Goal: Task Accomplishment & Management: Complete application form

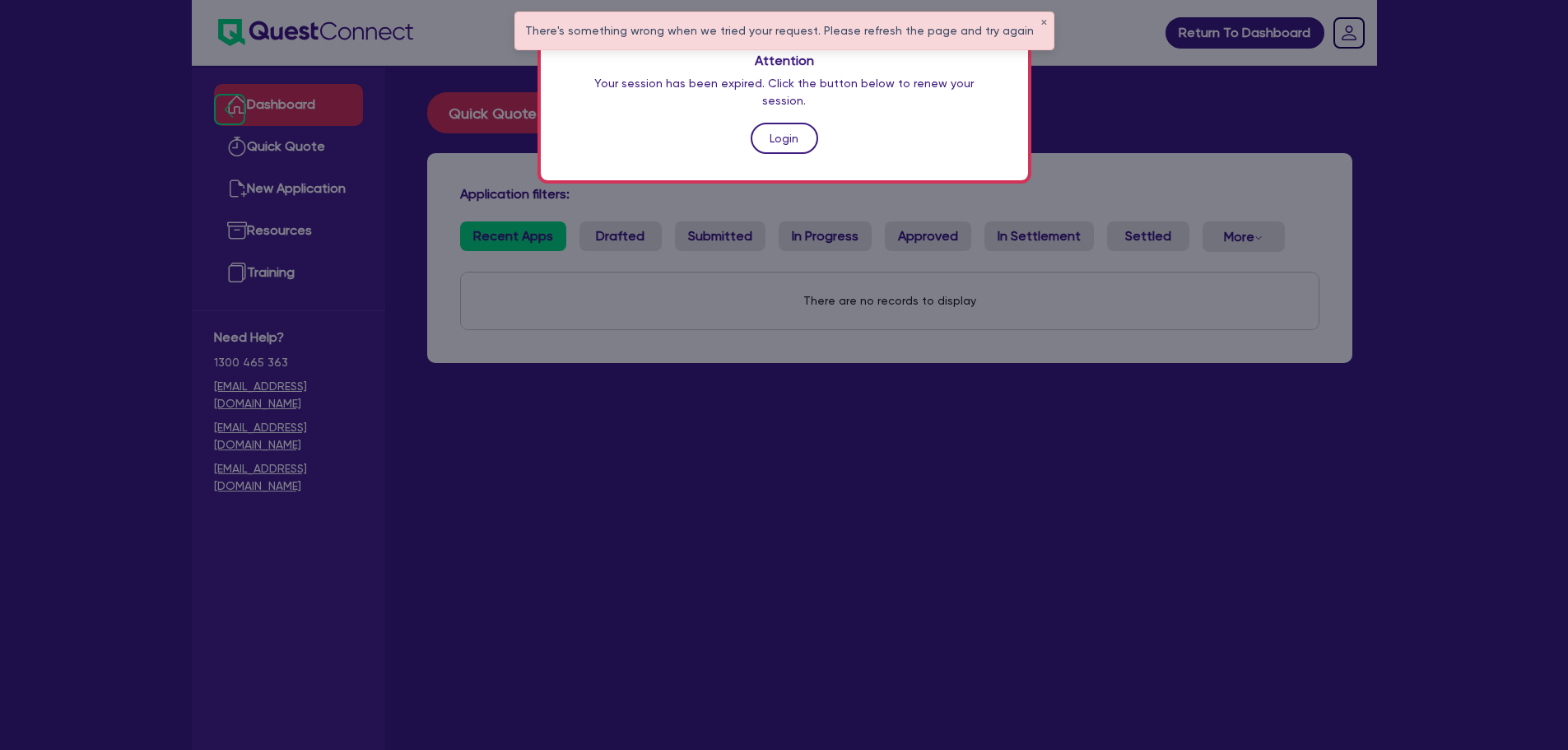
click at [771, 122] on link "Login" at bounding box center [784, 138] width 67 height 31
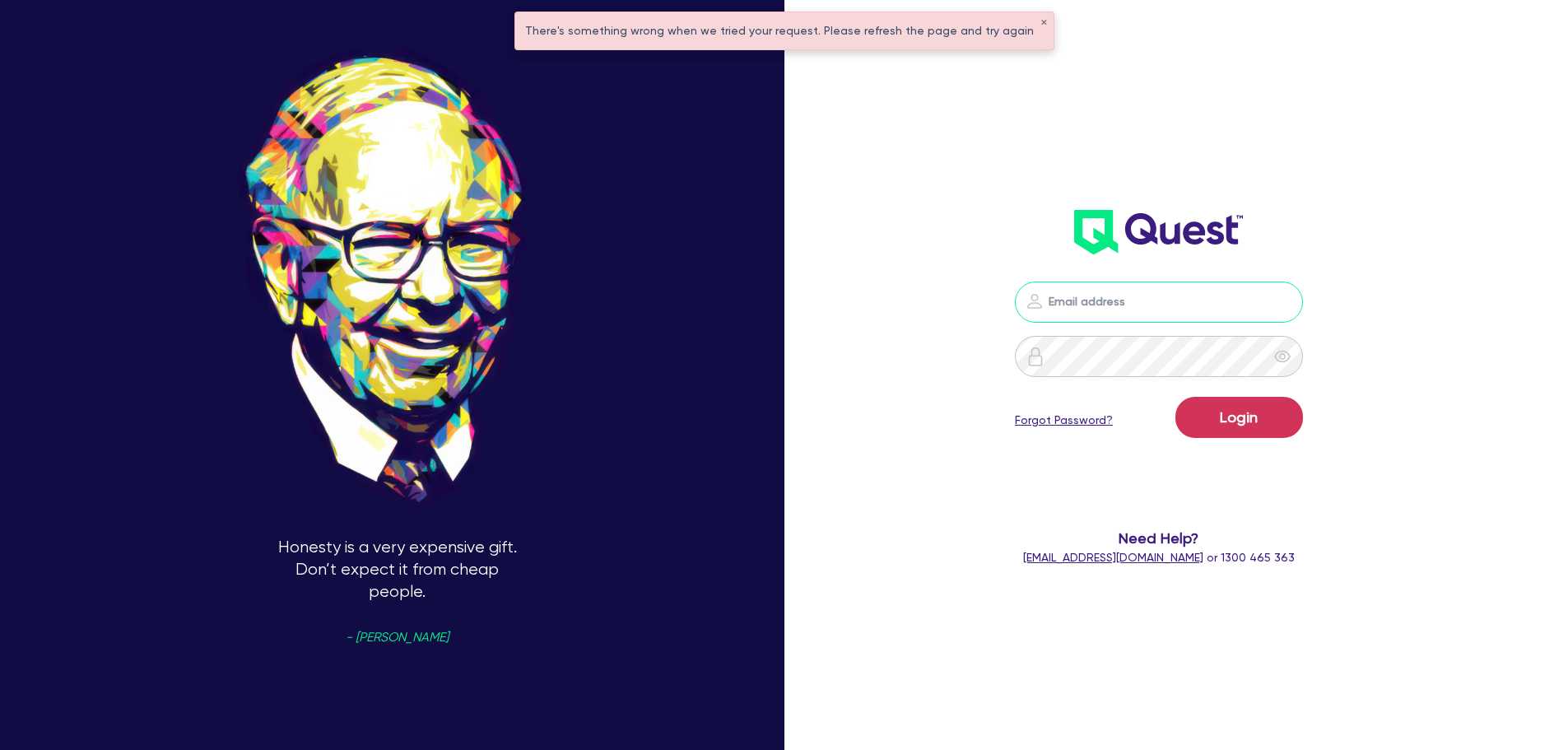
click at [1108, 311] on input "email" at bounding box center [1159, 301] width 288 height 41
type input "rob.matheson@quest.finance"
click at [1227, 402] on button "Login" at bounding box center [1239, 416] width 127 height 41
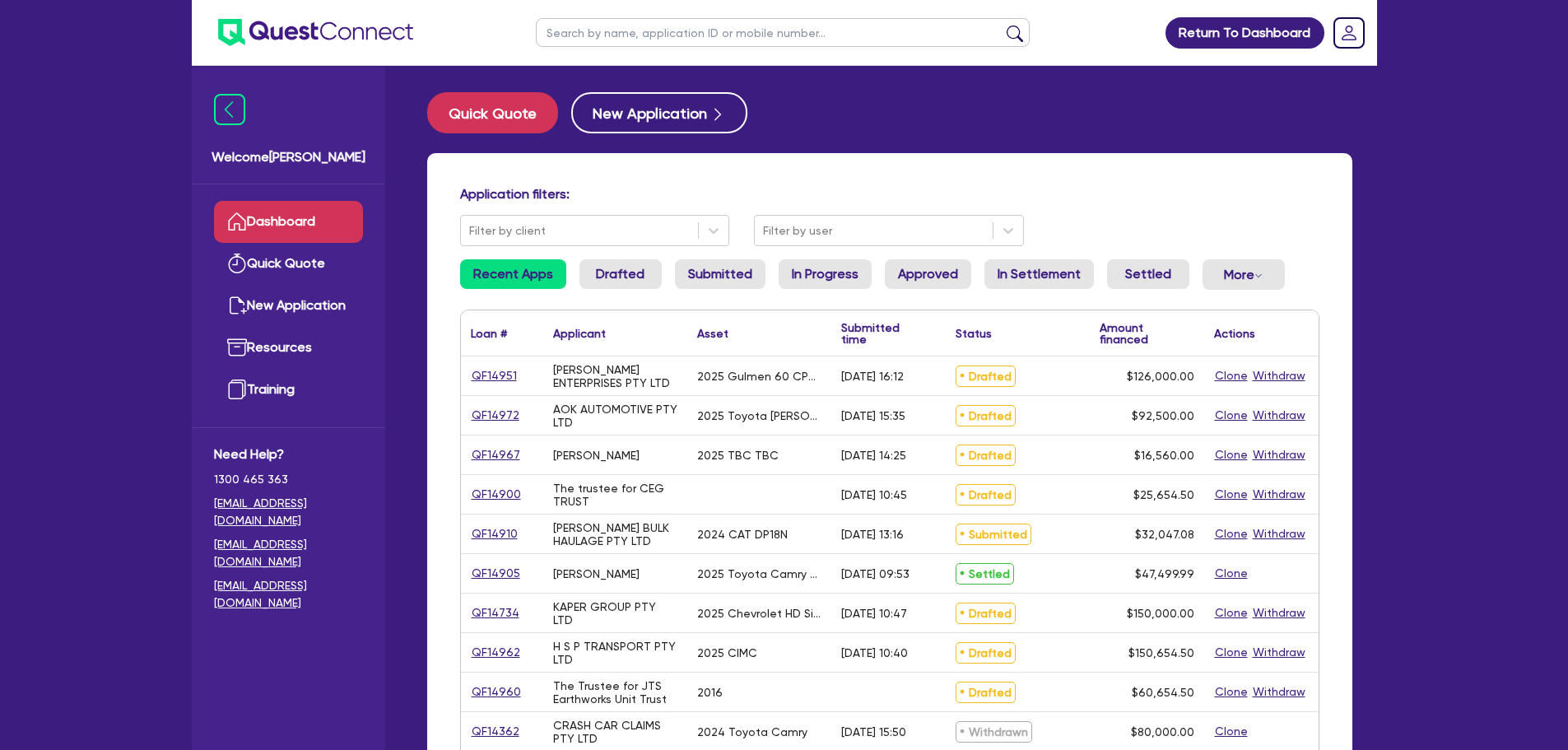
click at [251, 217] on link "Dashboard" at bounding box center [288, 222] width 149 height 42
click at [510, 108] on button "Quick Quote" at bounding box center [492, 113] width 131 height 41
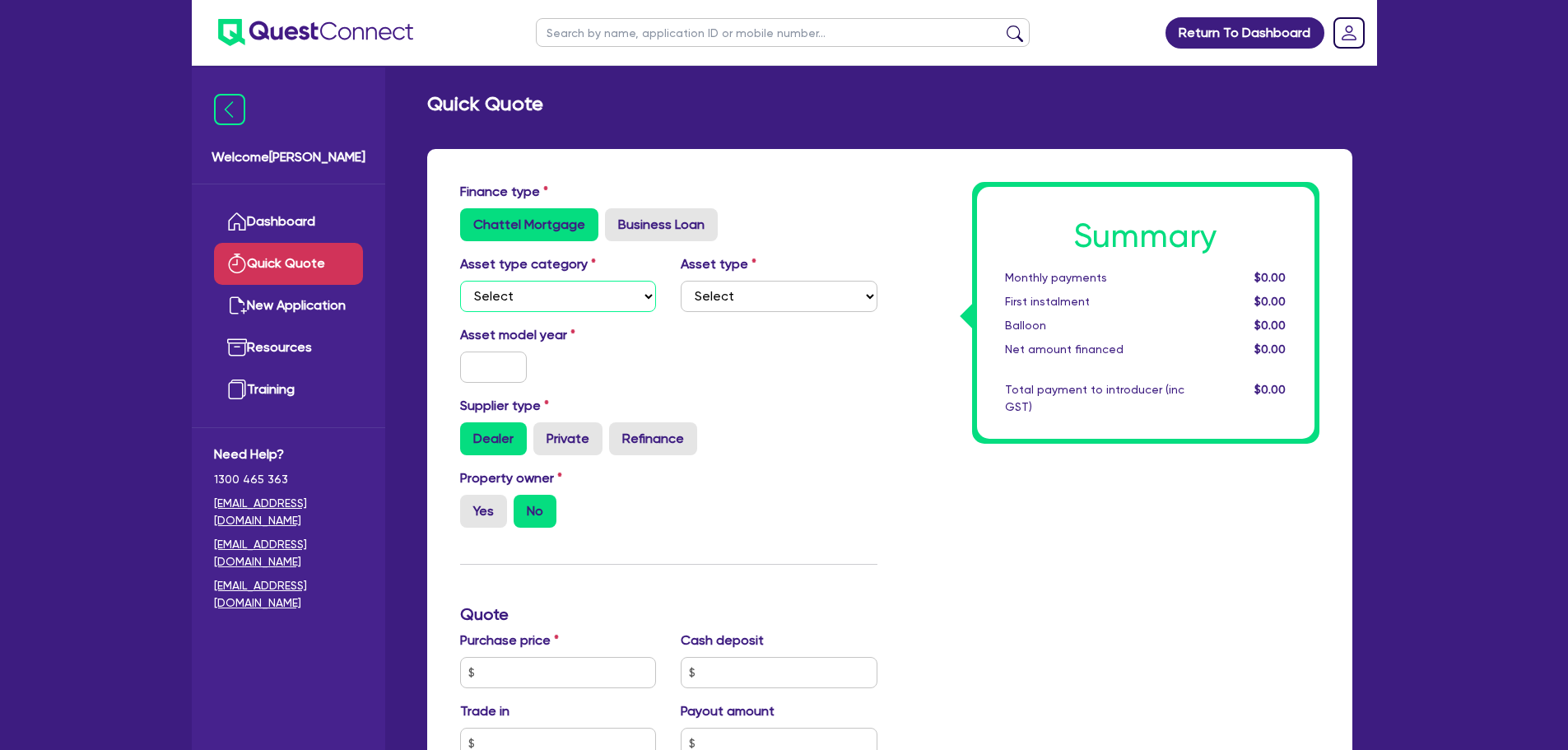
click at [574, 294] on select "Select Cars and light trucks Primary assets Secondary assets Tertiary assets" at bounding box center [558, 296] width 196 height 31
select select "CARS_AND_LIGHT_TRUCKS"
click at [460, 280] on select "Select Cars and light trucks Primary assets Secondary assets Tertiary assets" at bounding box center [558, 296] width 196 height 31
drag, startPoint x: 562, startPoint y: 351, endPoint x: 509, endPoint y: 376, distance: 58.6
click at [559, 354] on div "Asset model year" at bounding box center [559, 354] width 222 height 58
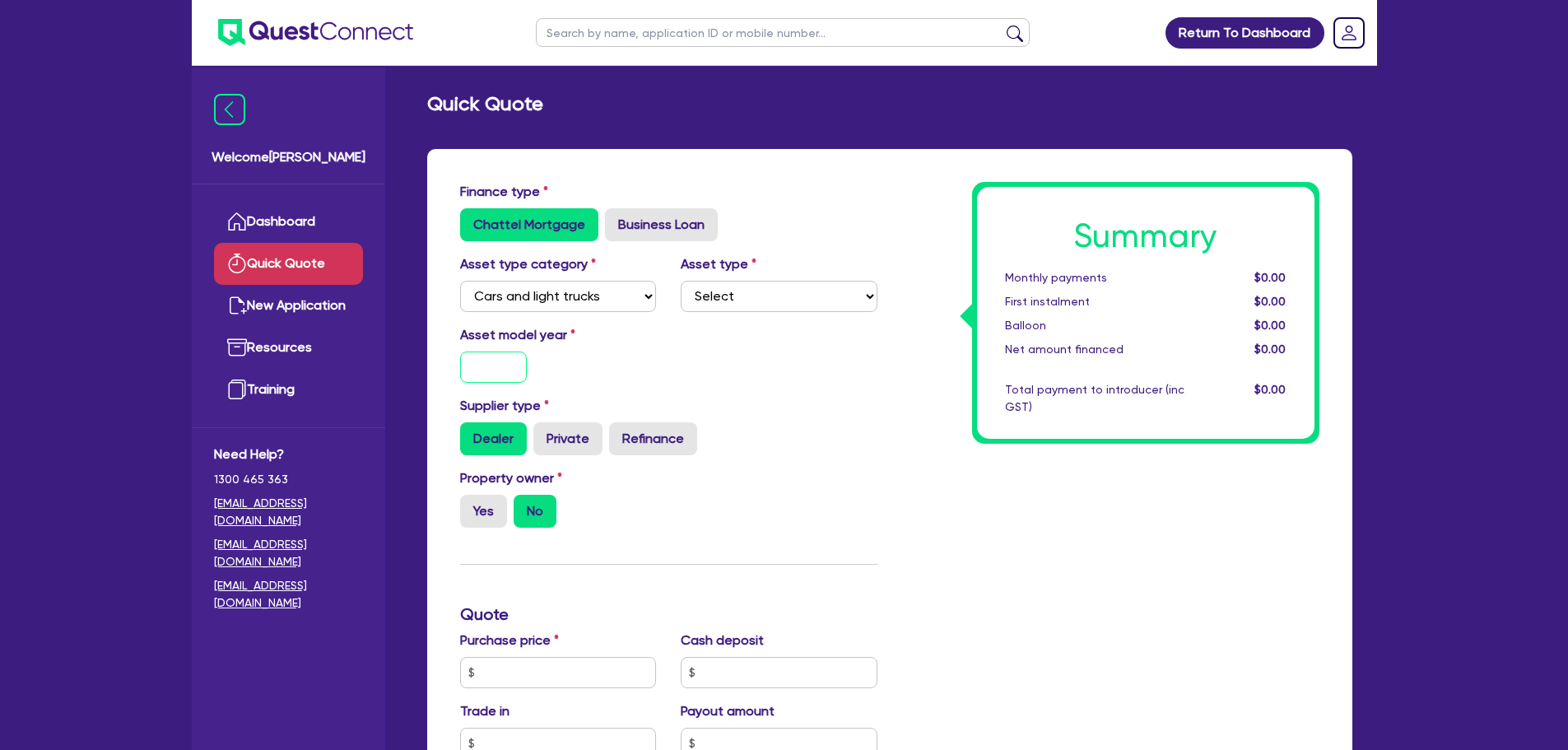
click at [505, 376] on input "text" at bounding box center [493, 368] width 67 height 31
type input "2024"
click at [785, 306] on select "Select Passenger vehicles Vans and utes Light trucks up to 4.5 tonne" at bounding box center [779, 296] width 196 height 31
select select "VANS_AND_UTES"
click at [681, 280] on select "Select Passenger vehicles Vans and utes Light trucks up to 4.5 tonne" at bounding box center [779, 296] width 196 height 31
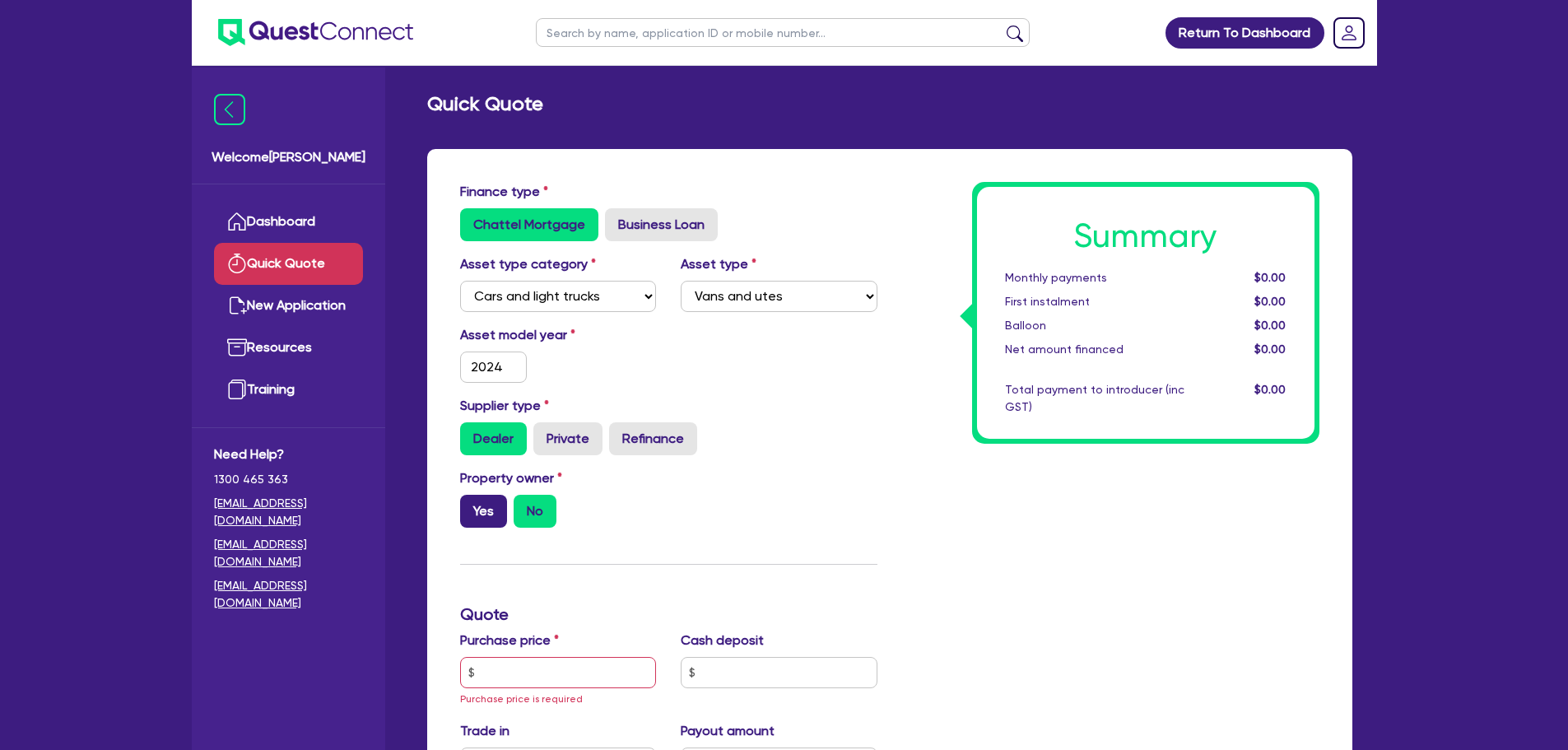
click at [490, 495] on label "Yes" at bounding box center [484, 512] width 47 height 33
click at [471, 495] on input "Yes" at bounding box center [465, 500] width 10 height 10
radio input "true"
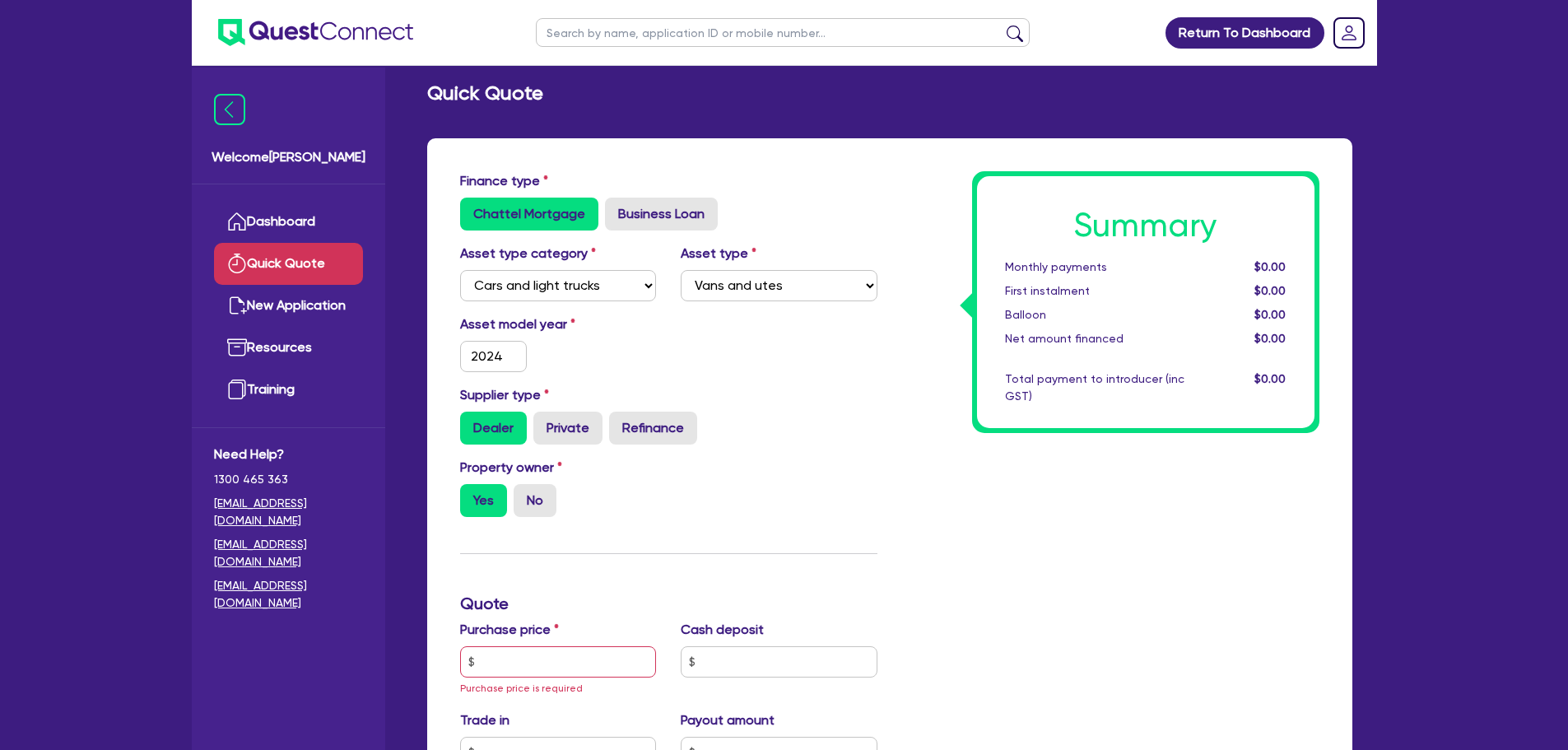
scroll to position [329, 0]
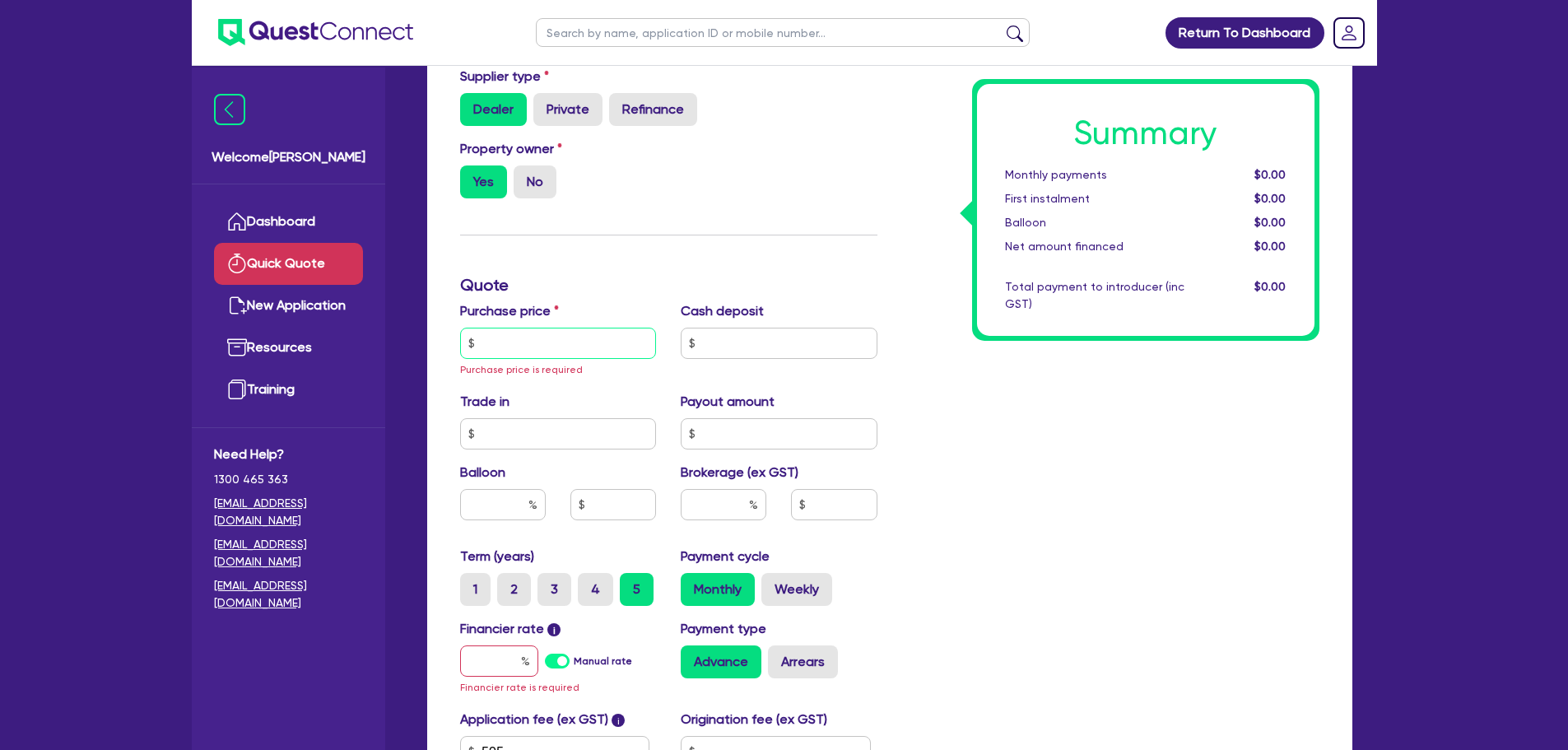
click at [520, 334] on input "text" at bounding box center [558, 343] width 196 height 31
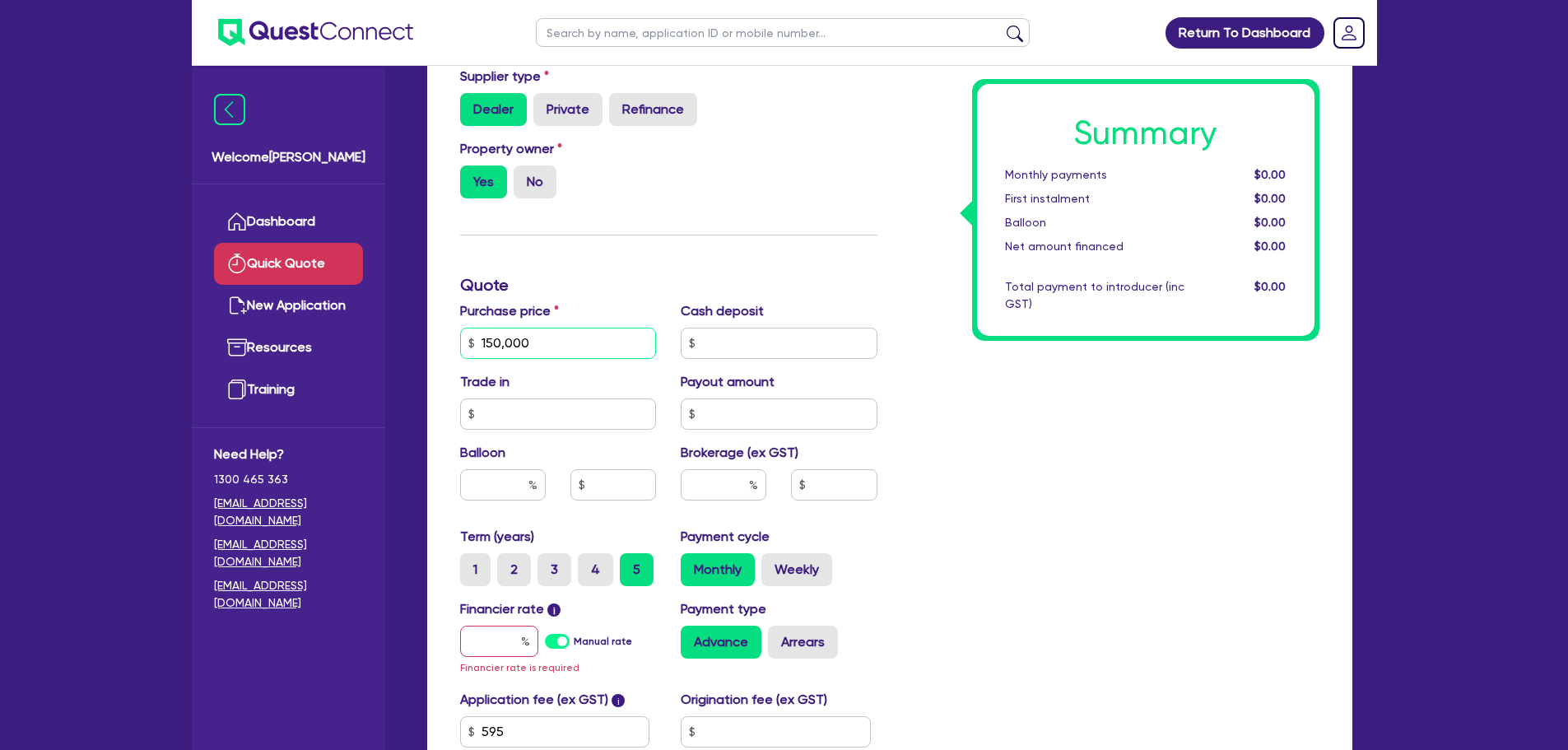
type input "150,000"
click at [503, 633] on input "text" at bounding box center [499, 641] width 79 height 31
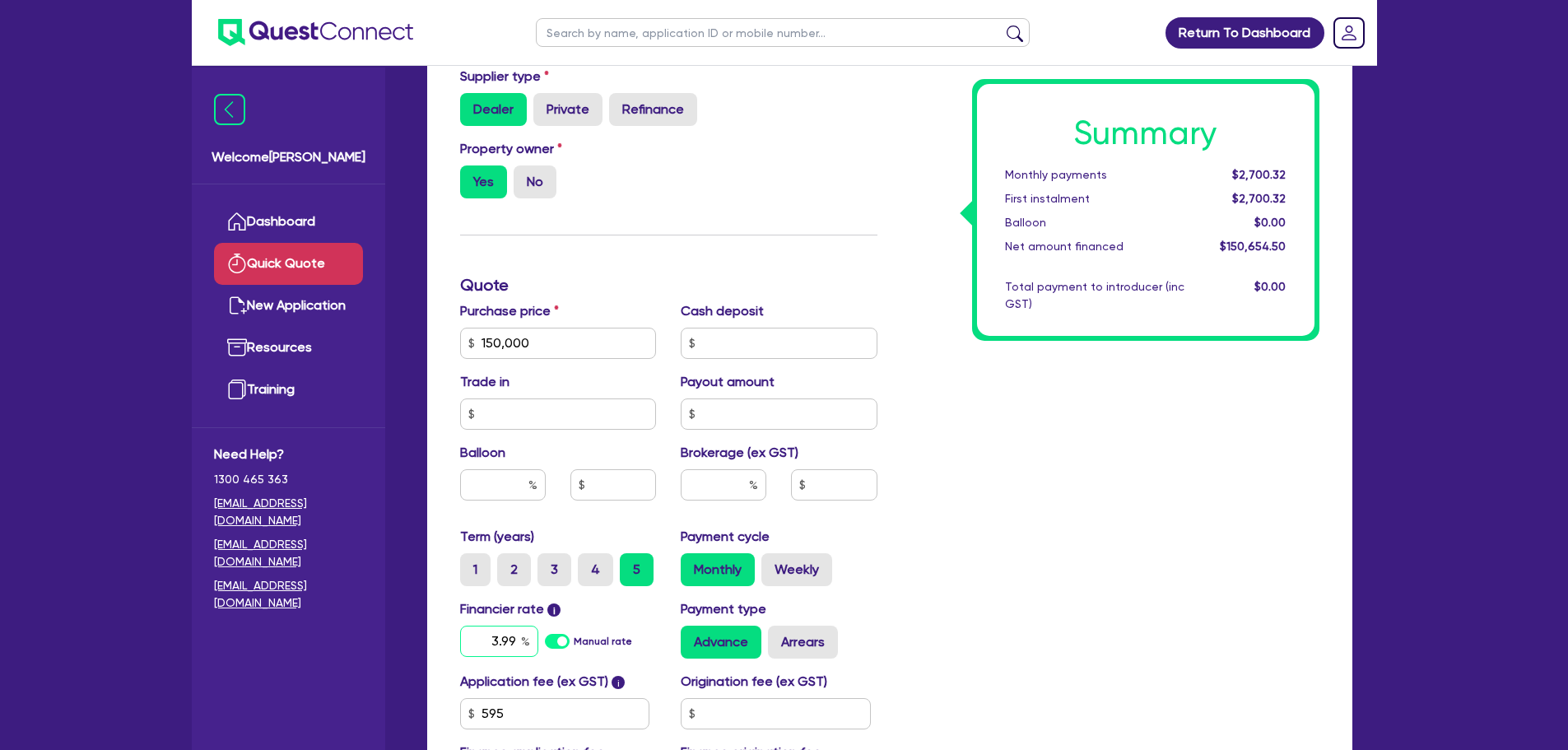
type input "3.99"
click at [1122, 451] on div "Summary Monthly payments Calculating... First instalment Calculating... Balloon…" at bounding box center [1111, 334] width 442 height 962
drag, startPoint x: 735, startPoint y: 478, endPoint x: 746, endPoint y: 478, distance: 11.0
click at [734, 478] on input "text" at bounding box center [724, 485] width 86 height 31
type input "2"
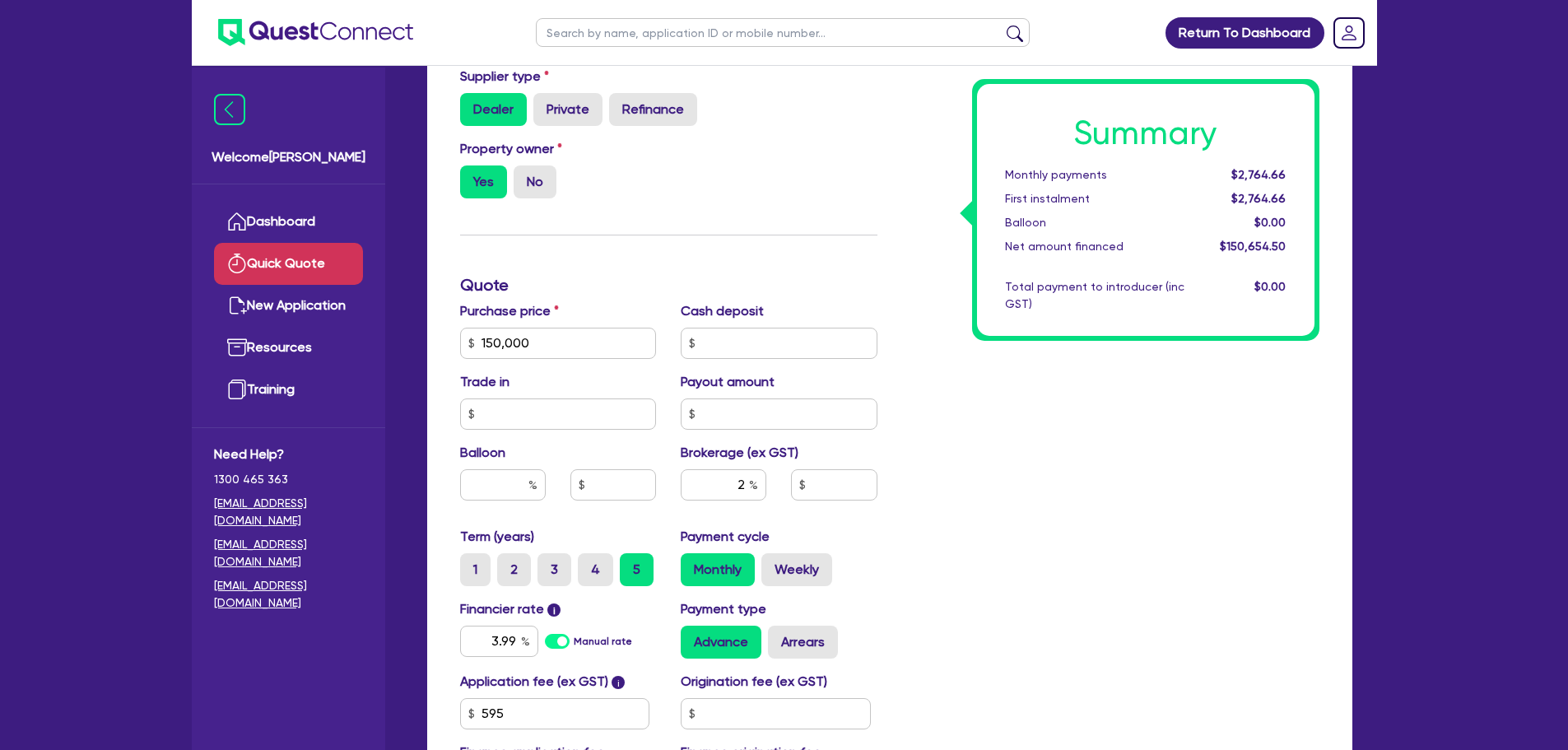
type input "3,013.09"
click at [1122, 461] on div "Summary Monthly payments $2,764.66 First instalment $2,764.66 Balloon $0.00 Net…" at bounding box center [1111, 334] width 442 height 962
drag, startPoint x: 742, startPoint y: 483, endPoint x: 708, endPoint y: 485, distance: 34.1
click at [710, 485] on input "2" at bounding box center [724, 485] width 86 height 31
type input "0"
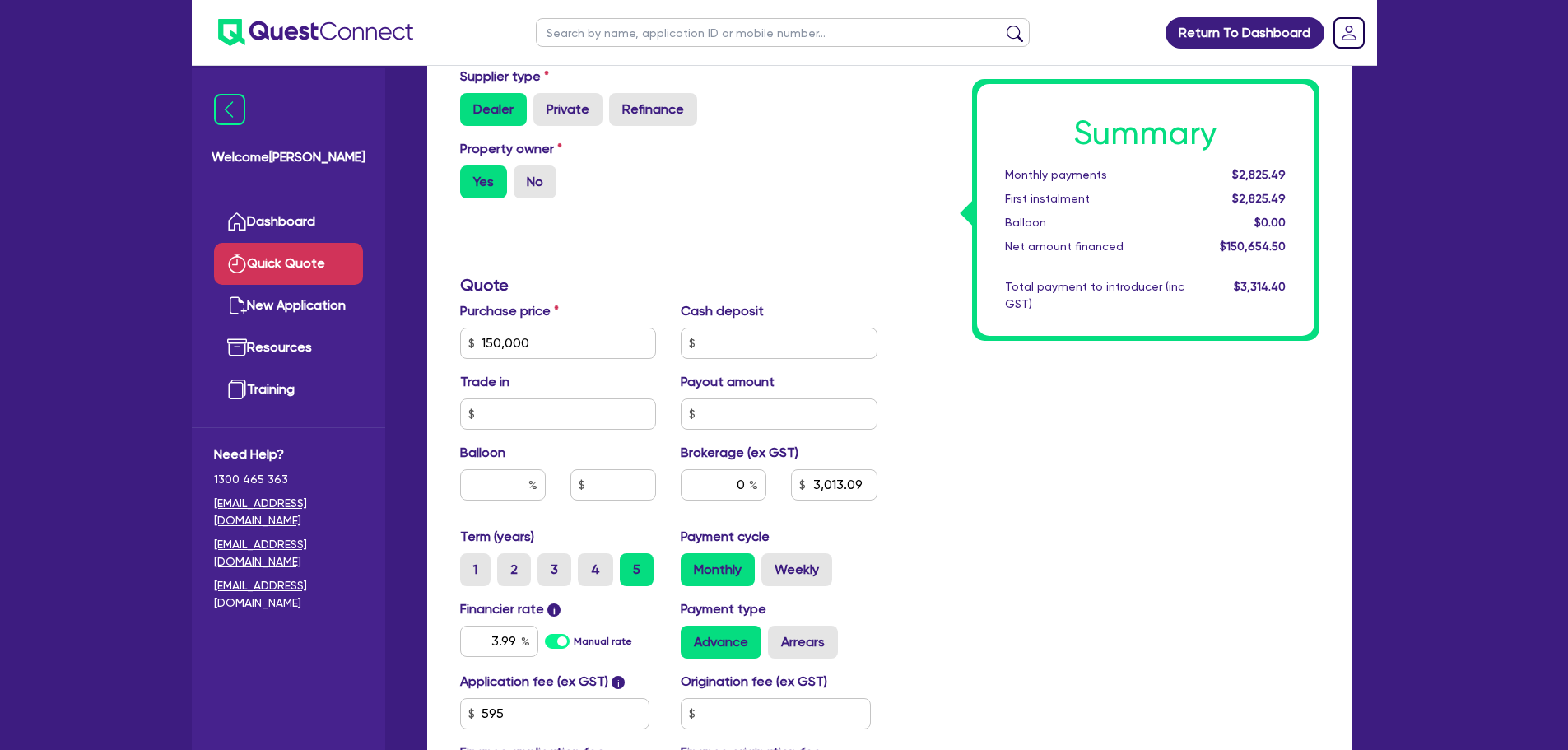
type input "3,013.09"
click at [1040, 436] on div "Summary Monthly payments Calculating... First instalment Calculating... Balloon…" at bounding box center [1111, 334] width 442 height 962
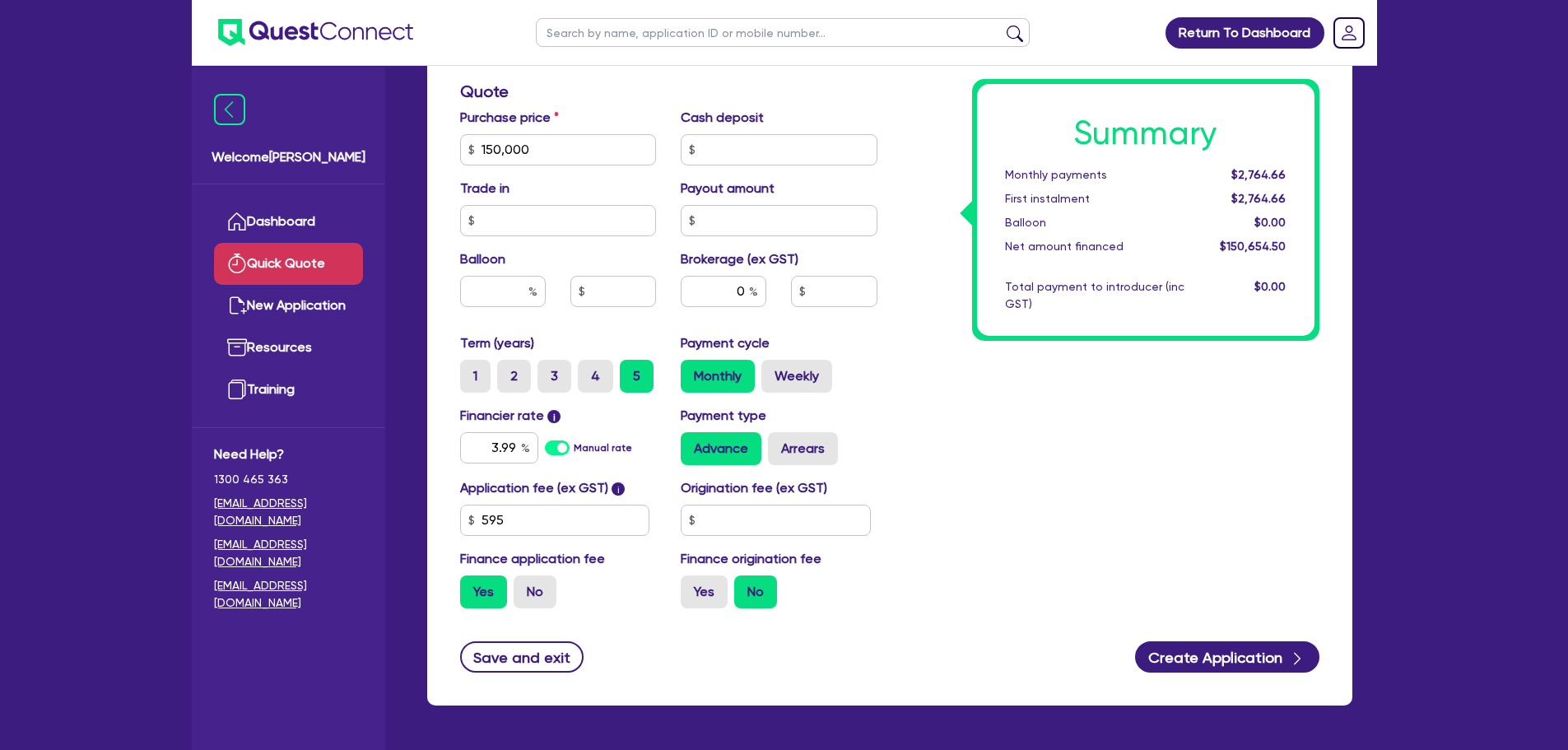
scroll to position [579, 0]
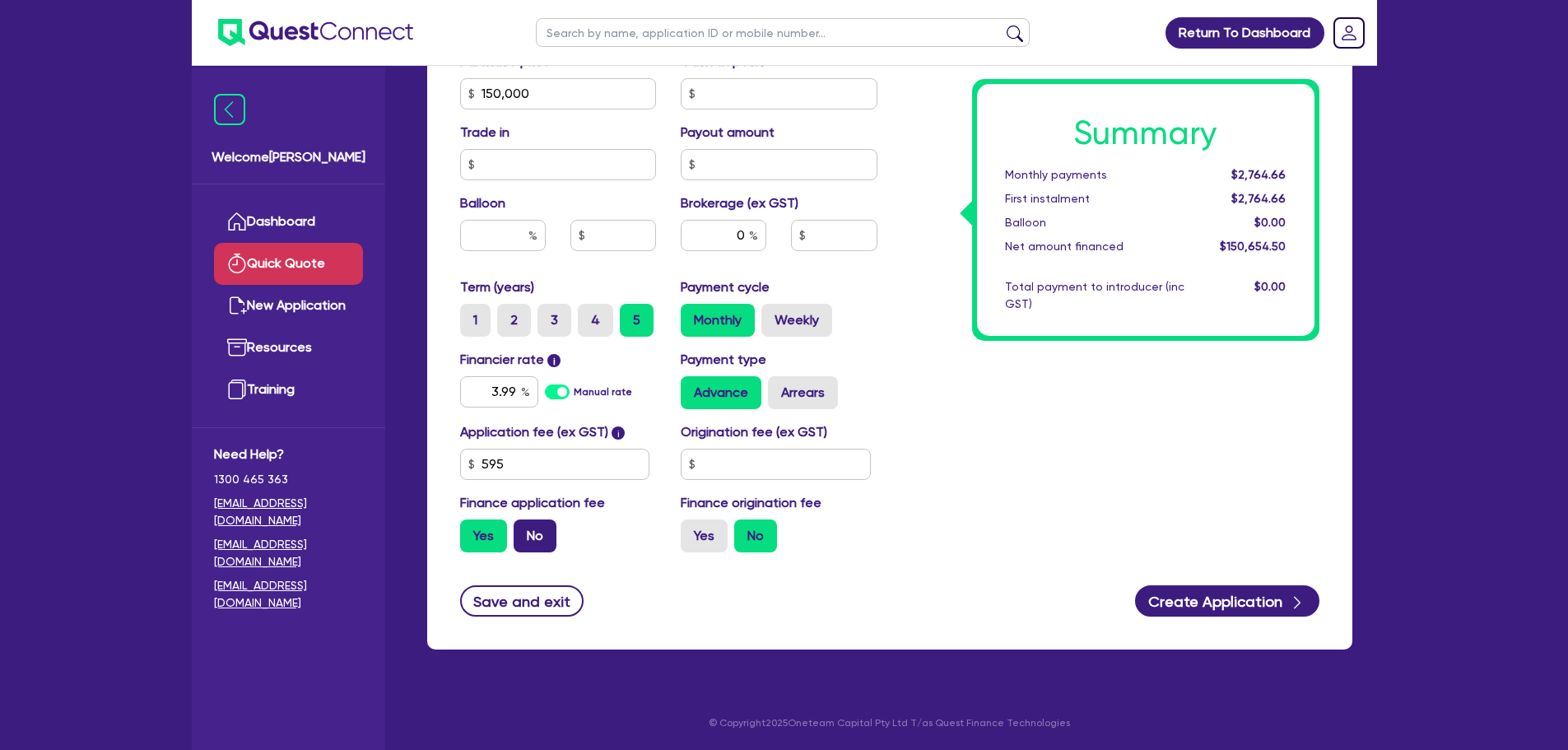
click at [540, 526] on label "No" at bounding box center [534, 536] width 43 height 33
click at [524, 526] on input "No" at bounding box center [519, 525] width 10 height 10
radio input "true"
click at [698, 538] on label "Yes" at bounding box center [705, 536] width 47 height 33
click at [691, 530] on input "Yes" at bounding box center [686, 525] width 10 height 10
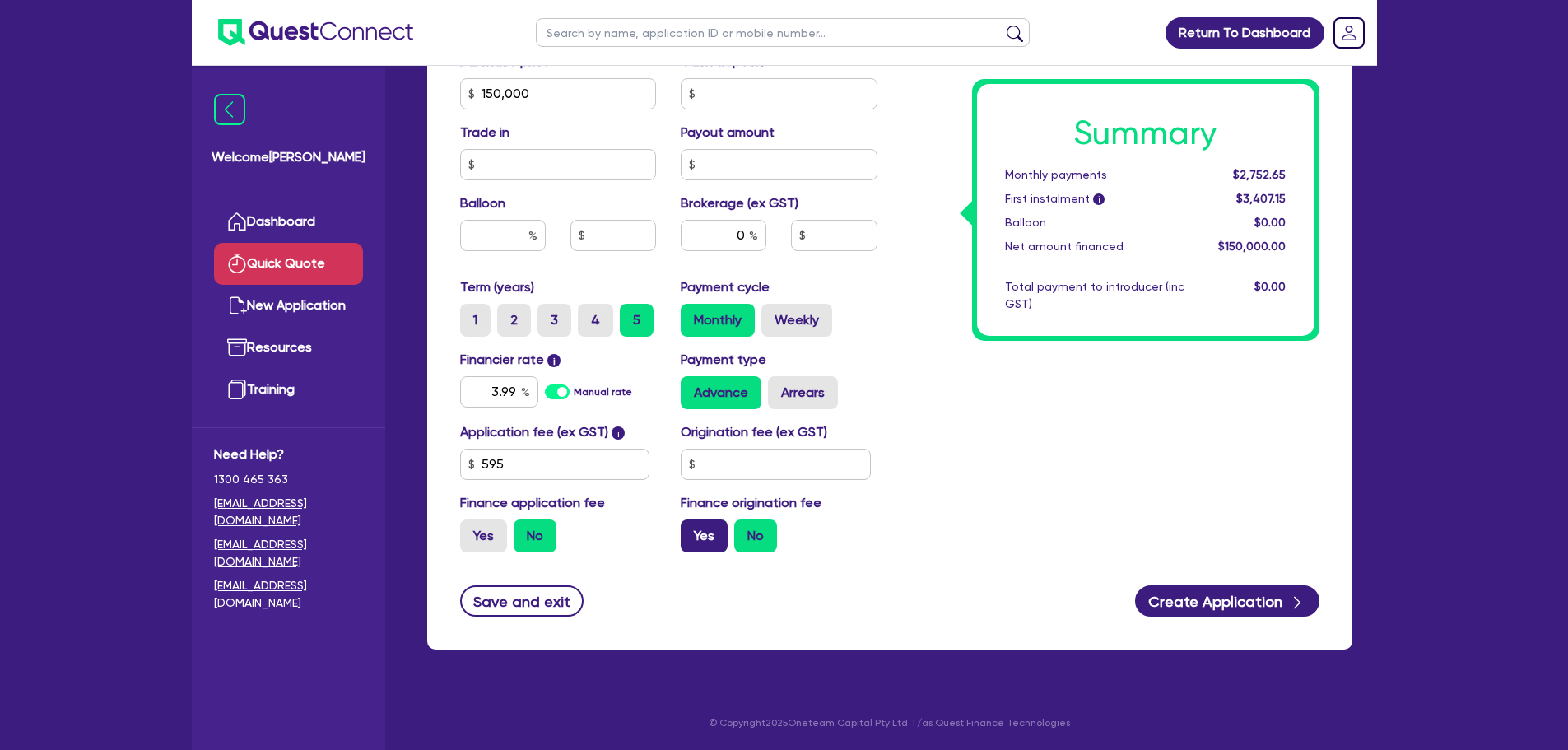
radio input "true"
click at [767, 539] on label "No" at bounding box center [755, 536] width 43 height 33
click at [745, 530] on input "No" at bounding box center [739, 525] width 10 height 10
radio input "true"
click at [954, 465] on div "Summary Monthly payments $2,752.65 First instalment i $3,407.15 Balloon $0.00 N…" at bounding box center [1111, 85] width 442 height 962
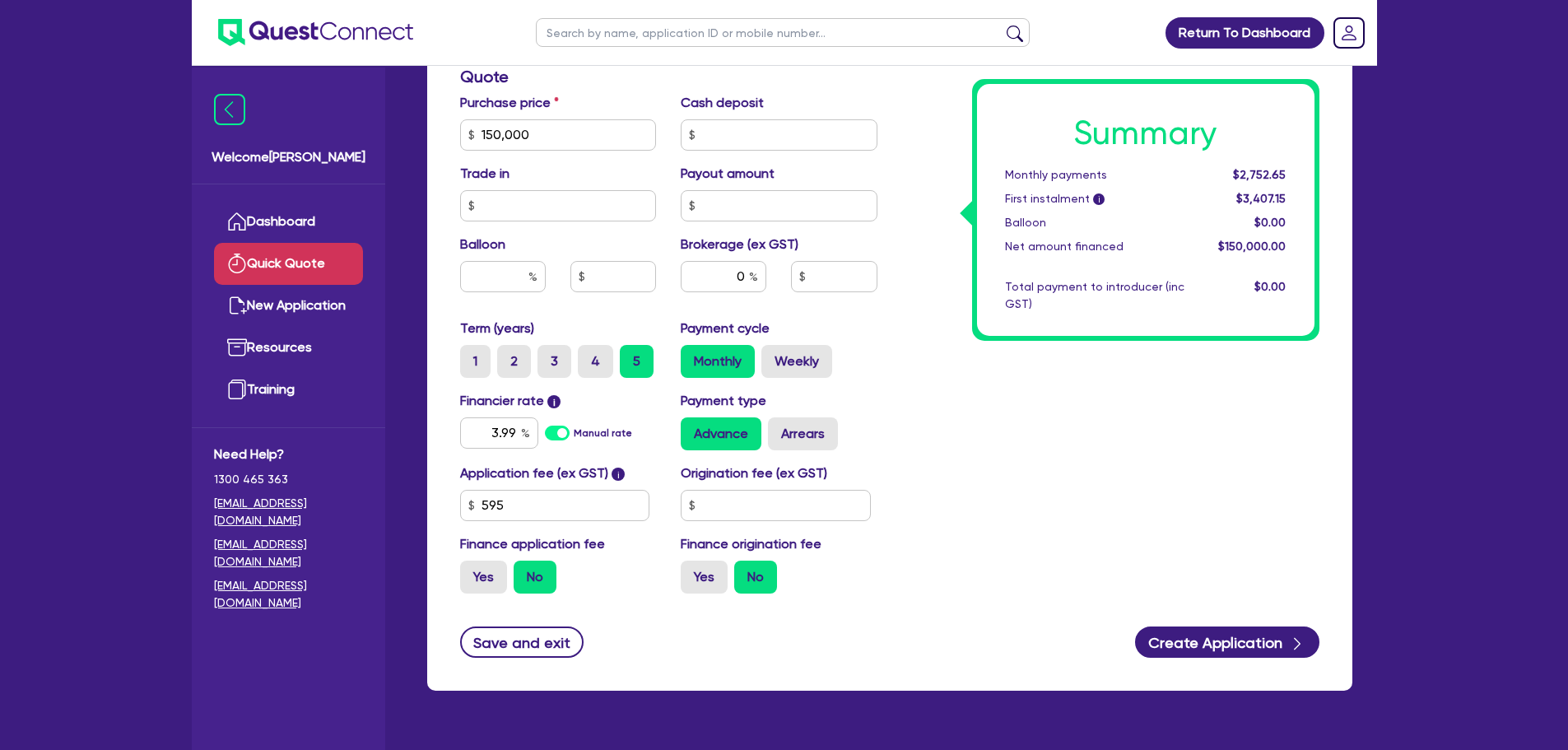
scroll to position [496, 0]
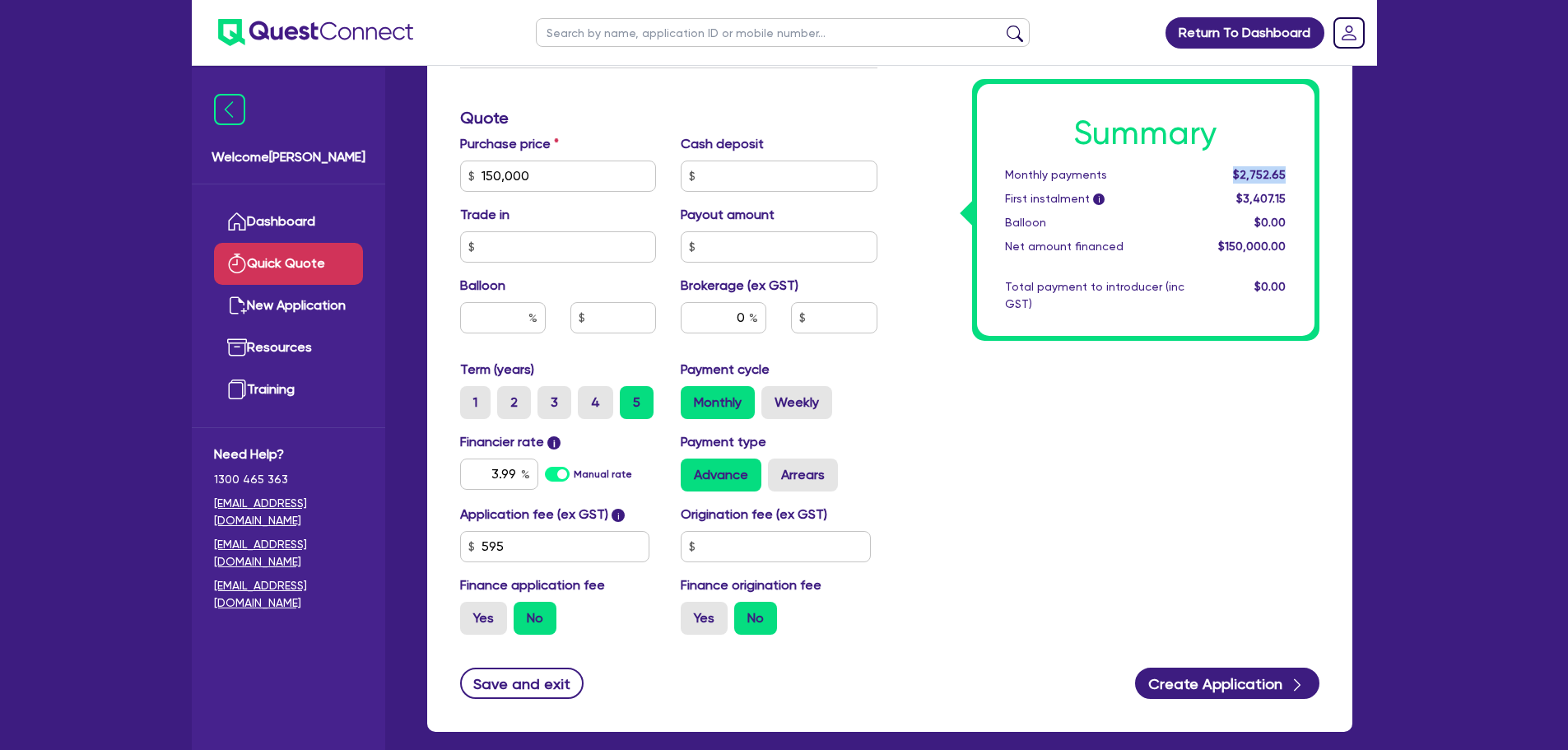
drag, startPoint x: 1226, startPoint y: 175, endPoint x: 1306, endPoint y: 177, distance: 80.0
click at [1306, 177] on div "Summary Monthly payments $2,752.65 First instalment i $3,407.15 Balloon $0.00 N…" at bounding box center [1145, 210] width 337 height 251
click at [1281, 245] on span "$150,000.00" at bounding box center [1251, 245] width 67 height 13
click at [731, 321] on input "0" at bounding box center [724, 318] width 86 height 31
drag, startPoint x: 731, startPoint y: 321, endPoint x: 755, endPoint y: 320, distance: 24.0
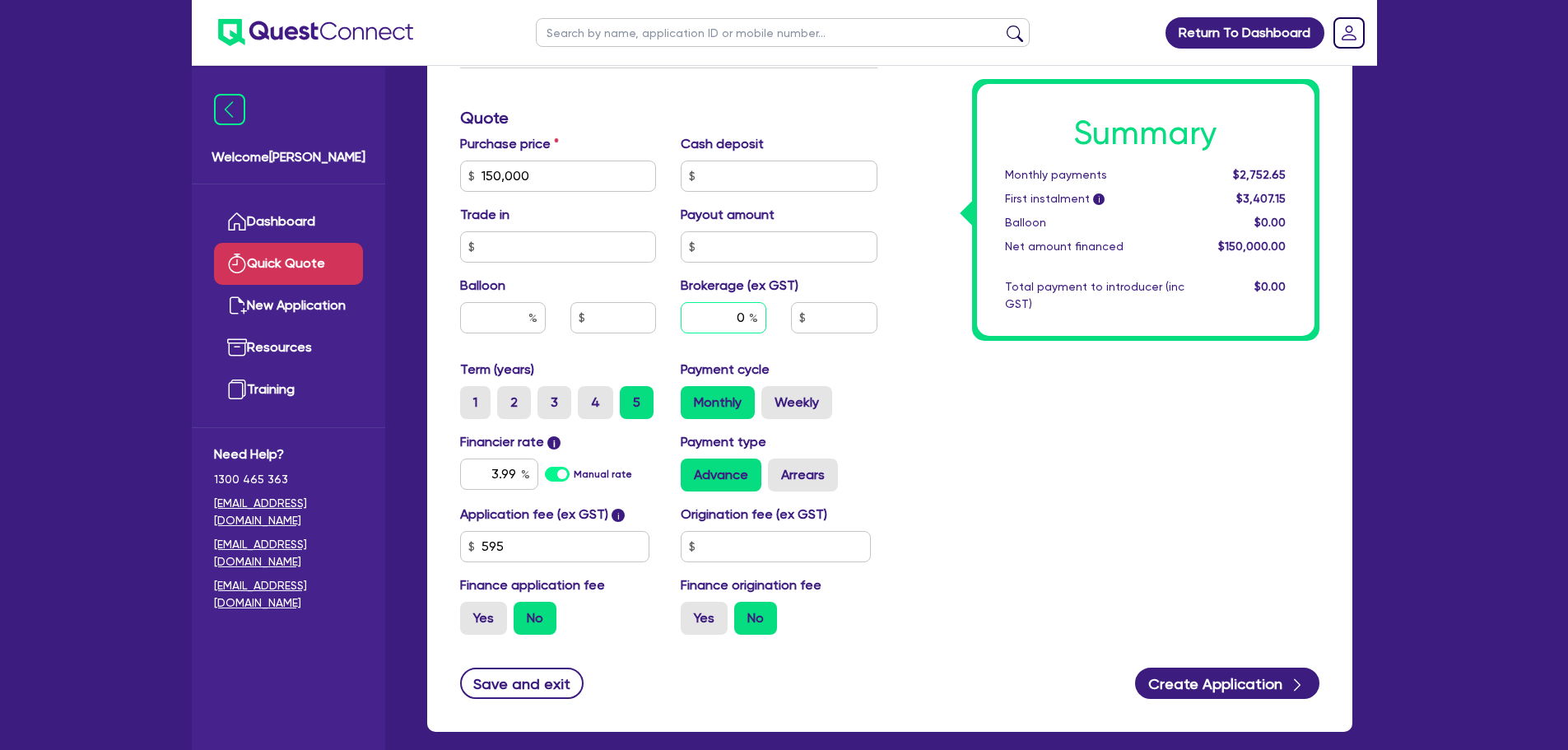
click at [757, 320] on div "0" at bounding box center [724, 318] width 86 height 31
type input "2"
click at [1123, 401] on div "Summary Monthly payments $2,752.65 First instalment i $3,407.15 Balloon $0.00 N…" at bounding box center [1111, 167] width 442 height 962
type input "3,000"
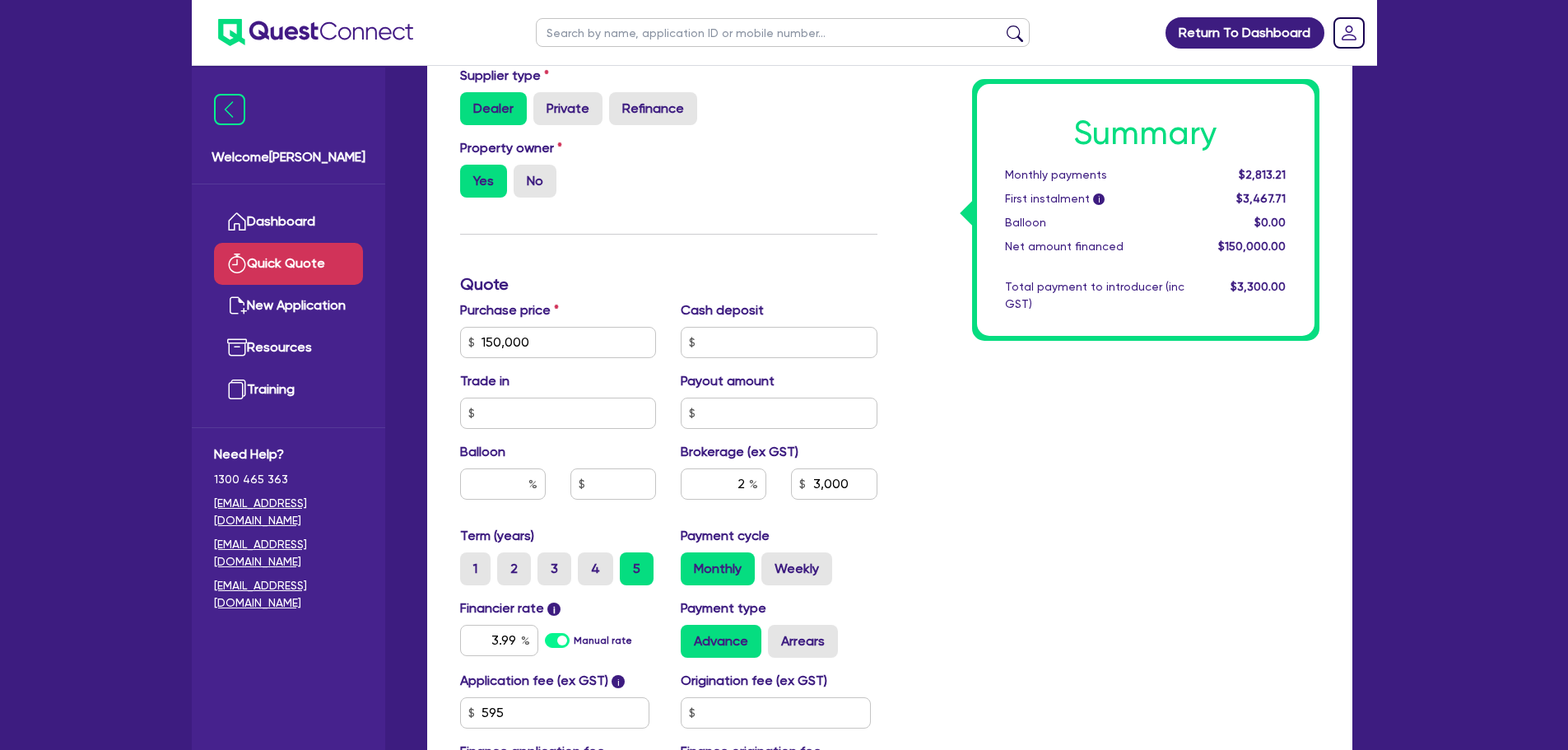
scroll to position [411, 0]
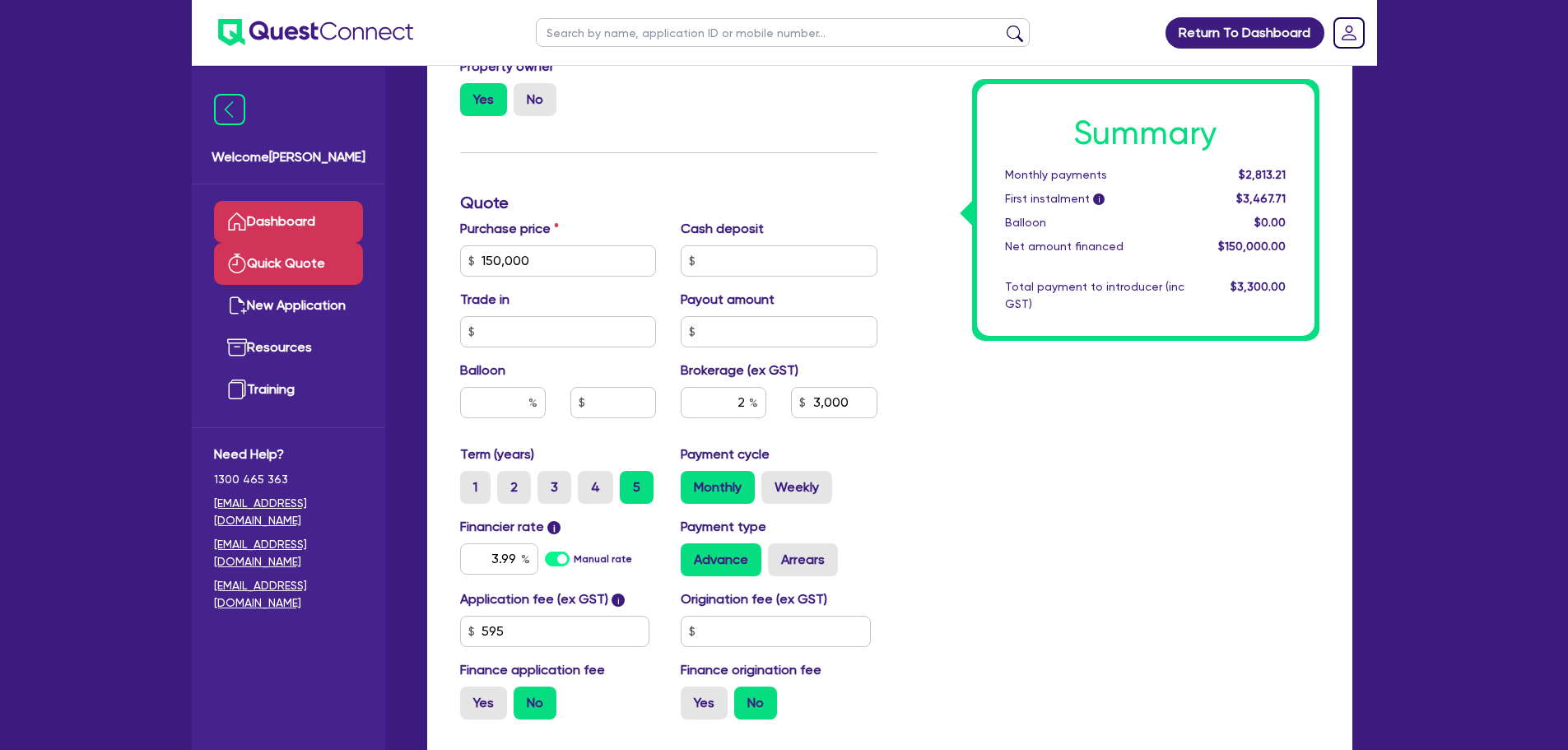
click at [292, 211] on link "Dashboard" at bounding box center [288, 222] width 149 height 42
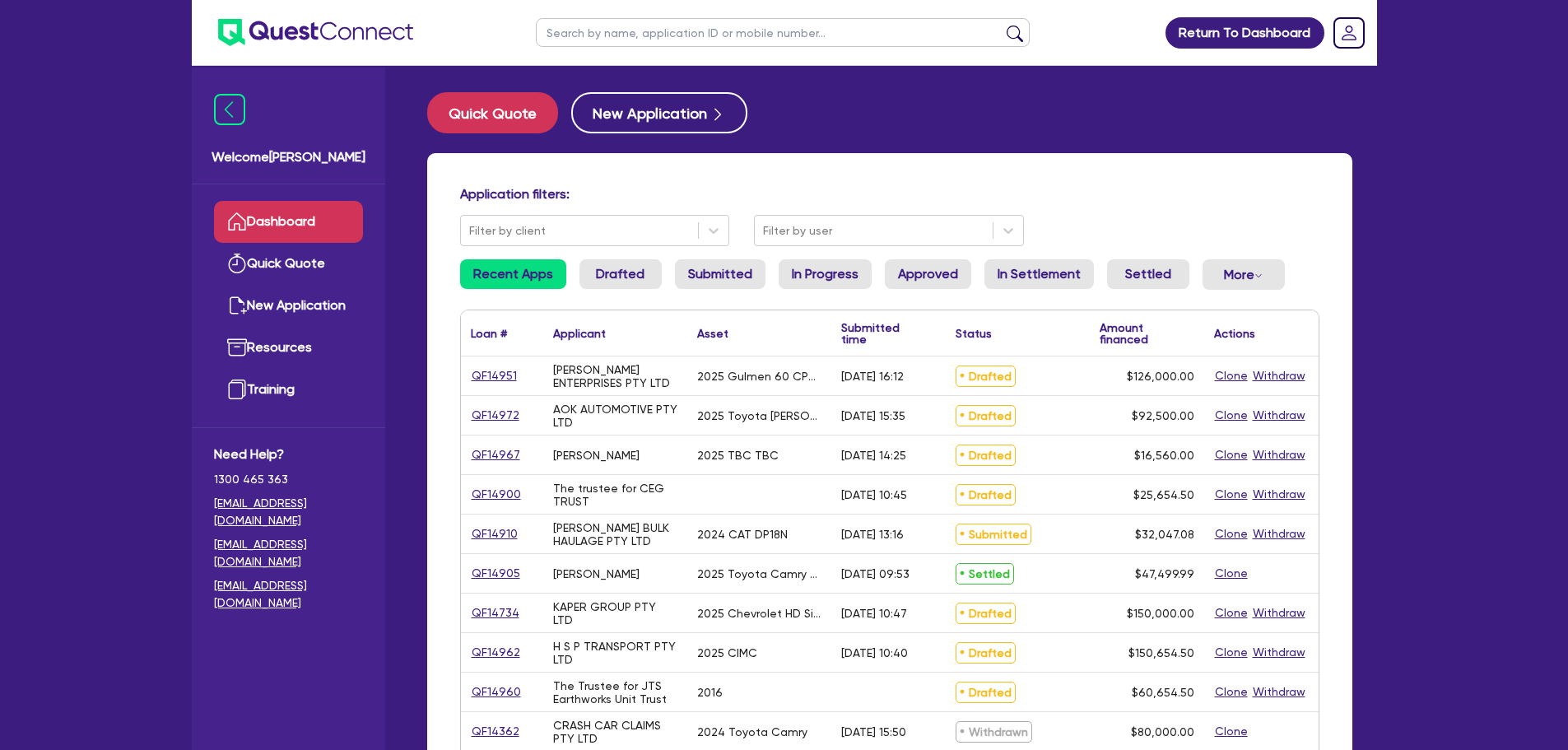
click at [657, 40] on input "text" at bounding box center [783, 32] width 494 height 29
type input "jodh"
click at [1001, 24] on button "submit" at bounding box center [1014, 36] width 26 height 23
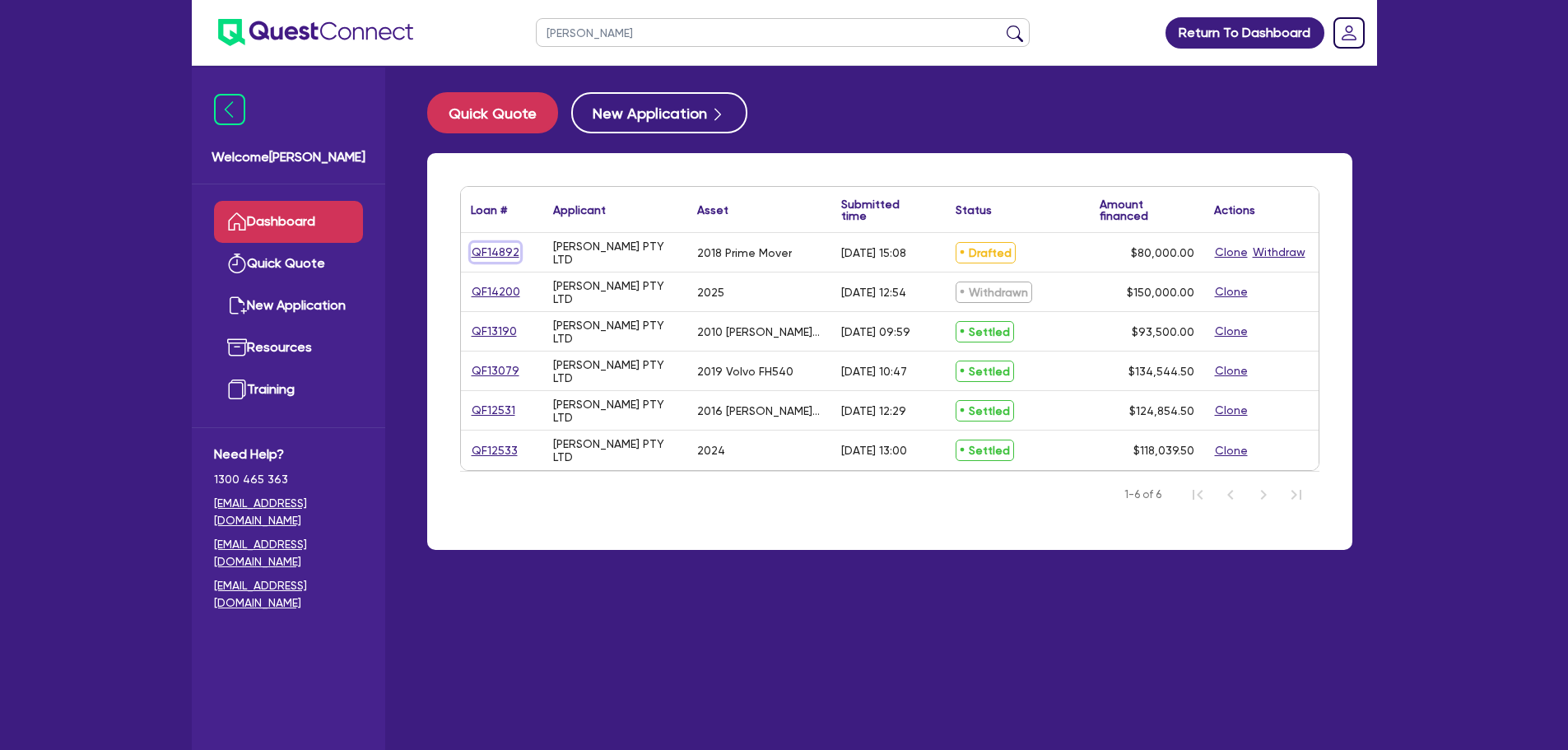
click at [509, 248] on link "QF14892" at bounding box center [495, 252] width 50 height 19
select select "PRIMARY_ASSETS"
select select "HEAVY_TRUCKS"
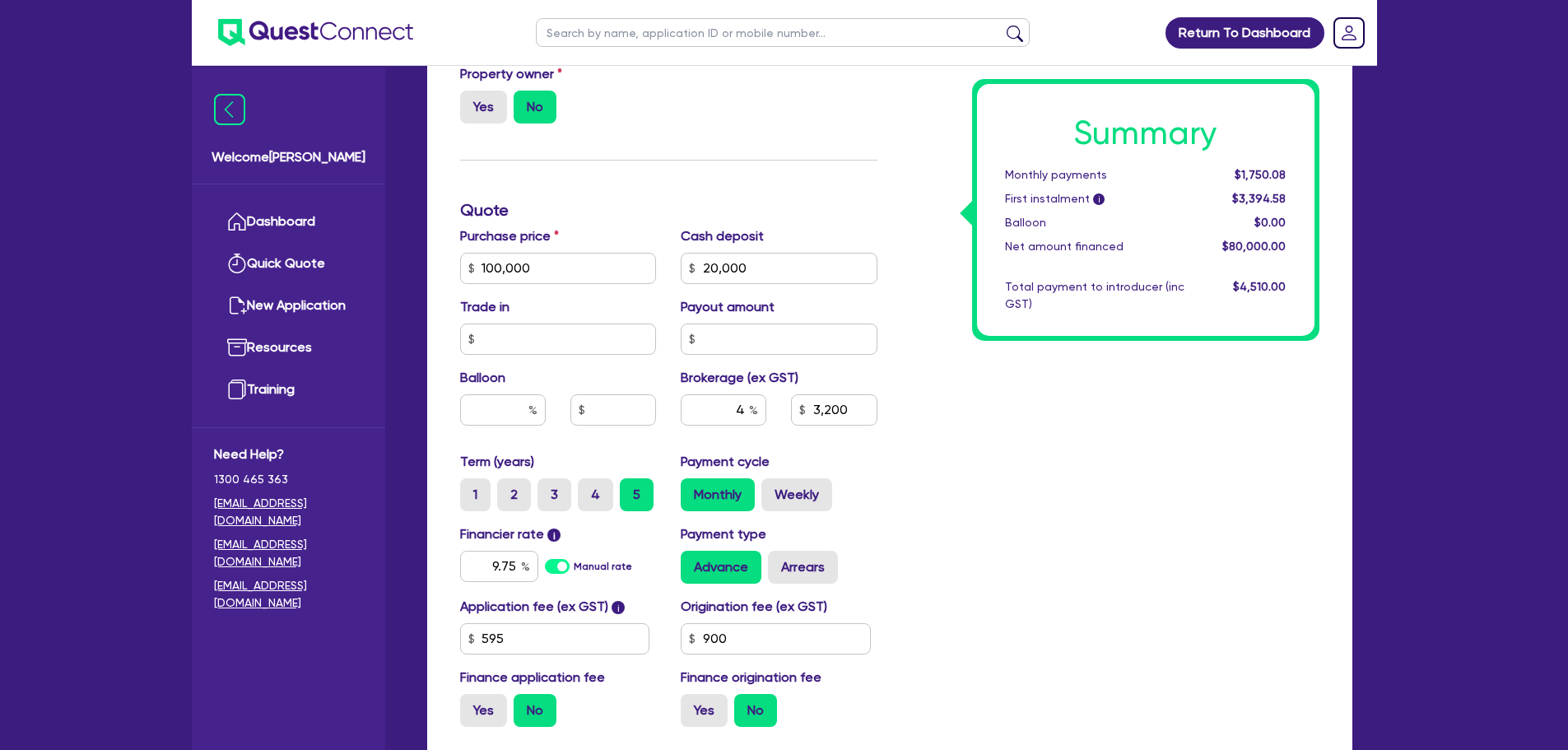
scroll to position [745, 0]
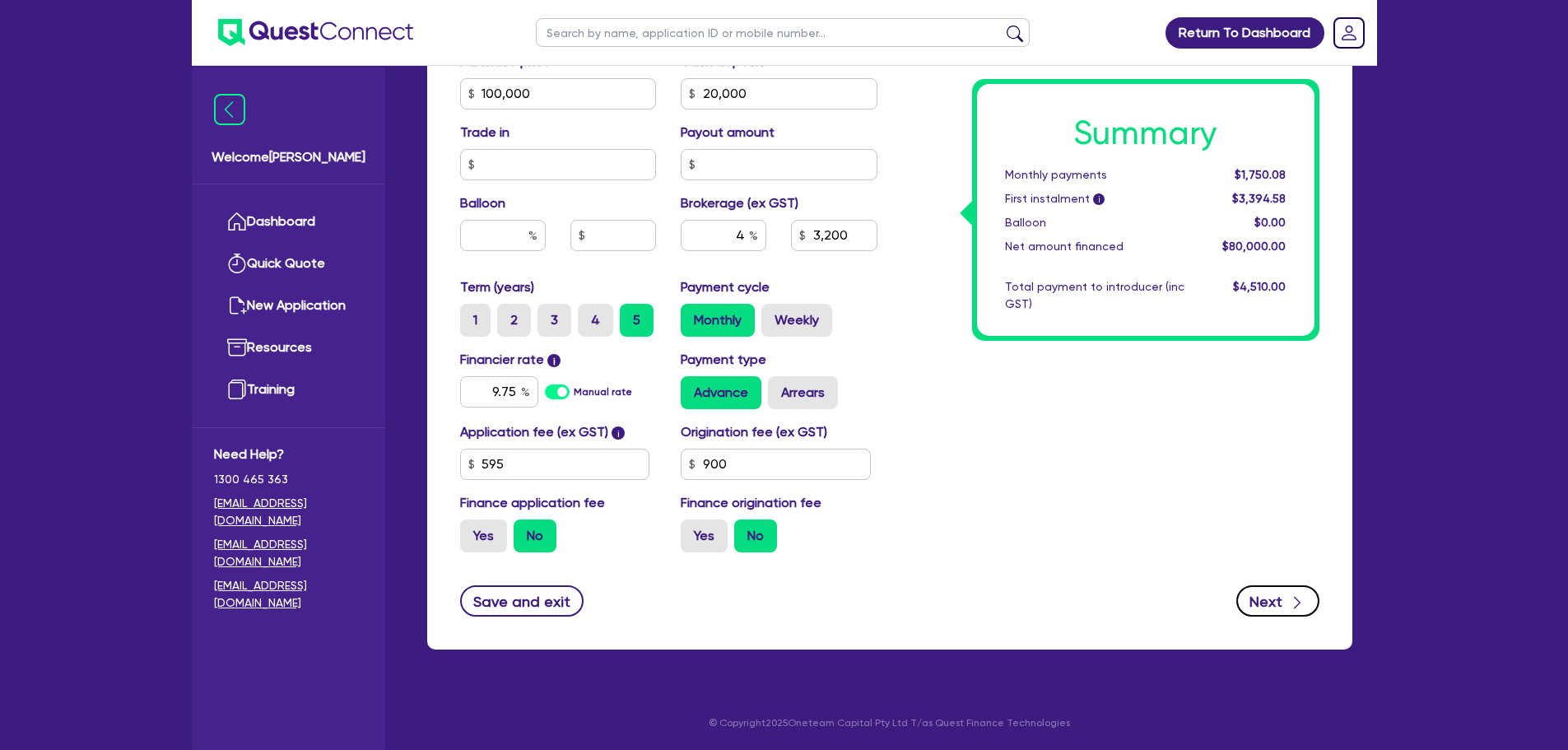
click at [1289, 593] on div "button" at bounding box center [1296, 602] width 17 height 21
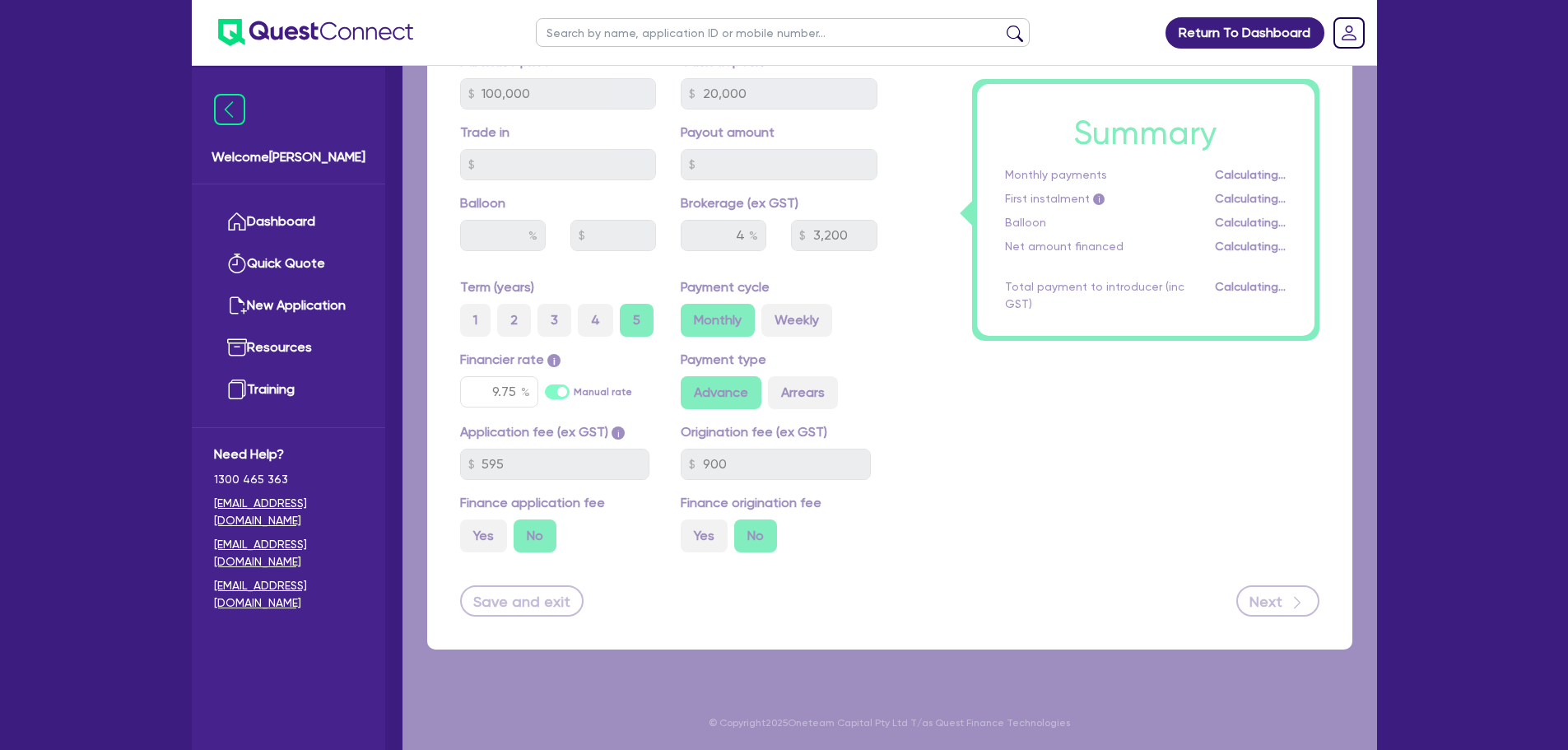
type input "100,000"
type input "20,000"
type input "3,200"
select select "COMPANY"
select select "TRANSPORT_WAREHOUSING"
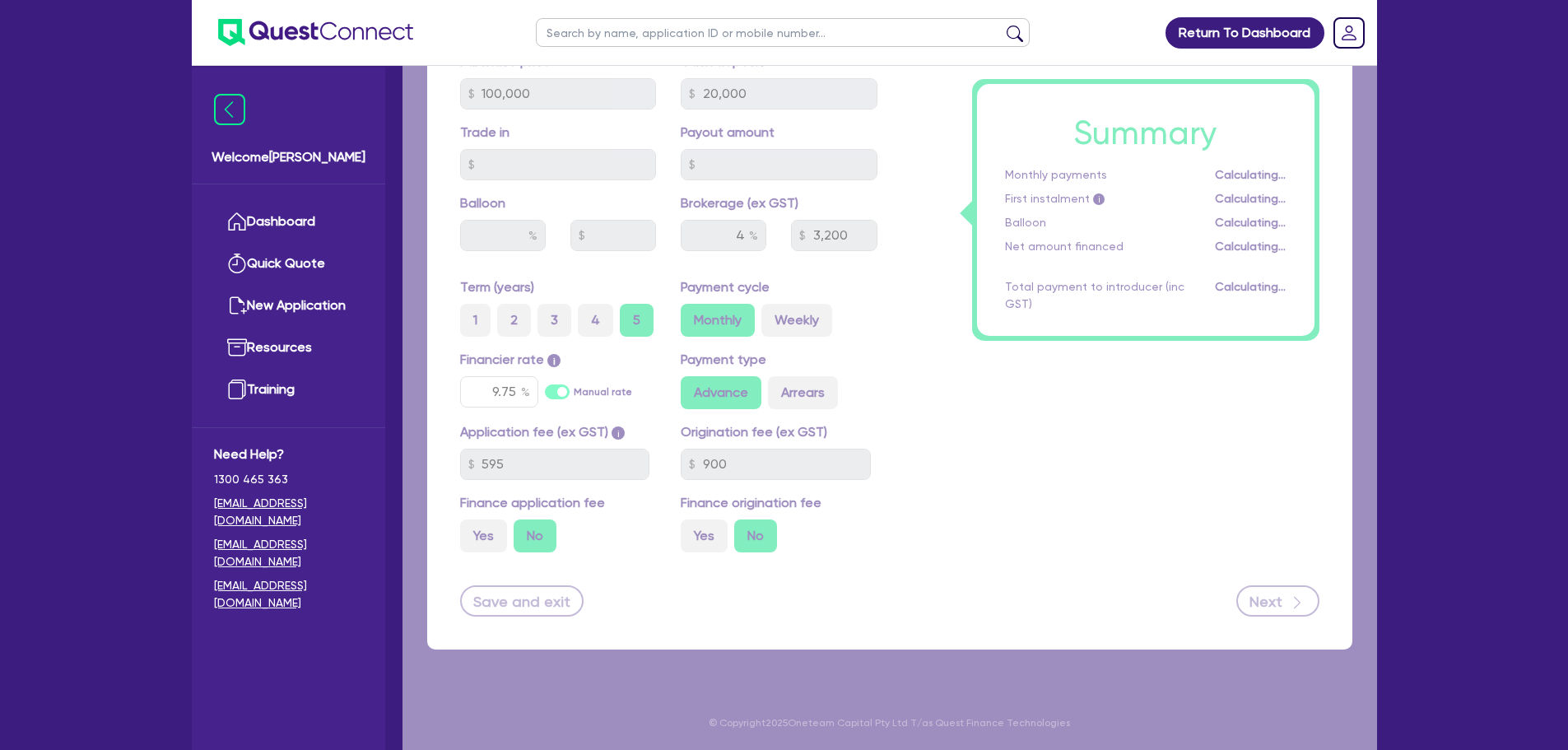
select select "PASSENGERS_FREIGHT_TRANSPORT"
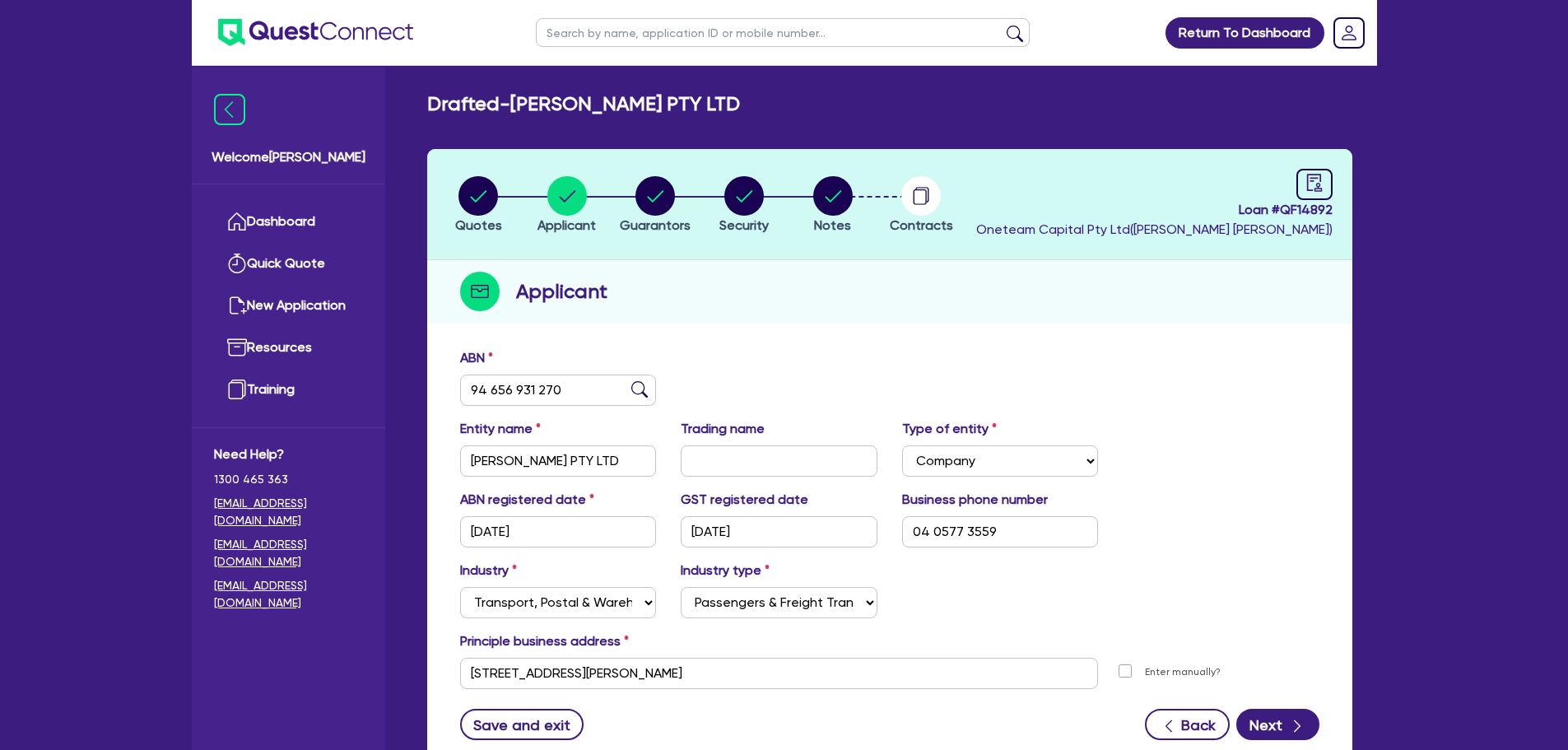
scroll to position [123, 0]
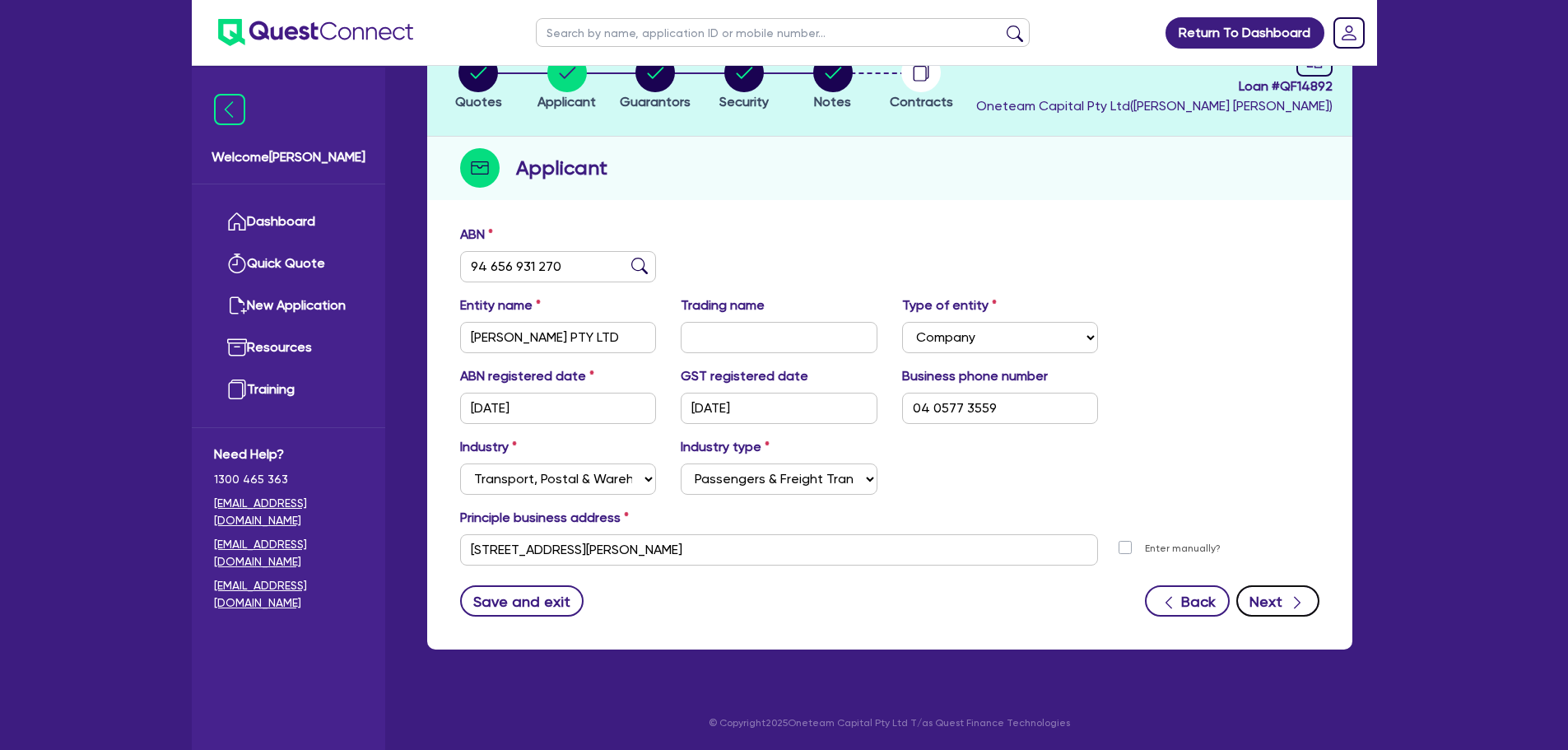
click at [1298, 597] on icon "button" at bounding box center [1296, 602] width 17 height 17
select select "MR"
select select "QLD"
select select "MARRIED"
select select "CASH"
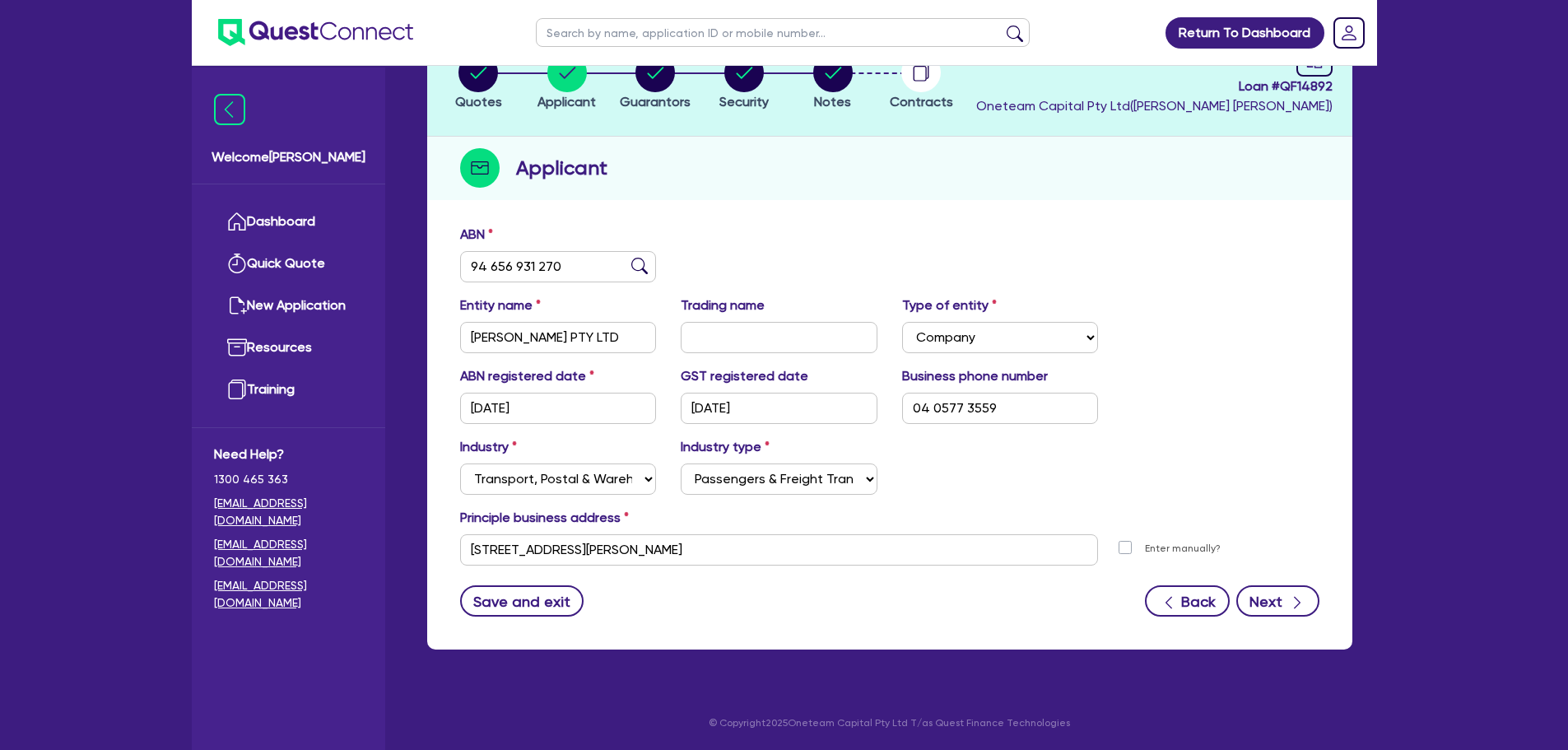
select select "HOUSEHOLD_PERSONAL"
select select "TRUCK"
select select "TRAILER"
select select "VEHICLE"
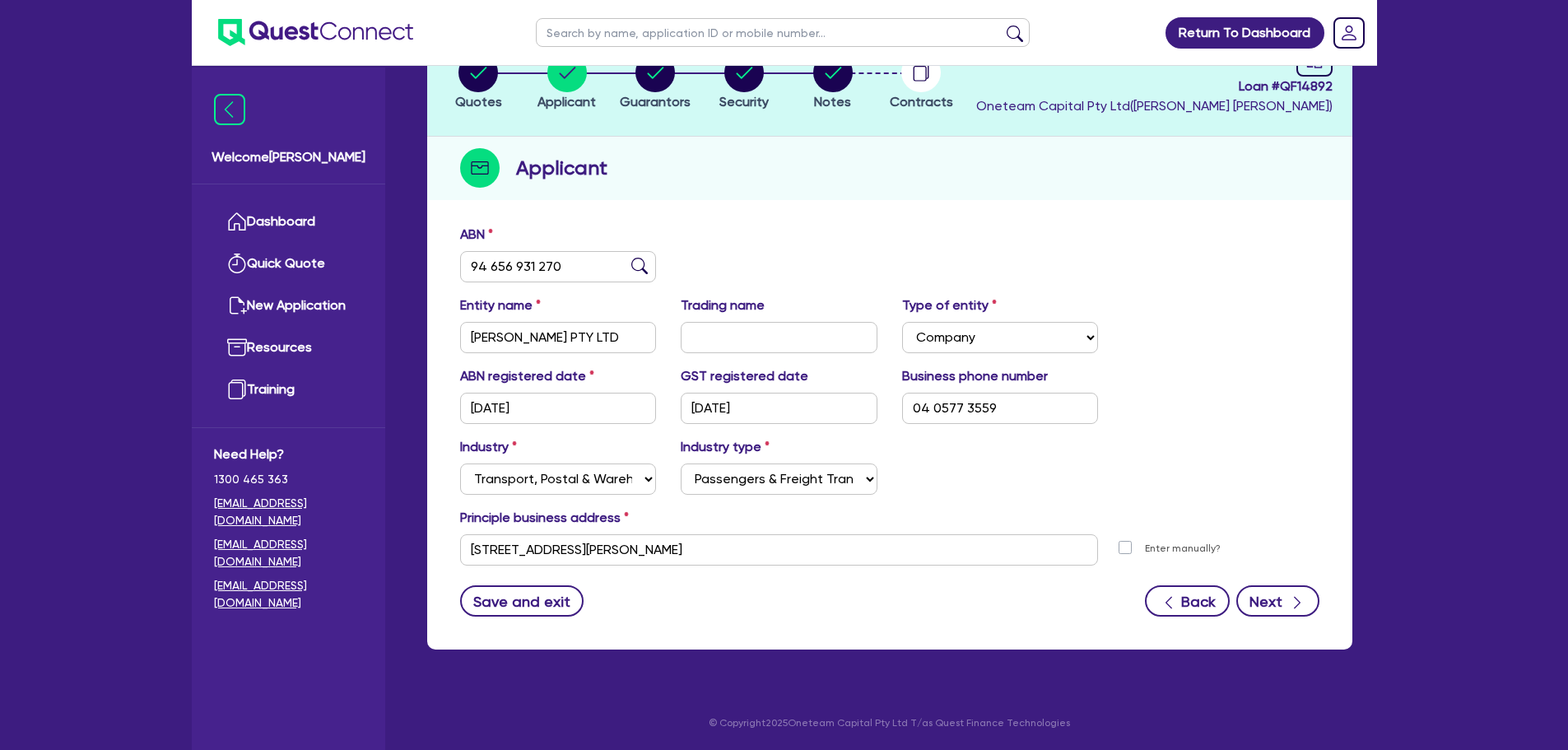
select select "VEHICLE"
select select "TRUCK"
select select "TRUCK_LOAN"
select select "TRAILER_LOAN"
select select "TRUCK_LOAN"
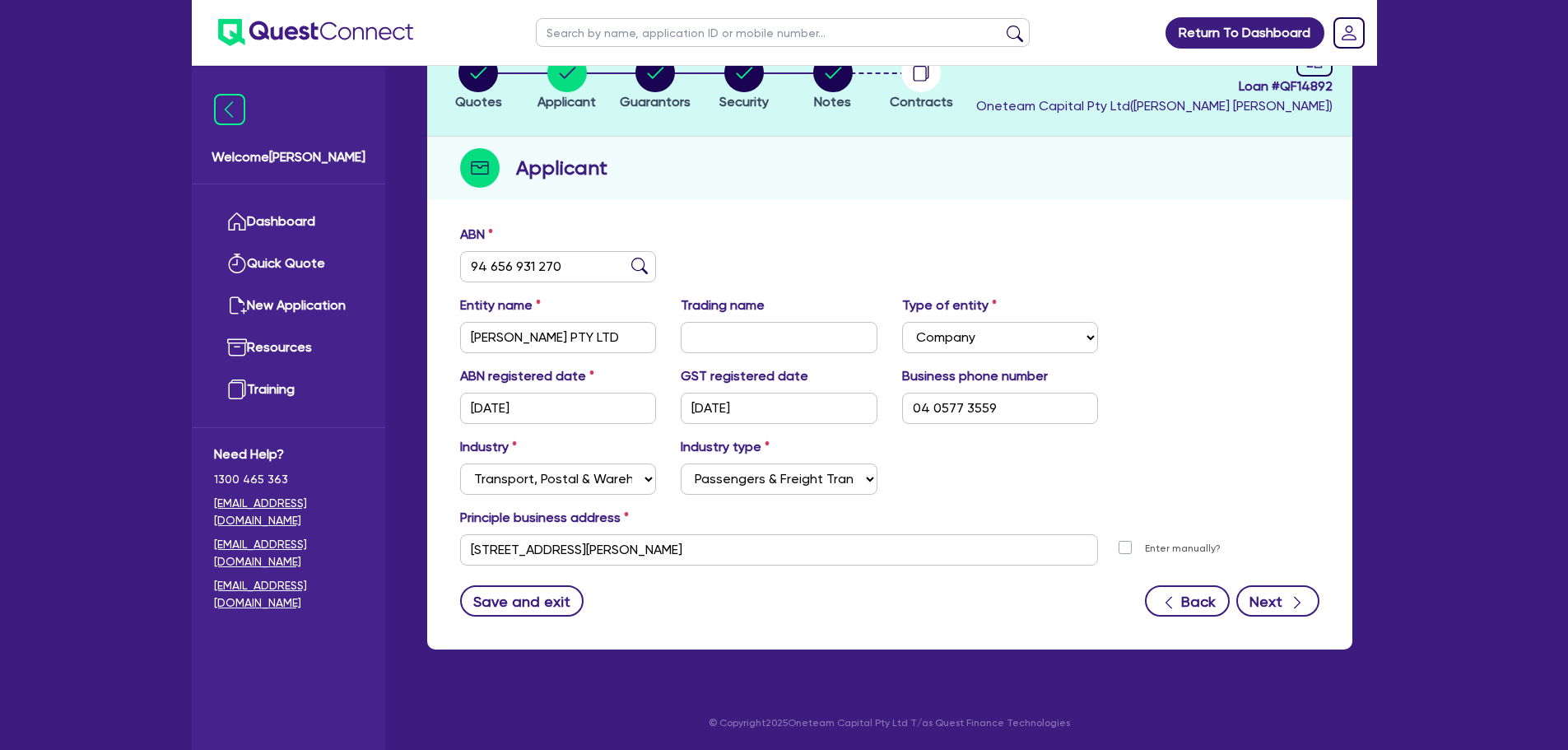
select select "TRUCK_LOAN"
select select "MRS"
select select "QLD"
select select "MARRIED"
select select "CASH"
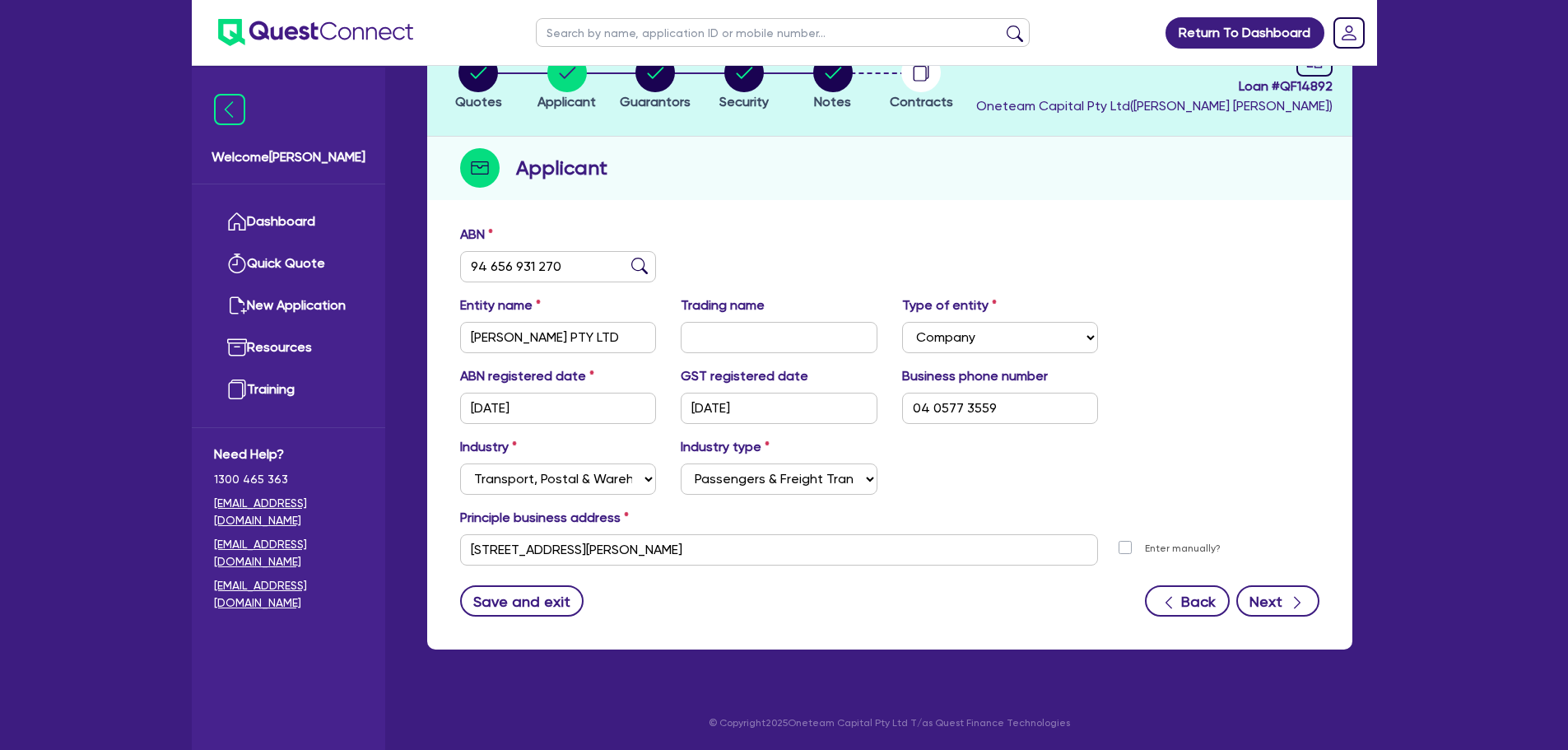
select select "HOUSEHOLD_PERSONAL"
select select "TRUCK"
select select "TRAILER"
select select "VEHICLE"
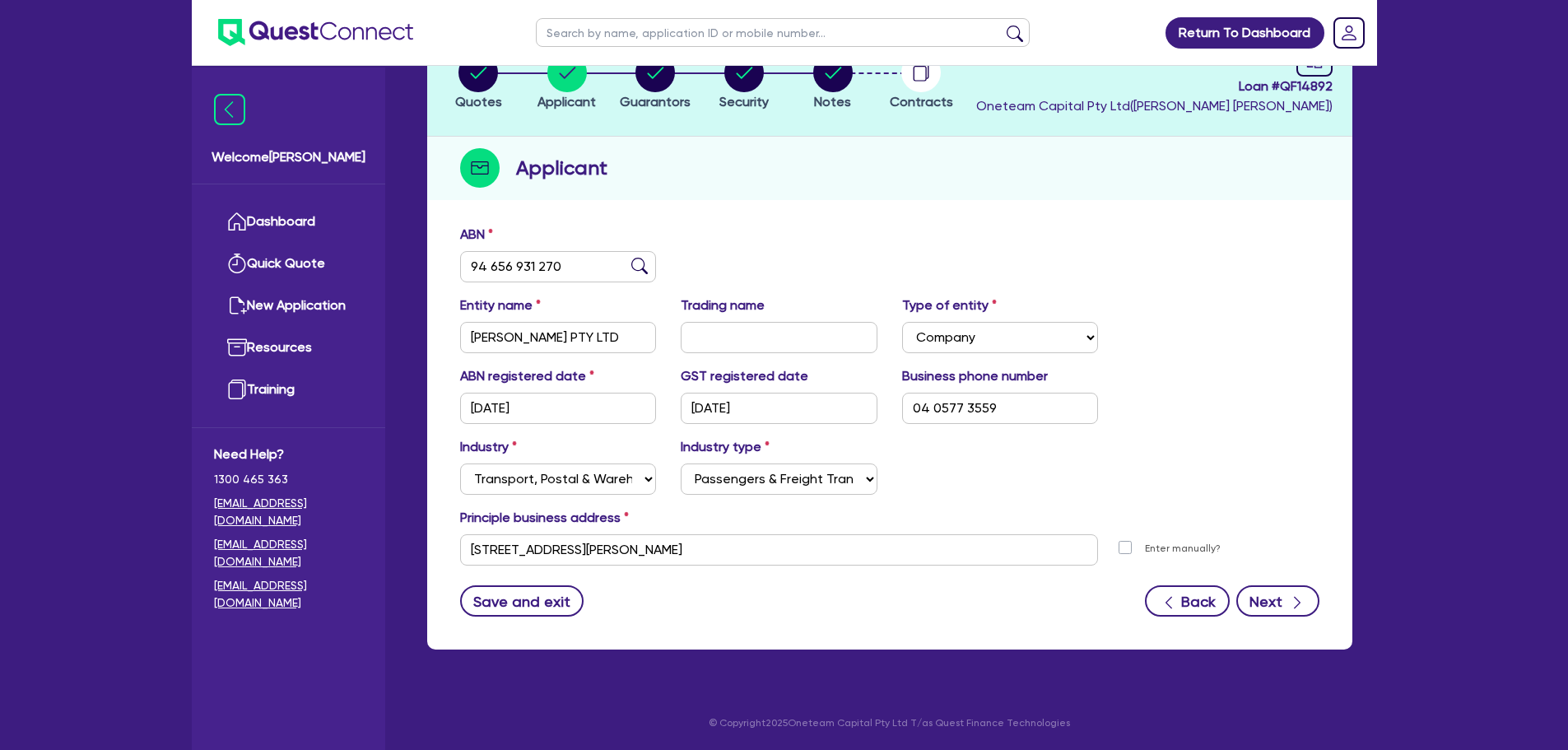
select select "VEHICLE"
select select "TRUCK"
select select "TRUCK_LOAN"
select select "TRAILER_LOAN"
select select "TRUCK_LOAN"
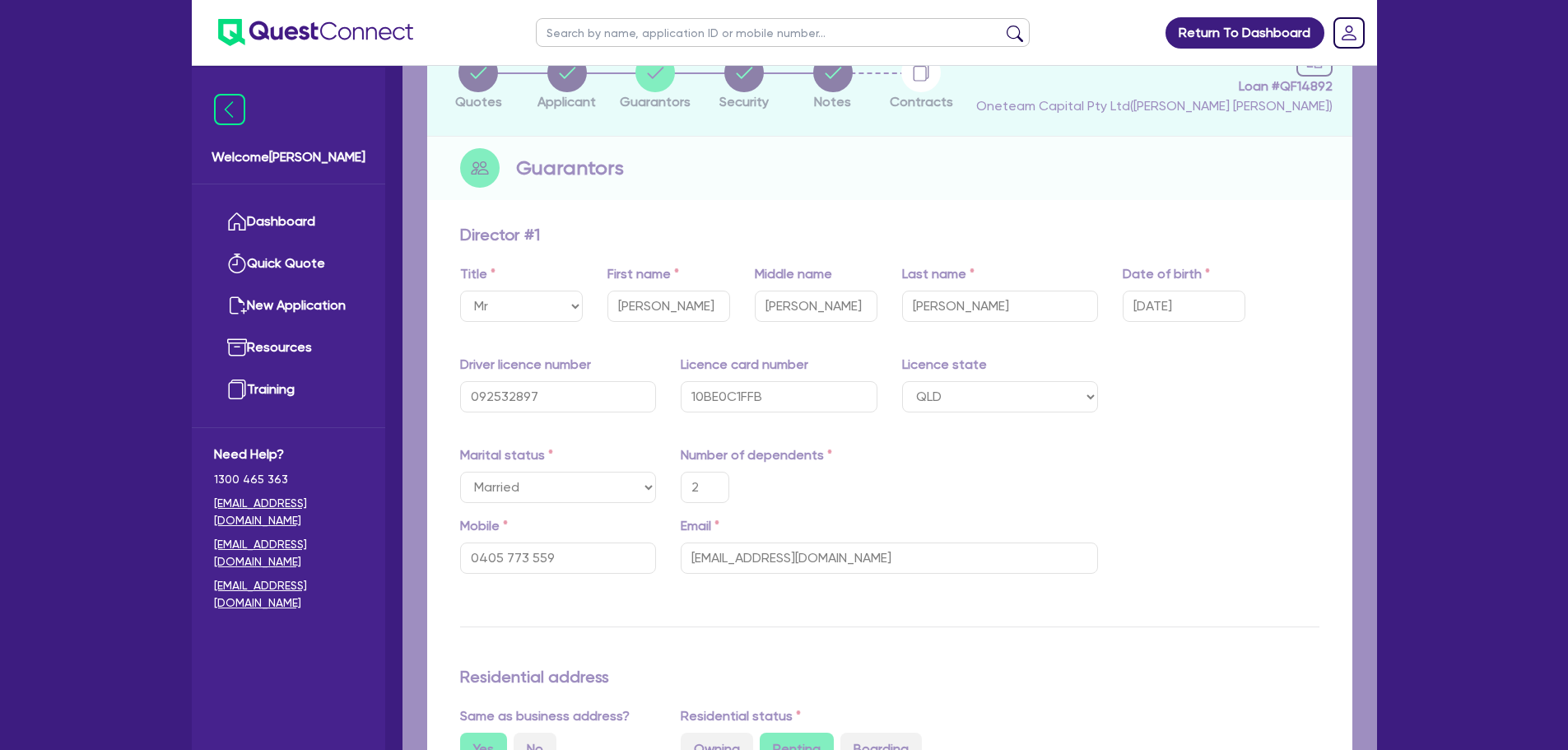
type input "2"
type input "0405 773 559"
type input "70,000"
type input "20,000"
type input "50,000"
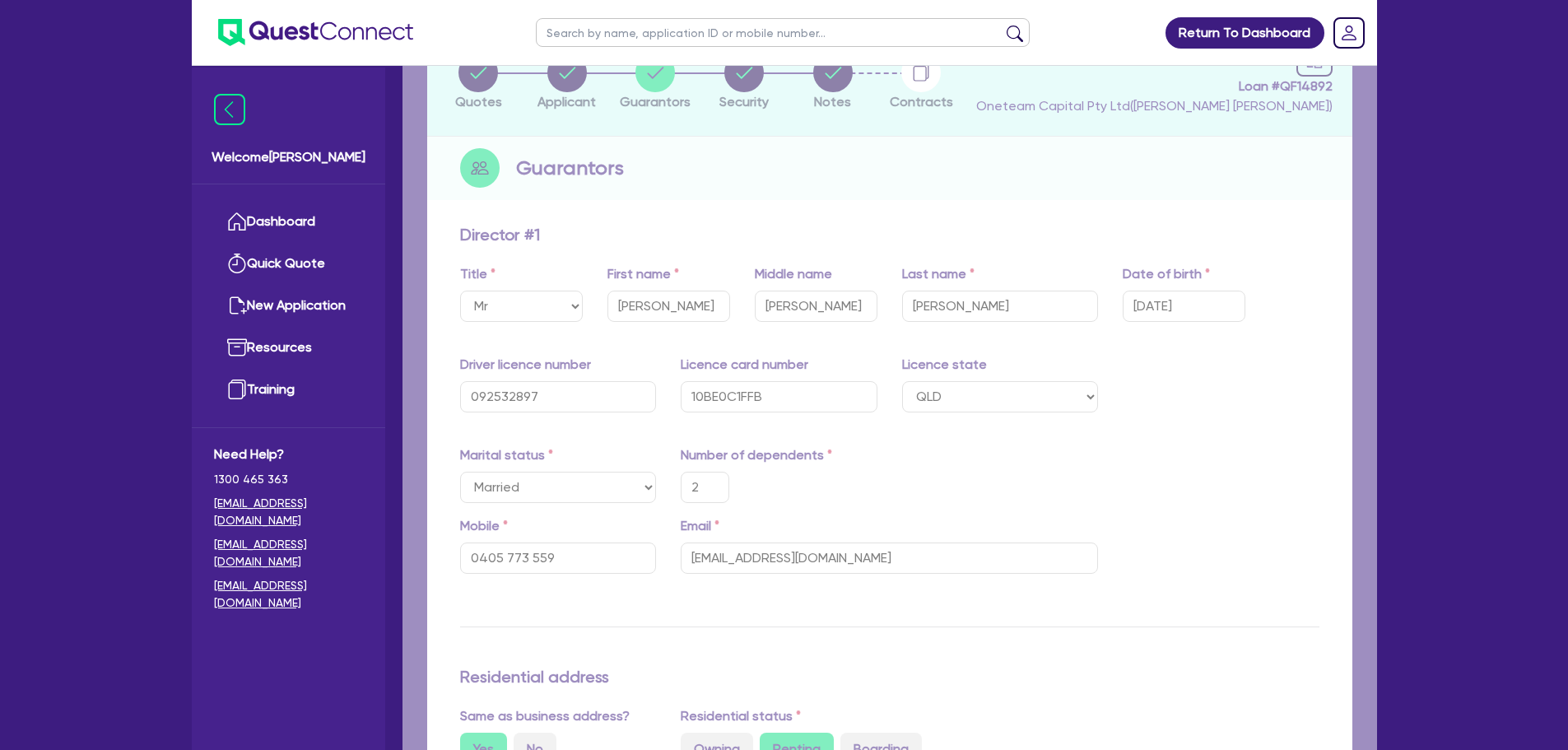
type input "150,000"
type input "130,000"
type input "30,000"
type input "160,000"
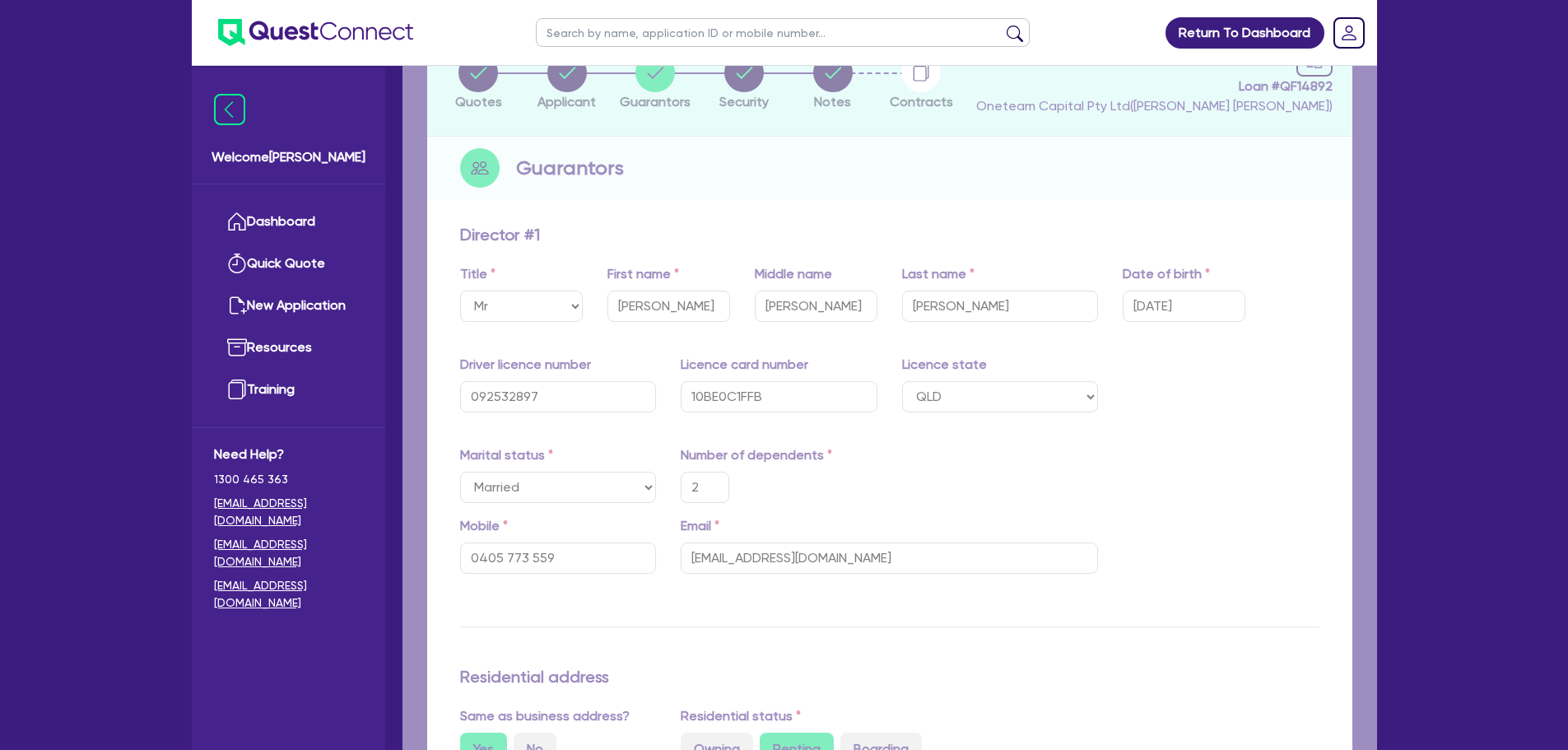
type input "140,000"
type input "3,500"
type input "125,000"
type input "3,000"
type input "120,000"
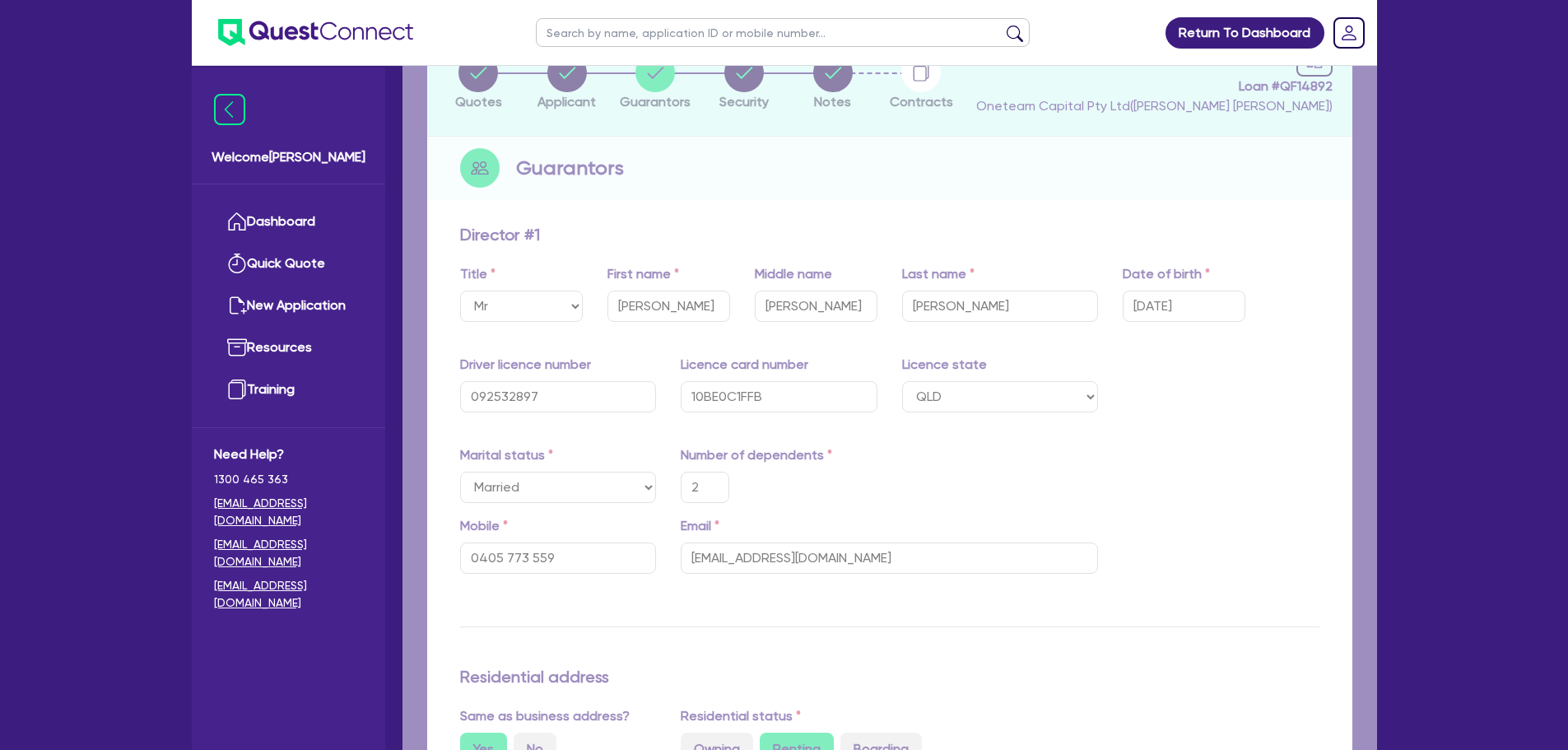
type input "2,500"
type input "65,000"
type input "3,011"
type input "2"
type input "0498 323 739"
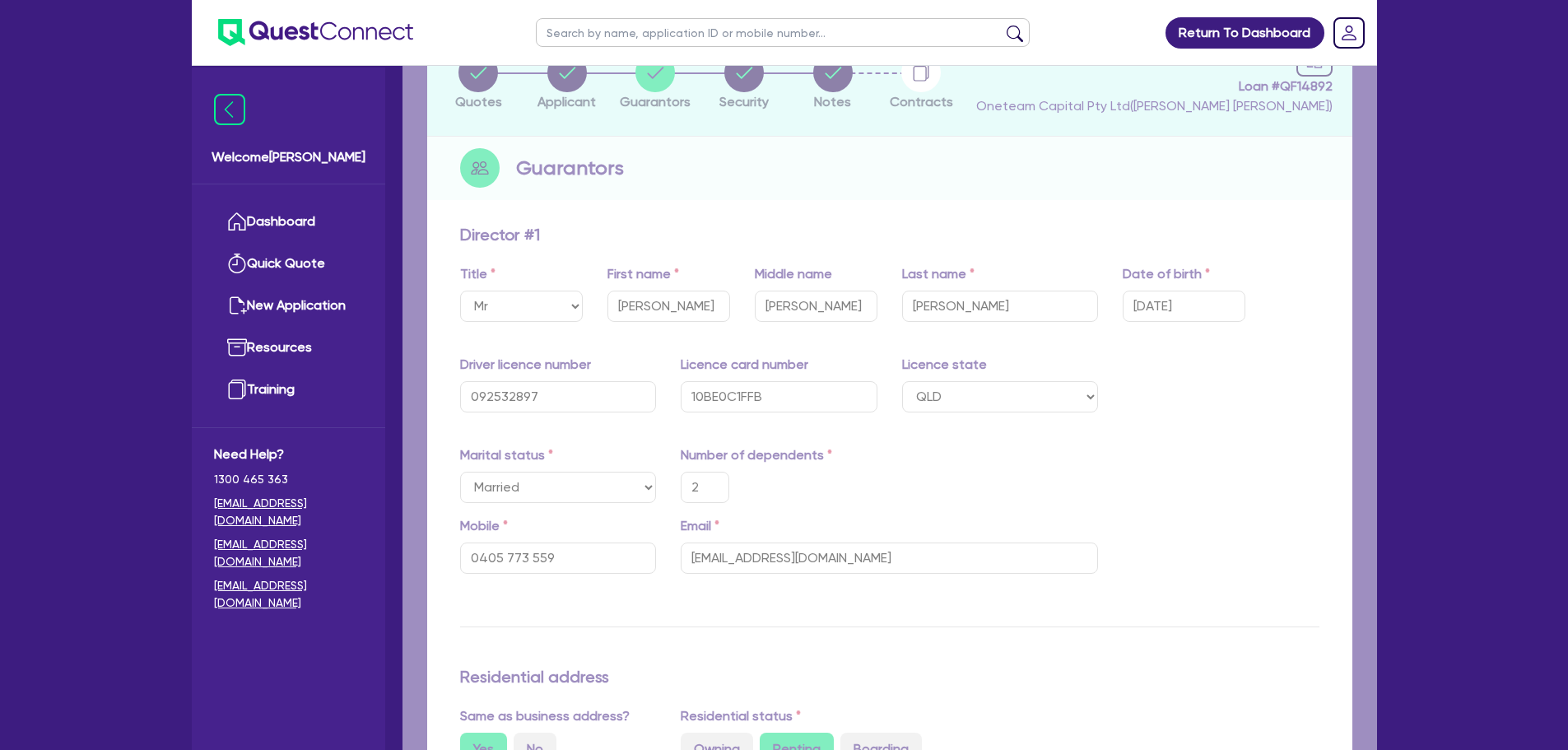
type input "70,000"
type input "20,000"
type input "50,000"
type input "150,000"
type input "130,000"
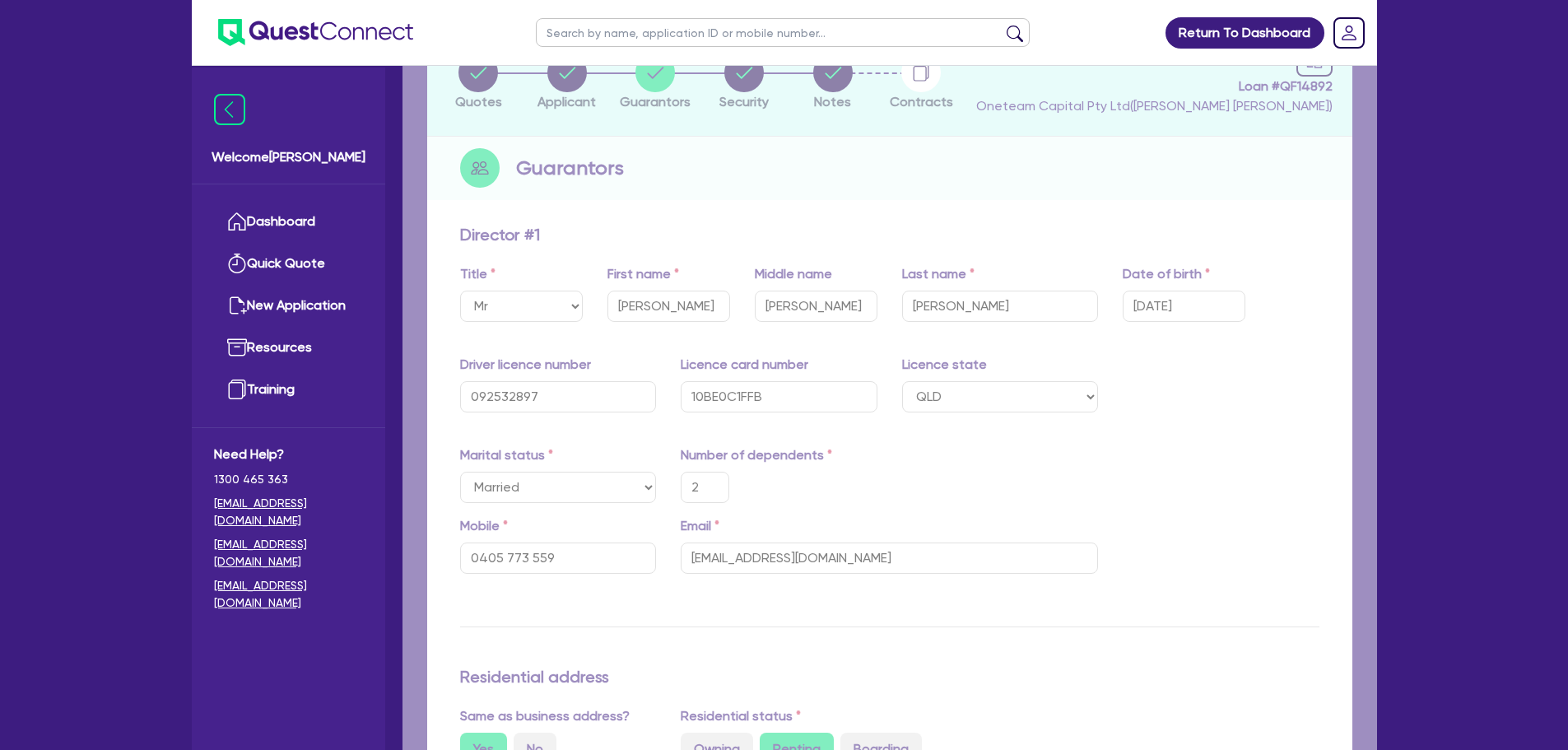
type input "30,000"
type input "160,000"
type input "140,000"
type input "3,500"
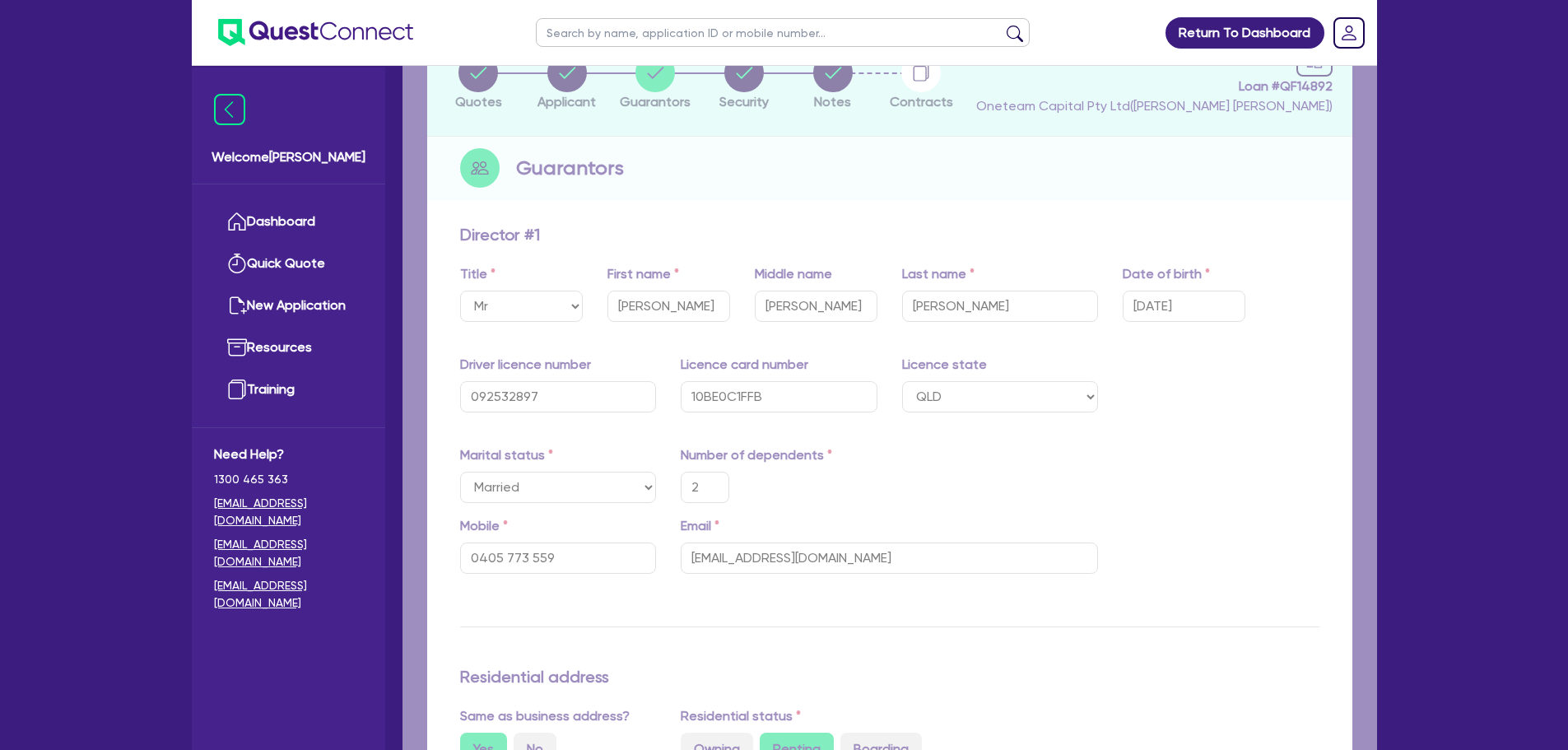
type input "125,000"
type input "3,000"
type input "120,000"
type input "2,500"
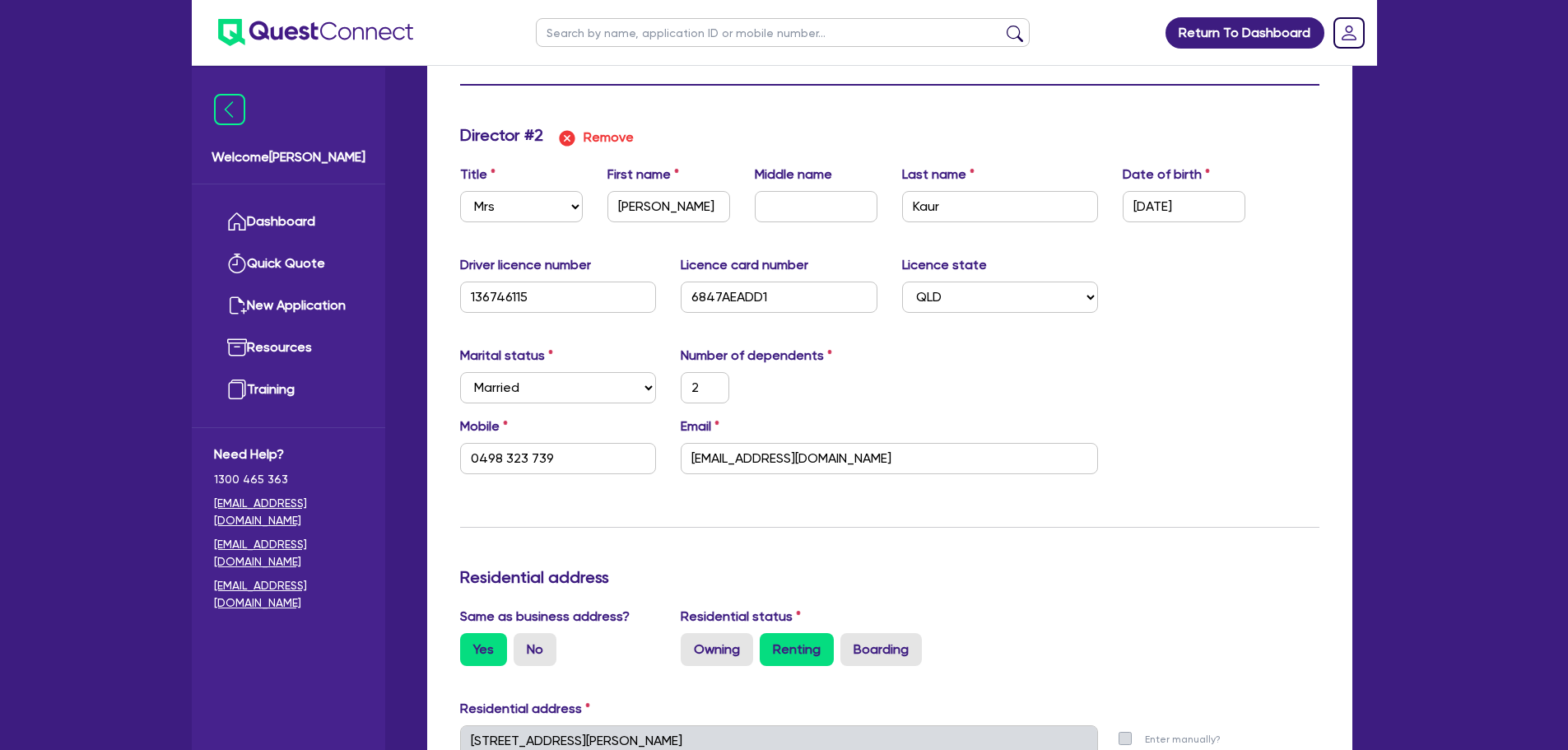
scroll to position [1729, 0]
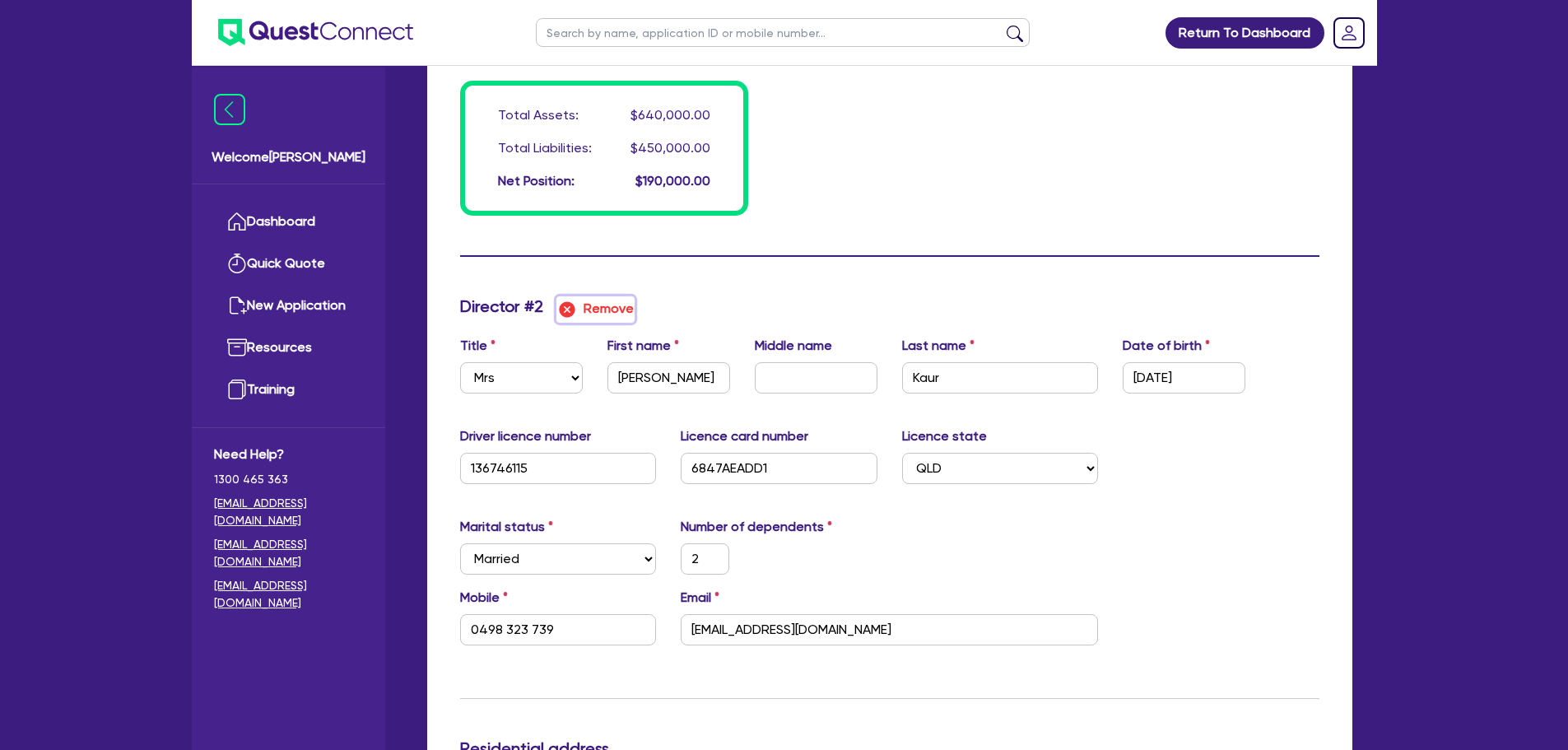
click at [567, 313] on img "button" at bounding box center [567, 309] width 20 height 20
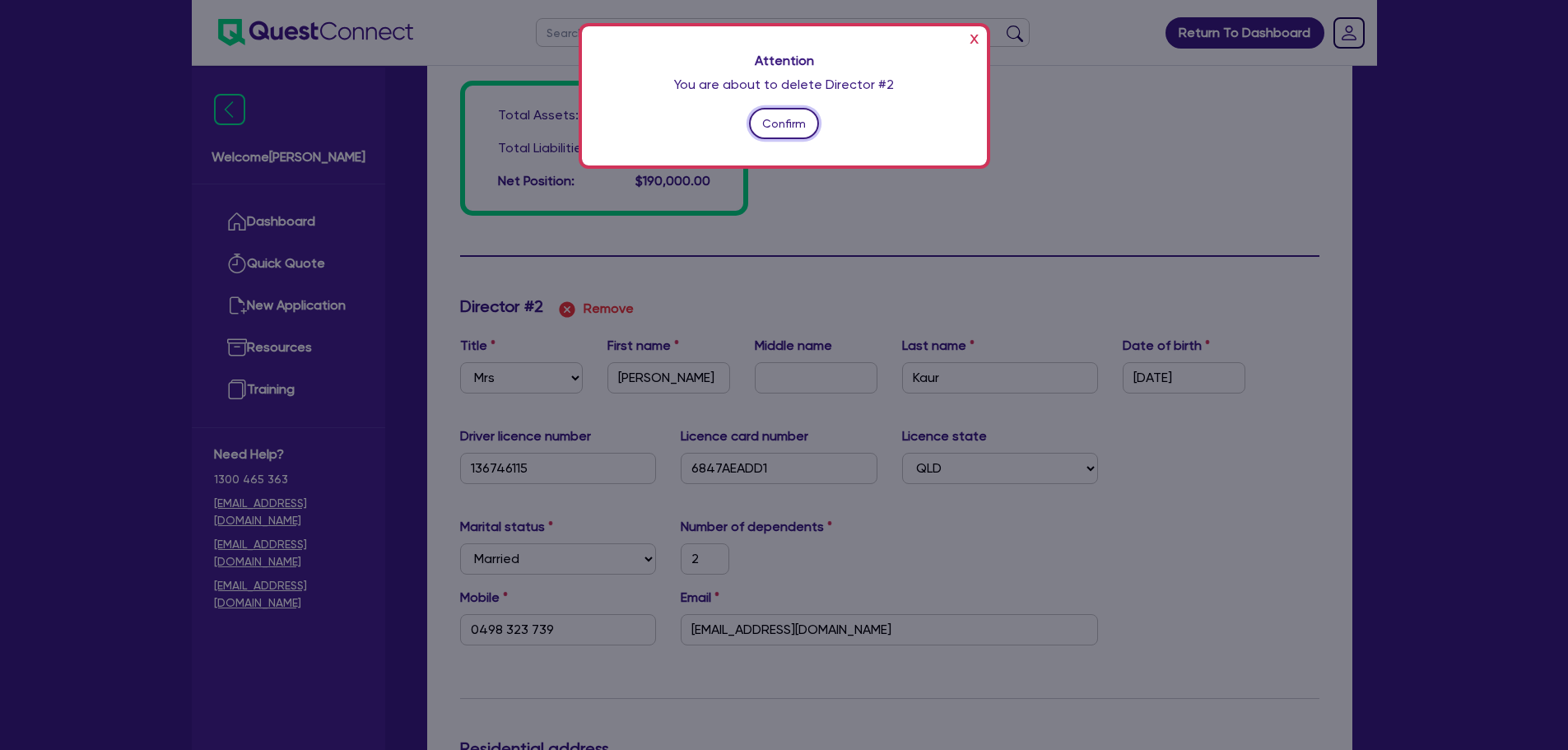
click at [787, 122] on button "Confirm" at bounding box center [784, 123] width 71 height 31
type input "2"
type input "0405773559"
type input "70000"
type input "20000"
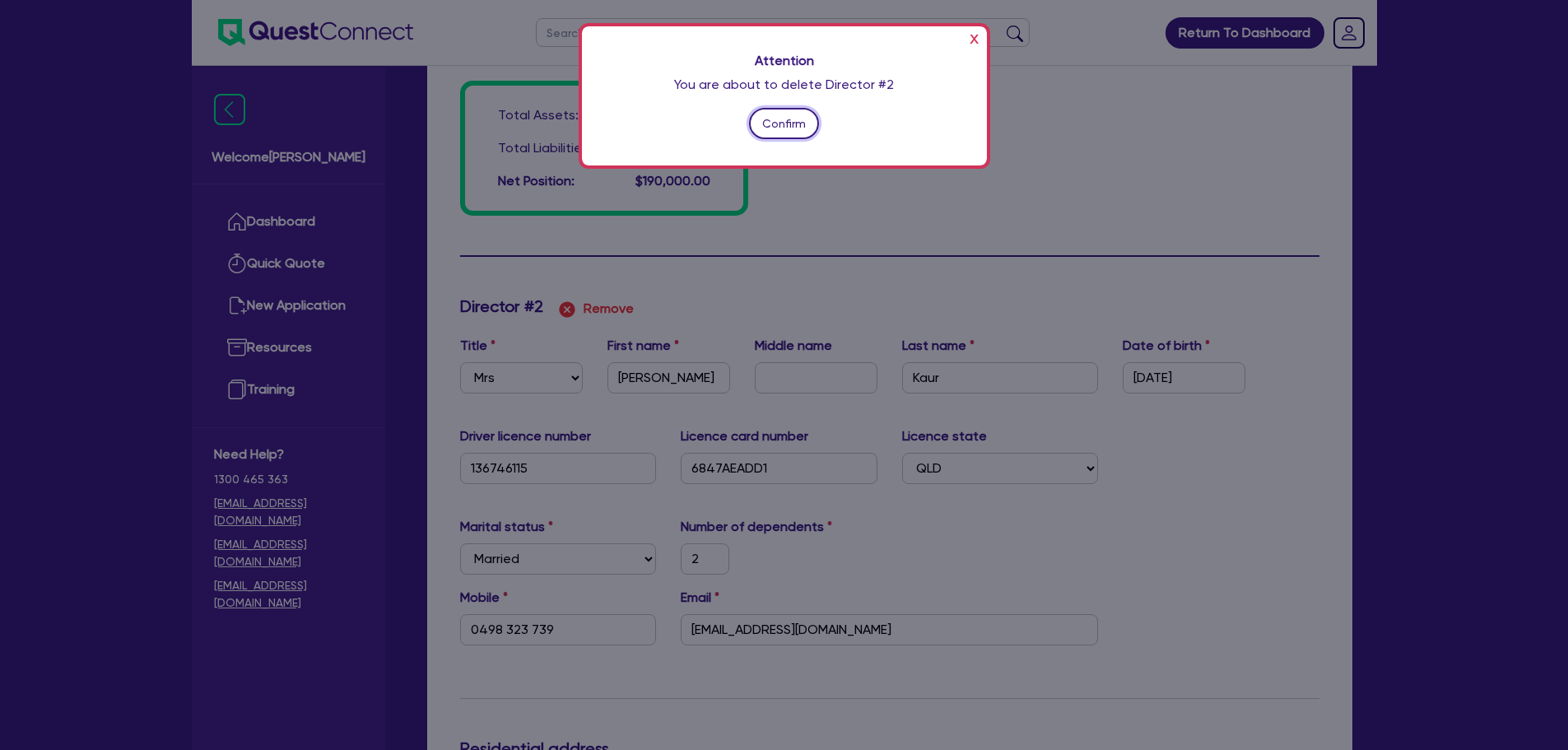
type input "50000"
type input "150000"
type input "130000"
type input "30000"
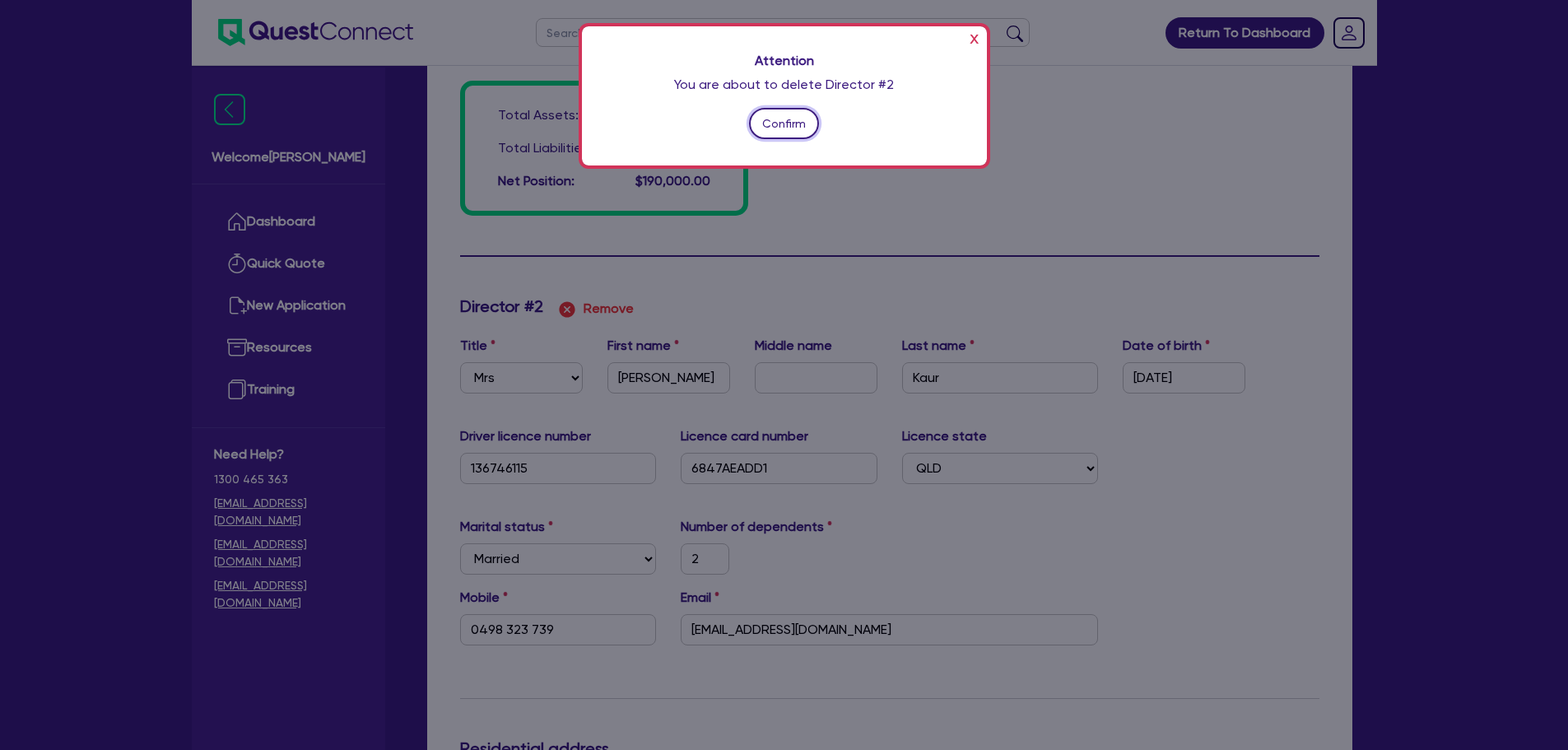
type input "160000"
type input "140000"
type input "3500"
type input "125000"
type input "3000"
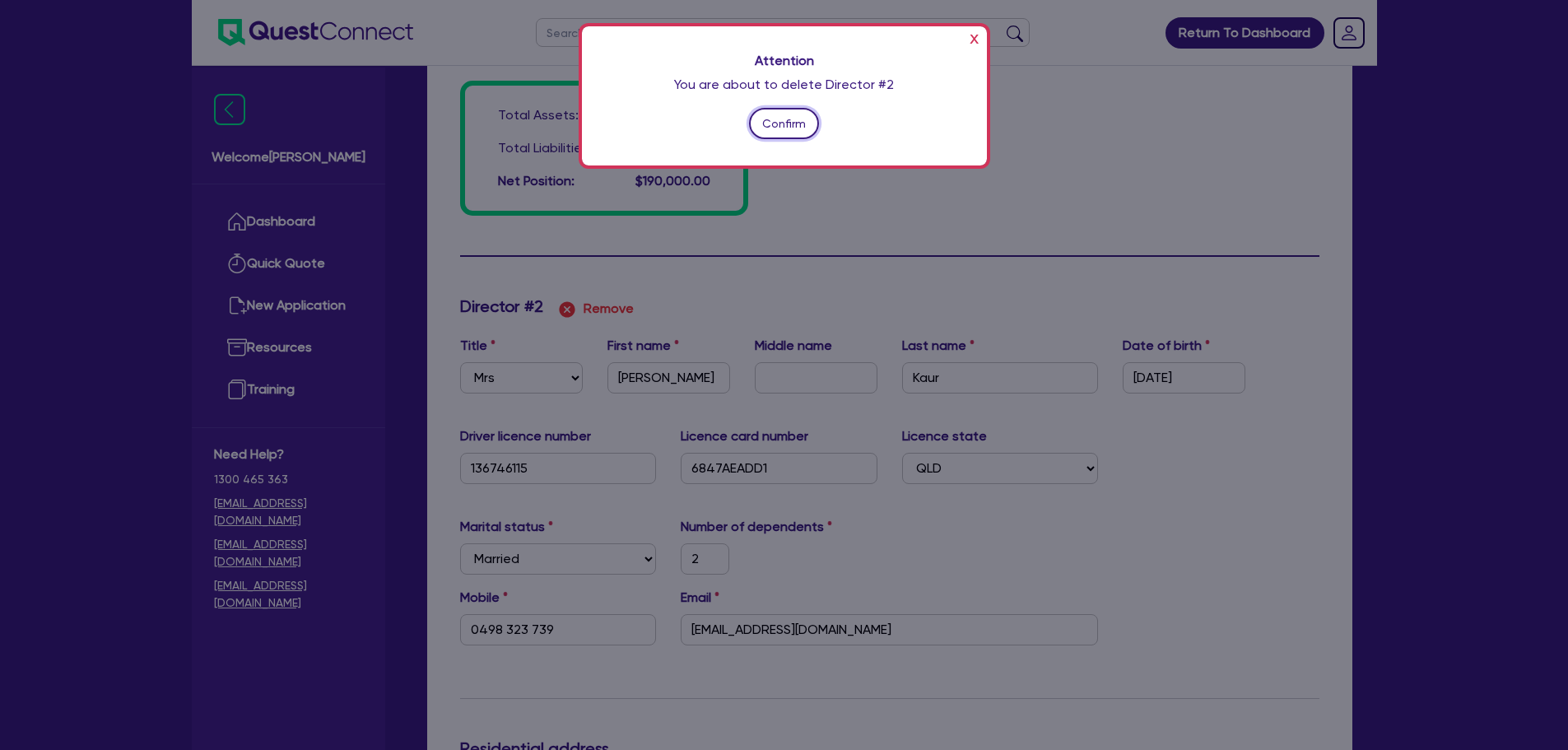
type input "120000"
type input "2500"
type input "65000"
type input "3011"
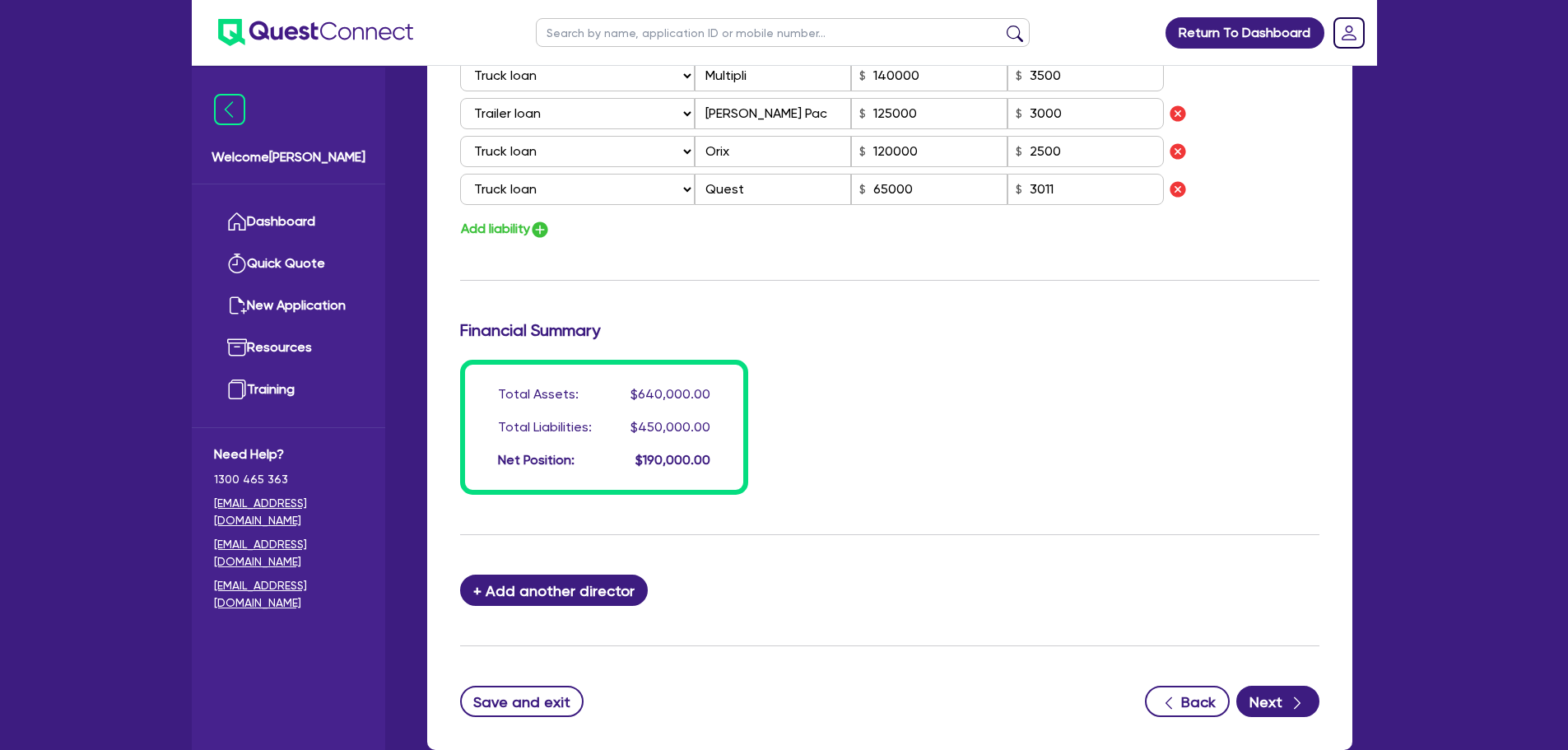
scroll to position [1550, 0]
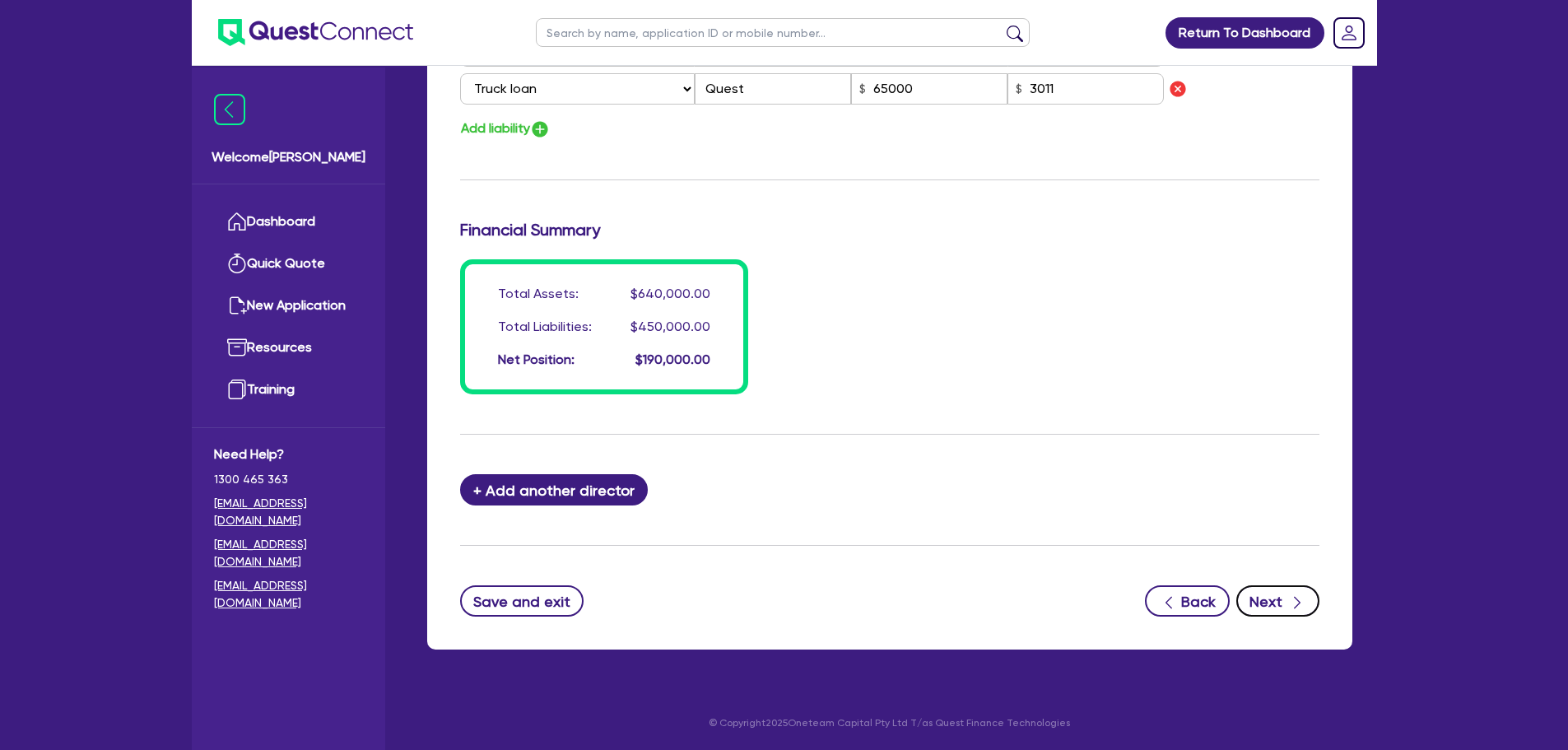
click at [1288, 589] on button "Next" at bounding box center [1277, 601] width 83 height 31
type input "2"
type input "0405 773 559"
type input "70,000"
type input "20,000"
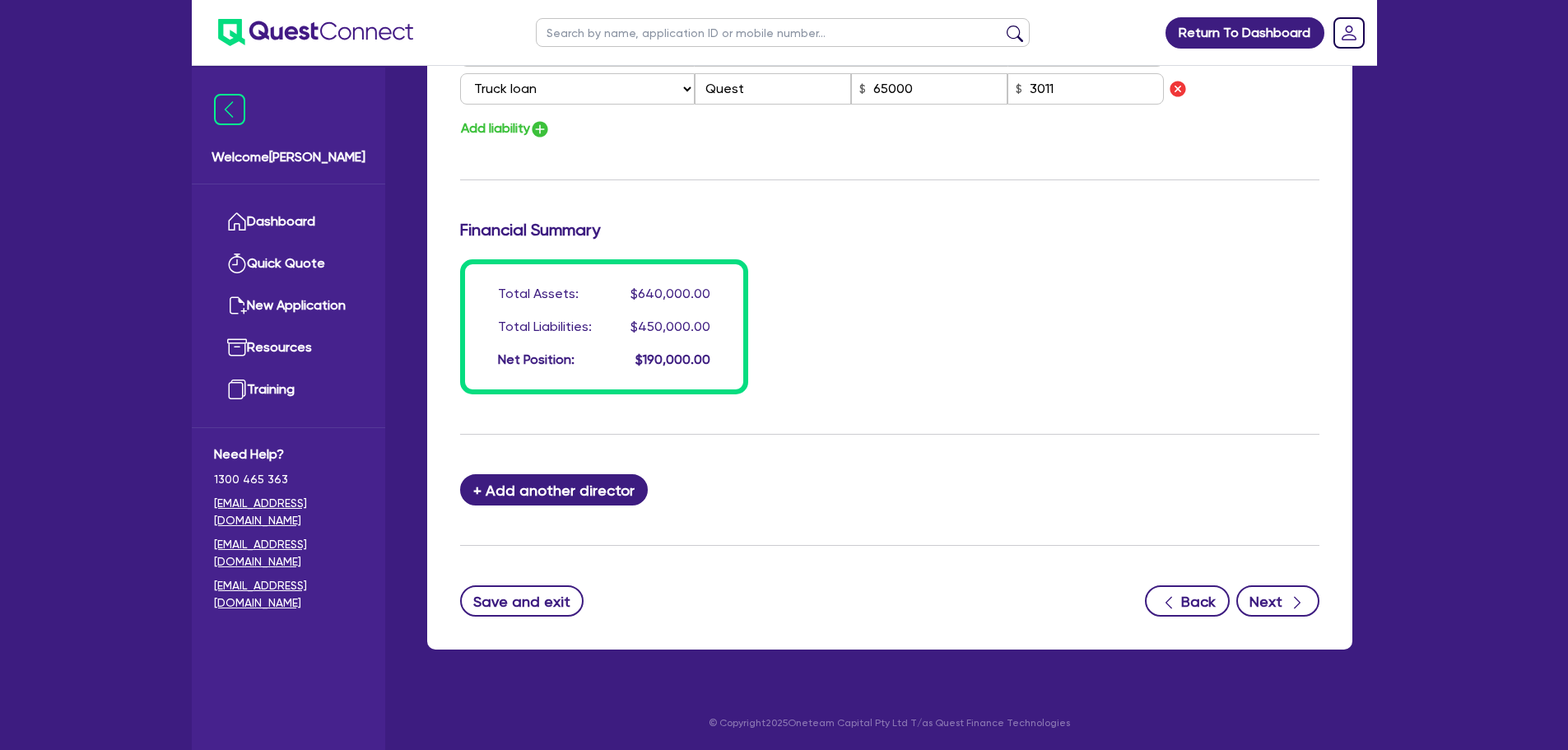
type input "50,000"
type input "150,000"
type input "130,000"
type input "30,000"
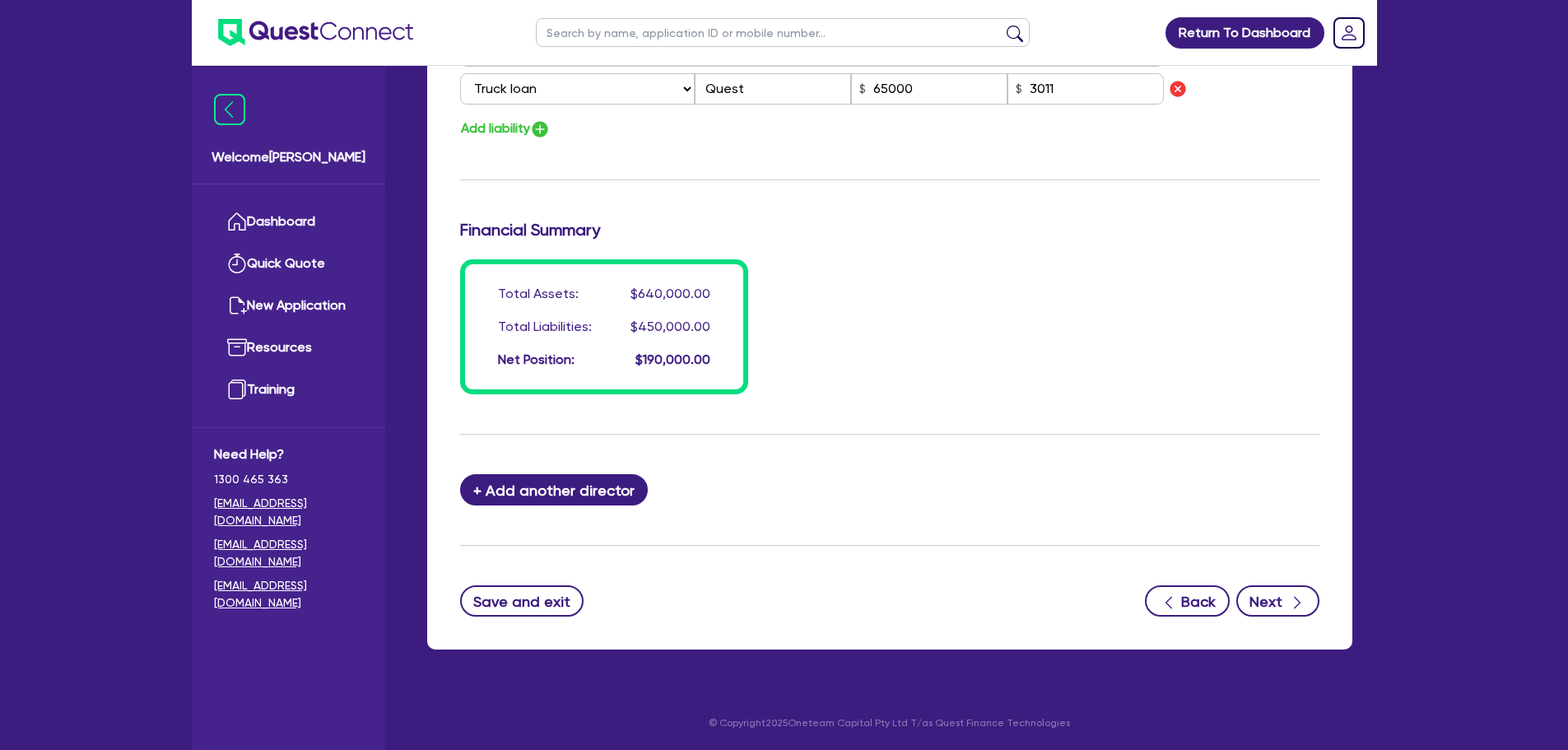
type input "160,000"
type input "140,000"
type input "3,500"
type input "125,000"
type input "3,000"
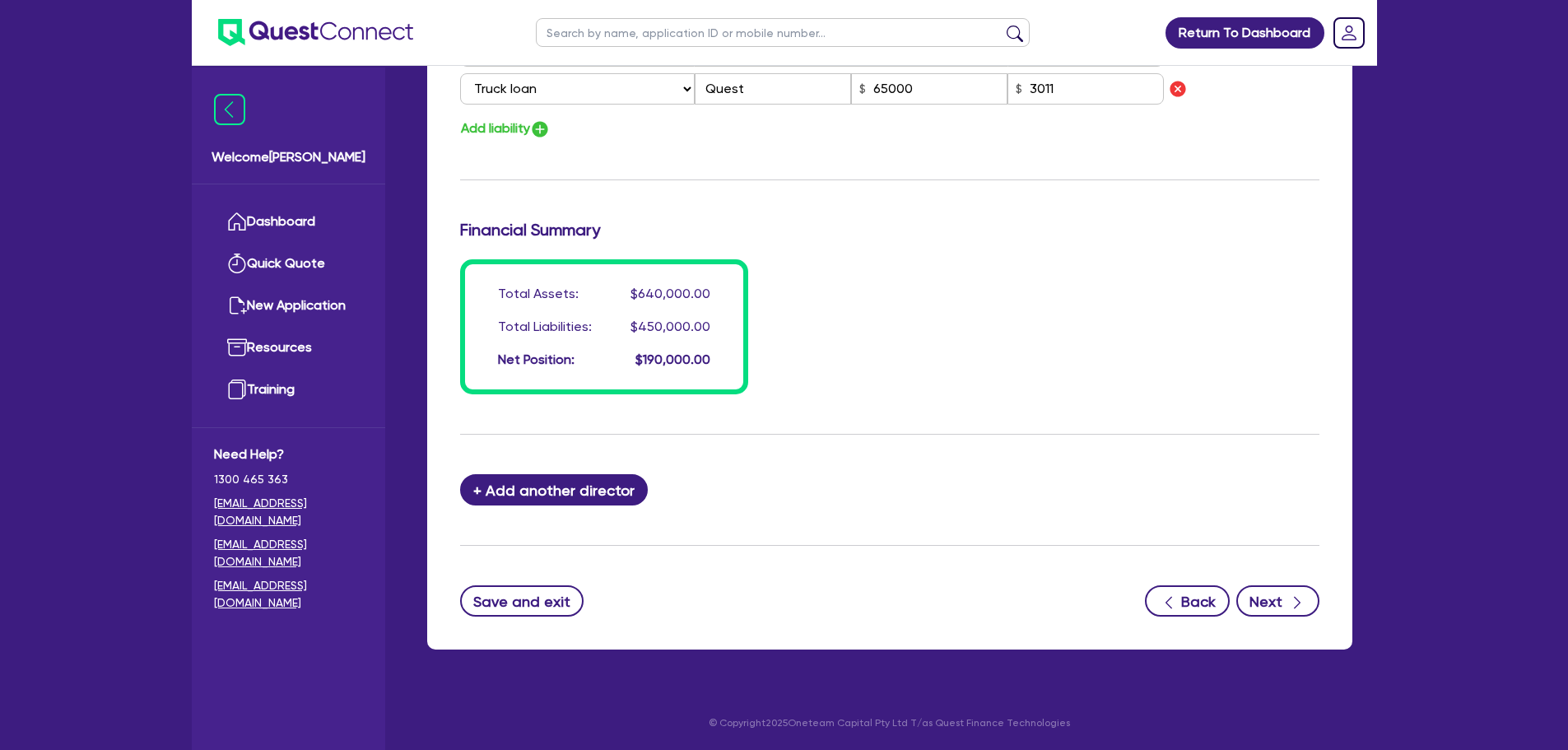
type input "120,000"
type input "2,500"
type input "65,000"
type input "3,011"
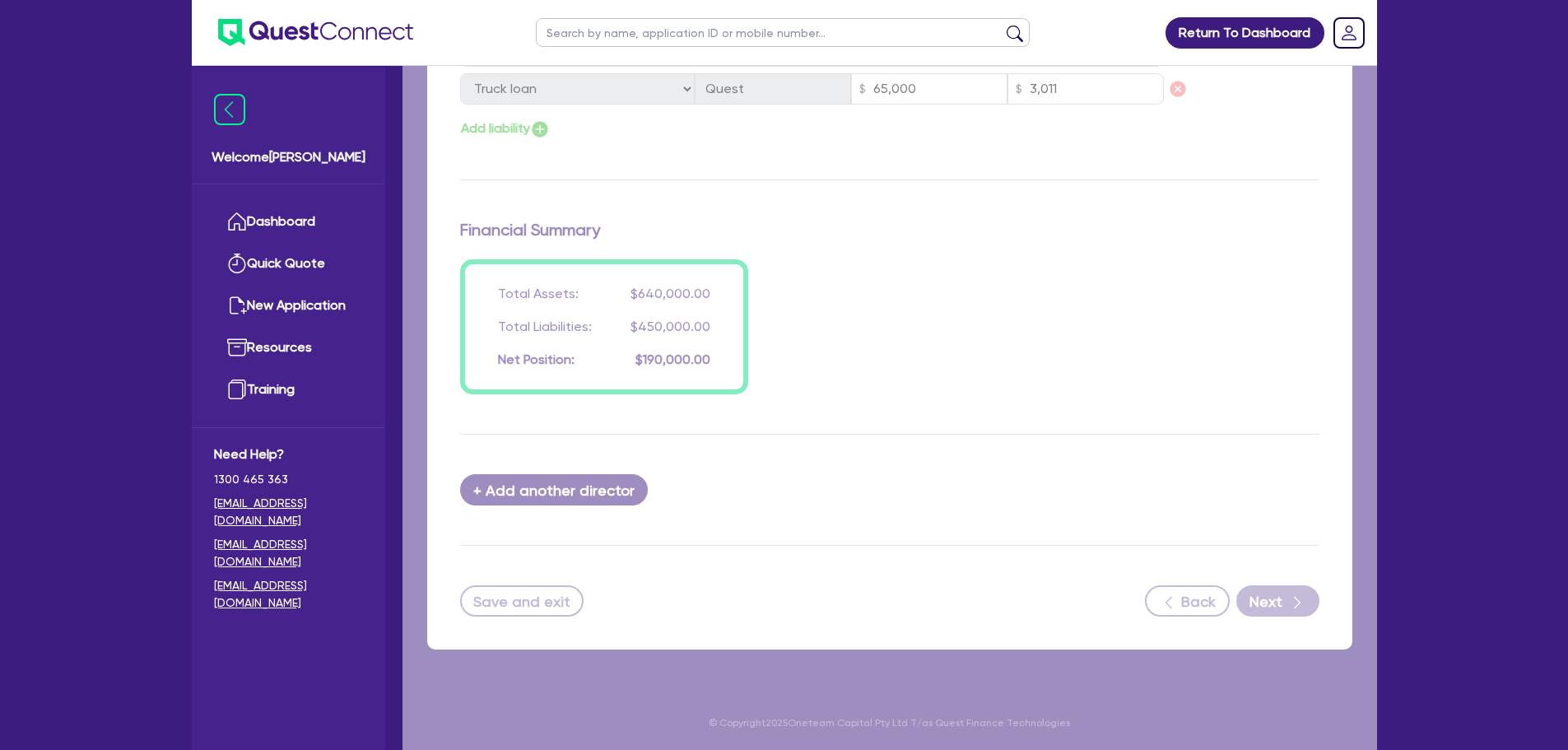
select select "PRIMARY_ASSETS"
select select "HEAVY_TRUCKS"
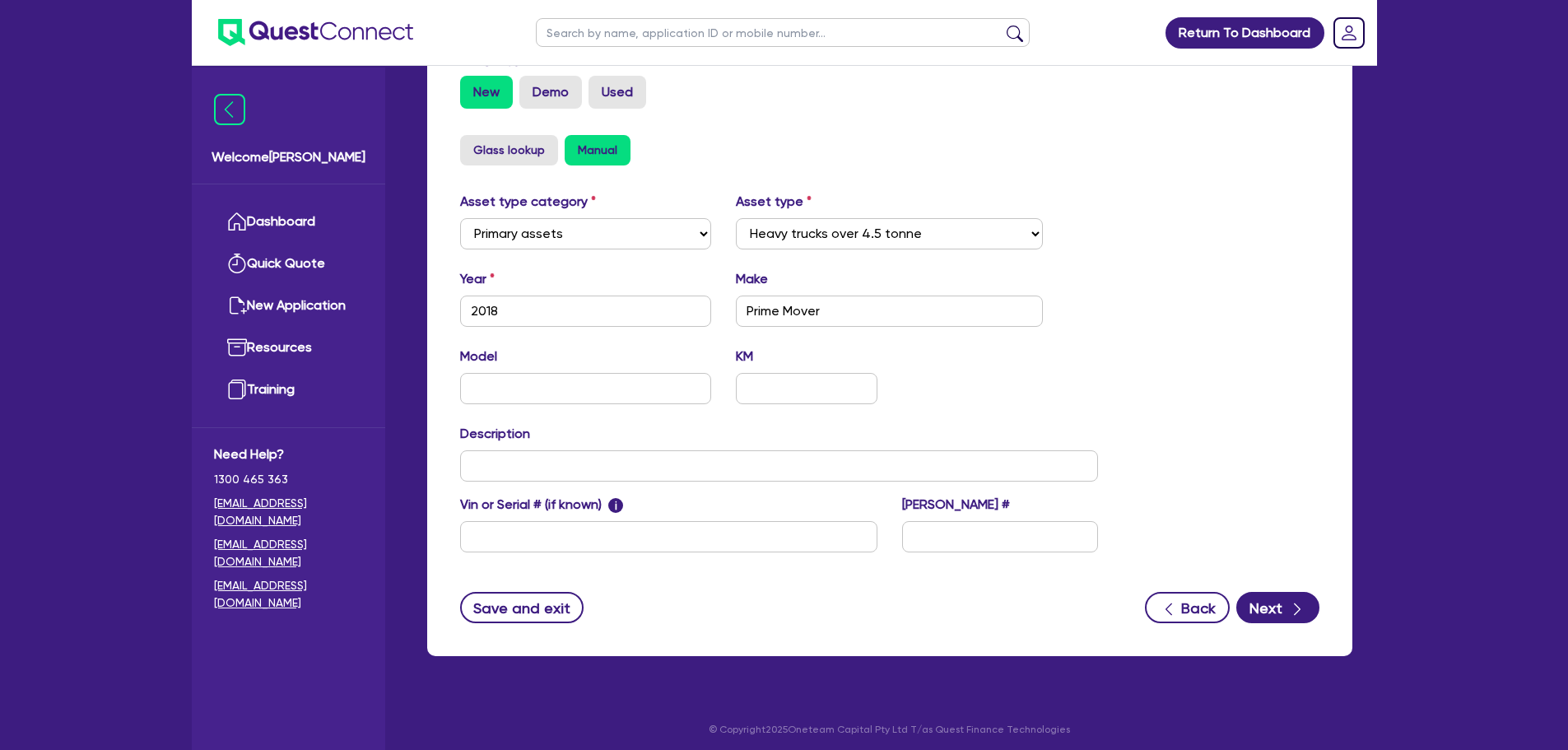
scroll to position [517, 0]
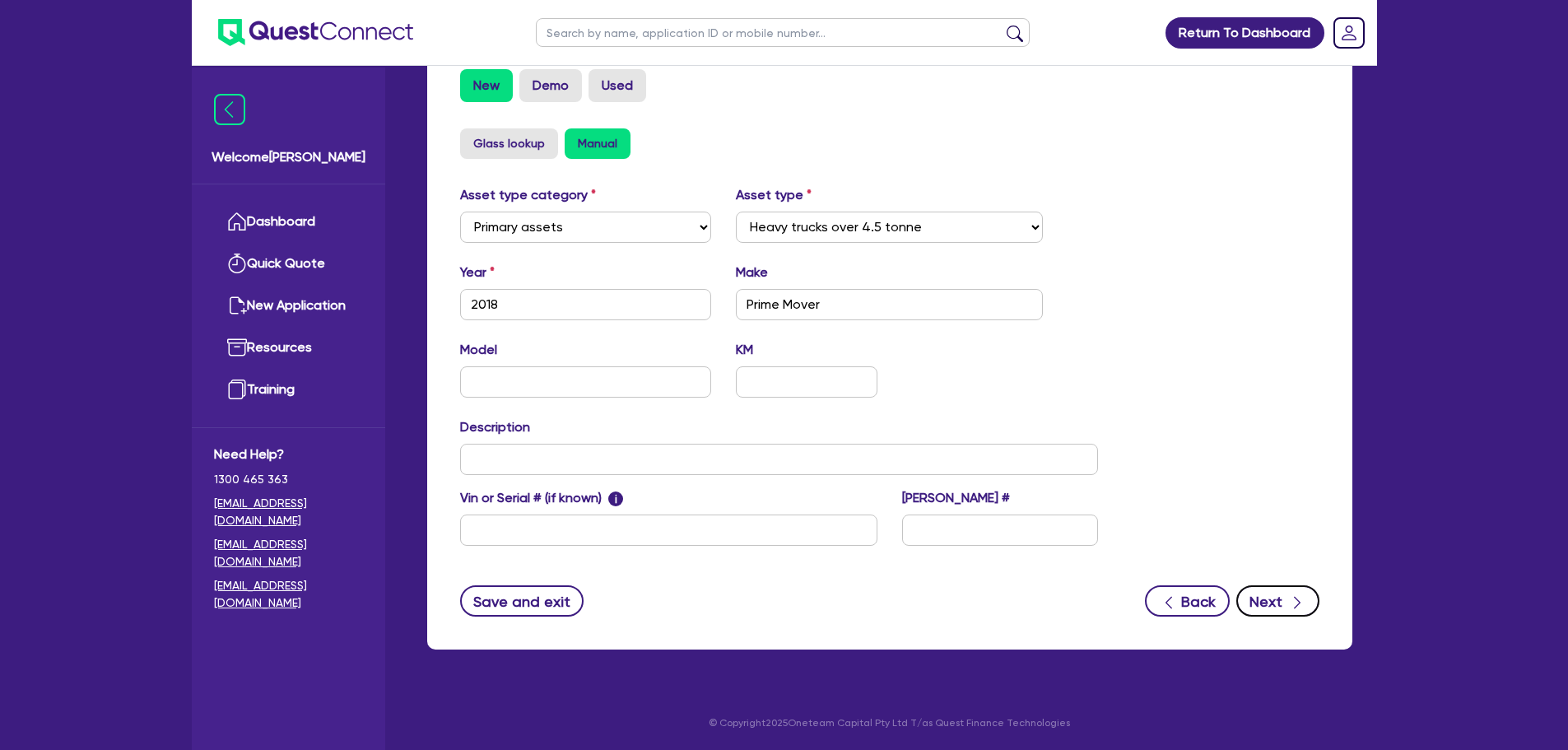
click at [1296, 603] on icon "button" at bounding box center [1296, 602] width 17 height 17
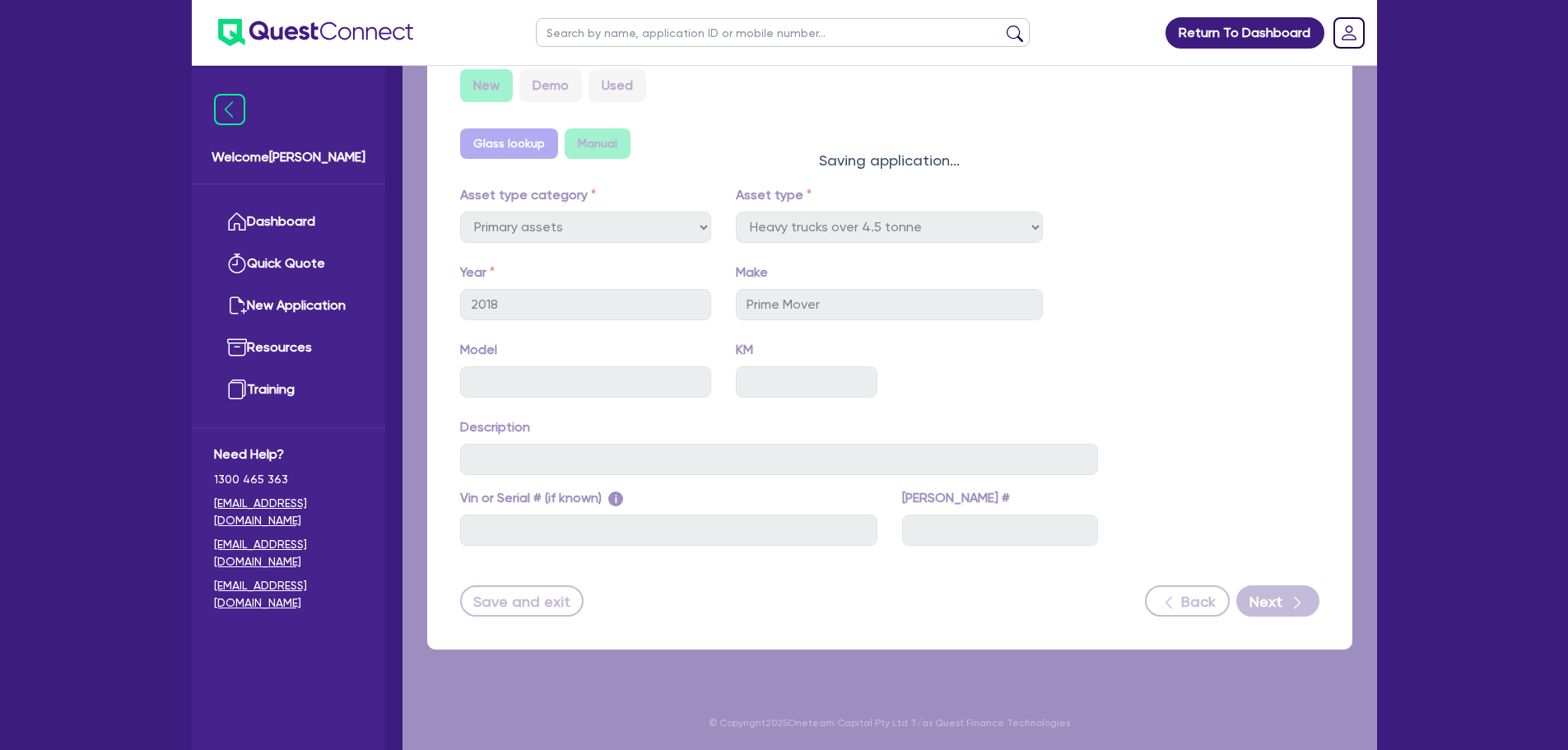
select select "Other"
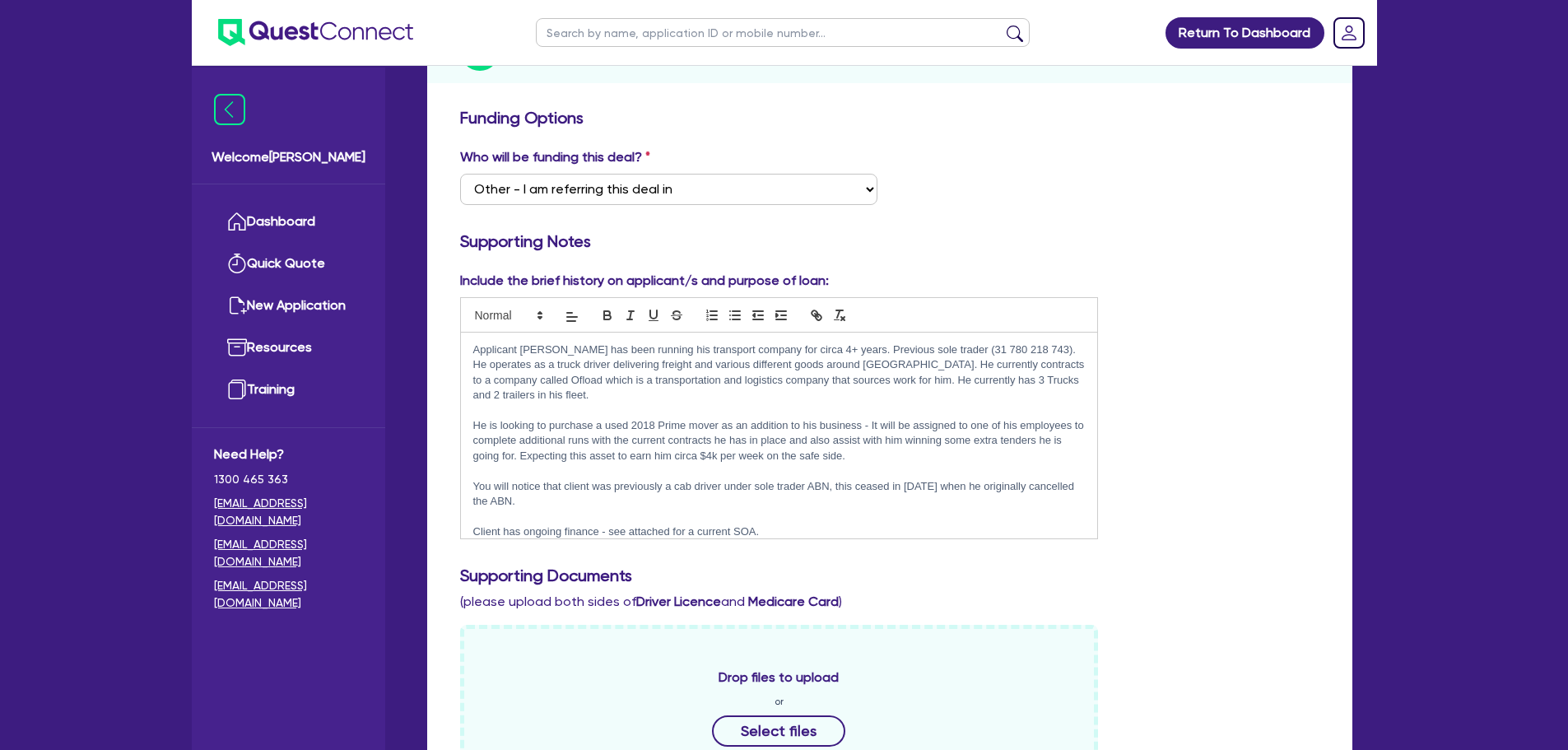
drag, startPoint x: 815, startPoint y: 454, endPoint x: 1245, endPoint y: 284, distance: 462.4
click at [1296, 277] on div "Include the brief history on applicant/s and purpose of loan: Applicant Jodh ha…" at bounding box center [890, 411] width 884 height 281
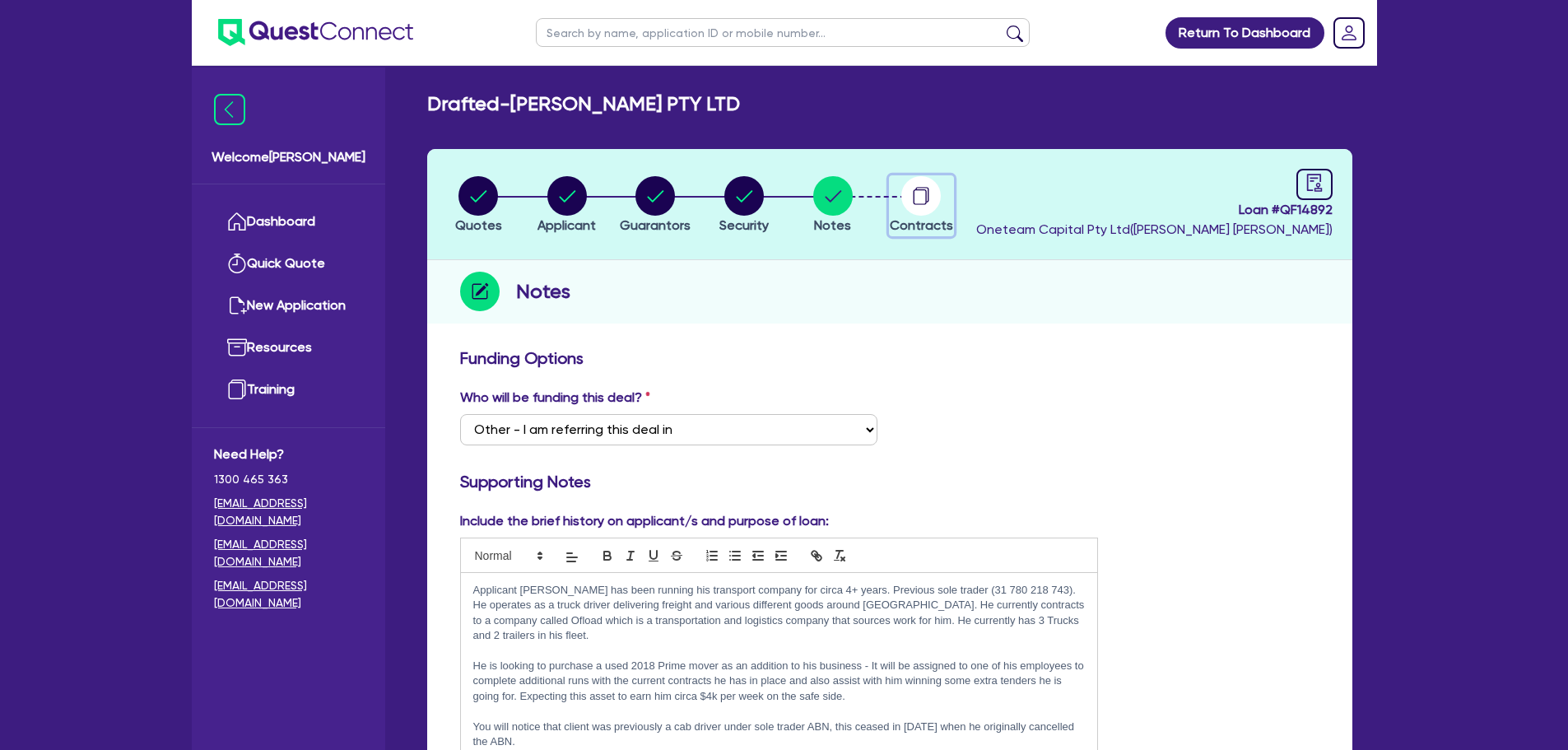
click at [905, 212] on button "Contracts" at bounding box center [921, 206] width 65 height 61
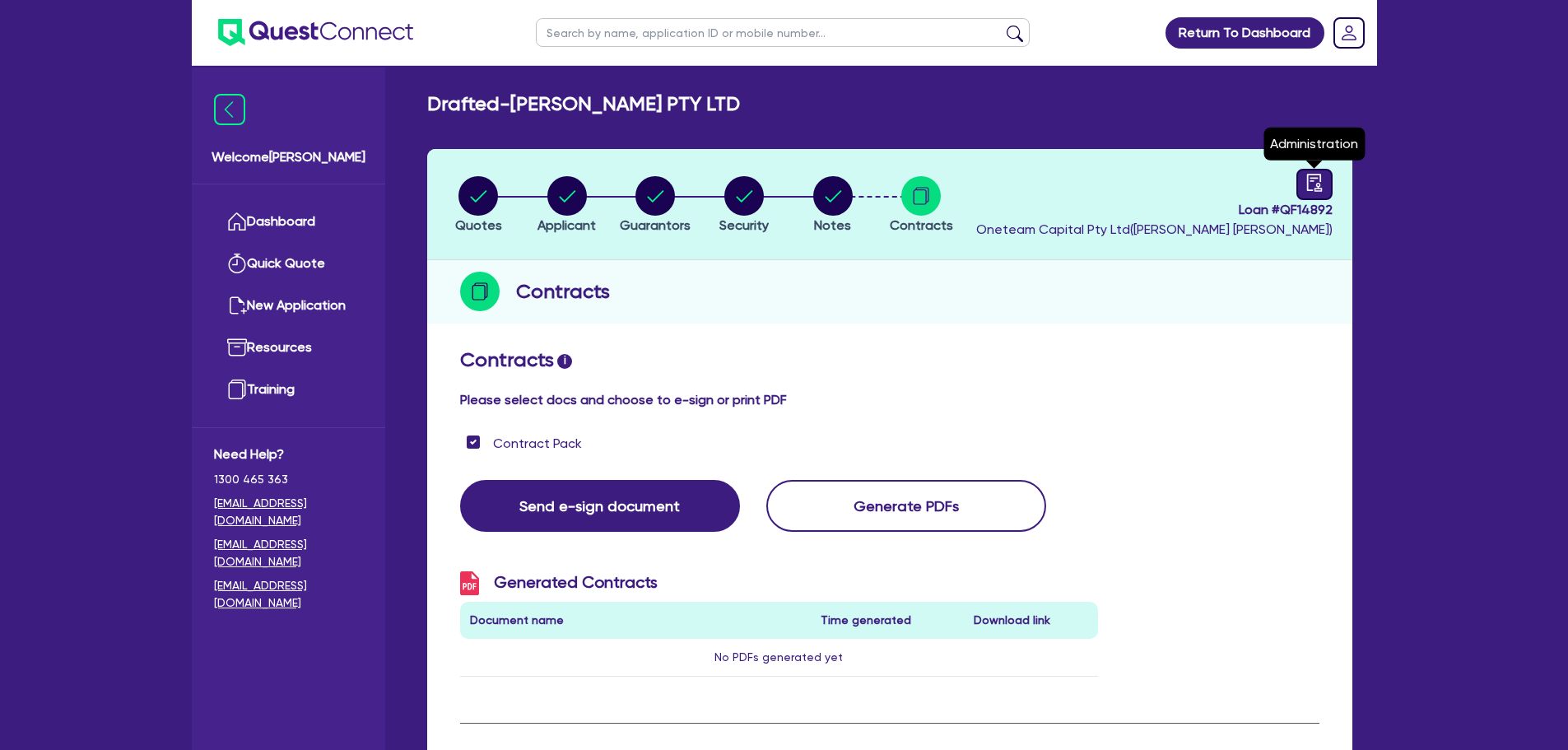
click at [1317, 181] on icon "audit" at bounding box center [1314, 182] width 18 height 18
select select "DRAFTED_AMENDED"
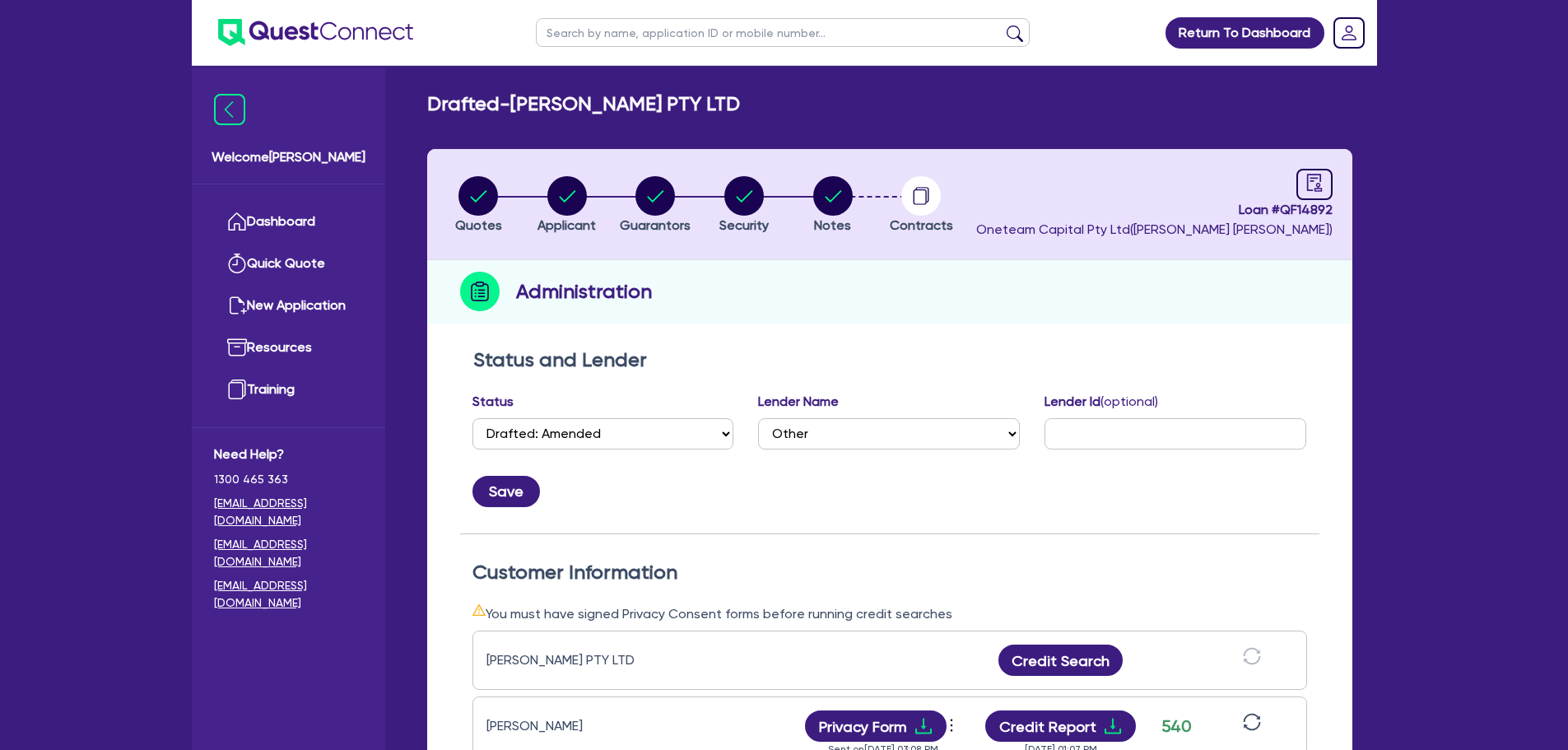
scroll to position [329, 0]
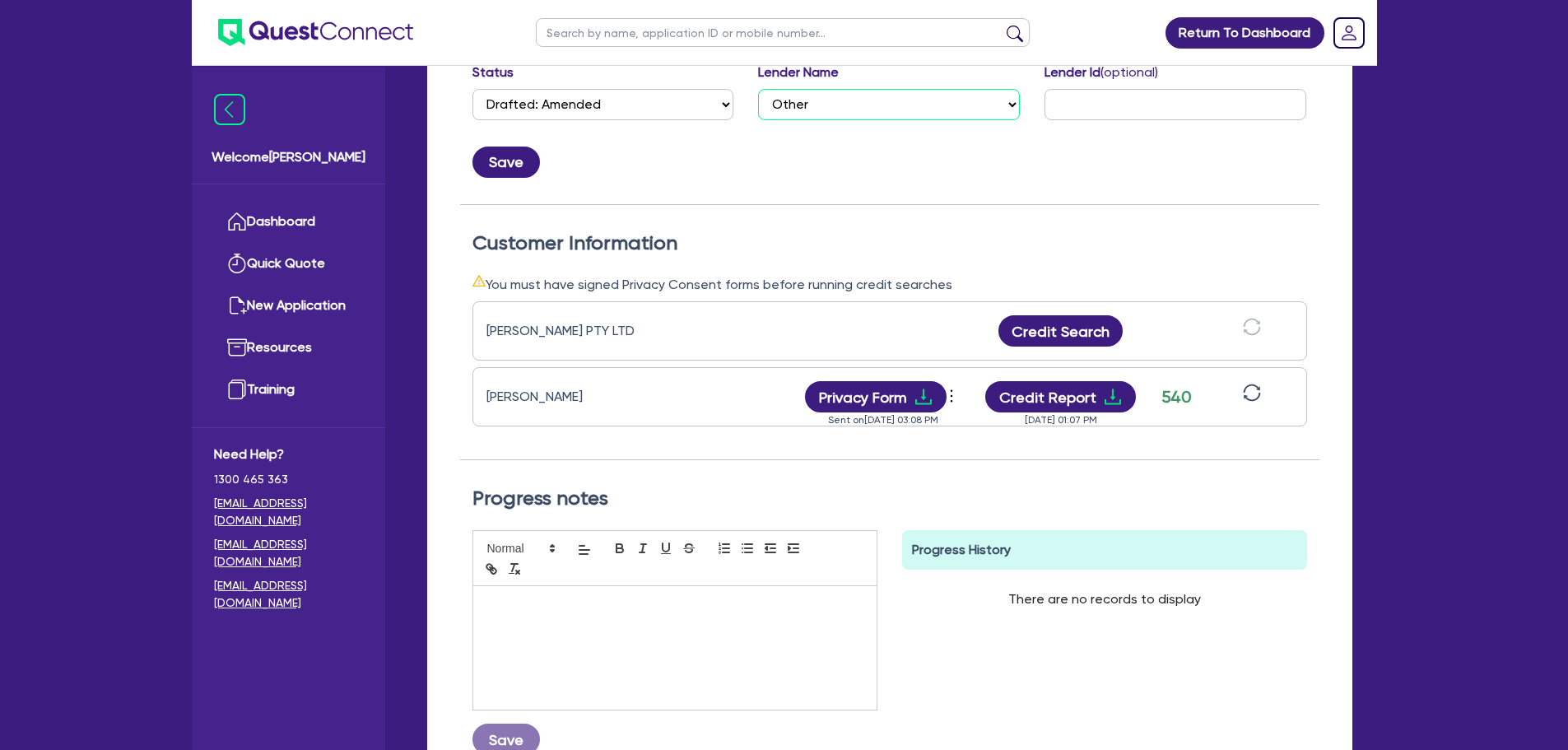
click at [925, 111] on select "Select AAMF AFS Alex Bank Angle Finance Azora Banjo BigStone BOQ Finance Brande…" at bounding box center [889, 105] width 262 height 31
select select "Westlawn"
click at [758, 89] on select "Select AAMF AFS Alex Bank Angle Finance Azora Banjo BigStone BOQ Finance Brande…" at bounding box center [889, 105] width 262 height 31
click at [674, 612] on div at bounding box center [675, 647] width 403 height 123
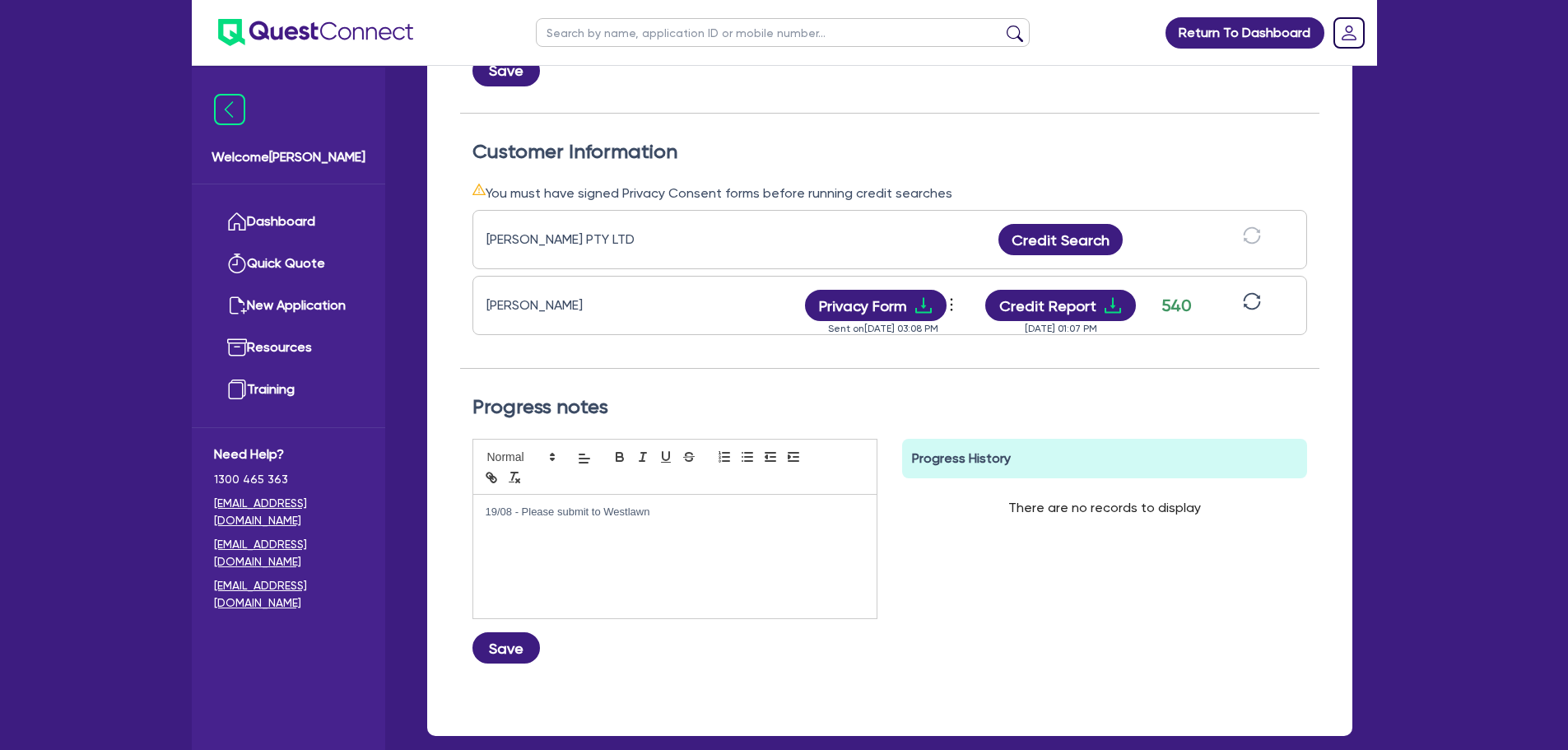
scroll to position [507, 0]
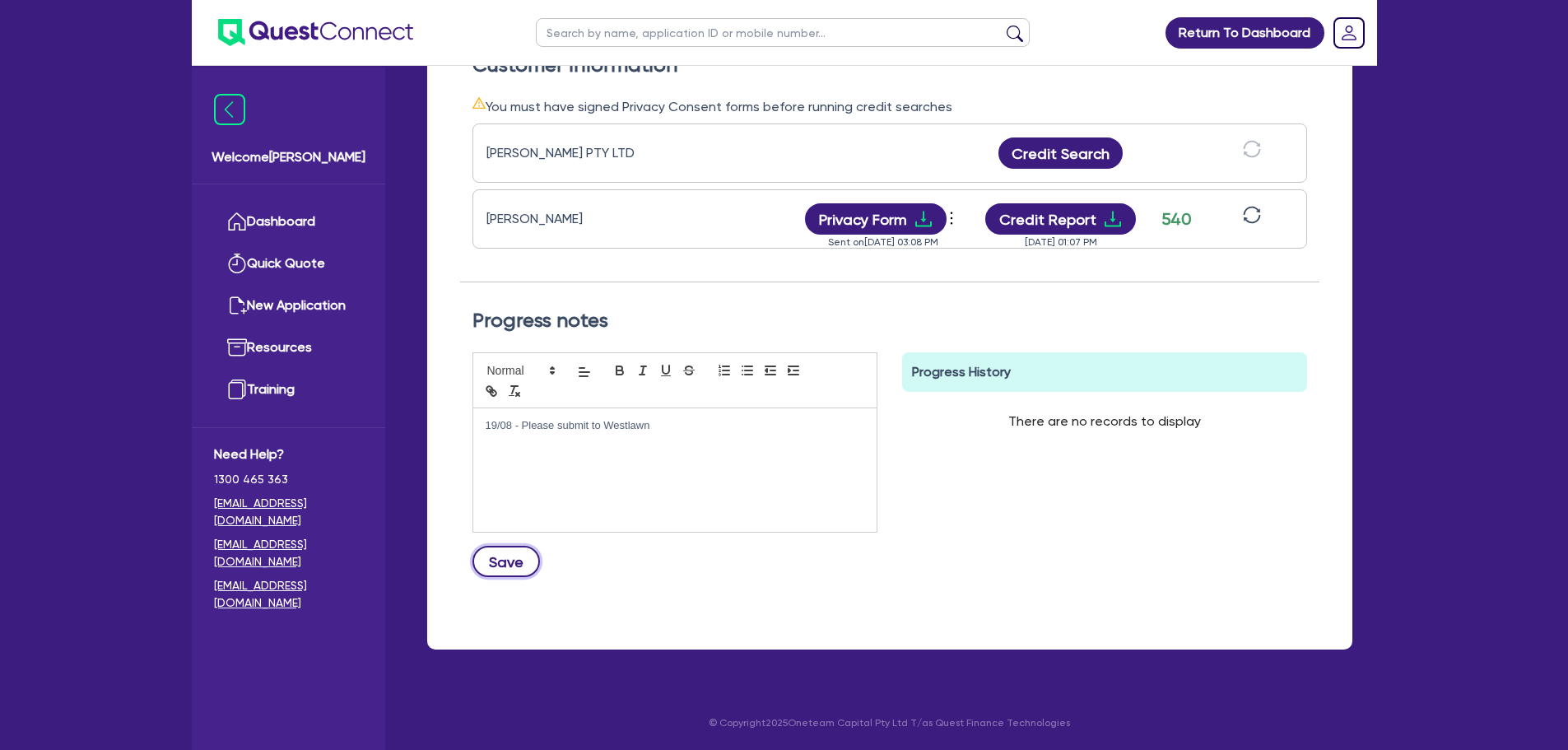
click at [503, 569] on button "Save" at bounding box center [505, 561] width 67 height 31
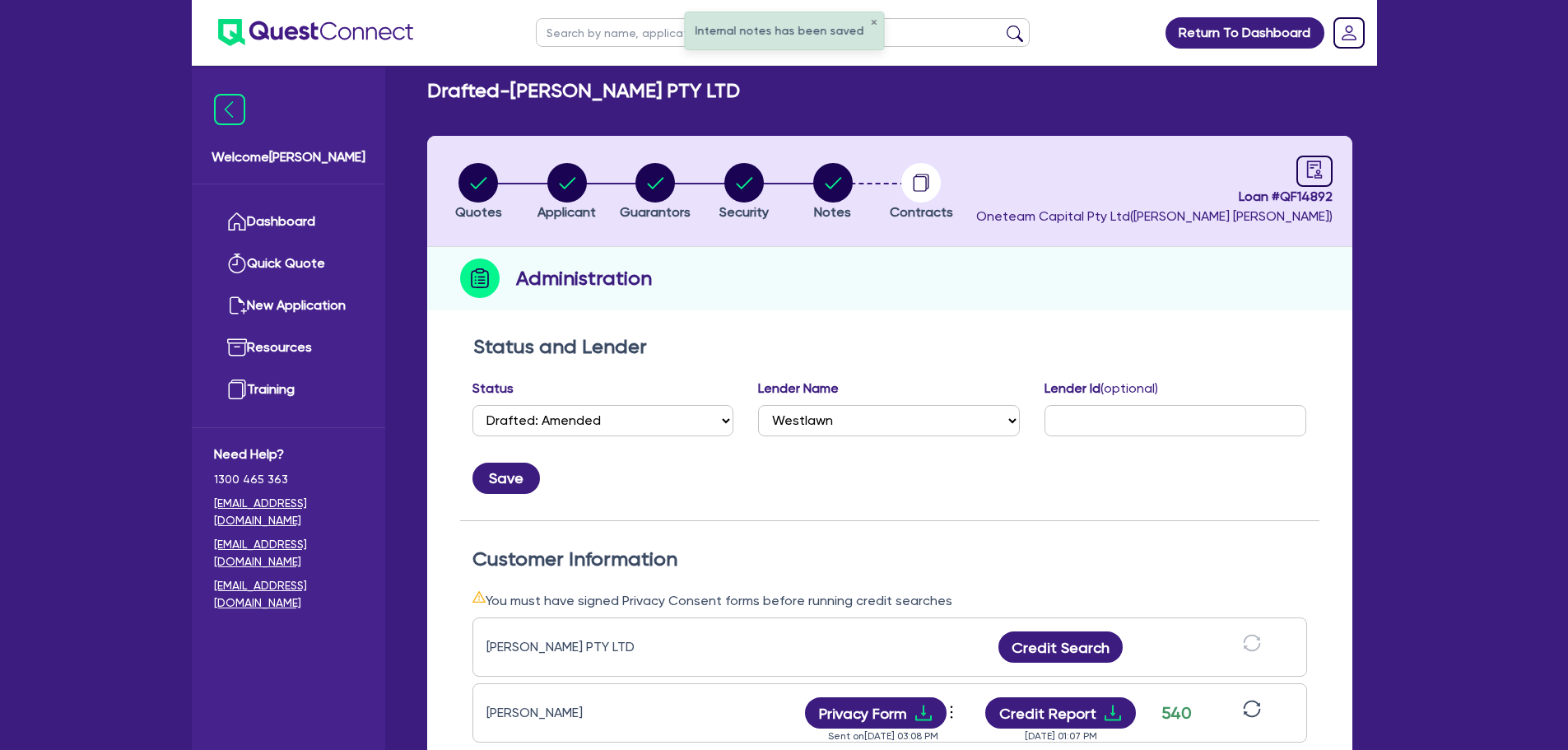
scroll to position [0, 0]
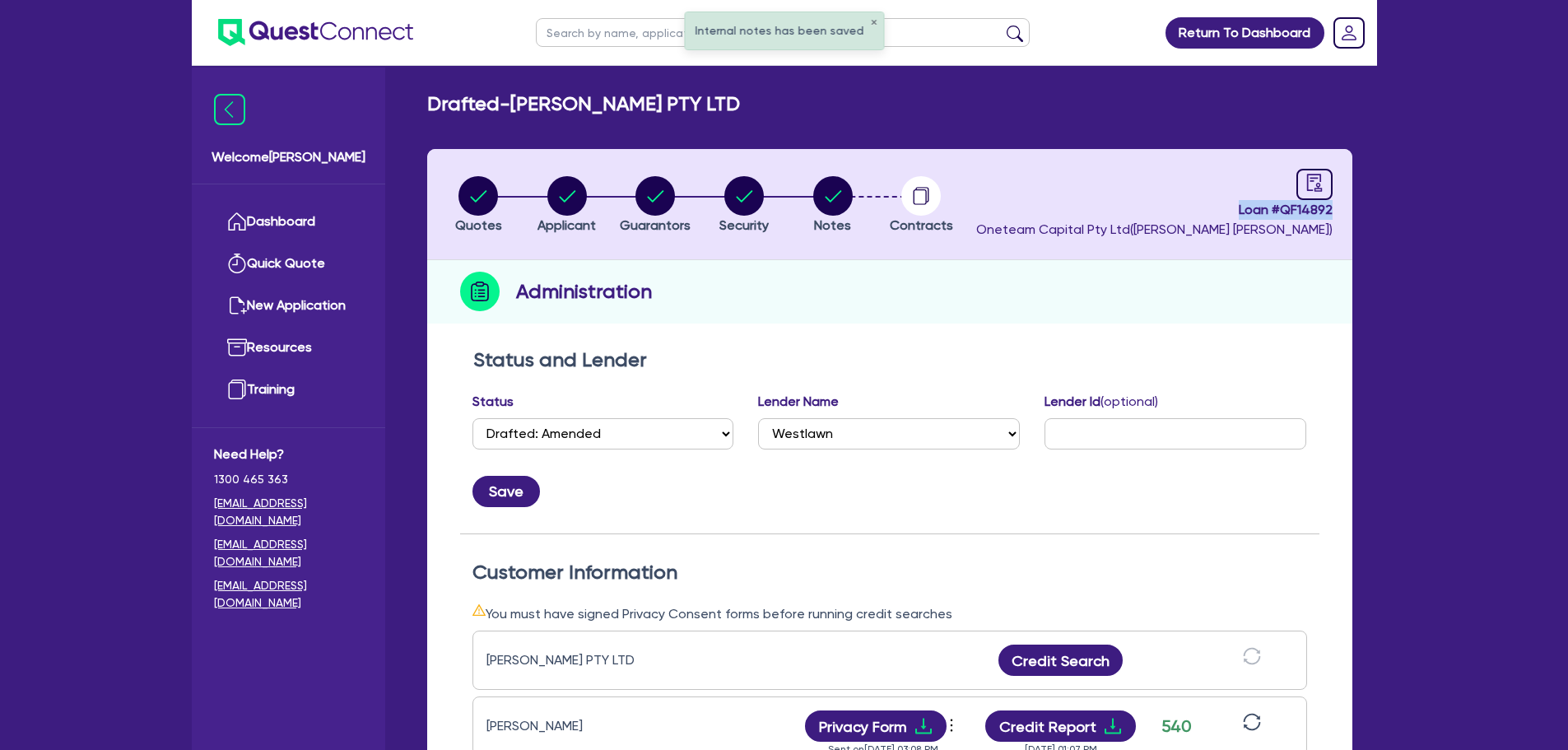
drag, startPoint x: 1230, startPoint y: 209, endPoint x: 1334, endPoint y: 205, distance: 104.1
click at [1334, 205] on header "Quotes Applicant Guarantors Security Notes Contracts Loan # QF14892 Oneteam Cap…" at bounding box center [890, 204] width 925 height 111
copy span "Loan # QF14892"
click at [1183, 336] on div "Quotes Applicant Guarantors Security Notes Contracts Loan # QF14892 Oneteam Cap…" at bounding box center [890, 653] width 925 height 1008
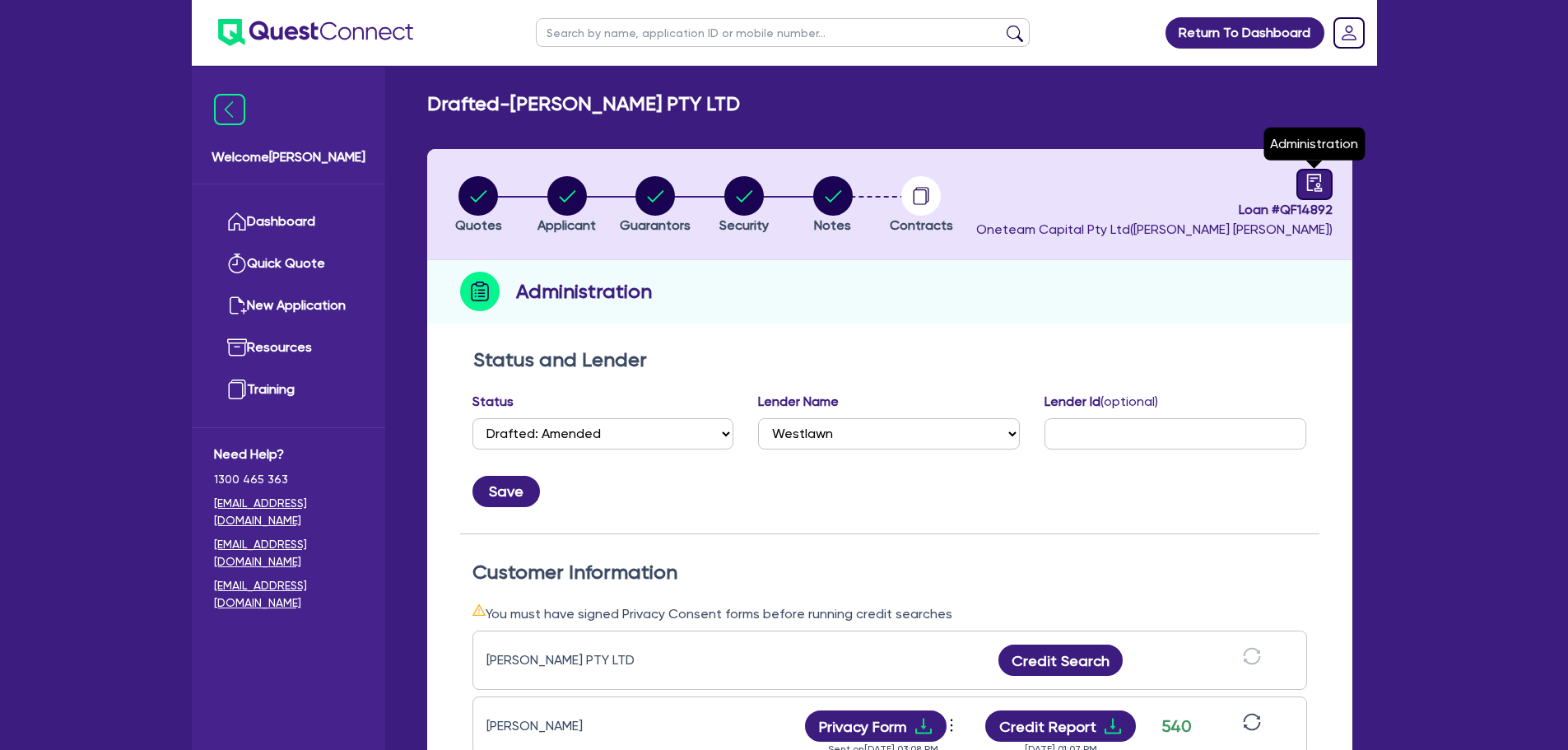
click at [1323, 180] on icon "audit" at bounding box center [1314, 182] width 18 height 18
click at [1314, 191] on icon "audit" at bounding box center [1313, 182] width 15 height 17
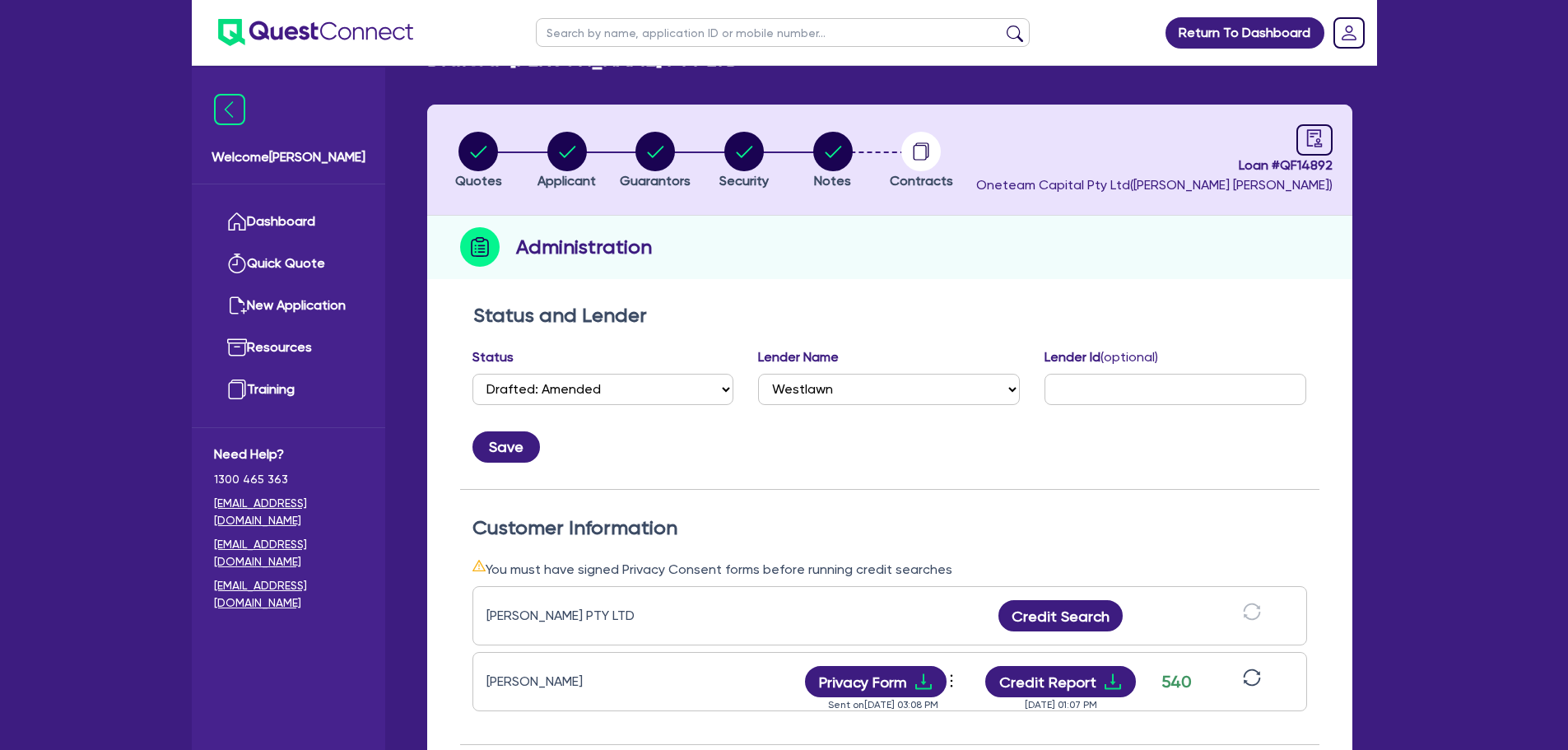
scroll to position [247, 0]
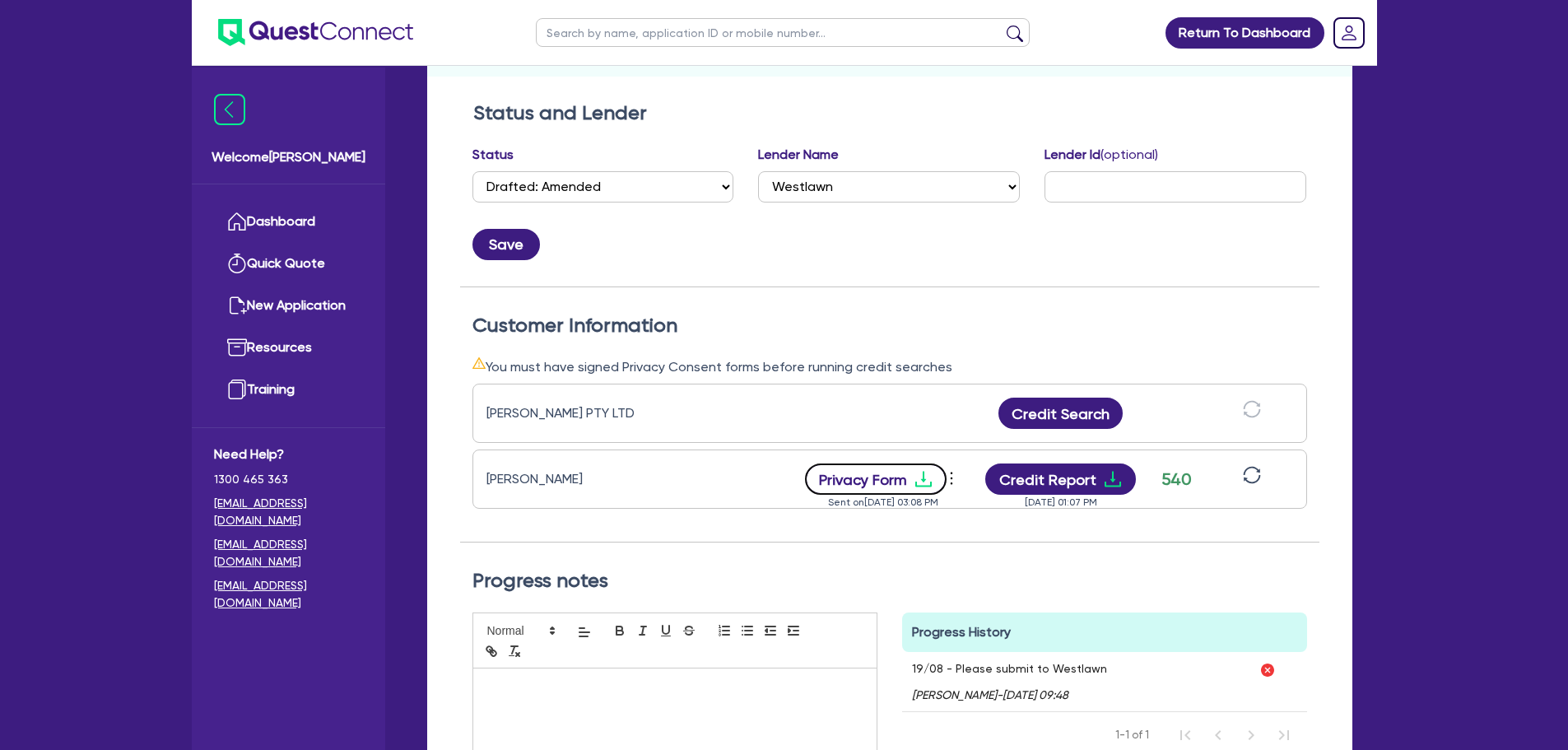
click at [873, 485] on button "Privacy Form" at bounding box center [876, 479] width 141 height 31
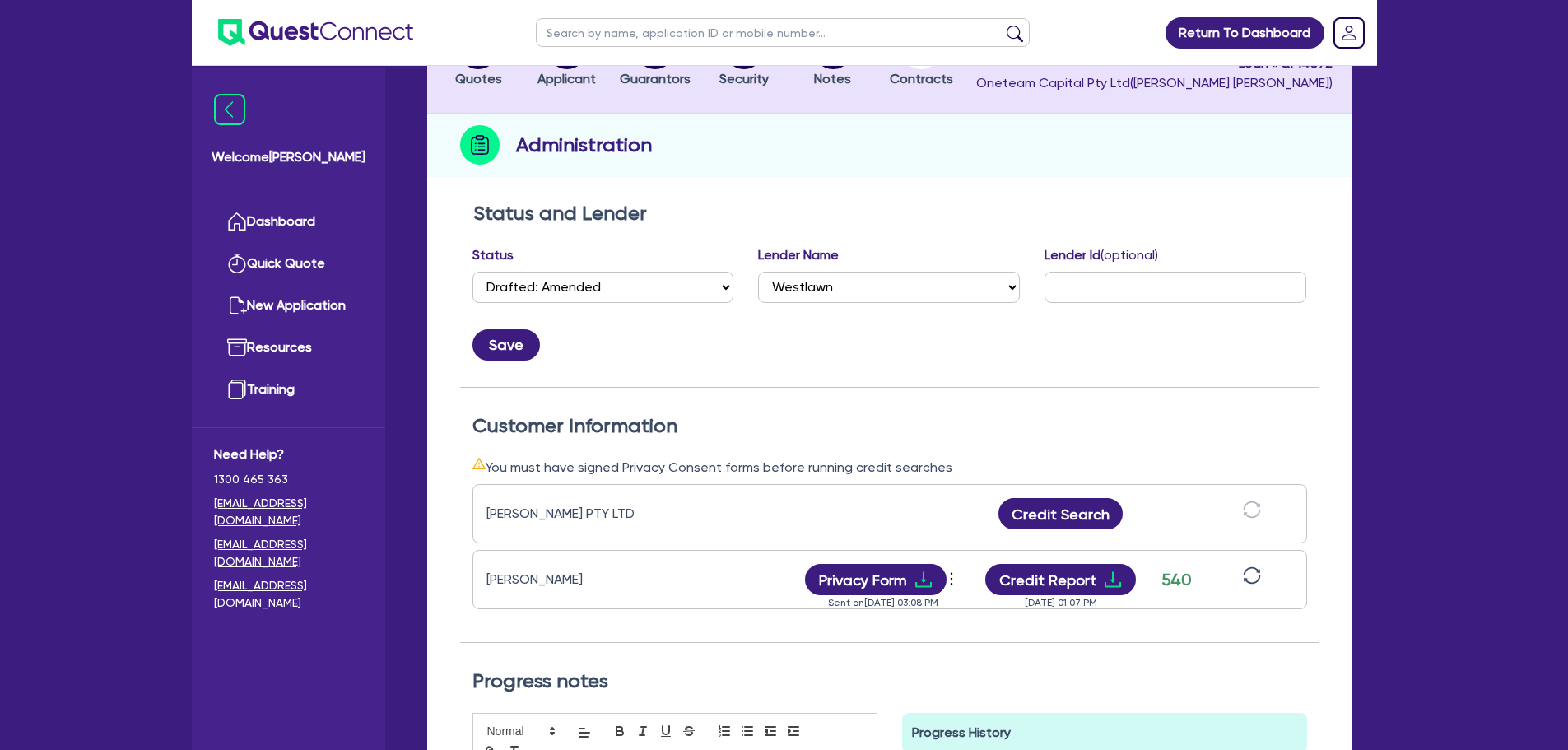
scroll to position [0, 0]
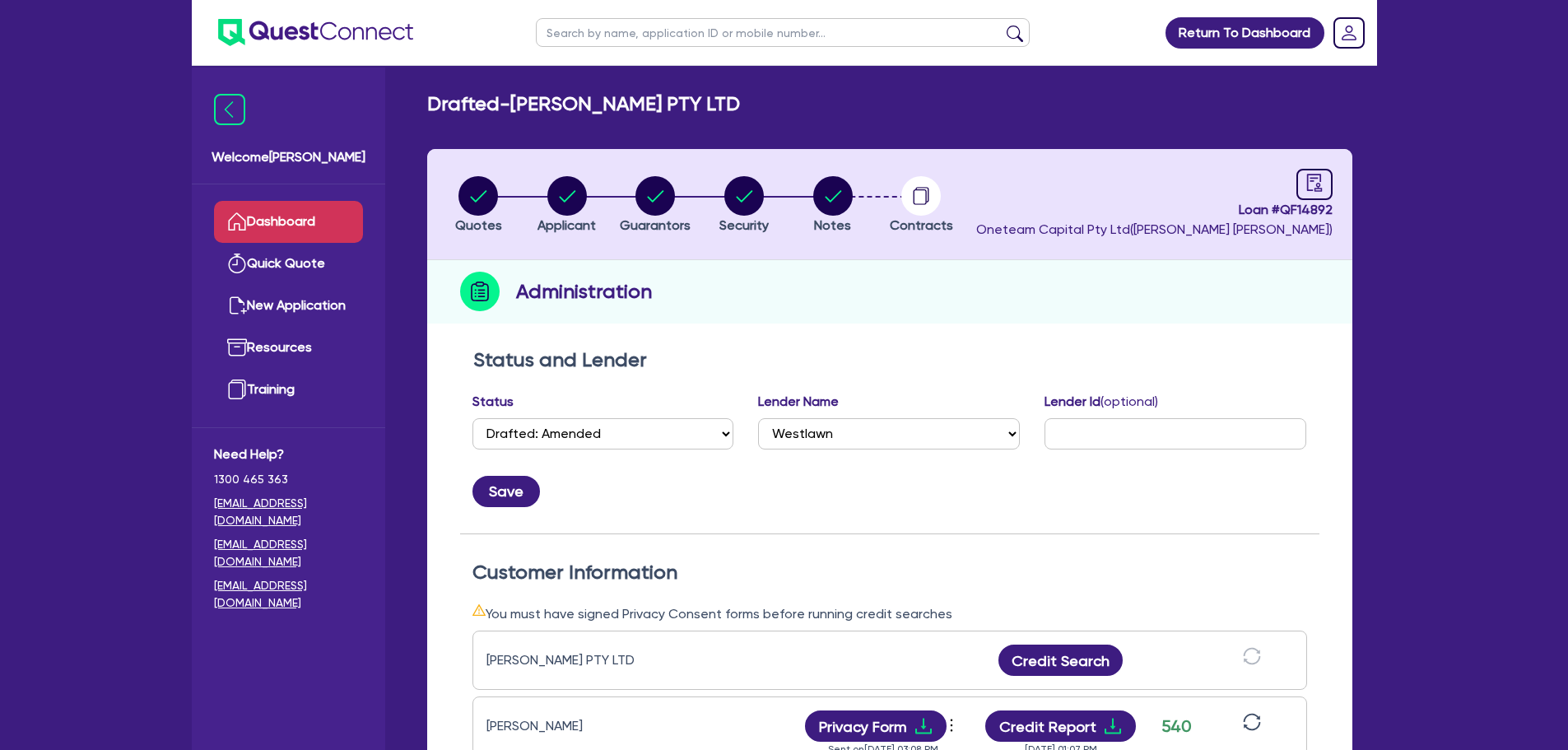
click at [295, 222] on link "Dashboard" at bounding box center [288, 222] width 149 height 42
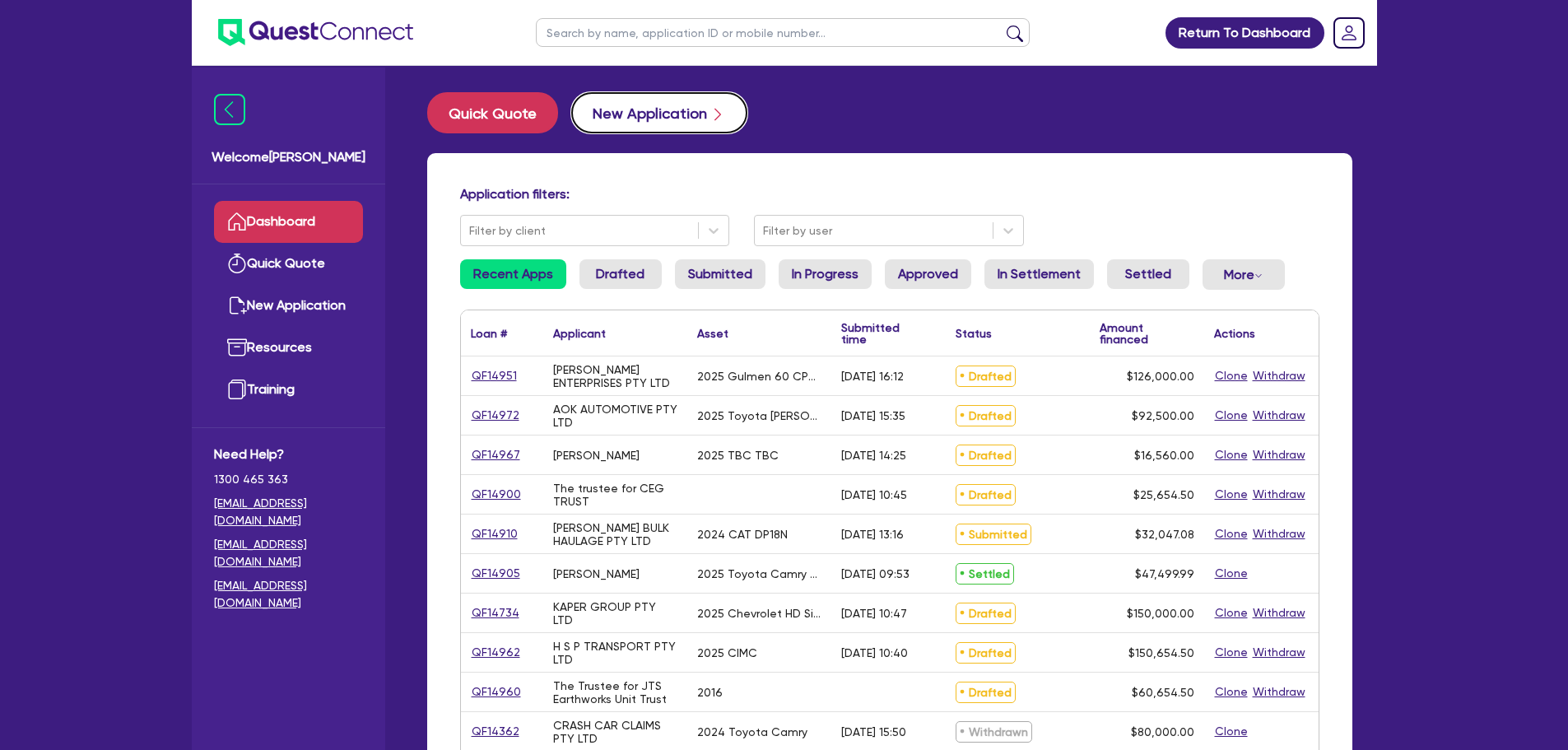
click at [650, 116] on button "New Application" at bounding box center [659, 113] width 176 height 41
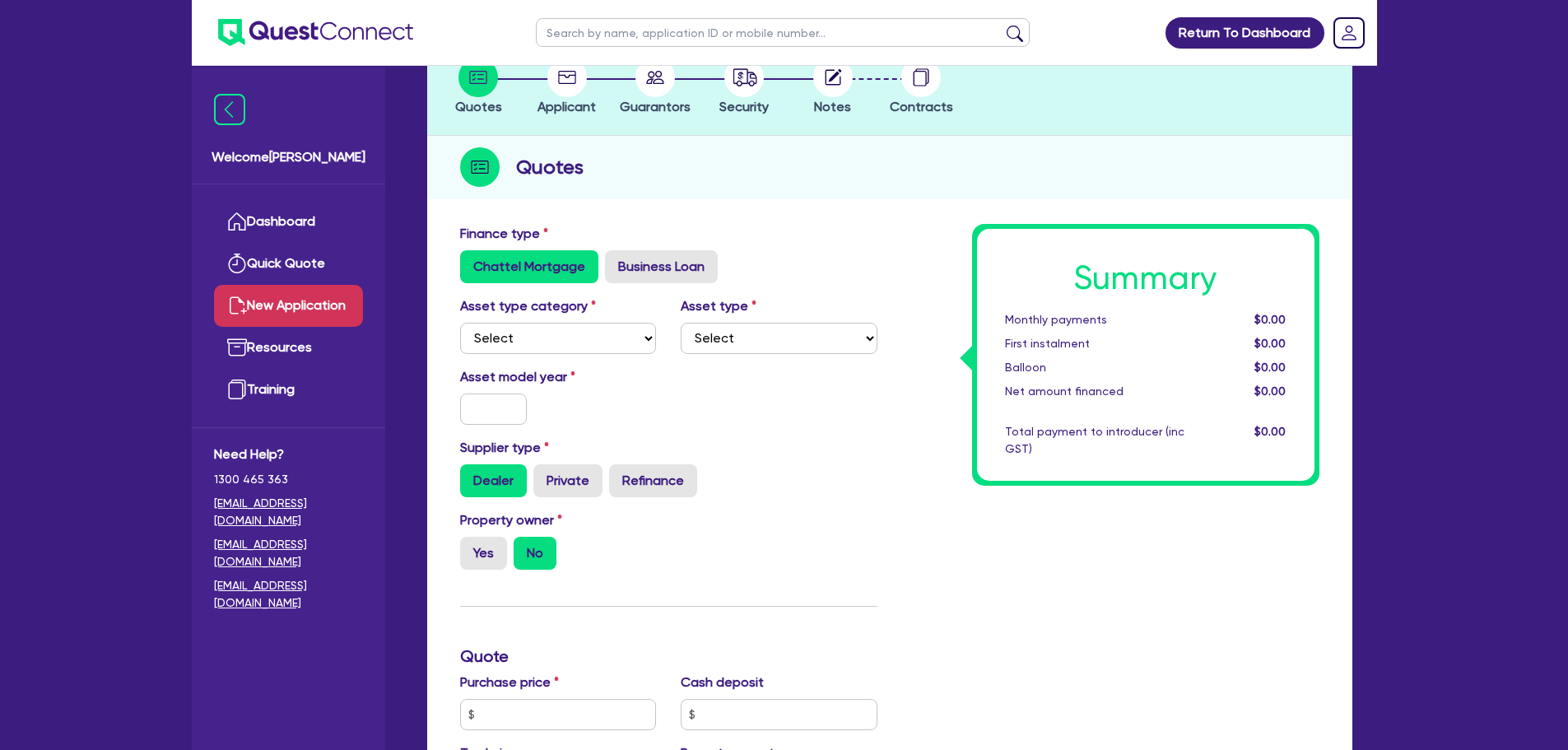
scroll to position [247, 0]
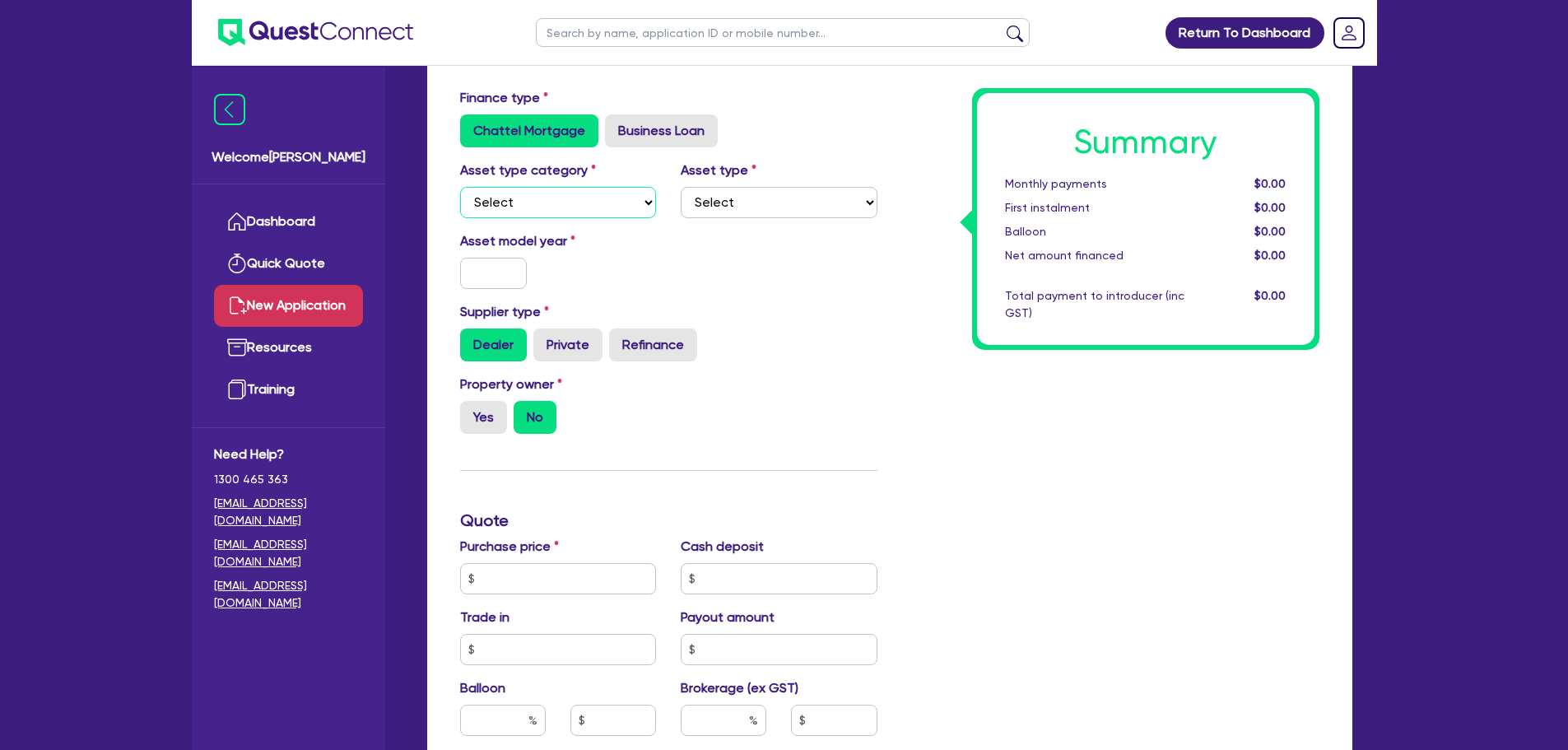
drag, startPoint x: 560, startPoint y: 199, endPoint x: 560, endPoint y: 214, distance: 15.0
click at [560, 199] on select "Select Cars and light trucks Primary assets Secondary assets Tertiary assets" at bounding box center [558, 203] width 196 height 31
click at [460, 187] on select "Select Cars and light trucks Primary assets Secondary assets Tertiary assets" at bounding box center [558, 203] width 196 height 31
drag, startPoint x: 585, startPoint y: 182, endPoint x: 593, endPoint y: 237, distance: 55.6
click at [584, 186] on div "Asset type category Select Cars and light trucks Primary assets Secondary asset…" at bounding box center [559, 189] width 222 height 58
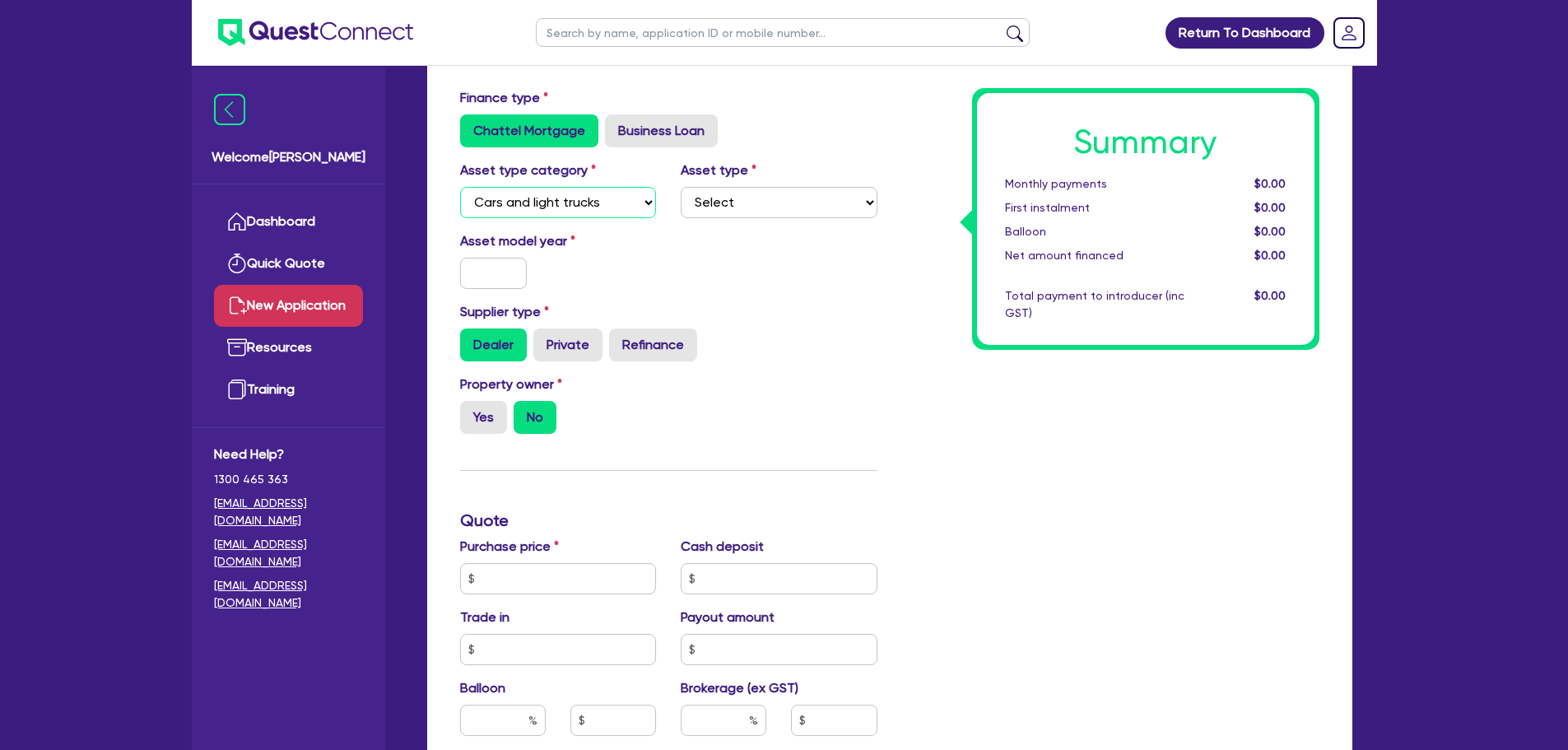
drag, startPoint x: 589, startPoint y: 202, endPoint x: 589, endPoint y: 210, distance: 8.0
click at [589, 202] on select "Select Cars and light trucks Primary assets Secondary assets Tertiary assets" at bounding box center [558, 203] width 196 height 31
select select "PRIMARY_ASSETS"
click at [460, 187] on select "Select Cars and light trucks Primary assets Secondary assets Tertiary assets" at bounding box center [558, 203] width 196 height 31
click at [762, 215] on select "Select Heavy trucks over 4.5 tonne Trailers Bus and coaches Yellow goods and ex…" at bounding box center [779, 203] width 196 height 31
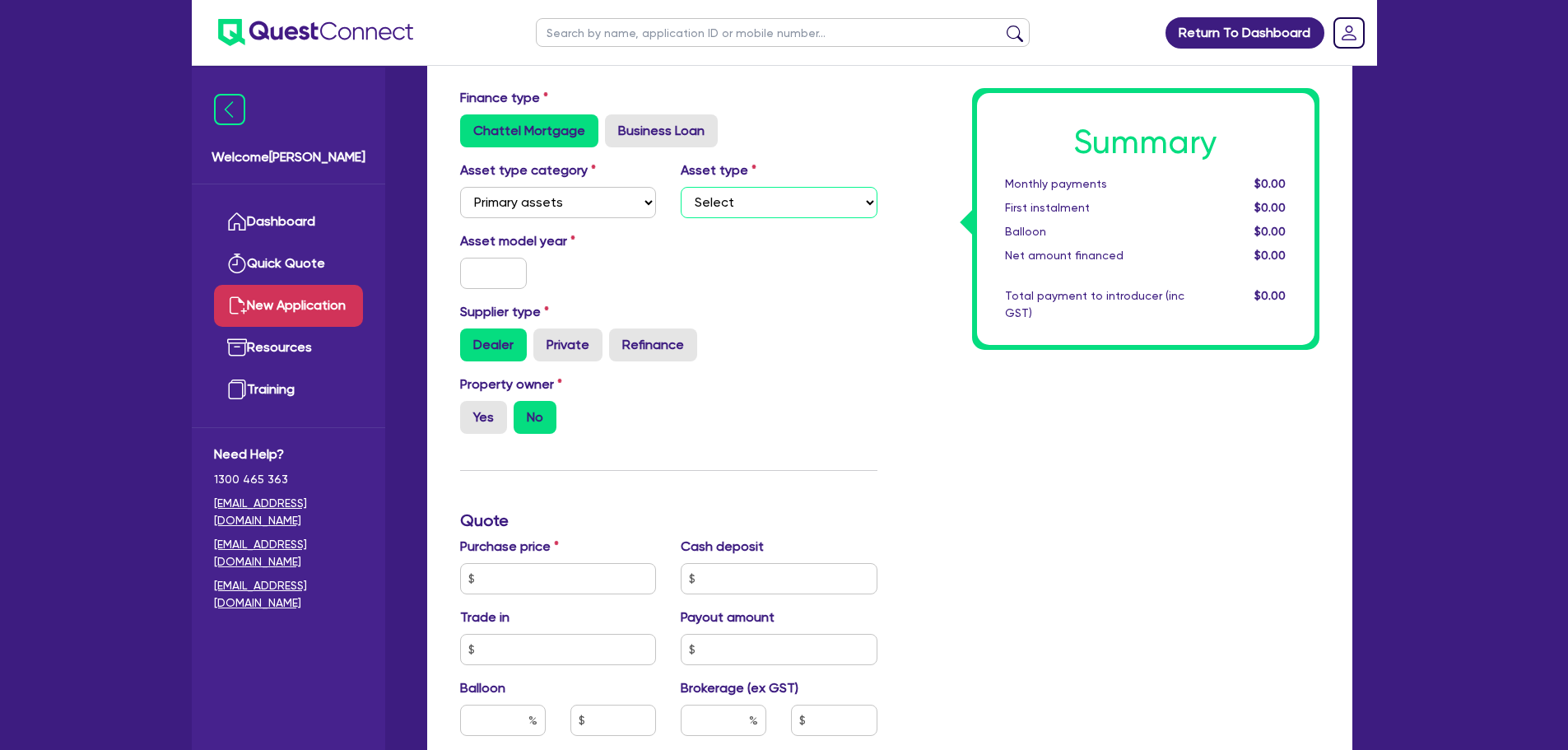
select select "TRAILERS"
click at [681, 187] on select "Select Heavy trucks over 4.5 tonne Trailers Bus and coaches Yellow goods and ex…" at bounding box center [779, 203] width 196 height 31
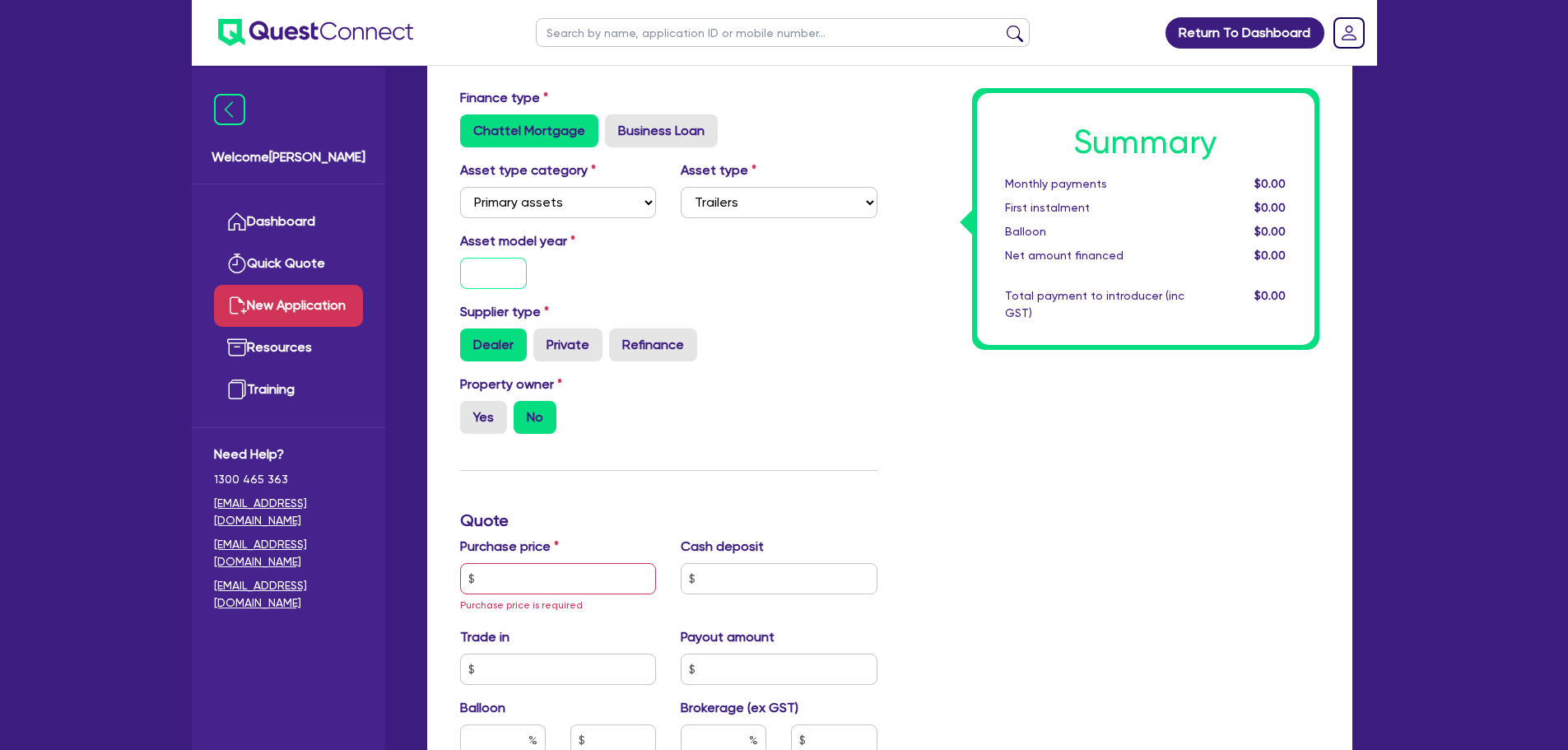
click at [506, 265] on input "text" at bounding box center [493, 273] width 67 height 31
type input "2025"
click at [473, 417] on label "Yes" at bounding box center [484, 417] width 47 height 33
click at [471, 411] on input "Yes" at bounding box center [465, 406] width 10 height 10
radio input "true"
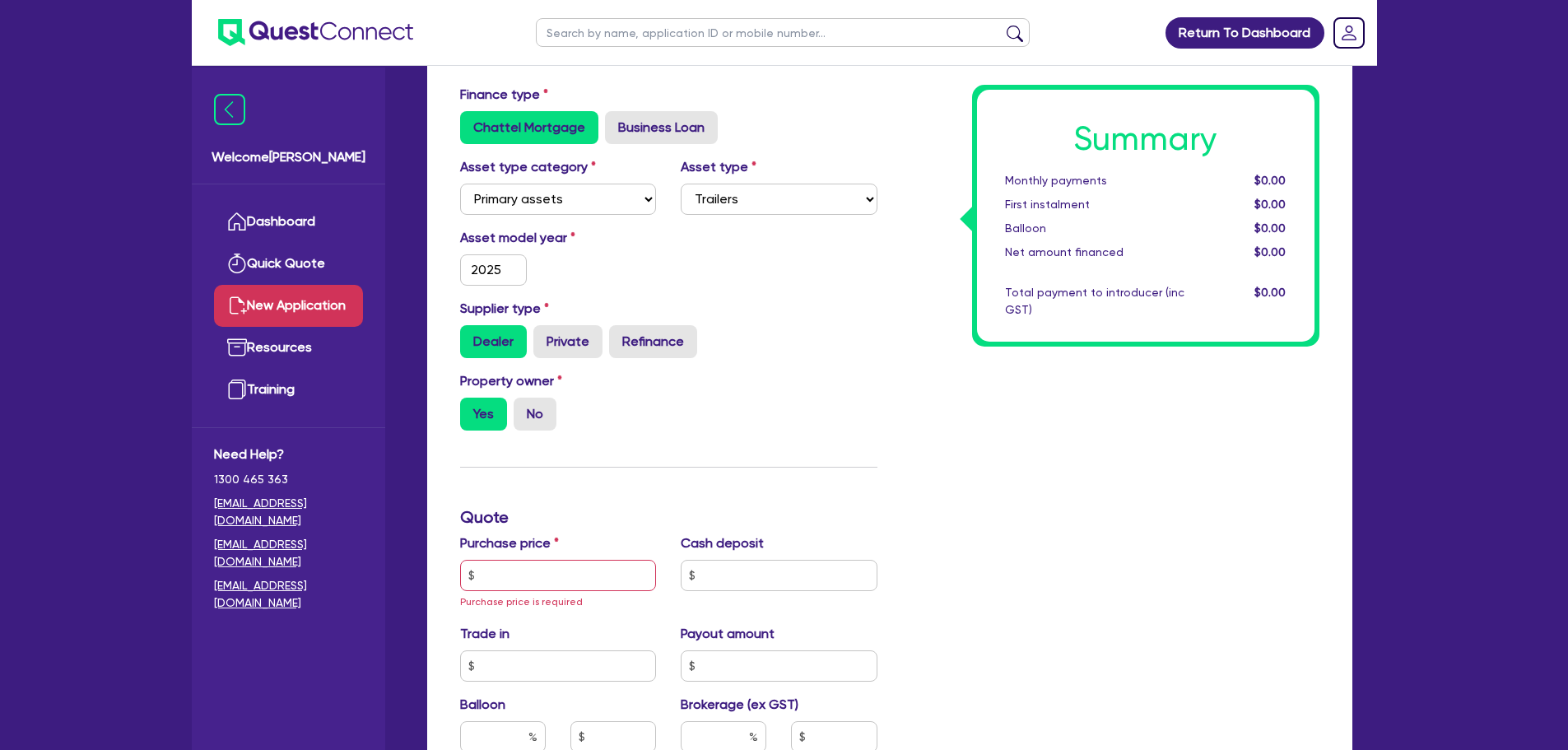
scroll to position [494, 0]
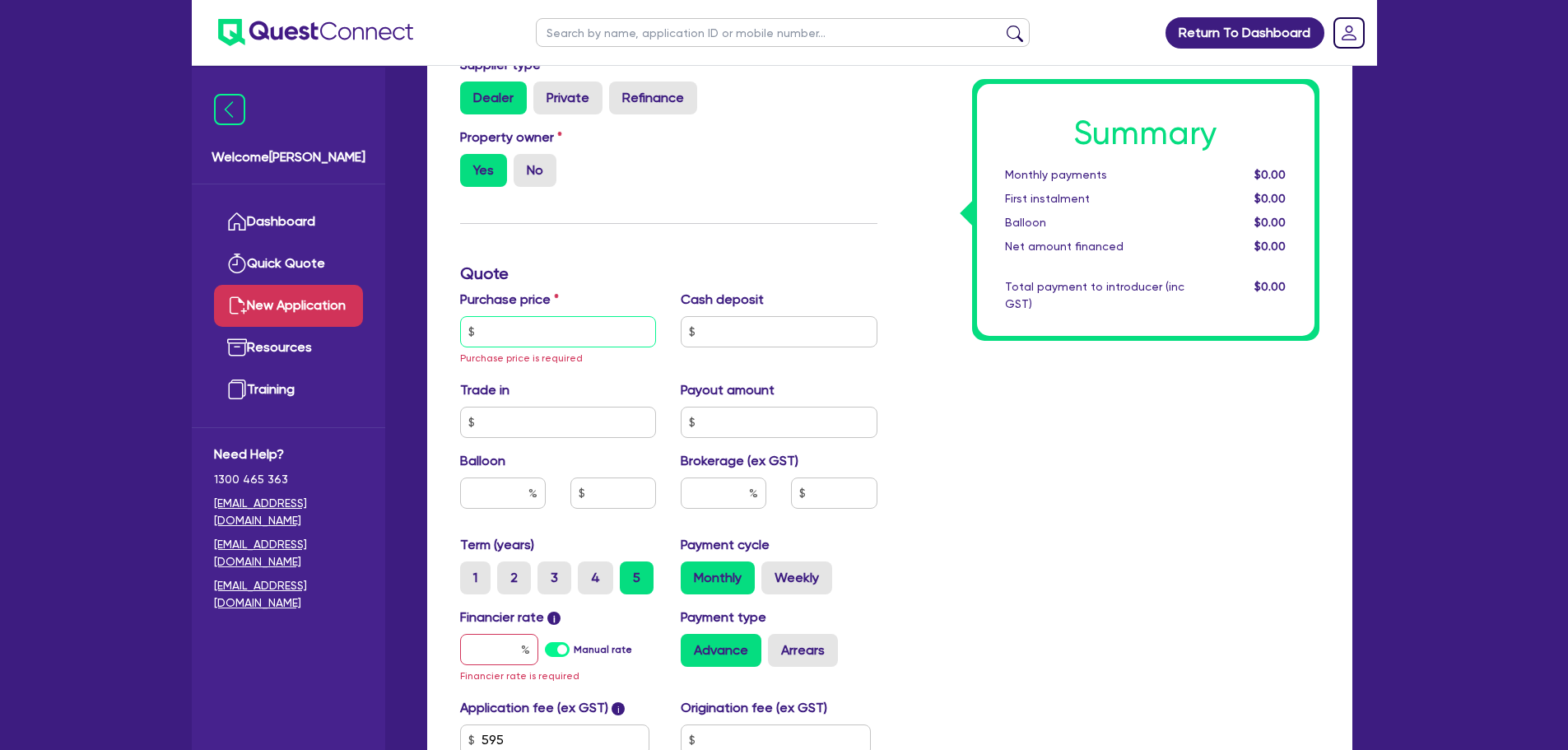
click at [566, 334] on input "text" at bounding box center [558, 332] width 196 height 31
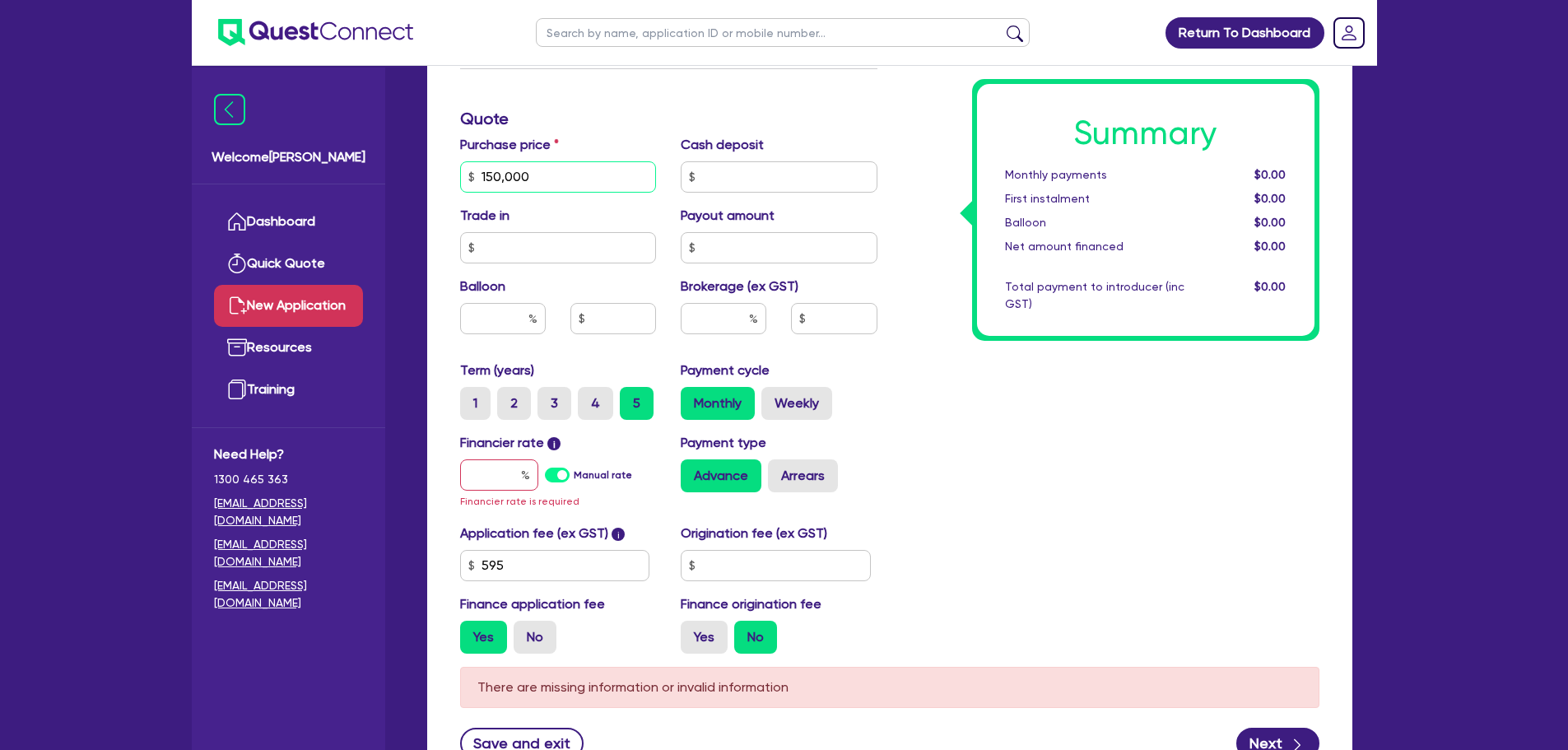
scroll to position [791, 0]
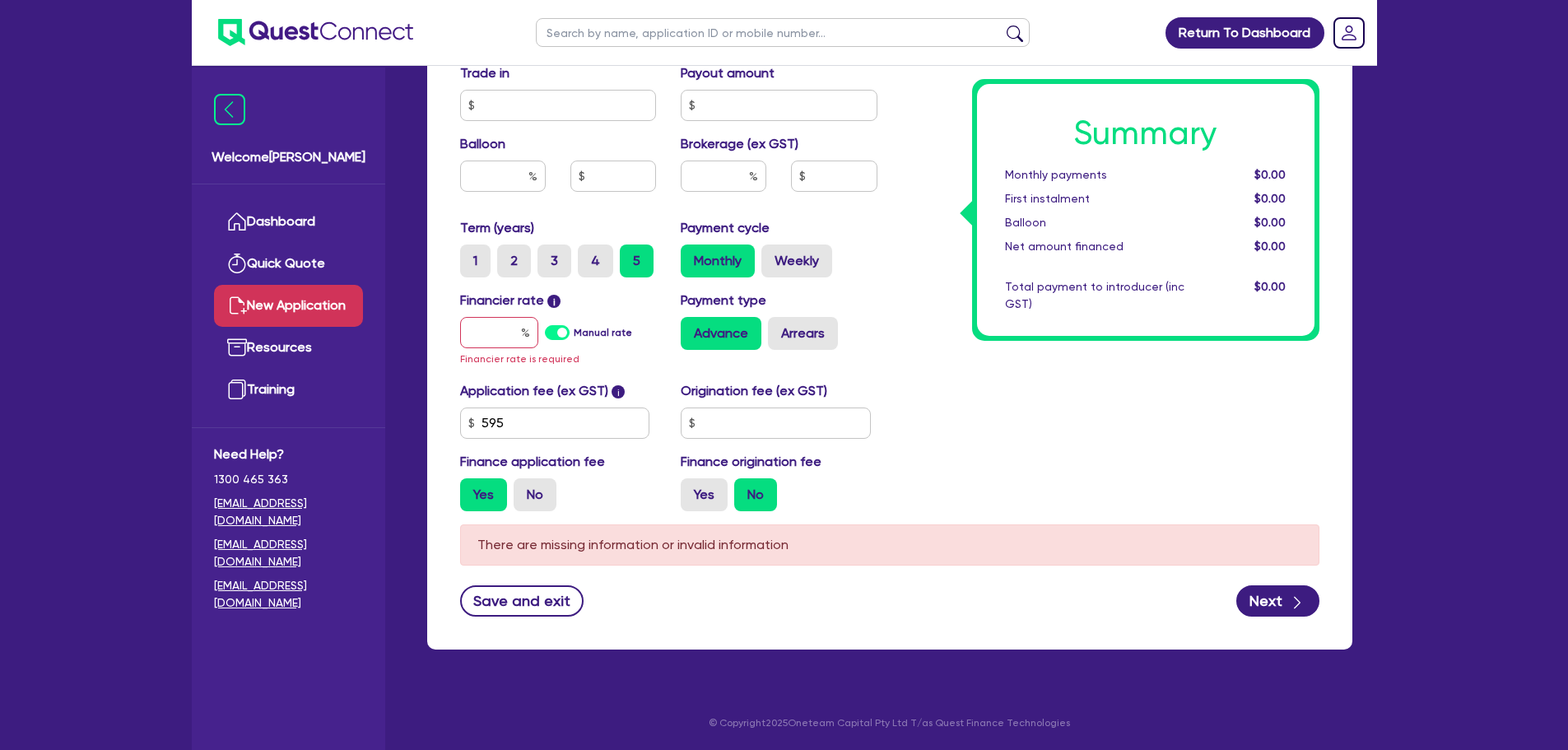
type input "150,000"
click at [489, 323] on input "text" at bounding box center [499, 333] width 79 height 31
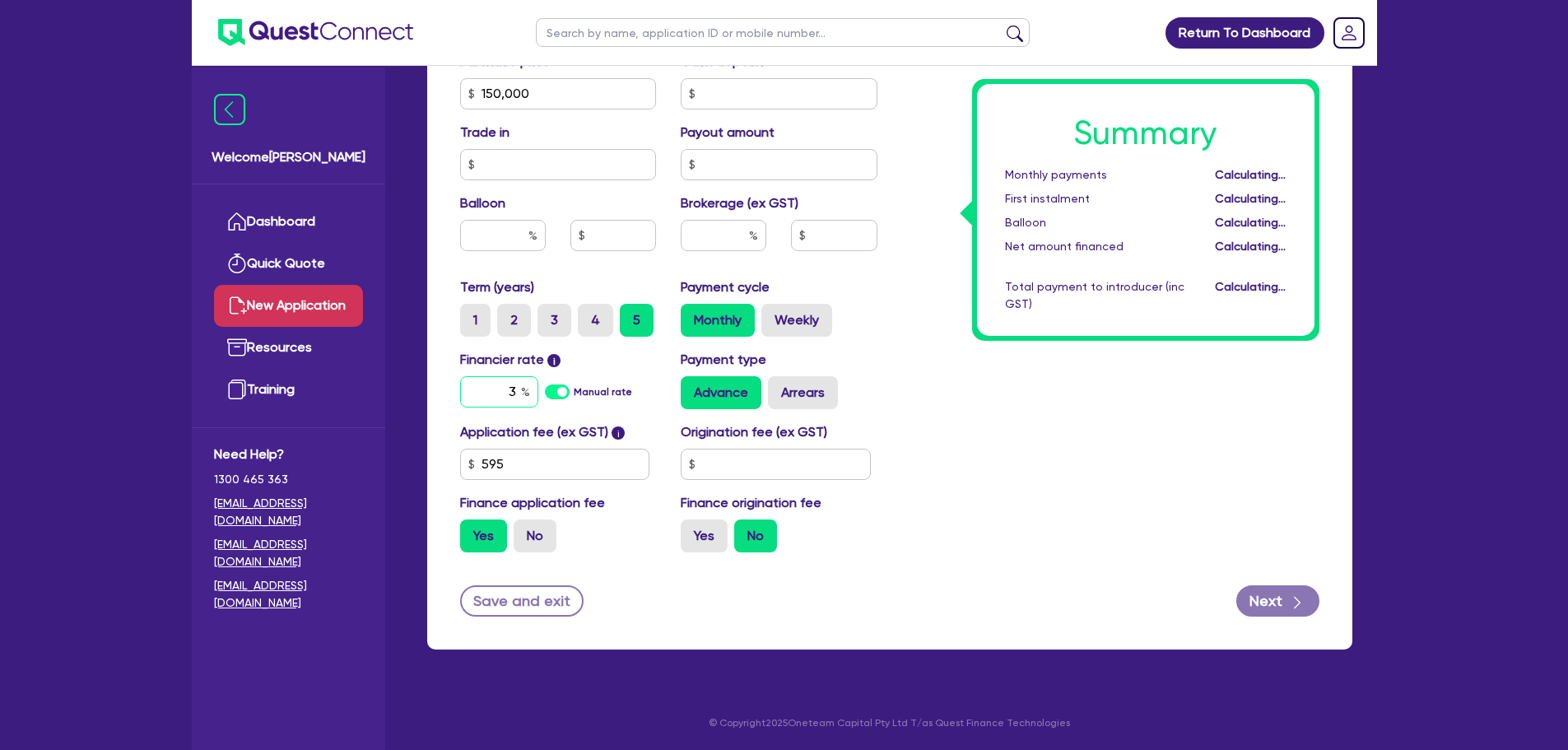
scroll to position [732, 0]
type input "3.99"
click at [981, 443] on div "Summary Monthly payments $2,700.32 First instalment $2,700.32 Balloon $0.00 Net…" at bounding box center [1111, 85] width 442 height 962
click at [721, 220] on input "text" at bounding box center [724, 236] width 86 height 31
type input "2"
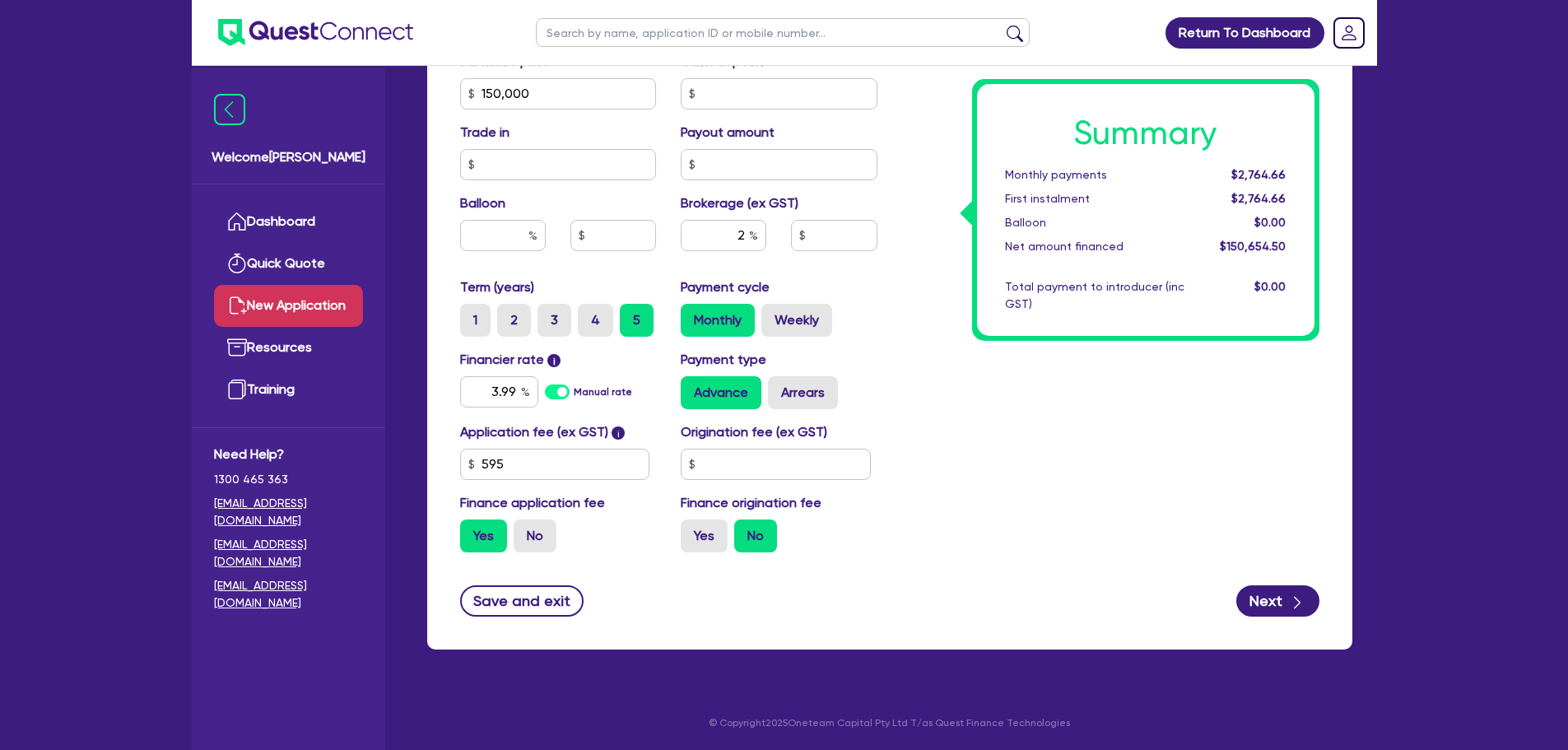
click at [915, 323] on div "Summary Monthly payments $2,764.66 First instalment $2,764.66 Balloon $0.00 Net…" at bounding box center [1111, 85] width 442 height 962
click at [1279, 595] on button "Next" at bounding box center [1277, 601] width 83 height 31
type input "3,013.09"
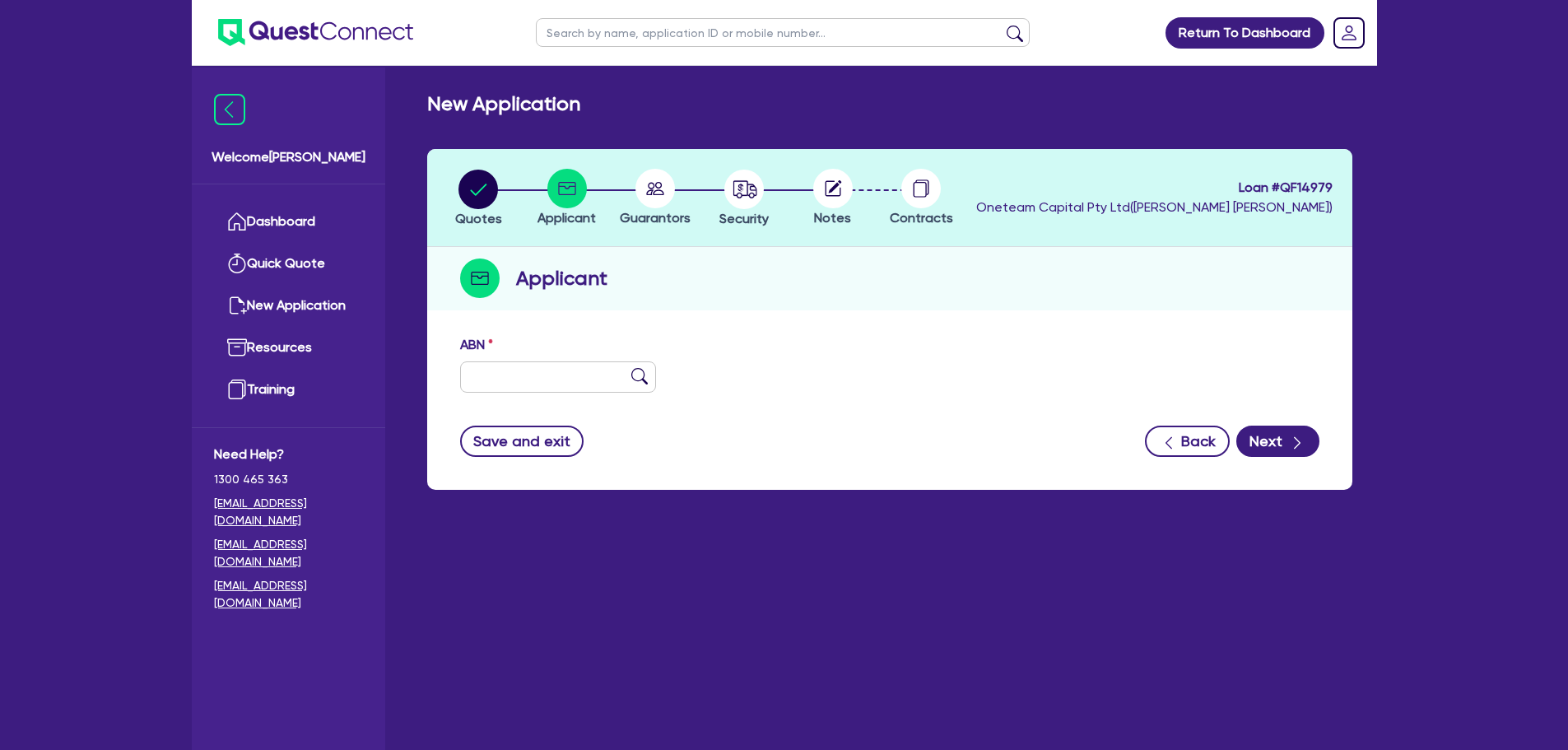
click at [591, 356] on div "ABN" at bounding box center [559, 364] width 222 height 58
click at [589, 376] on input "text" at bounding box center [558, 377] width 196 height 31
click at [830, 188] on icon at bounding box center [832, 188] width 39 height 39
click at [549, 377] on input "text" at bounding box center [558, 377] width 196 height 31
paste input "84 666 052 688"
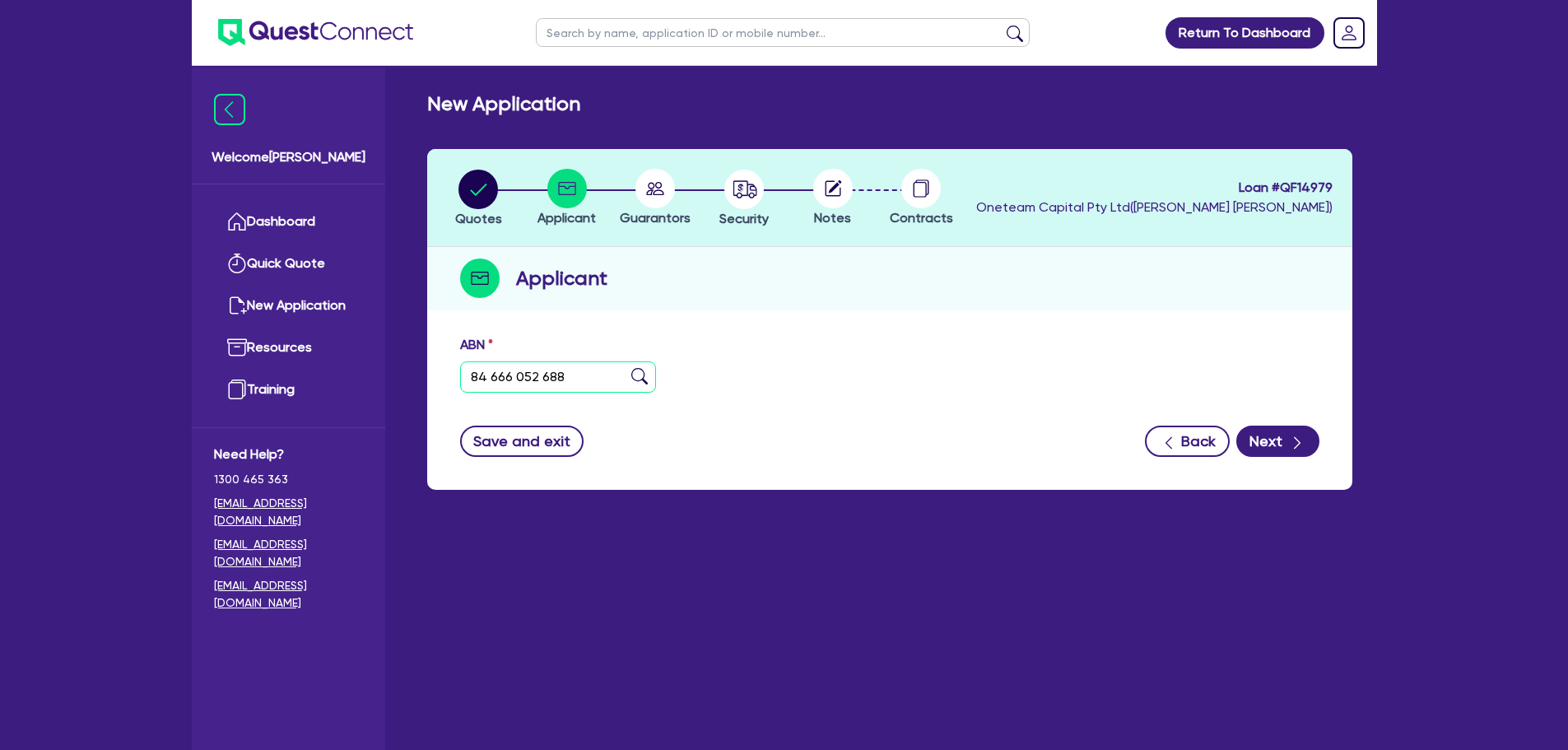
type input "84 666 052 688"
click at [636, 375] on img at bounding box center [639, 375] width 17 height 17
type input "[PERSON_NAME] EXPRESS PTY LTD"
select select "COMPANY"
type input "27/02/2023"
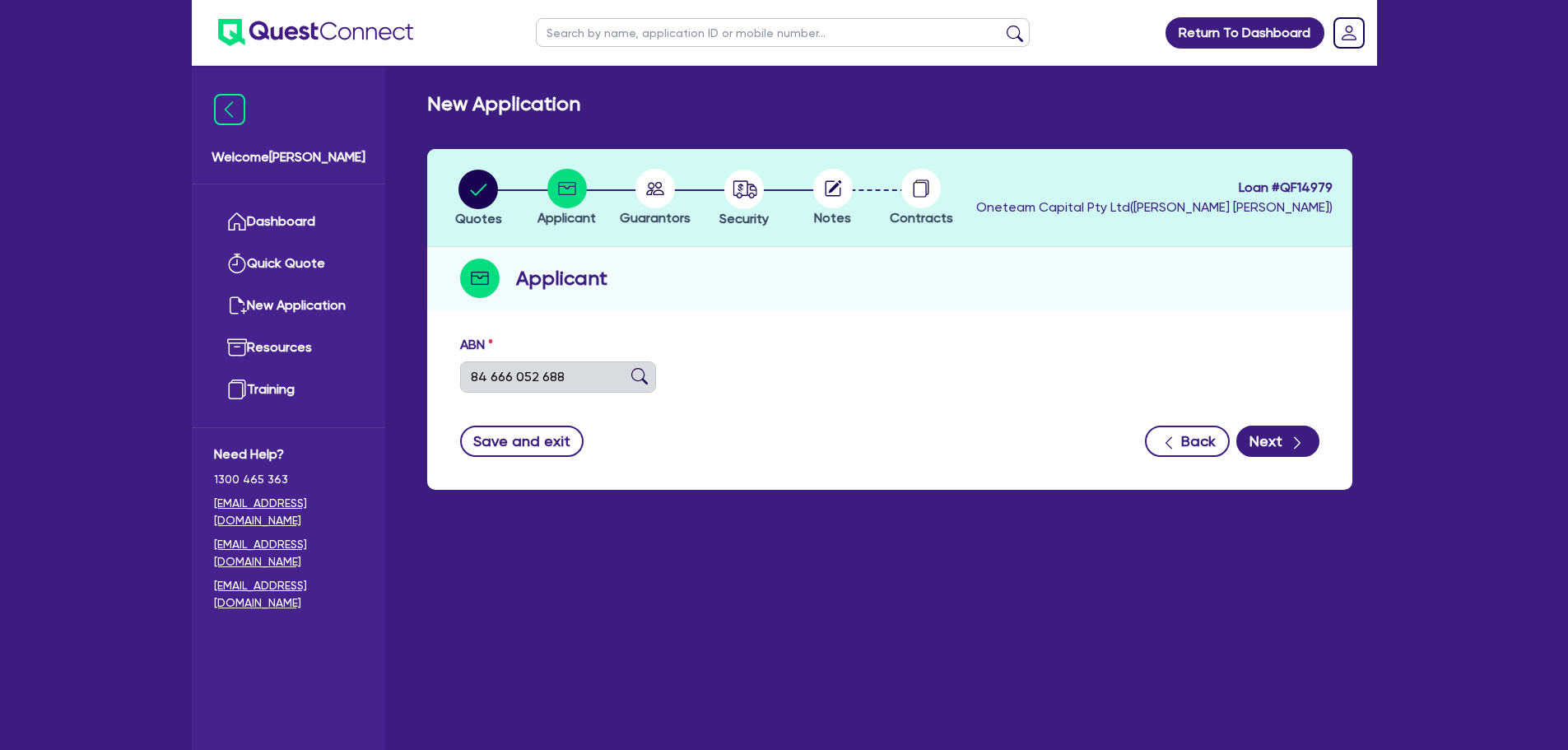
type input "27/02/2023"
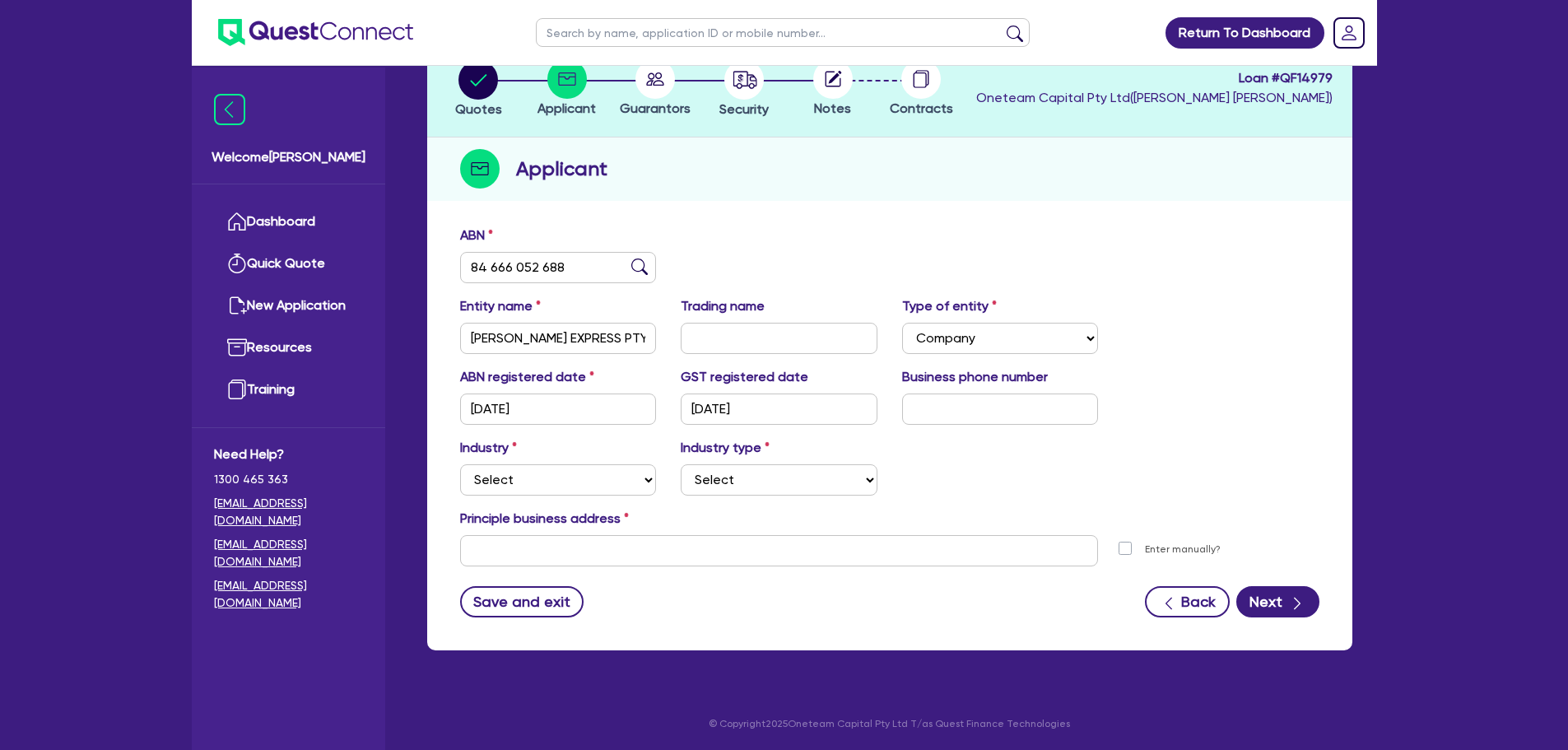
scroll to position [110, 0]
click at [947, 395] on div "Business phone number" at bounding box center [1001, 395] width 222 height 58
click at [950, 400] on input "text" at bounding box center [1000, 409] width 196 height 31
drag, startPoint x: 1007, startPoint y: 402, endPoint x: 997, endPoint y: 405, distance: 10.4
click at [1005, 403] on input "text" at bounding box center [1000, 409] width 196 height 31
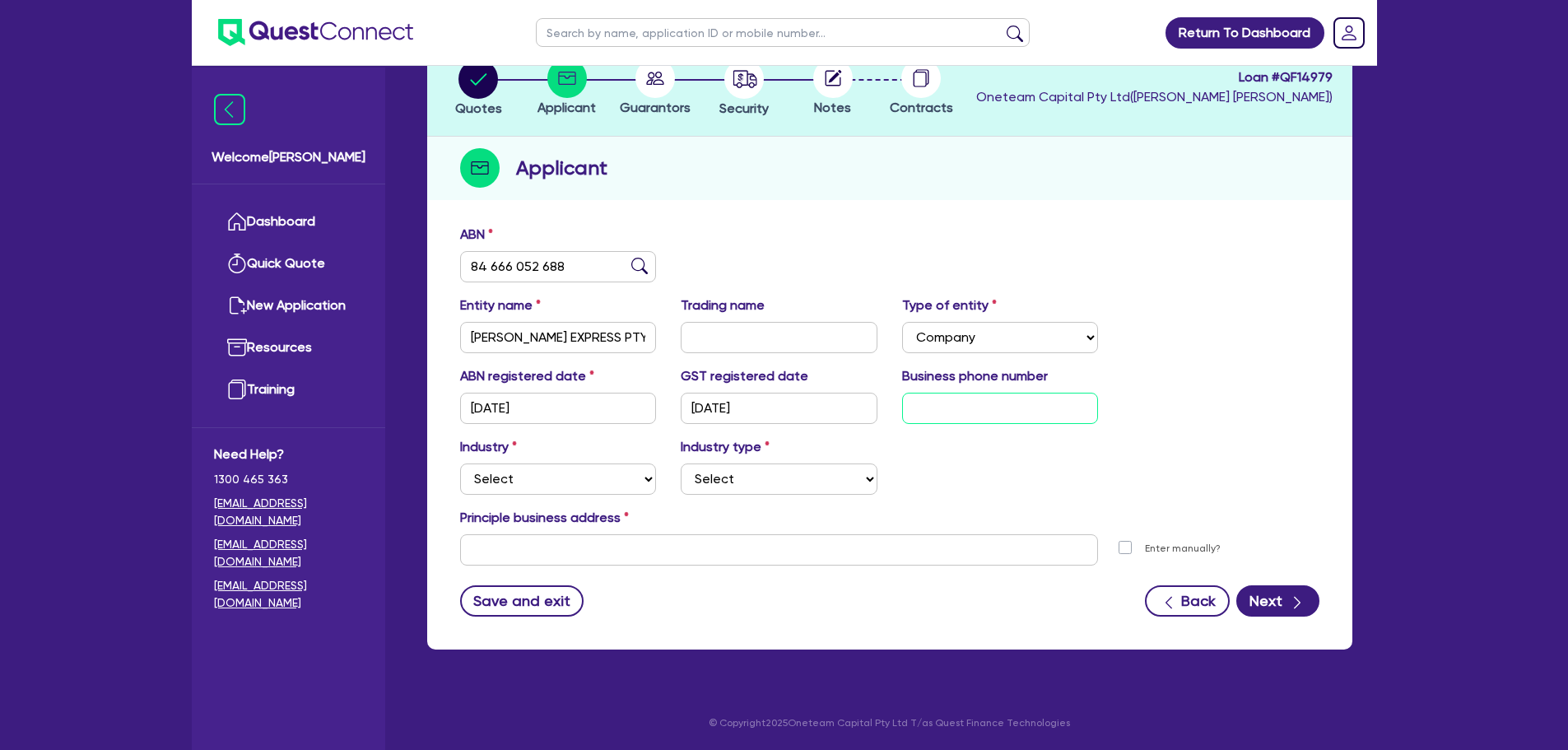
paste input "04 5052 8675"
type input "04 5052 8675"
drag, startPoint x: 592, startPoint y: 484, endPoint x: 595, endPoint y: 504, distance: 20.2
click at [593, 484] on select "Select Accomodation & Food Services Administrative & Support Services Agricultu…" at bounding box center [558, 479] width 196 height 31
select select "TRANSPORT_WAREHOUSING"
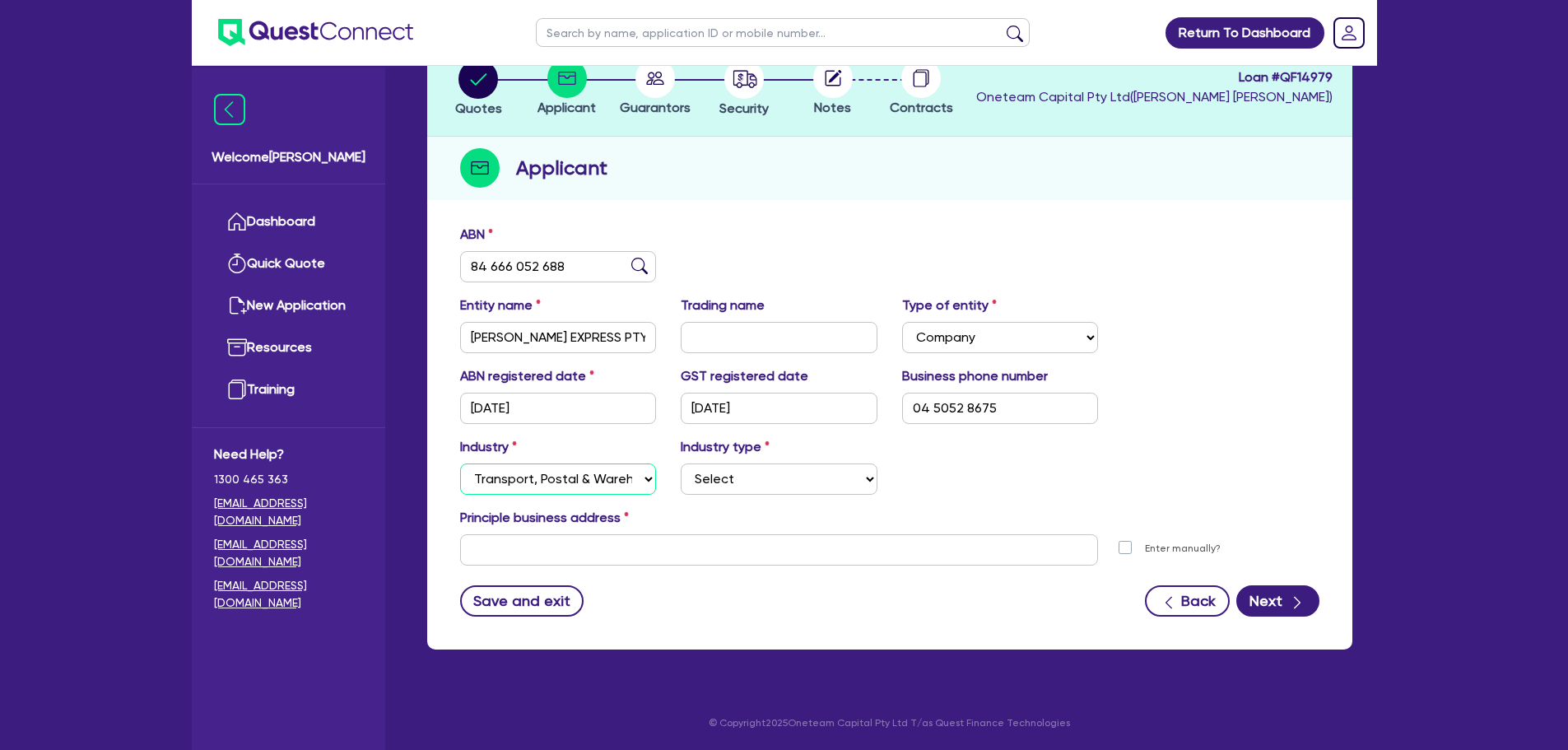
click at [460, 464] on select "Select Accomodation & Food Services Administrative & Support Services Agricultu…" at bounding box center [558, 479] width 196 height 31
click at [736, 483] on select "Select Taxi & Luxury Car Services Passengers & Freight Transport Services Posta…" at bounding box center [779, 479] width 196 height 31
select select "PASSENGERS_FREIGHT_TRANSPORT"
click at [681, 464] on select "Select Taxi & Luxury Car Services Passengers & Freight Transport Services Posta…" at bounding box center [779, 479] width 196 height 31
click at [795, 559] on input "text" at bounding box center [779, 550] width 638 height 31
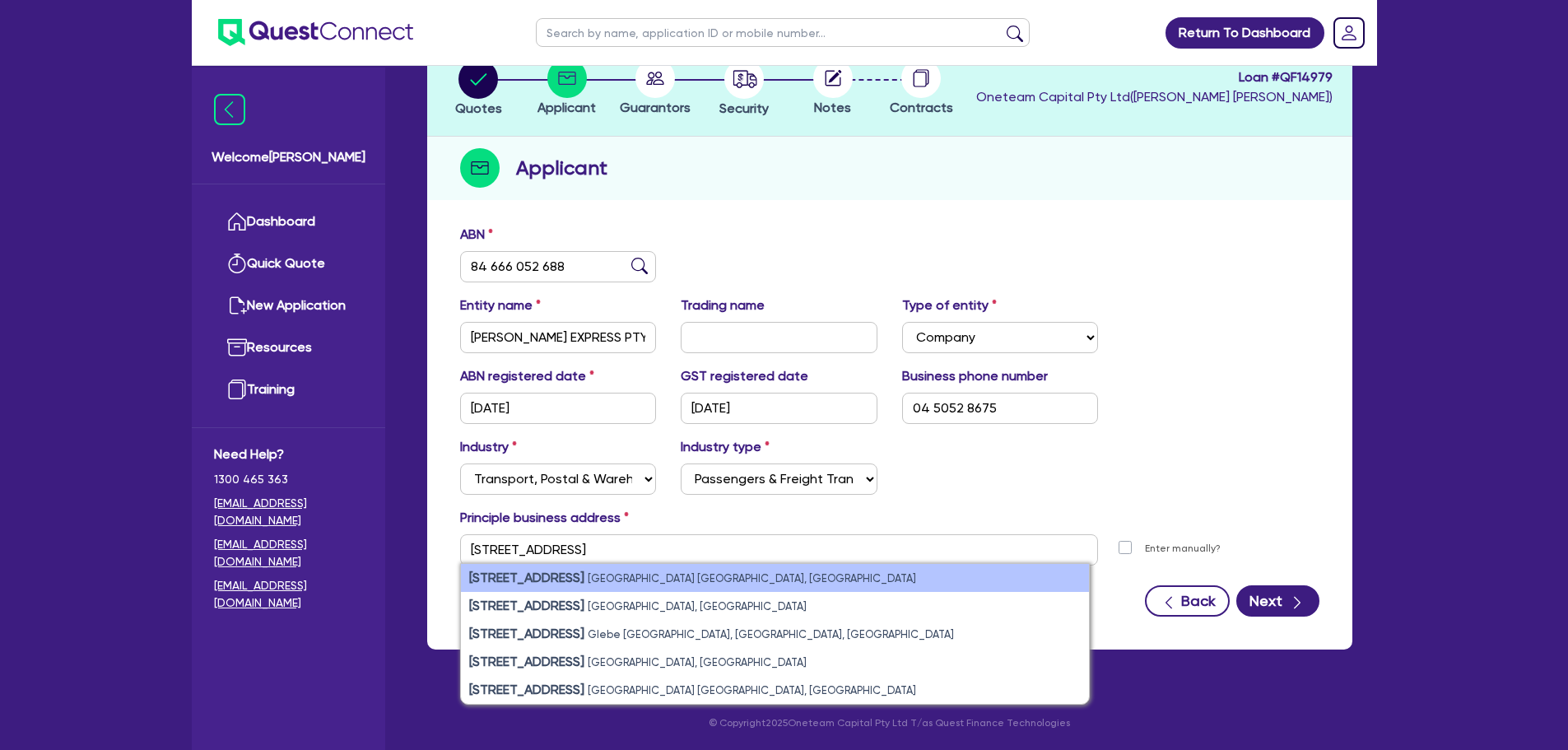
click at [837, 578] on li "11 York St Sydney NSW, Australia" at bounding box center [774, 578] width 628 height 28
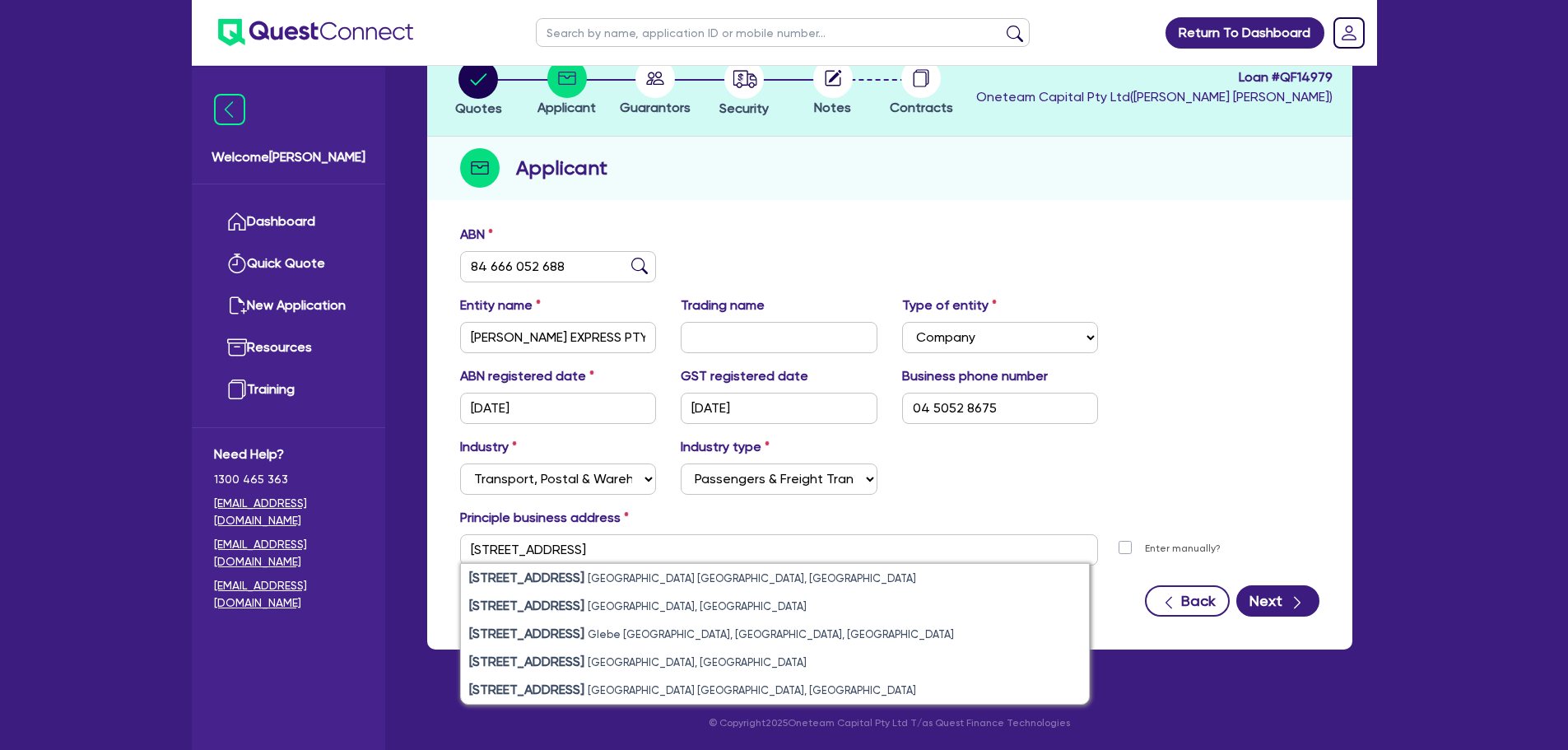
type input "11 York St Sydney NSW 2000"
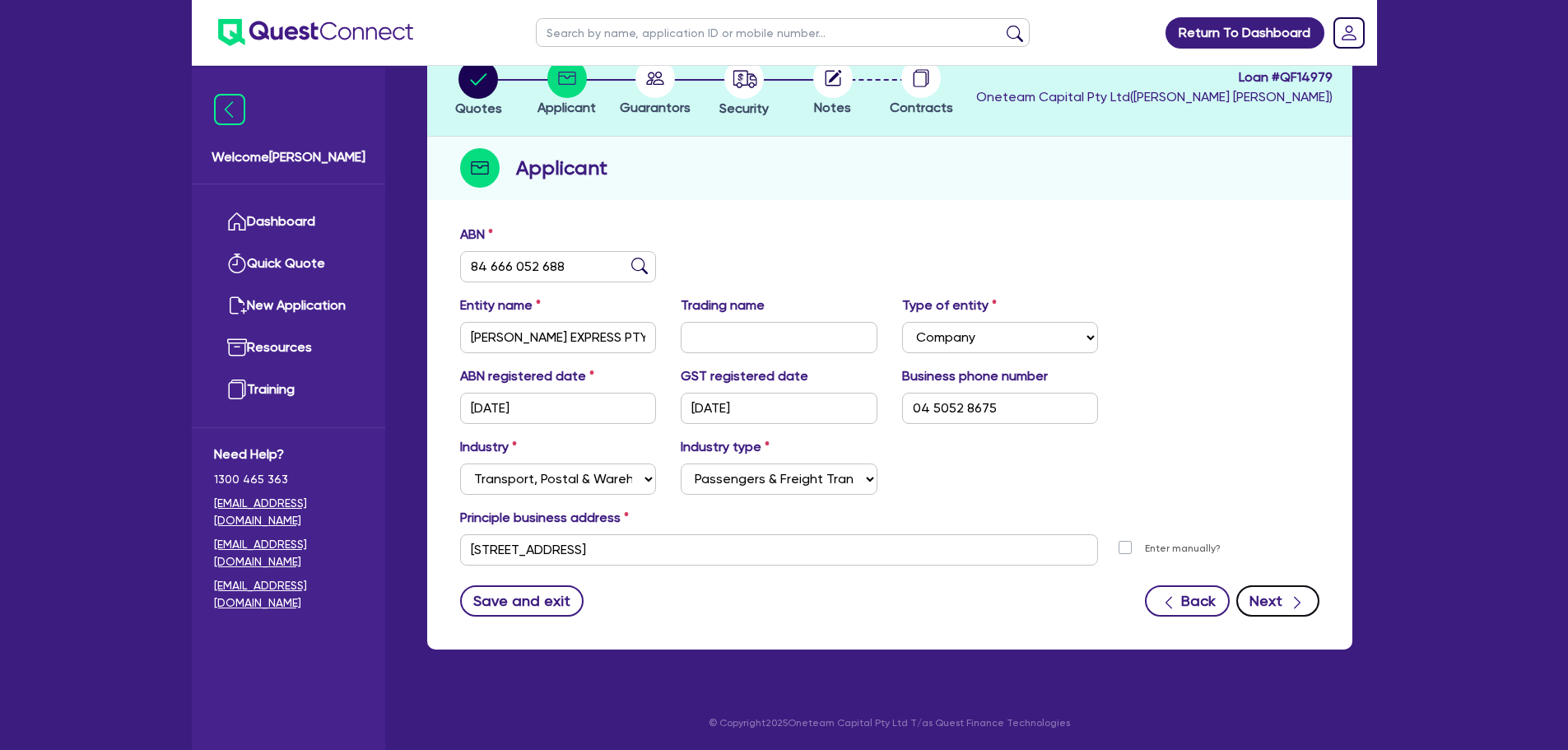
click at [1263, 593] on button "Next" at bounding box center [1277, 601] width 83 height 31
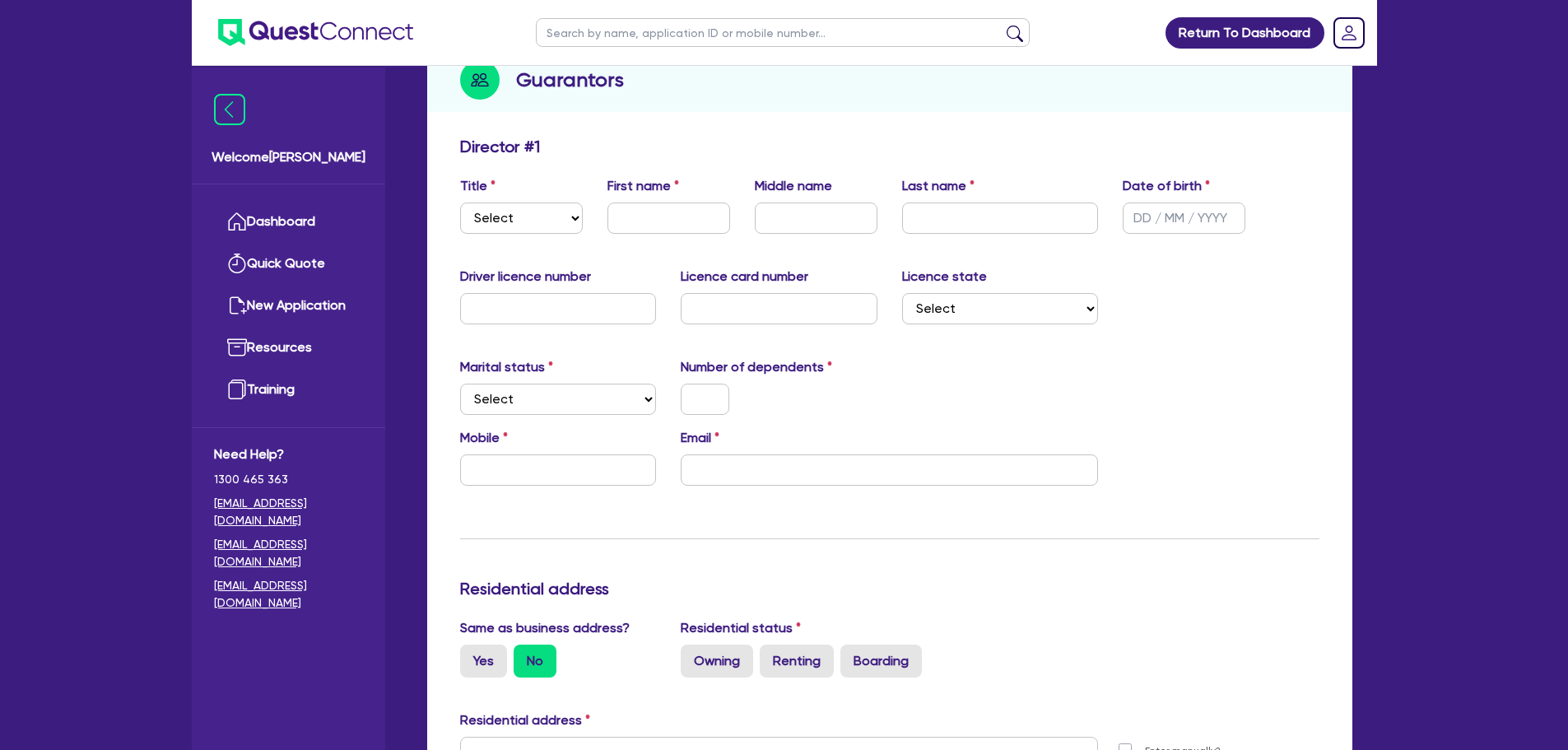
scroll to position [82, 0]
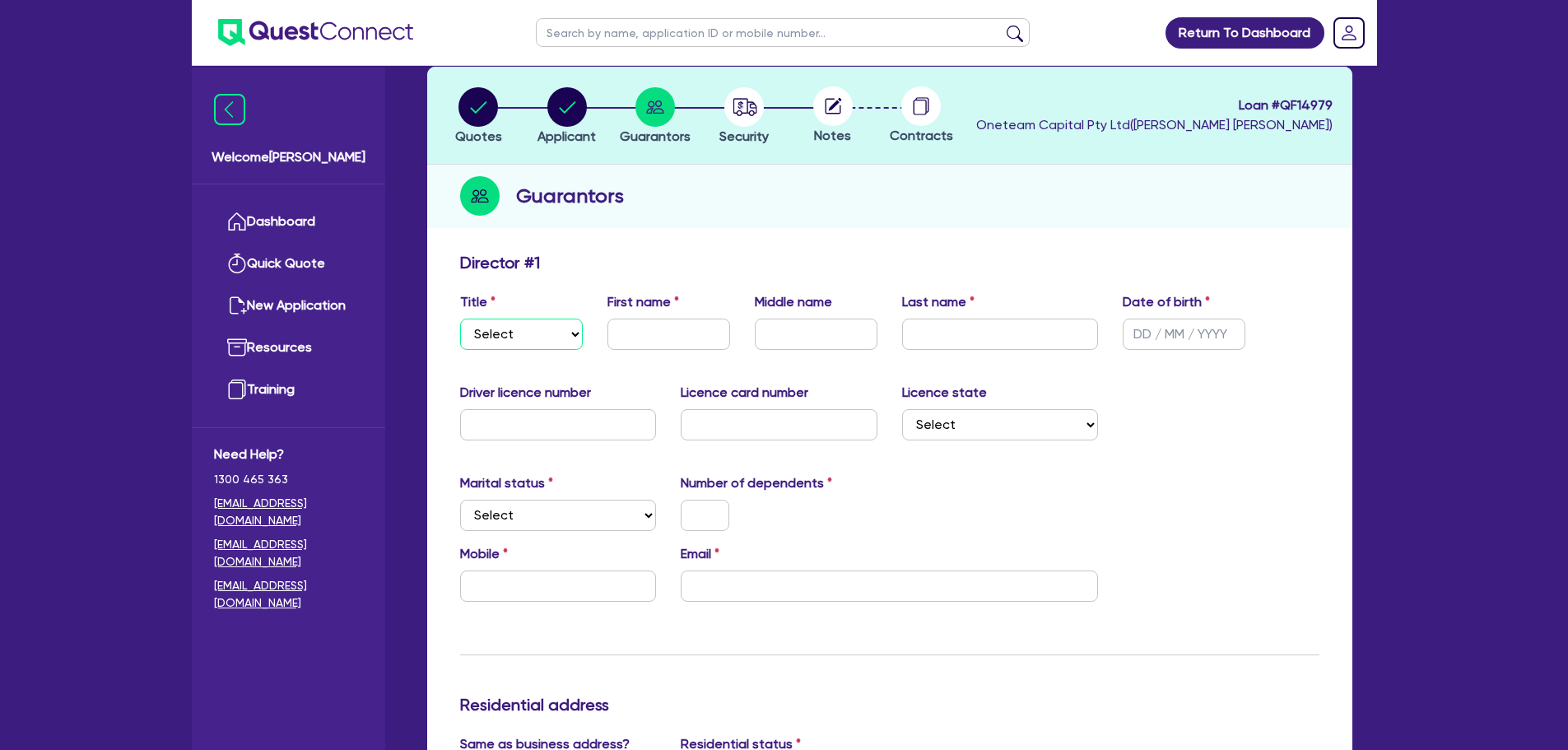
click at [566, 341] on select "Select Mr Mrs Ms Miss Dr" at bounding box center [521, 334] width 122 height 31
select select "MR"
click at [460, 319] on select "Select Mr Mrs Ms Miss Dr" at bounding box center [521, 334] width 122 height 31
click at [641, 315] on div "First name" at bounding box center [669, 321] width 148 height 58
click at [642, 327] on input "text" at bounding box center [669, 334] width 122 height 31
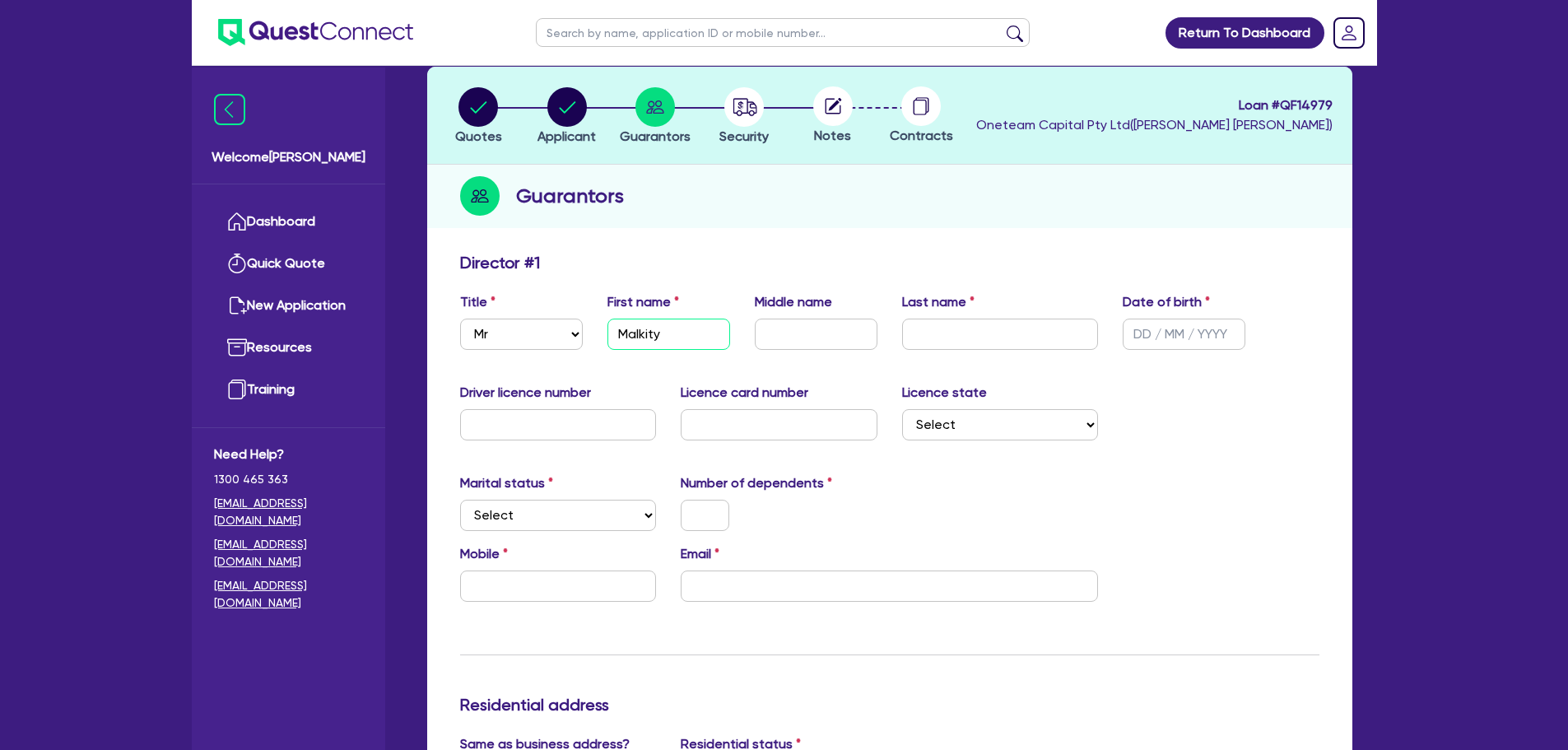
type input "Malkity"
type input "Singh"
click at [693, 326] on input "Malkity" at bounding box center [669, 334] width 122 height 31
type input "Malkit"
click at [1188, 332] on input "text" at bounding box center [1184, 334] width 122 height 31
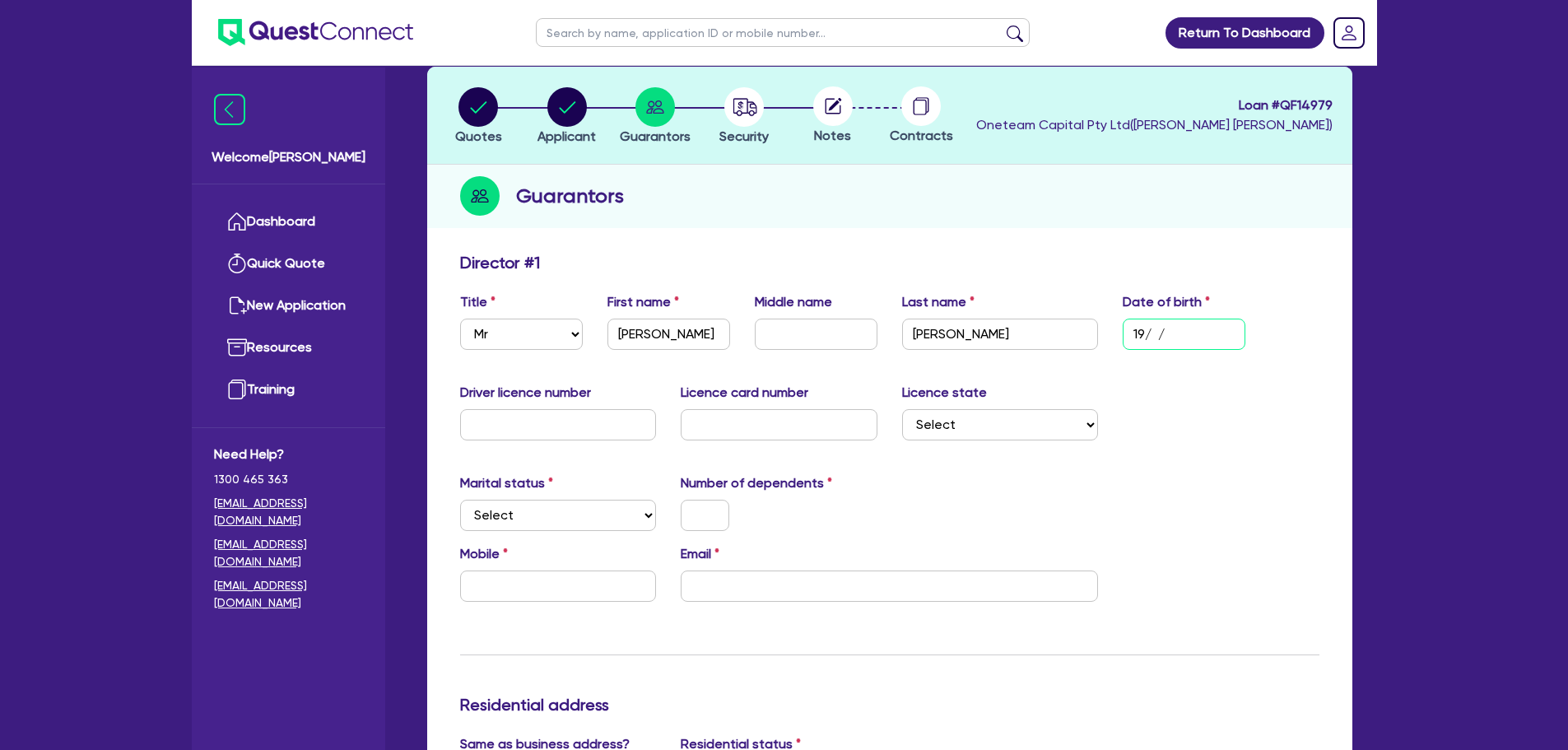
type input "1 / /"
type input "01/01/2000"
drag, startPoint x: 959, startPoint y: 397, endPoint x: 836, endPoint y: 407, distance: 123.4
drag, startPoint x: 836, startPoint y: 407, endPoint x: 626, endPoint y: 504, distance: 231.3
click at [627, 504] on div "Marital status Select Single Married De Facto / Partner" at bounding box center [559, 502] width 222 height 58
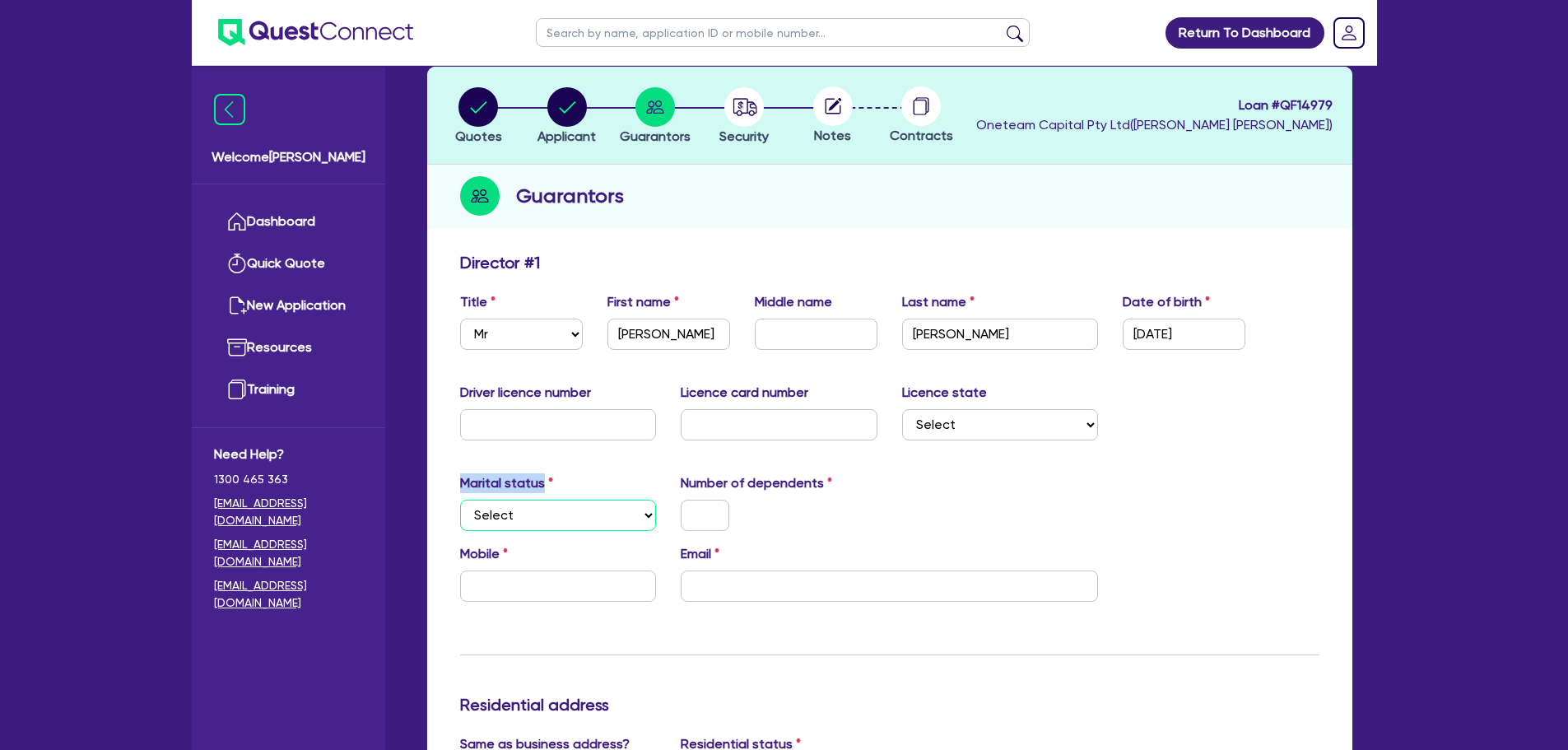
click at [625, 511] on select "Select Single Married De Facto / Partner" at bounding box center [558, 515] width 196 height 31
select select "SINGLE"
click at [460, 499] on select "Select Single Married De Facto / Partner" at bounding box center [558, 515] width 196 height 31
click at [704, 531] on div "Marital status Select Single Married De Facto / Partner Number of dependents" at bounding box center [890, 508] width 884 height 71
click at [705, 516] on input "text" at bounding box center [705, 515] width 49 height 31
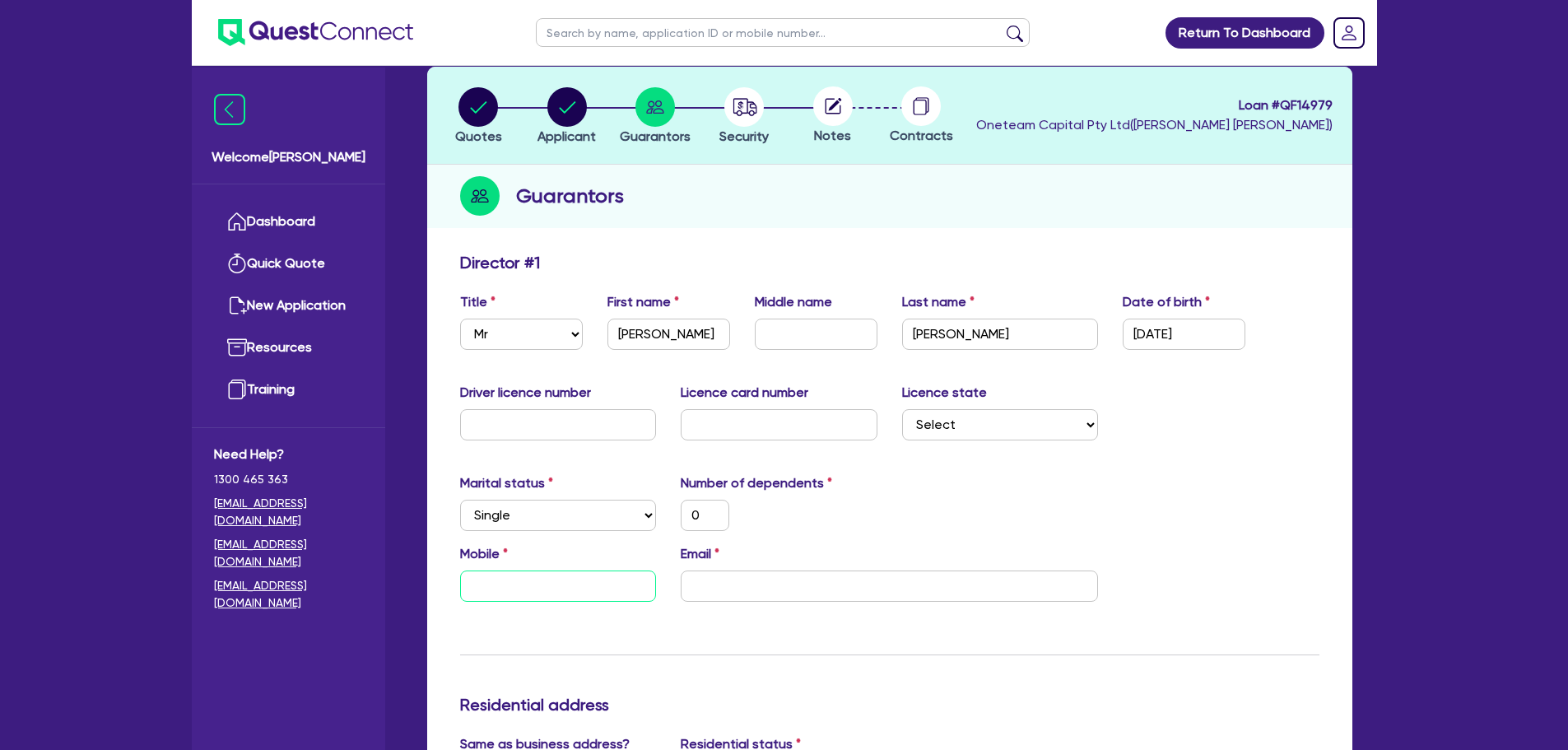
click at [602, 591] on input "text" at bounding box center [558, 586] width 196 height 31
paste input "0450 528 675"
type input "0"
type input "0450 528 675"
click at [726, 595] on input "email" at bounding box center [890, 586] width 417 height 31
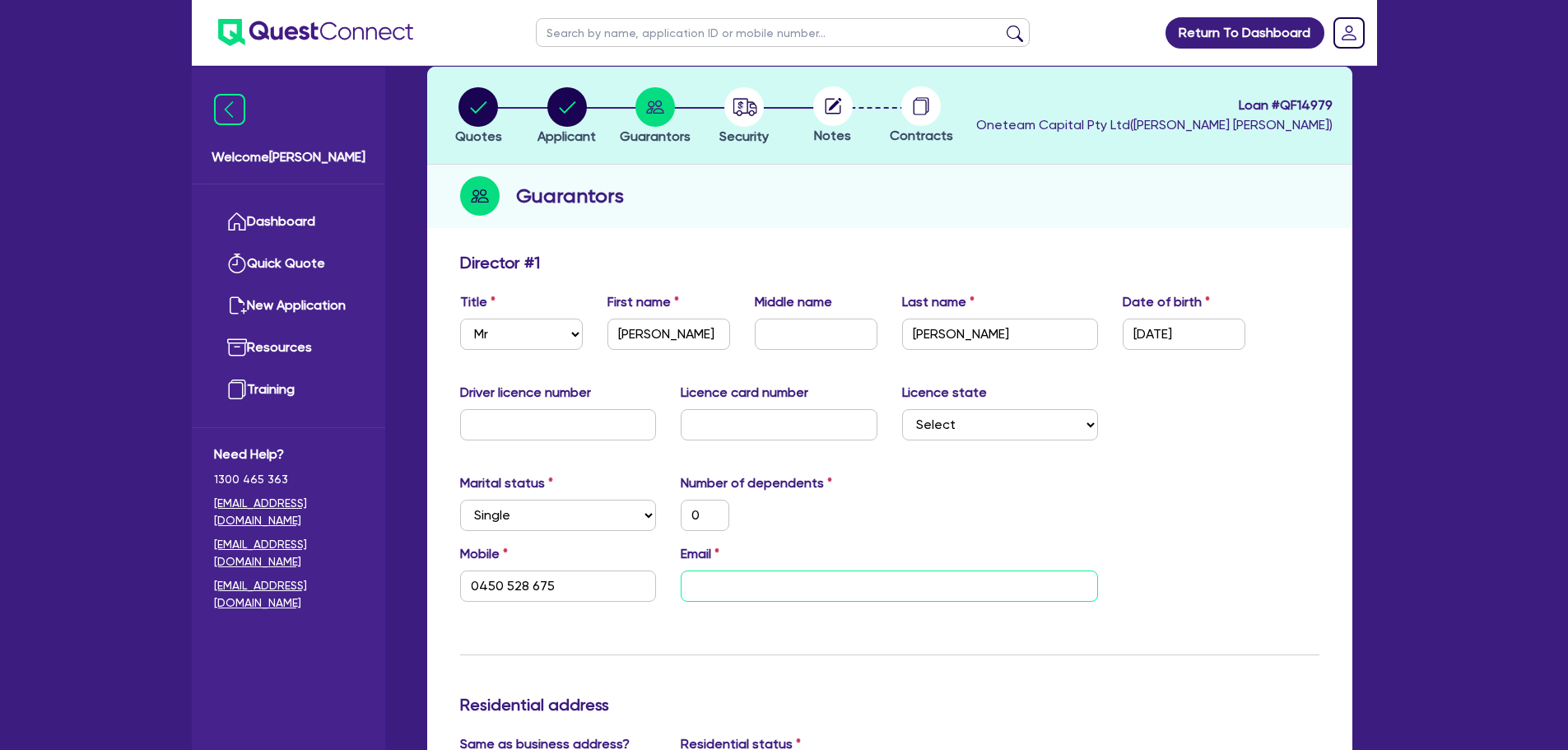
click at [818, 581] on input "email" at bounding box center [890, 586] width 417 height 31
paste input "mannisingh13@yahoo.com"
type input "0"
type input "0450 528 675"
type input "mannisingh13@yahoo.com"
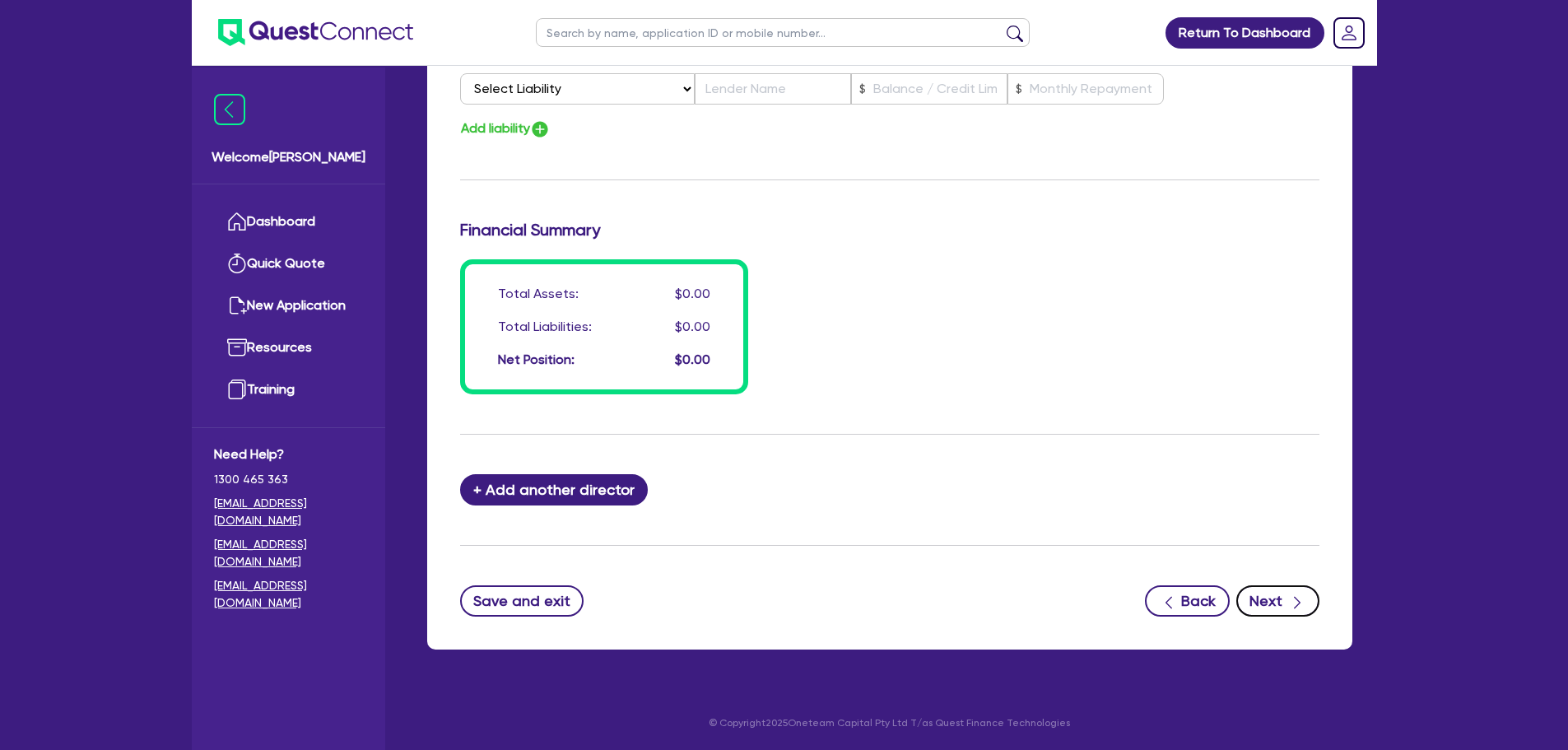
click at [1280, 595] on button "Next" at bounding box center [1277, 601] width 83 height 31
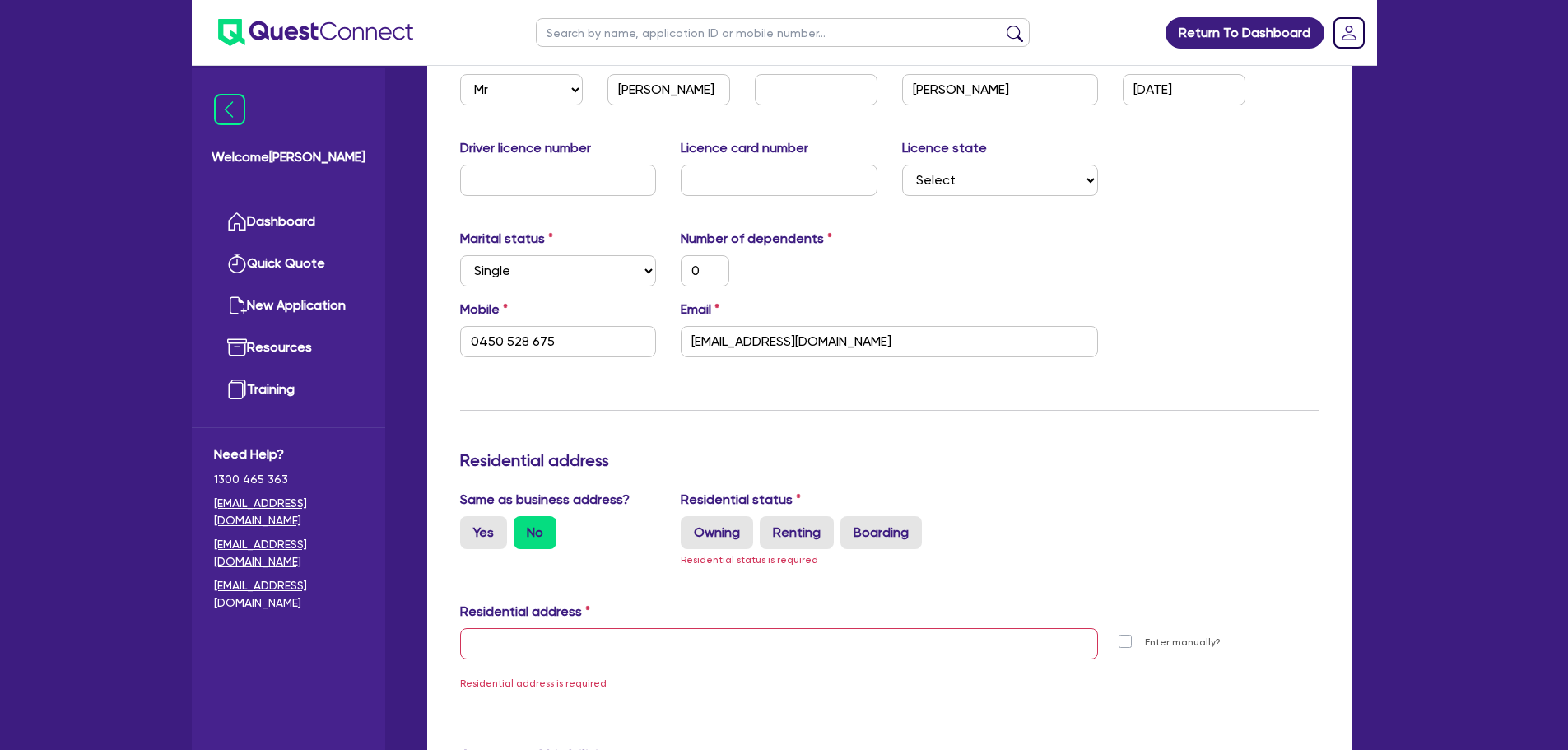
scroll to position [539, 0]
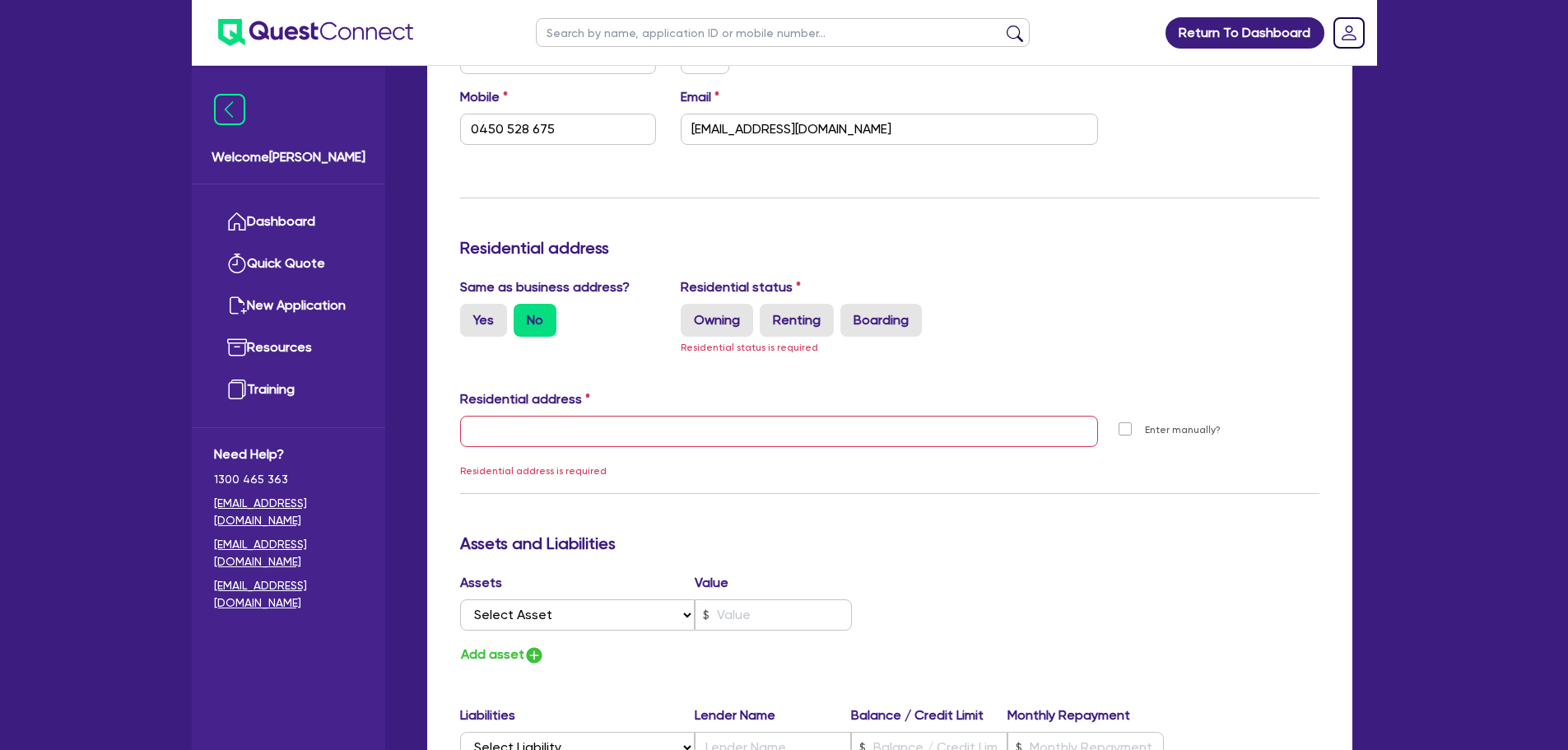
click at [712, 299] on div "Residential status Owning Renting Boarding Residential status is required" at bounding box center [889, 317] width 442 height 79
click at [715, 327] on label "Owning" at bounding box center [717, 320] width 72 height 33
click at [691, 314] on input "Owning" at bounding box center [686, 309] width 10 height 10
radio input "true"
type input "0"
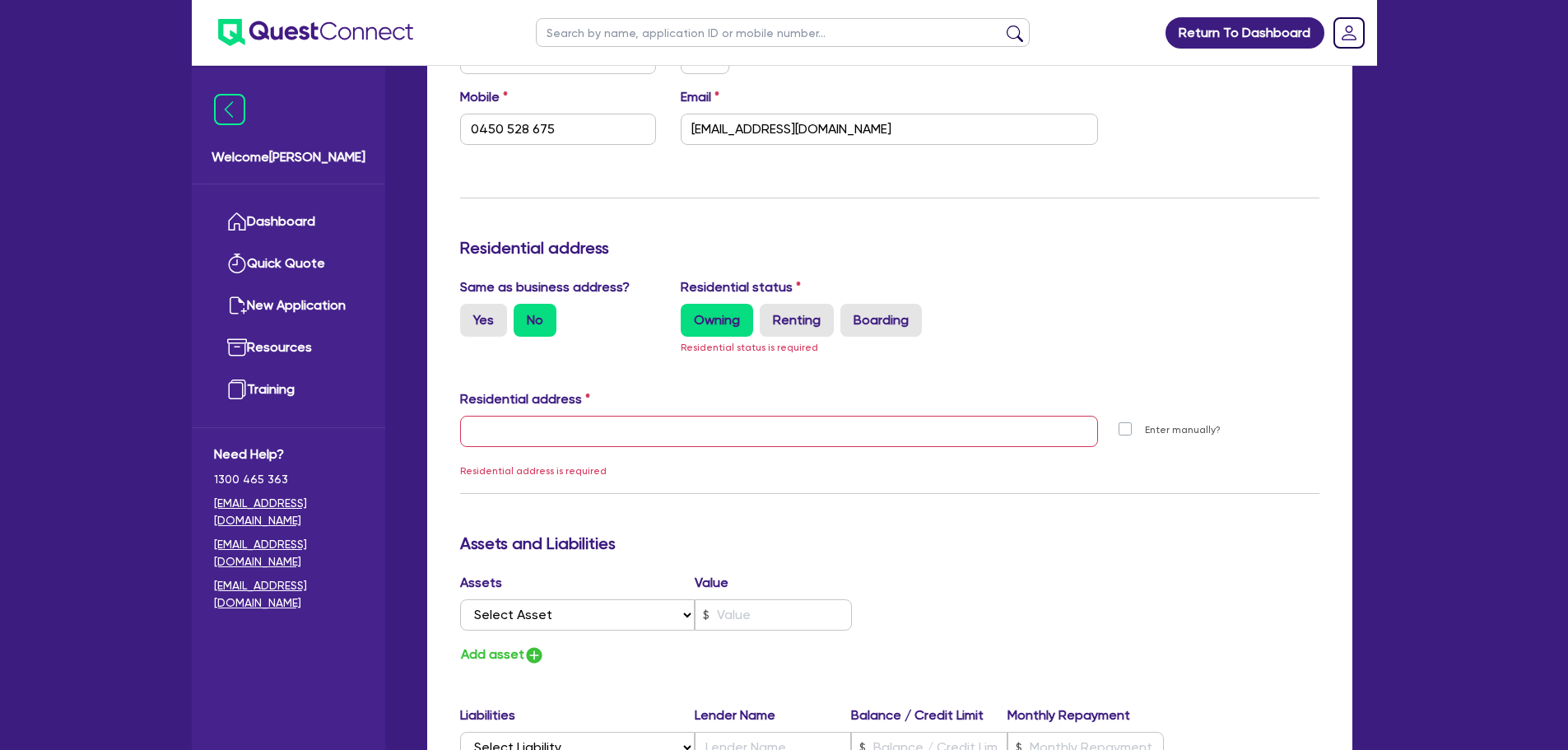
type input "0450 528 675"
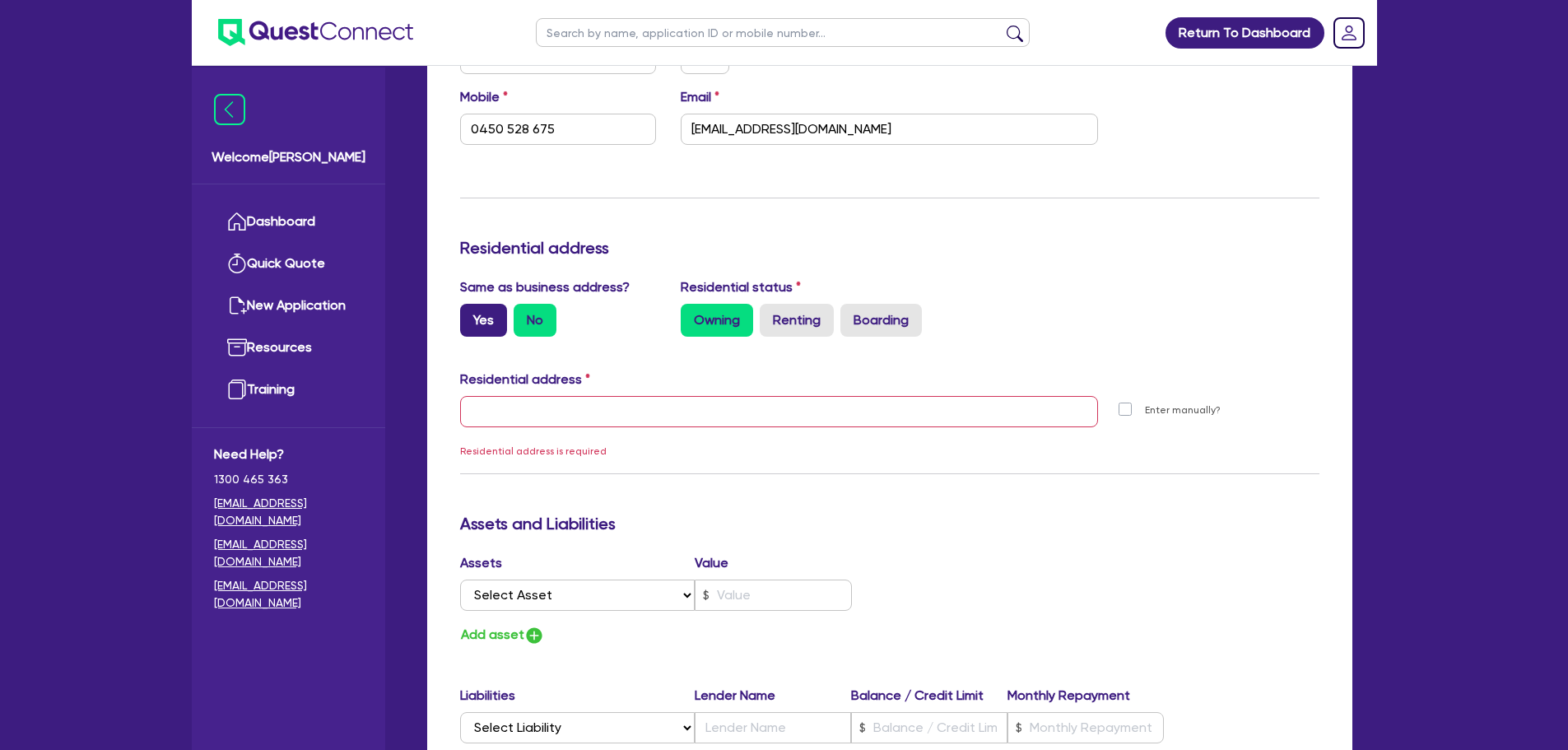
click at [462, 320] on label "Yes" at bounding box center [484, 320] width 47 height 33
click at [462, 314] on input "Yes" at bounding box center [465, 309] width 10 height 10
radio input "true"
type input "0"
type input "0450 528 675"
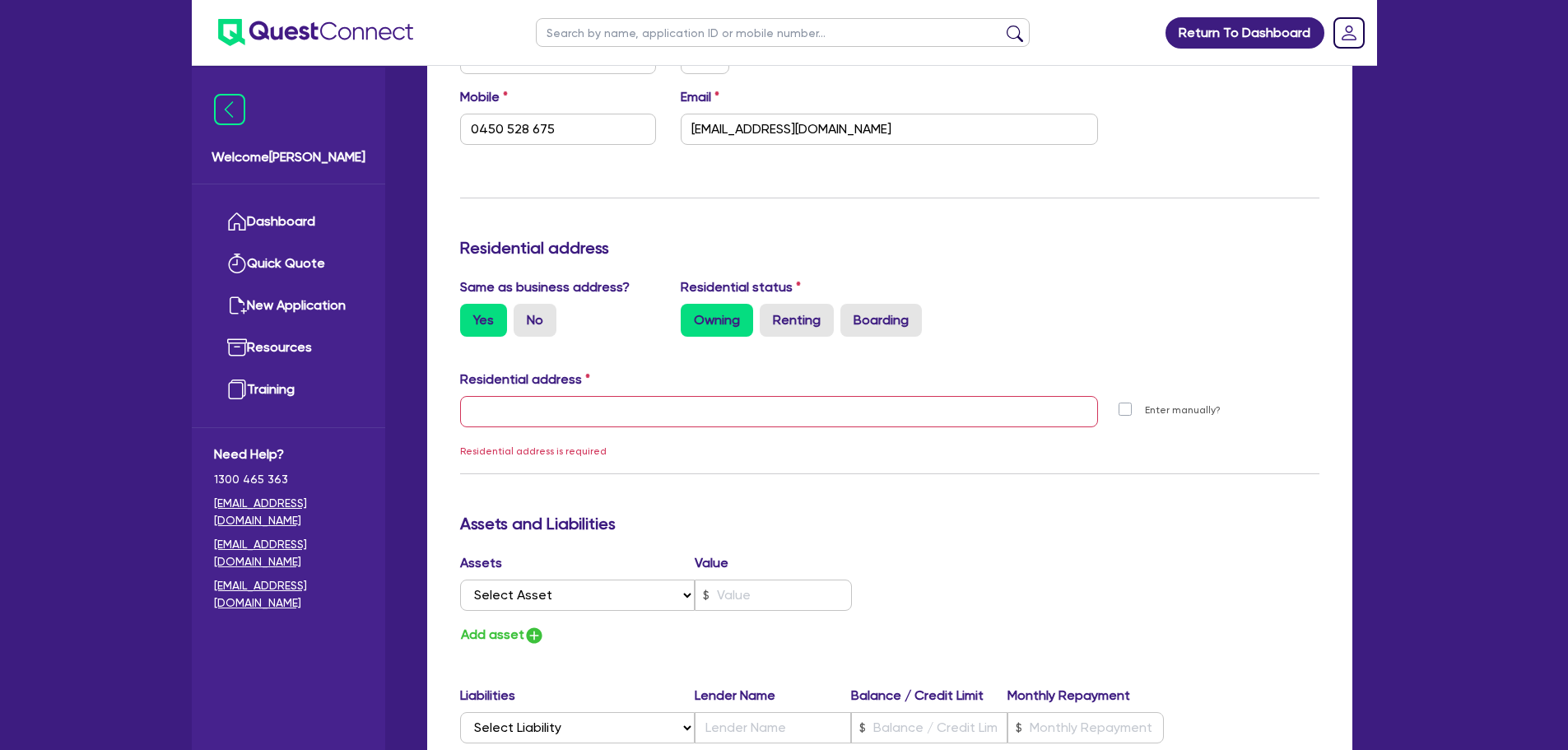
type input "11 York St Sydney NSW 2000"
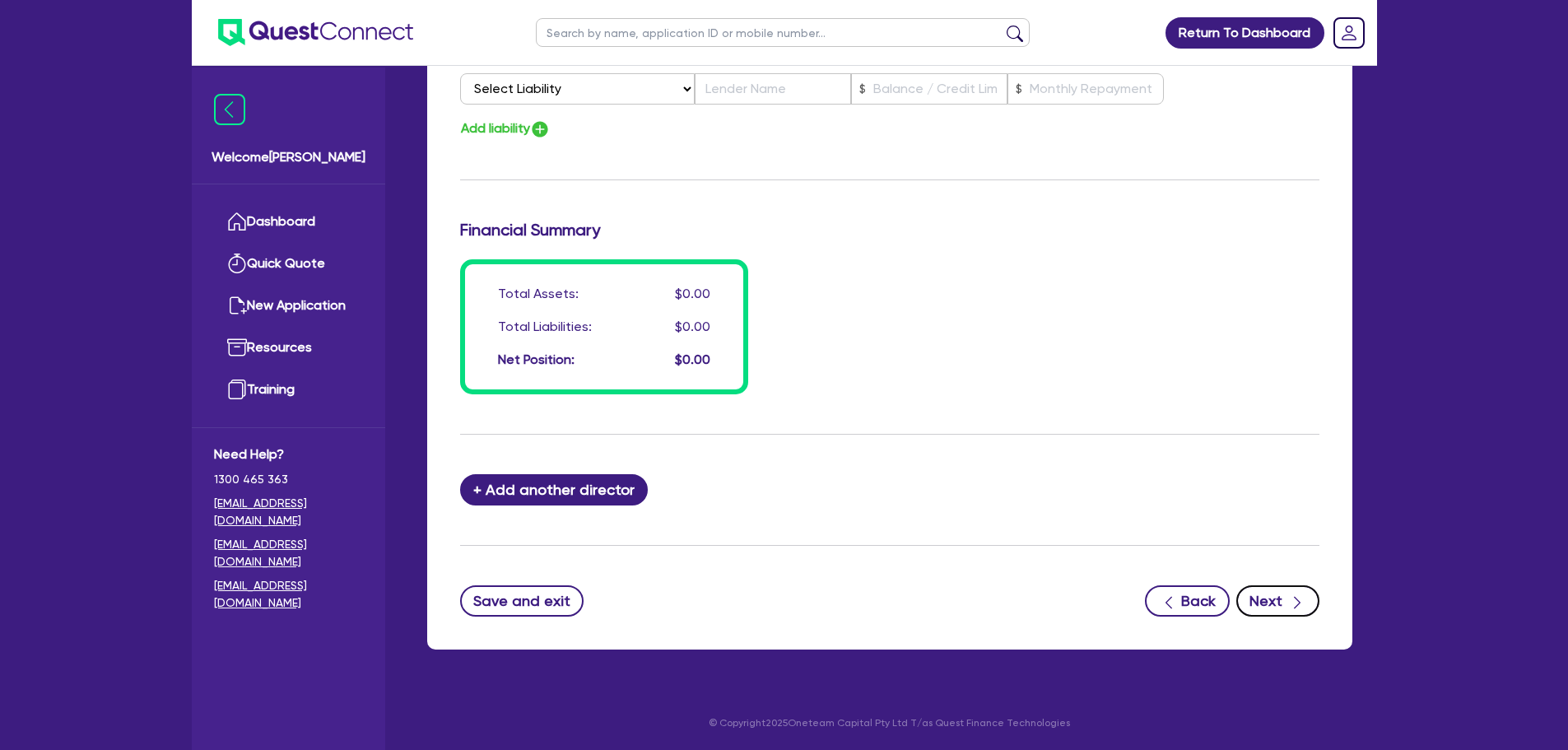
click at [1265, 610] on button "Next" at bounding box center [1277, 601] width 83 height 31
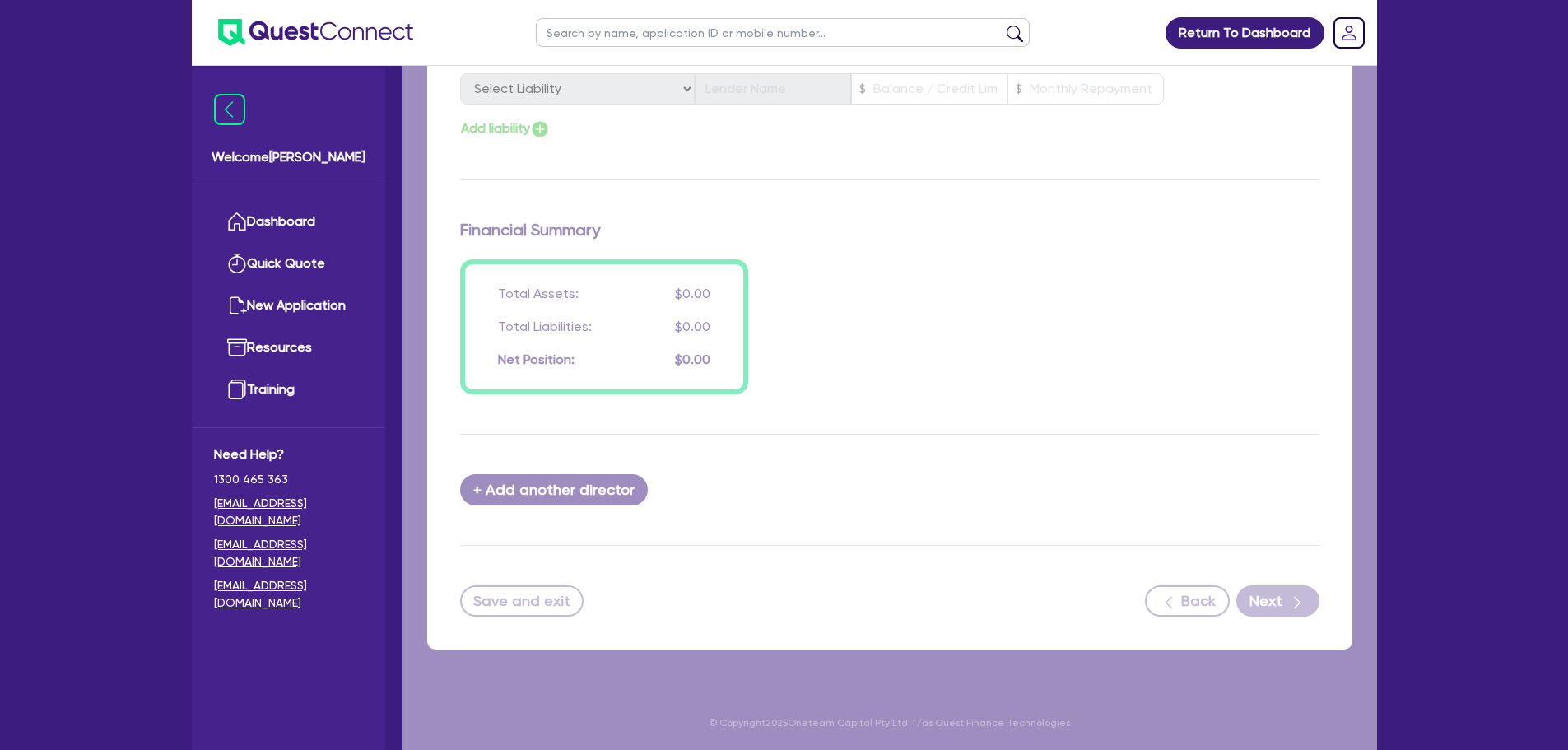
select select "PRIMARY_ASSETS"
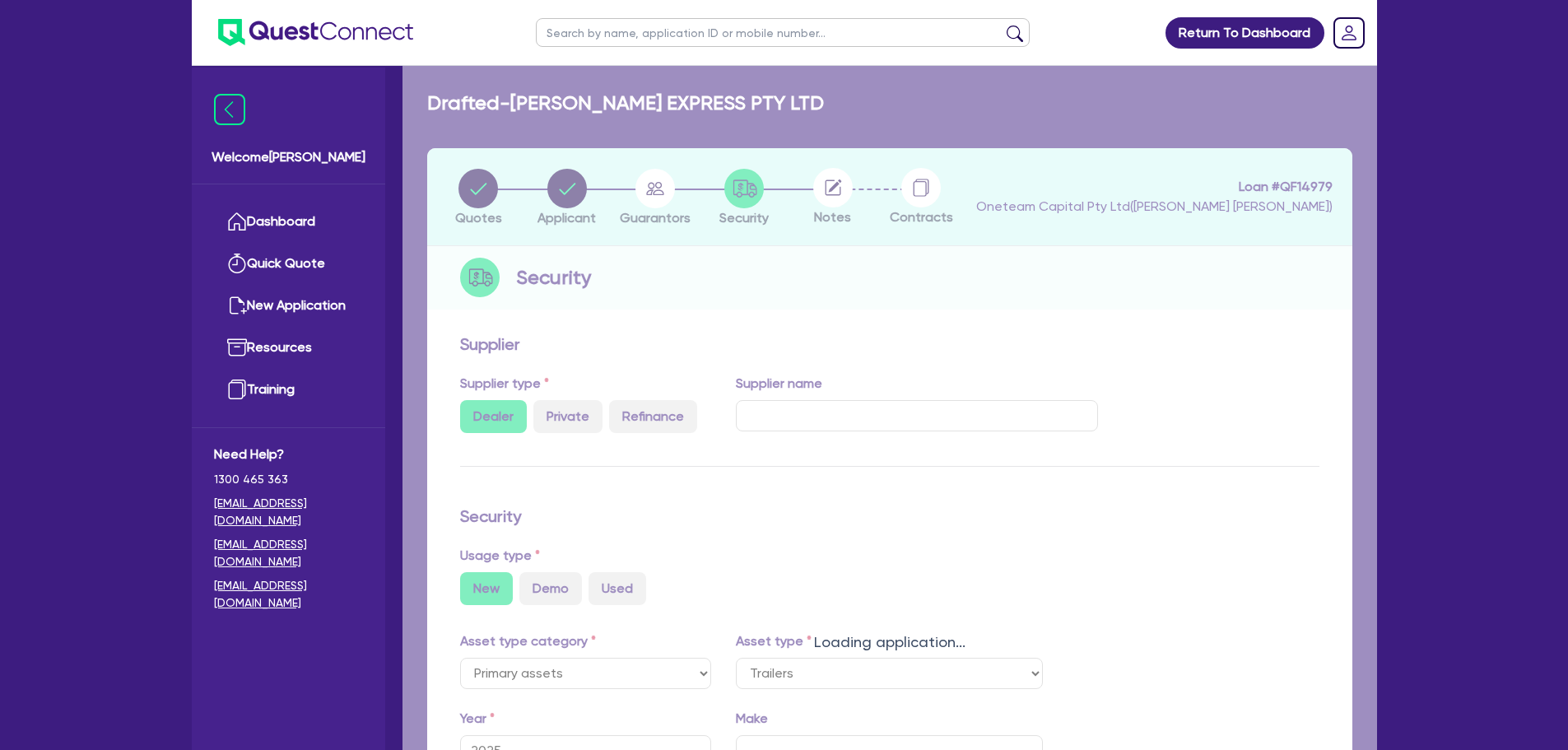
scroll to position [460, 0]
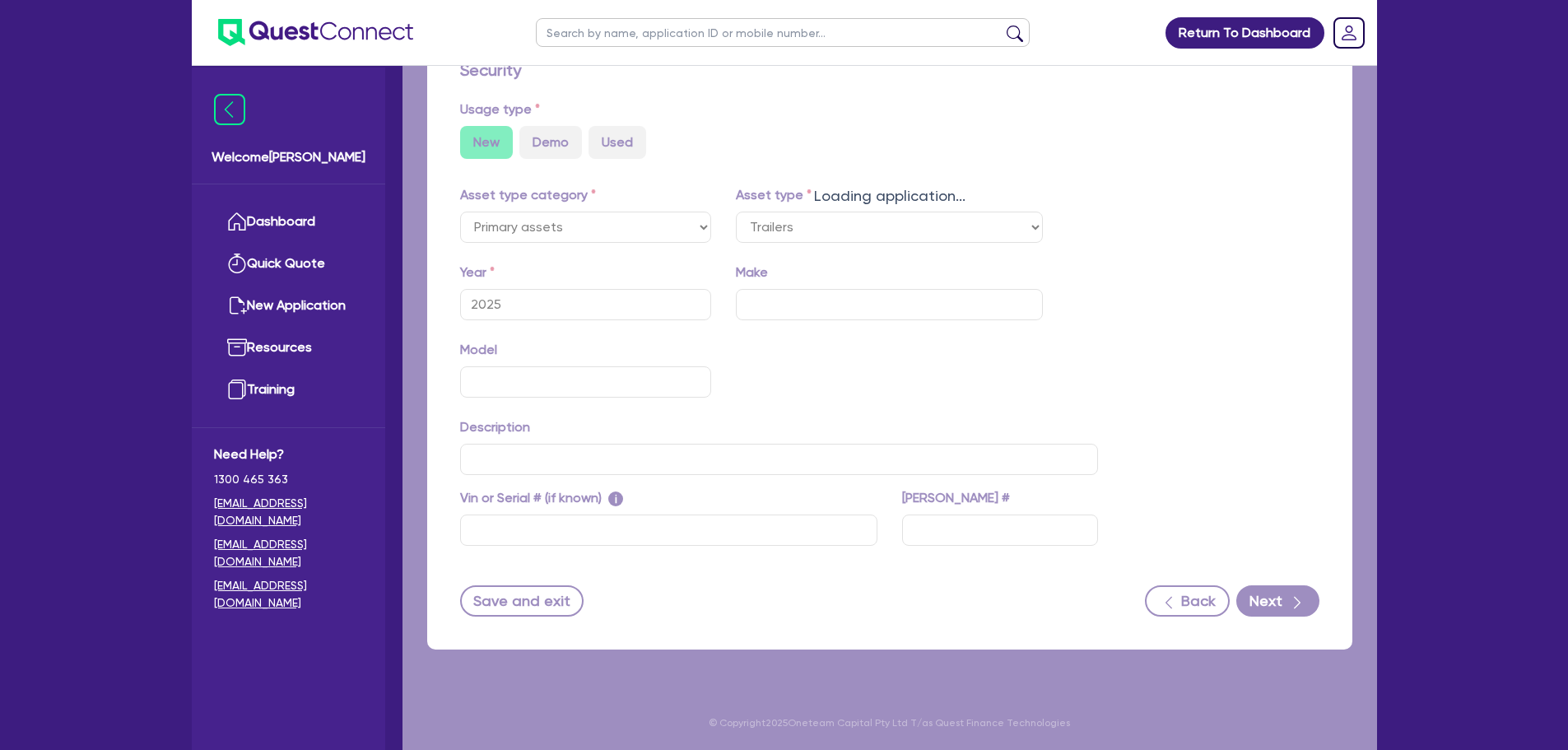
select select "TRAILERS"
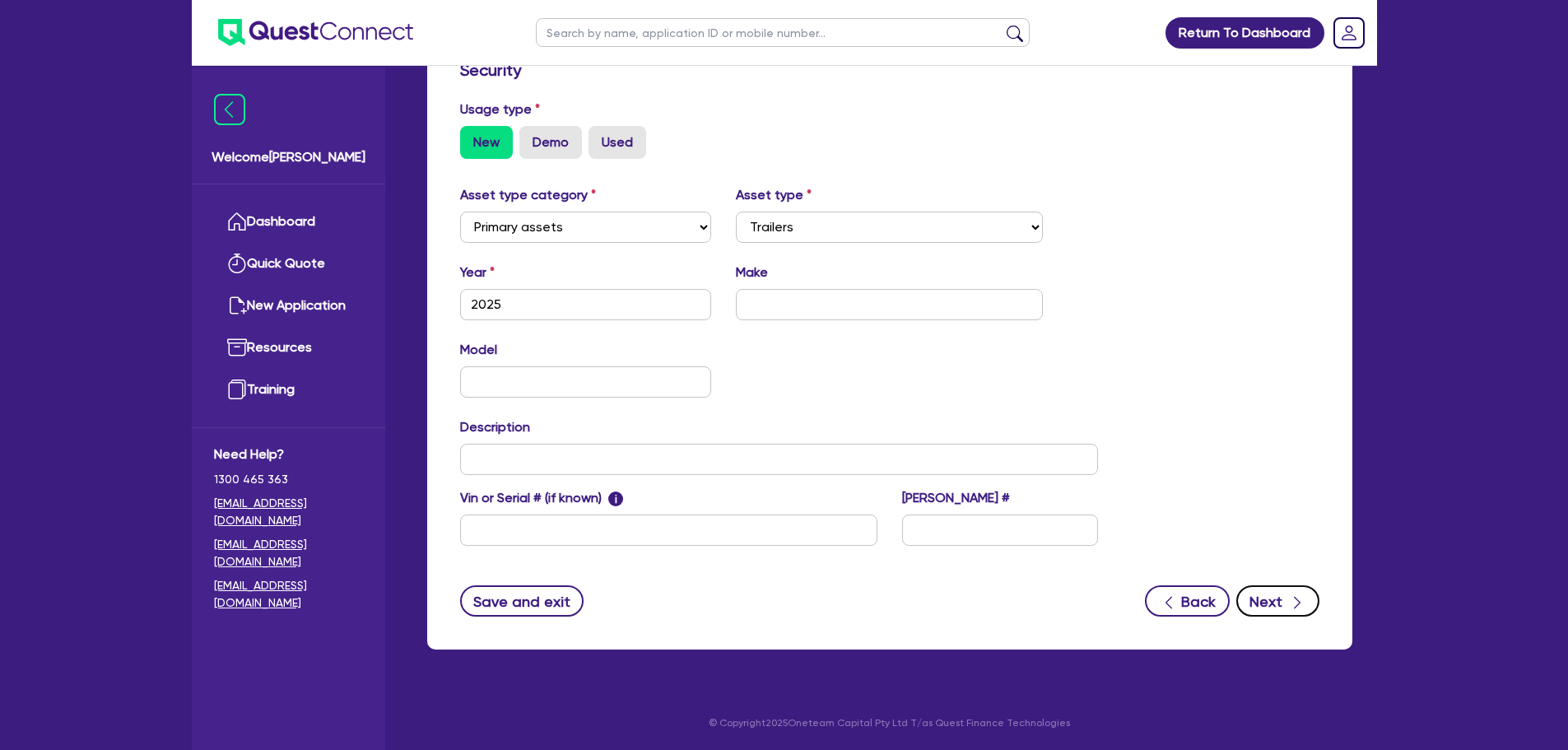
click at [1285, 605] on button "Next" at bounding box center [1277, 601] width 83 height 31
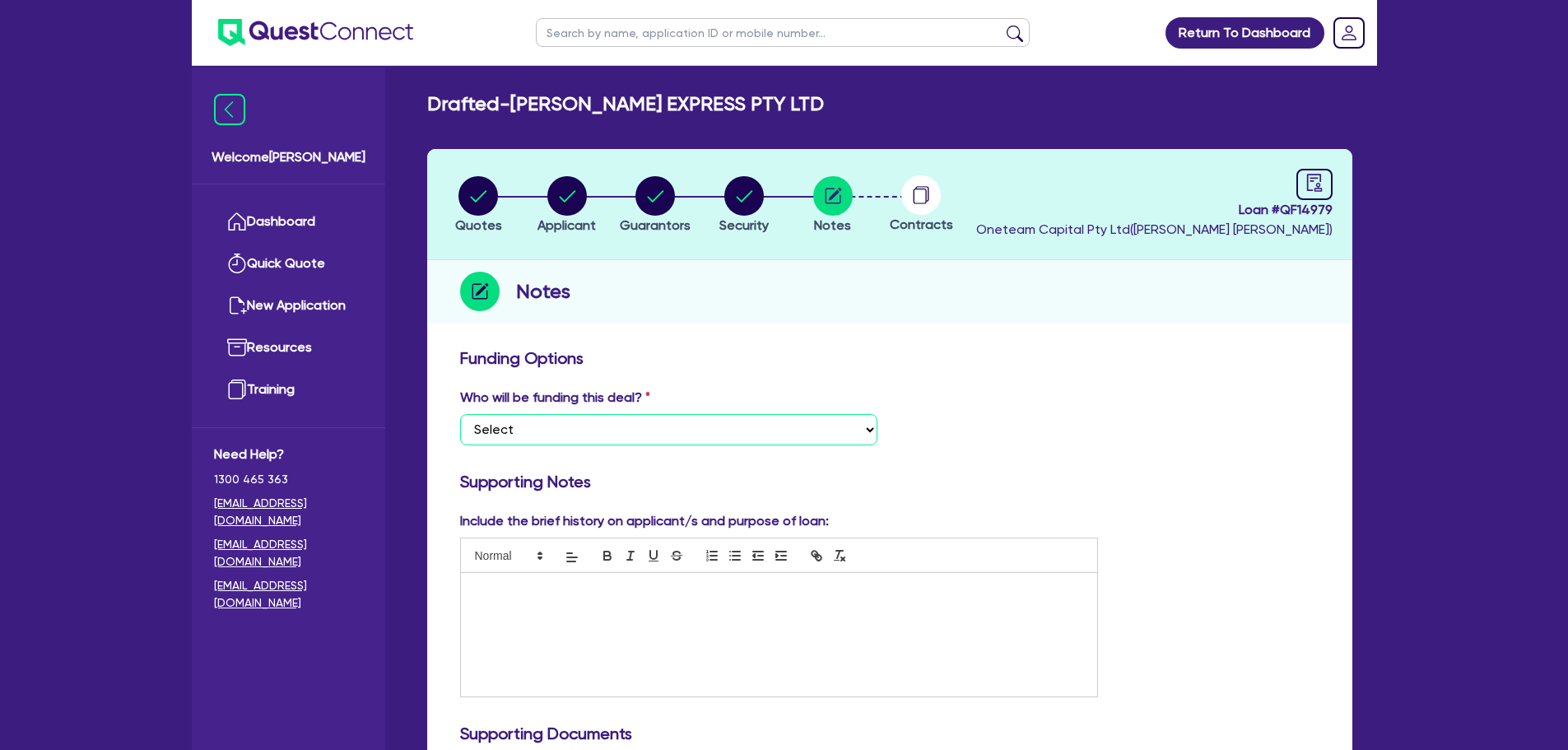
drag, startPoint x: 633, startPoint y: 431, endPoint x: 639, endPoint y: 443, distance: 13.4
click at [633, 431] on select "Select I want Quest to fund 100% I will fund 100% I will co-fund with Quest Oth…" at bounding box center [669, 430] width 417 height 31
select select "Other"
click at [460, 414] on select "Select I want Quest to fund 100% I will fund 100% I will co-fund with Quest Oth…" at bounding box center [669, 430] width 417 height 31
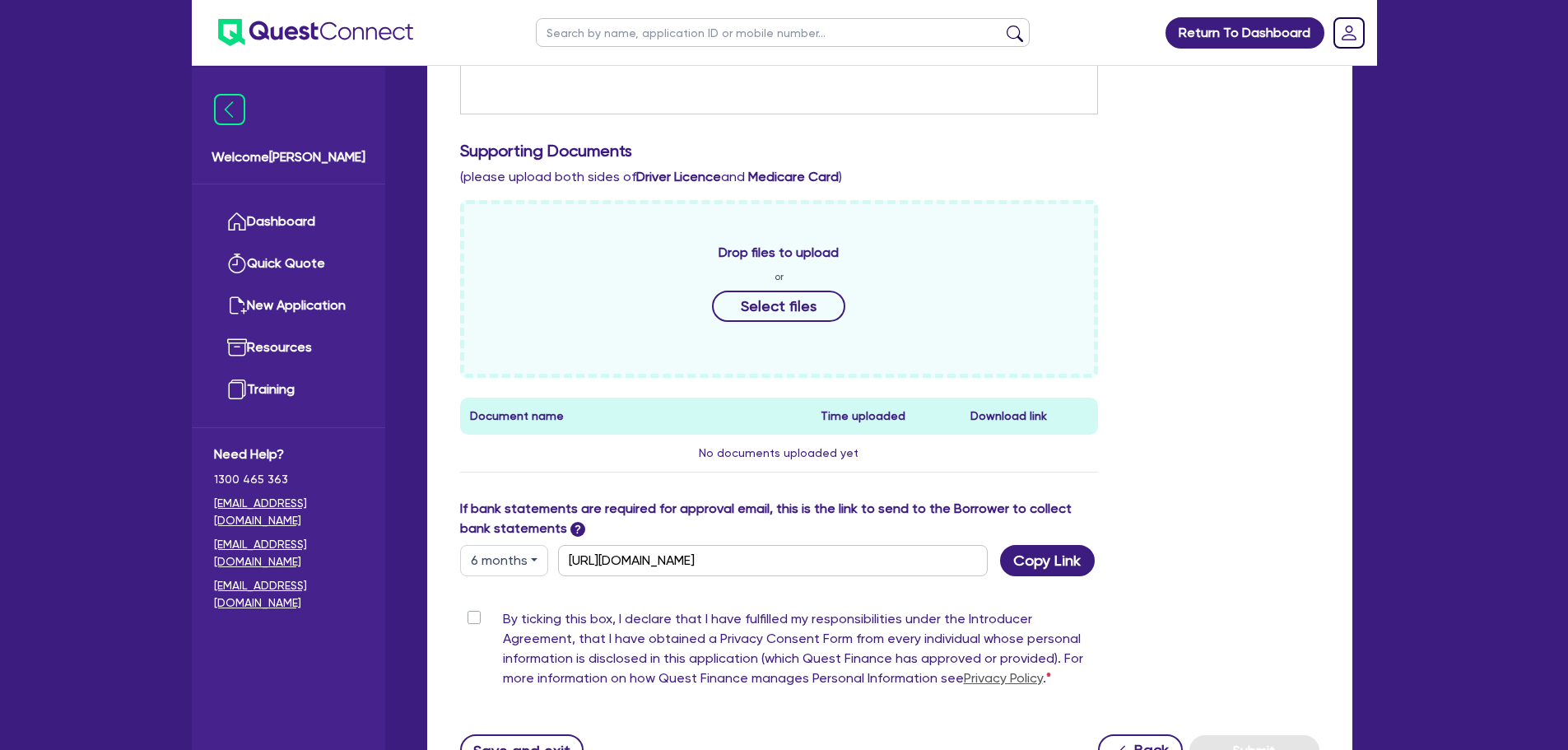
scroll to position [733, 0]
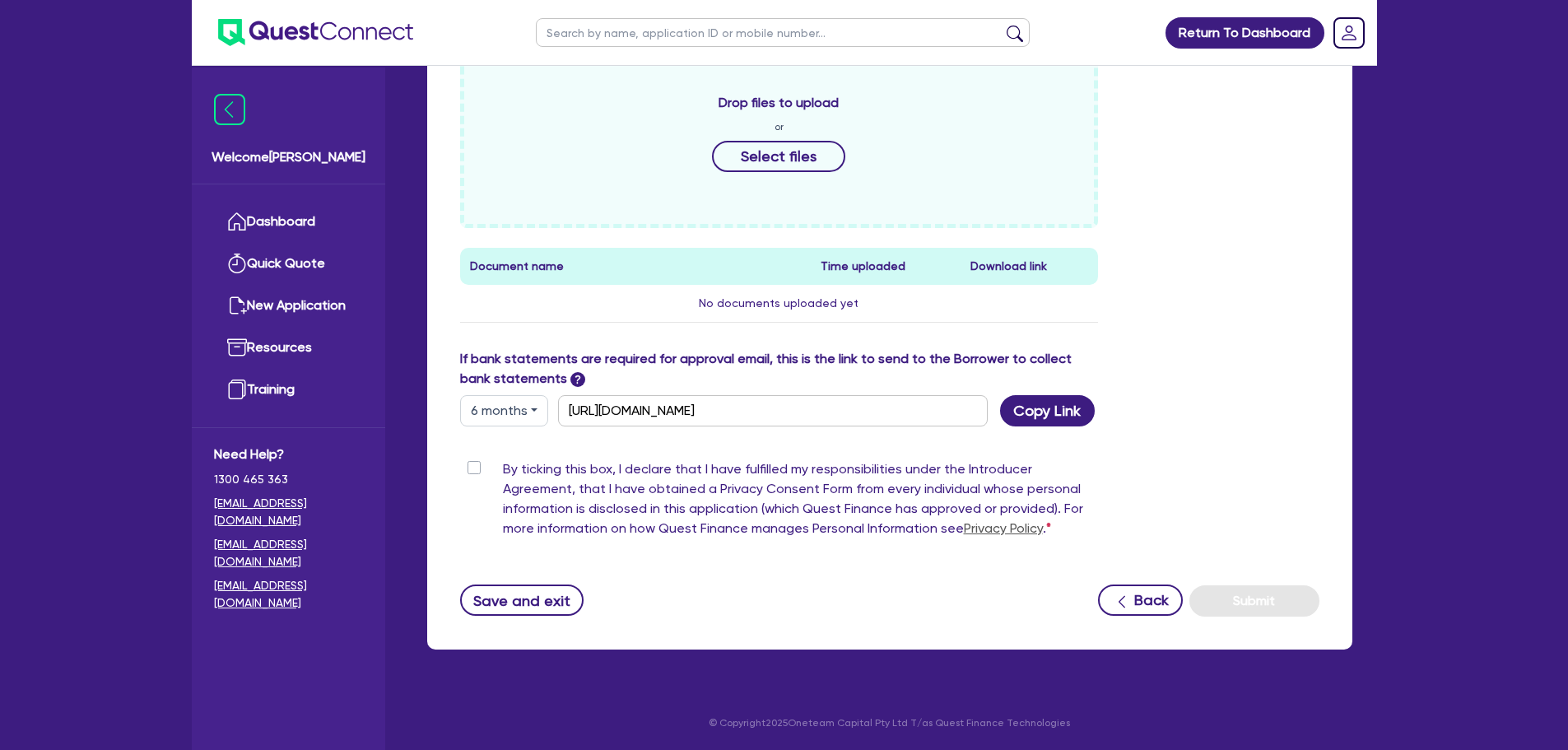
click at [466, 468] on div "By ticking this box, I declare that I have fulfilled my responsibilities under …" at bounding box center [779, 502] width 638 height 86
click at [503, 468] on label "By ticking this box, I declare that I have fulfilled my responsibilities under …" at bounding box center [801, 502] width 595 height 86
click at [473, 468] on input "By ticking this box, I declare that I have fulfilled my responsibilities under …" at bounding box center [466, 467] width 13 height 16
checkbox input "true"
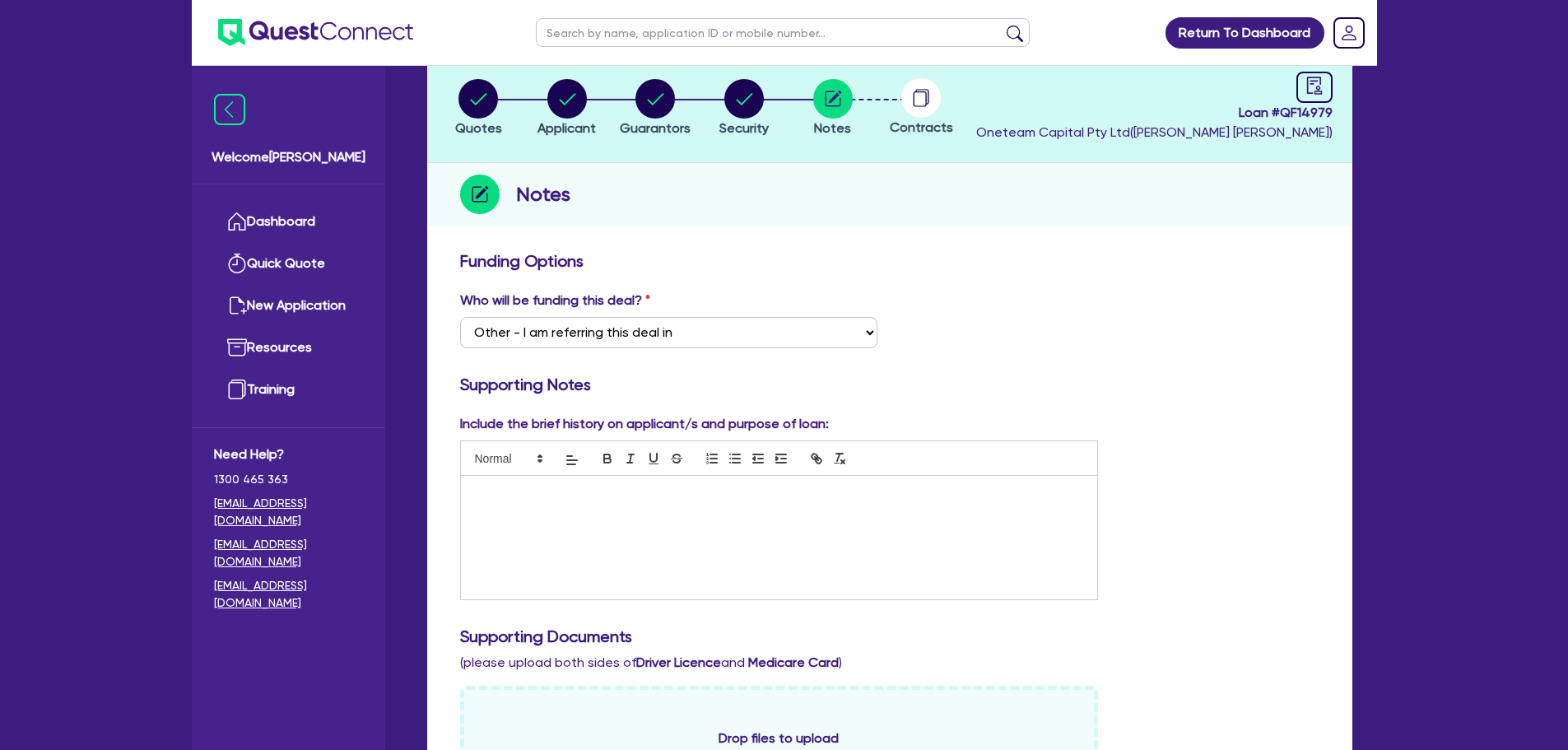
scroll to position [0, 0]
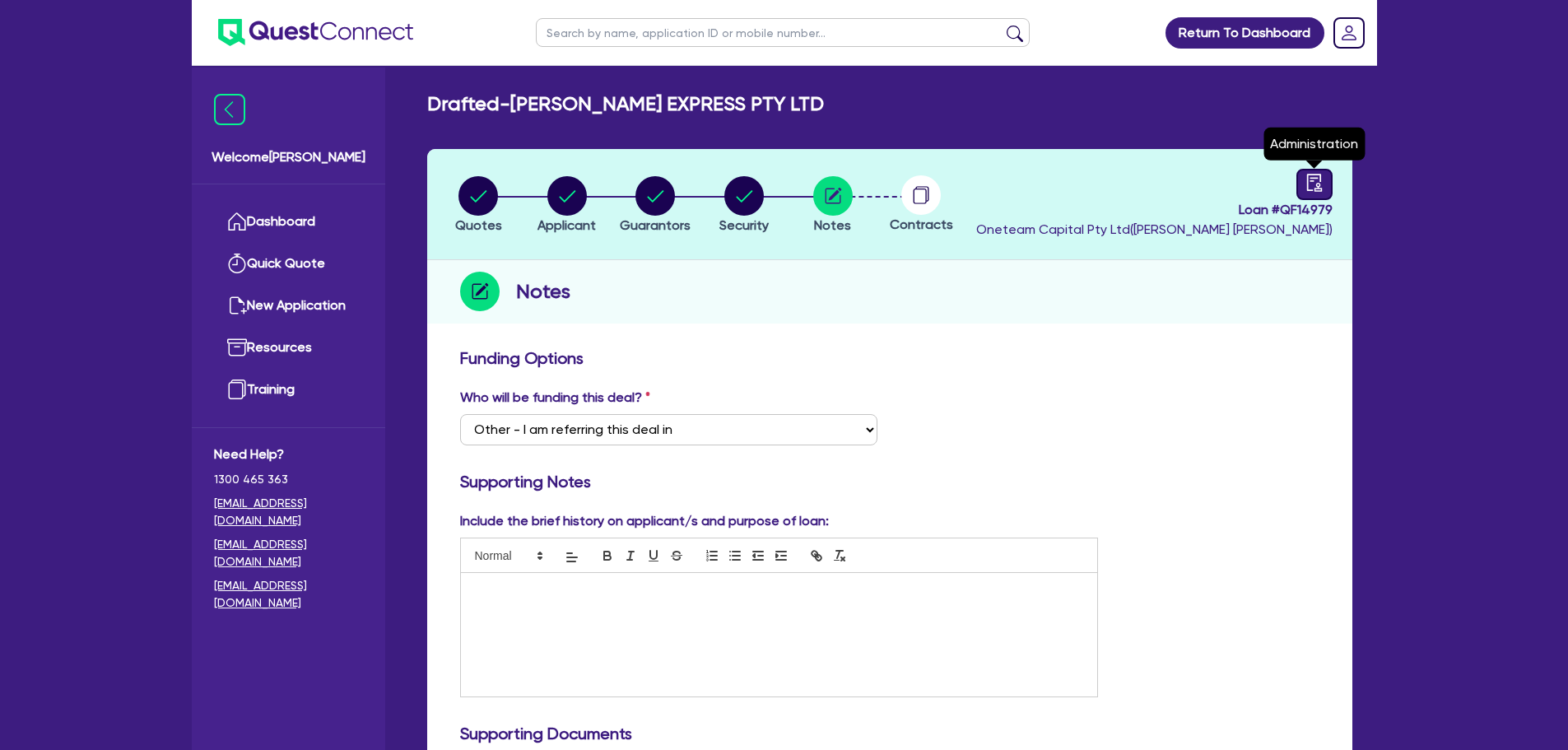
click at [1305, 175] on icon "audit" at bounding box center [1314, 182] width 18 height 18
select select "DRAFTED_NEW"
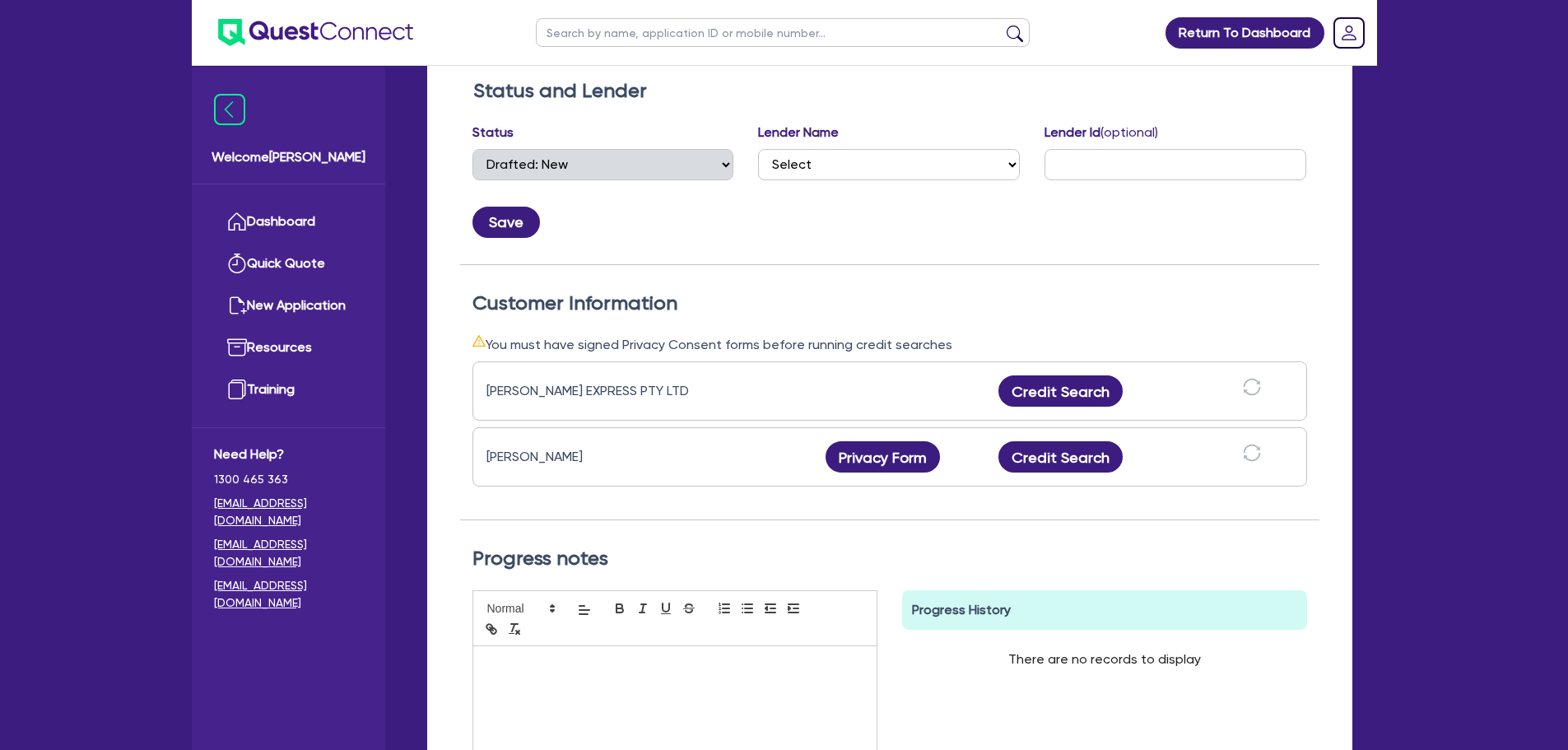
scroll to position [411, 0]
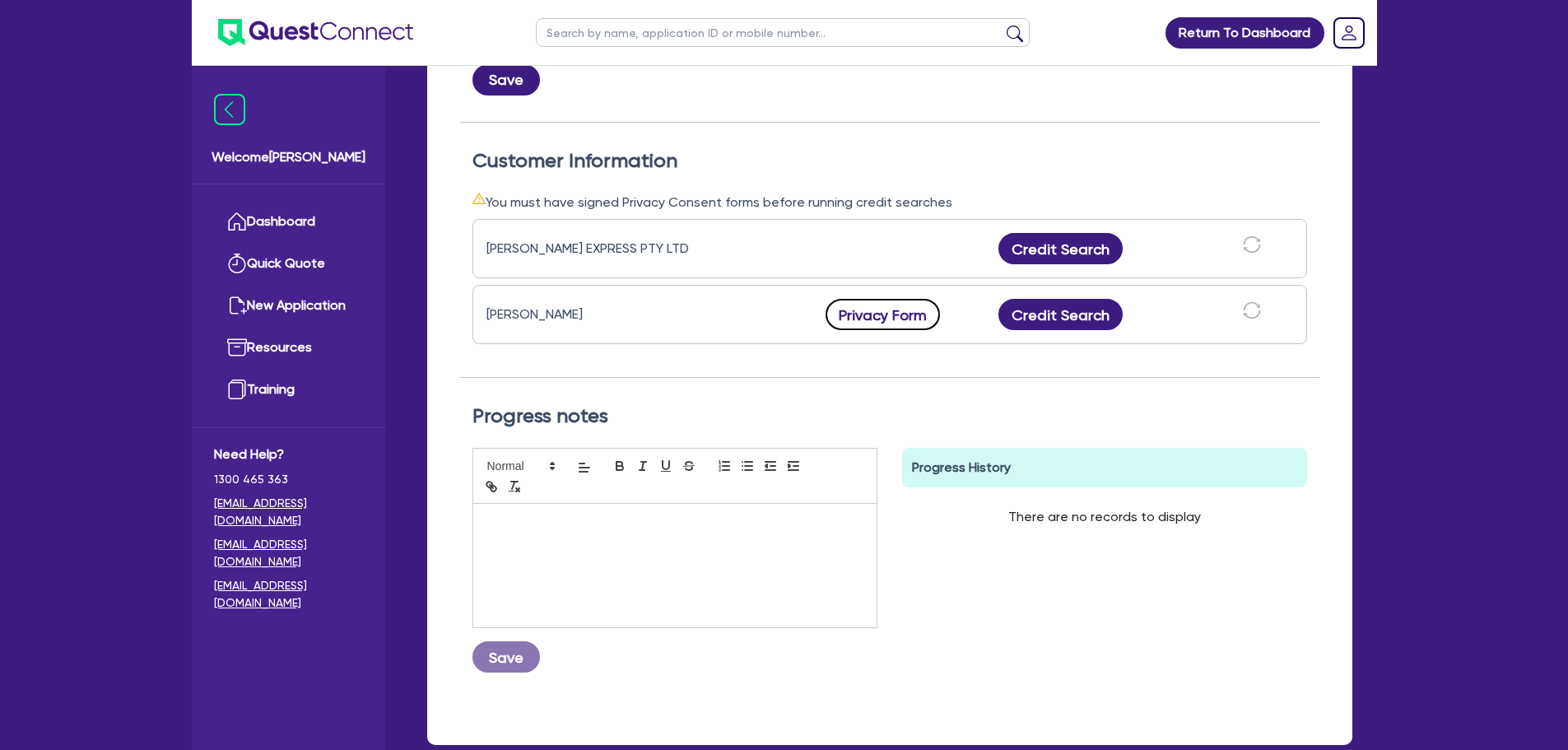
click at [859, 320] on button "Privacy Form" at bounding box center [883, 314] width 115 height 31
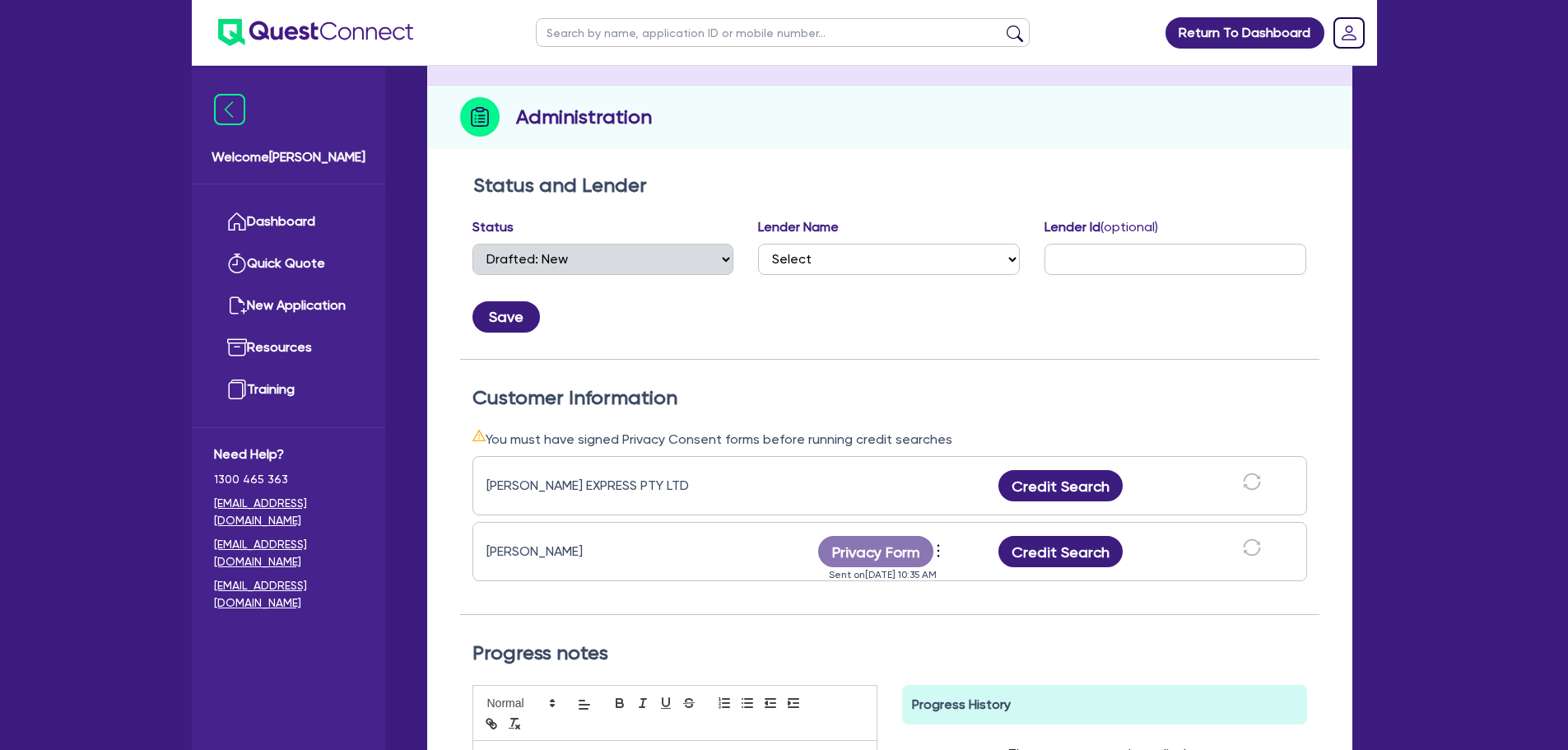
scroll to position [0, 0]
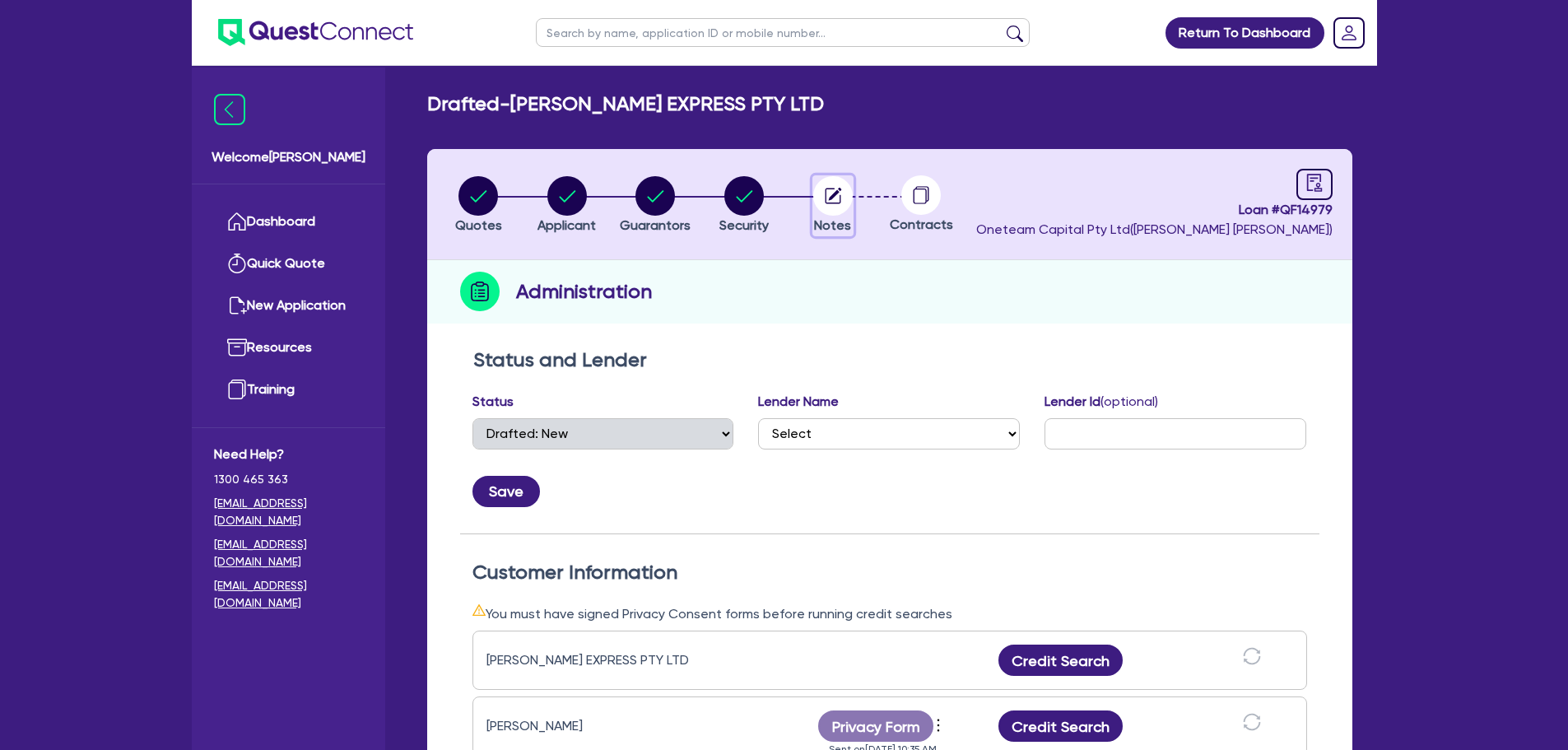
click at [830, 182] on circle "button" at bounding box center [832, 196] width 39 height 39
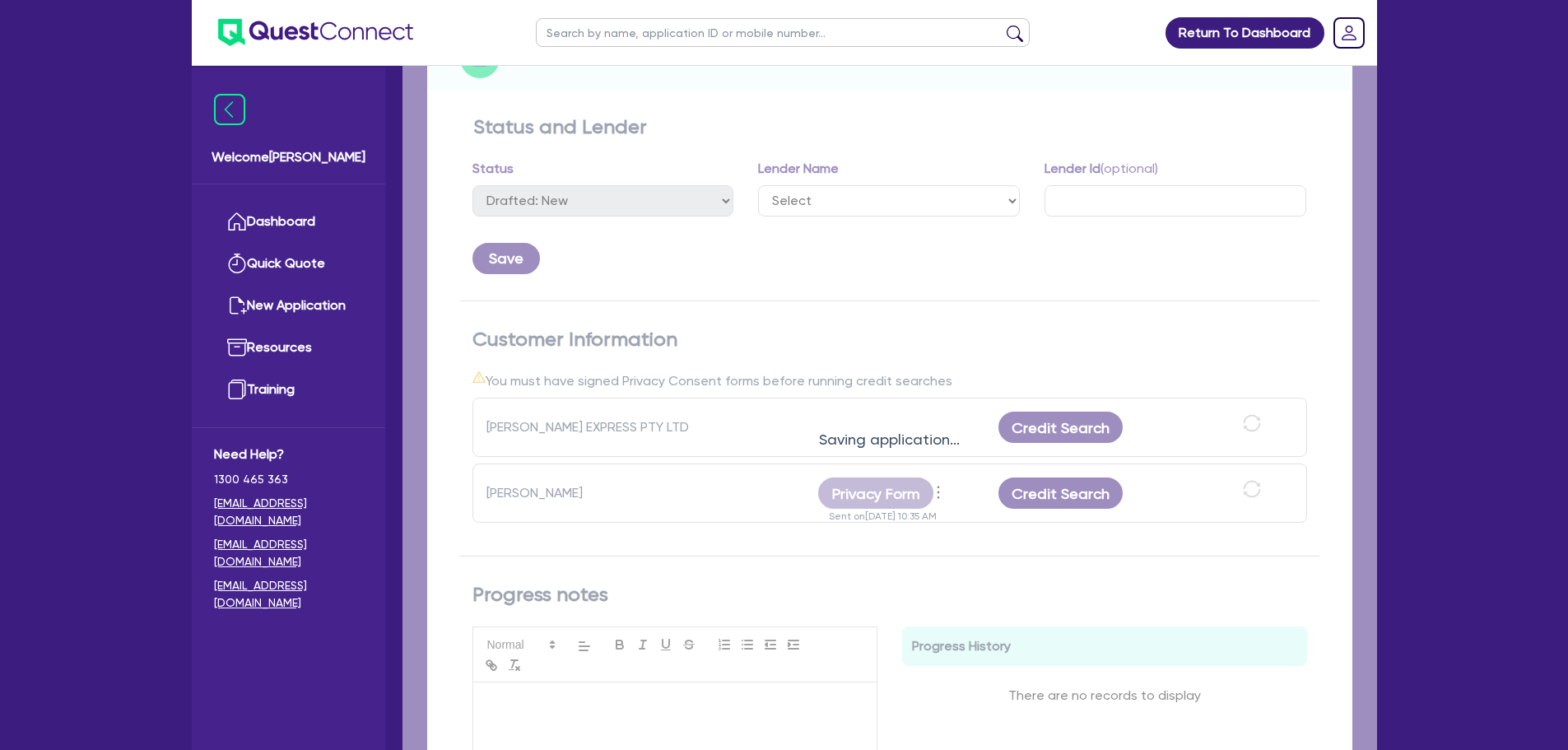
select select "Other"
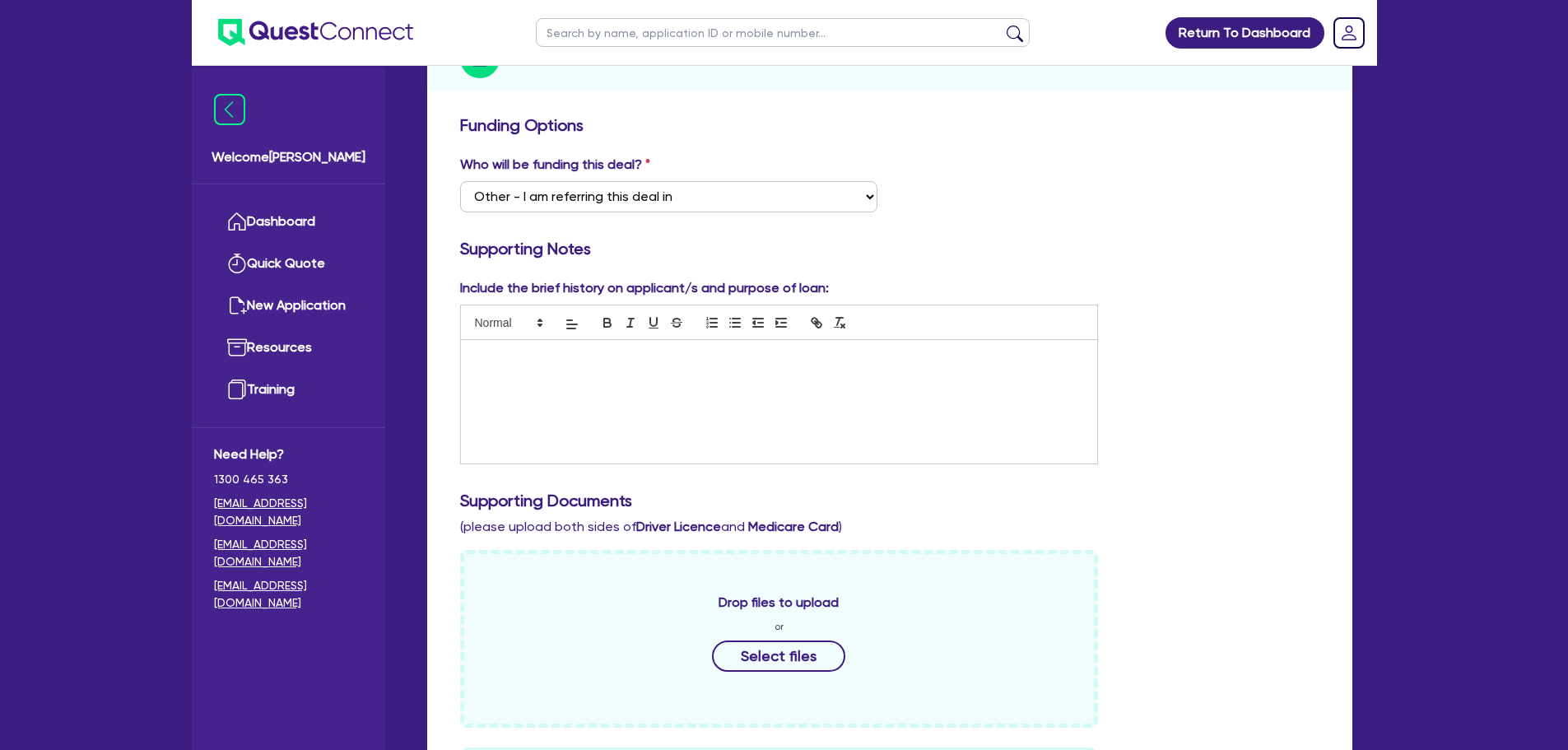
scroll to position [411, 0]
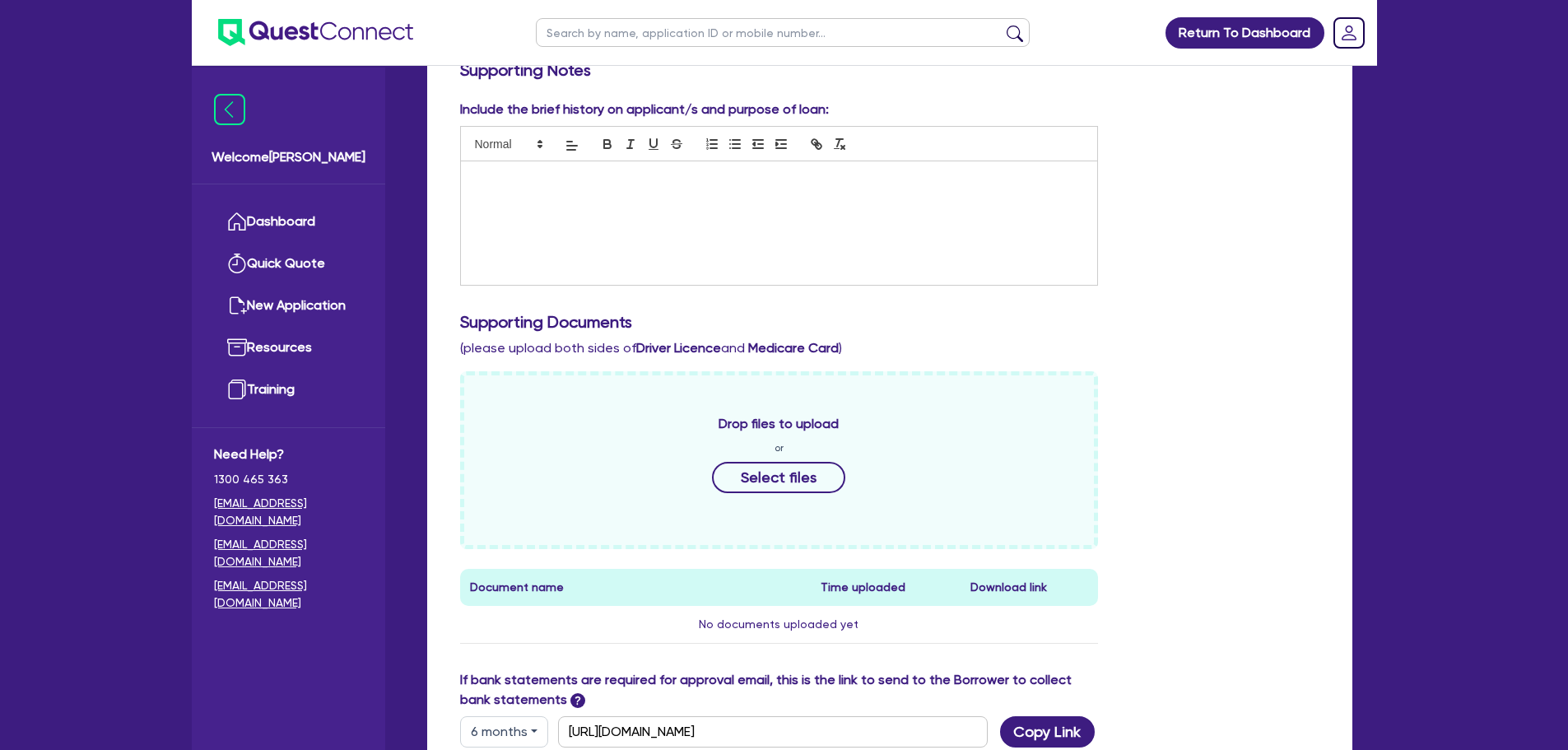
click at [682, 222] on div at bounding box center [780, 223] width 637 height 123
drag, startPoint x: 854, startPoint y: 176, endPoint x: 394, endPoint y: 173, distance: 460.0
click at [382, 177] on div "Welcome Rob Dashboard Quick Quote New Application Ref Company Ref Salesperson R…" at bounding box center [784, 330] width 1185 height 1483
click at [481, 148] on span at bounding box center [507, 144] width 80 height 20
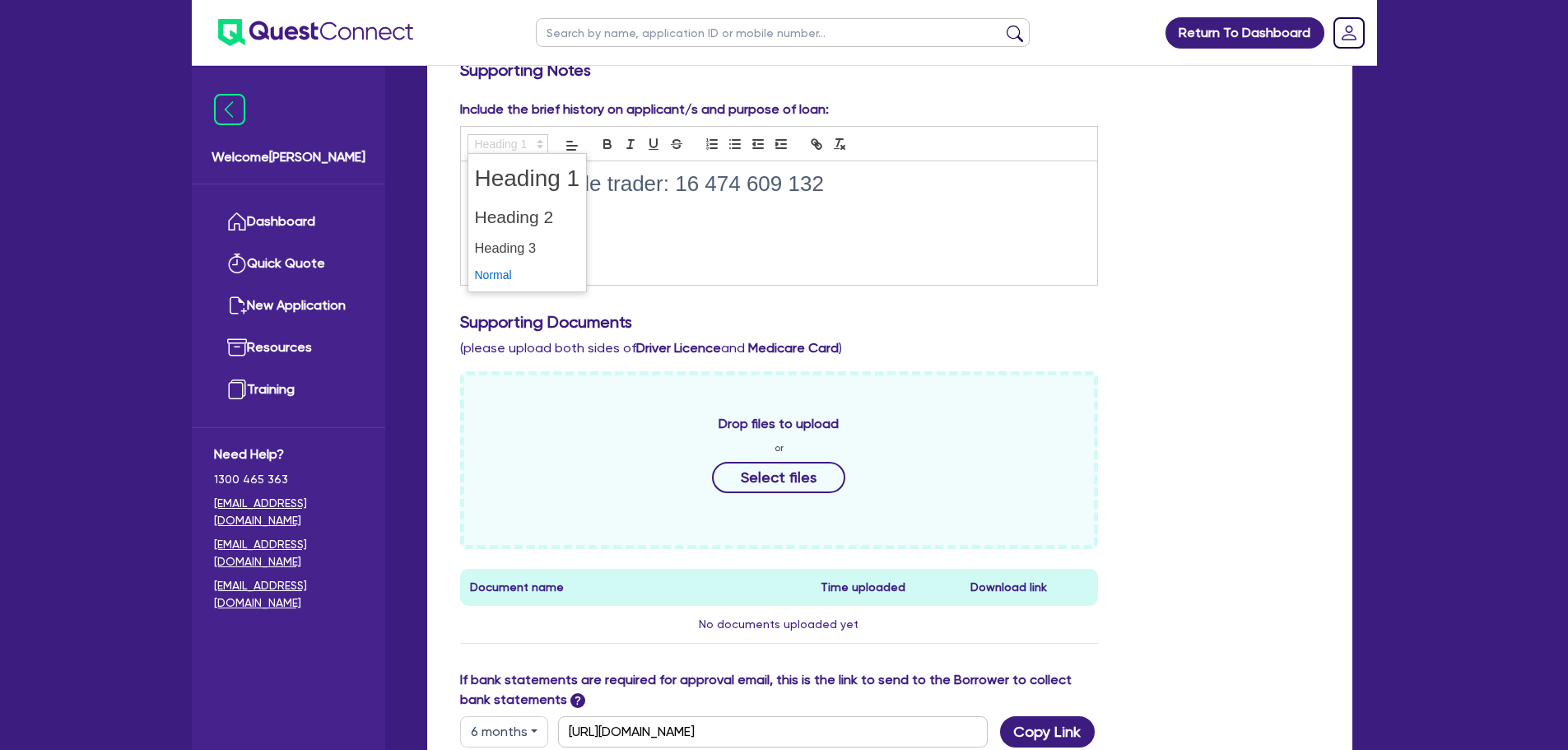
click at [525, 267] on span at bounding box center [527, 275] width 106 height 25
click at [982, 219] on div "Previous sole trader: 16 474 609 132" at bounding box center [780, 223] width 637 height 123
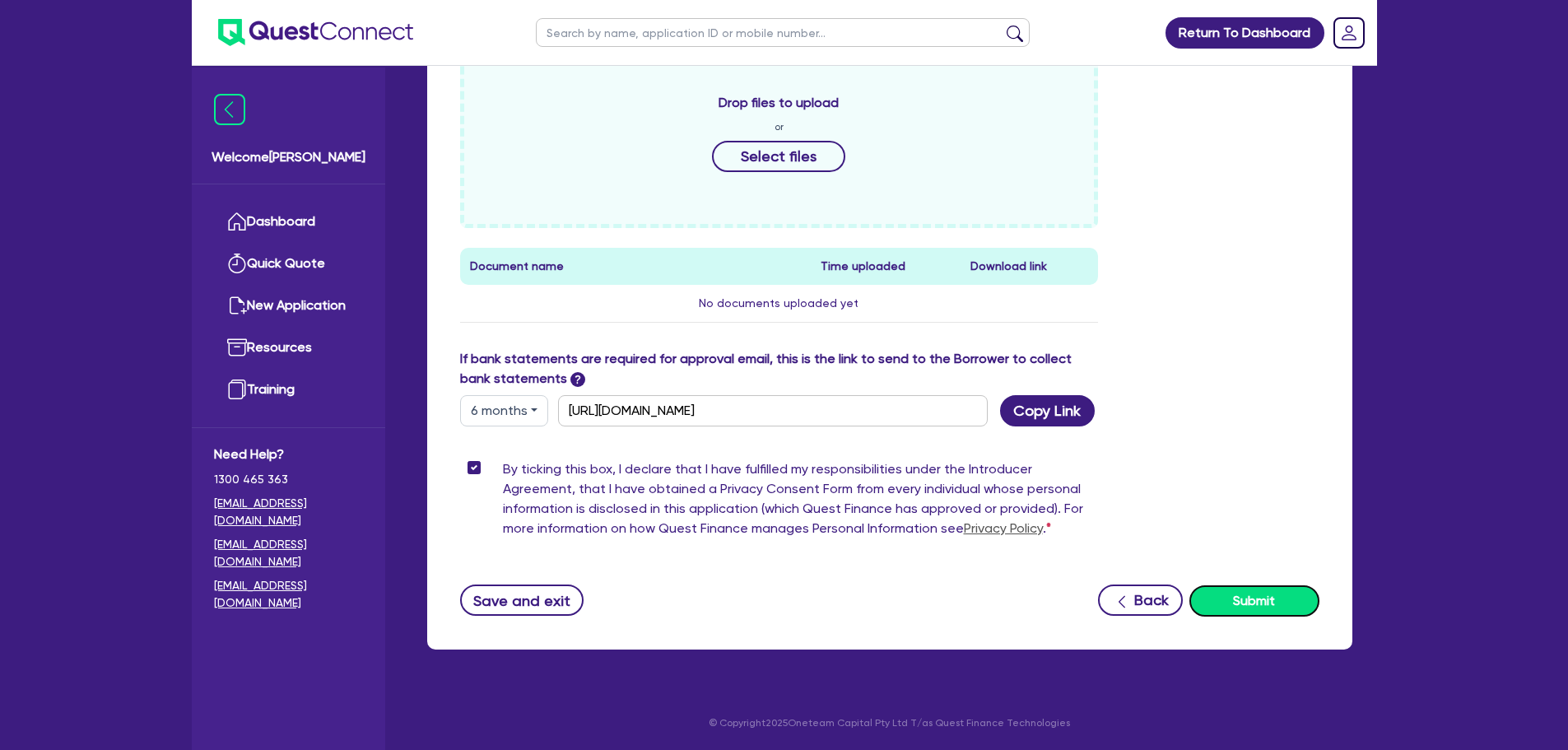
click at [1244, 608] on button "Submit" at bounding box center [1254, 601] width 130 height 31
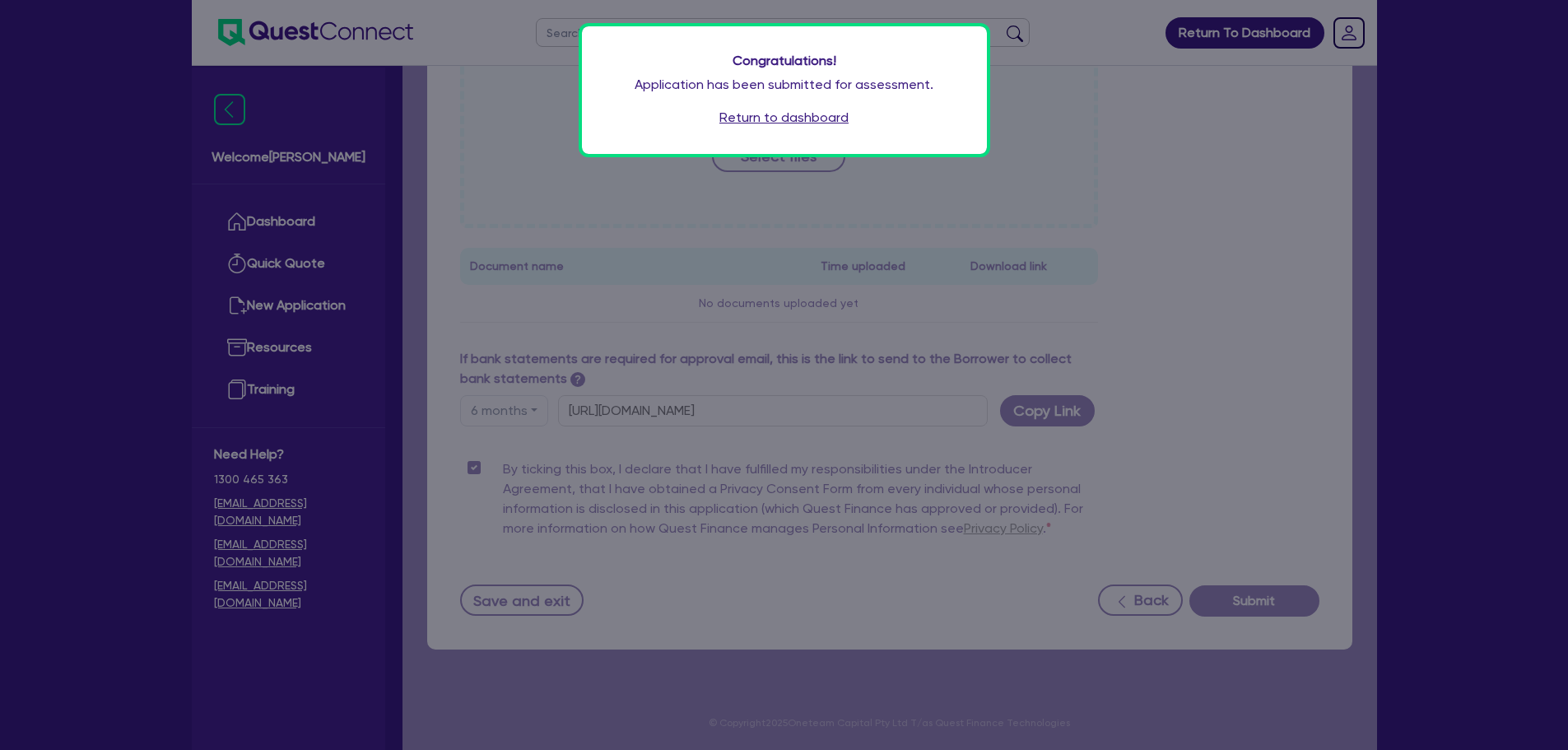
click at [780, 106] on div "Congratulations! Application has been submitted for assessment. Return to dashb…" at bounding box center [784, 90] width 405 height 127
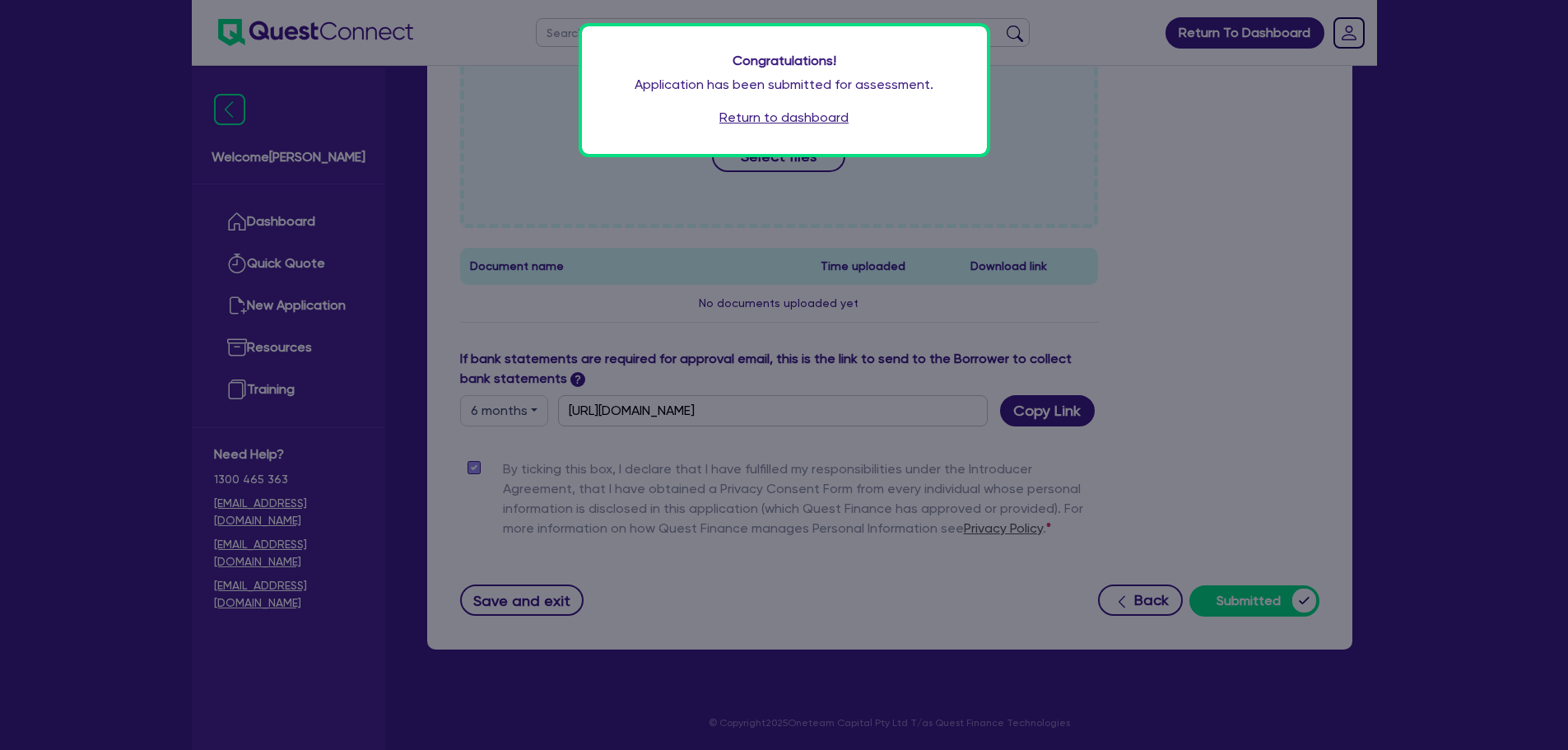
click at [836, 120] on link "Return to dashboard" at bounding box center [784, 117] width 129 height 20
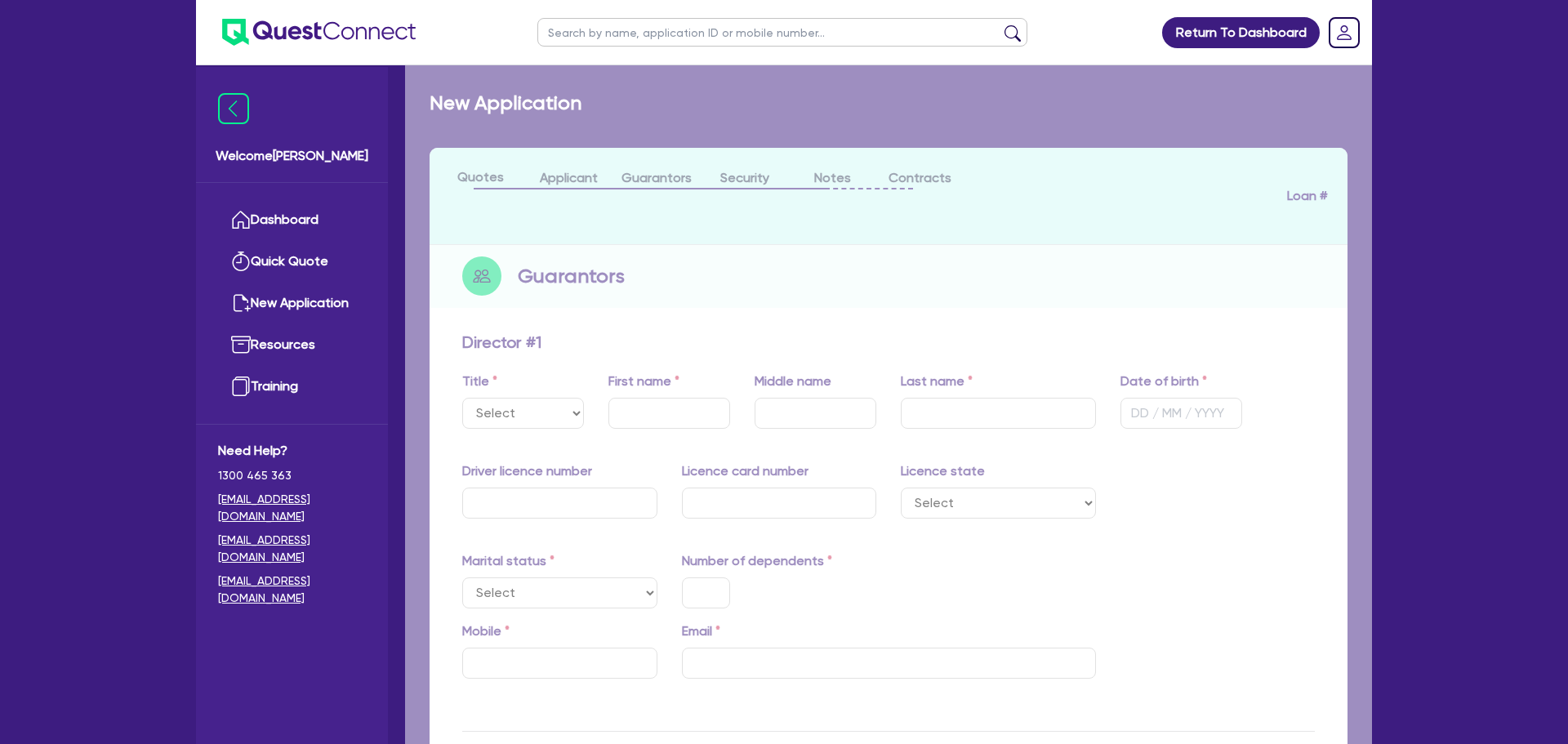
select select "MR"
type input "[PERSON_NAME]"
type input "Constandean"
type input "Iossifides"
type input "[DATE]"
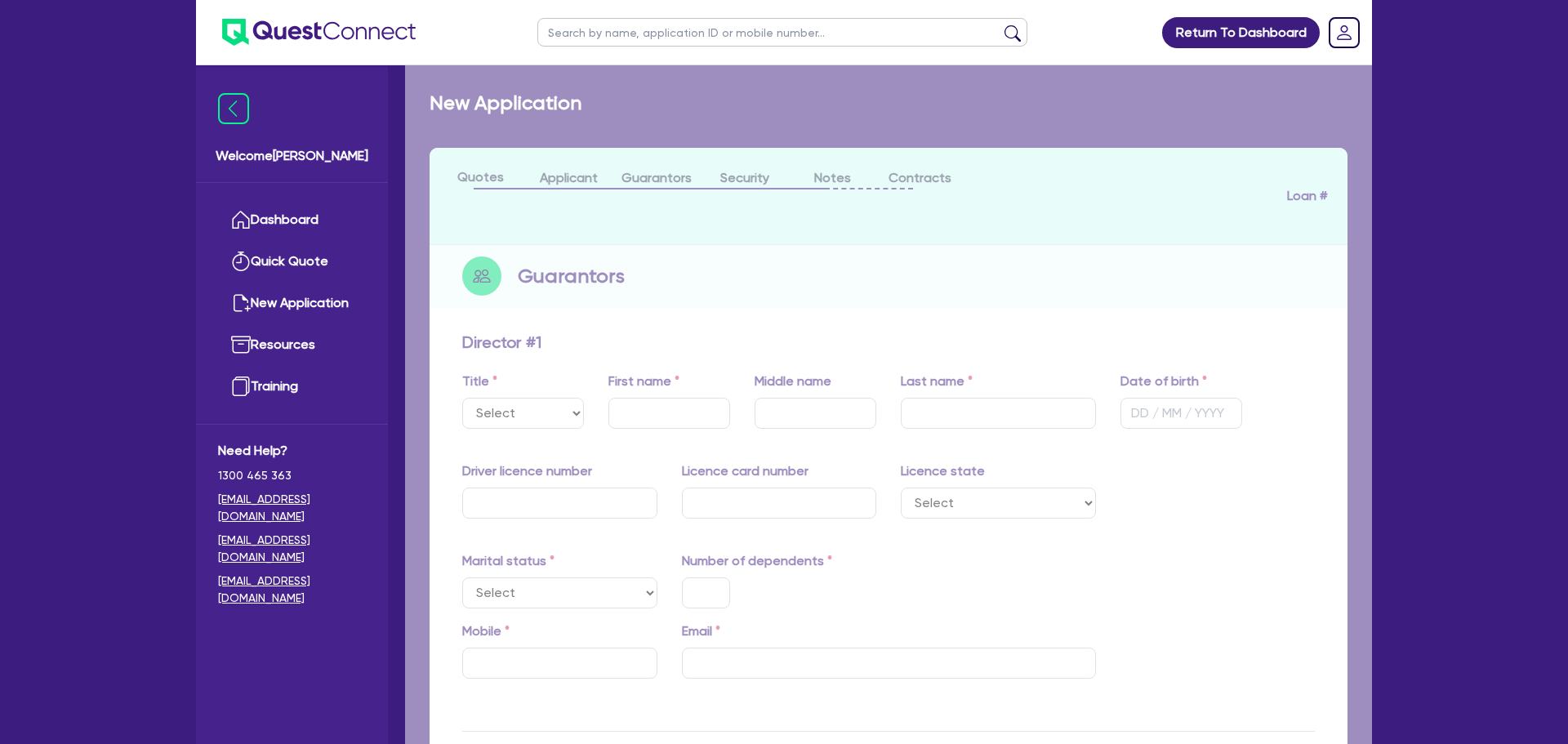
type input "081979604"
type input "7C40E81F56"
select select "QLD"
select select "MARRIED"
type input "0"
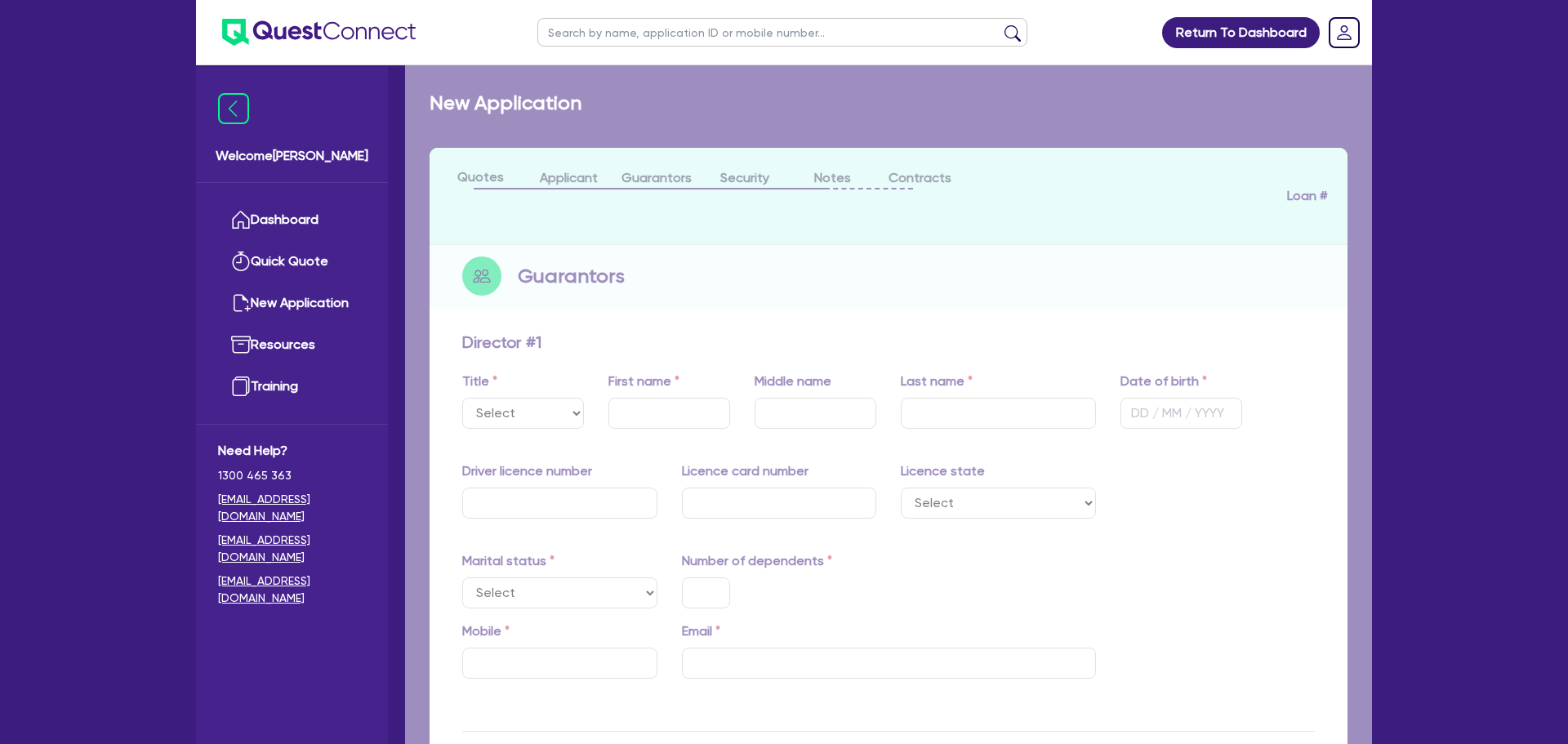
type input "0460 521 251"
type input "[PERSON_NAME][EMAIL_ADDRESS][DOMAIN_NAME]"
radio input "true"
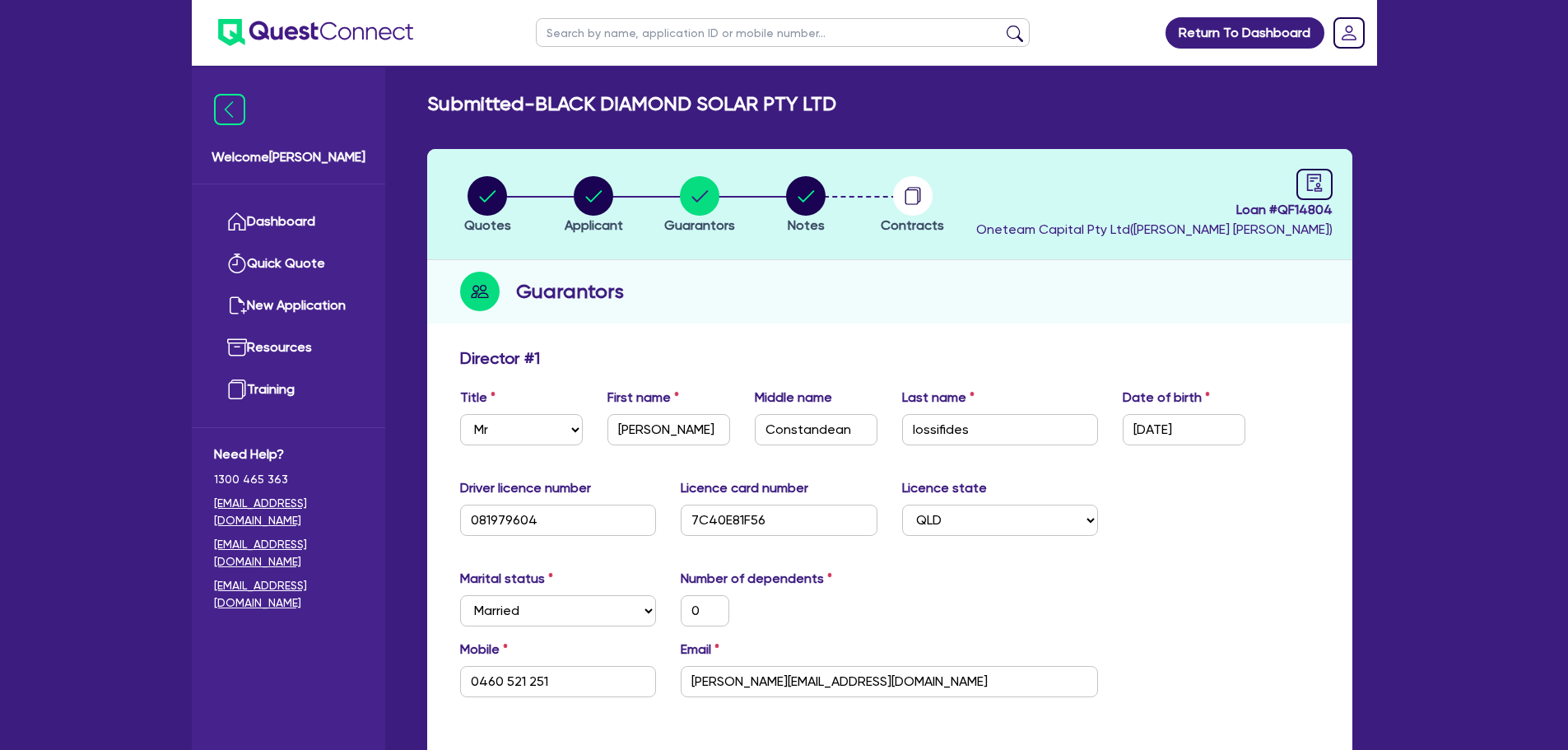
select select "MR"
select select "QLD"
select select "MARRIED"
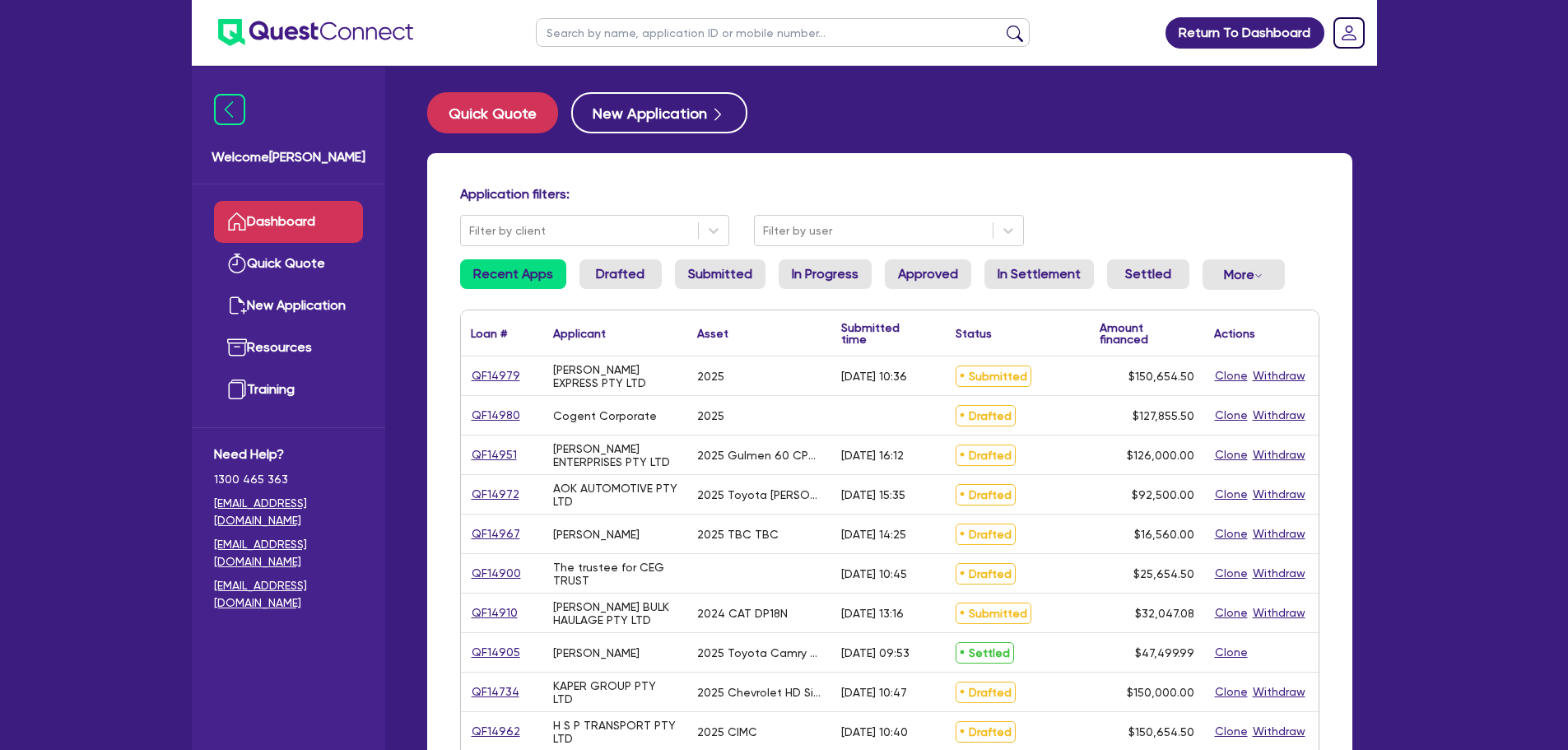
click at [595, 30] on input "text" at bounding box center [783, 32] width 494 height 29
click at [1001, 24] on button "submit" at bounding box center [1014, 36] width 26 height 23
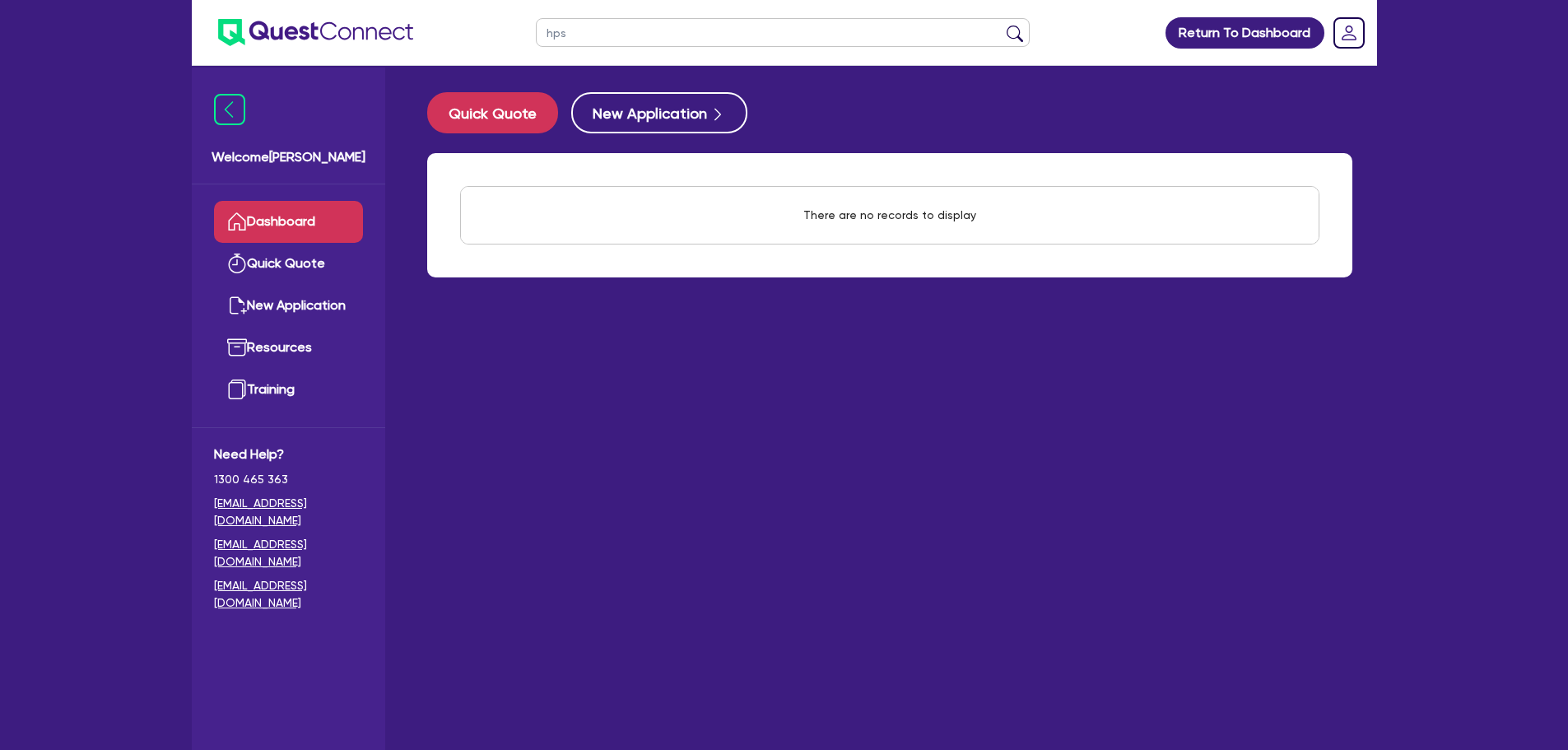
click at [1001, 24] on button "submit" at bounding box center [1014, 36] width 26 height 23
type input "h s p"
click at [1001, 24] on button "submit" at bounding box center [1014, 36] width 26 height 23
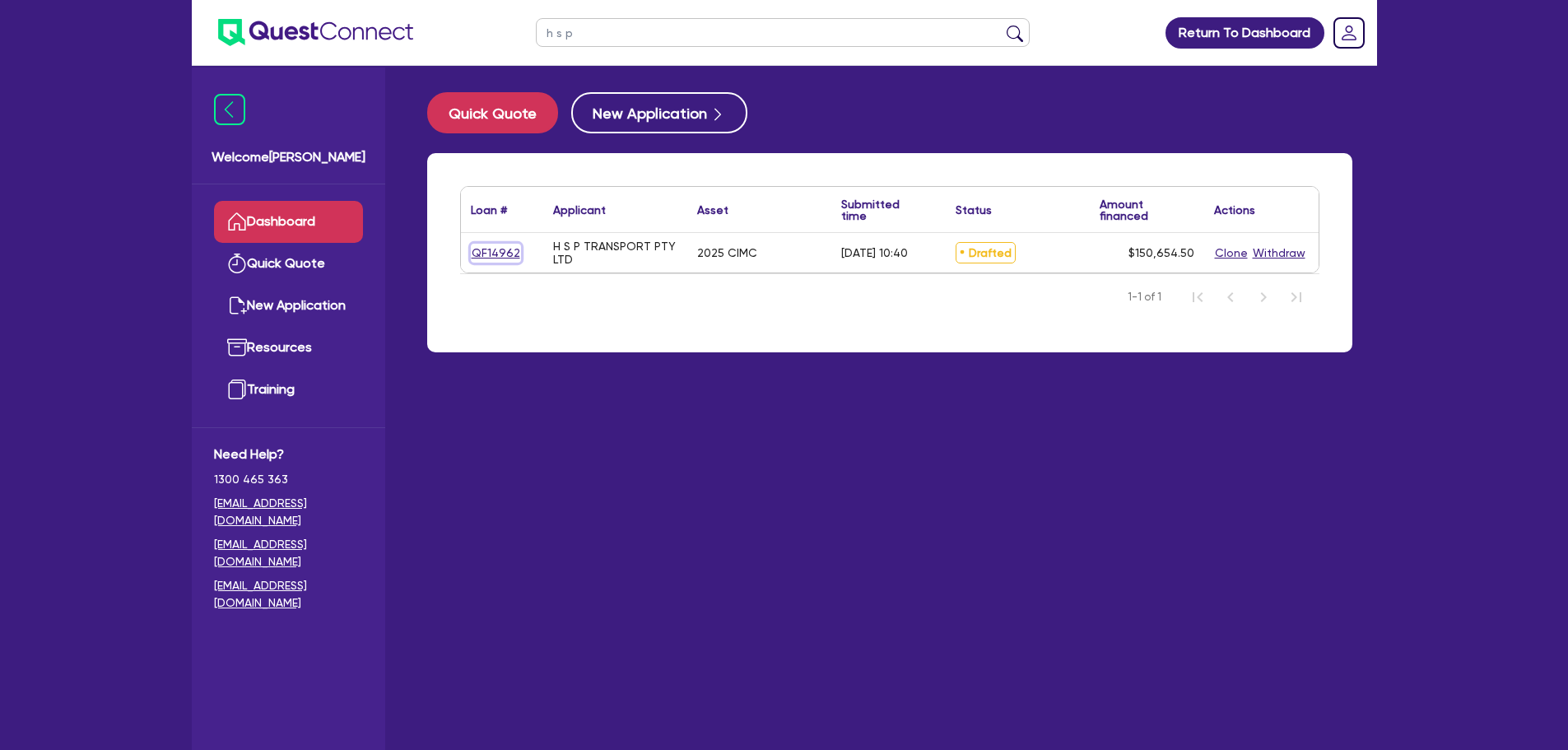
click at [490, 244] on link "QF14962" at bounding box center [496, 253] width 51 height 19
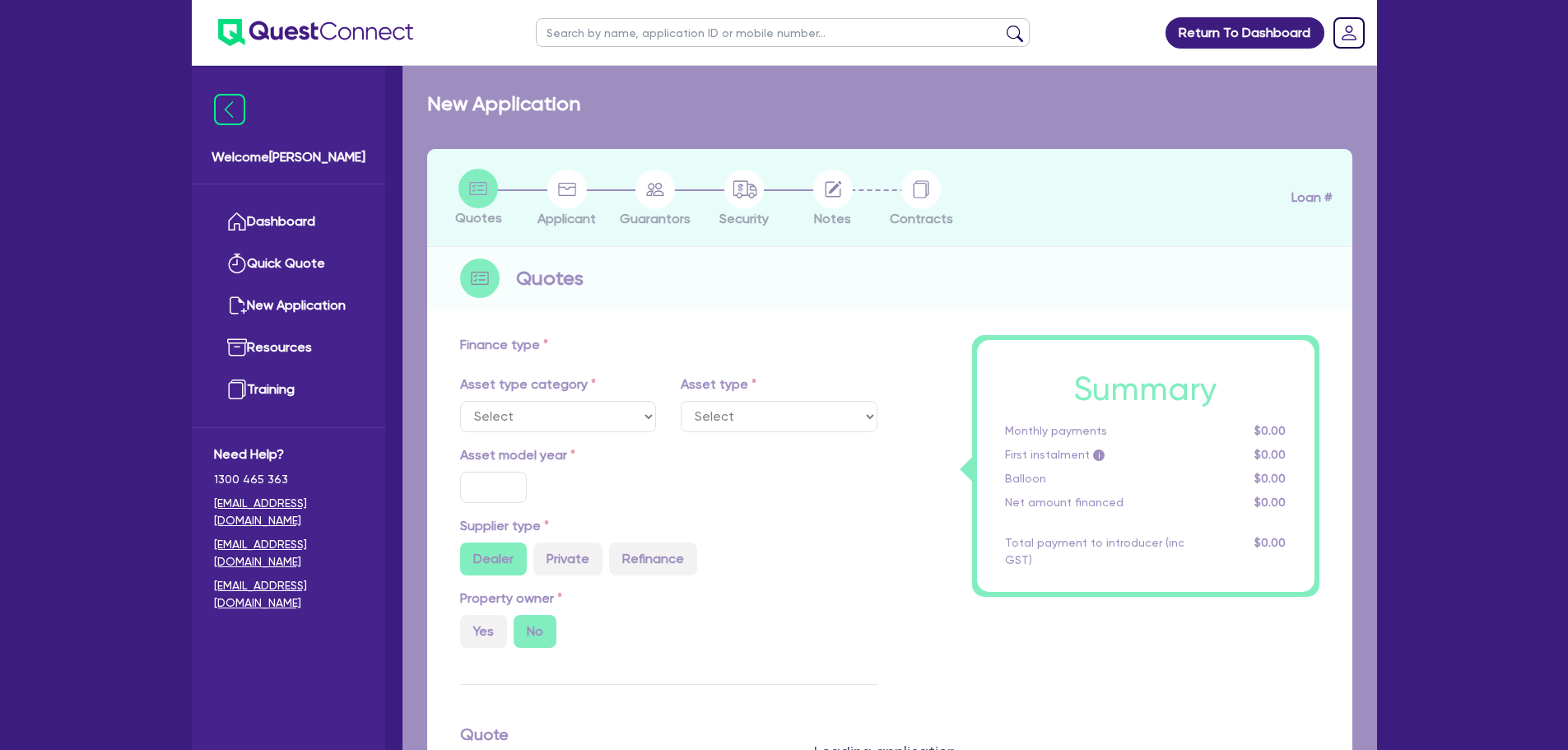
select select "PRIMARY_ASSETS"
type input "2025"
radio input "true"
type input "150,000"
type input "2"
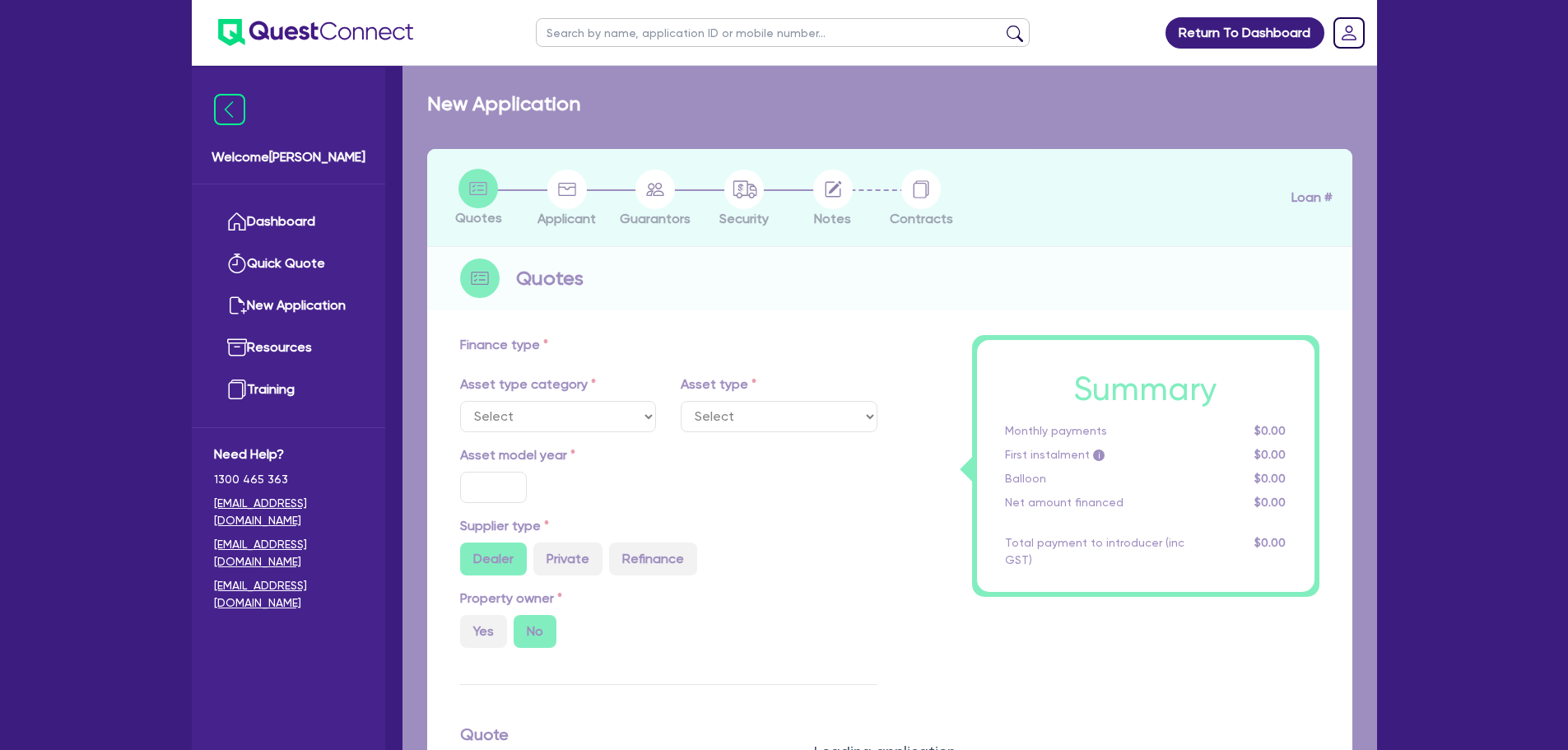
type input "3,013.09"
type input "7.49"
select select "TRAILERS"
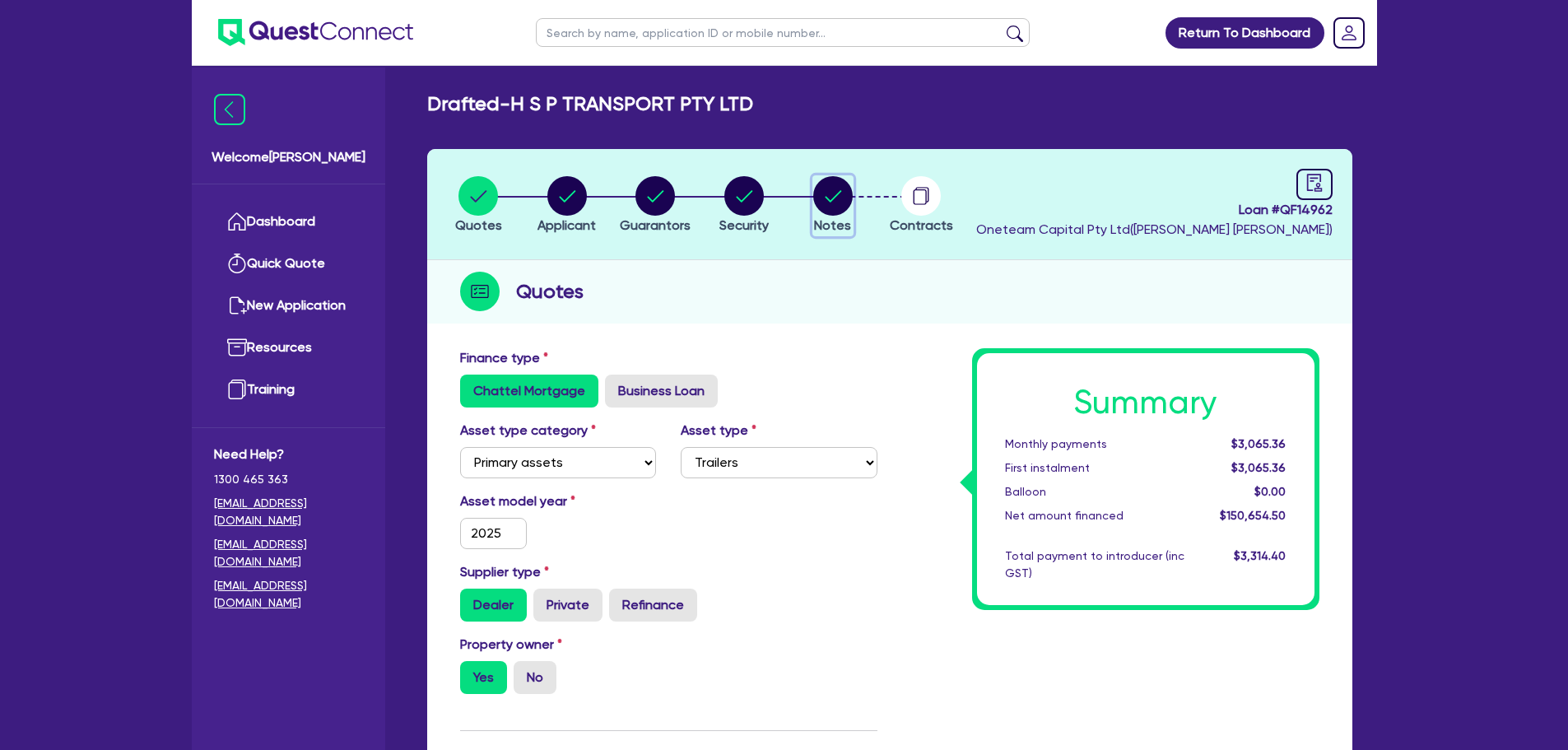
click at [817, 196] on circle "button" at bounding box center [832, 196] width 39 height 39
select select "Other"
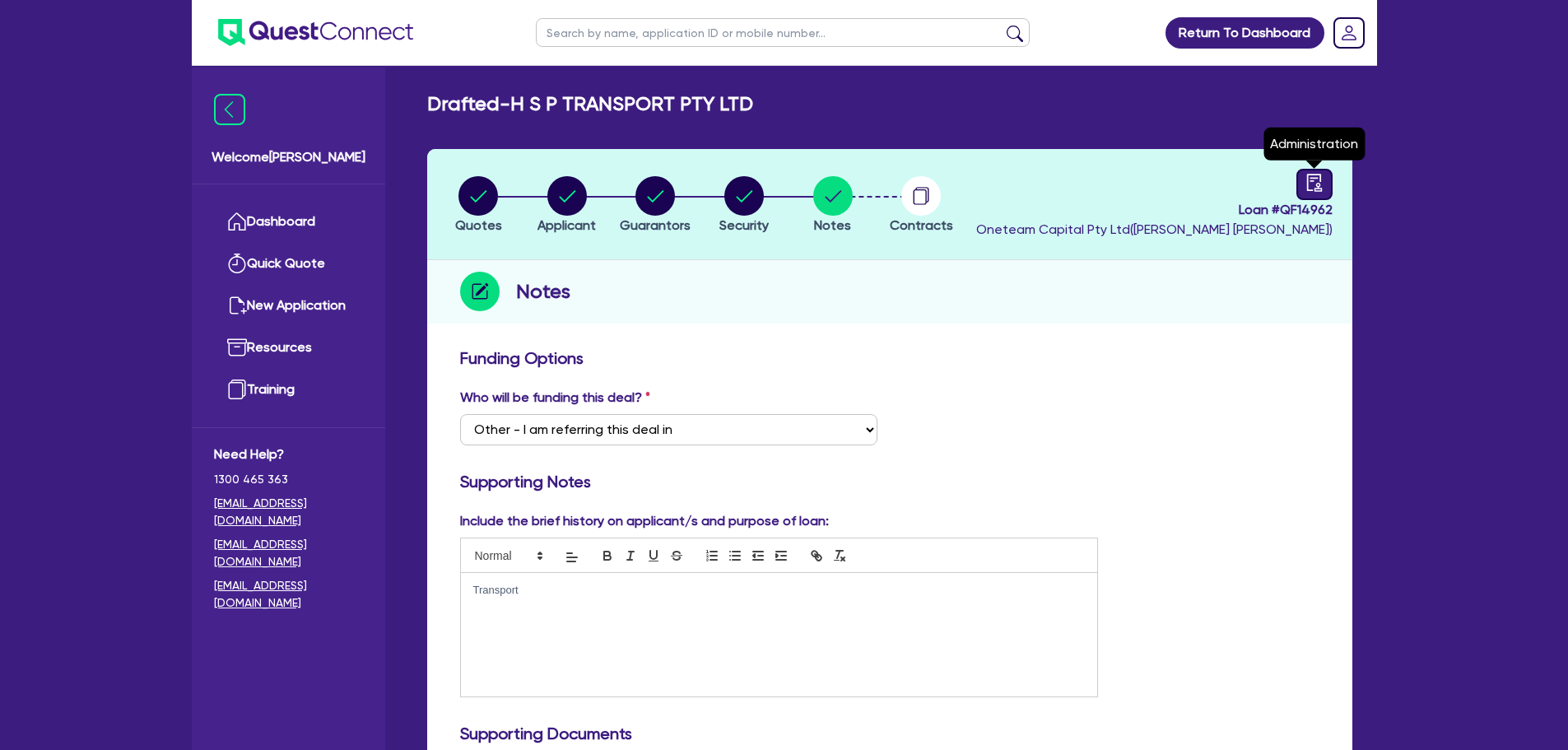
click at [1311, 189] on icon "audit" at bounding box center [1314, 182] width 18 height 18
select select "DRAFTED_AMENDED"
select select "Other"
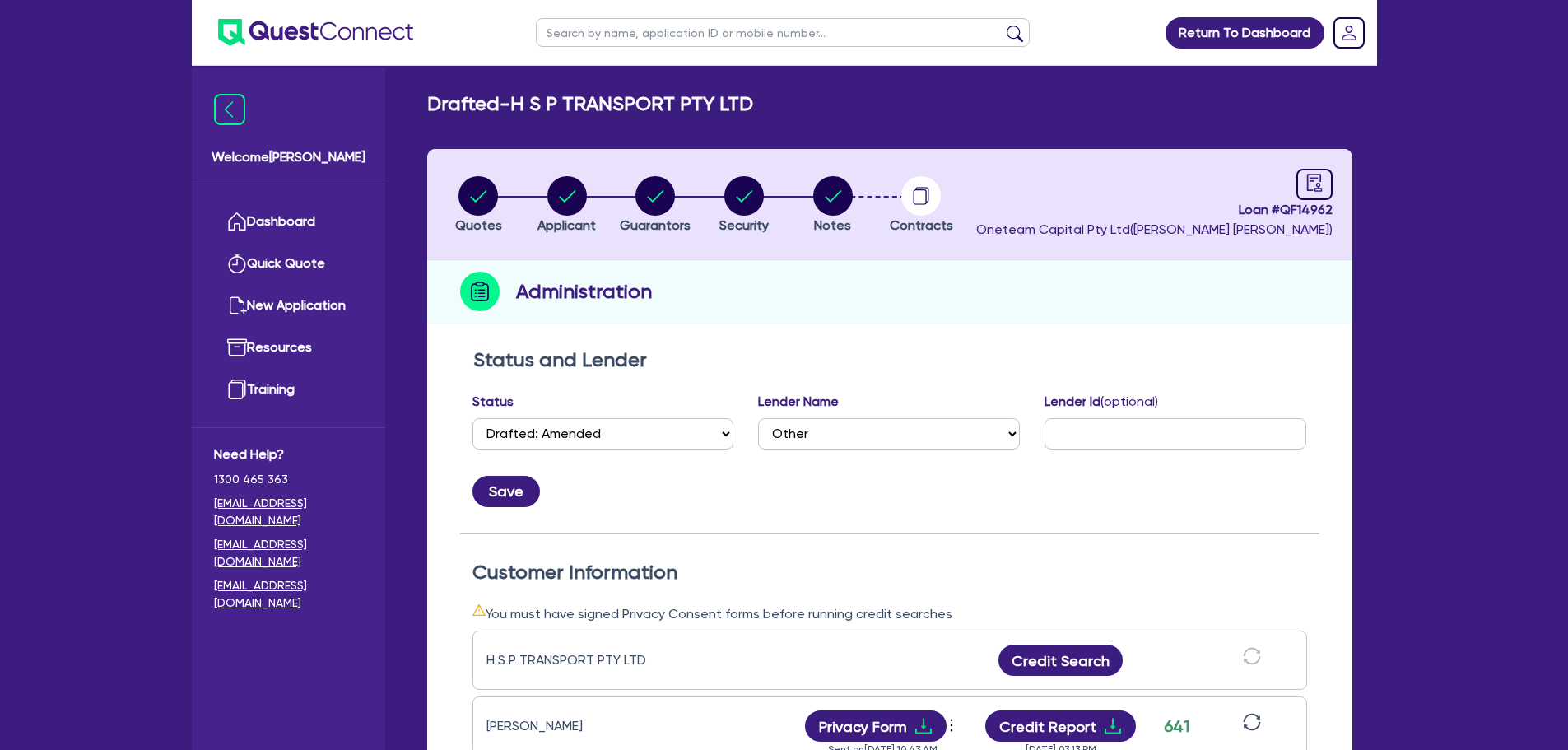
scroll to position [411, 0]
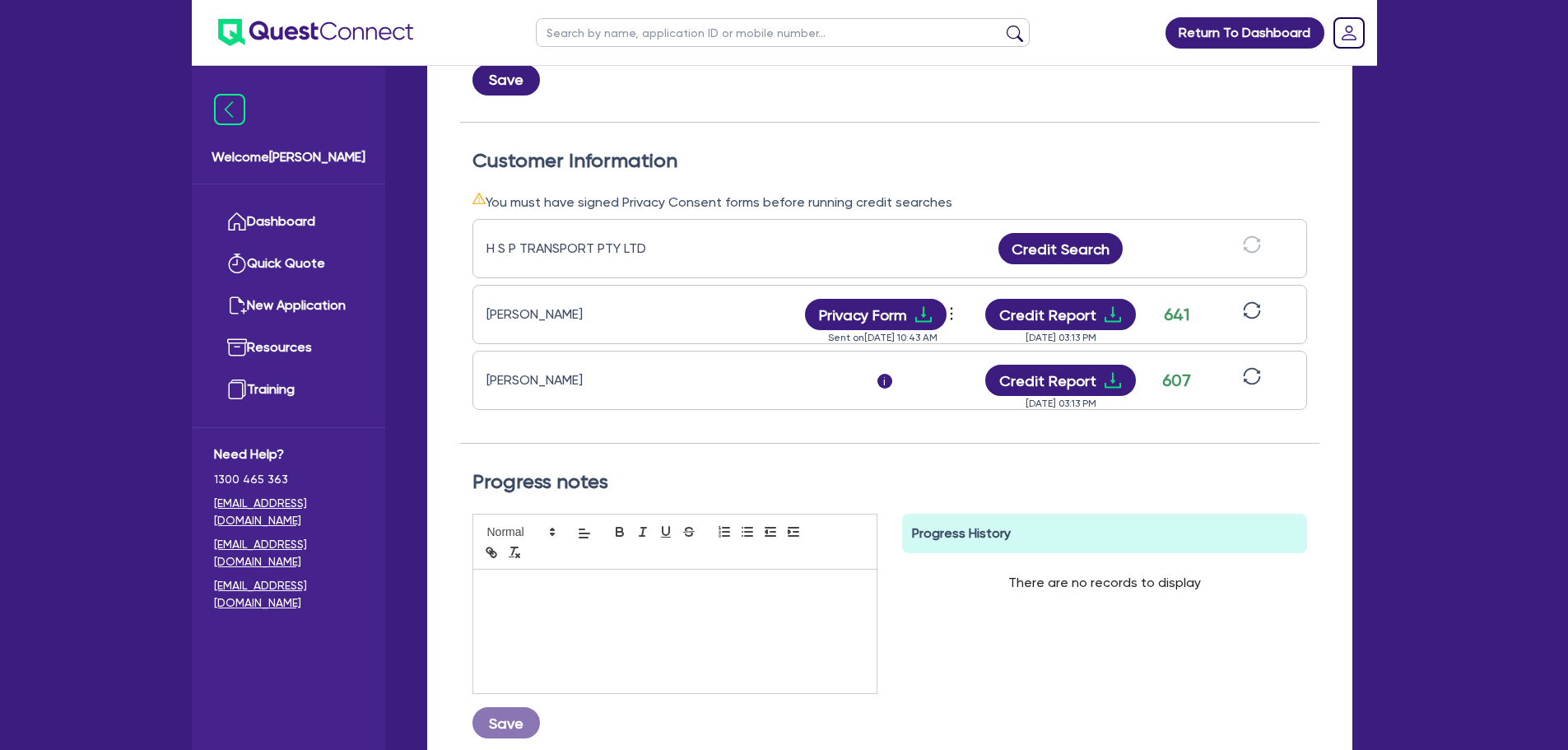
click at [1071, 331] on div "Harjeet Singh Privacy Form View log Send new privacy form Sent on Aug 18, 2025 …" at bounding box center [890, 314] width 835 height 59
click at [1076, 308] on button "Credit Report" at bounding box center [1060, 314] width 151 height 31
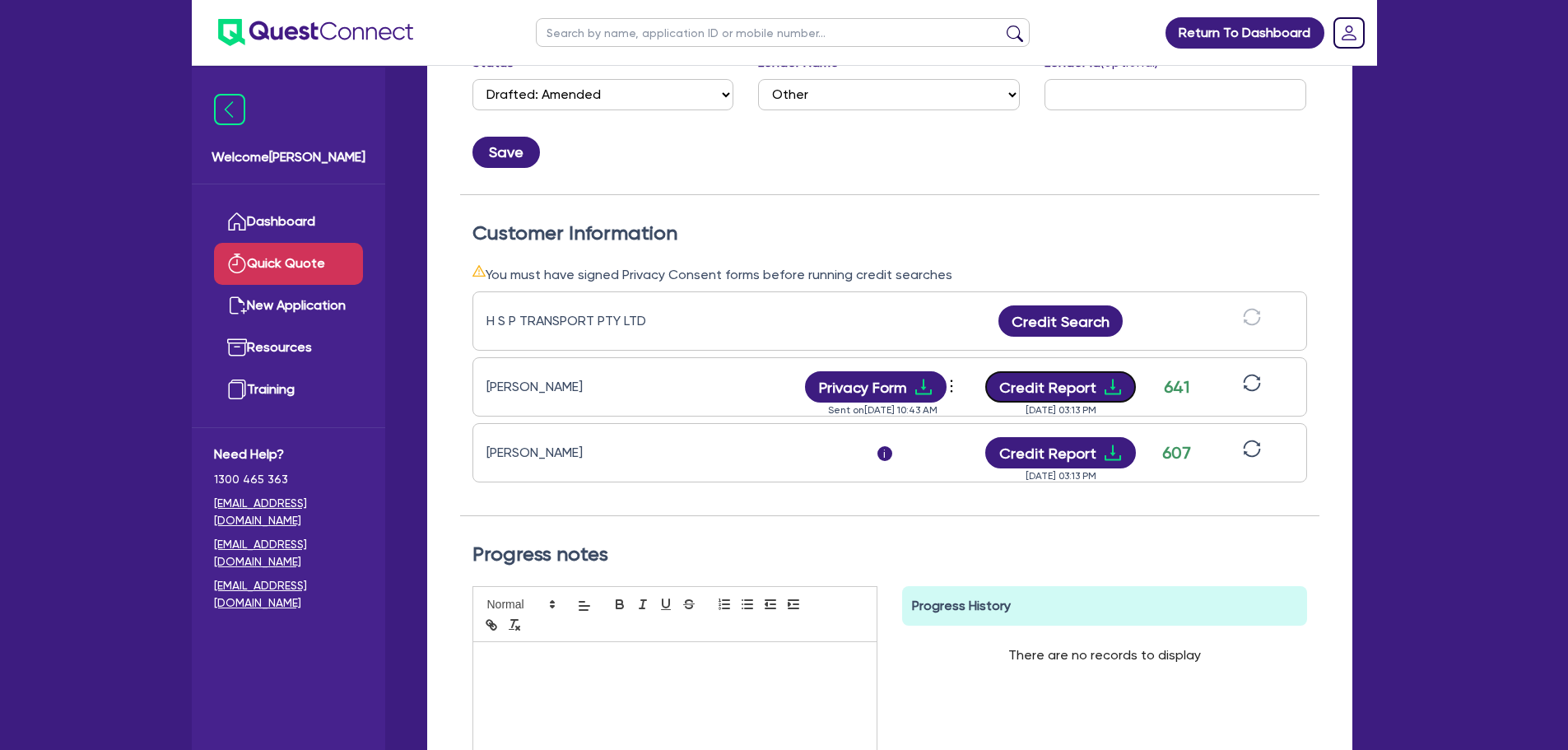
scroll to position [0, 0]
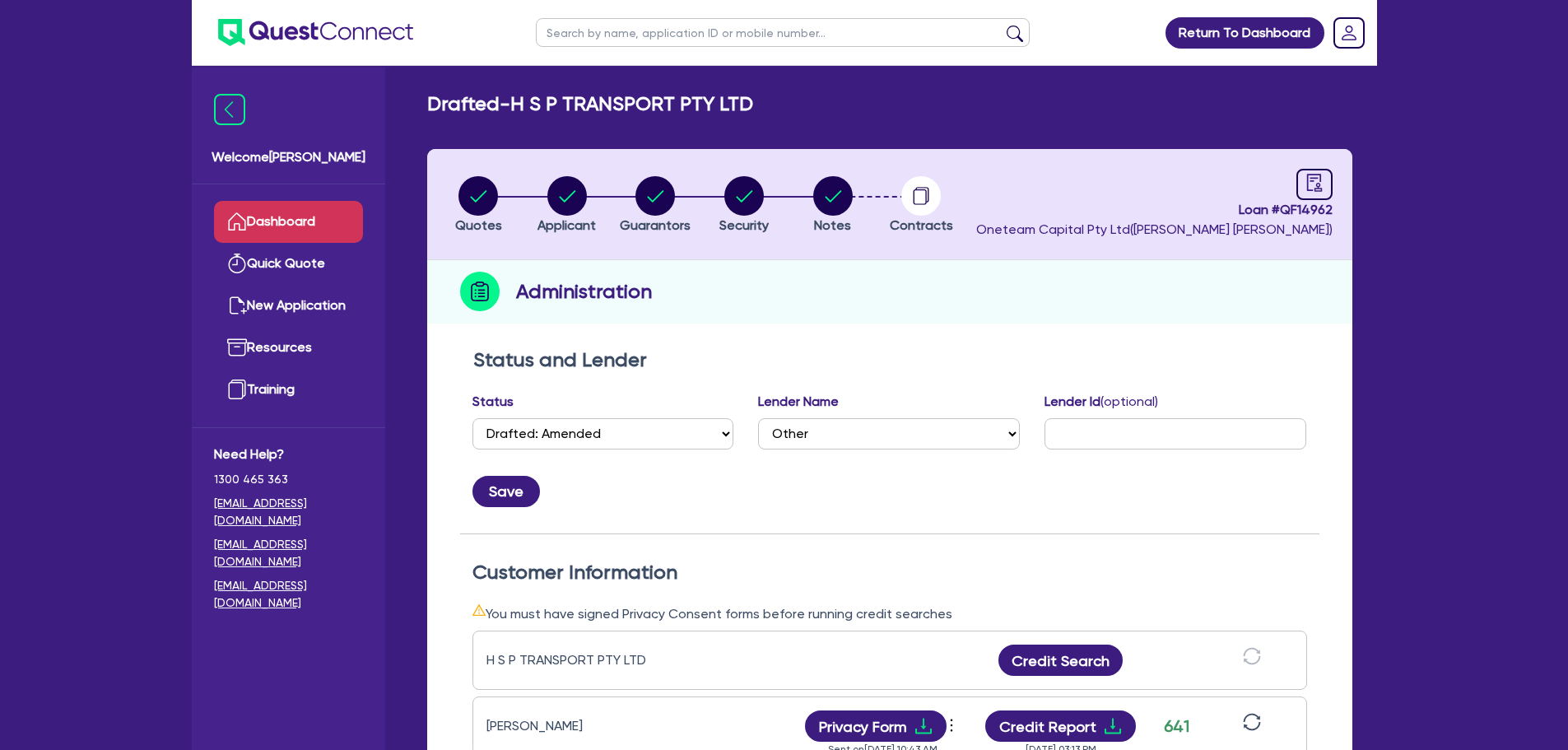
click at [330, 229] on link "Dashboard" at bounding box center [288, 222] width 149 height 42
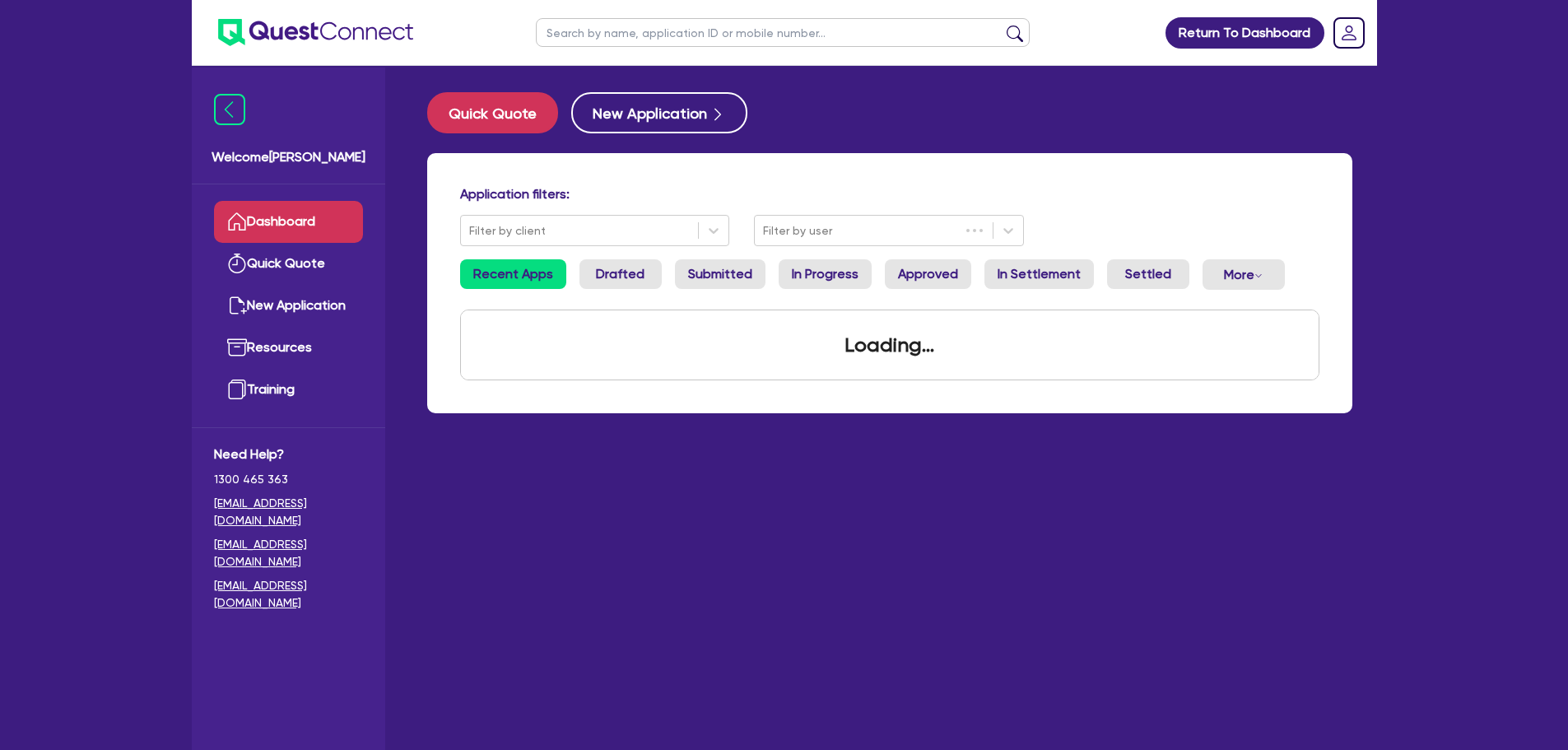
click at [596, 60] on ul at bounding box center [782, 32] width 526 height 65
drag, startPoint x: 600, startPoint y: 40, endPoint x: 623, endPoint y: 29, distance: 25.5
click at [600, 40] on input "text" at bounding box center [783, 32] width 494 height 29
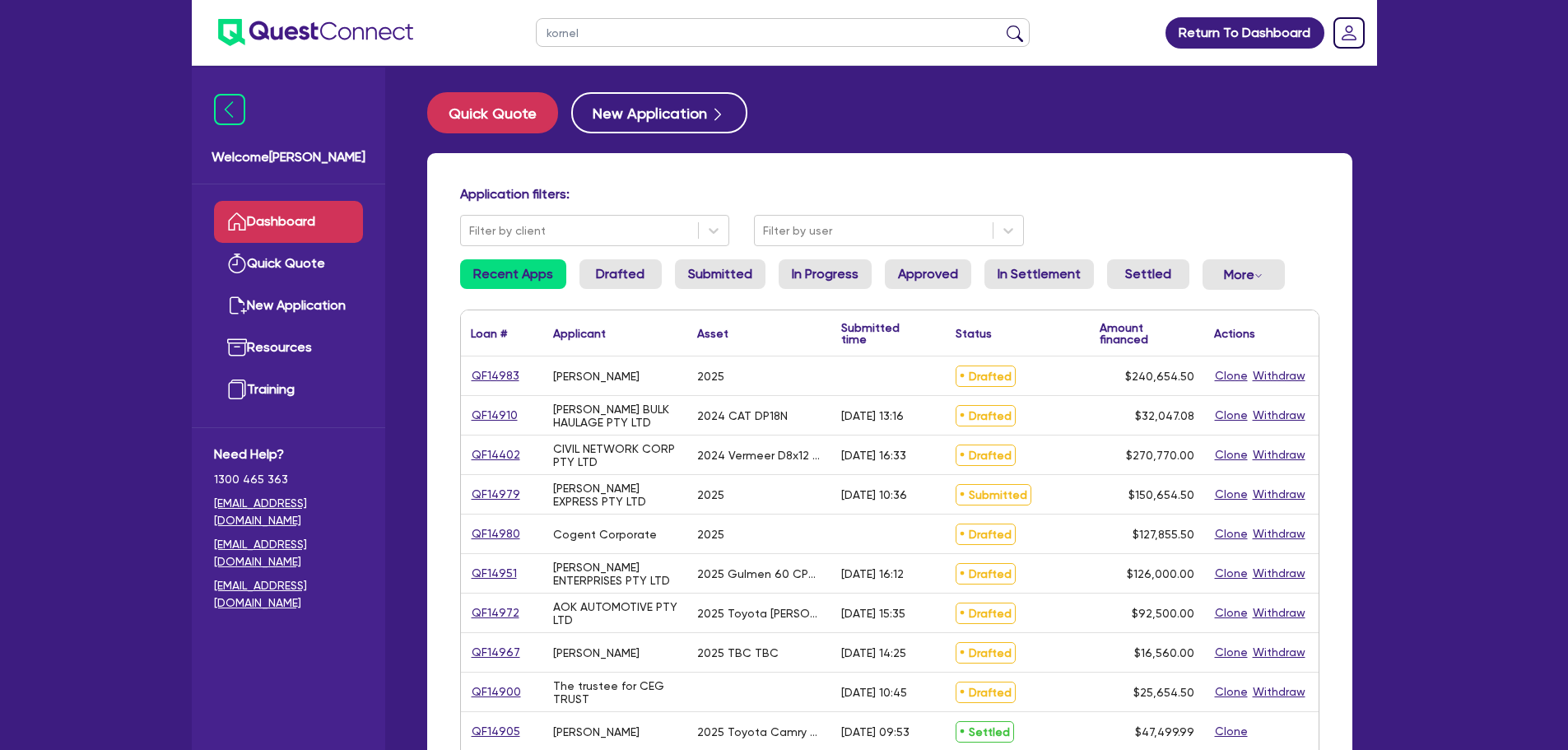
type input "kornel"
click at [1001, 24] on button "submit" at bounding box center [1014, 36] width 26 height 23
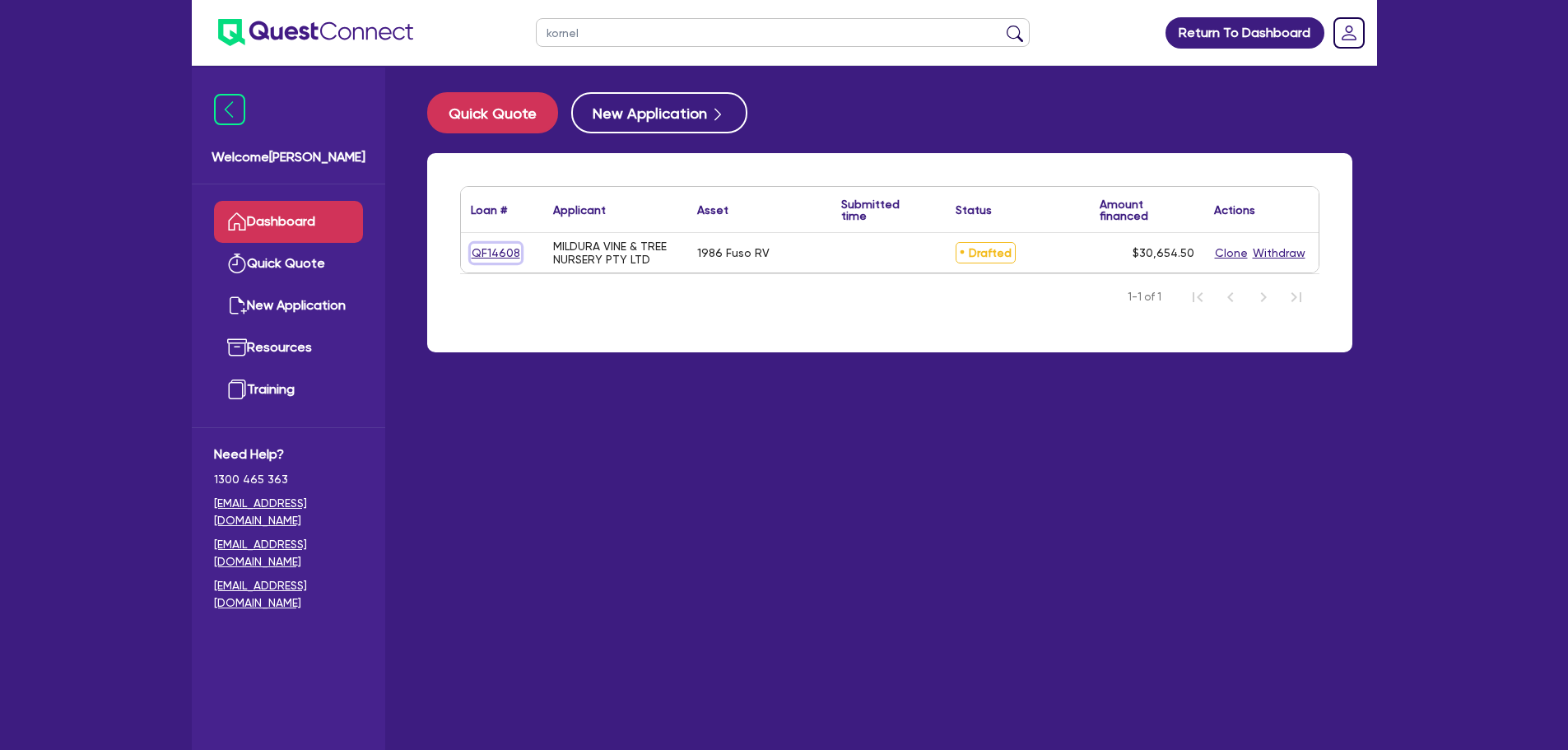
click at [509, 255] on link "QF14608" at bounding box center [496, 253] width 51 height 19
select select "CARS_AND_LIGHT_TRUCKS"
select select "VANS_AND_UTES"
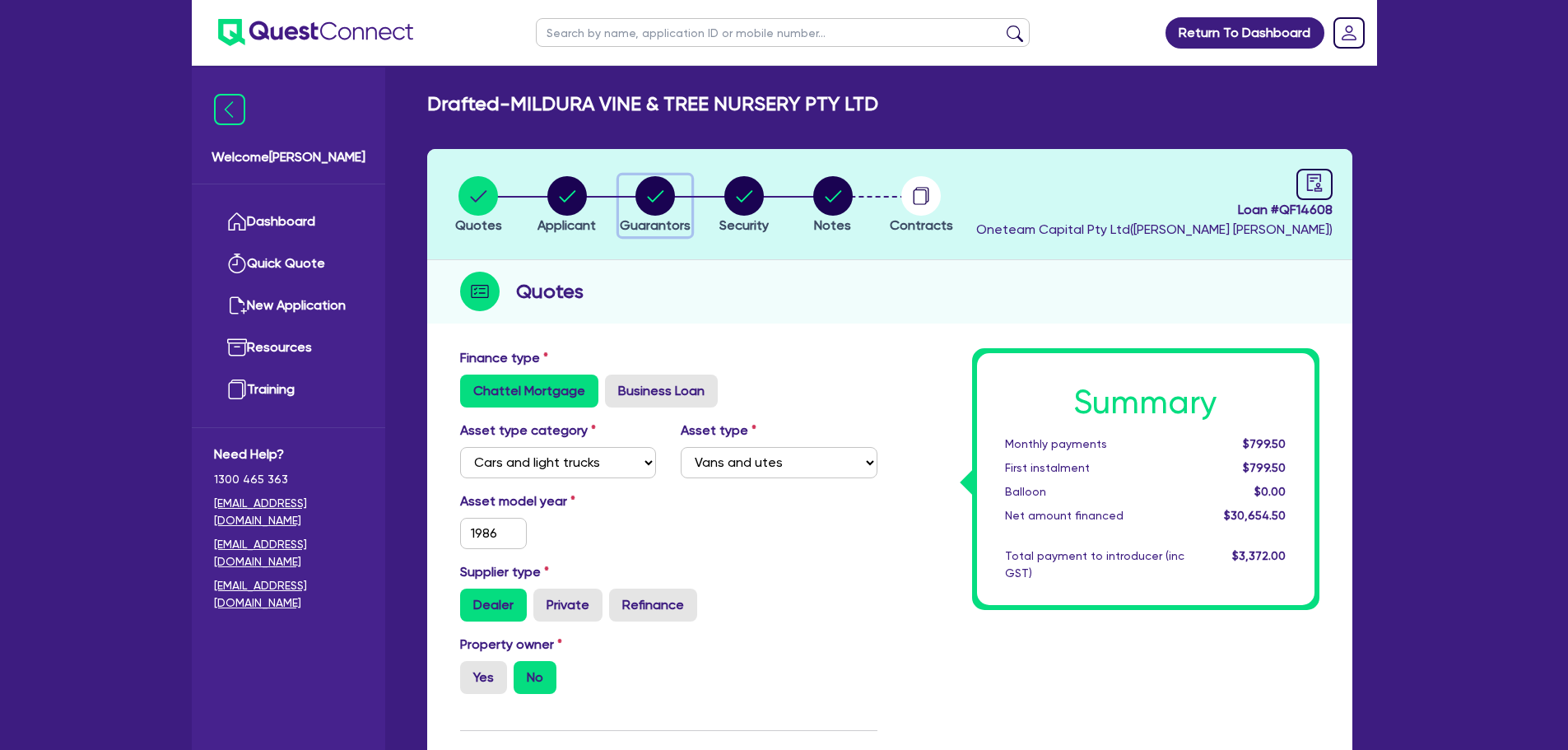
click at [667, 202] on circle "button" at bounding box center [655, 196] width 39 height 39
select select "MR"
select select "[GEOGRAPHIC_DATA]"
select select "SINGLE"
select select "MR"
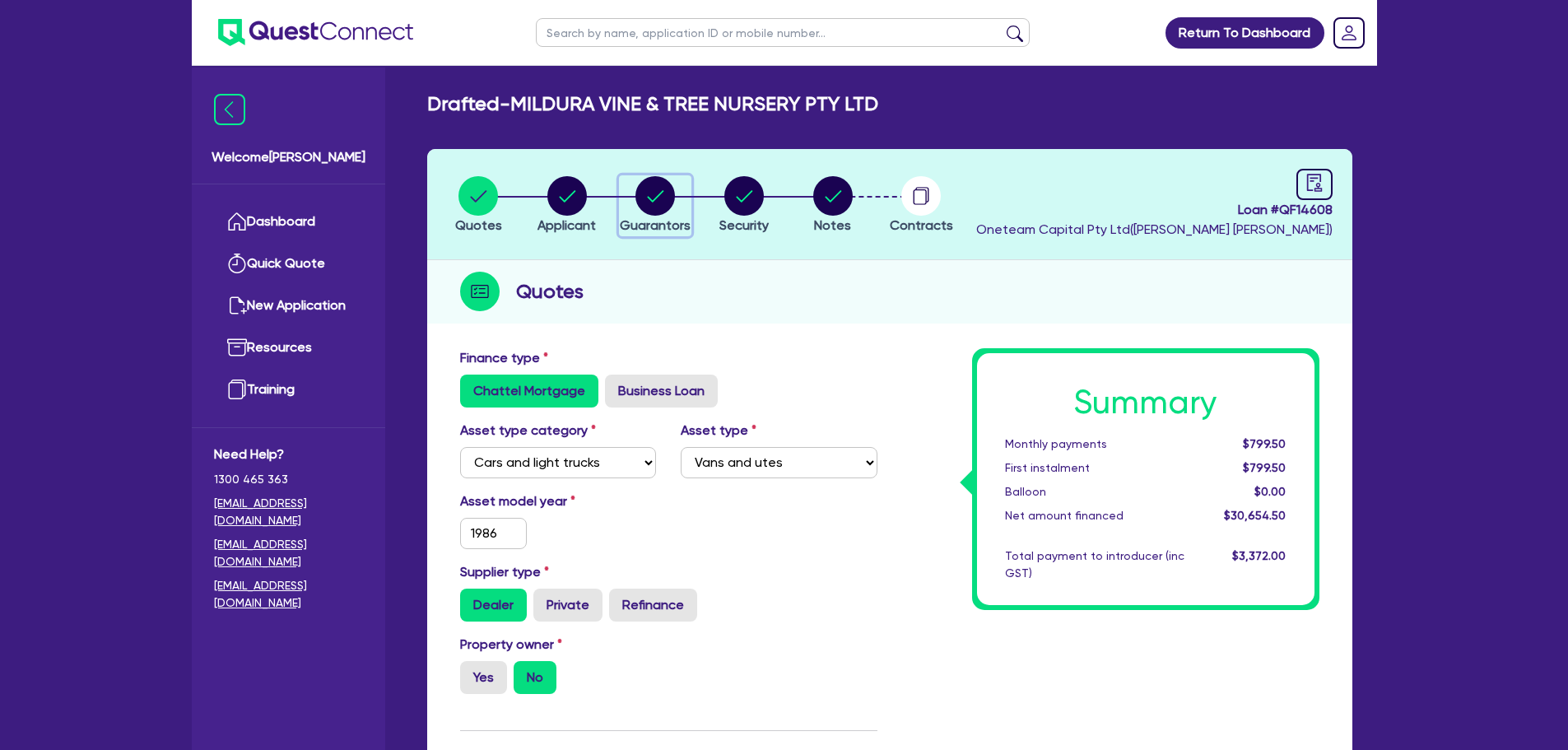
select select "SINGLE"
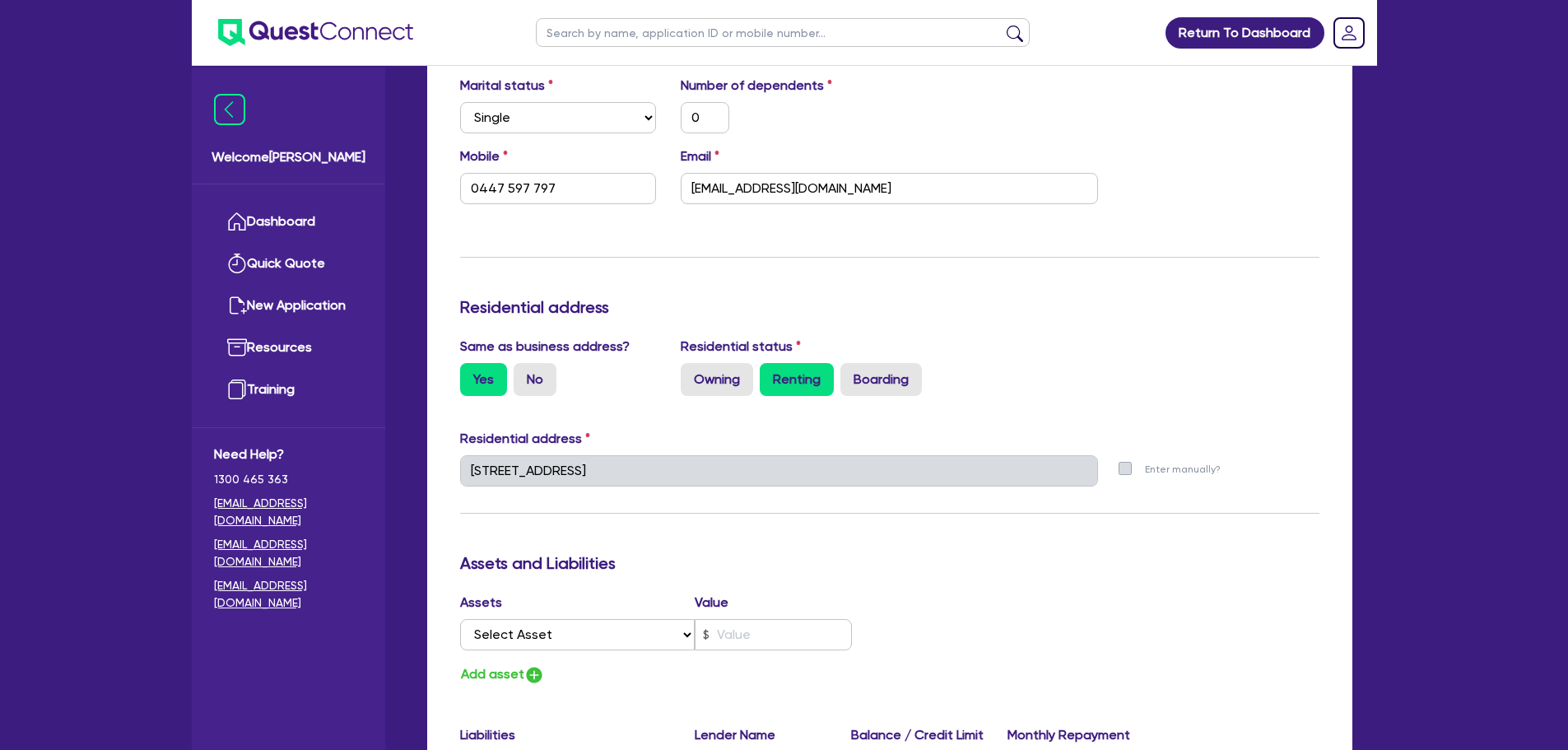
scroll to position [494, 0]
drag, startPoint x: 828, startPoint y: 197, endPoint x: 766, endPoint y: 202, distance: 62.2
click at [766, 202] on div "Mobile 0447 597 797 Email korneldet@bigpond.com" at bounding box center [890, 181] width 884 height 71
drag, startPoint x: 714, startPoint y: 193, endPoint x: 640, endPoint y: 204, distance: 74.8
click at [641, 198] on div "Mobile 0447 597 797 Email korneldet@bigpond.com" at bounding box center [890, 181] width 884 height 71
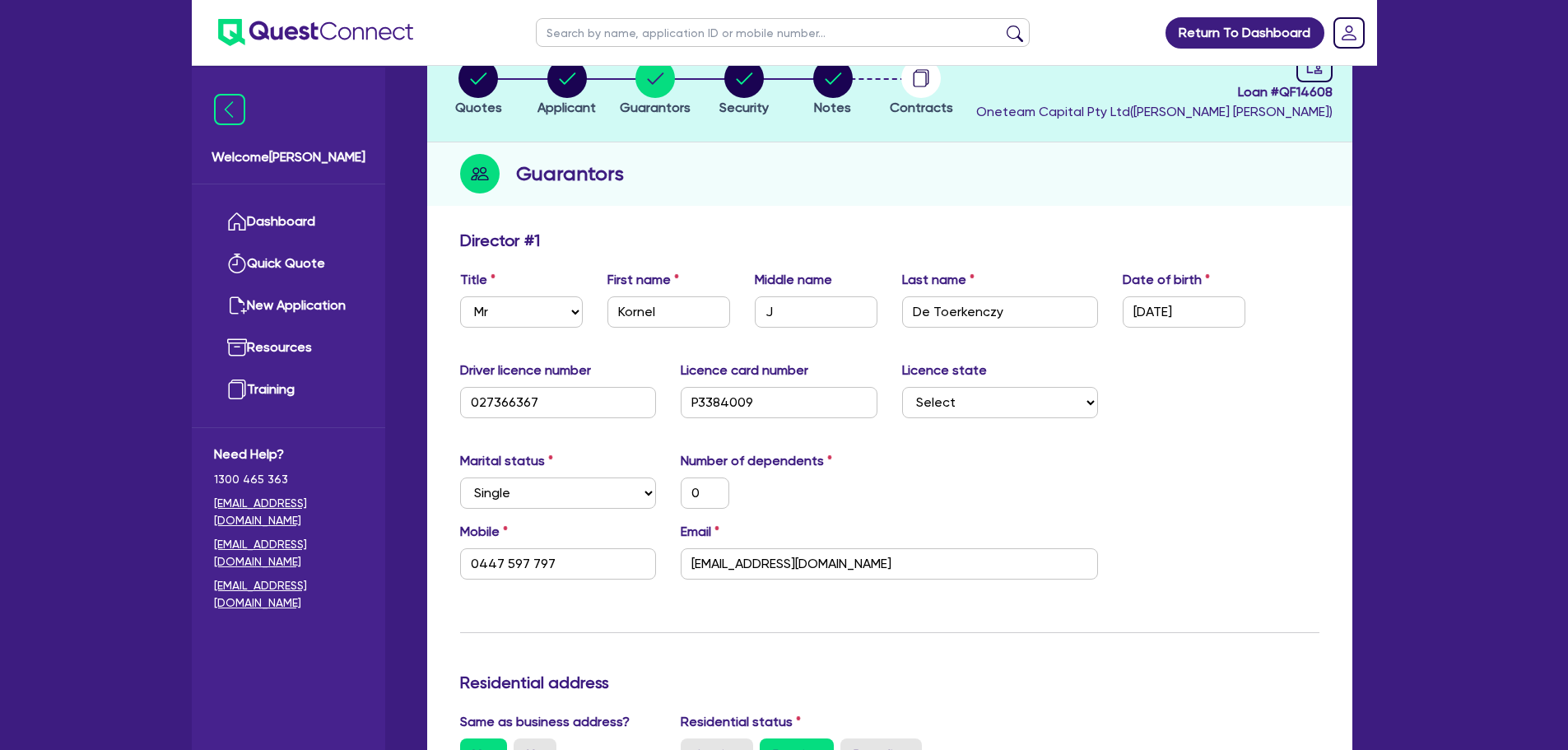
scroll to position [0, 0]
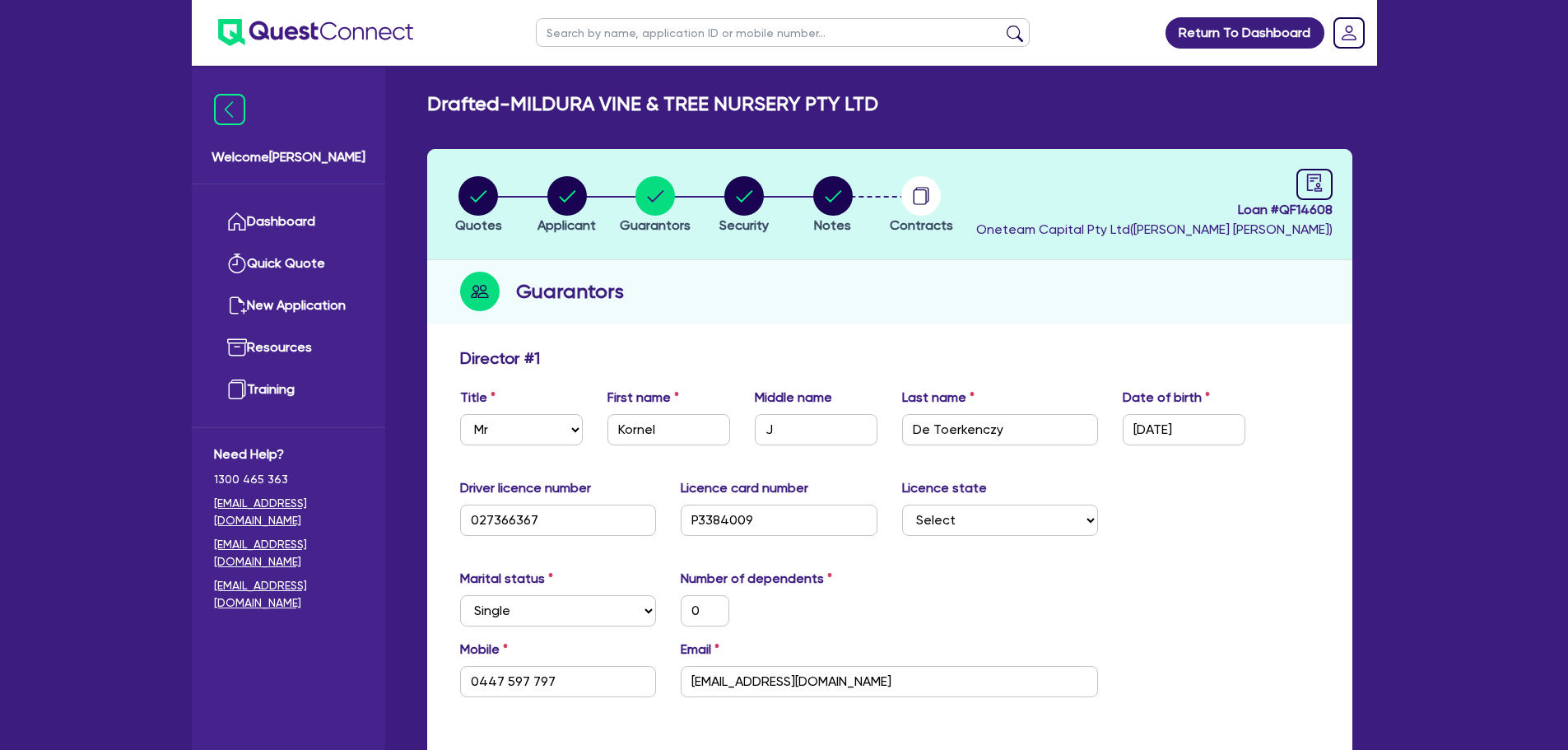
click at [825, 218] on span "Notes" at bounding box center [832, 225] width 37 height 16
select select "Other"
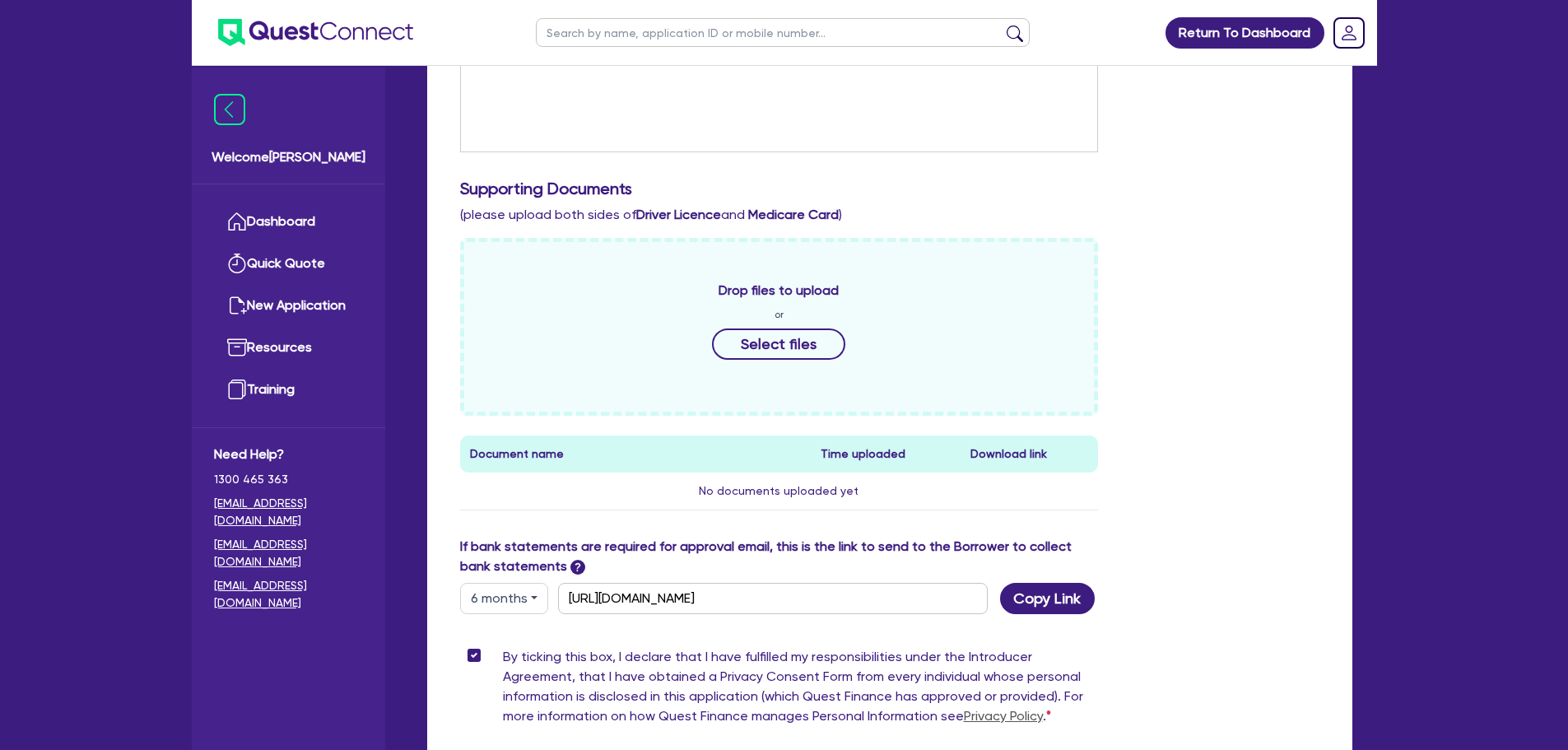
scroll to position [658, 0]
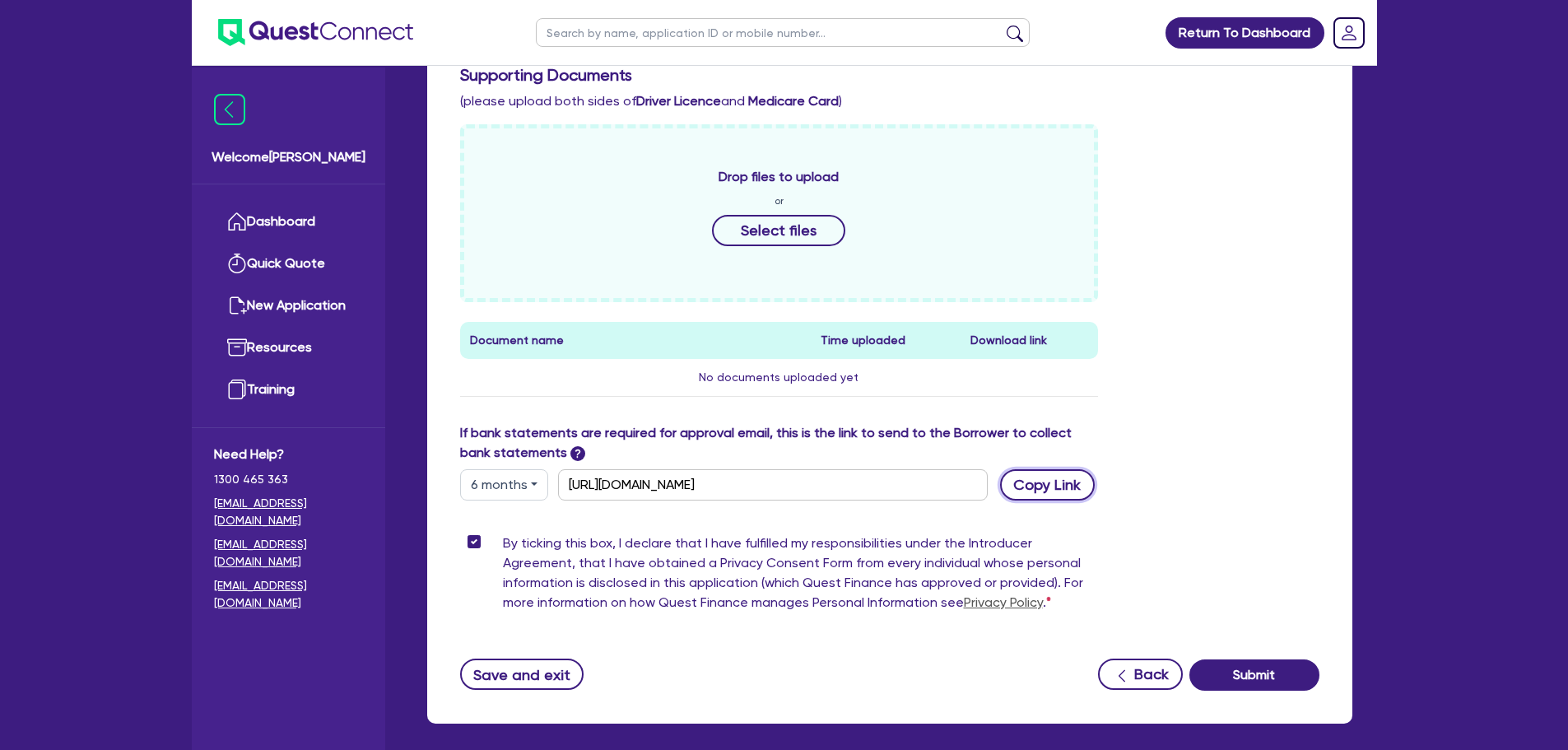
click at [1022, 483] on button "Copy Link" at bounding box center [1047, 485] width 94 height 31
click at [1218, 361] on div "Drop files to upload or Select files Document name Time uploaded Download link …" at bounding box center [890, 273] width 884 height 299
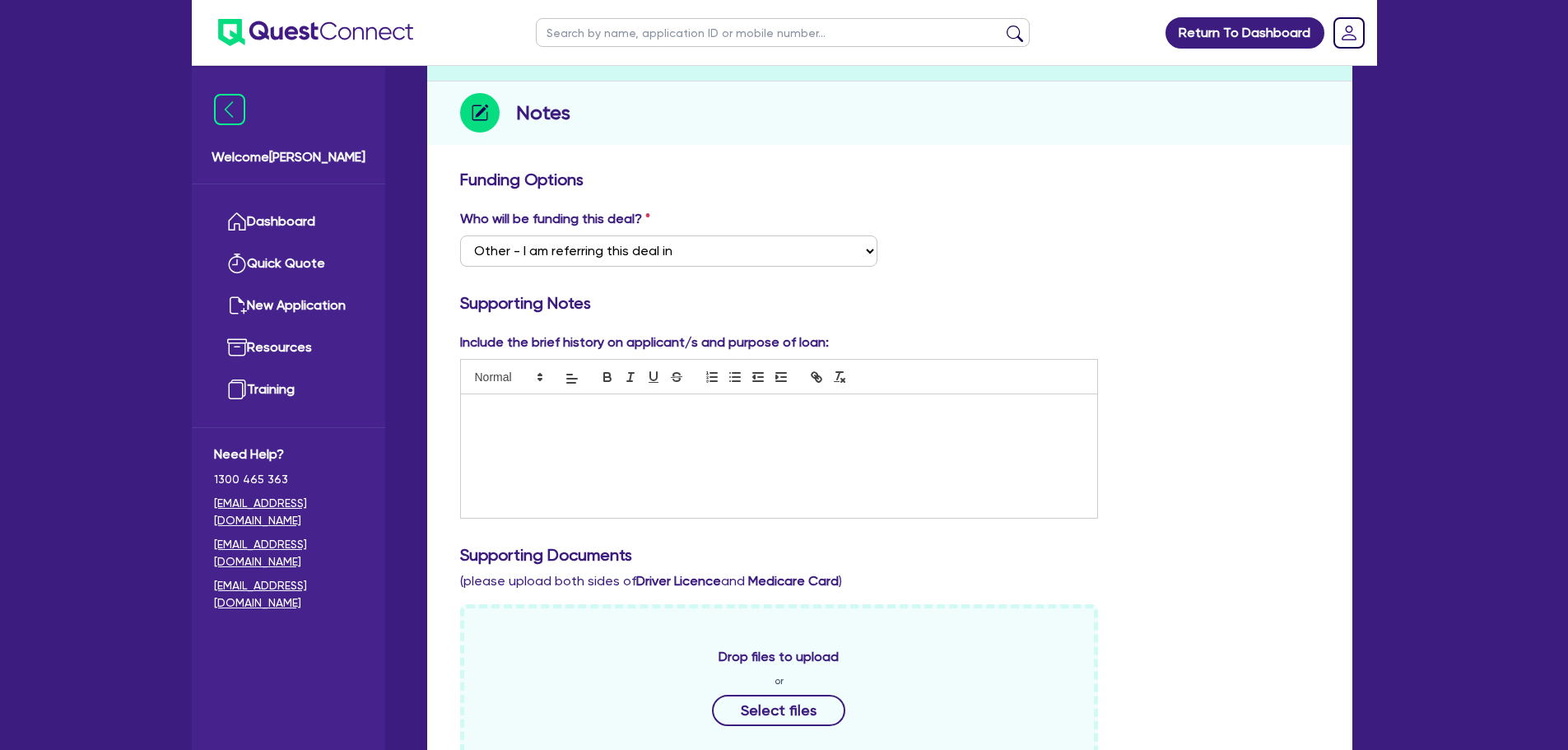
scroll to position [0, 0]
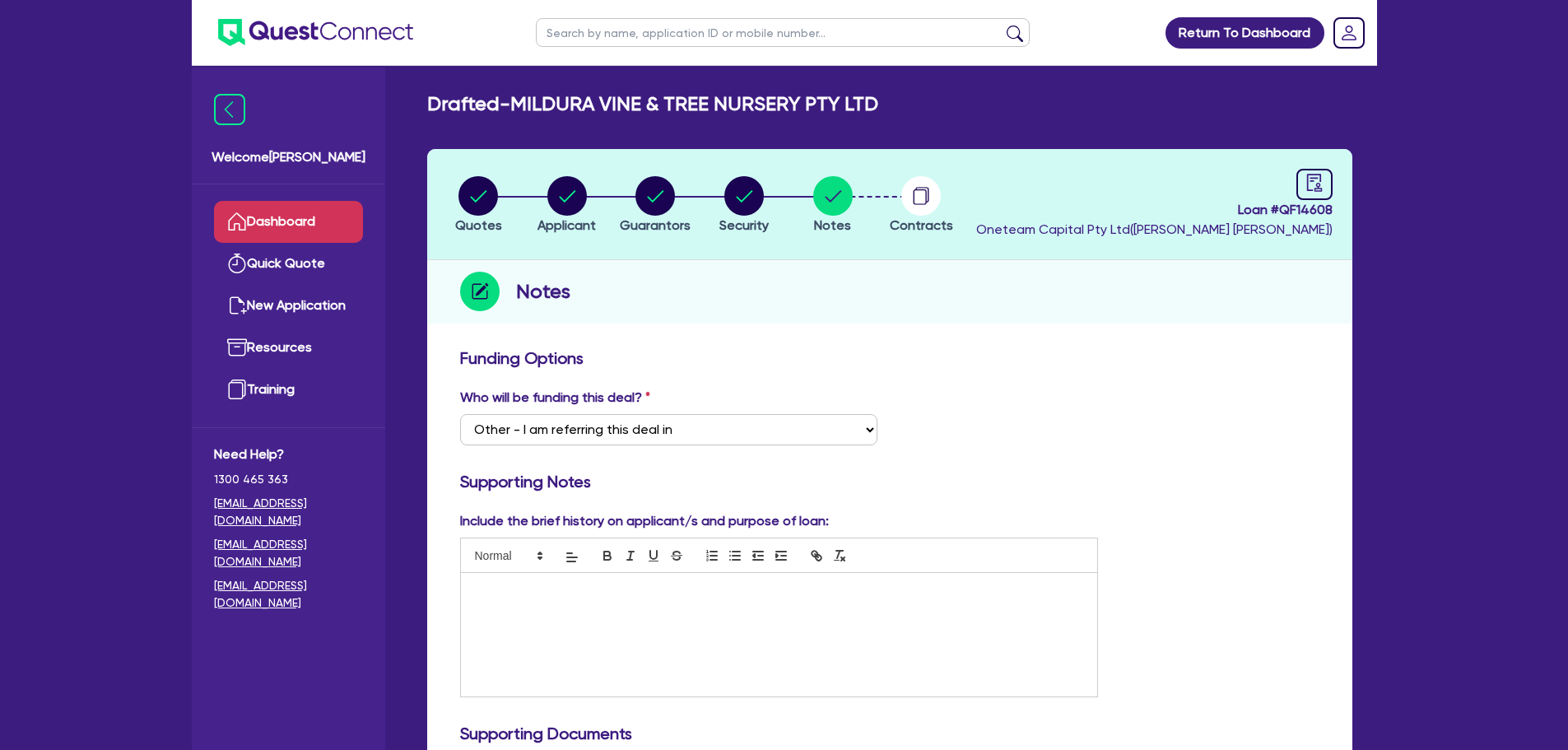
click at [299, 224] on link "Dashboard" at bounding box center [288, 222] width 149 height 42
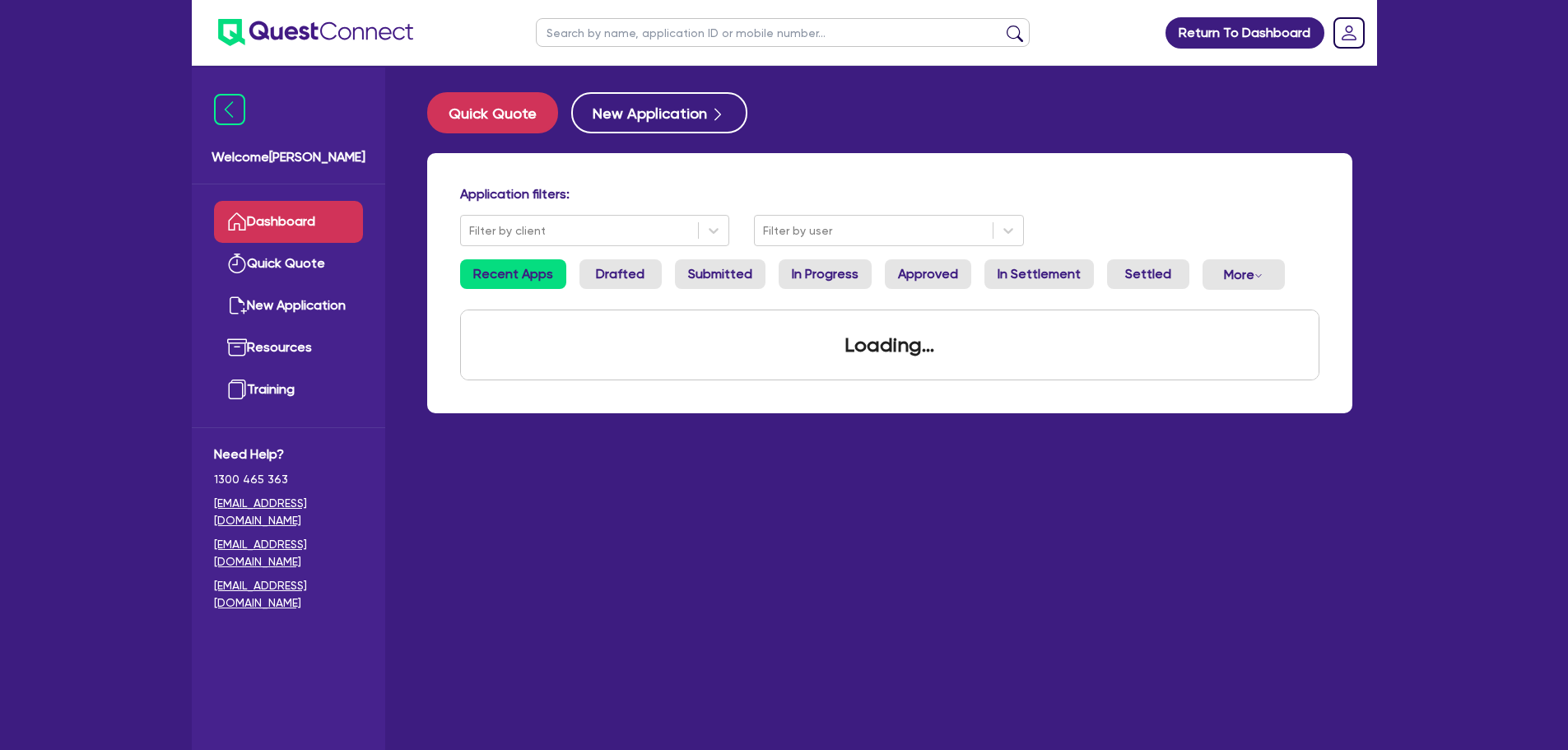
click at [669, 24] on input "text" at bounding box center [783, 32] width 494 height 29
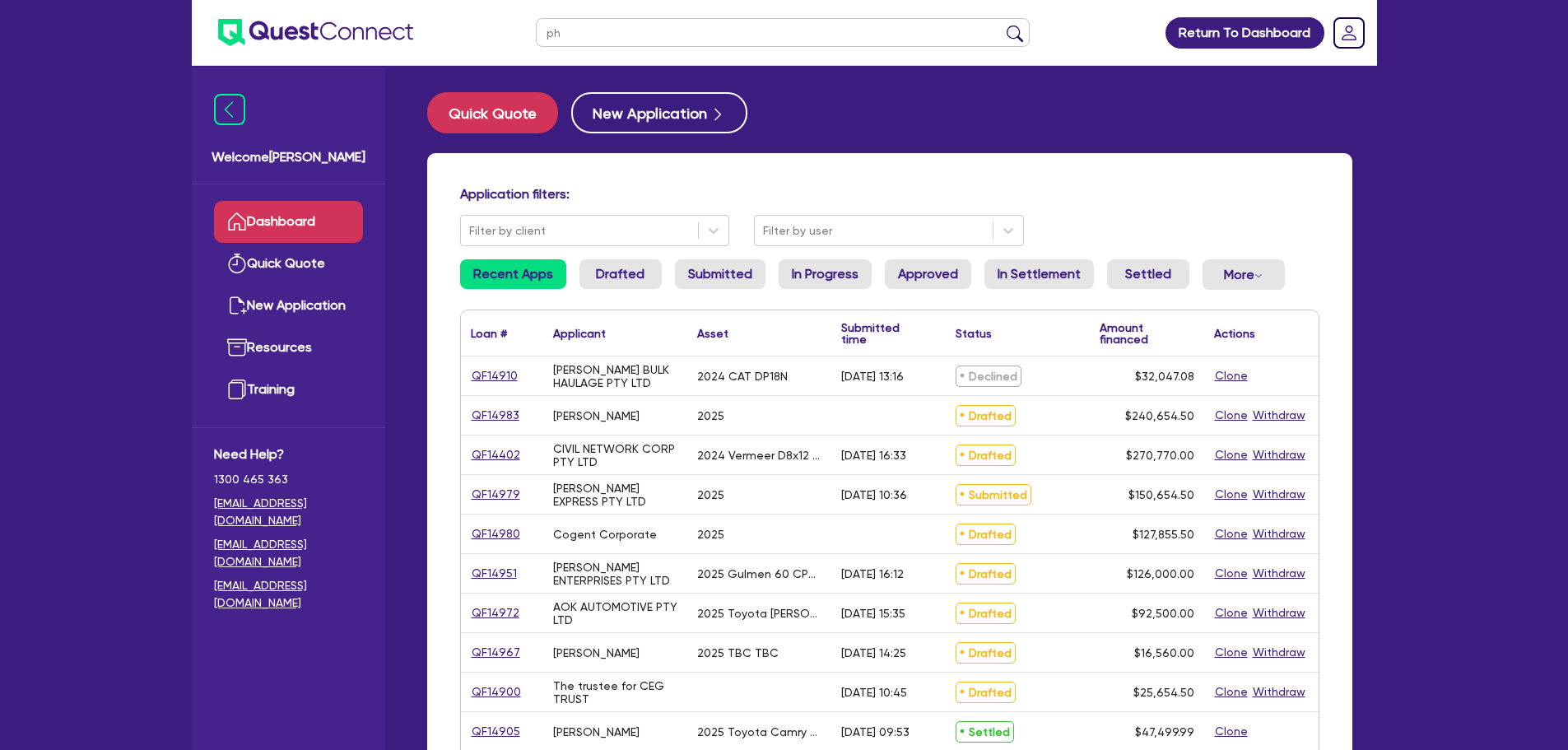
click at [1001, 24] on button "submit" at bounding box center [1014, 36] width 26 height 23
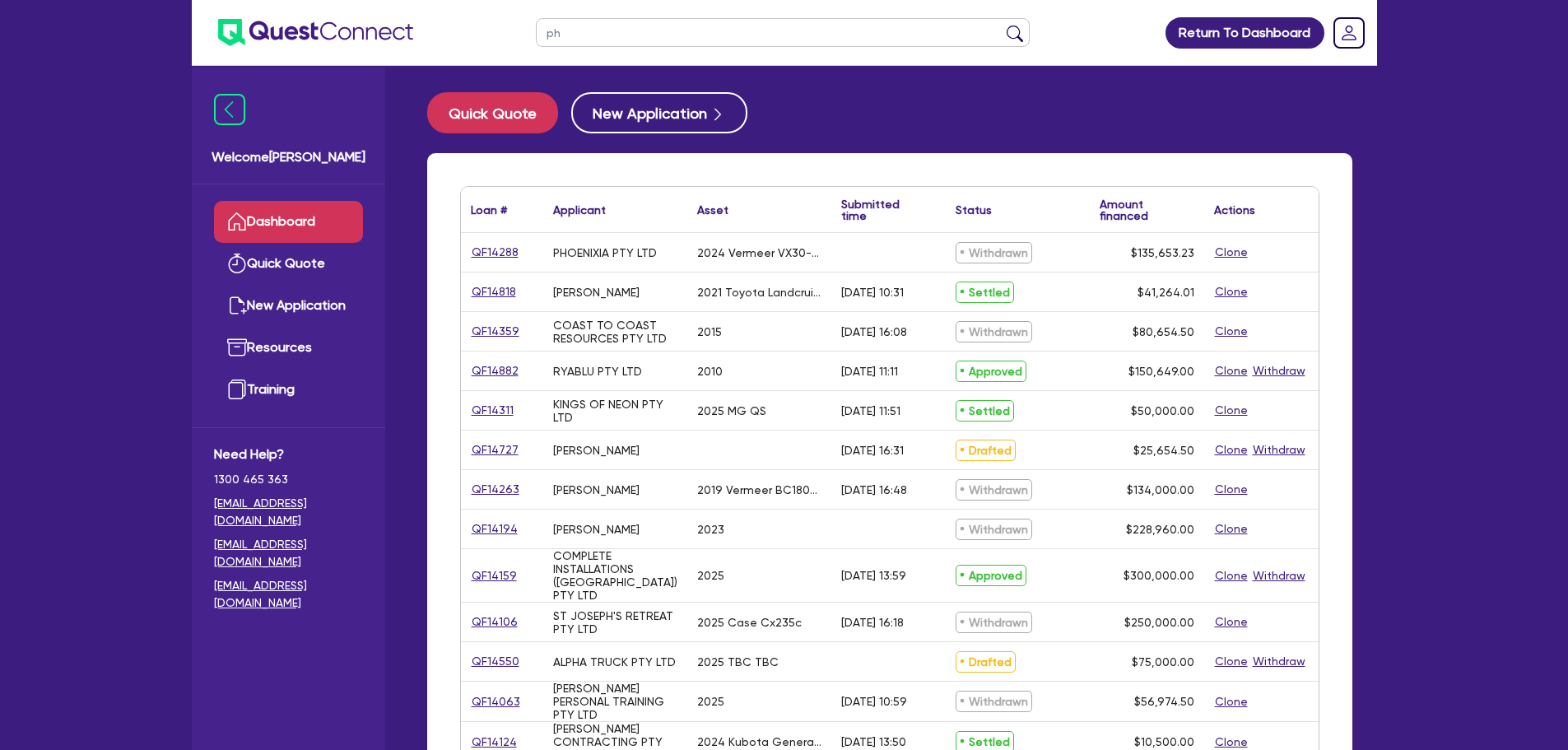
click at [398, 46] on ul at bounding box center [303, 32] width 222 height 65
drag, startPoint x: 564, startPoint y: 37, endPoint x: 545, endPoint y: 39, distance: 19.1
click at [546, 38] on input "ph" at bounding box center [783, 32] width 494 height 29
type input "hakim"
click at [1001, 24] on button "submit" at bounding box center [1014, 36] width 26 height 23
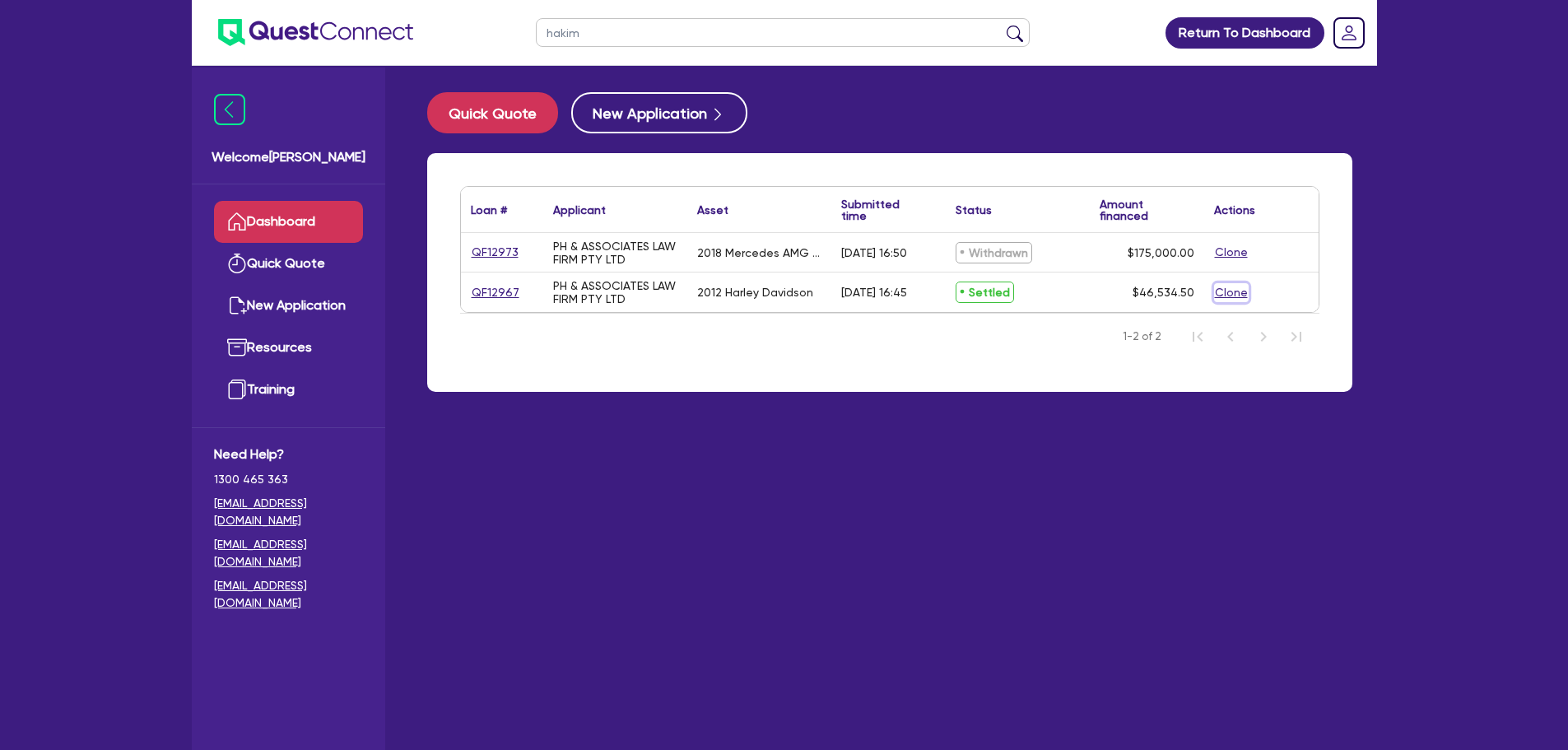
click at [1229, 291] on button "Clone" at bounding box center [1231, 292] width 35 height 19
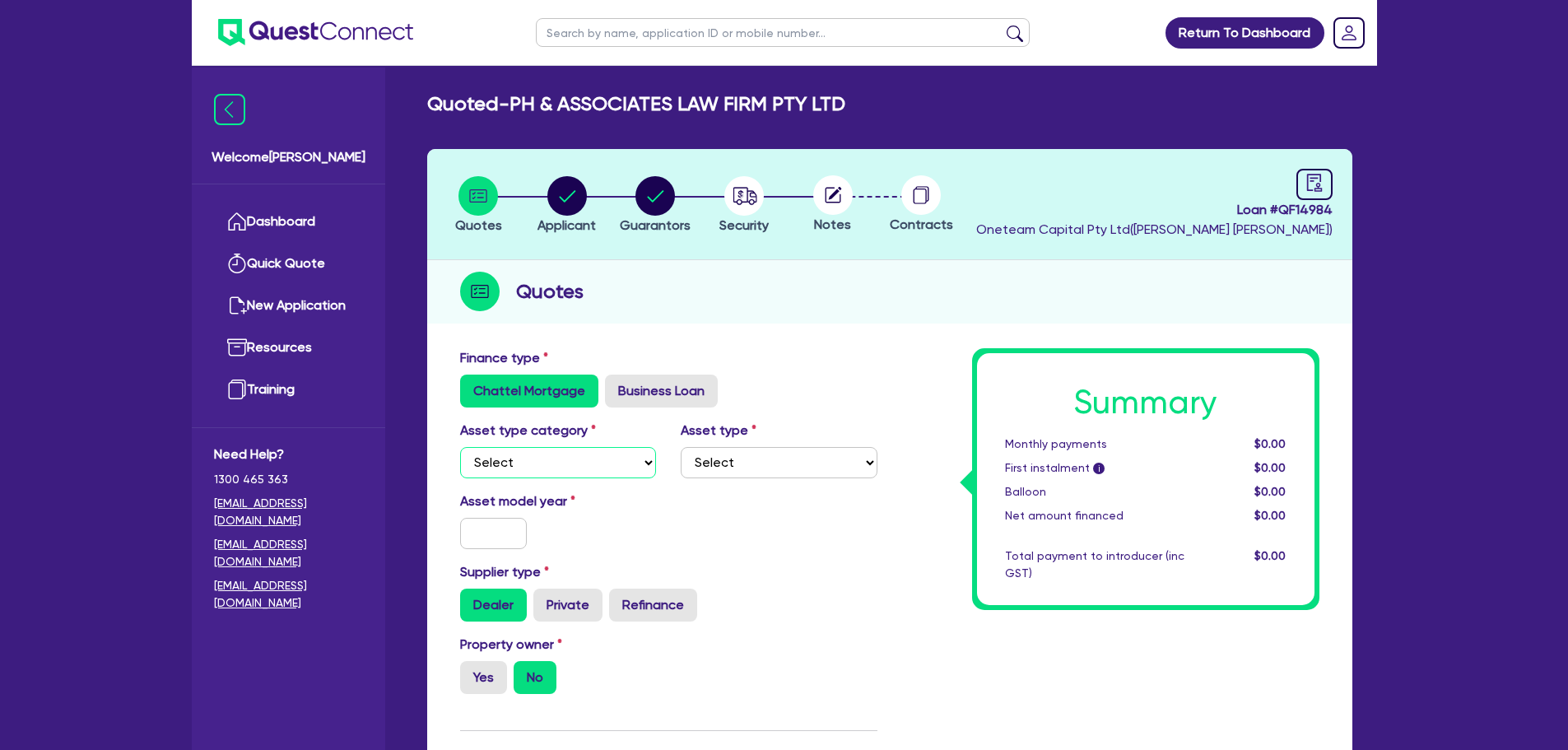
click at [600, 453] on select "Select Cars and light trucks Primary assets Secondary assets Tertiary assets" at bounding box center [558, 463] width 196 height 31
select select "CARS_AND_LIGHT_TRUCKS"
click at [460, 447] on select "Select Cars and light trucks Primary assets Secondary assets Tertiary assets" at bounding box center [558, 463] width 196 height 31
click at [719, 473] on select "Select Passenger vehicles Vans and utes Light trucks up to 4.5 tonne" at bounding box center [779, 463] width 196 height 31
select select "PASSENGER_VEHICLES"
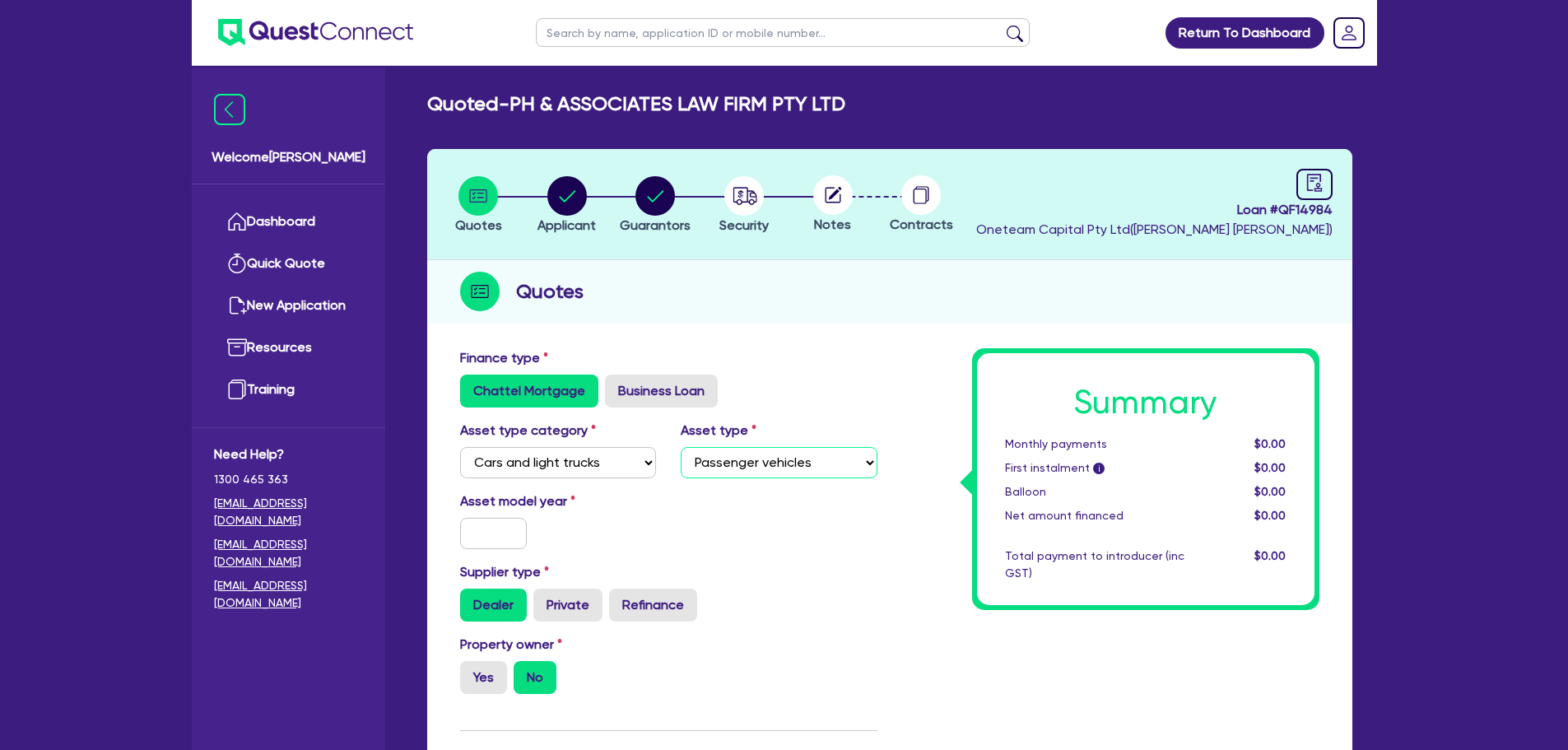
click at [681, 447] on select "Select Passenger vehicles Vans and utes Light trucks up to 4.5 tonne" at bounding box center [779, 463] width 196 height 31
click at [479, 531] on input "text" at bounding box center [493, 533] width 67 height 31
type input "2025"
click at [812, 513] on div "Asset model year 2025" at bounding box center [669, 526] width 442 height 71
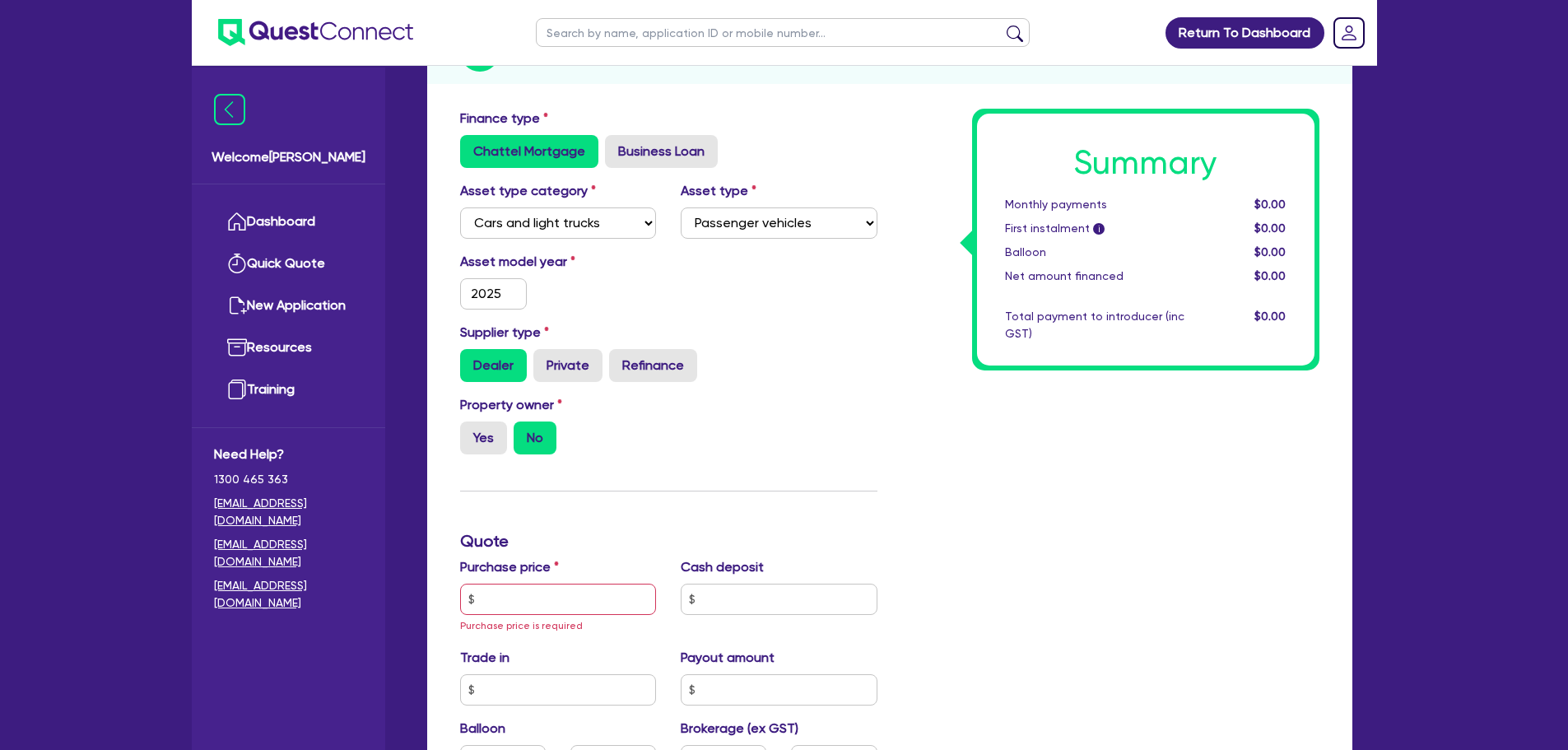
scroll to position [411, 0]
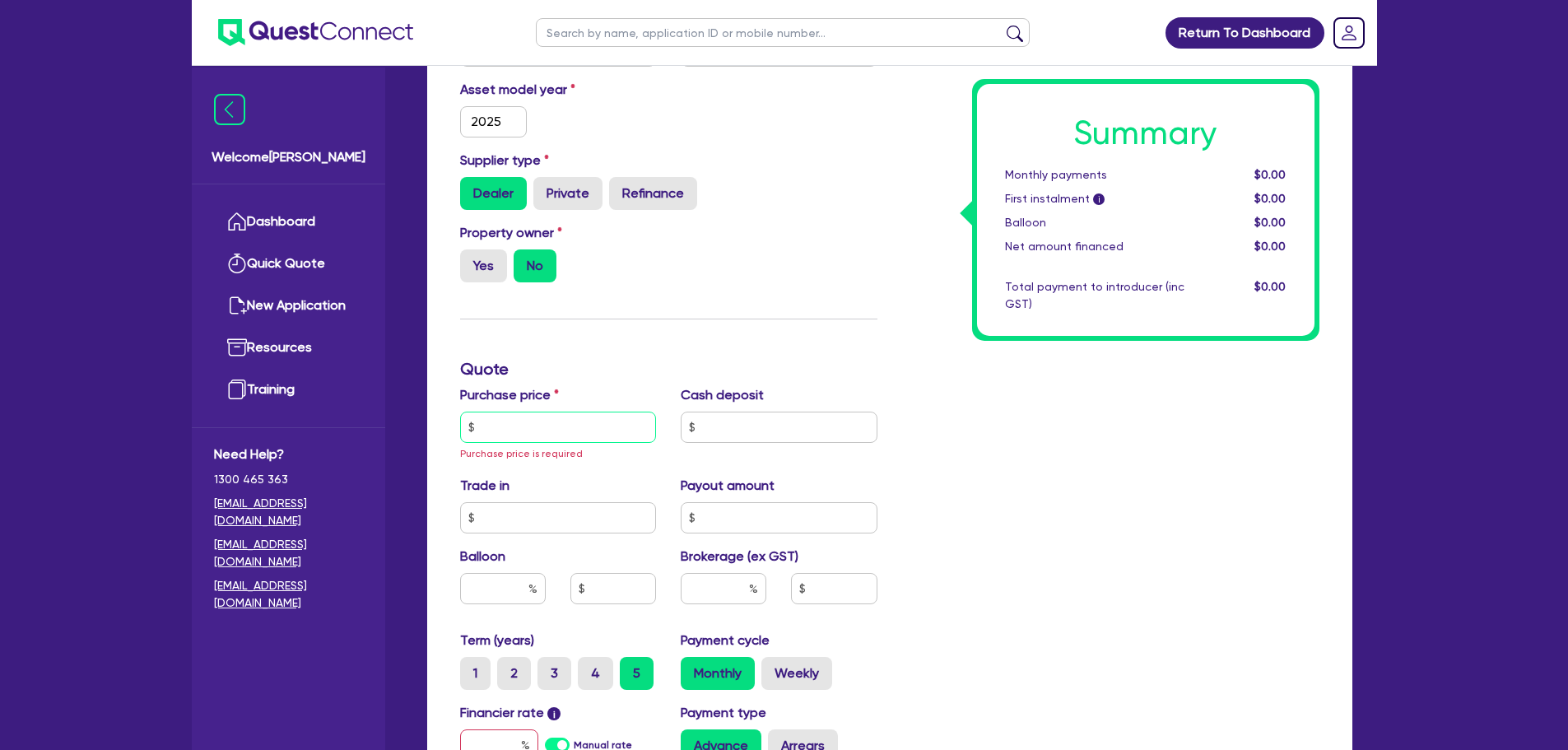
click at [585, 413] on input "text" at bounding box center [558, 427] width 196 height 31
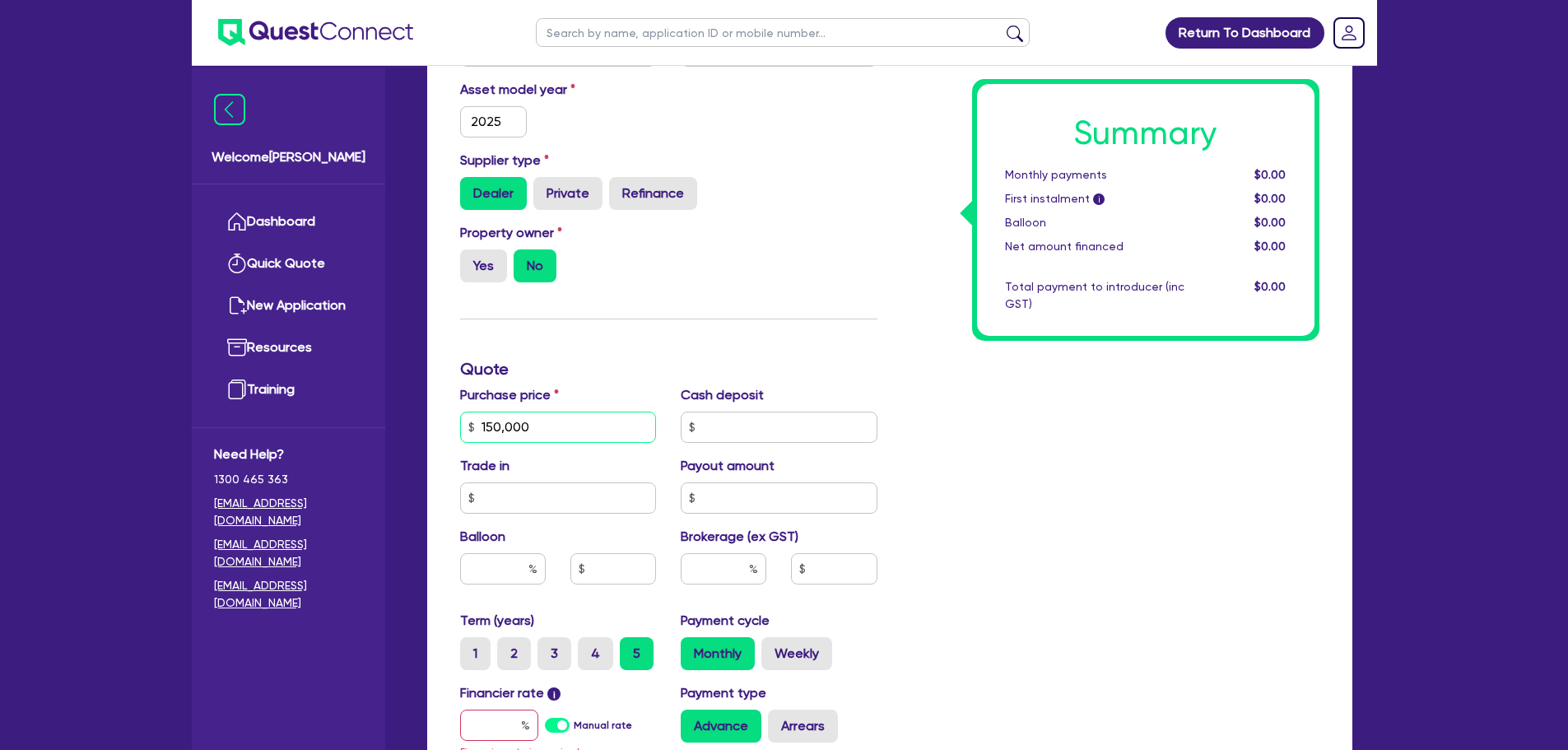
drag, startPoint x: 539, startPoint y: 427, endPoint x: 446, endPoint y: 422, distance: 93.1
click at [446, 422] on div "Finance type Chattel Mortgage Business Loan Asset type category Select Cars and…" at bounding box center [890, 485] width 925 height 1113
type input "30,000"
click at [781, 214] on div "Supplier type Dealer Private Refinance" at bounding box center [669, 187] width 442 height 72
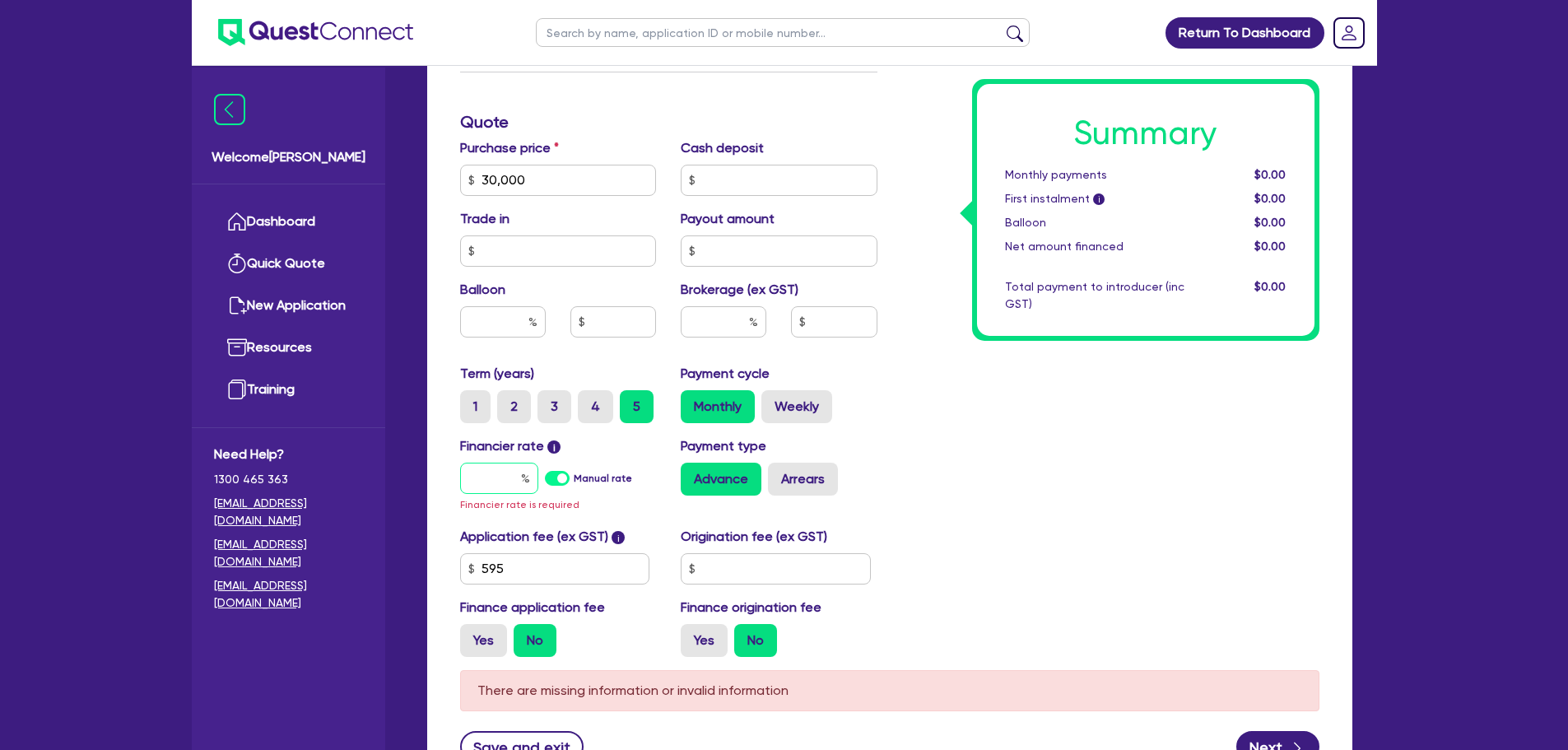
click at [471, 473] on input "text" at bounding box center [499, 478] width 79 height 31
type input "5"
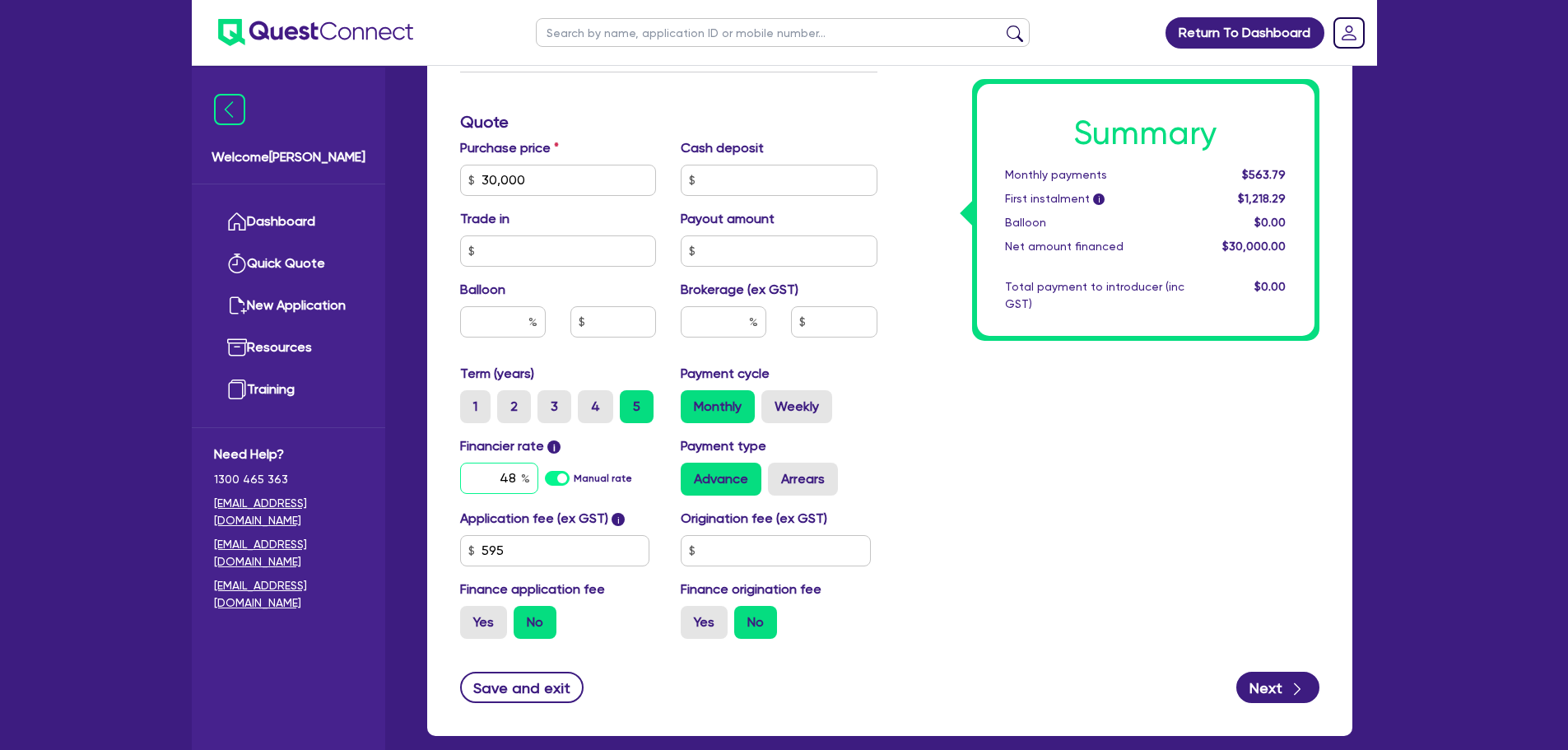
type input "4"
type input "8"
click at [956, 427] on div "Summary Monthly payments Calculating... First instalment i Calculating... Ballo…" at bounding box center [1111, 171] width 442 height 962
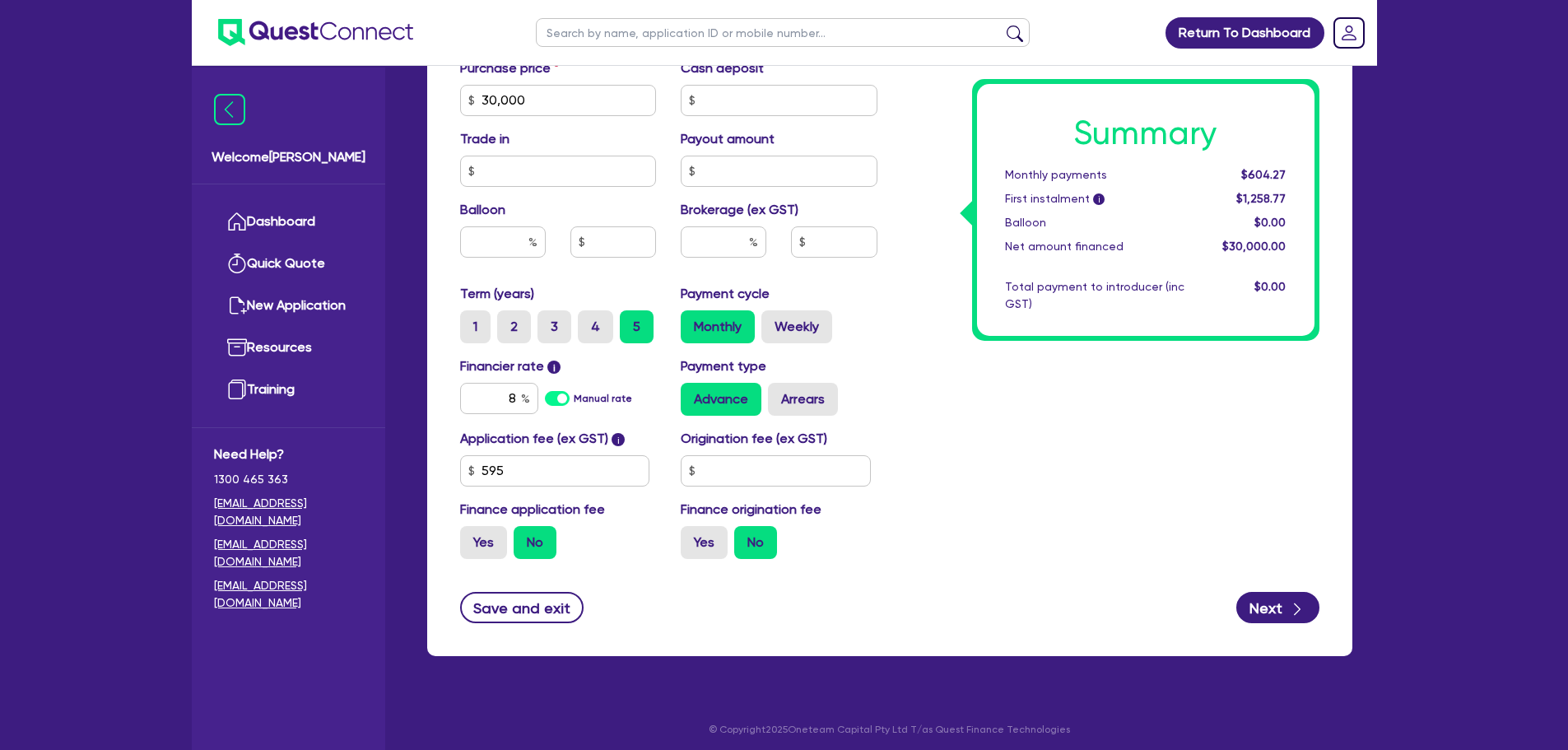
scroll to position [740, 0]
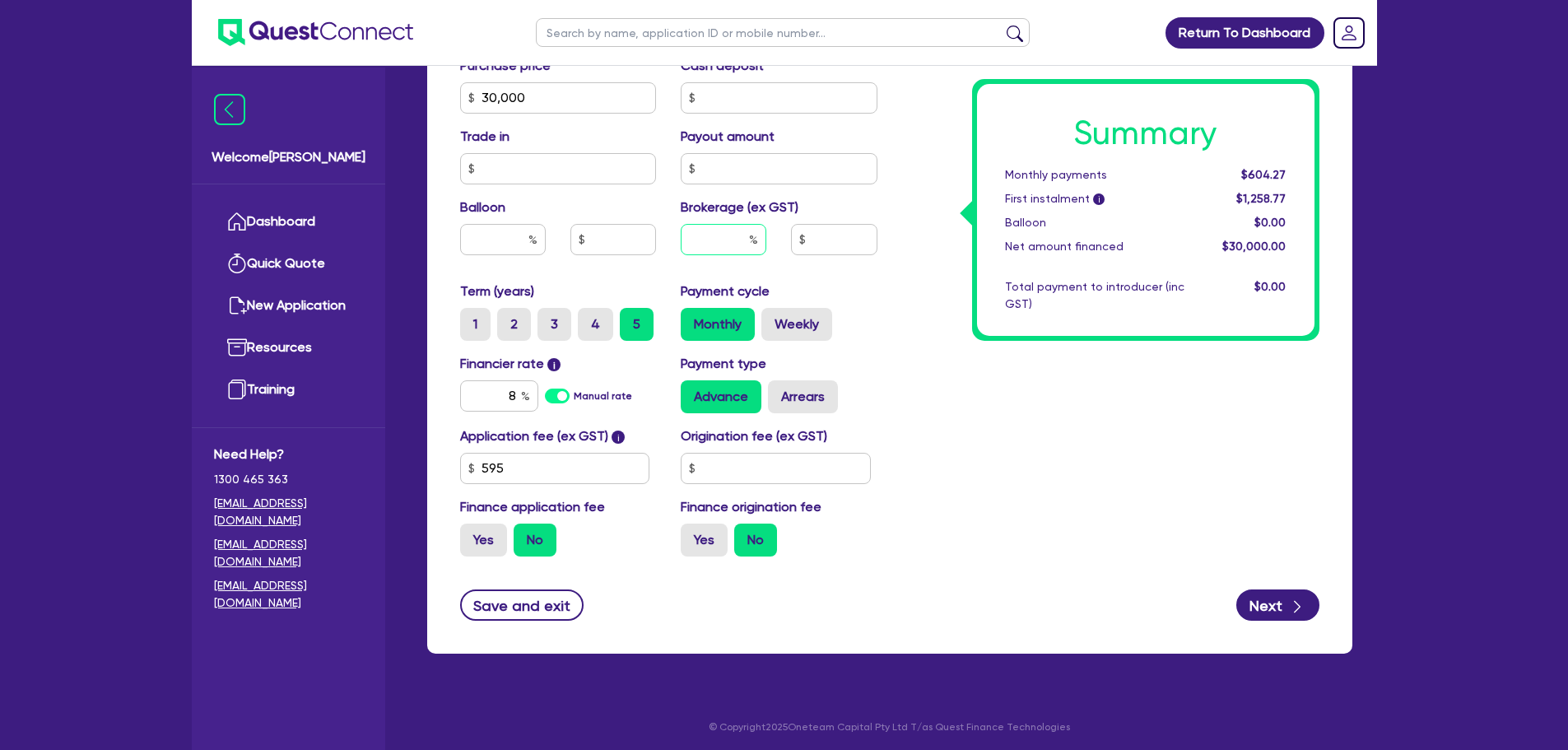
click at [708, 237] on input "text" at bounding box center [724, 239] width 86 height 31
type input "3"
type input "4"
click at [863, 247] on input "text" at bounding box center [834, 239] width 86 height 31
click at [882, 265] on div "4 1,200" at bounding box center [779, 245] width 222 height 45
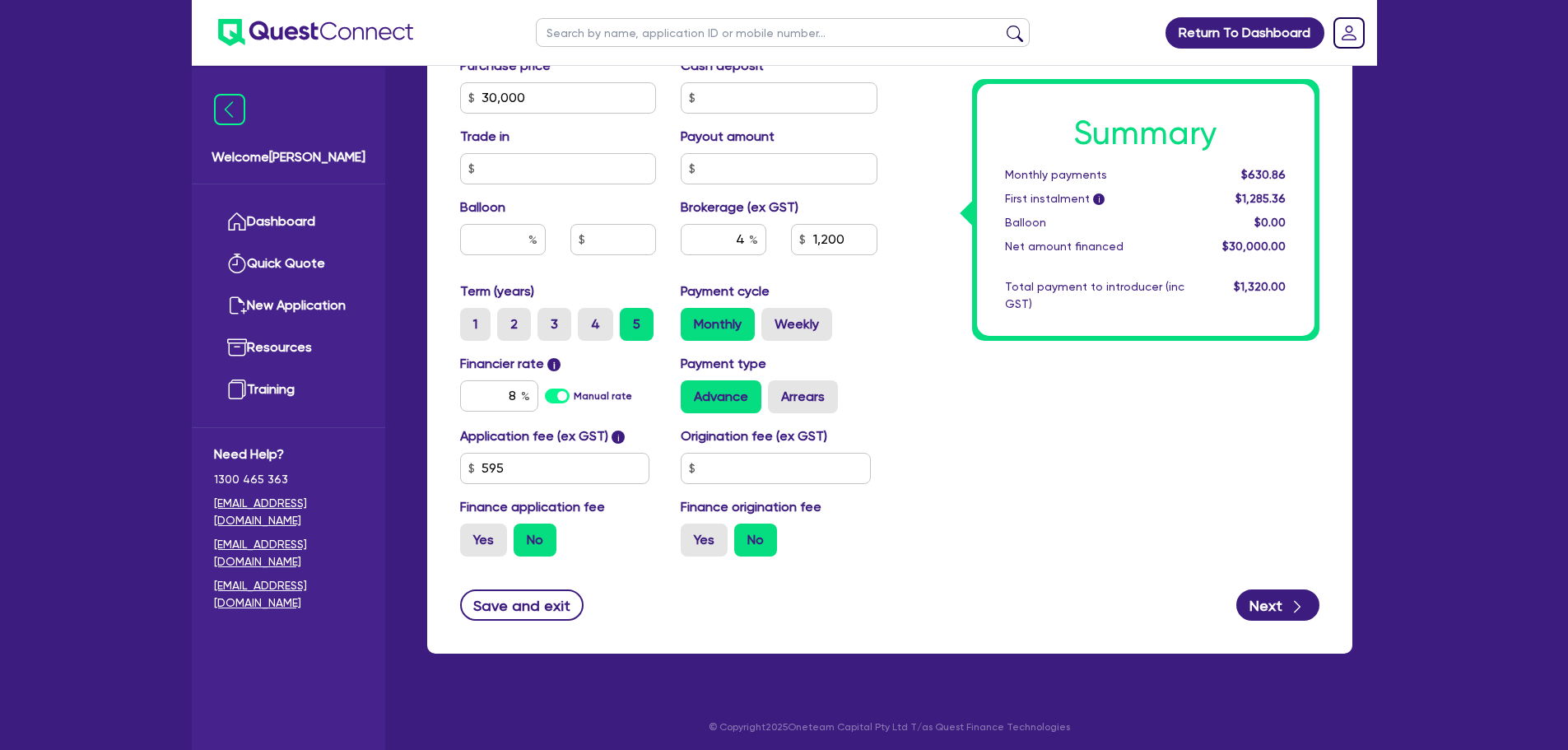
click at [1286, 641] on div "Finance type Chattel Mortgage Business Loan Asset type category Select Cars and…" at bounding box center [890, 127] width 925 height 1055
click at [1292, 609] on icon "button" at bounding box center [1296, 606] width 17 height 17
type input "1,200"
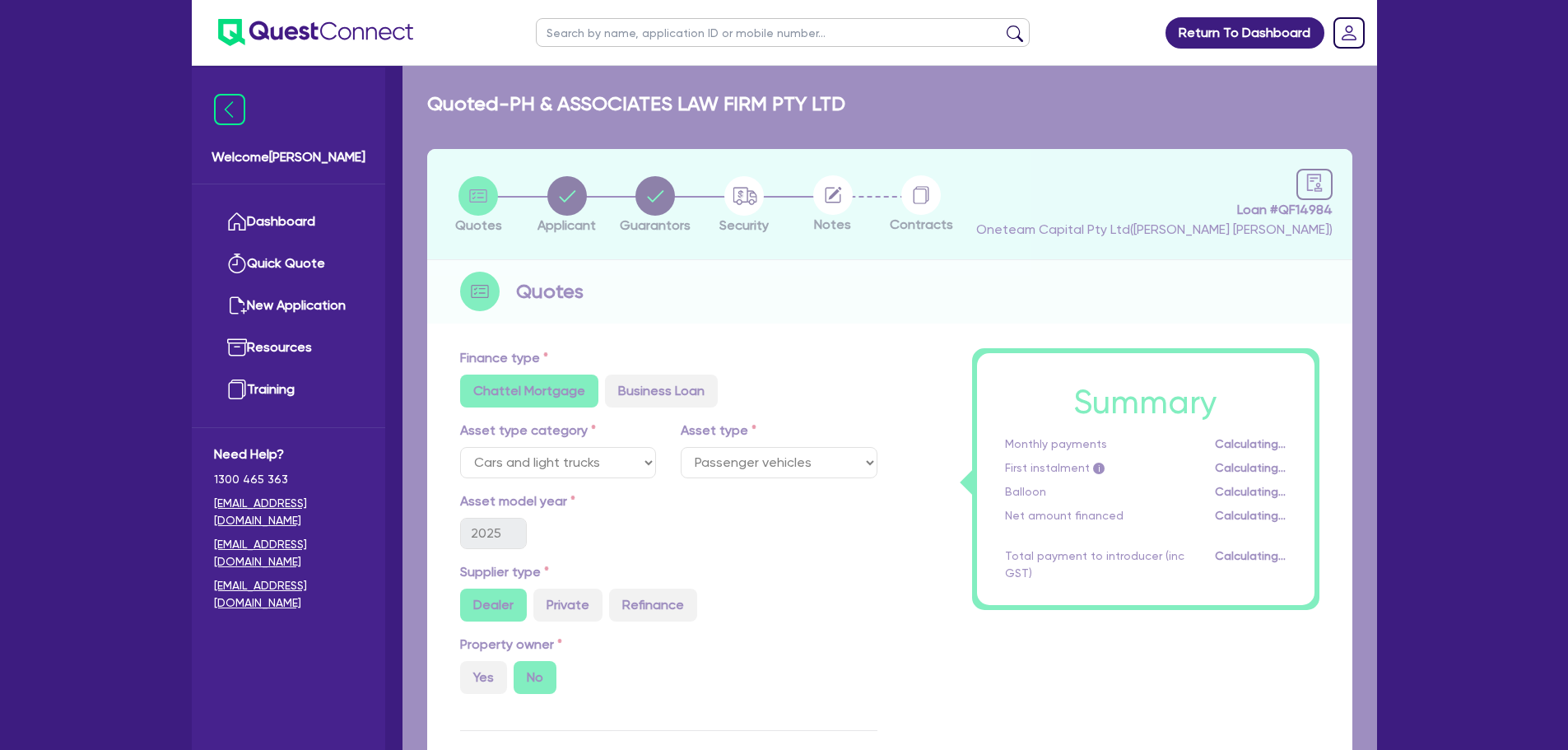
select select "COMPANY"
select select "PROFESSIONAL"
select select "LAWYERS"
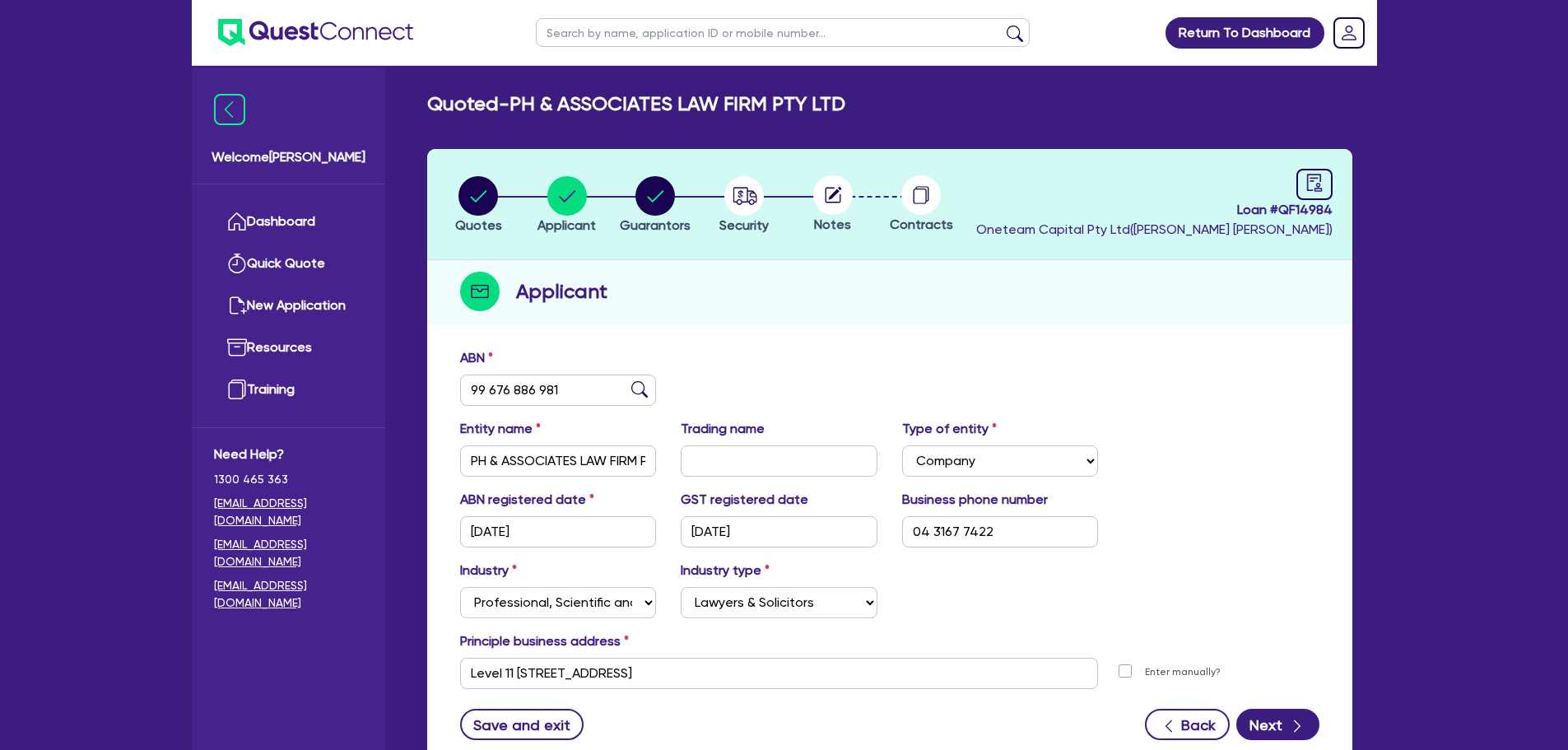
click at [1244, 407] on div "ABN 99 676 886 981" at bounding box center [890, 383] width 884 height 71
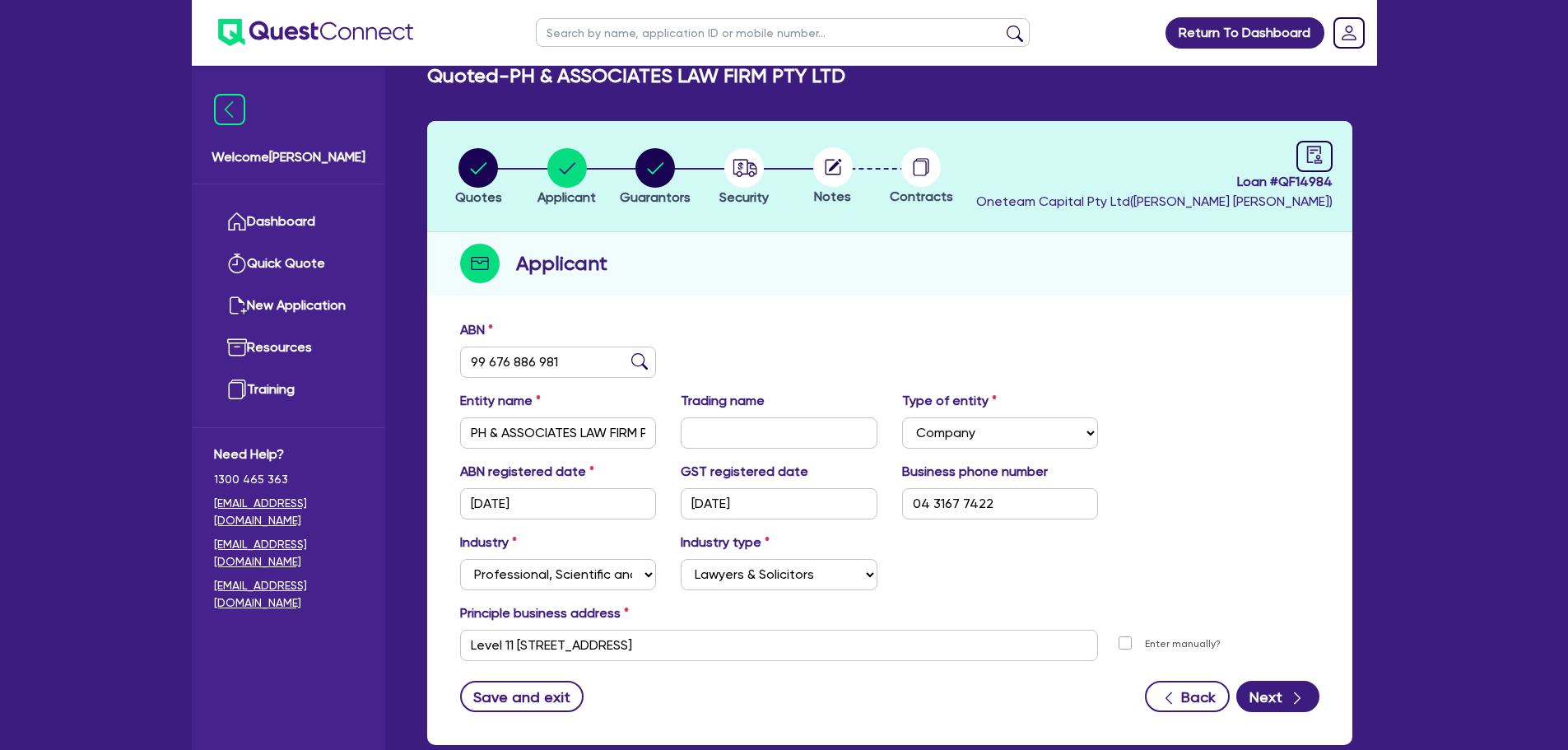
scroll to position [123, 0]
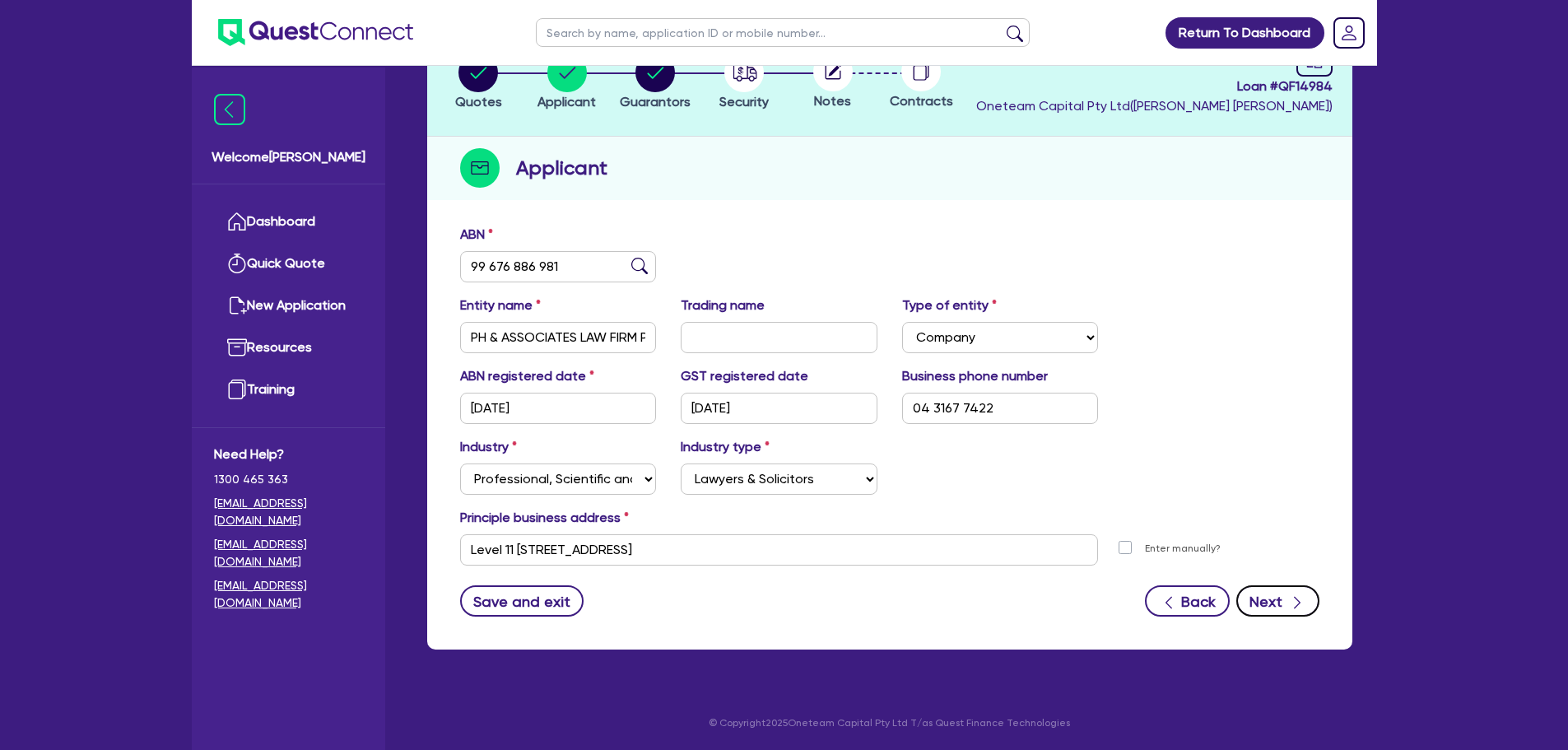
click at [1303, 612] on button "Next" at bounding box center [1277, 601] width 83 height 31
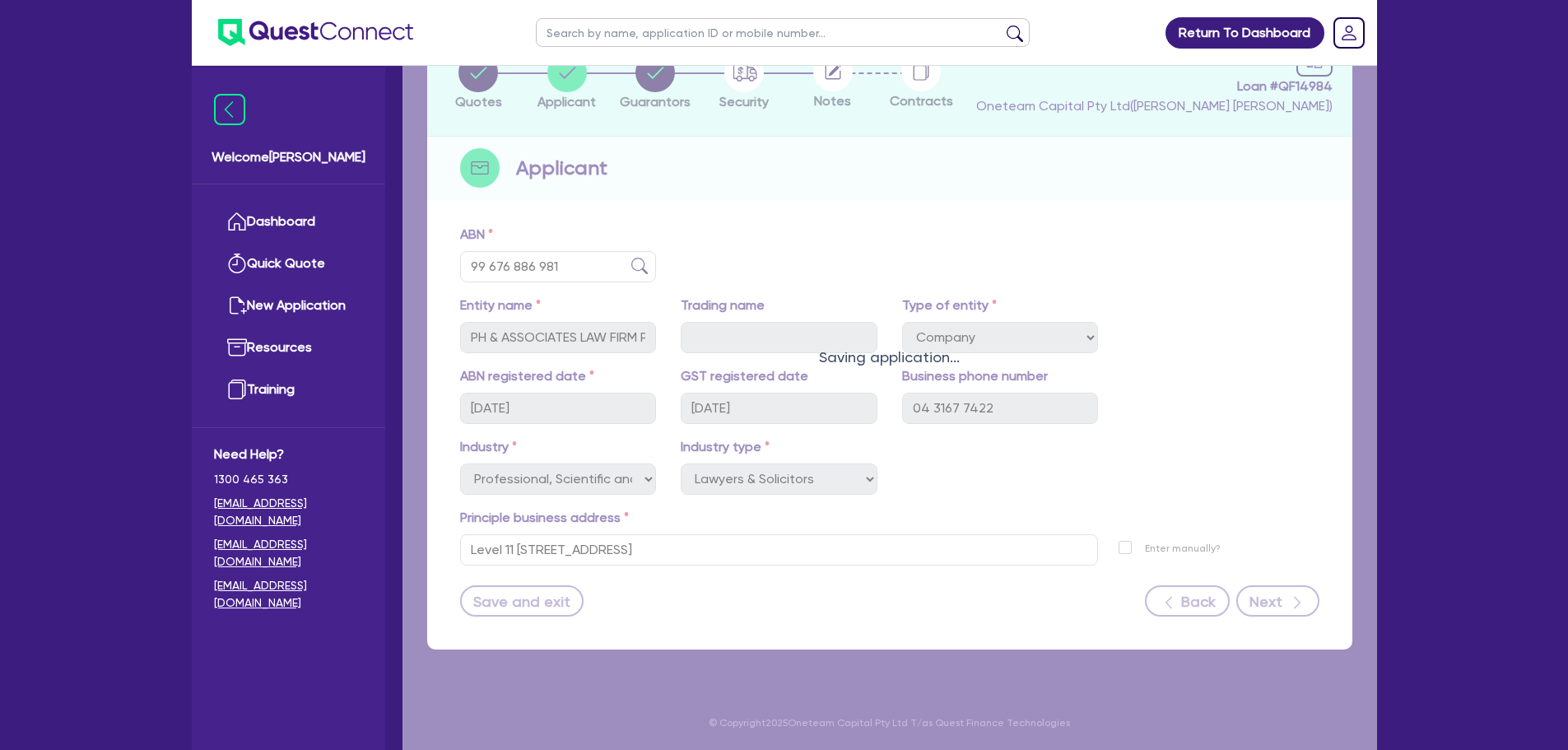
select select "MR"
select select "[GEOGRAPHIC_DATA]"
select select "SINGLE"
select select "CASH"
select select "VEHICLE"
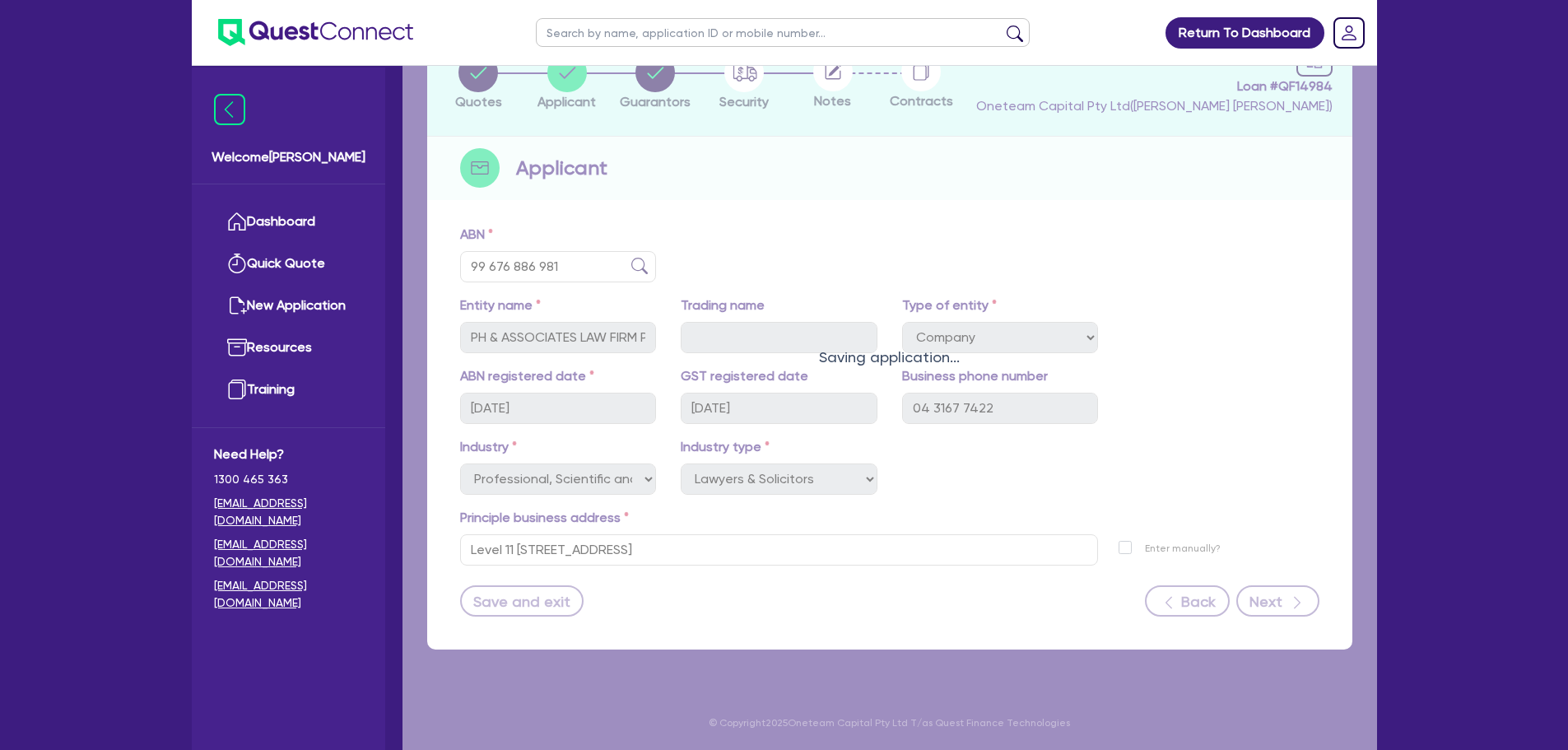
select select "HOUSEHOLD_PERSONAL"
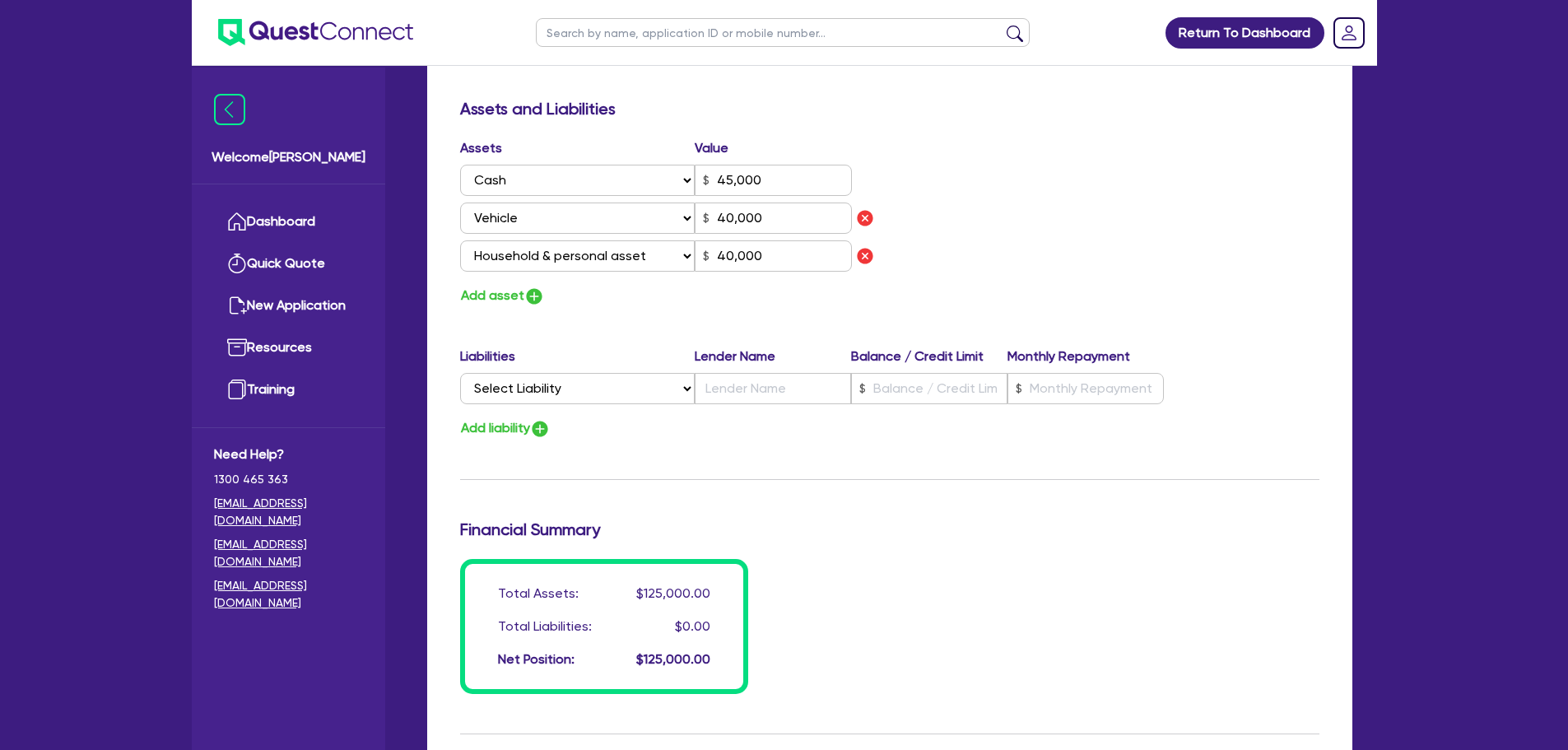
scroll to position [987, 0]
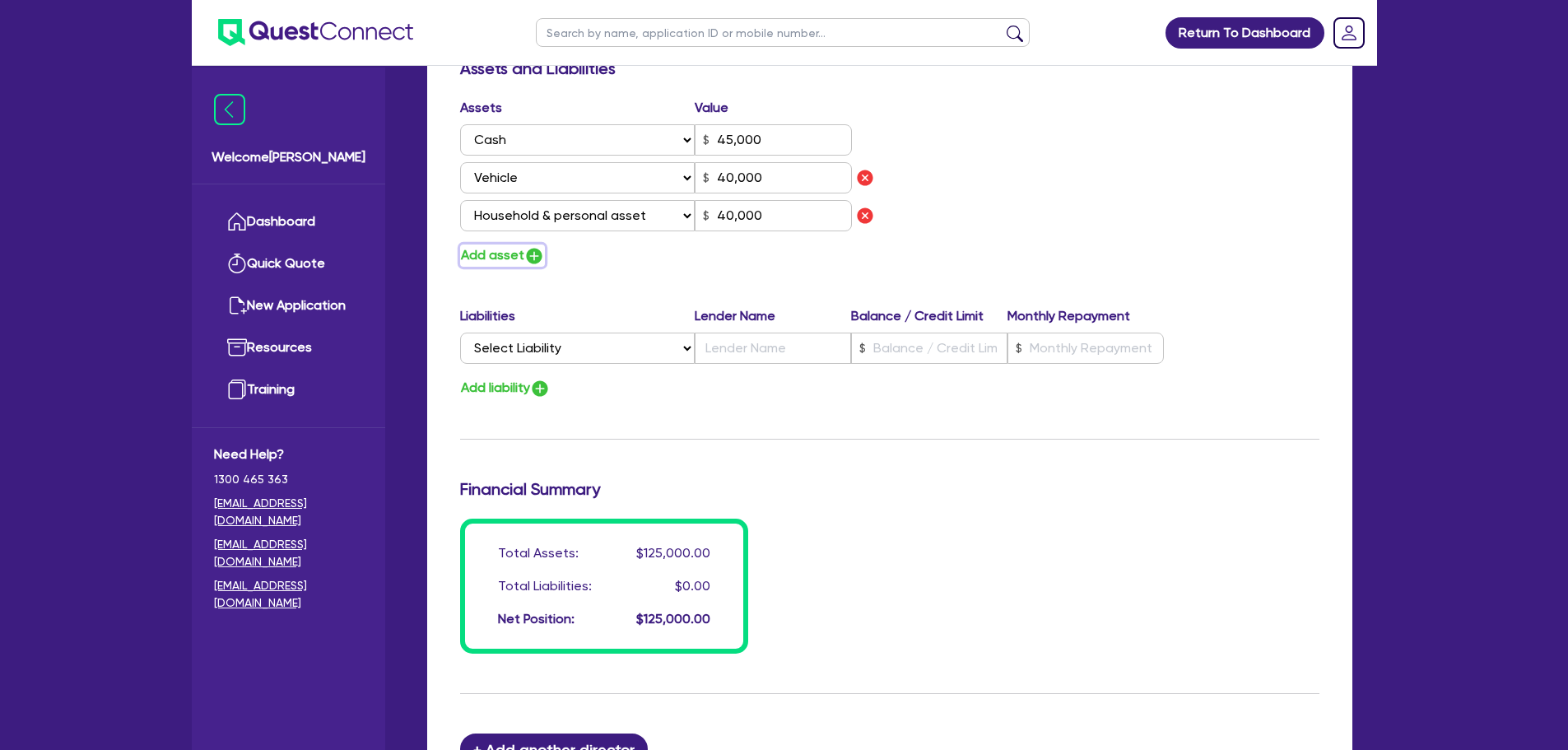
click at [515, 260] on button "Add asset" at bounding box center [502, 255] width 85 height 22
type input "0"
type input "0431 677 422"
type input "45,000"
type input "40,000"
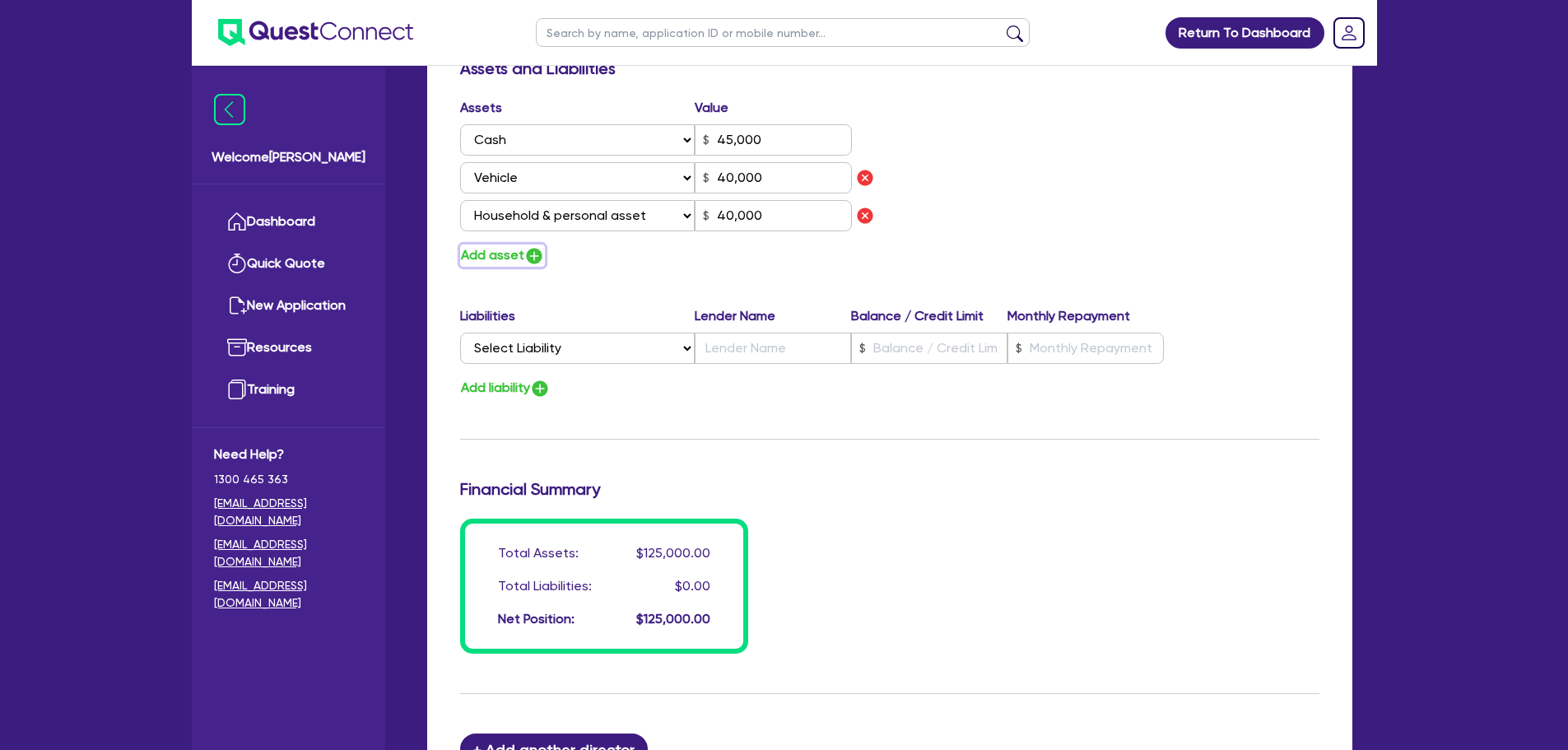
type input "40,000"
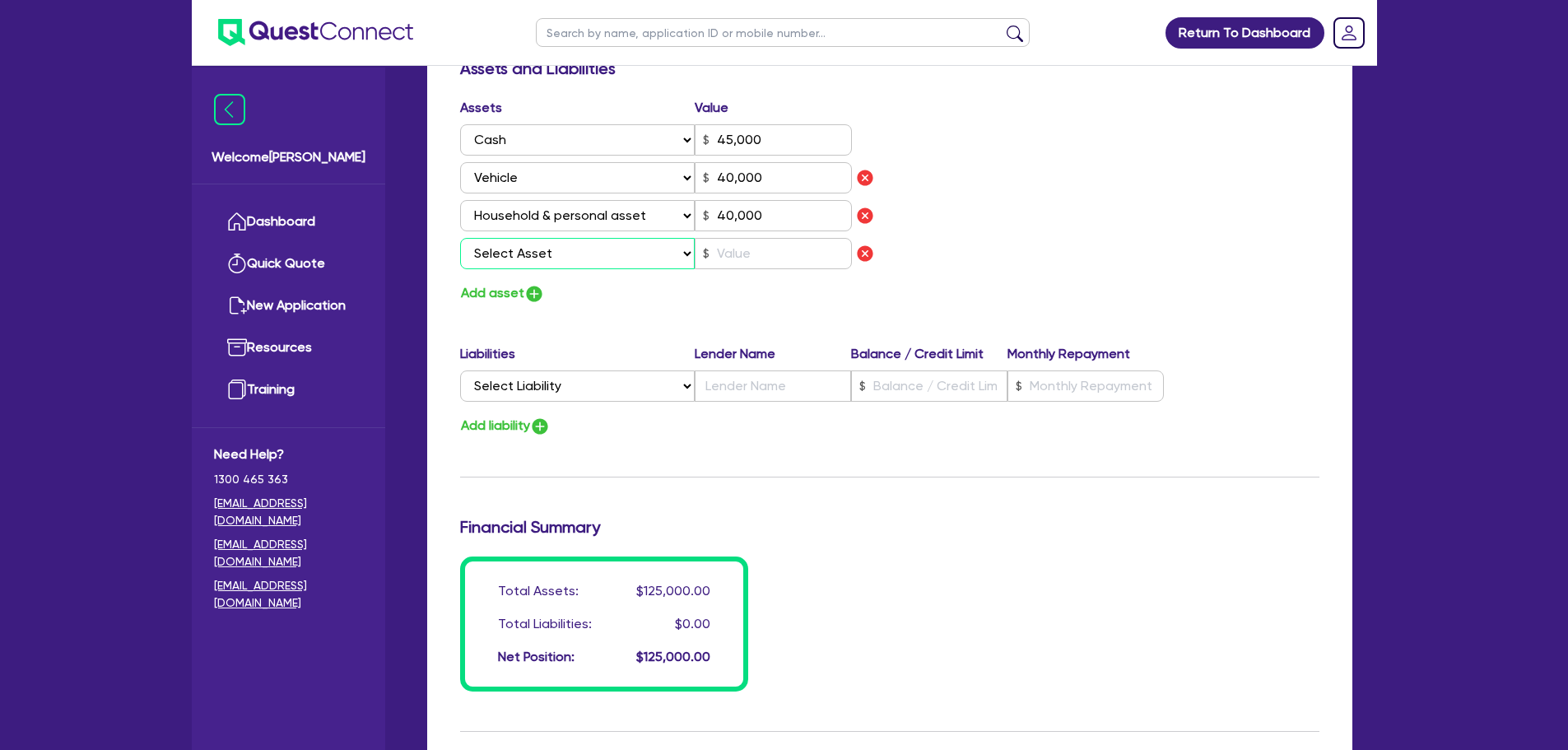
click at [554, 258] on select "Select Asset Cash Property Investment property Vehicle Truck Trailer Equipment …" at bounding box center [578, 253] width 236 height 31
select select "VEHICLE"
click at [460, 237] on select "Select Asset Cash Property Investment property Vehicle Truck Trailer Equipment …" at bounding box center [578, 253] width 236 height 31
type input "0"
type input "0431 677 422"
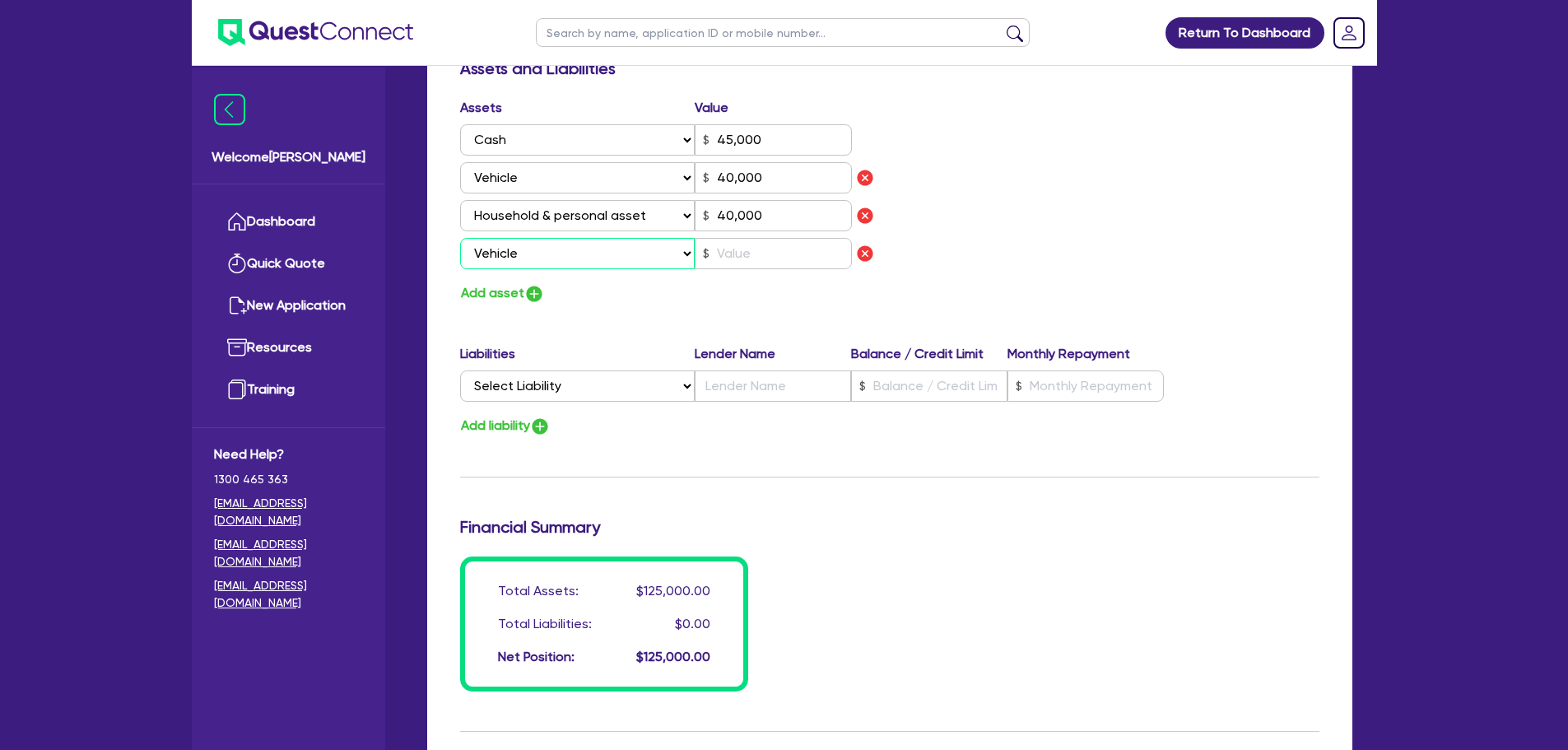
type input "45,000"
type input "40,000"
click at [780, 210] on input "40,000" at bounding box center [774, 216] width 157 height 31
click at [765, 243] on input "text" at bounding box center [774, 253] width 157 height 31
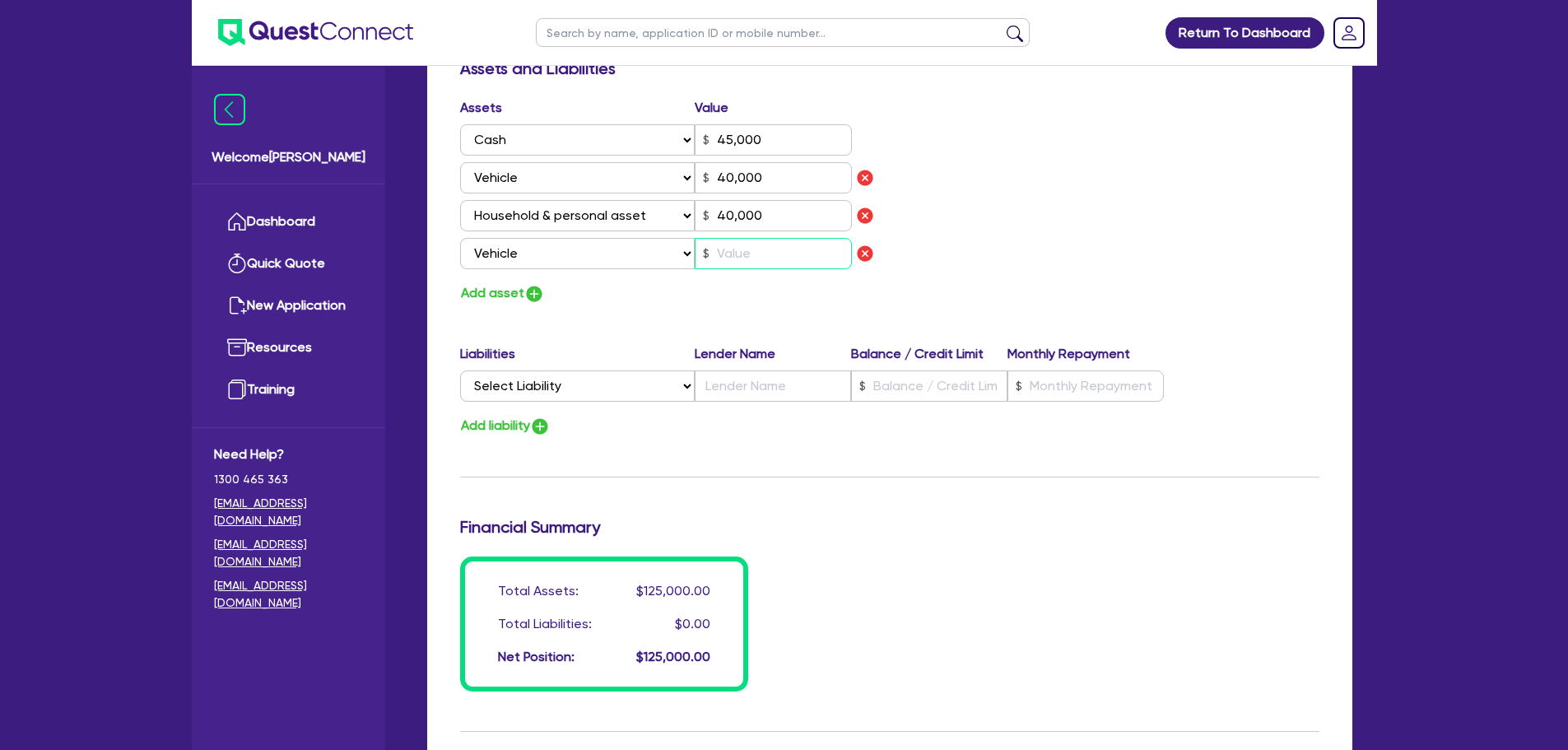
type input "0"
type input "0431 677 422"
type input "45,000"
type input "40,000"
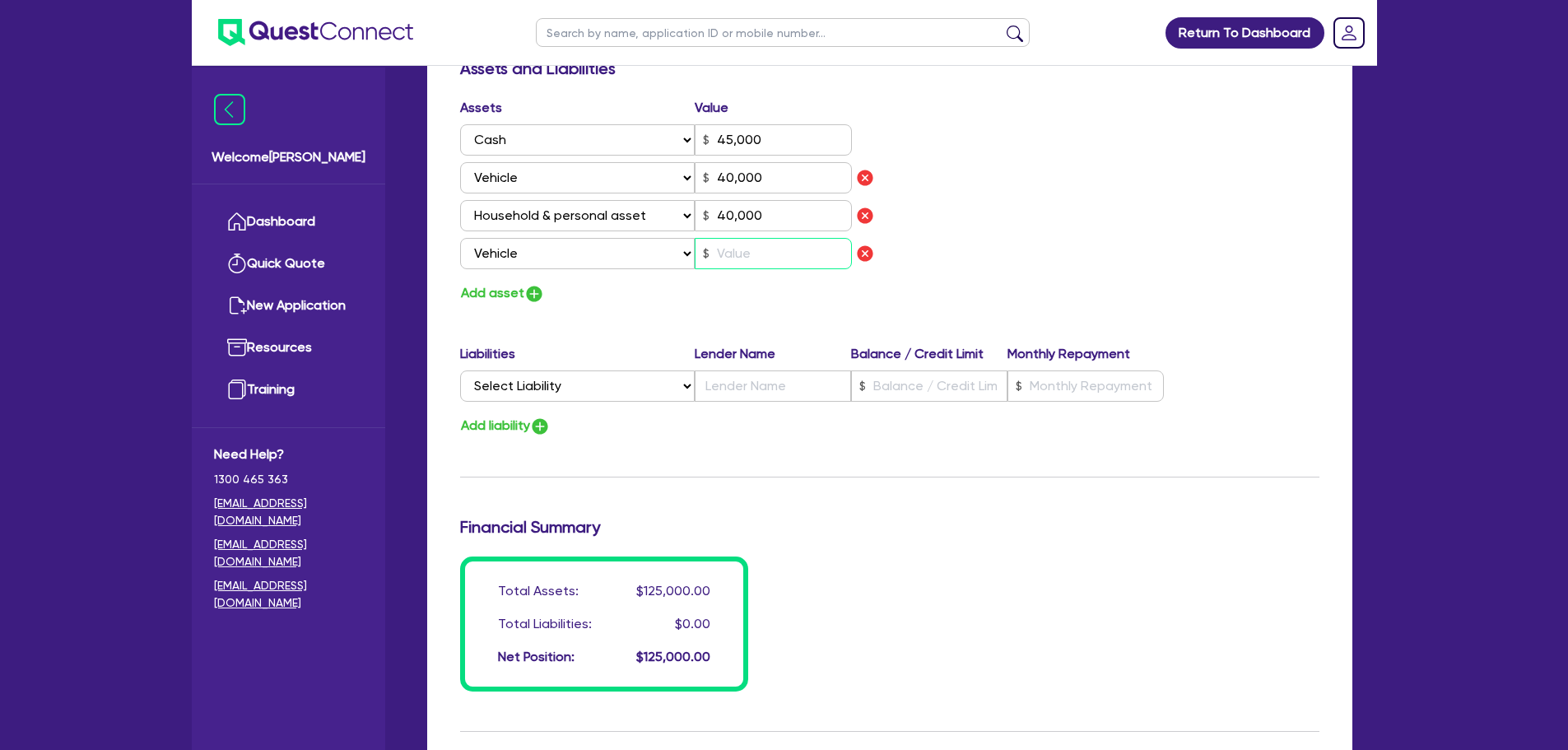
type input "3"
type input "0"
type input "0431 677 422"
type input "45,000"
type input "40,000"
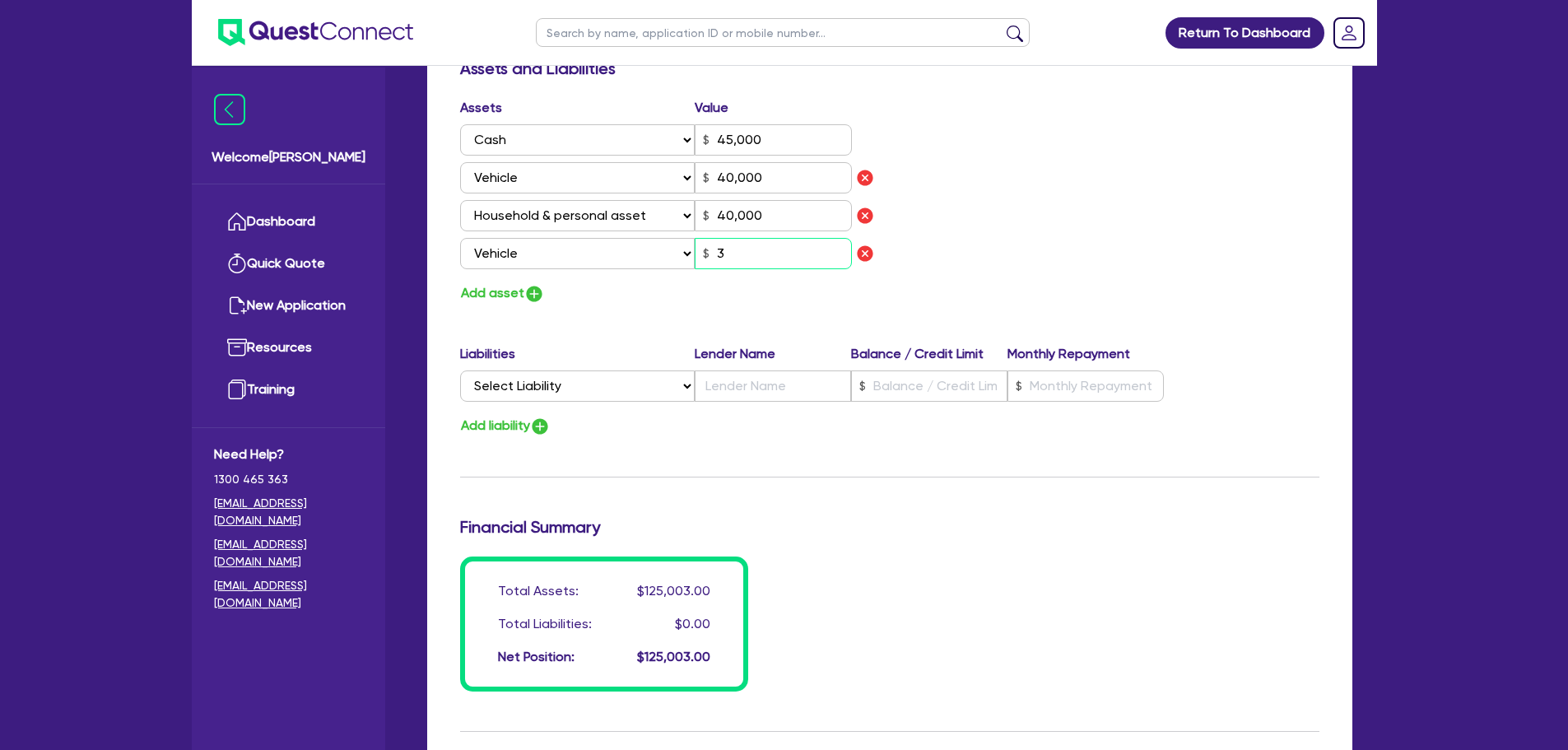
type input "40,000"
type input "30"
type input "0"
type input "0431 677 422"
type input "45,000"
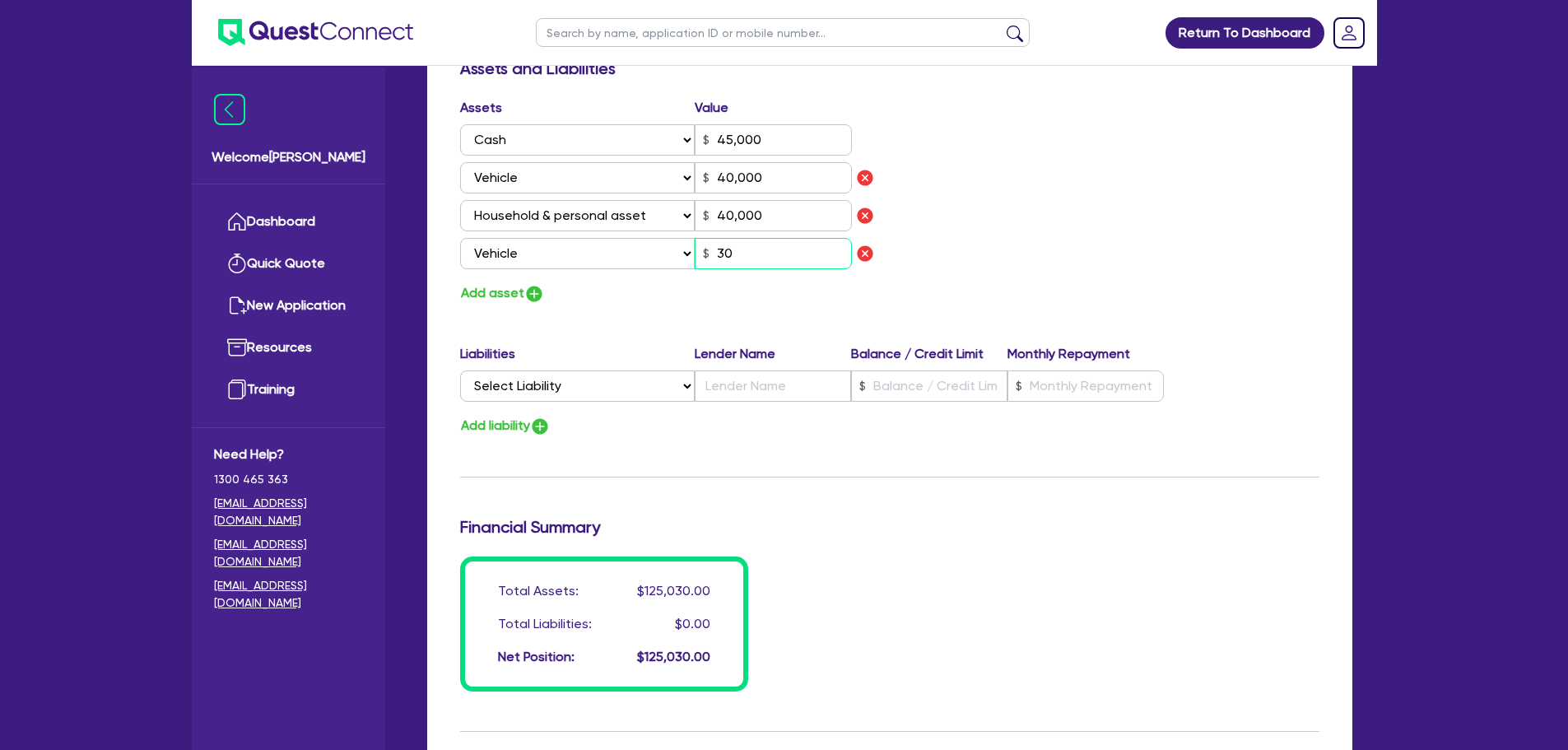
type input "40,000"
type input "300"
type input "0"
type input "0431 677 422"
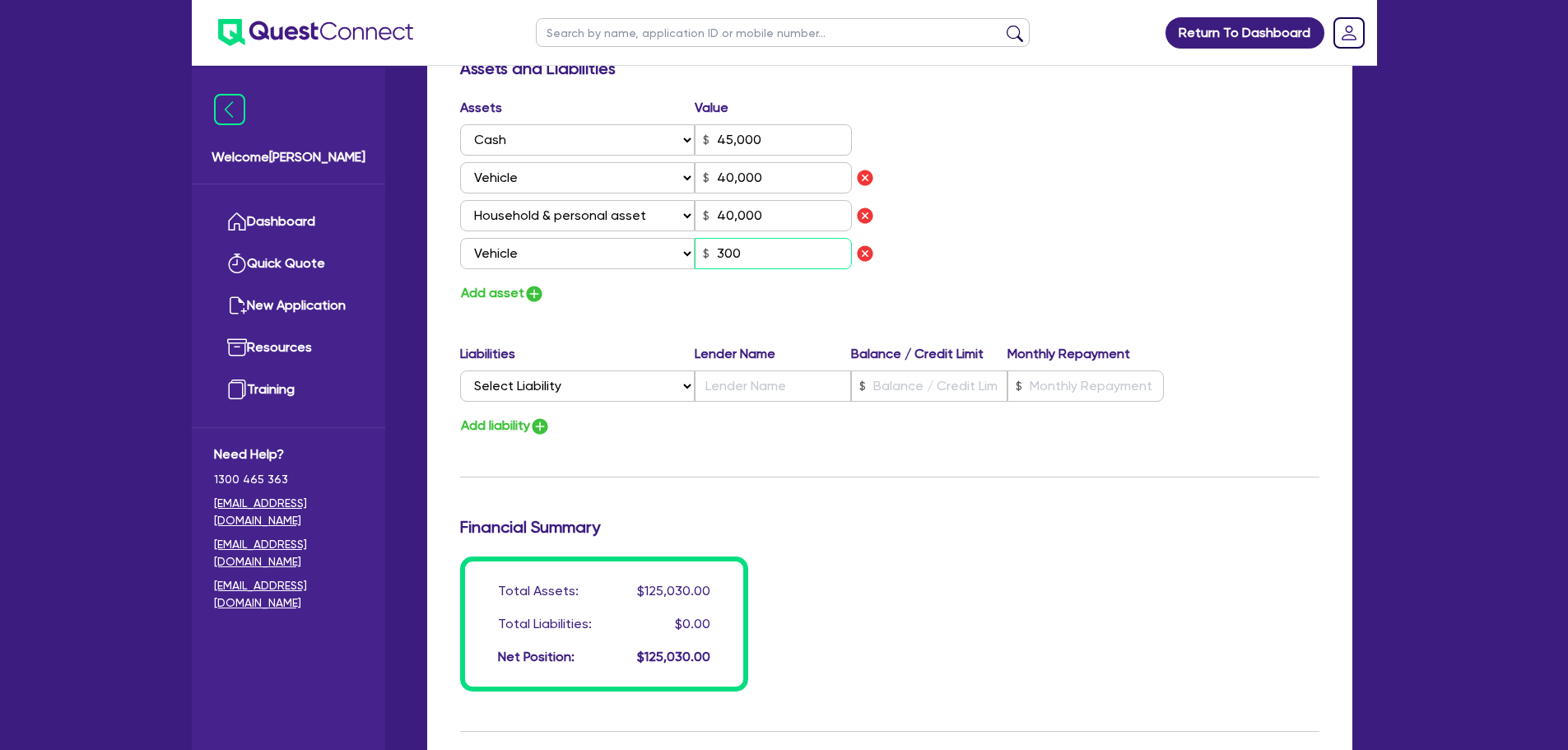
type input "45,000"
type input "40,000"
type input "3,000"
type input "0"
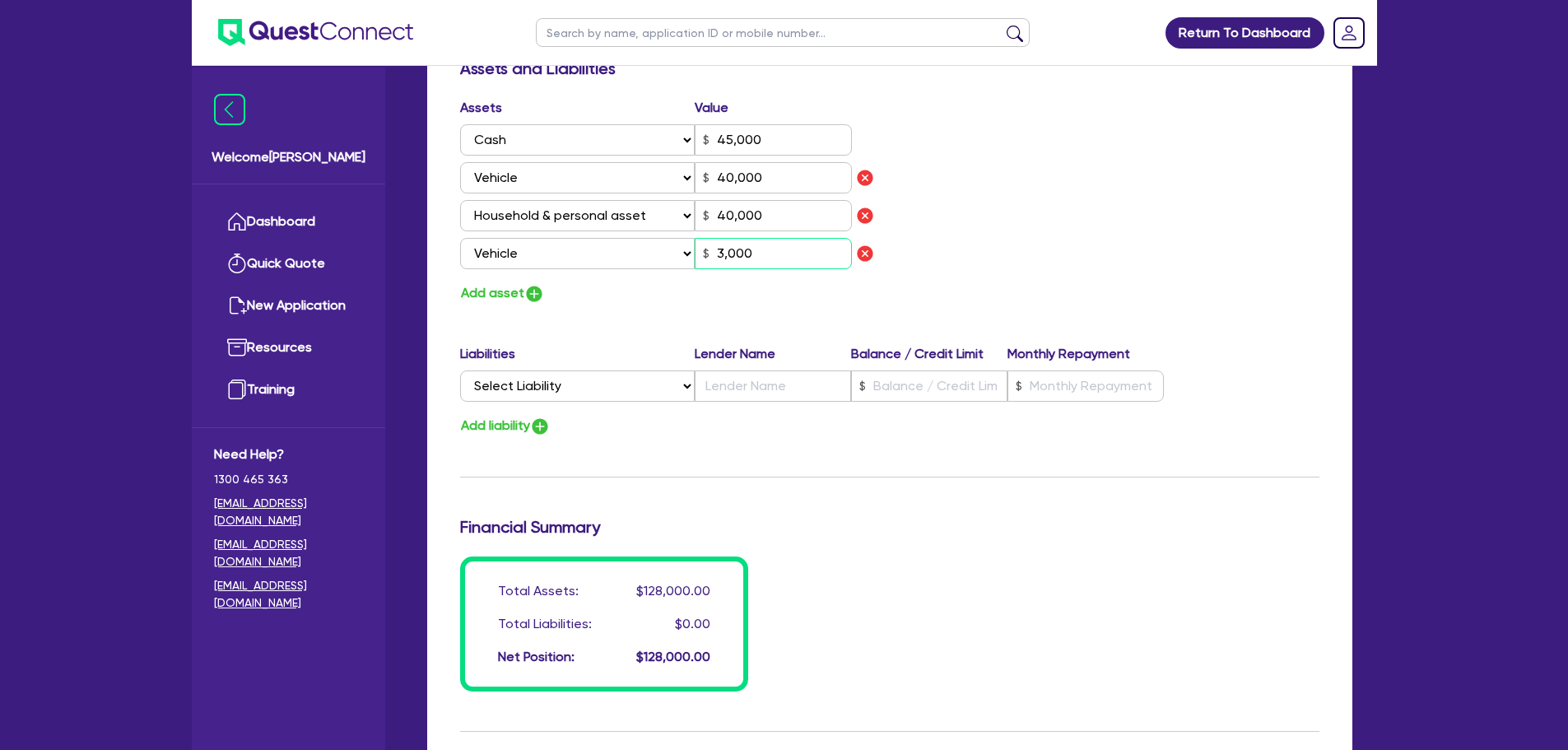
type input "0431 677 422"
type input "45,000"
type input "40,000"
type input "30,000"
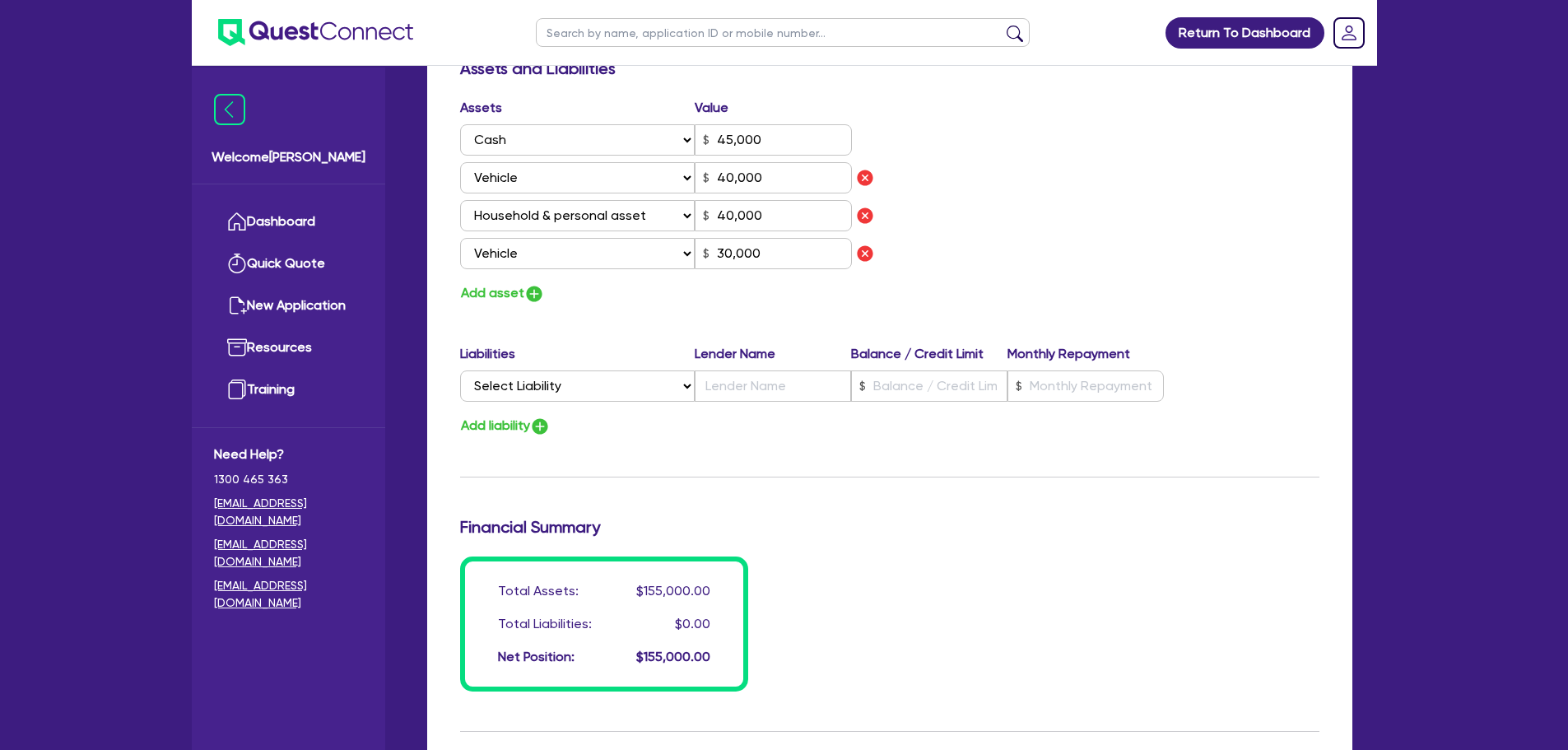
click at [911, 237] on div "Assets Value Select Asset Cash Property Investment property Vehicle Truck Trail…" at bounding box center [890, 201] width 884 height 207
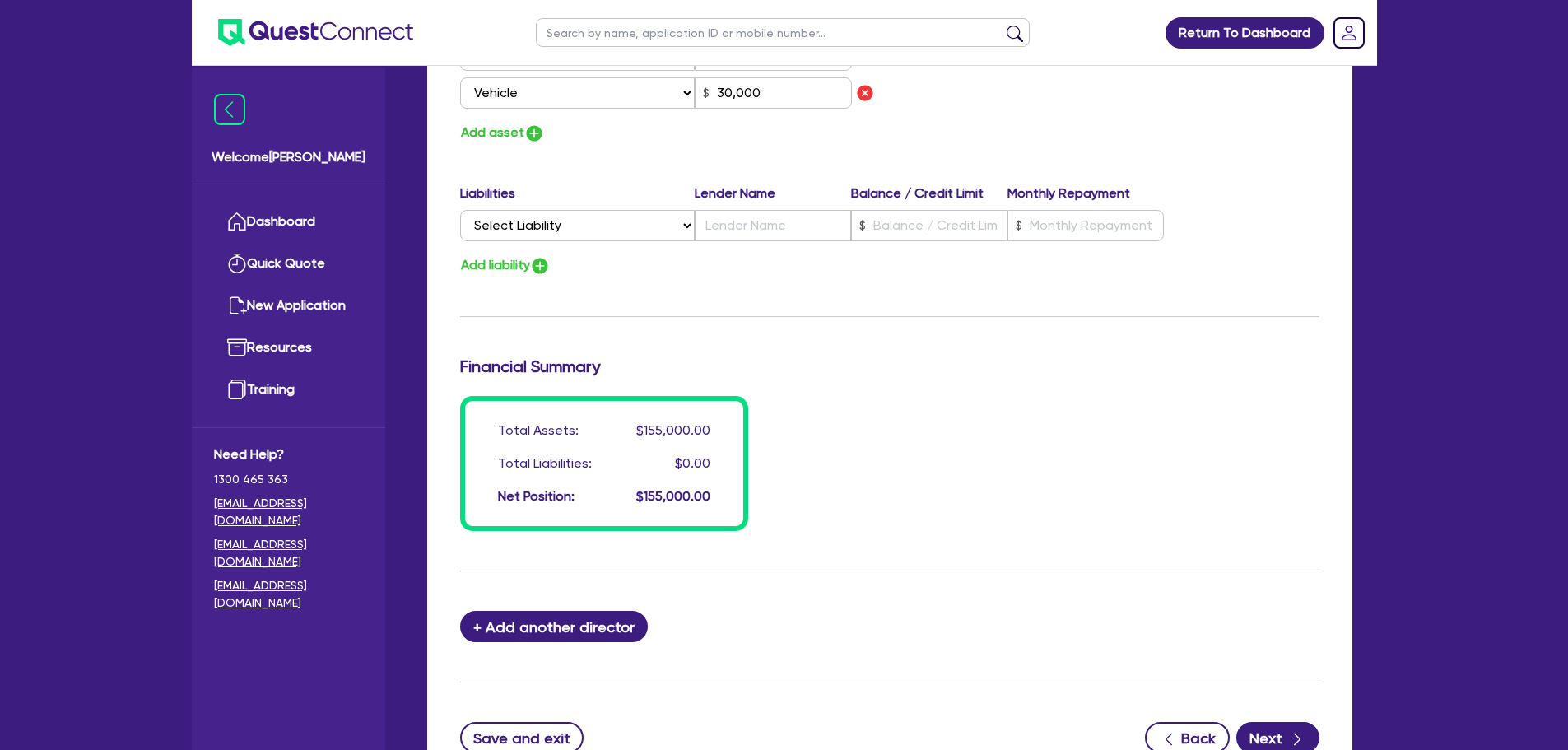
scroll to position [1284, 0]
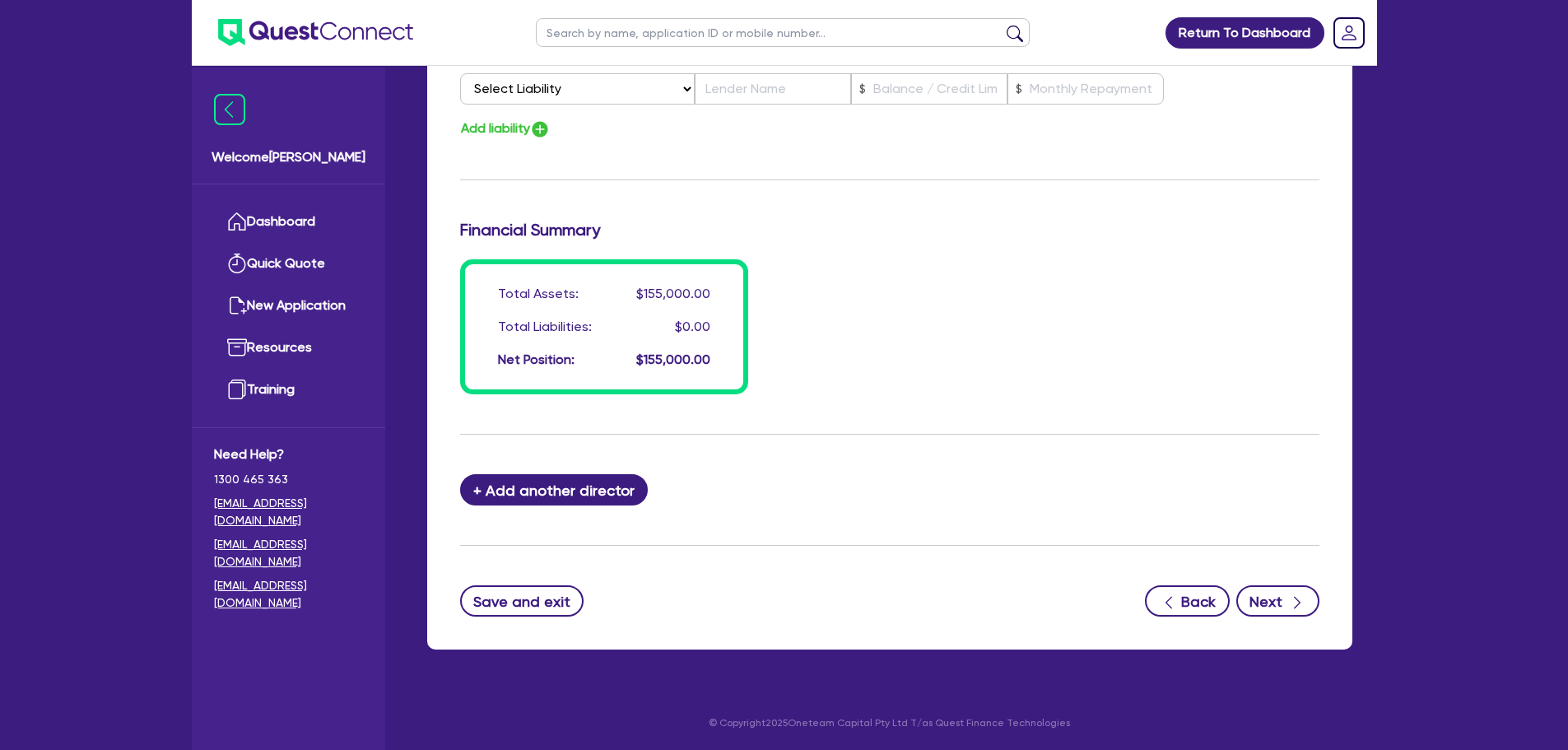
click at [1296, 607] on icon "button" at bounding box center [1297, 602] width 7 height 12
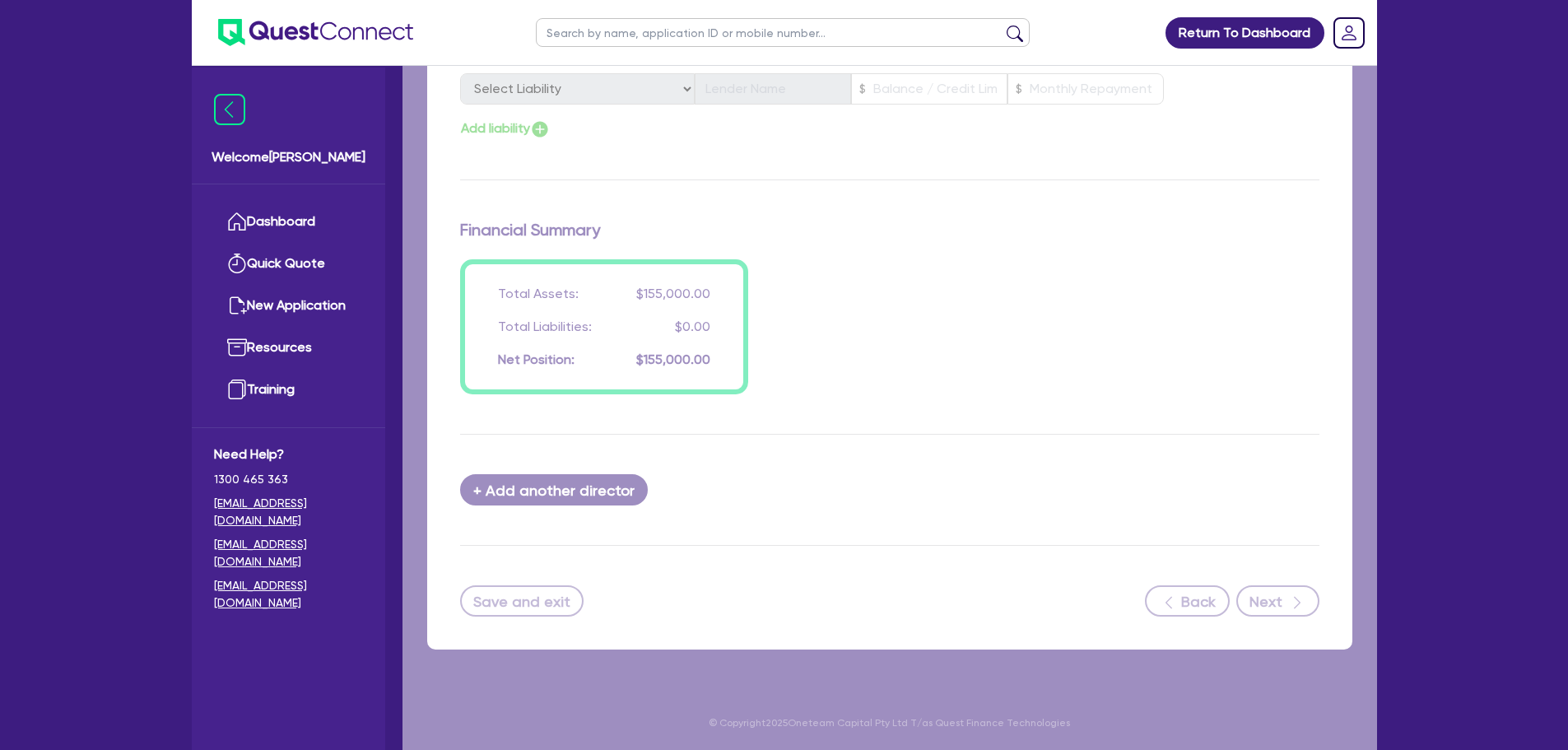
select select "CARS_AND_LIGHT_TRUCKS"
select select "PASSENGER_VEHICLES"
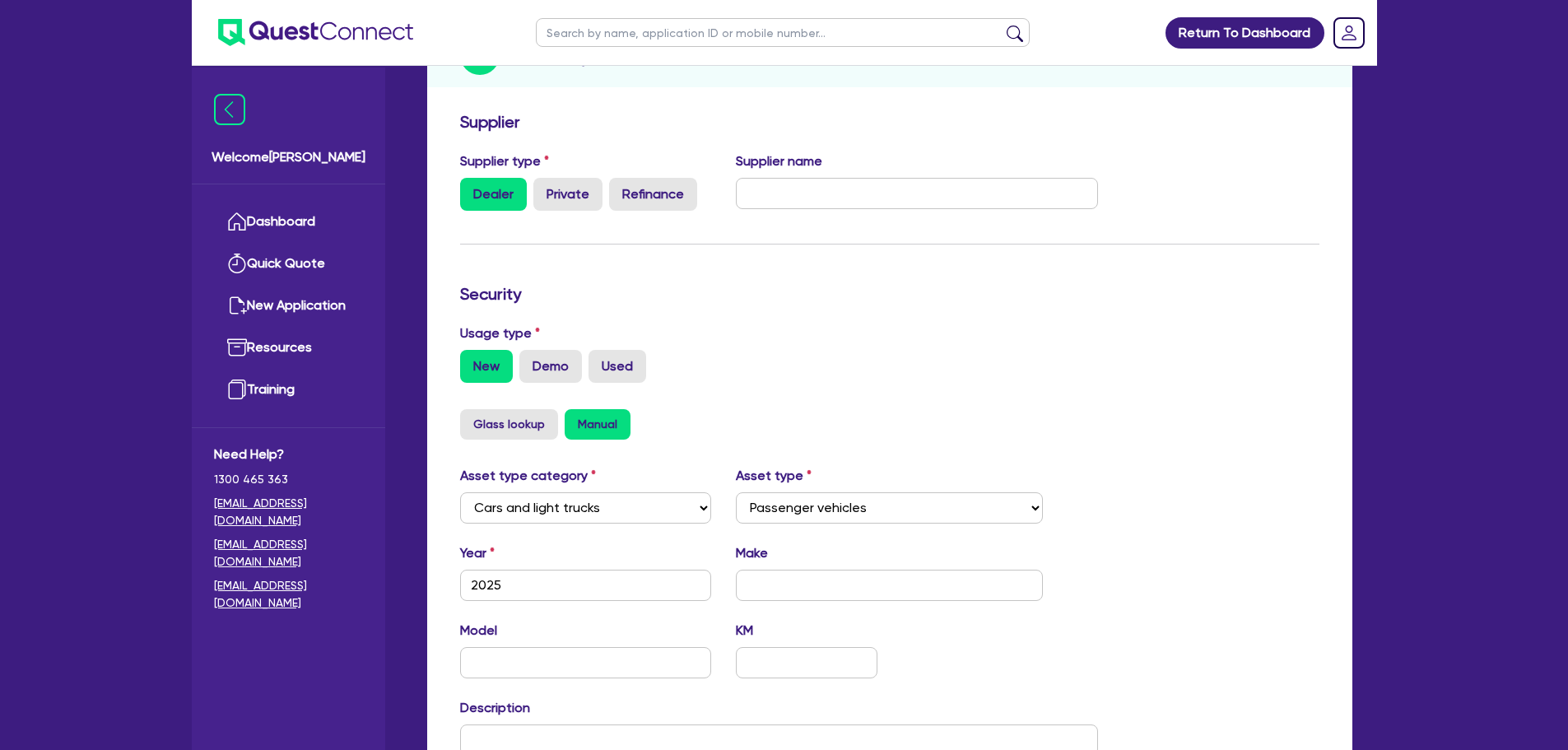
scroll to position [411, 0]
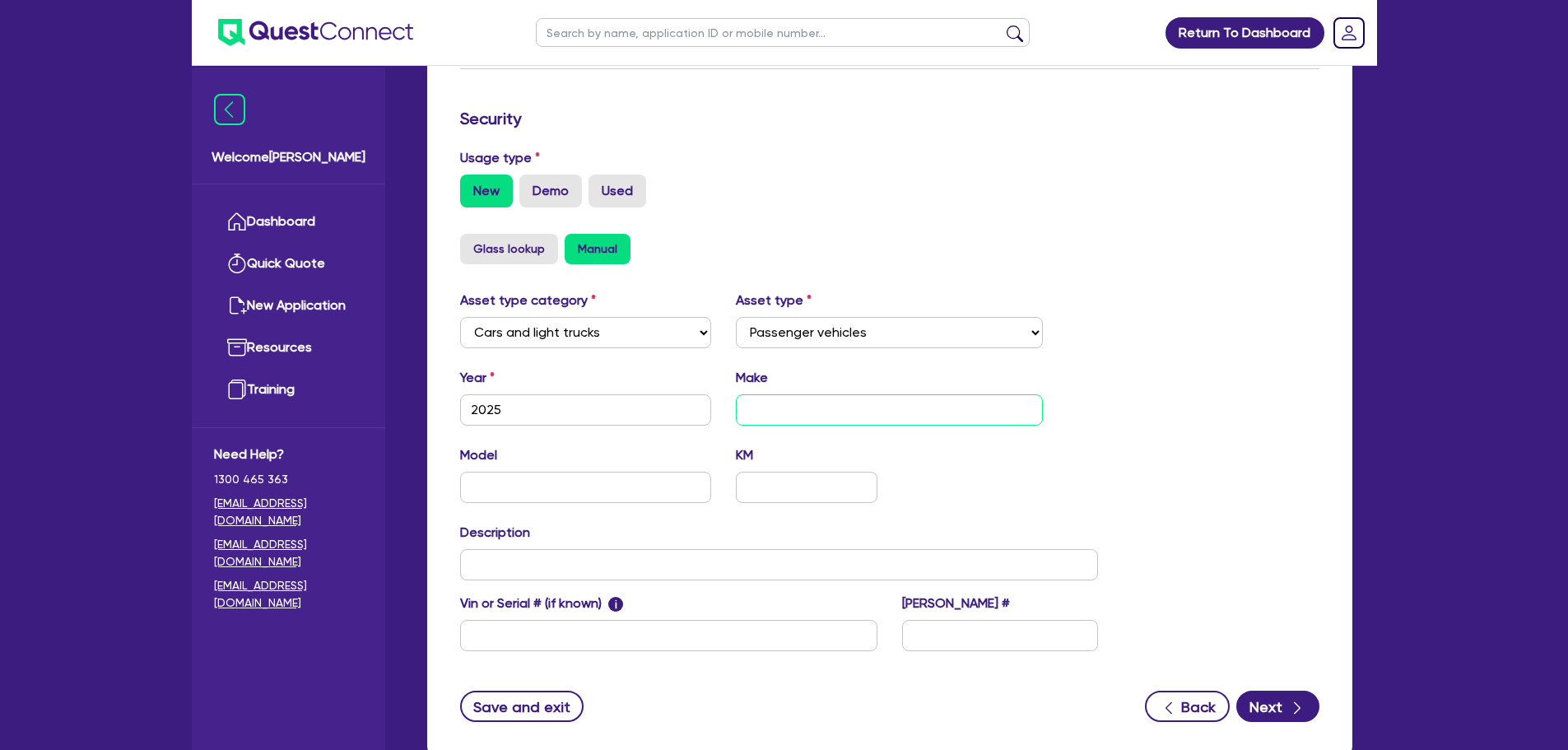
click at [849, 408] on input "text" at bounding box center [890, 410] width 307 height 31
click at [1138, 309] on div "Asset type category Select Cars and light trucks Primary assets Secondary asset…" at bounding box center [890, 480] width 884 height 380
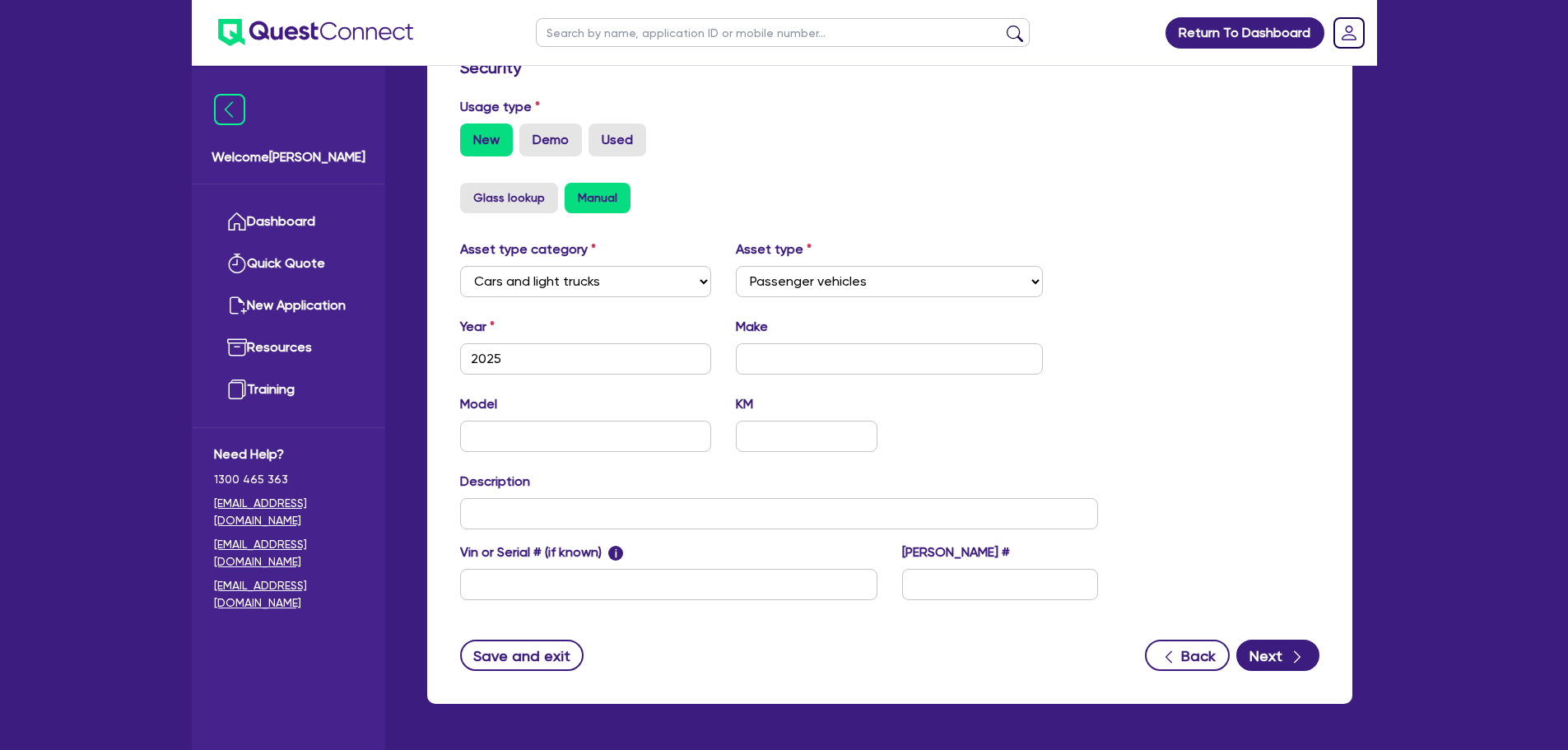
scroll to position [517, 0]
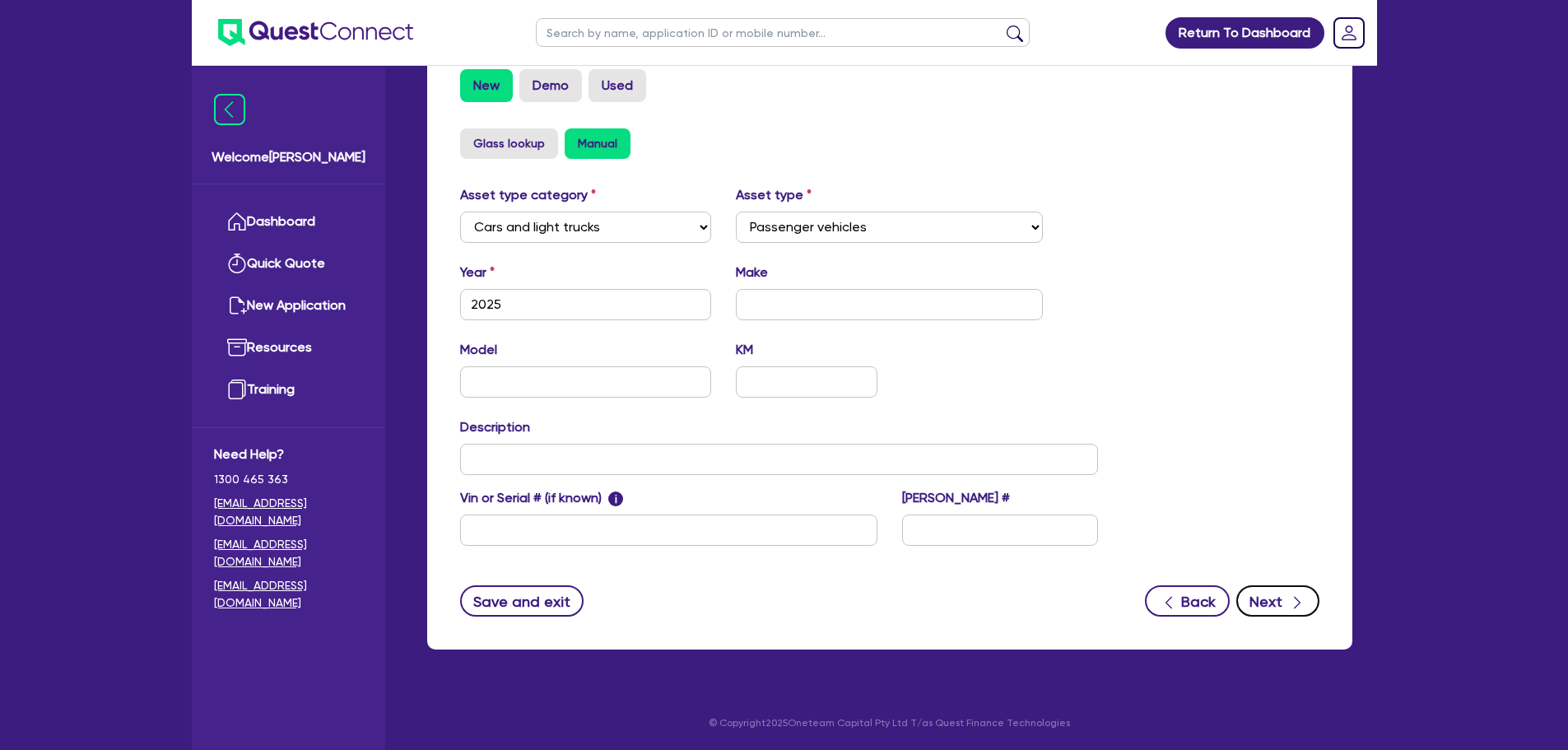
click at [1283, 600] on button "Next" at bounding box center [1277, 601] width 83 height 31
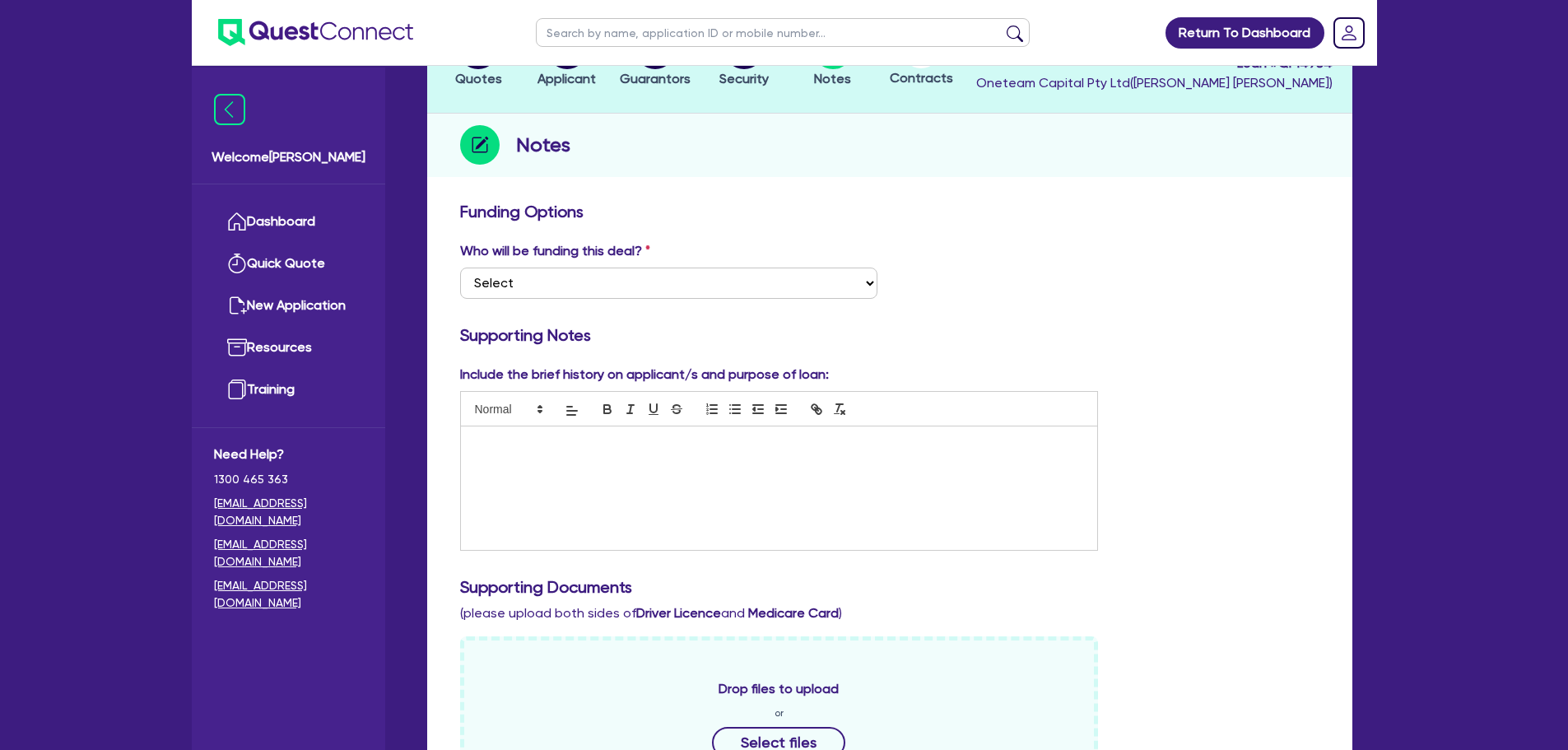
scroll to position [165, 0]
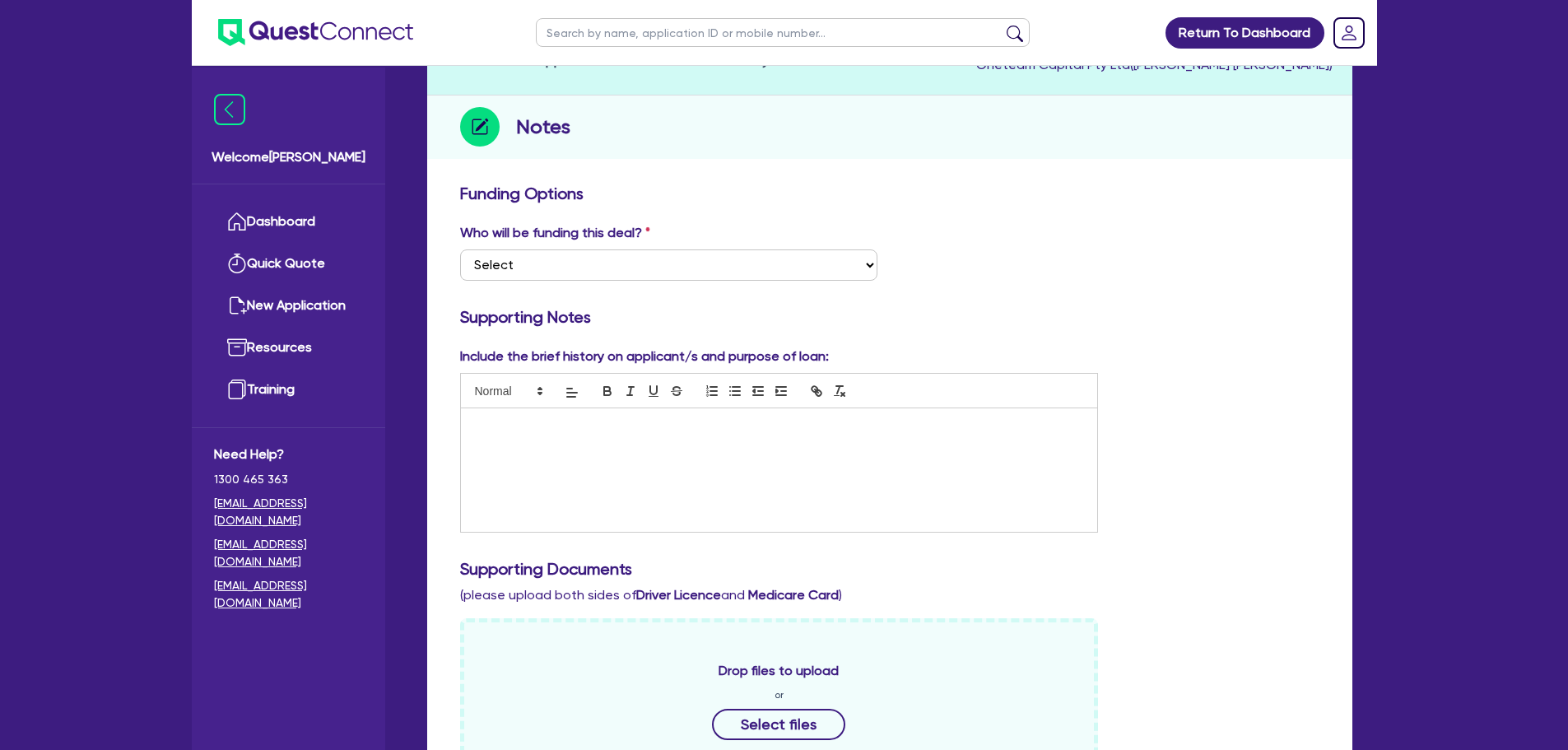
click at [665, 247] on div "Who will be funding this deal? Select I want Quest to fund 100% I will fund 100…" at bounding box center [669, 251] width 442 height 58
drag, startPoint x: 667, startPoint y: 262, endPoint x: 671, endPoint y: 272, distance: 10.8
click at [667, 262] on select "Select I want Quest to fund 100% I will fund 100% I will co-fund with Quest Oth…" at bounding box center [669, 265] width 417 height 31
select select "Other"
click at [460, 250] on select "Select I want Quest to fund 100% I will fund 100% I will co-fund with Quest Oth…" at bounding box center [669, 265] width 417 height 31
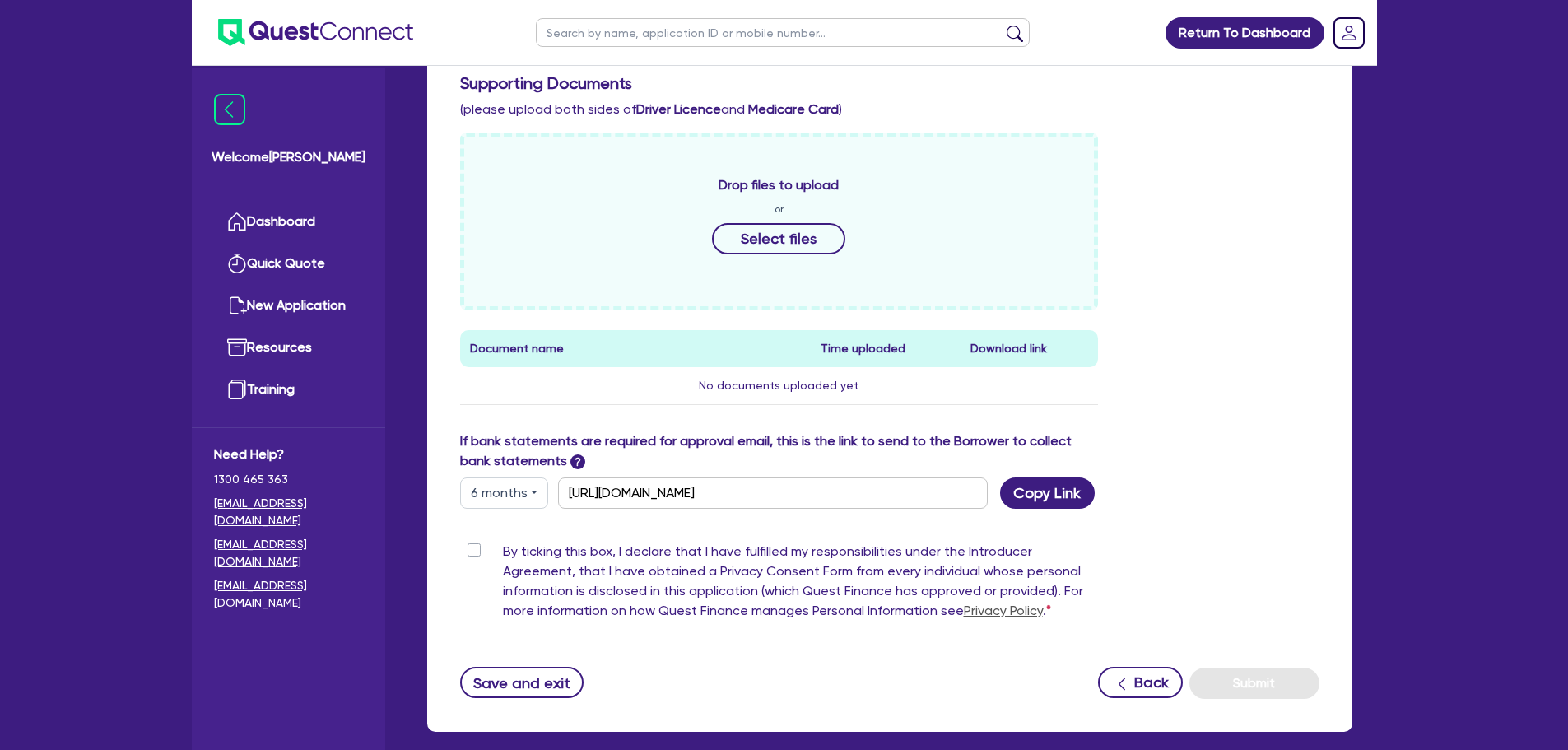
scroll to position [733, 0]
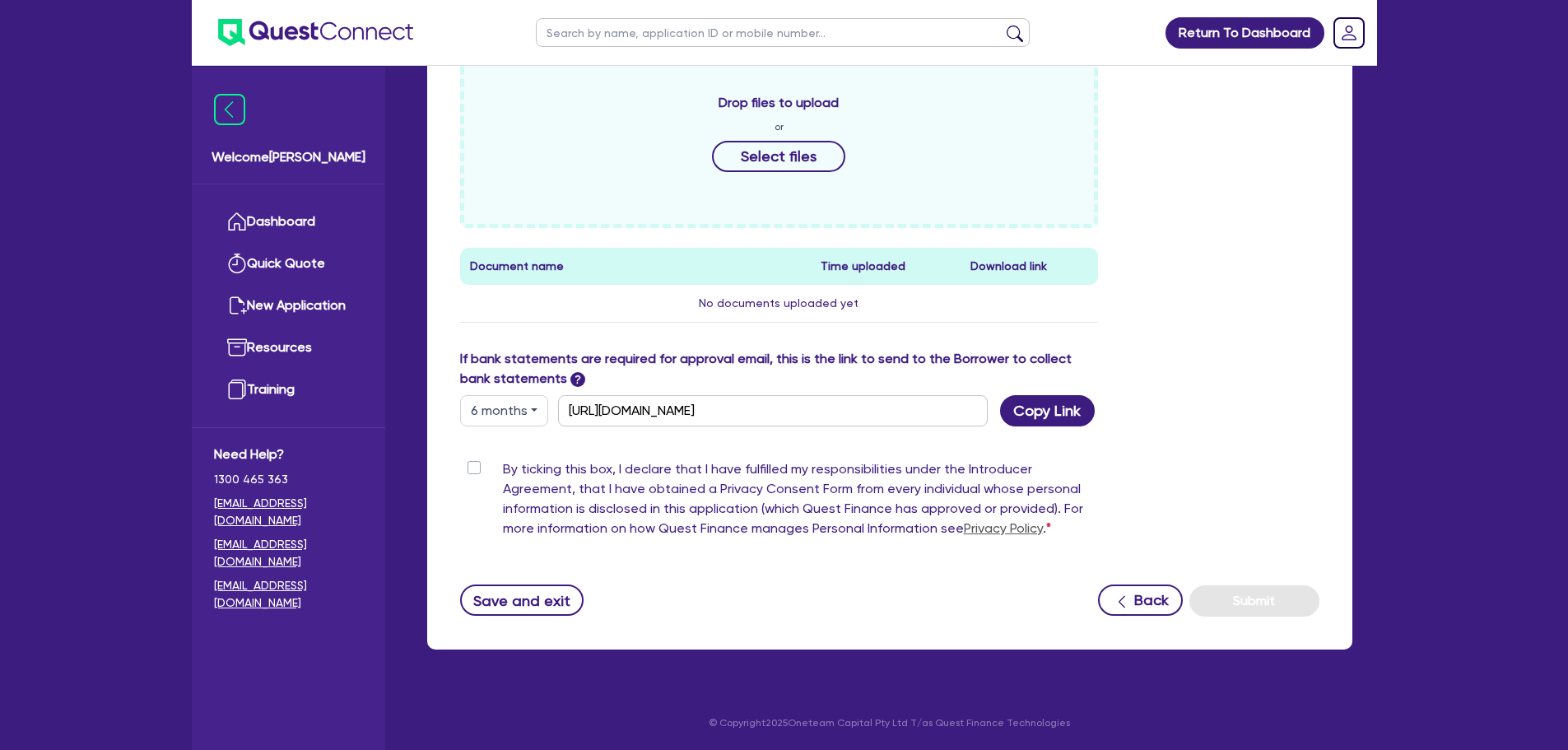
click at [503, 469] on label "By ticking this box, I declare that I have fulfilled my responsibilities under …" at bounding box center [801, 502] width 595 height 86
click at [473, 469] on input "By ticking this box, I declare that I have fulfilled my responsibilities under …" at bounding box center [466, 467] width 13 height 16
checkbox input "true"
click at [1037, 418] on button "Copy Link" at bounding box center [1047, 410] width 94 height 31
click at [1280, 602] on button "Submit" at bounding box center [1254, 601] width 130 height 31
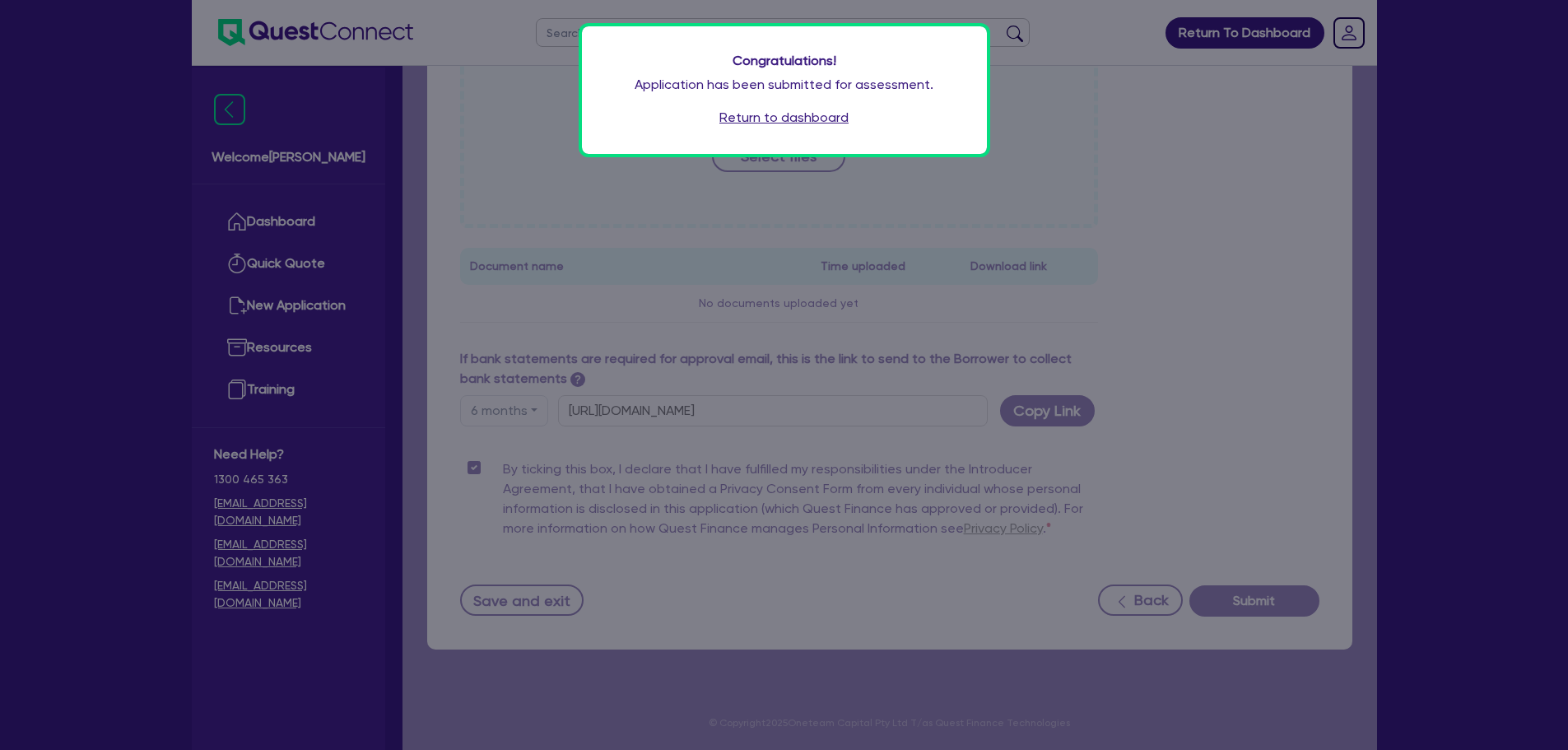
click at [822, 107] on div "Congratulations! Application has been submitted for assessment. Return to dashb…" at bounding box center [784, 90] width 405 height 127
drag, startPoint x: 822, startPoint y: 107, endPoint x: 820, endPoint y: 117, distance: 10.2
click at [821, 112] on div "Congratulations! Application has been submitted for assessment. Return to dashb…" at bounding box center [784, 90] width 405 height 127
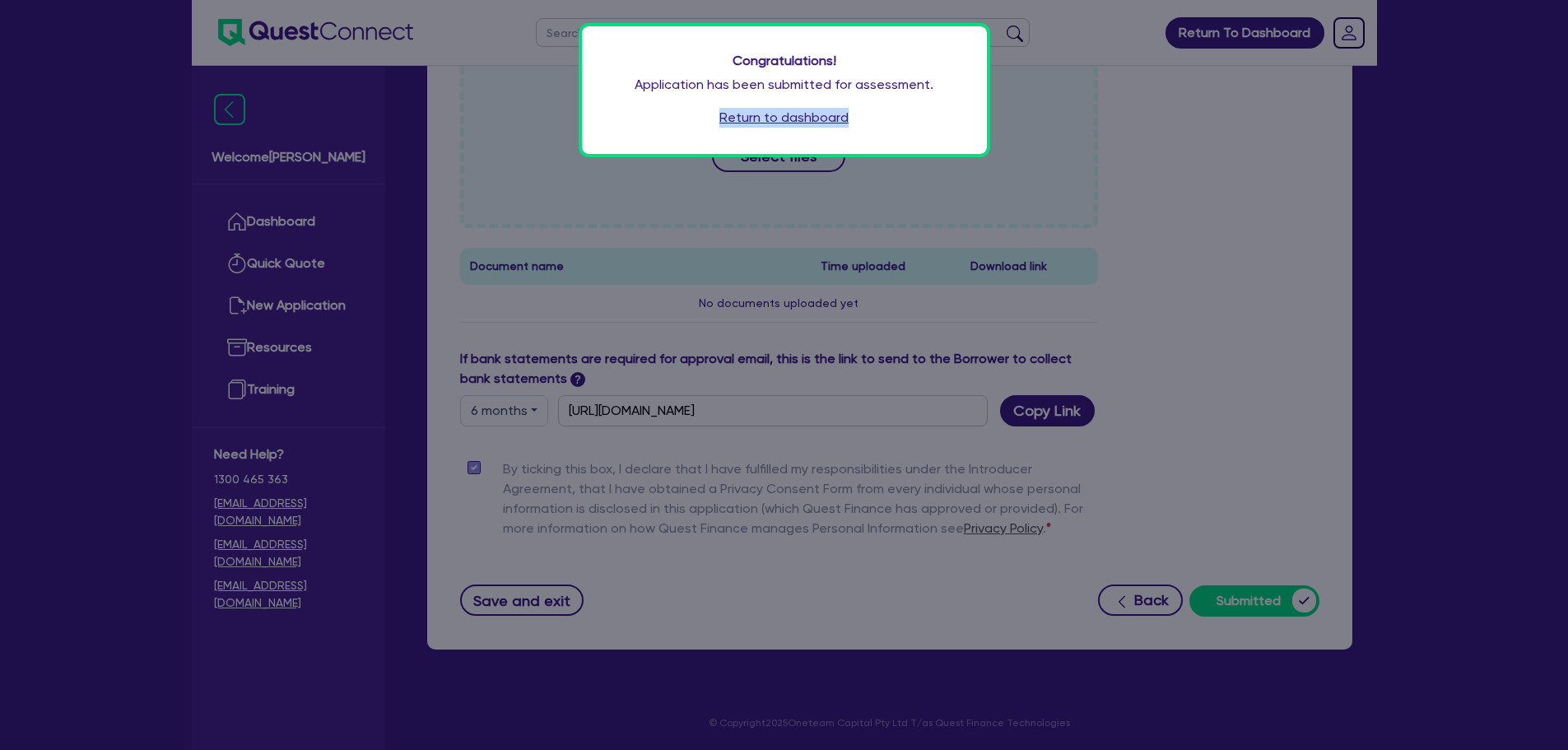
click at [820, 117] on link "Return to dashboard" at bounding box center [784, 117] width 129 height 20
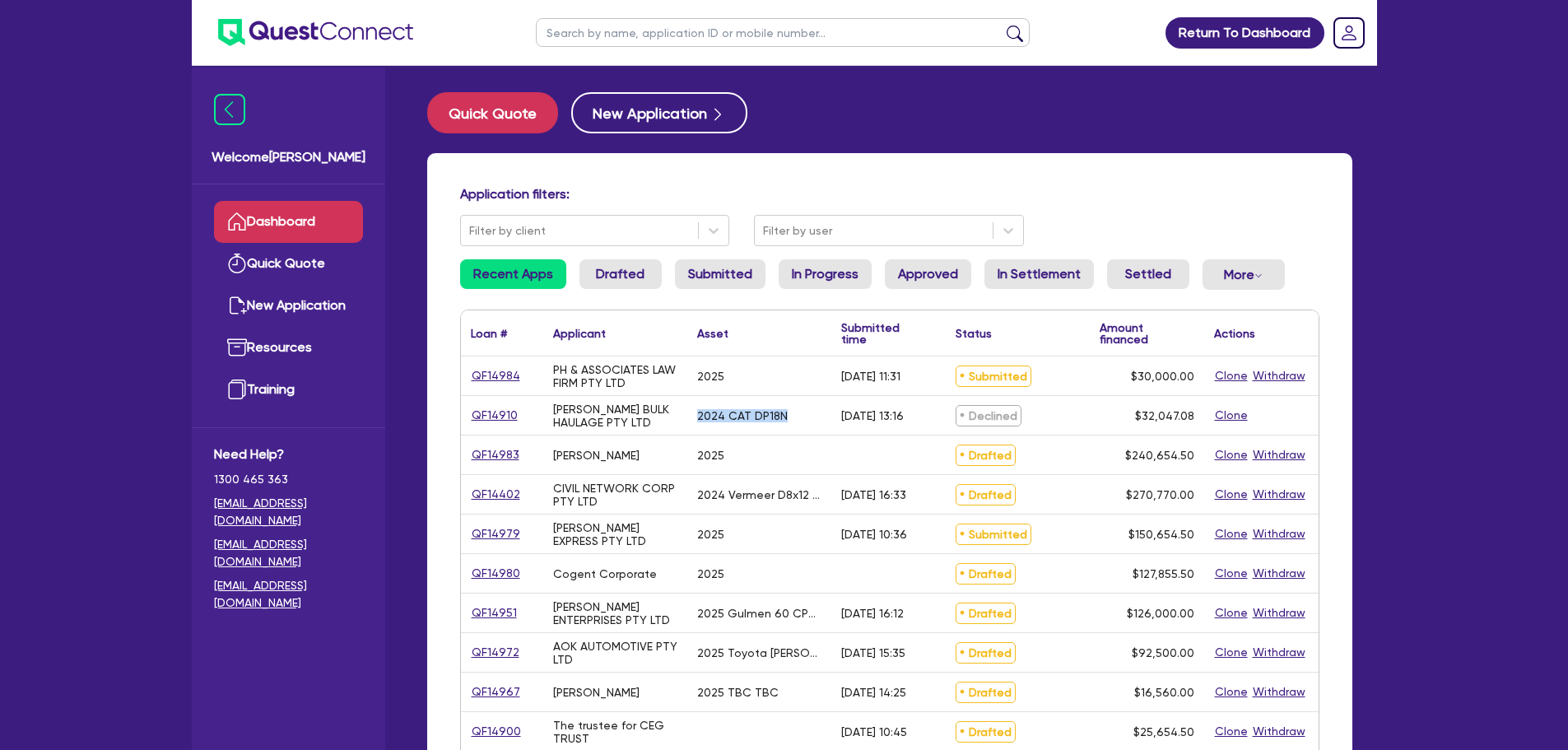
drag, startPoint x: 789, startPoint y: 416, endPoint x: 696, endPoint y: 414, distance: 93.0
click at [696, 414] on div "2024 CAT DP18N" at bounding box center [759, 415] width 144 height 38
click at [754, 443] on div "2025" at bounding box center [759, 455] width 144 height 38
drag, startPoint x: 725, startPoint y: 449, endPoint x: 696, endPoint y: 450, distance: 29.0
click at [696, 450] on div "2025" at bounding box center [759, 455] width 144 height 38
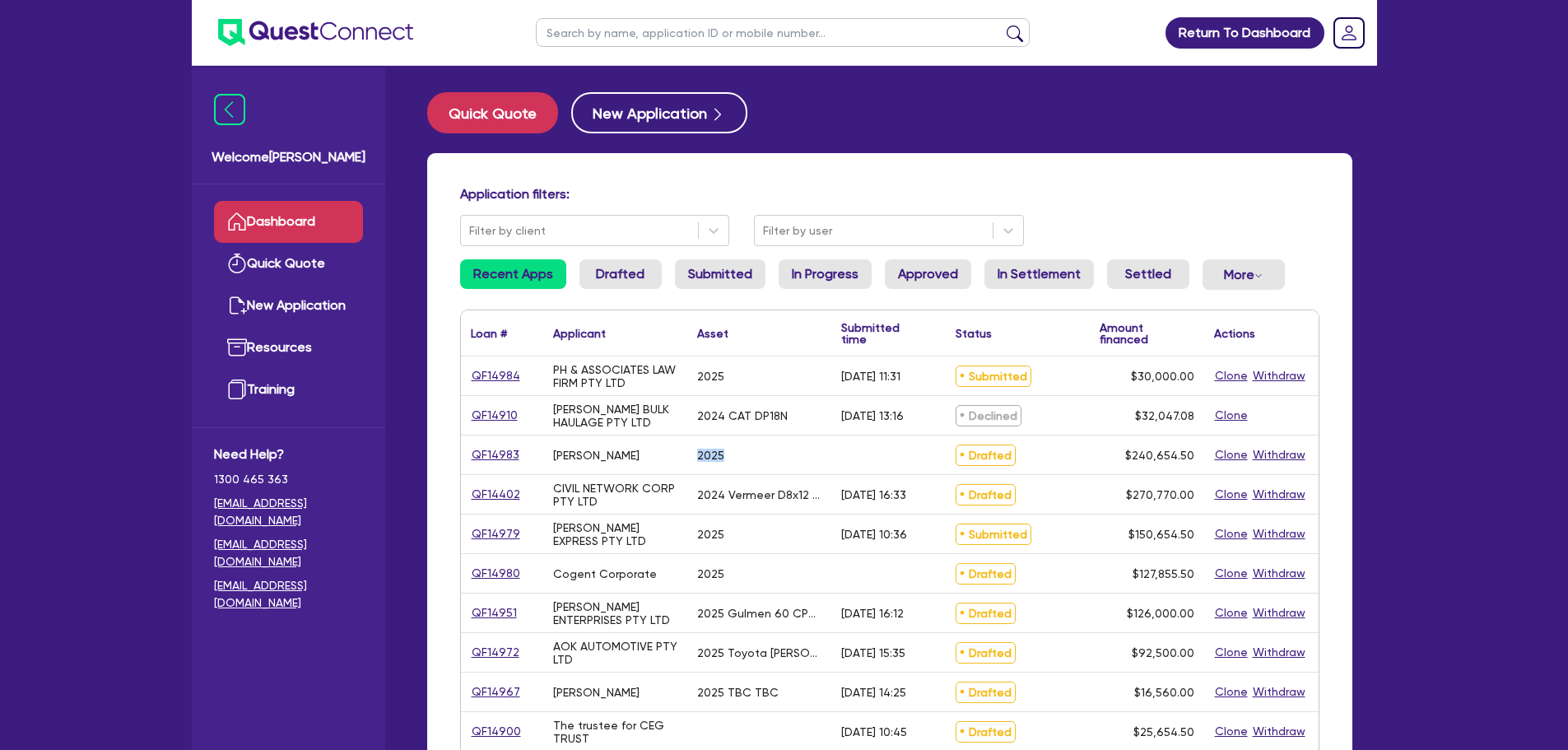
click at [746, 464] on div "2025" at bounding box center [759, 455] width 144 height 38
click at [791, 420] on div "2024 CAT DP18N" at bounding box center [759, 415] width 144 height 38
drag, startPoint x: 794, startPoint y: 416, endPoint x: 699, endPoint y: 419, distance: 95.0
click at [698, 417] on div "2024 CAT DP18N" at bounding box center [759, 415] width 144 height 38
click at [726, 434] on div "2024 CAT DP18N" at bounding box center [759, 415] width 144 height 38
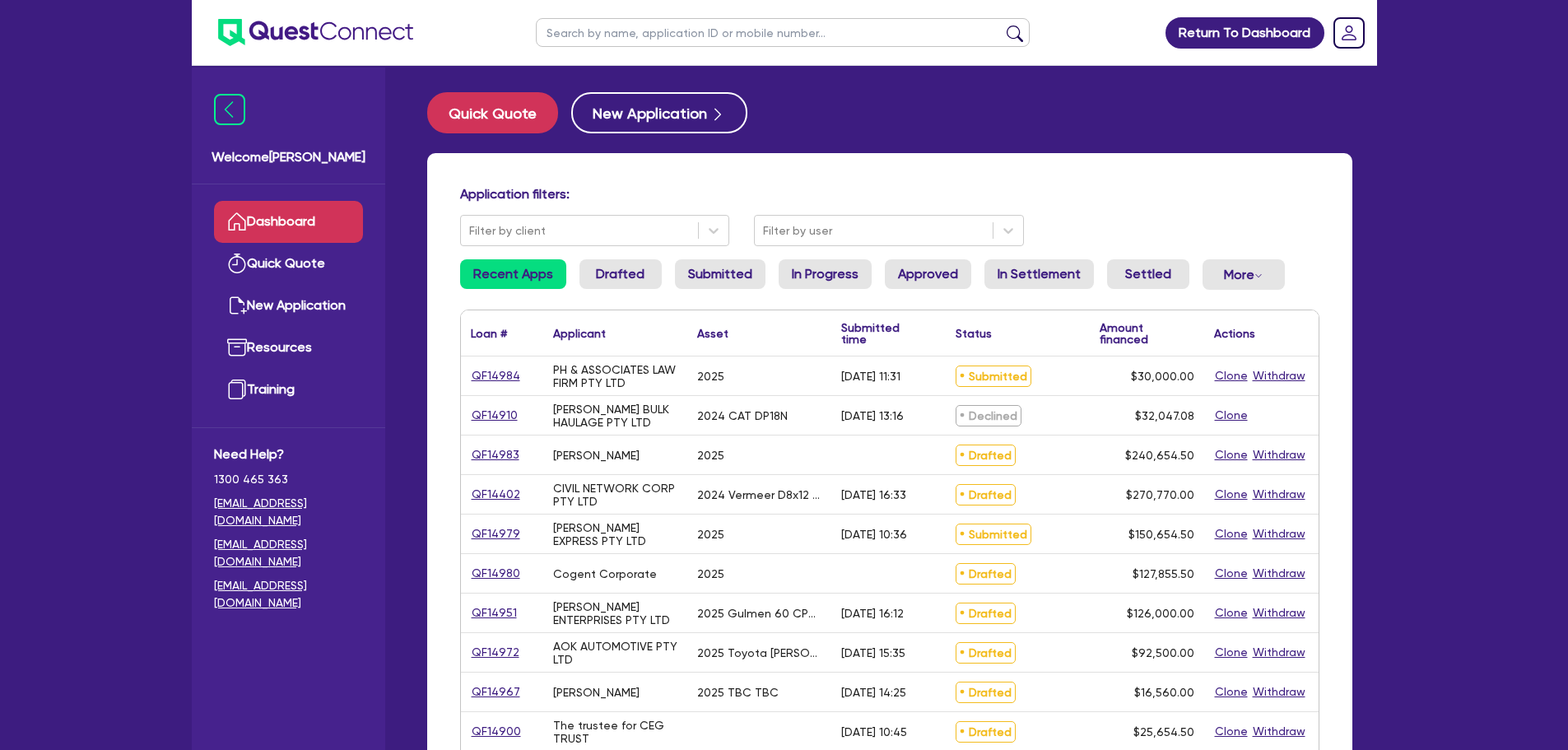
click at [703, 40] on input "text" at bounding box center [783, 32] width 494 height 29
type input "coast to coast"
click at [1001, 24] on button "submit" at bounding box center [1014, 36] width 26 height 23
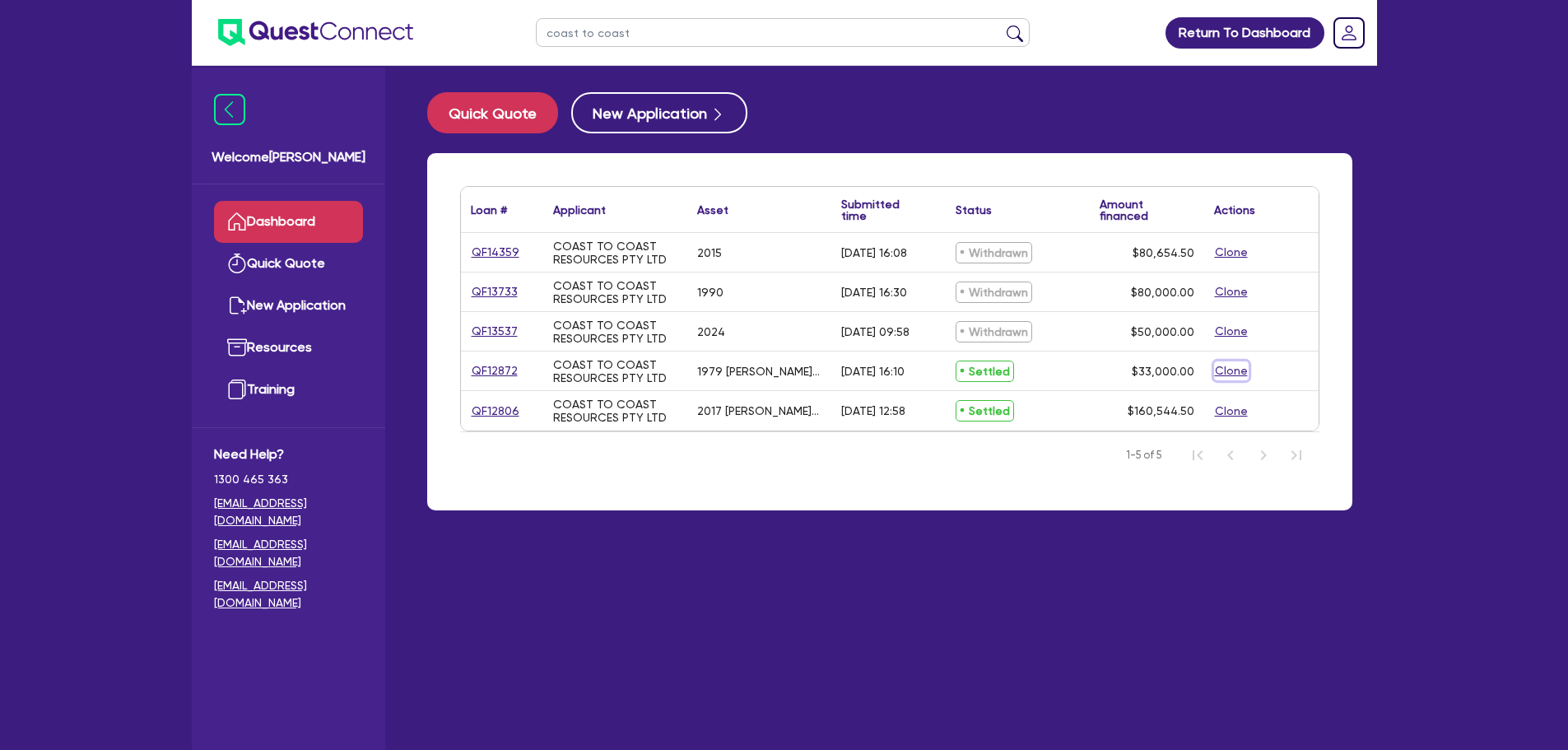
click at [1227, 375] on button "Clone" at bounding box center [1231, 371] width 35 height 19
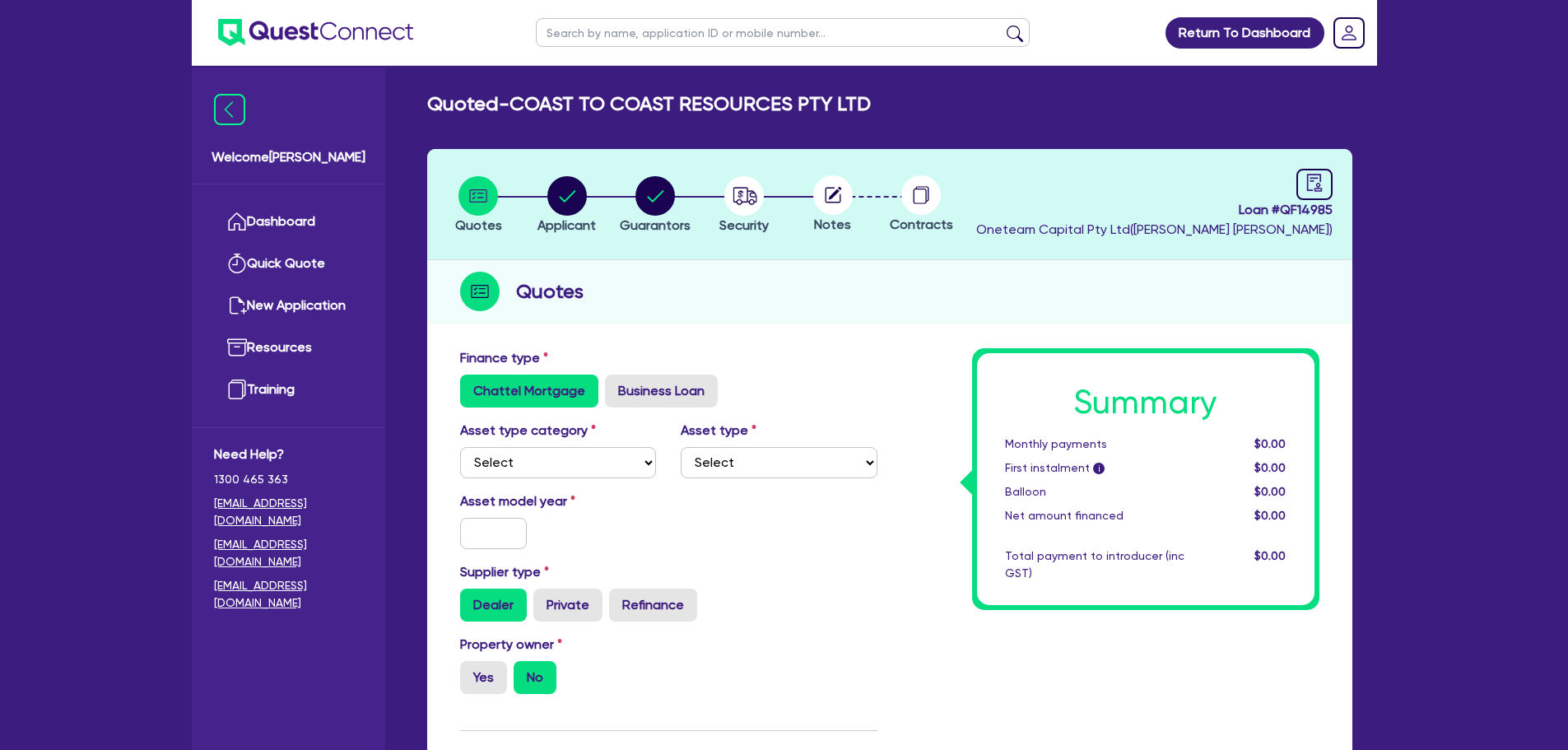
click at [553, 486] on div "Asset type category Select Cars and light trucks Primary assets Secondary asset…" at bounding box center [669, 456] width 442 height 71
drag, startPoint x: 530, startPoint y: 461, endPoint x: 533, endPoint y: 476, distance: 15.3
click at [530, 461] on select "Select Cars and light trucks Primary assets Secondary assets Tertiary assets" at bounding box center [558, 463] width 196 height 31
click at [460, 447] on select "Select Cars and light trucks Primary assets Secondary assets Tertiary assets" at bounding box center [558, 463] width 196 height 31
click at [574, 456] on select "Select Cars and light trucks Primary assets Secondary assets Tertiary assets" at bounding box center [558, 463] width 196 height 31
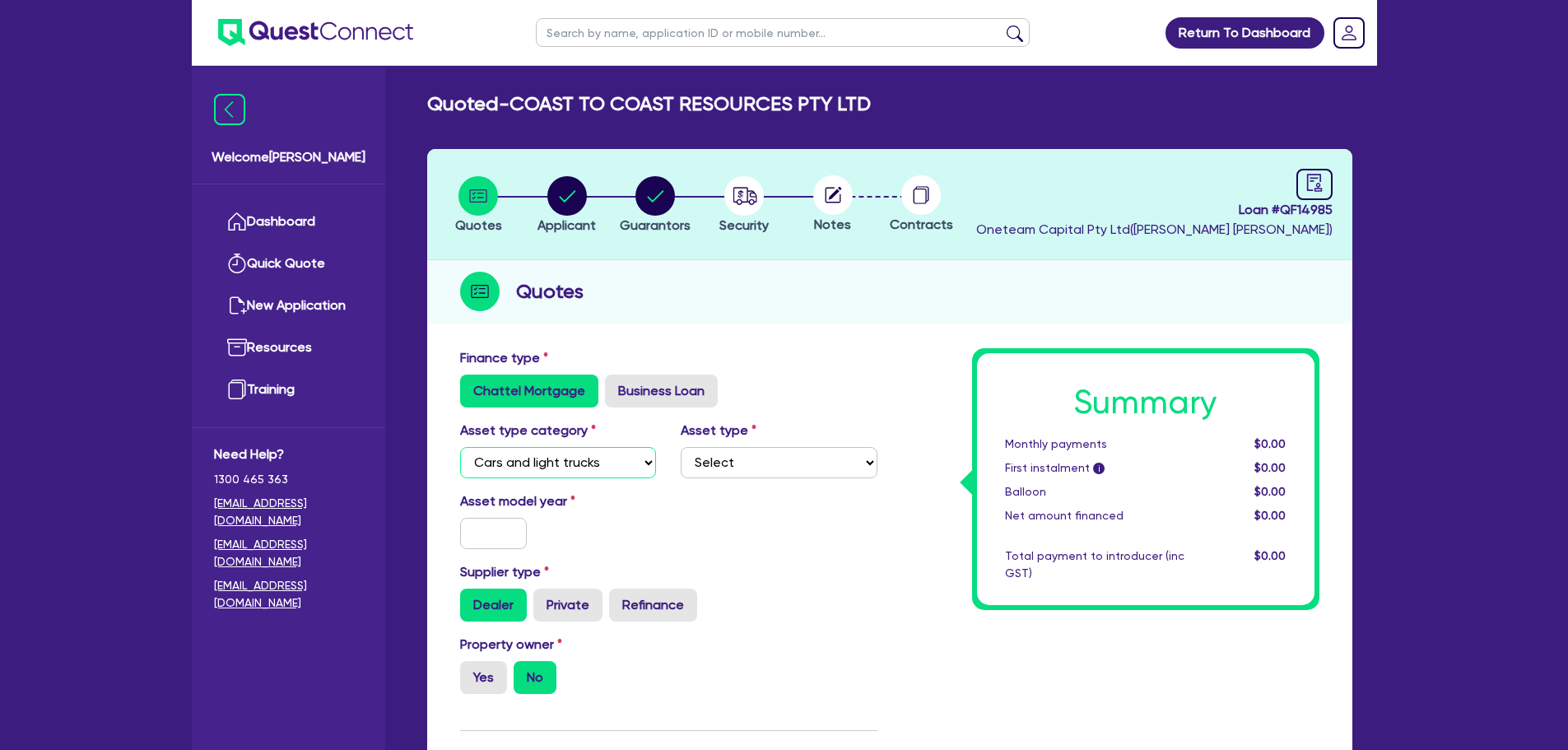
select select "PRIMARY_ASSETS"
click at [460, 447] on select "Select Cars and light trucks Primary assets Secondary assets Tertiary assets" at bounding box center [558, 463] width 196 height 31
click at [794, 468] on select "Select Heavy trucks over 4.5 tonne Trailers Bus and coaches Yellow goods and ex…" at bounding box center [779, 463] width 196 height 31
select select "HEAVY_TRUCKS"
click at [681, 447] on select "Select Heavy trucks over 4.5 tonne Trailers Bus and coaches Yellow goods and ex…" at bounding box center [779, 463] width 196 height 31
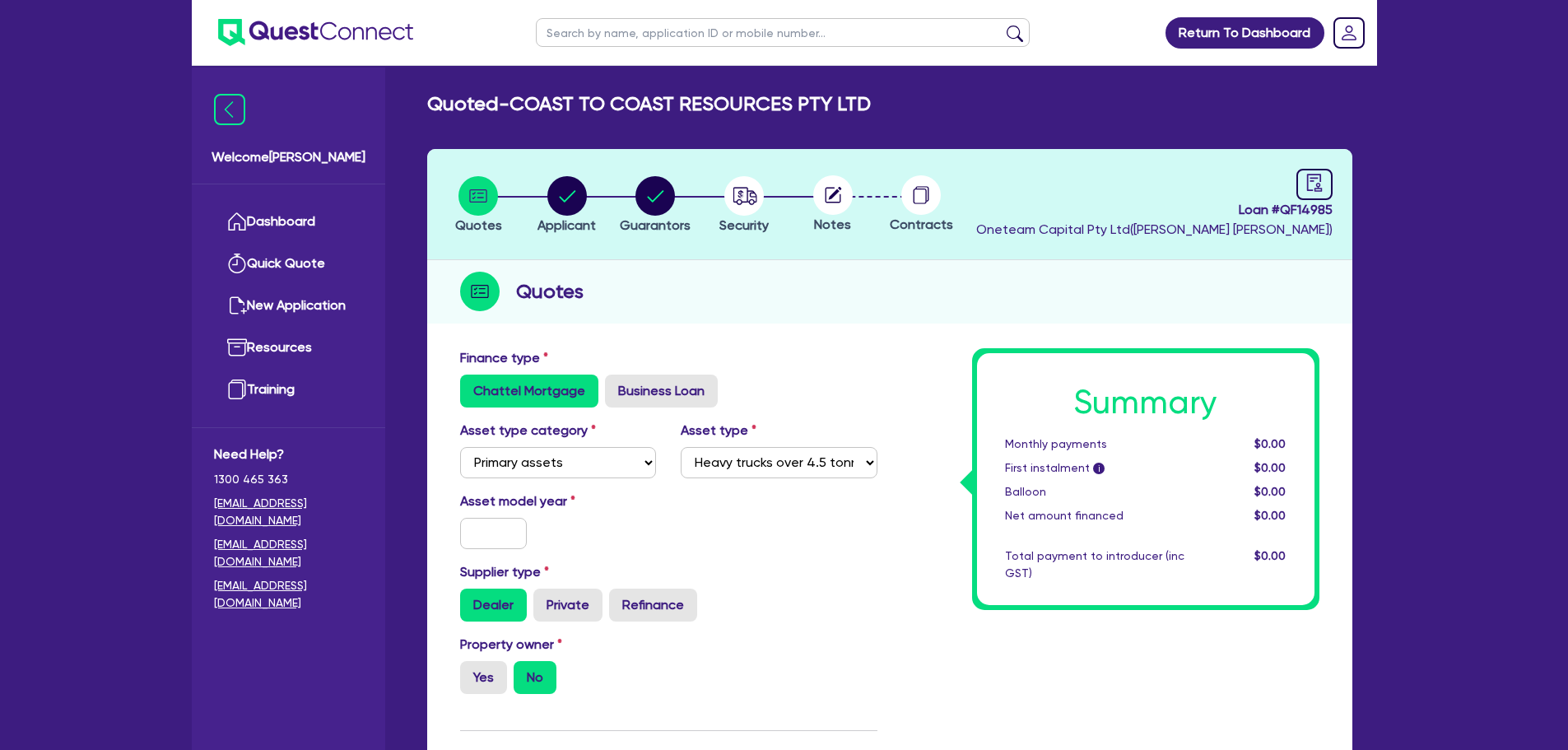
click at [455, 526] on div at bounding box center [494, 533] width 93 height 31
click at [489, 538] on input "text" at bounding box center [493, 533] width 67 height 31
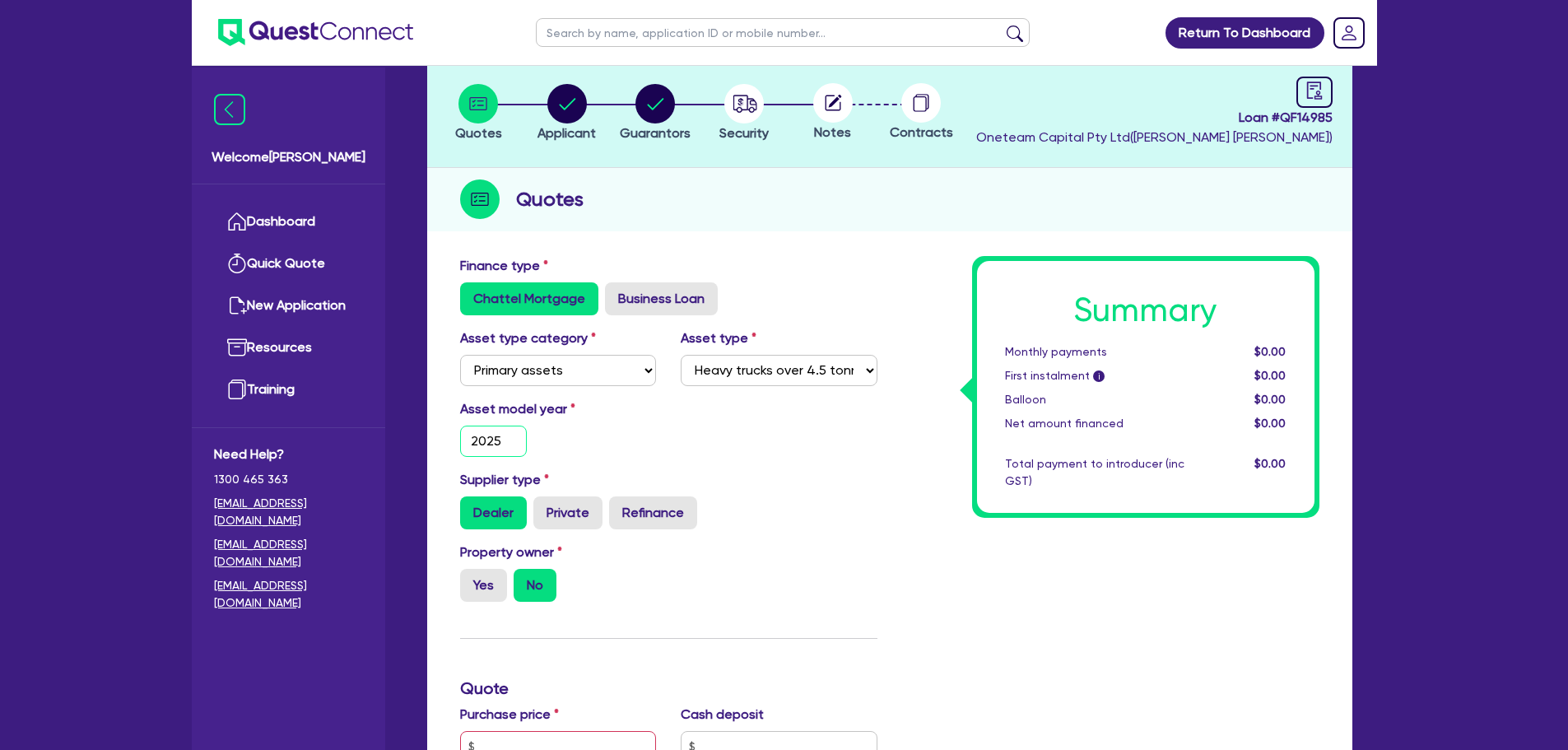
scroll to position [247, 0]
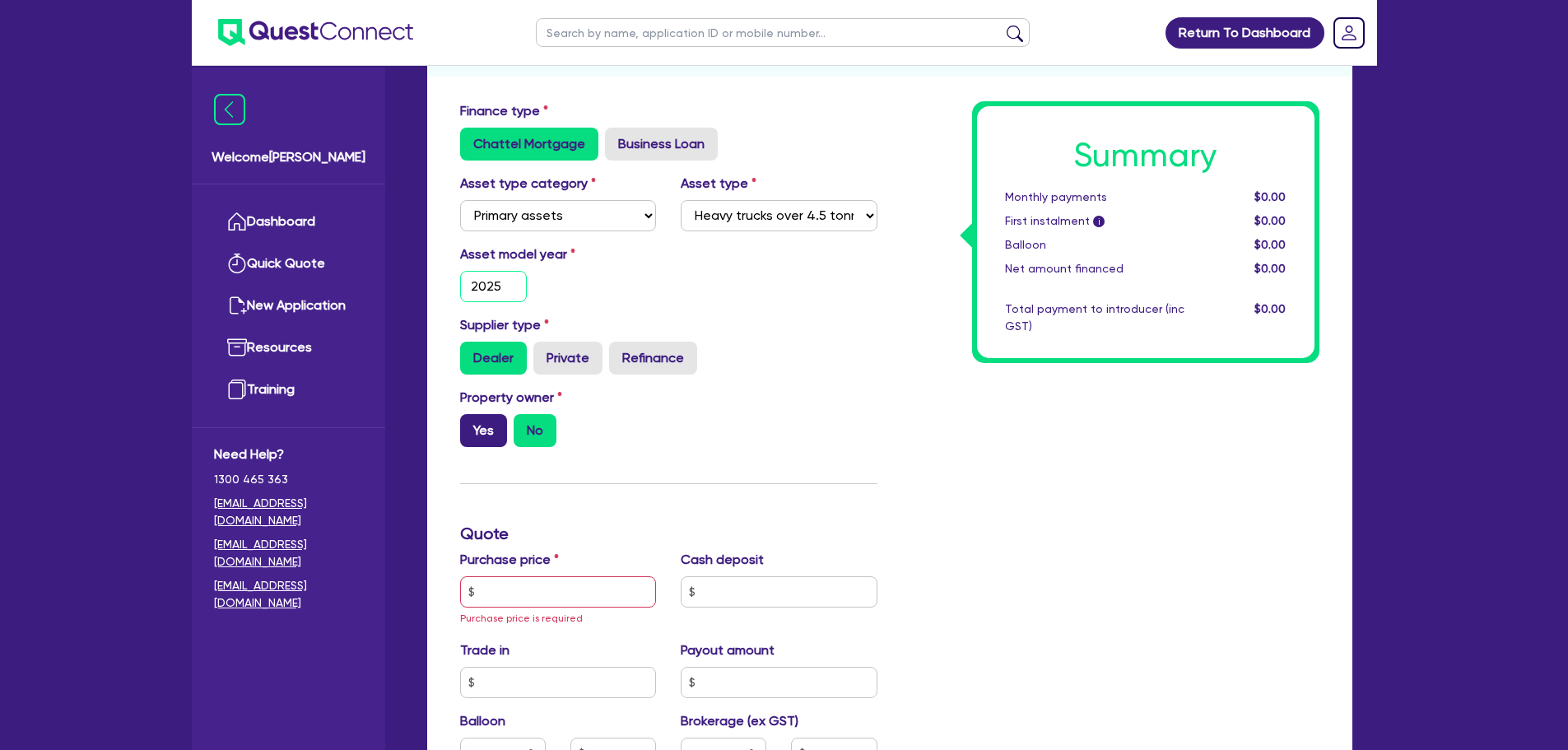
type input "2025"
click at [468, 427] on label "Yes" at bounding box center [484, 430] width 47 height 33
click at [468, 424] on input "Yes" at bounding box center [465, 419] width 10 height 10
radio input "true"
click at [549, 599] on input "text" at bounding box center [558, 592] width 196 height 31
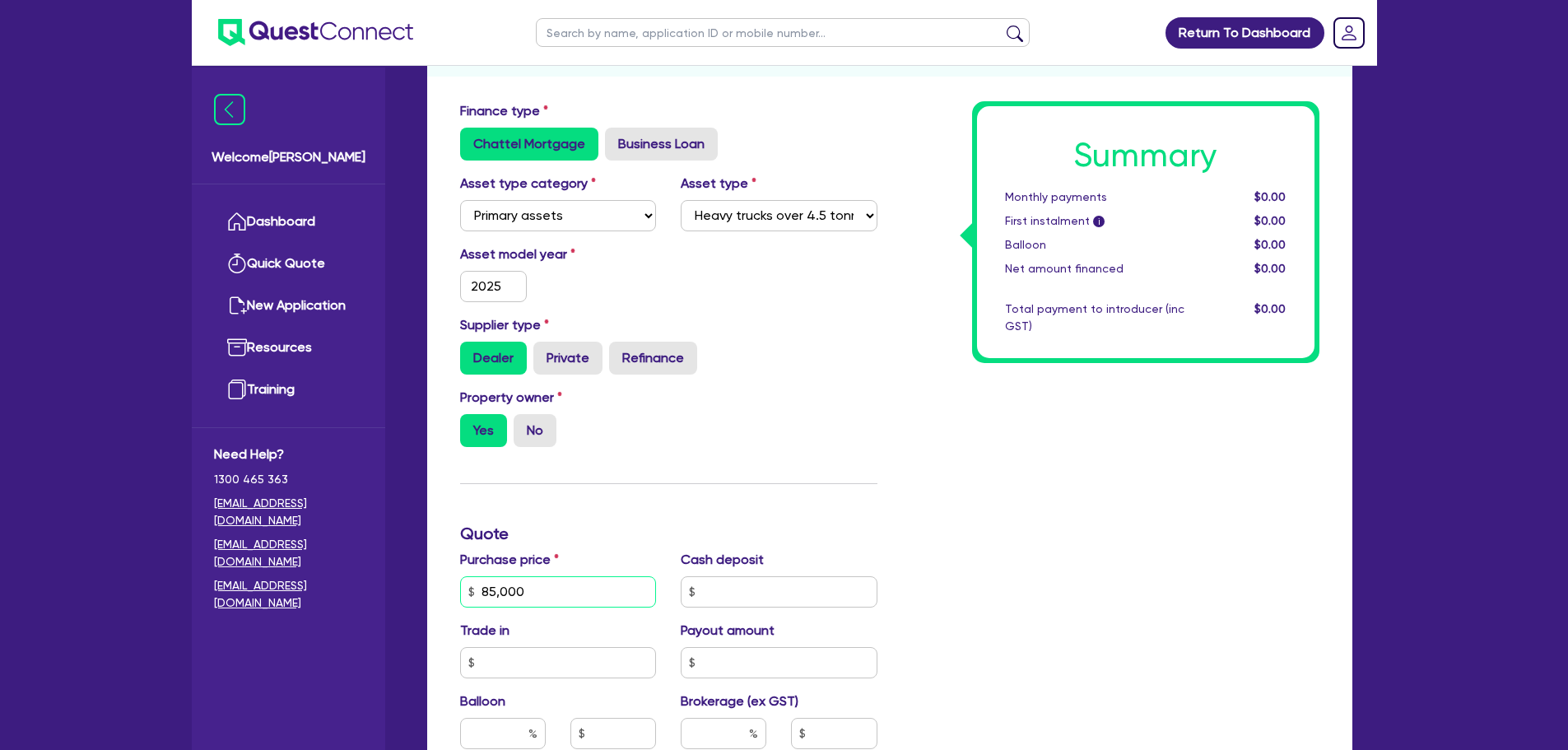
type input "85,000"
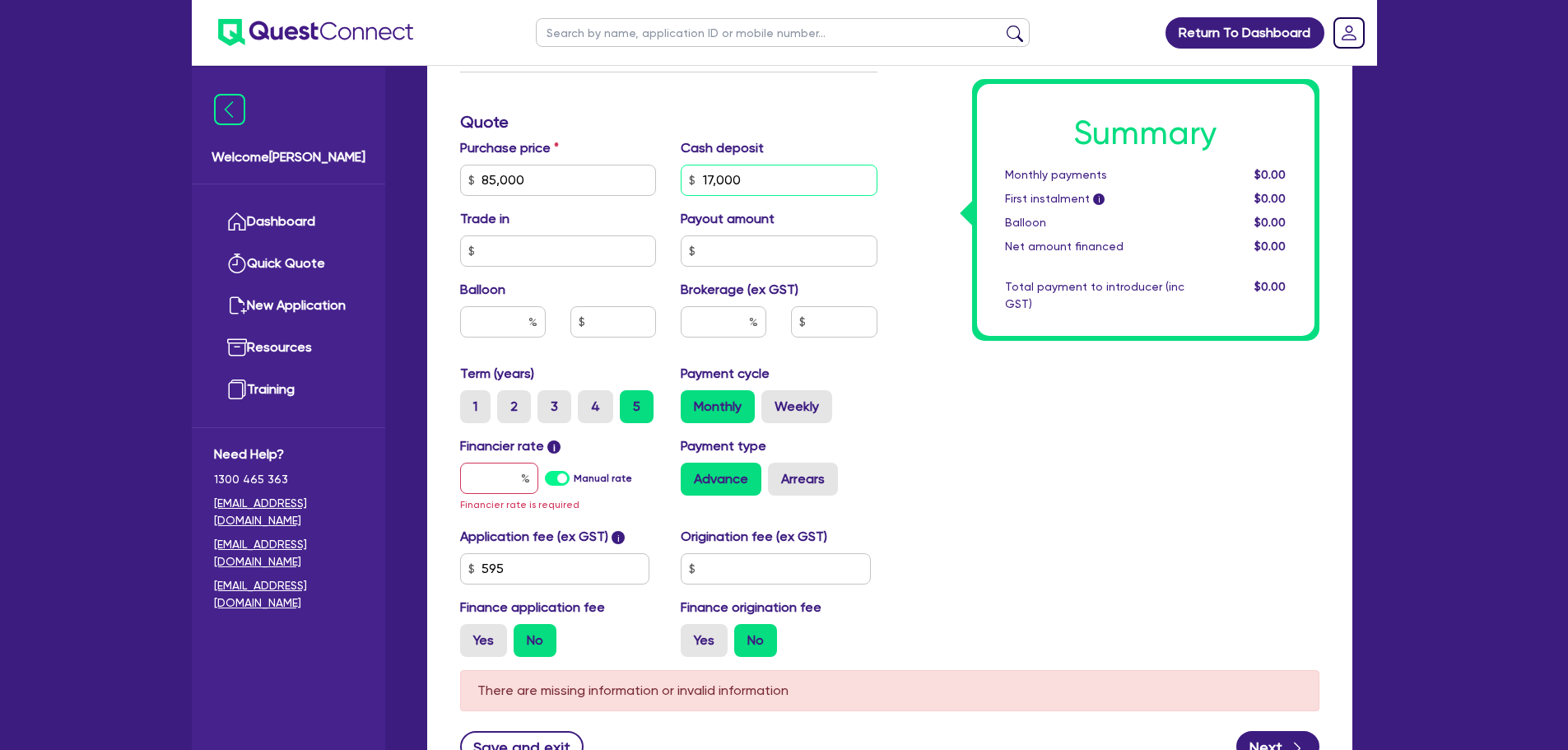
type input "17,000"
click at [508, 478] on input "text" at bounding box center [499, 478] width 79 height 31
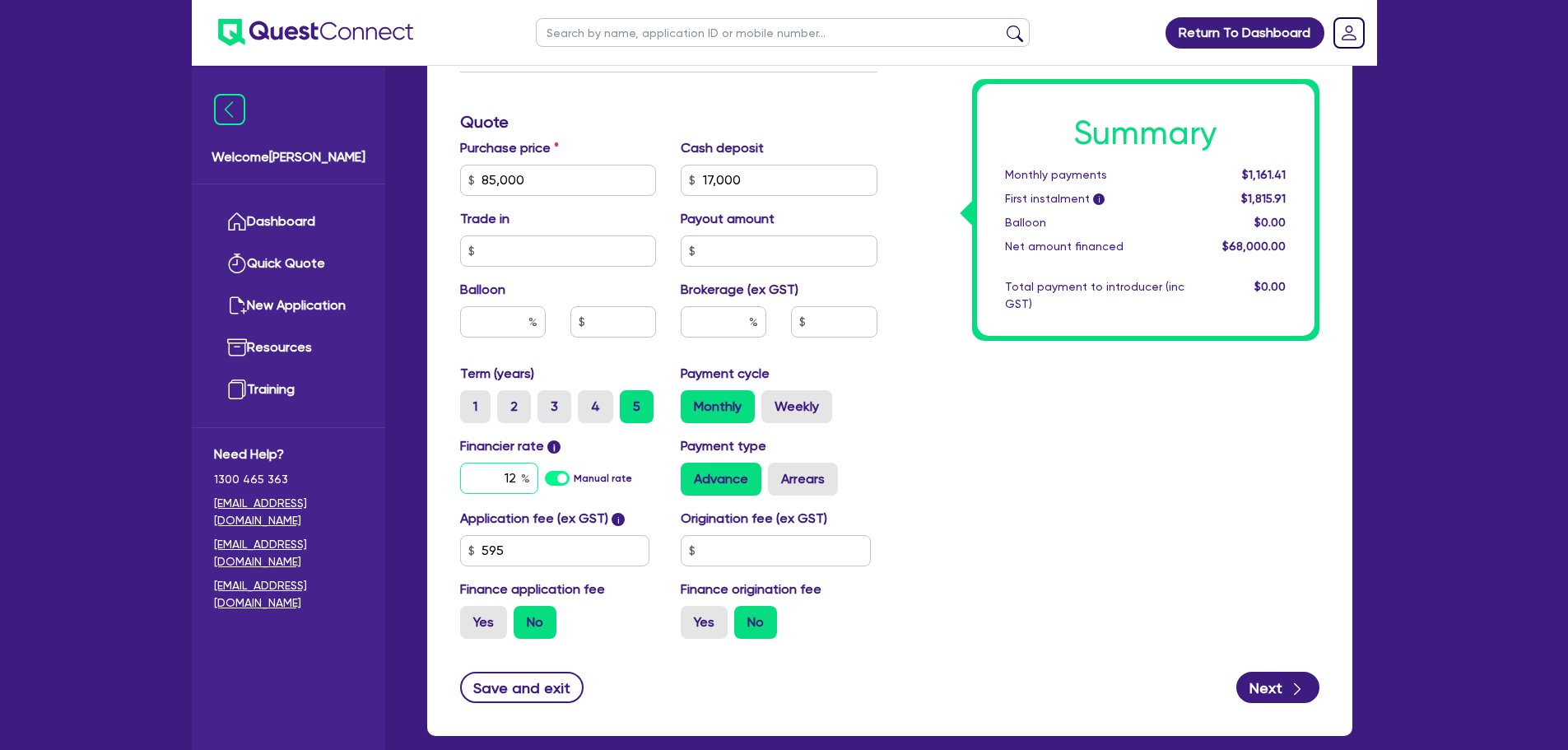
type input "12"
click at [1028, 429] on div "Summary Monthly payments $1,161.41 First instalment i $1,815.91 Balloon $0.00 N…" at bounding box center [1111, 171] width 442 height 962
click at [734, 317] on input "text" at bounding box center [724, 322] width 86 height 31
type input "4"
click at [1218, 501] on div "Summary Monthly payments $1,497.65 First instalment i $2,152.15 Balloon $0.00 N…" at bounding box center [1111, 171] width 442 height 962
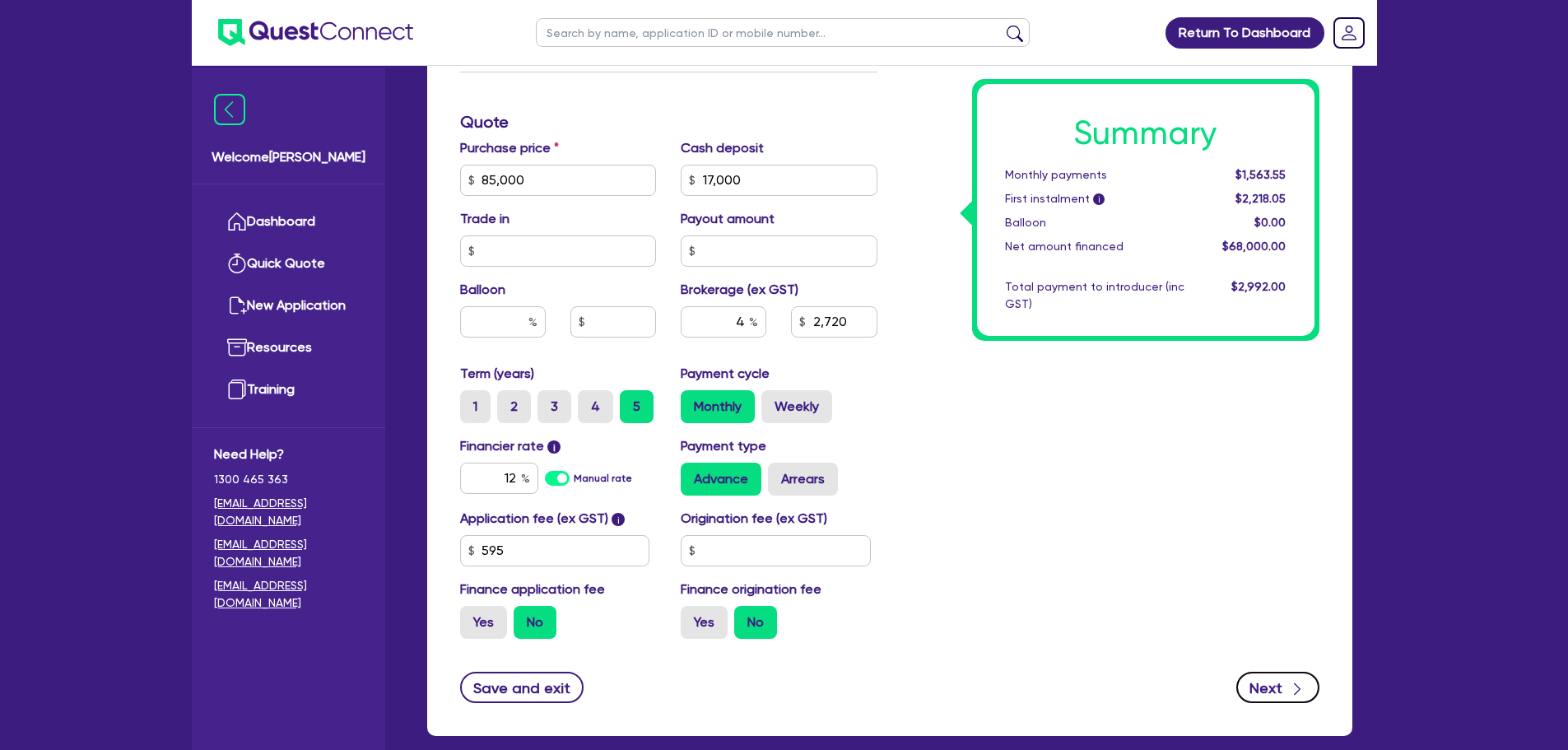
click at [1248, 676] on button "Next" at bounding box center [1277, 687] width 83 height 31
type input "2,720"
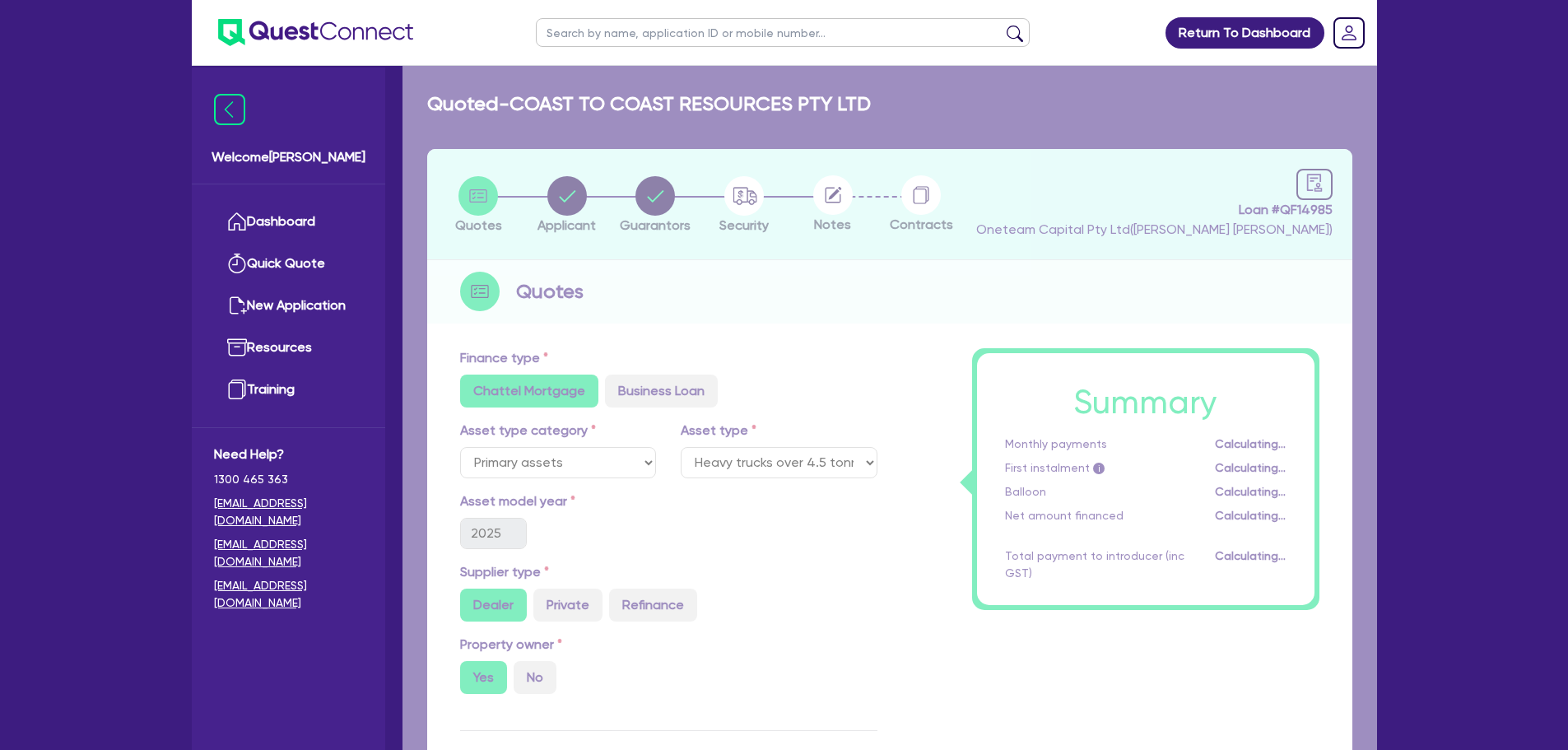
select select "COMPANY"
select select "TRANSPORT_WAREHOUSING"
select select "PASSENGERS_FREIGHT_TRANSPORT"
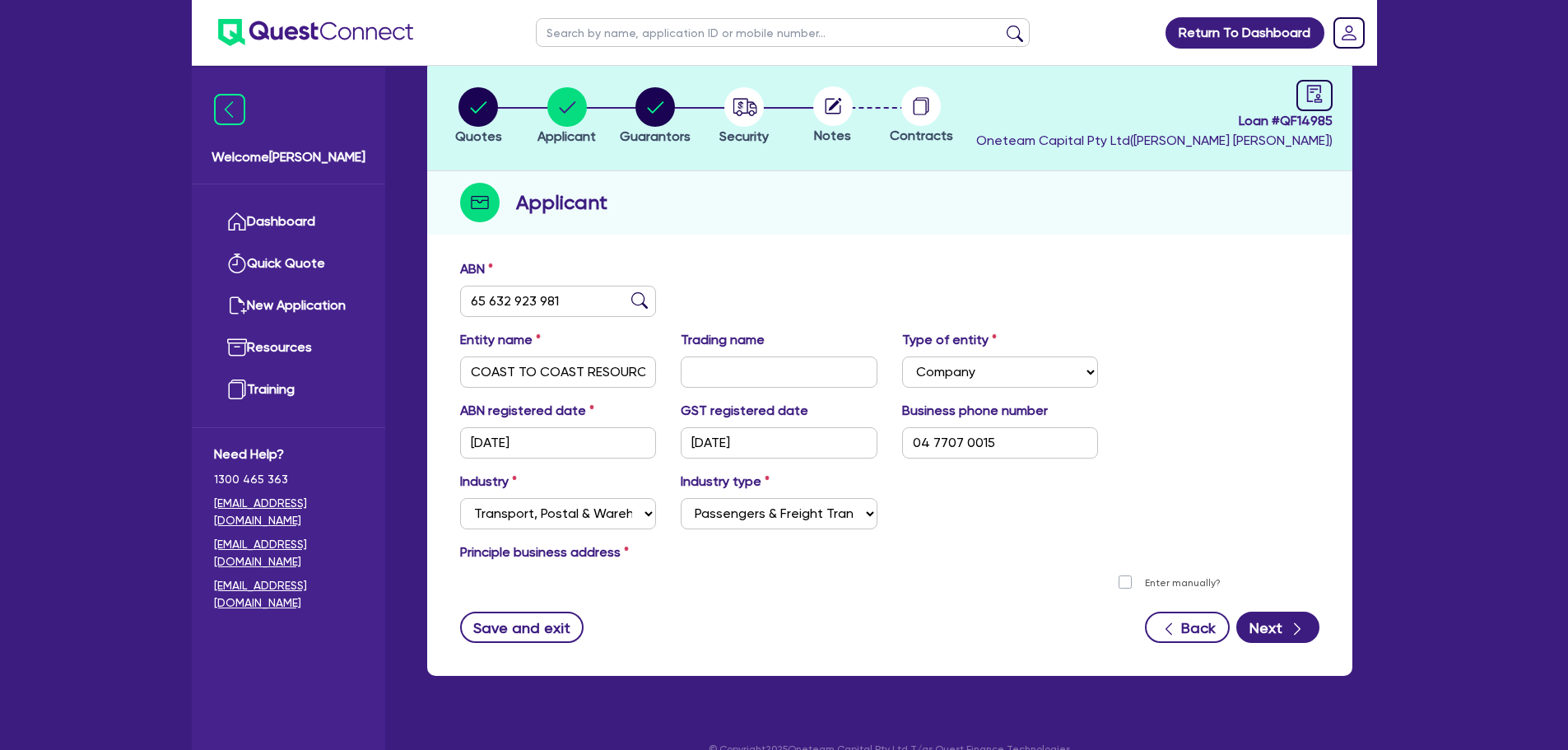
scroll to position [115, 0]
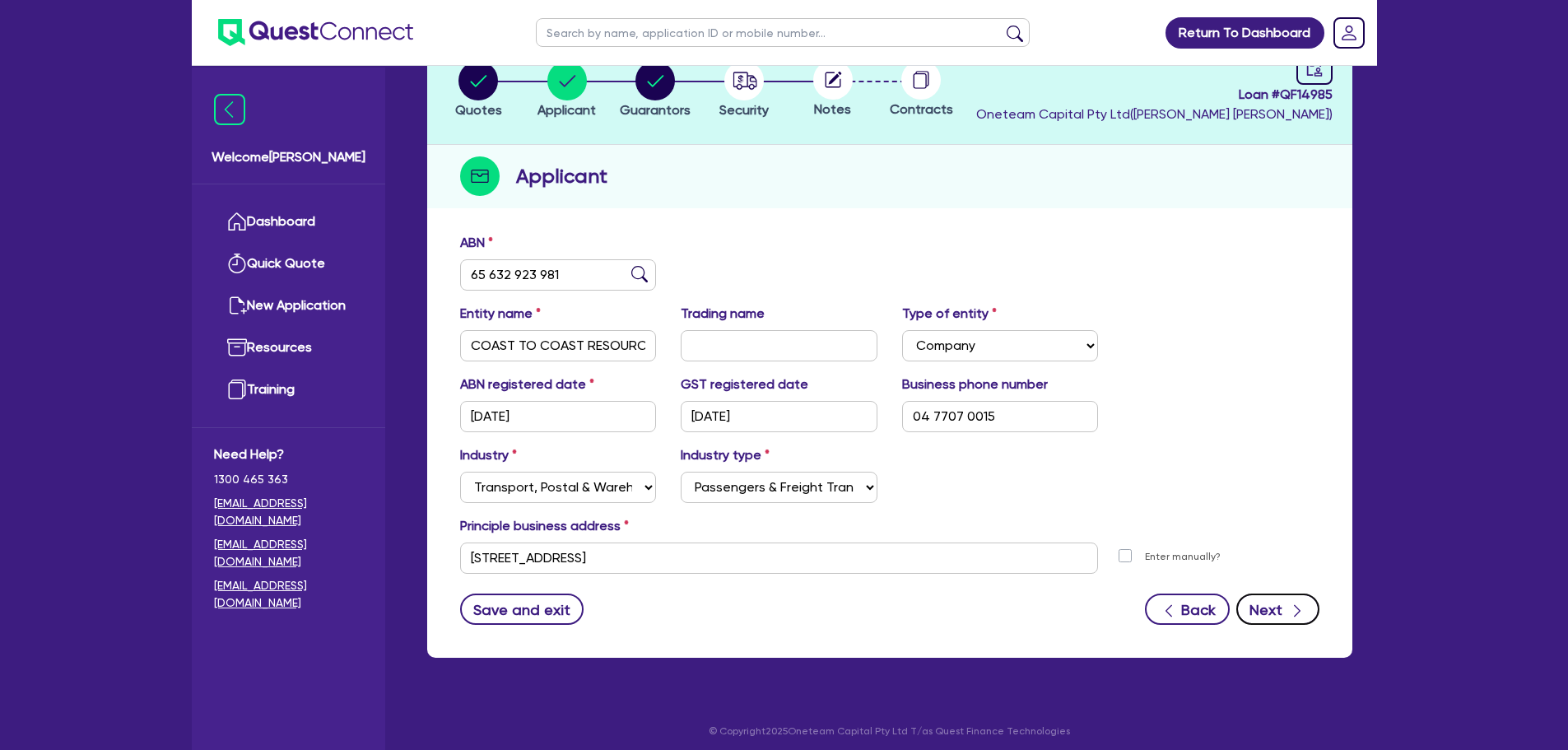
click at [1280, 607] on button "Next" at bounding box center [1277, 609] width 83 height 31
select select "MR"
select select "WA"
select select "DE_FACTO"
select select "CASH"
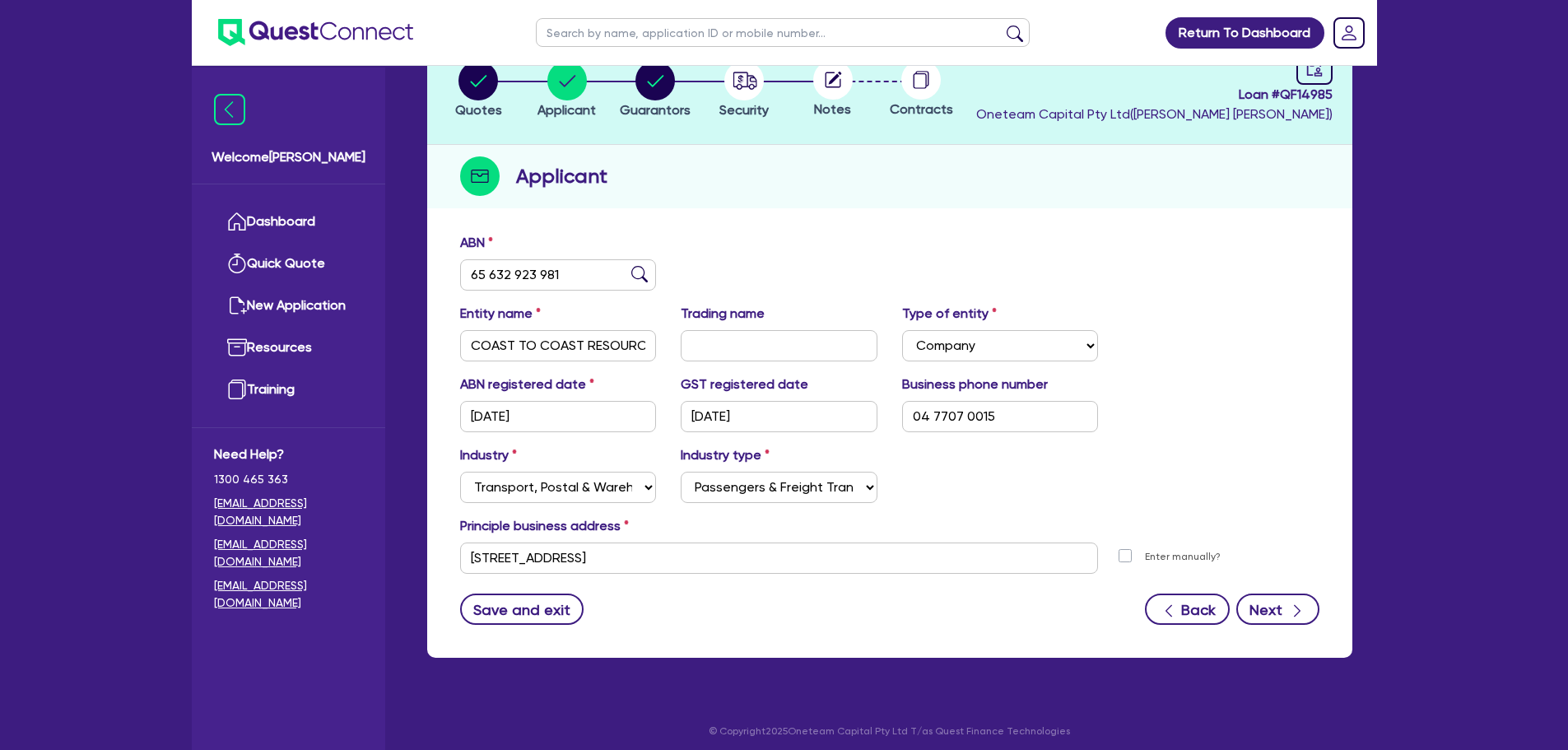
select select "HOUSEHOLD_PERSONAL"
select select "TRUCK"
select select "TRUCK_LOAN"
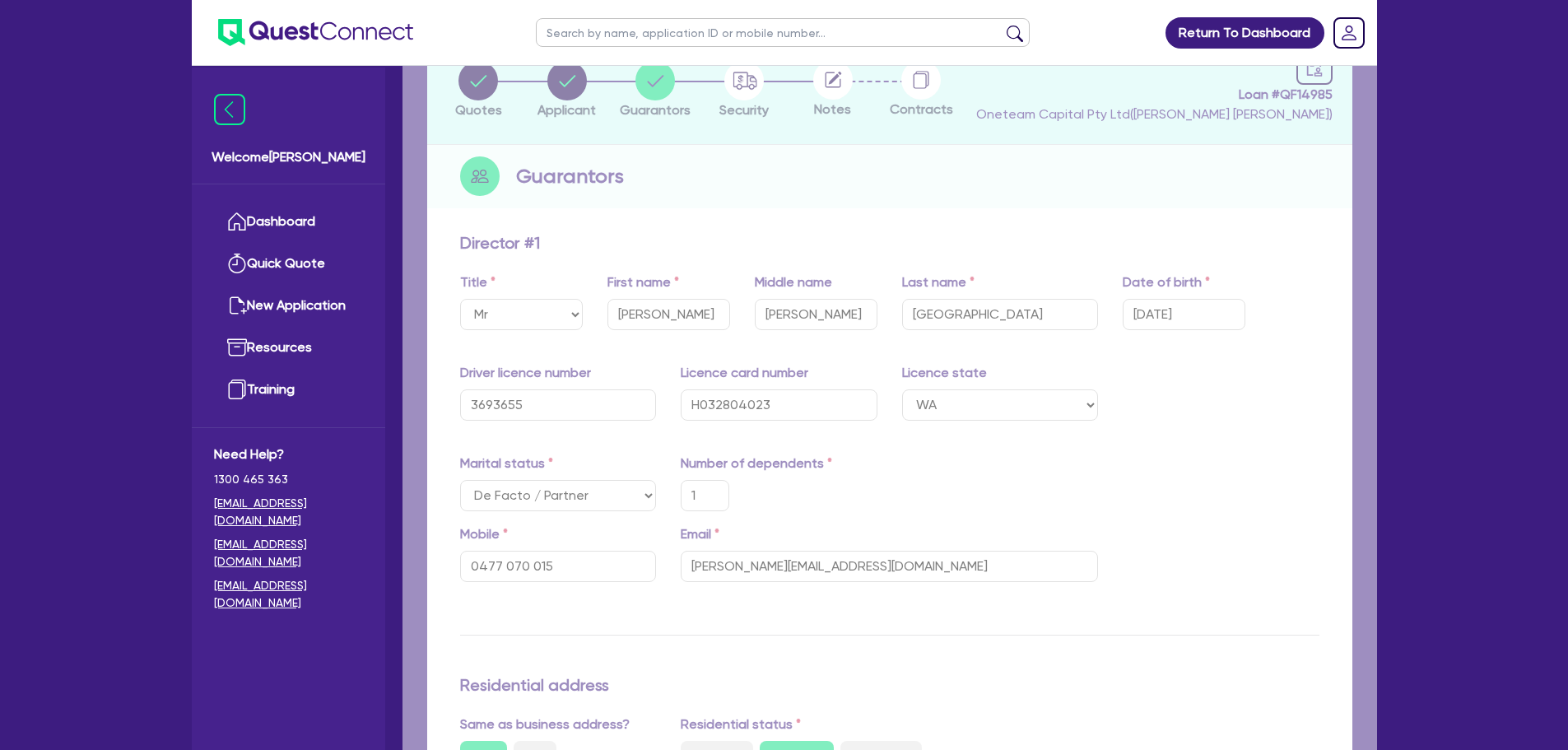
type input "1"
type input "0477 070 015"
type input "30,000"
type input "100,000"
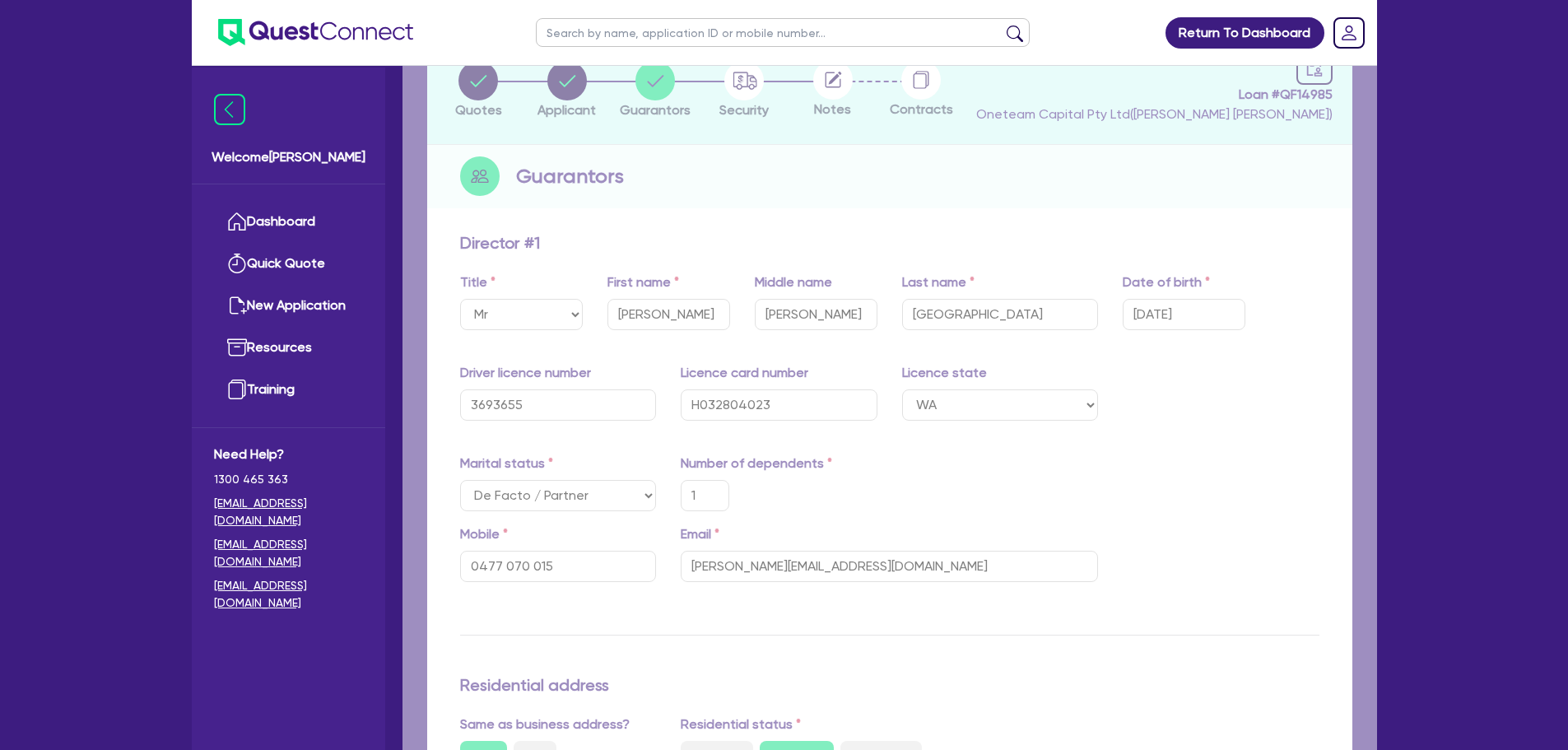
type input "80,000"
type input "40,000"
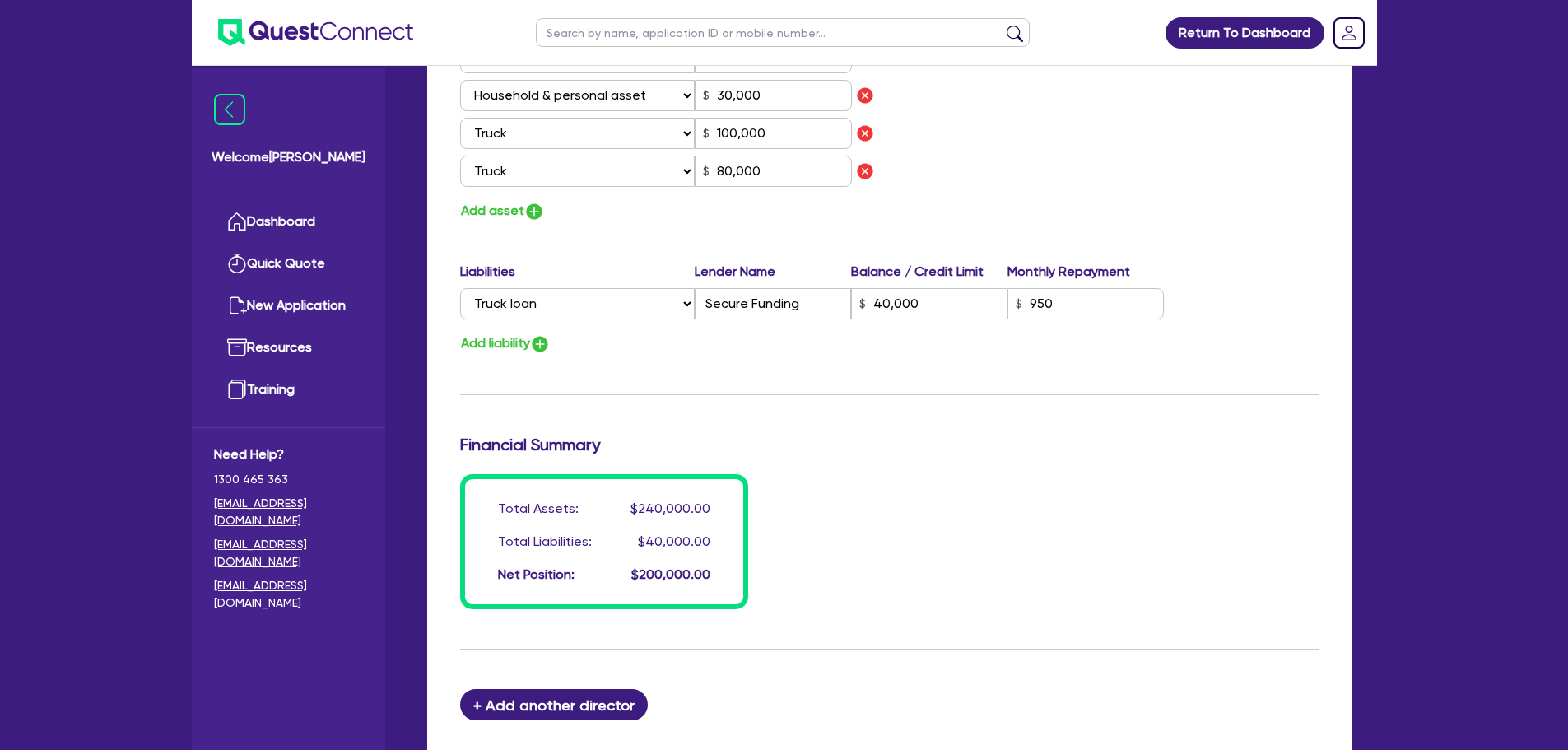
scroll to position [823, 0]
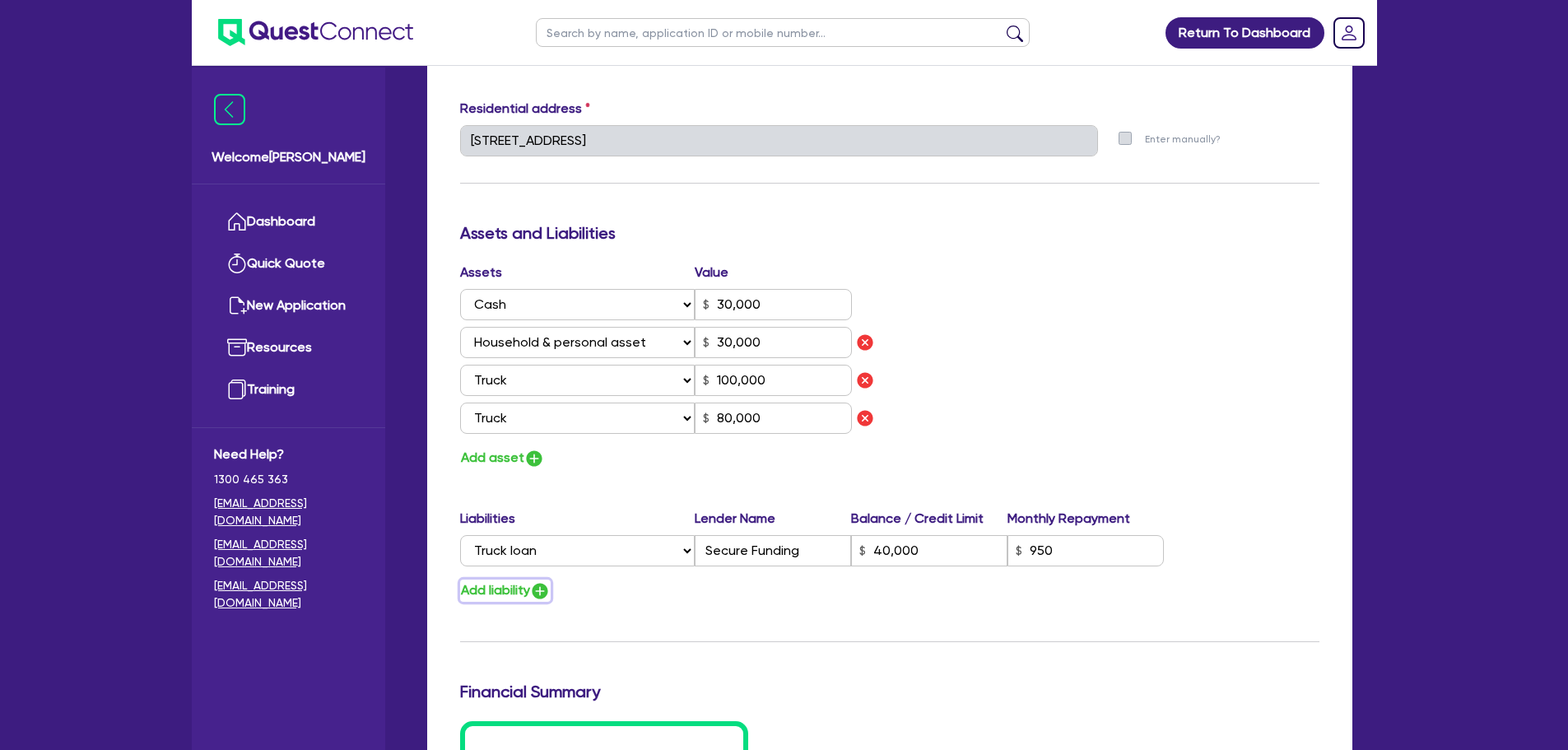
click at [536, 592] on img "button" at bounding box center [540, 590] width 20 height 20
type input "1"
type input "0477 070 015"
type input "30,000"
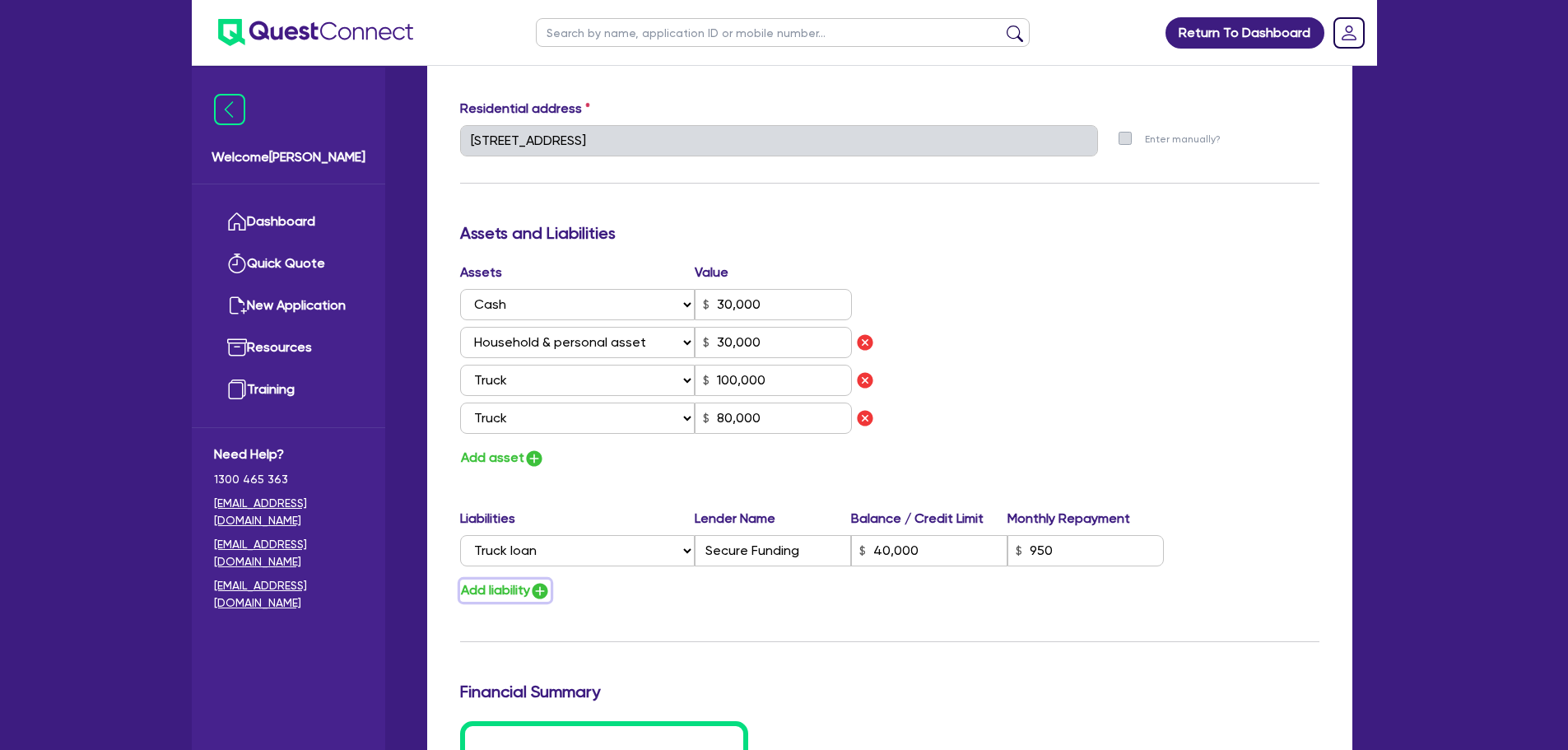
type input "100,000"
type input "80,000"
type input "40,000"
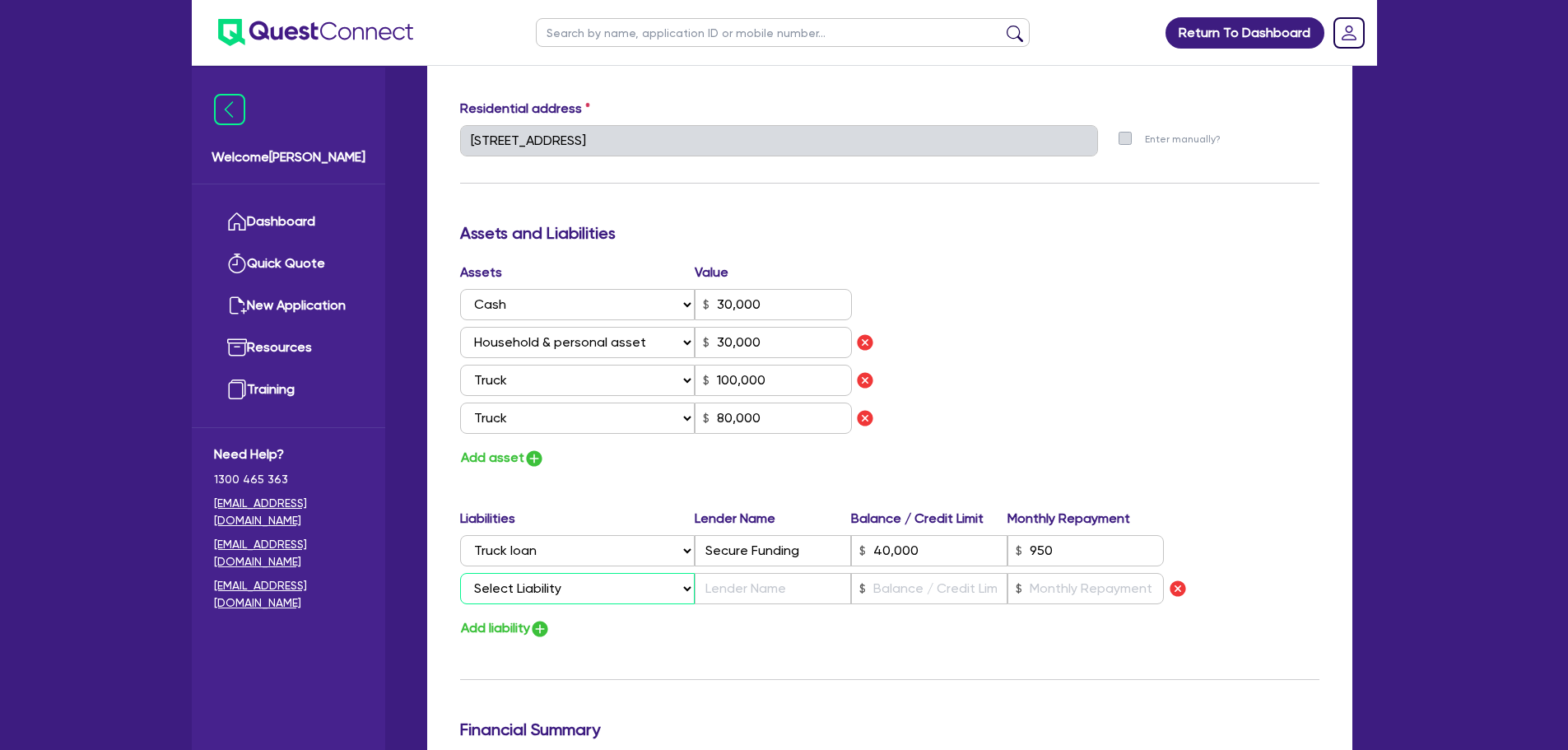
click at [561, 577] on select "Select Liability Credit card Mortgage Investment property loan Vehicle loan Tru…" at bounding box center [577, 588] width 235 height 31
select select "TRUCK_LOAN"
click at [460, 573] on select "Select Liability Credit card Mortgage Investment property loan Vehicle loan Tru…" at bounding box center [577, 588] width 235 height 31
type input "1"
type input "0477 070 015"
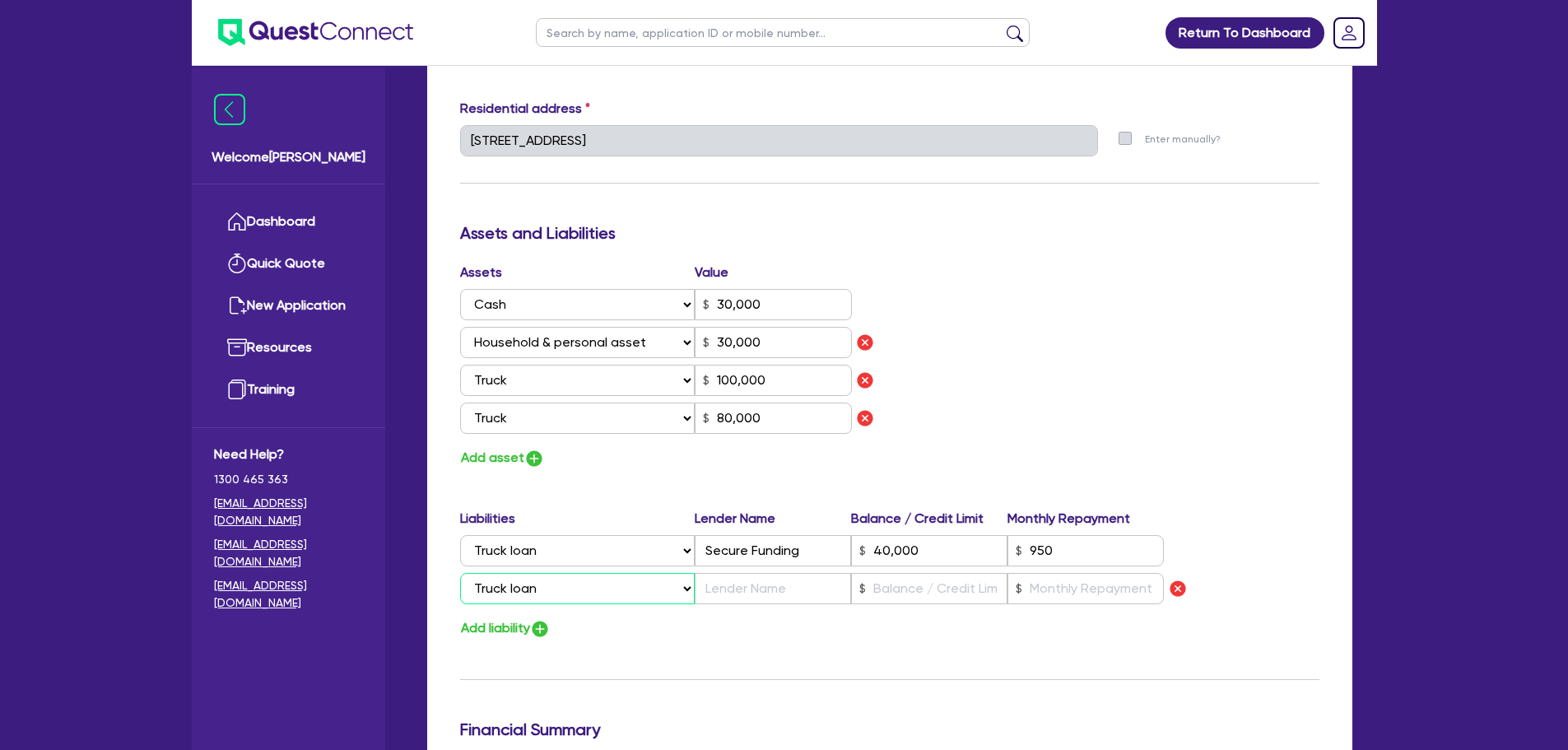
type input "30,000"
type input "100,000"
type input "80,000"
type input "40,000"
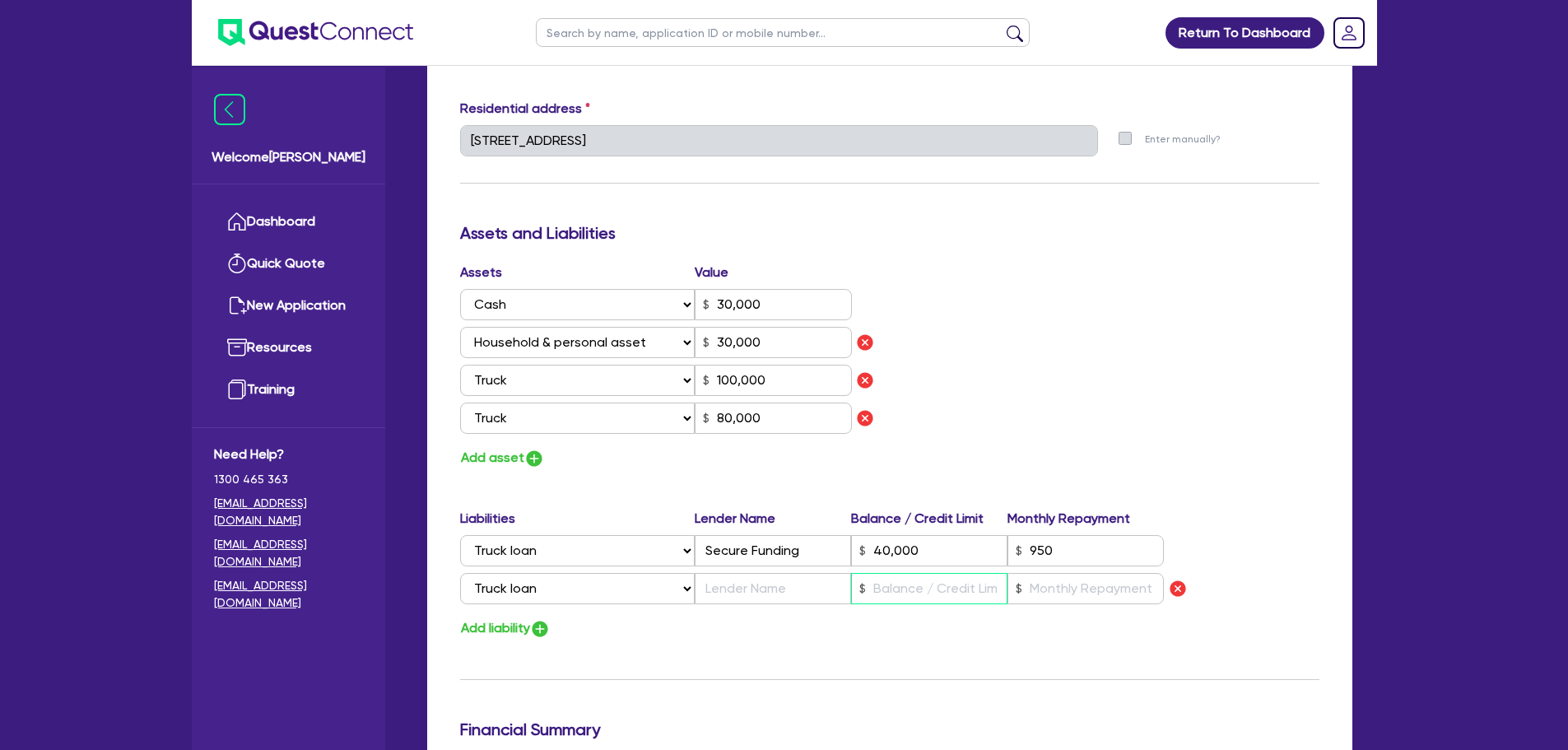
click at [915, 589] on input "text" at bounding box center [929, 588] width 156 height 31
click at [796, 600] on input "text" at bounding box center [773, 588] width 156 height 31
type input "1"
type input "0477 070 015"
type input "30,000"
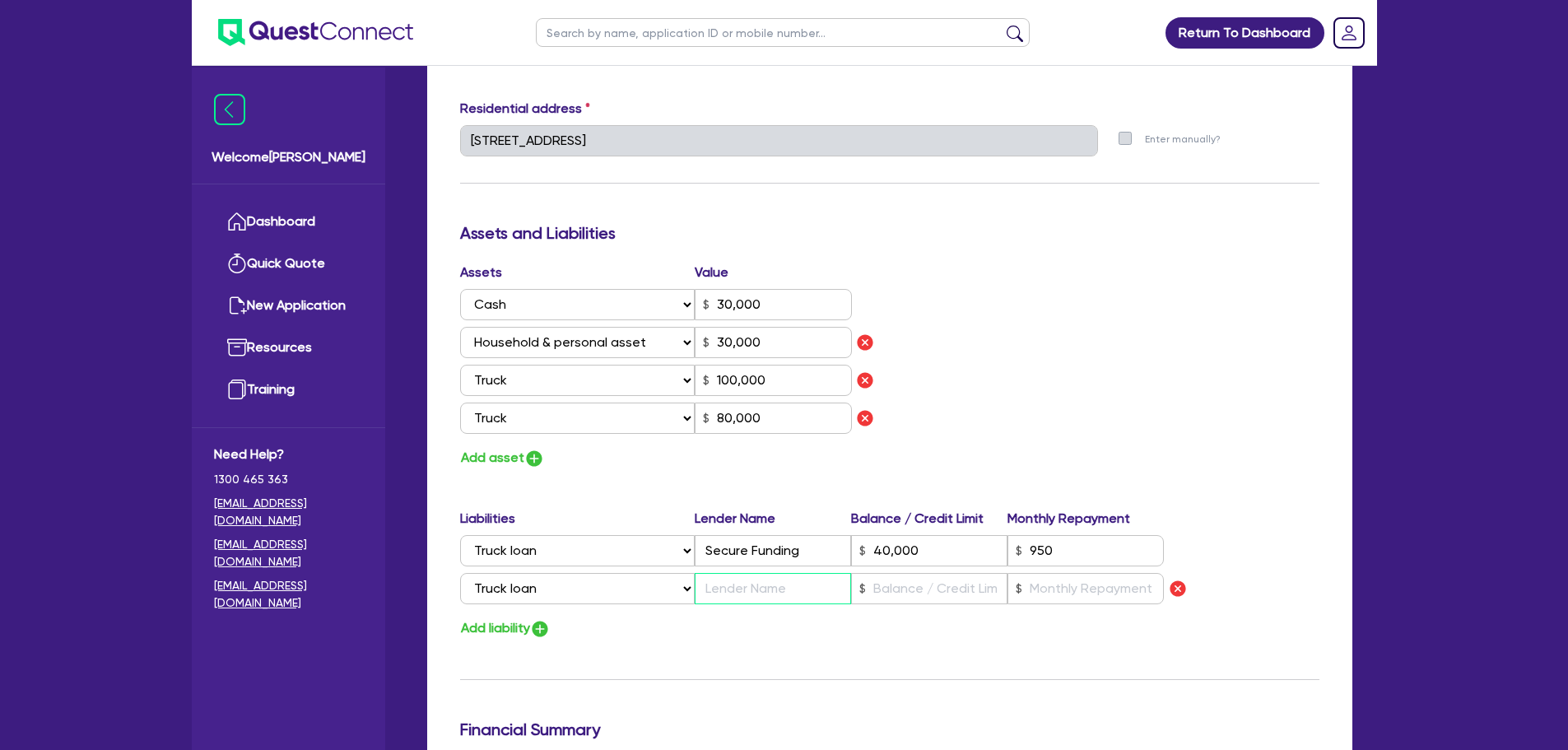
type input "30,000"
type input "100,000"
type input "80,000"
type input "40,000"
type input "O"
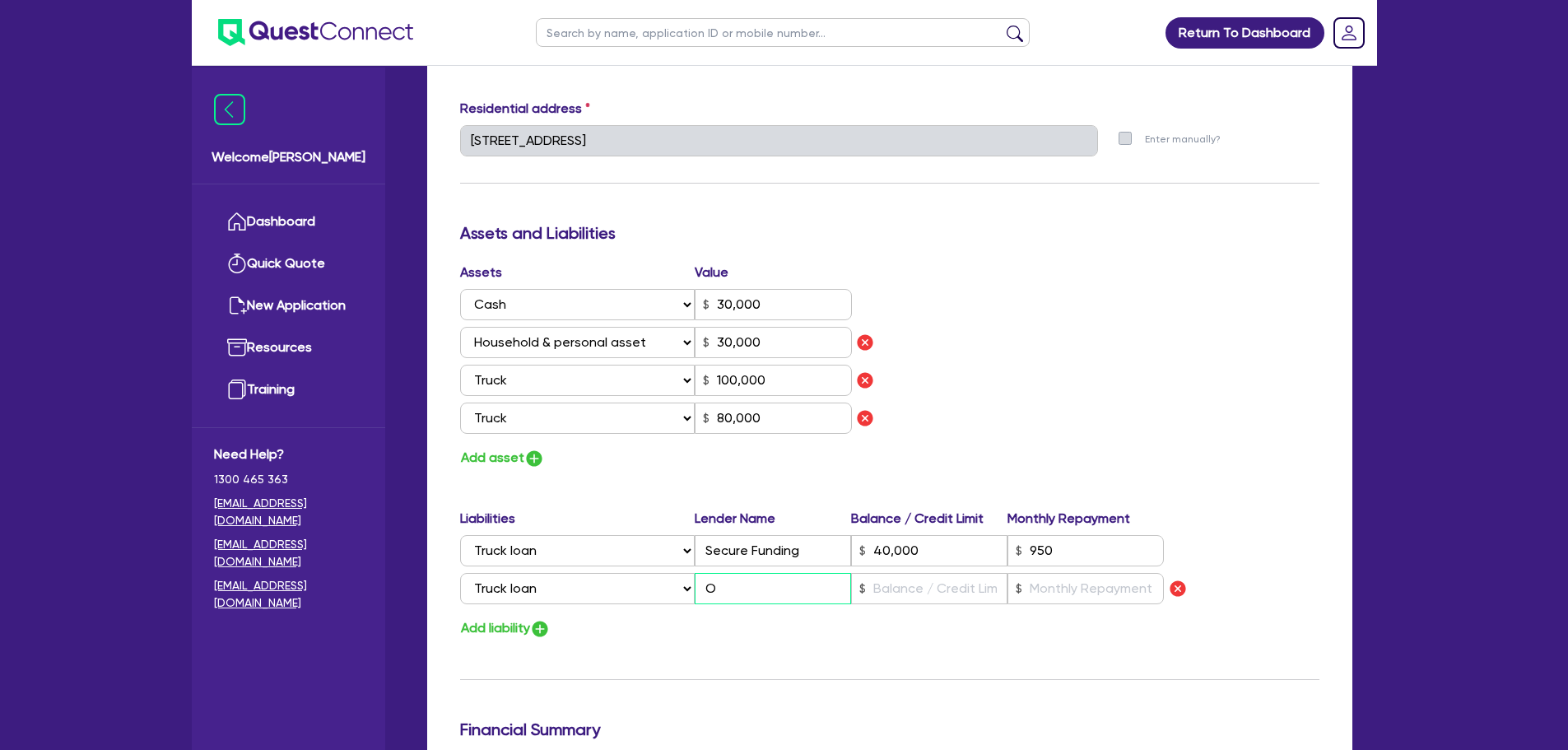
type input "1"
type input "0477 070 015"
type input "30,000"
type input "100,000"
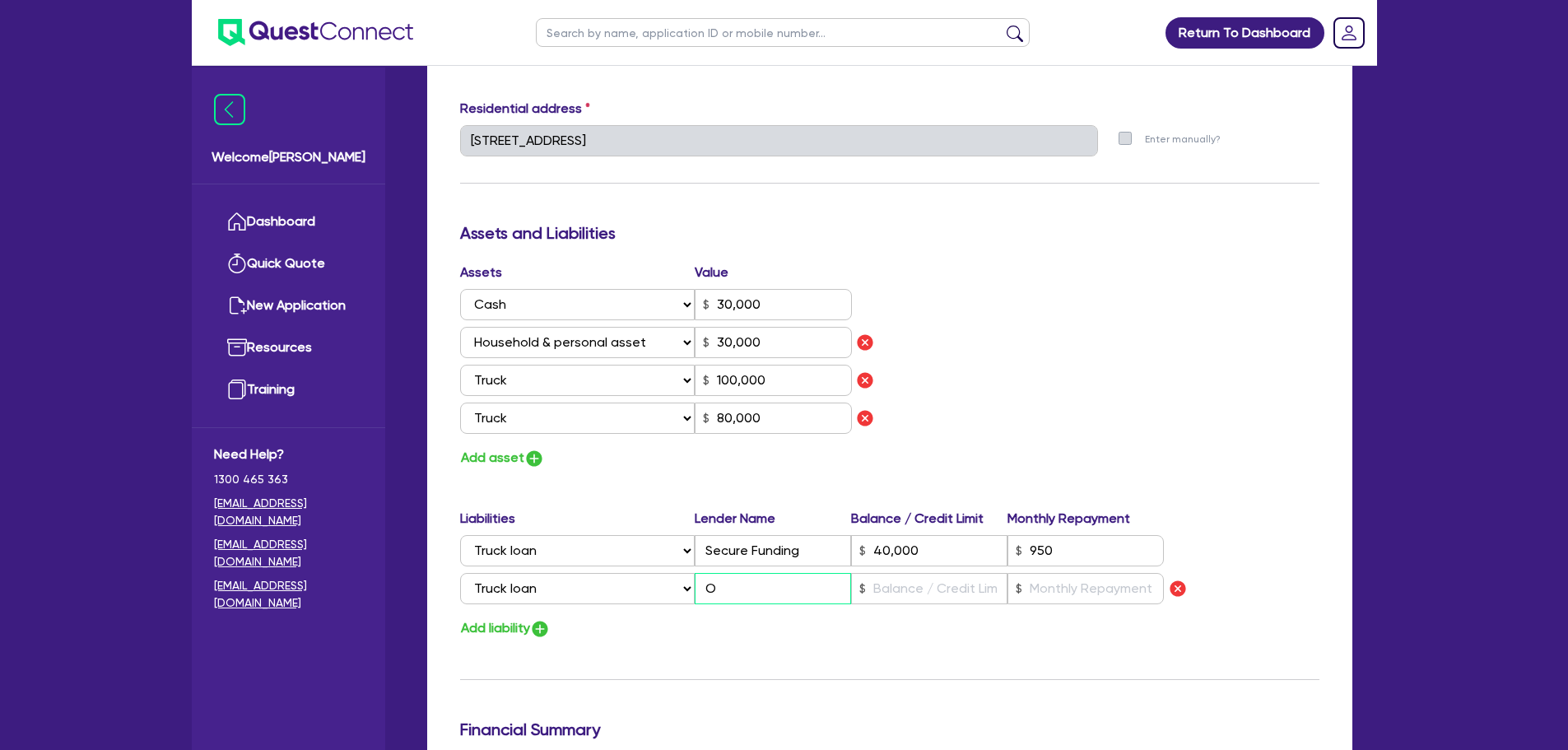
type input "80,000"
type input "40,000"
type input "Or"
type input "1"
type input "0477 070 015"
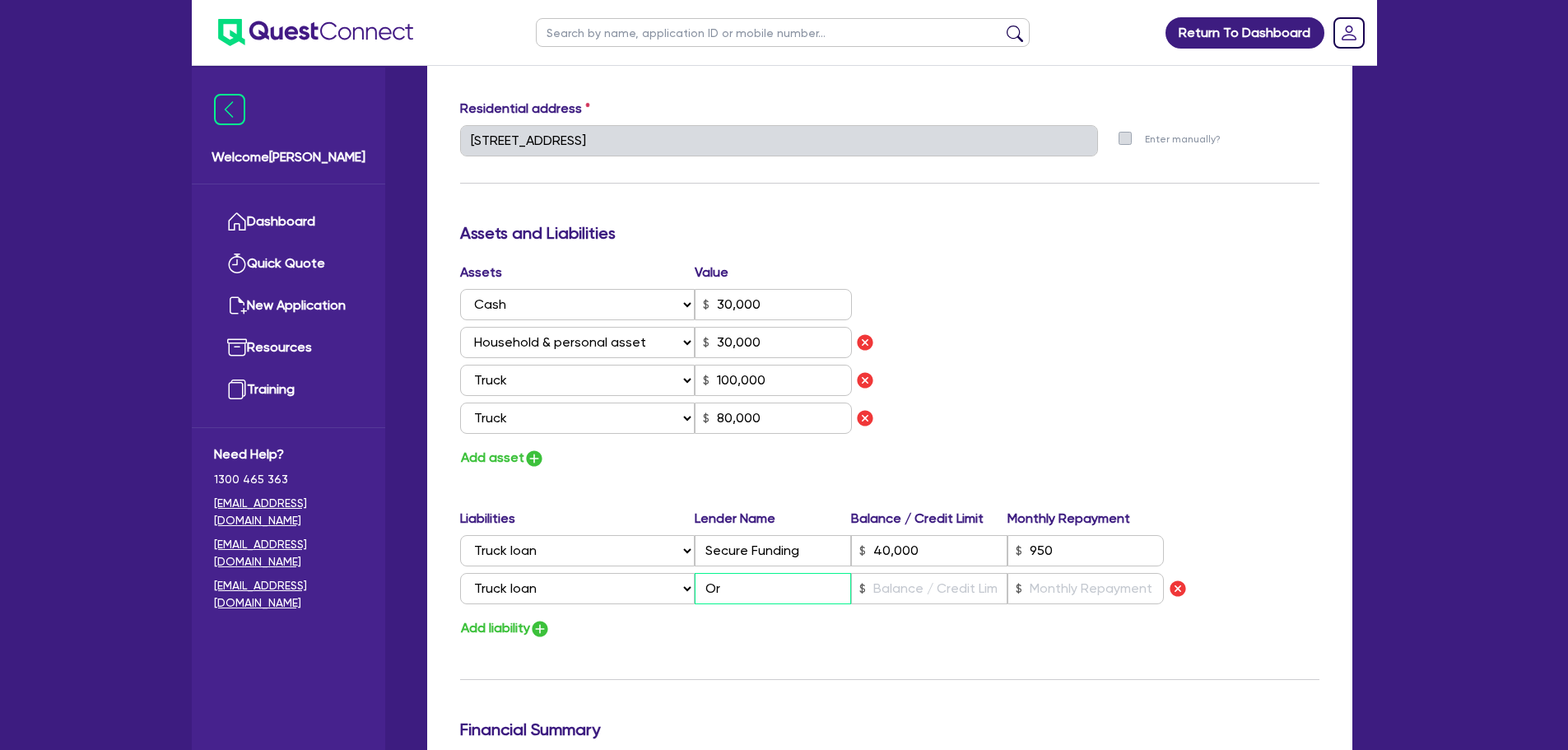
type input "30,000"
type input "100,000"
type input "80,000"
type input "40,000"
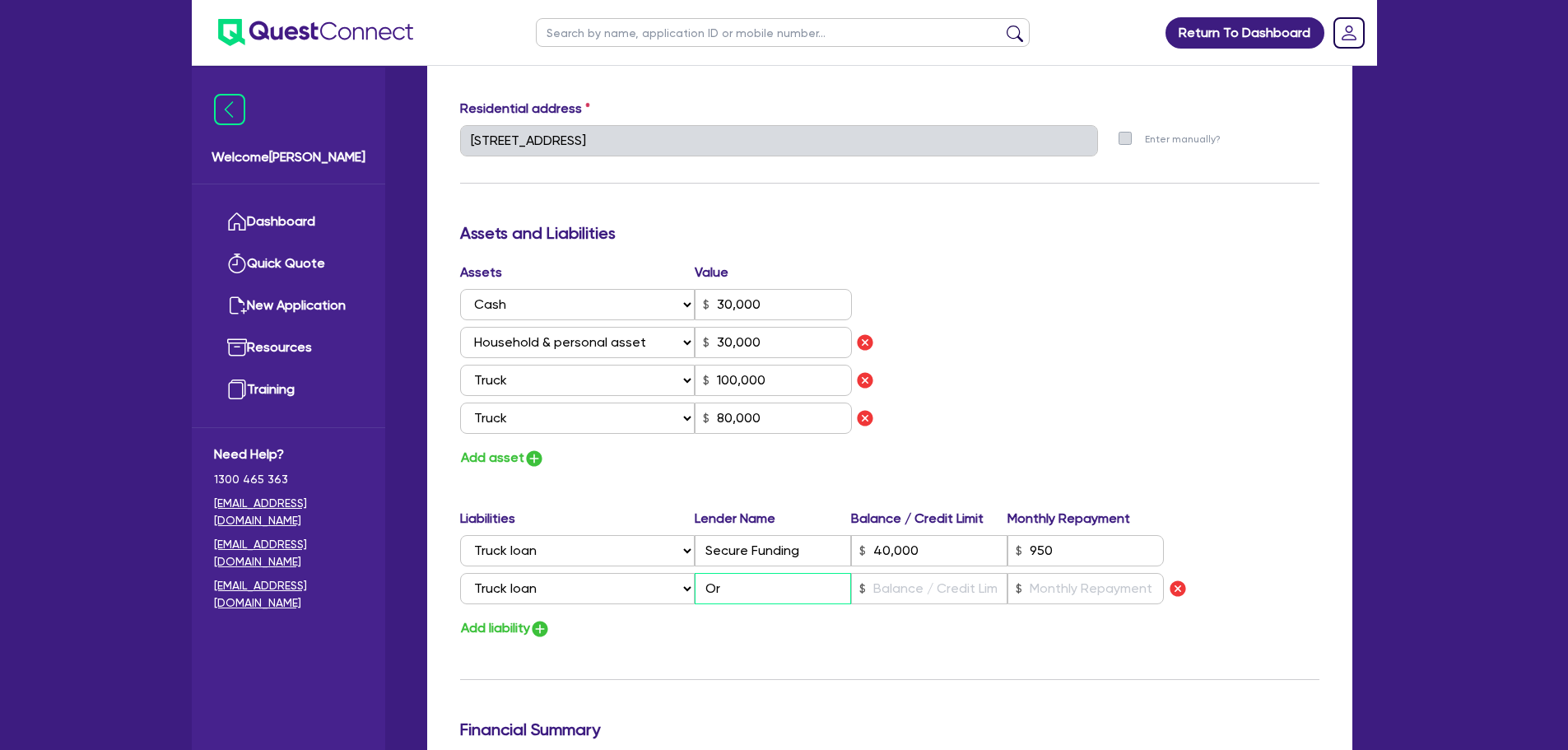
type input "Ori"
type input "1"
type input "0477 070 015"
type input "30,000"
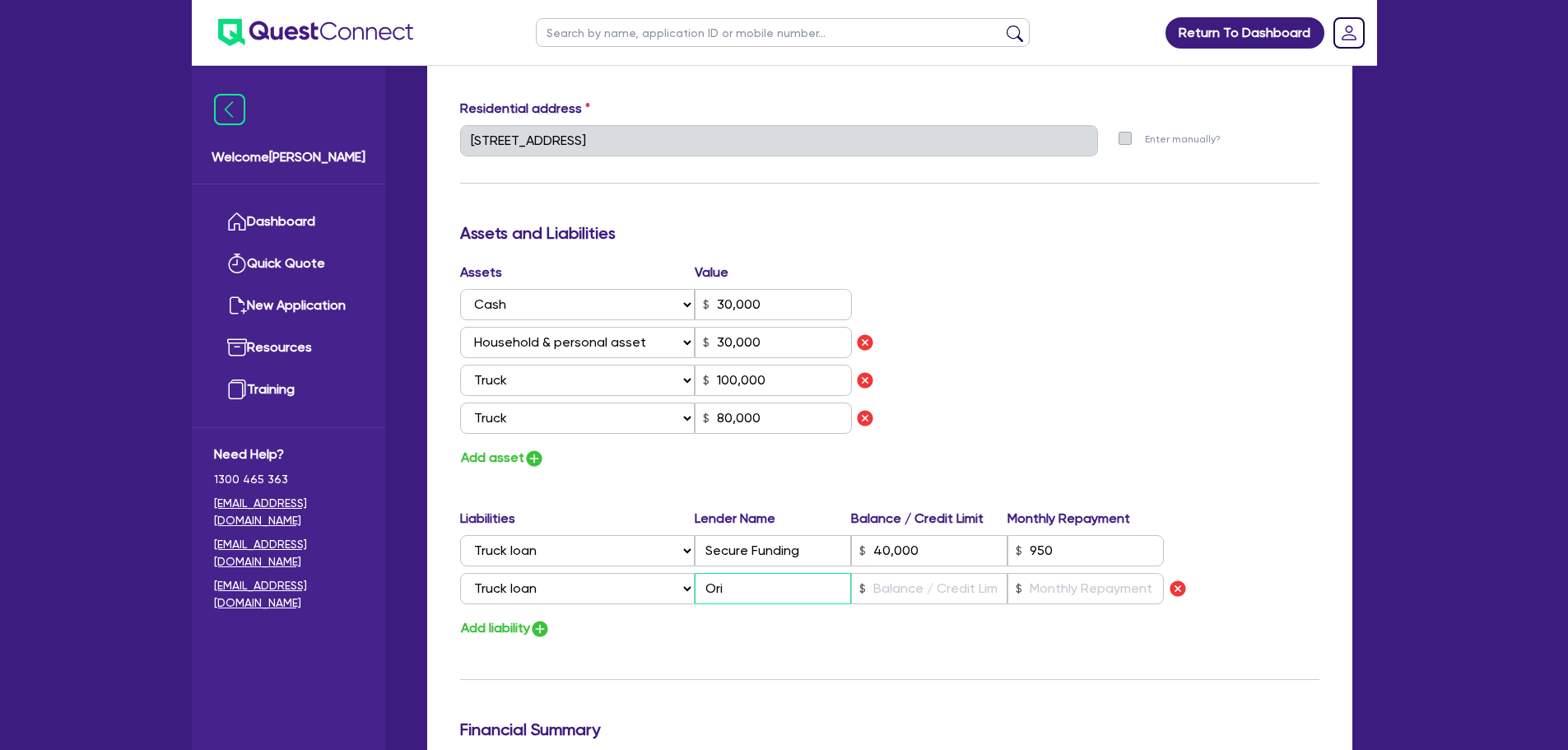
type input "100,000"
type input "80,000"
type input "40,000"
type input "Orix"
click at [509, 629] on button "Add liability" at bounding box center [505, 628] width 91 height 22
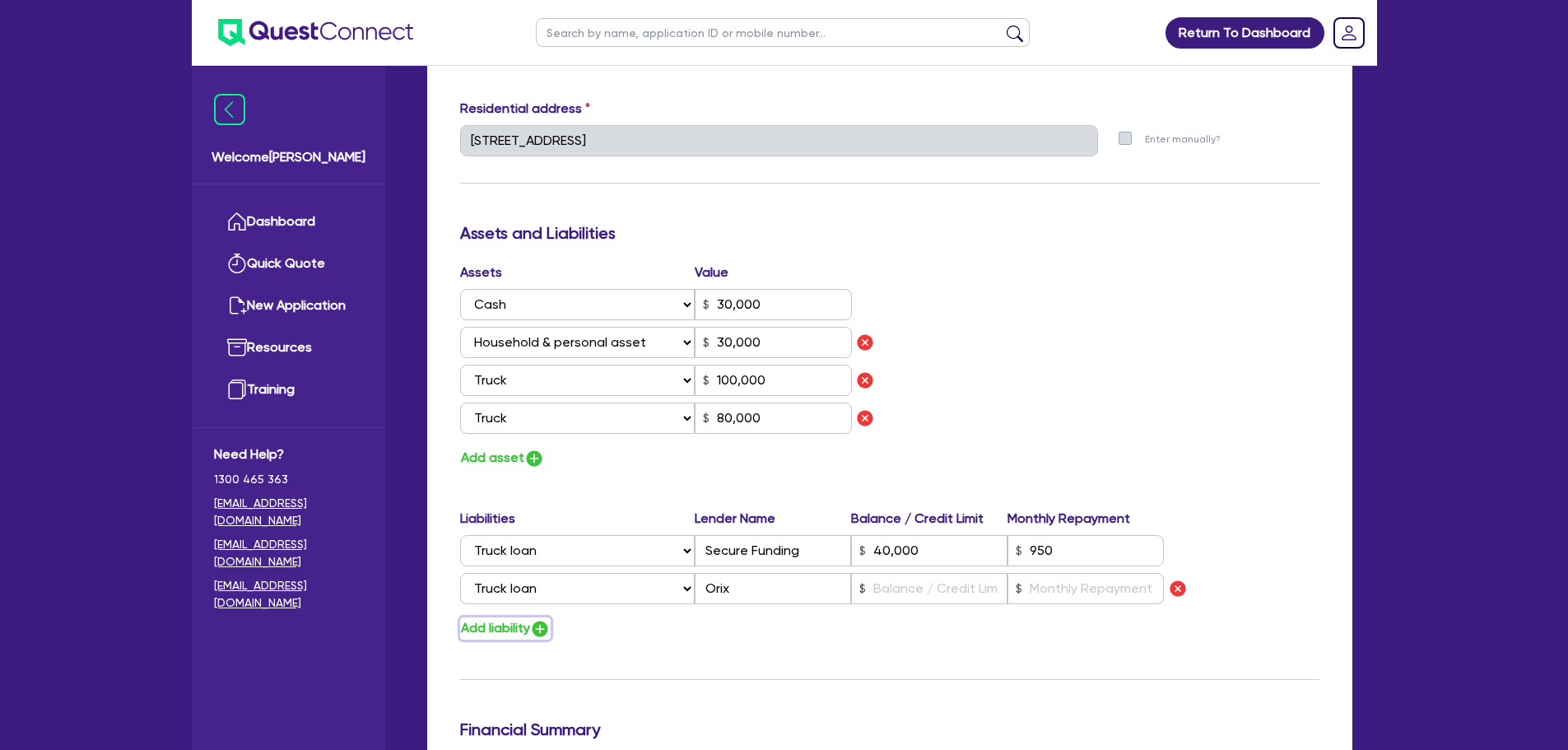
type input "1"
type input "0477 070 015"
type input "30,000"
type input "100,000"
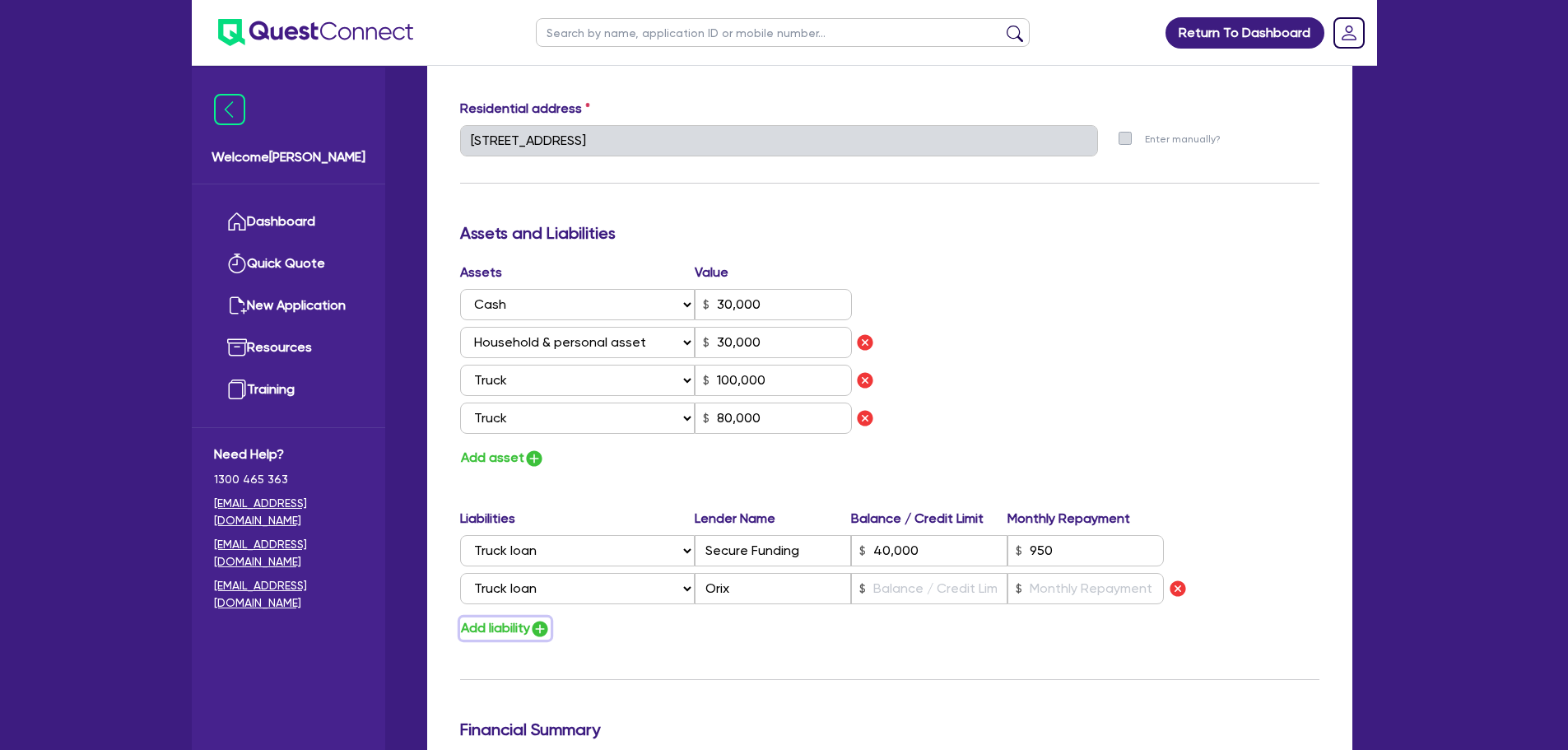
type input "80,000"
type input "40,000"
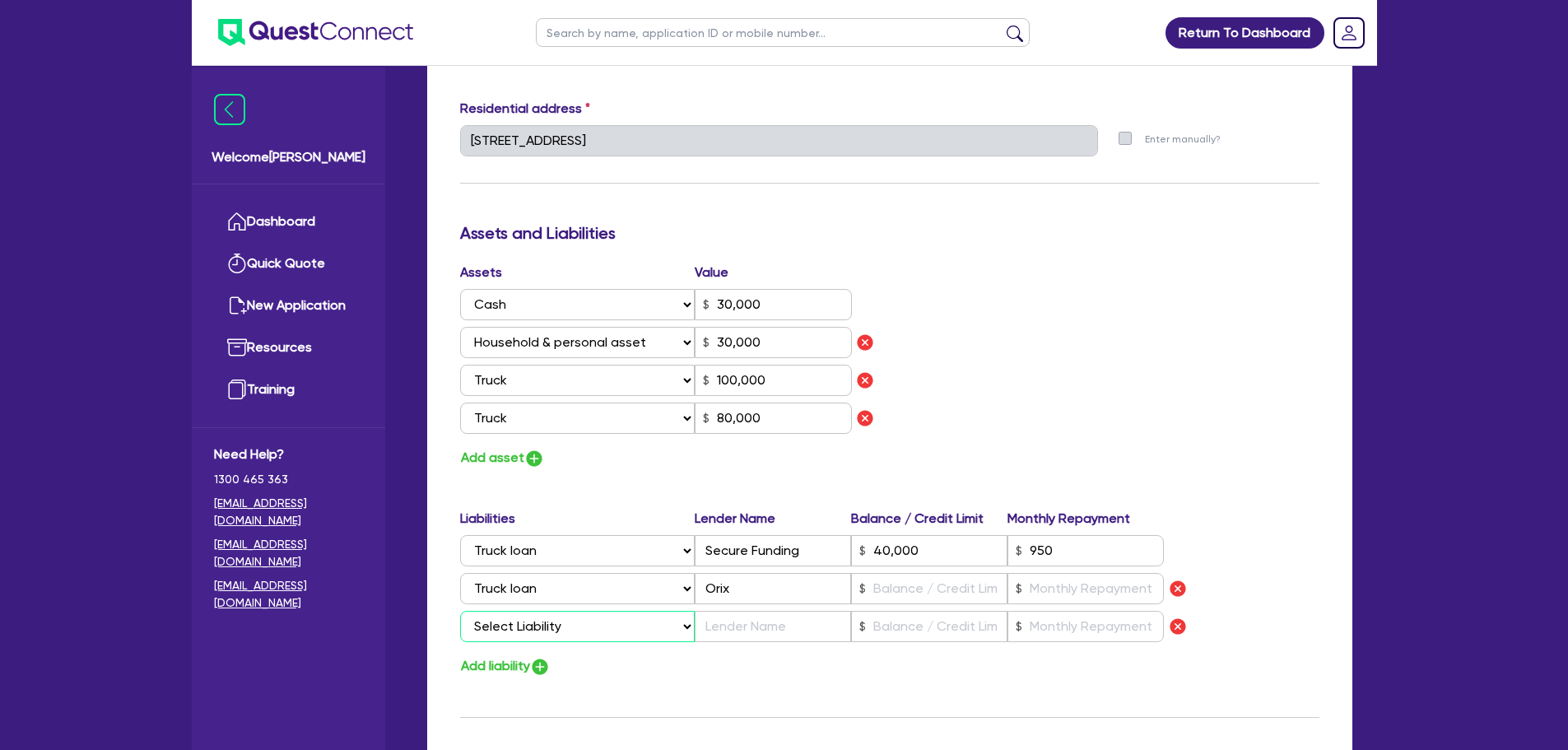
click at [509, 629] on select "Select Liability Credit card Mortgage Investment property loan Vehicle loan Tru…" at bounding box center [577, 626] width 235 height 31
select select "TRUCK_LOAN"
click at [460, 610] on select "Select Liability Credit card Mortgage Investment property loan Vehicle loan Tru…" at bounding box center [577, 626] width 235 height 31
type input "1"
type input "0477 070 015"
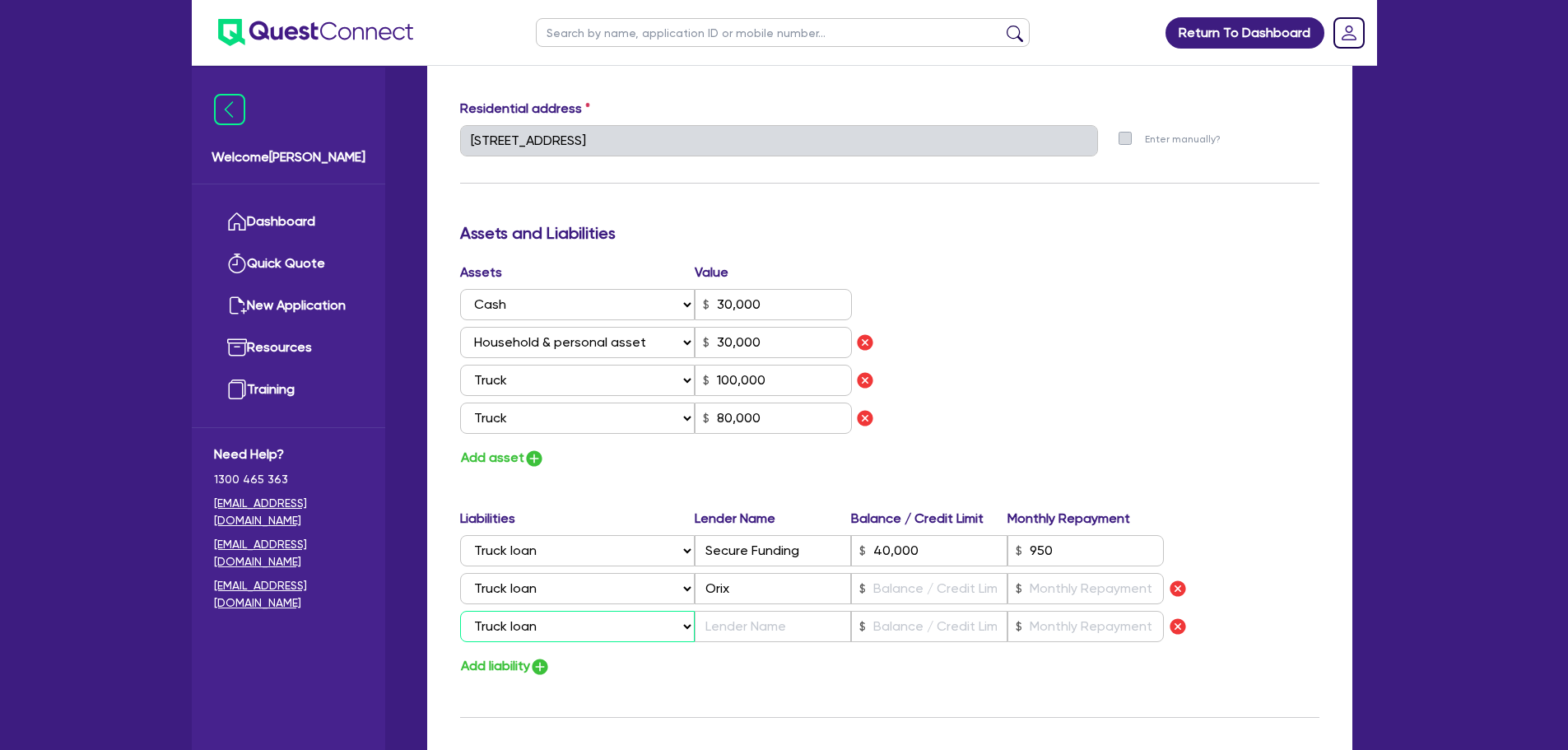
type input "30,000"
type input "100,000"
type input "80,000"
type input "40,000"
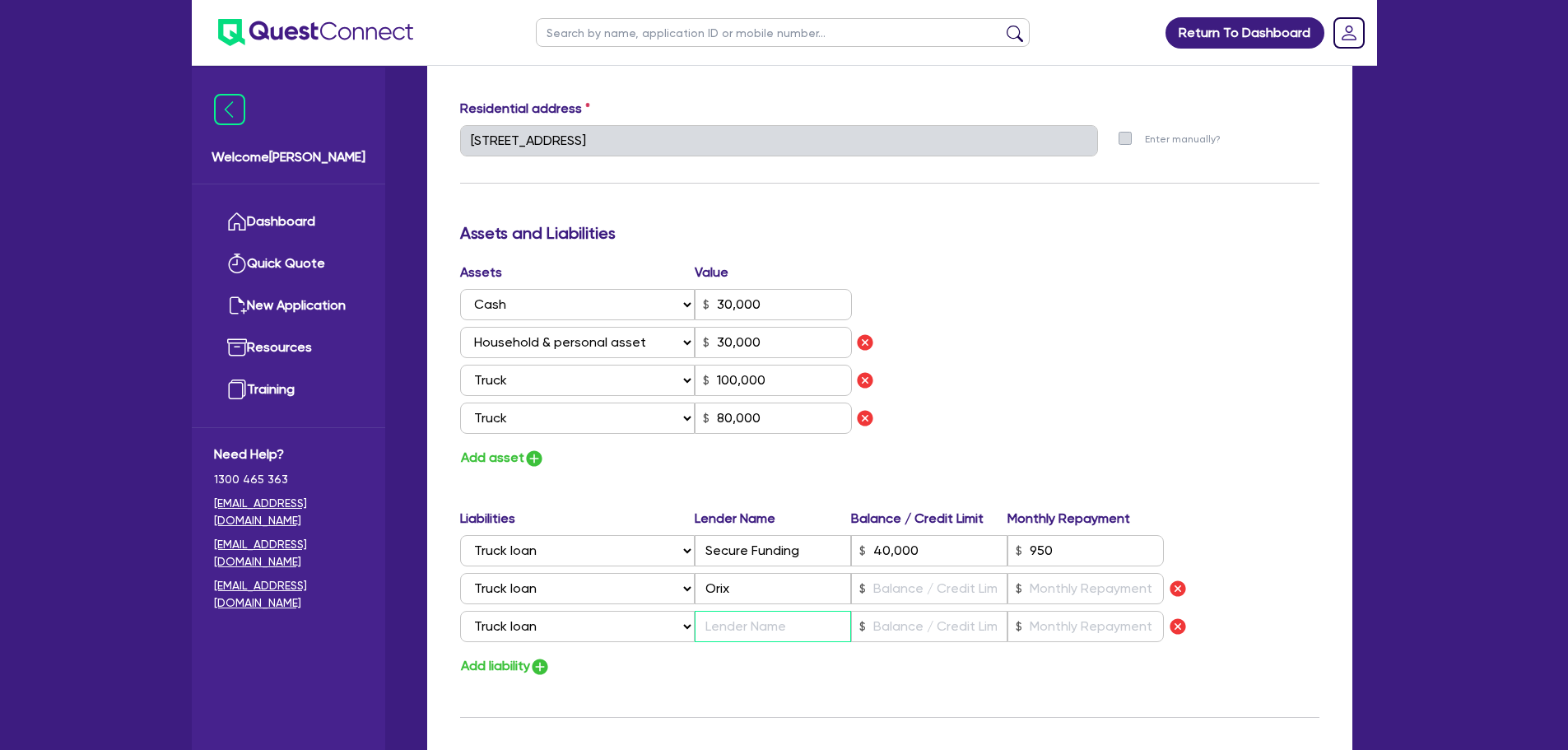
click at [751, 625] on input "text" at bounding box center [773, 626] width 156 height 31
type input "1"
type input "0477 070 015"
type input "30,000"
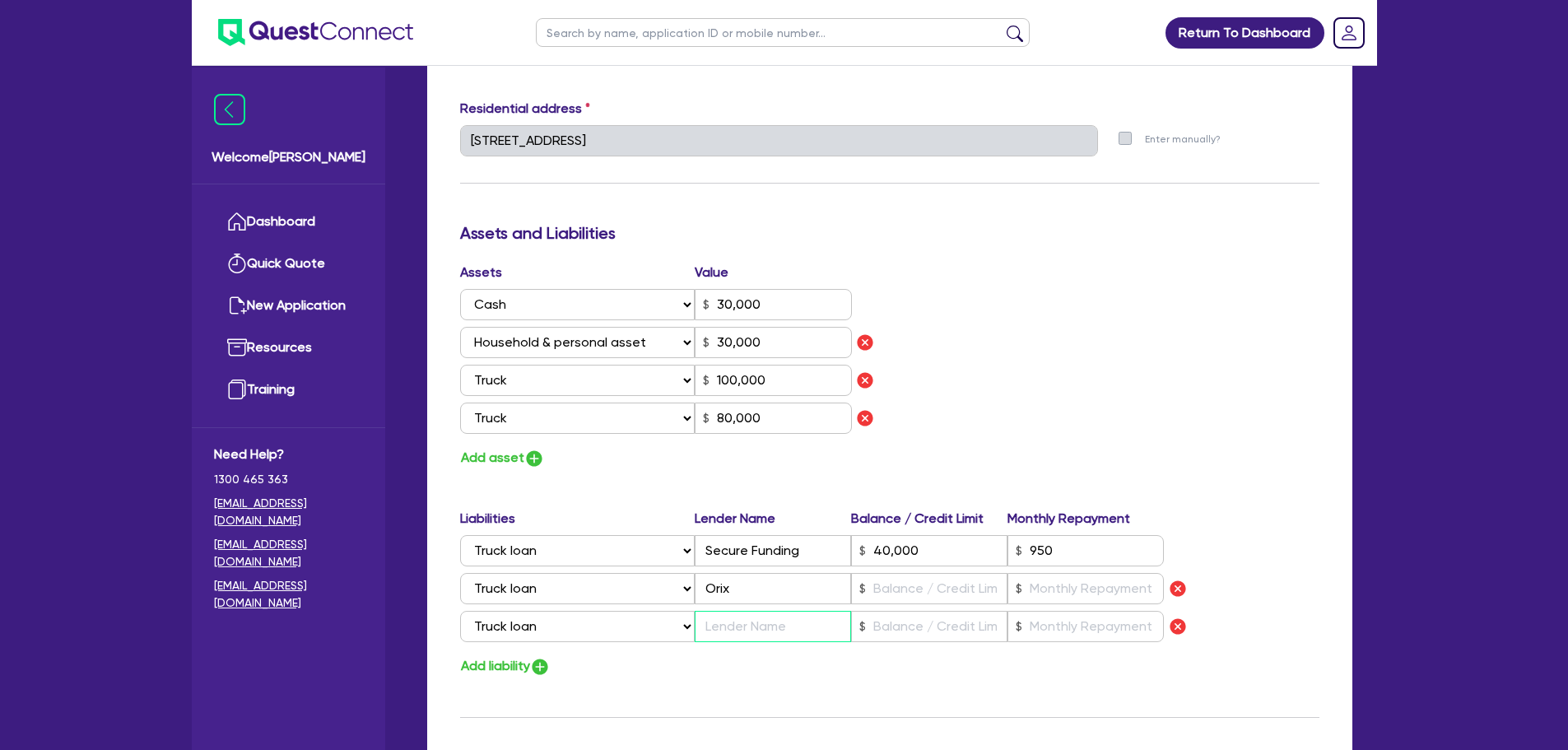
type input "100,000"
type input "80,000"
type input "40,000"
type input "A"
type input "1"
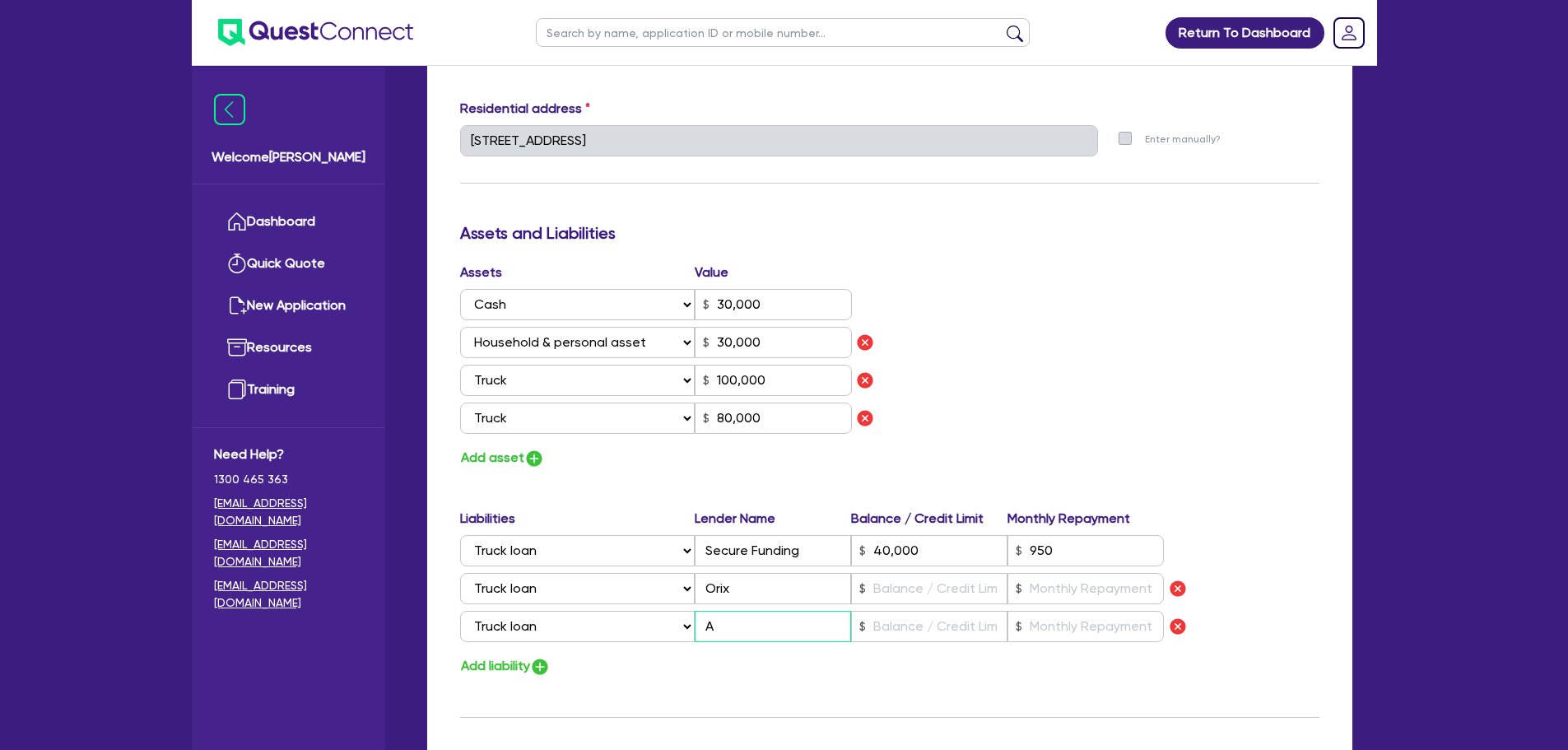
type input "0477 070 015"
type input "30,000"
type input "100,000"
type input "80,000"
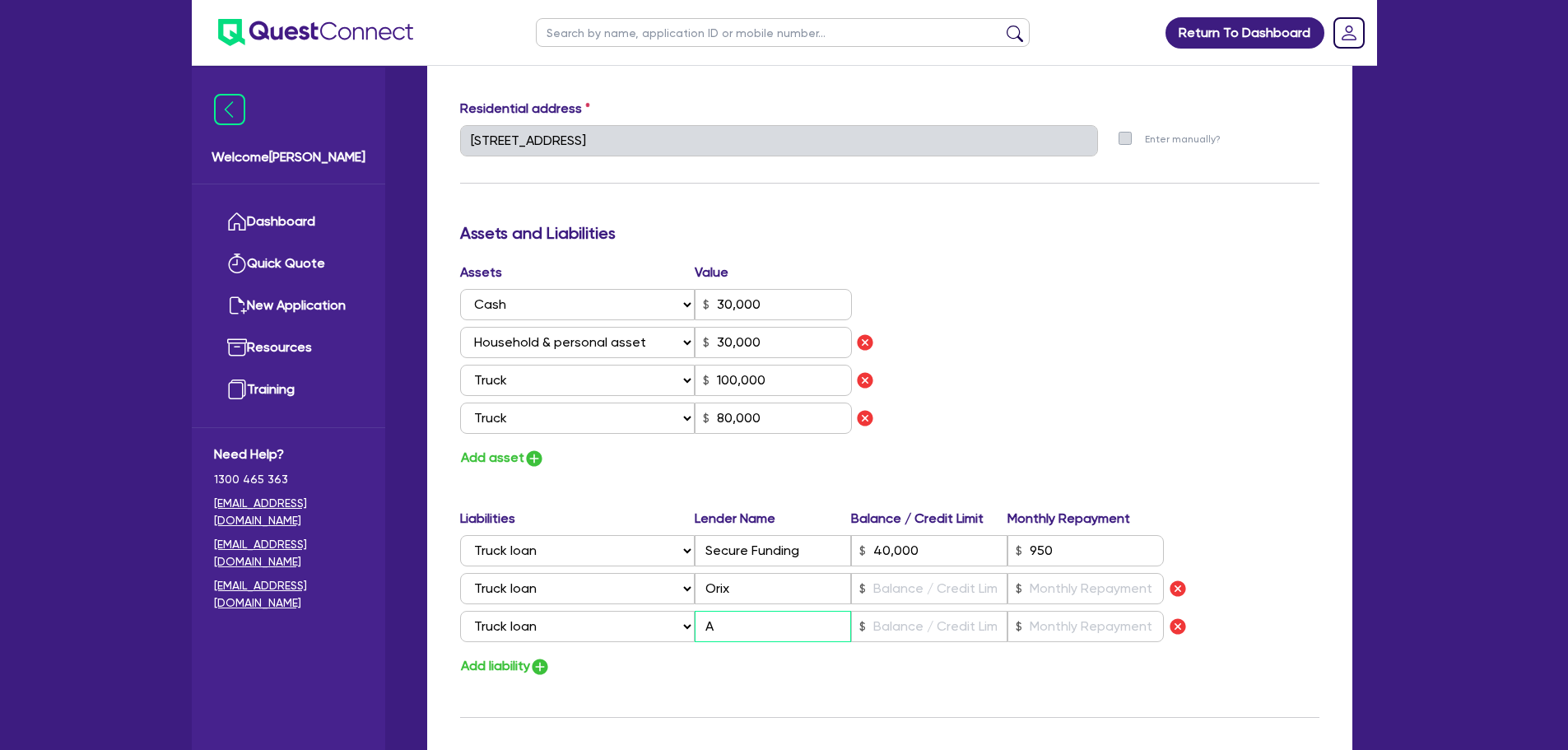
type input "40,000"
type input "Az"
type input "1"
type input "0477 070 015"
type input "30,000"
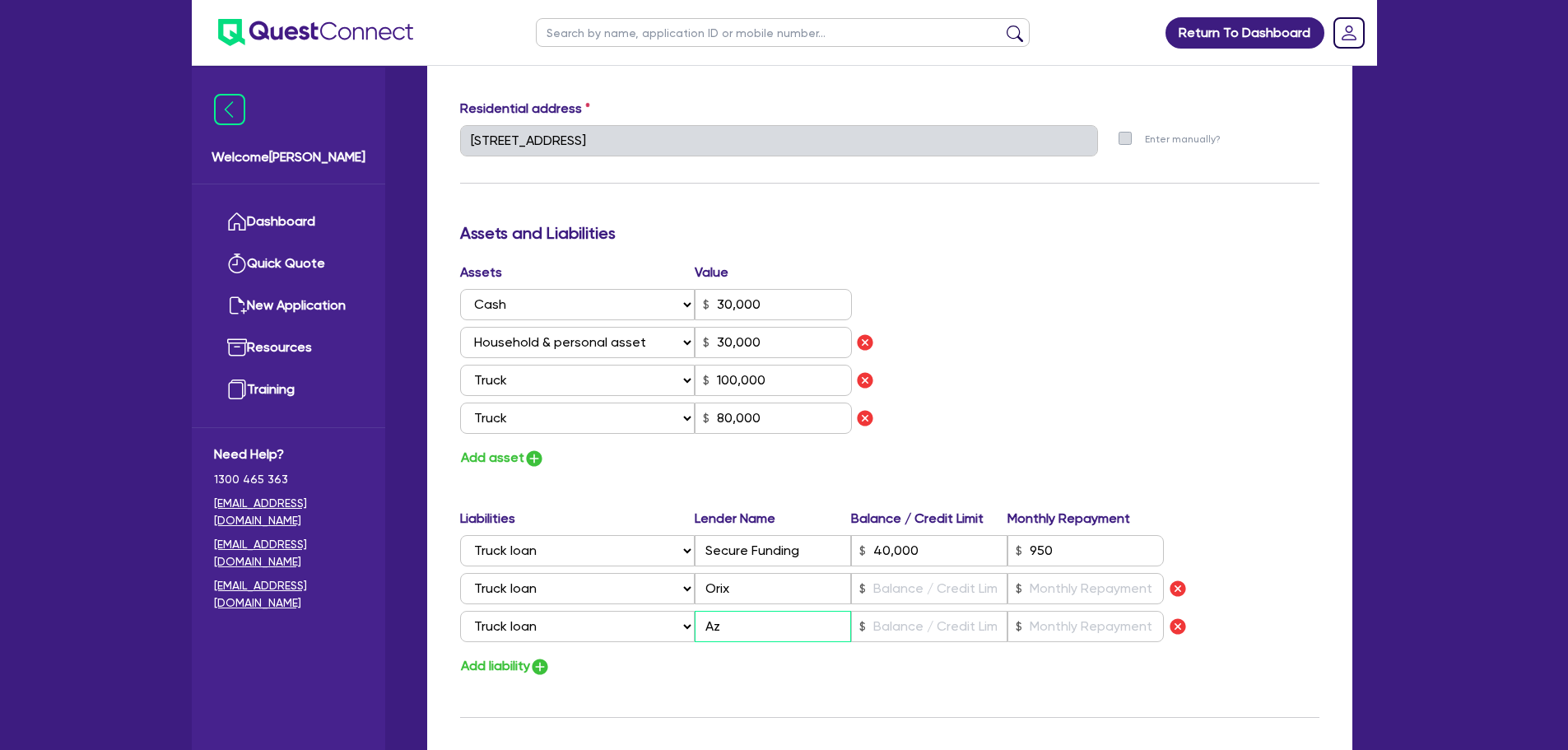
type input "30,000"
type input "100,000"
type input "80,000"
type input "40,000"
type input "Azo"
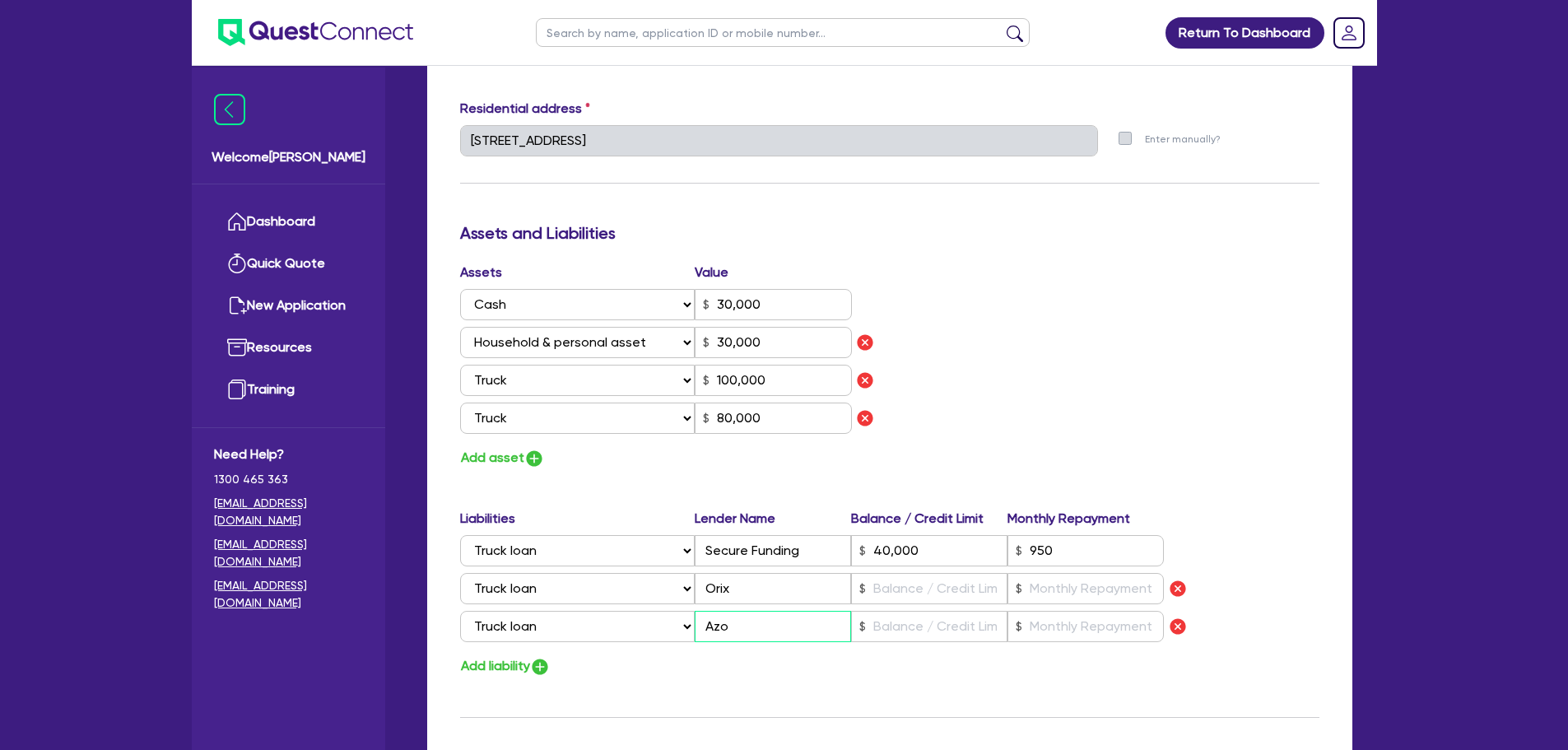
type input "1"
type input "0477 070 015"
type input "30,000"
type input "100,000"
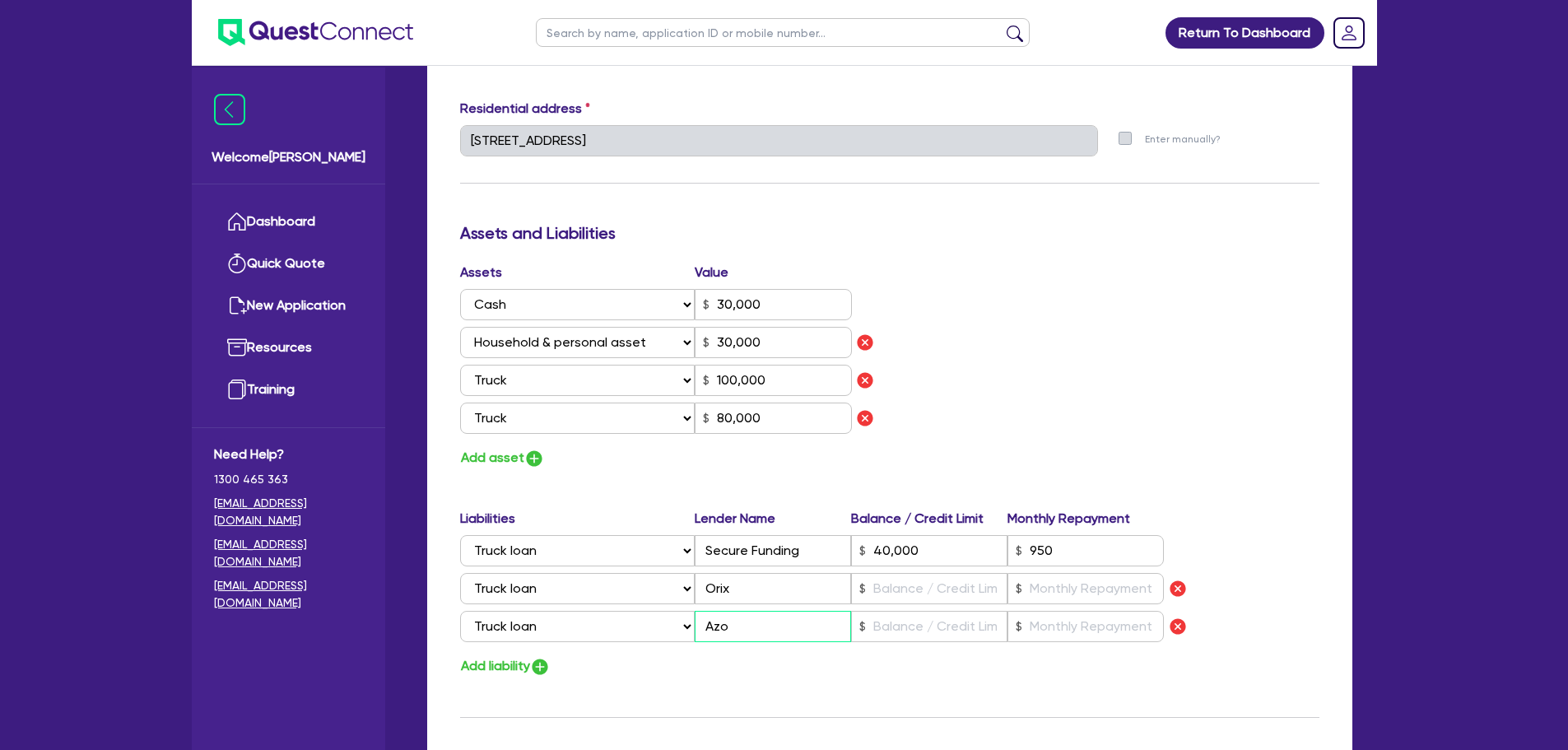
type input "80,000"
type input "40,000"
type input "Azor"
type input "1"
type input "0477 070 015"
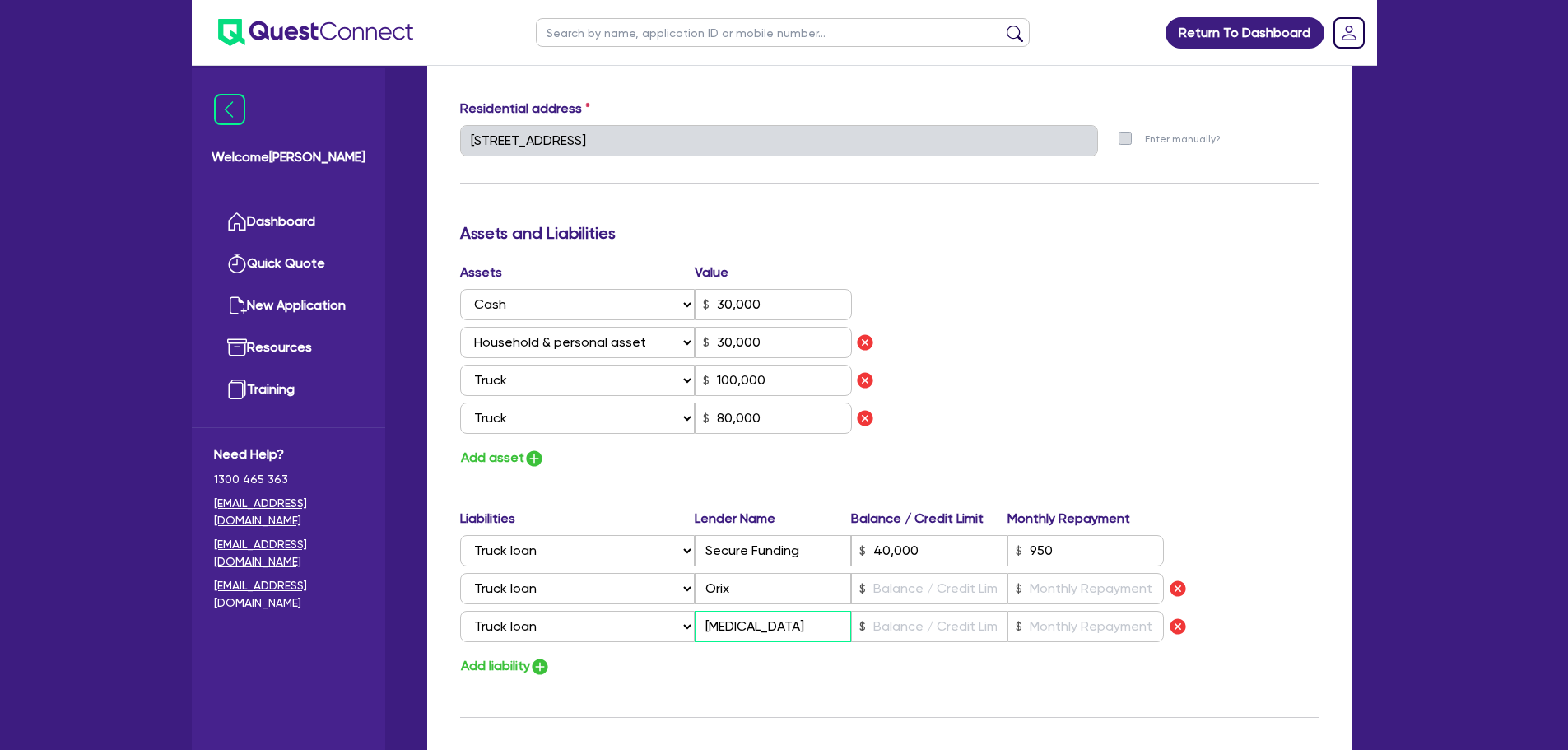
type input "30,000"
type input "100,000"
type input "80,000"
type input "40,000"
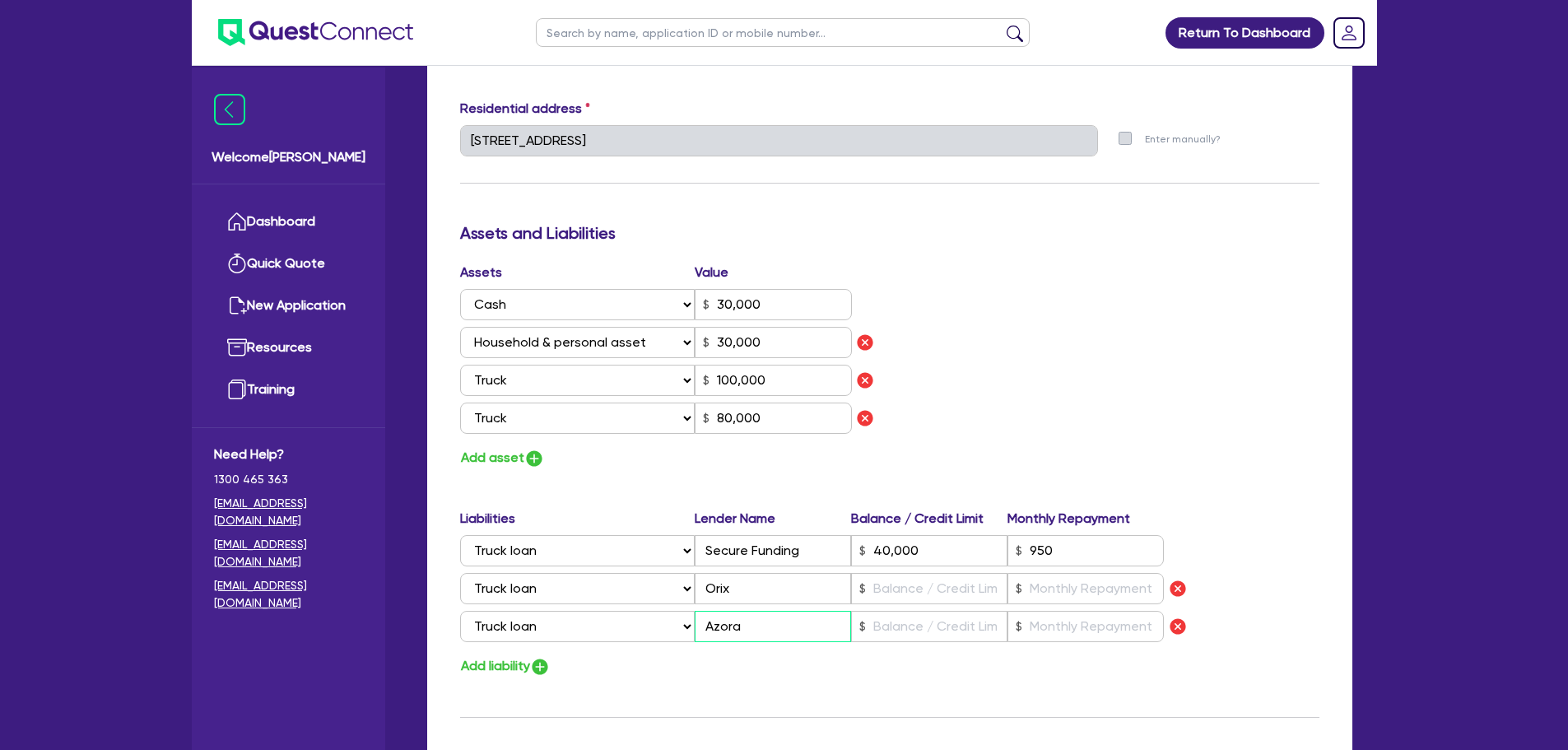
type input "Azora"
click at [961, 635] on input "text" at bounding box center [929, 626] width 156 height 31
type input "1"
type input "0477 070 015"
type input "30,000"
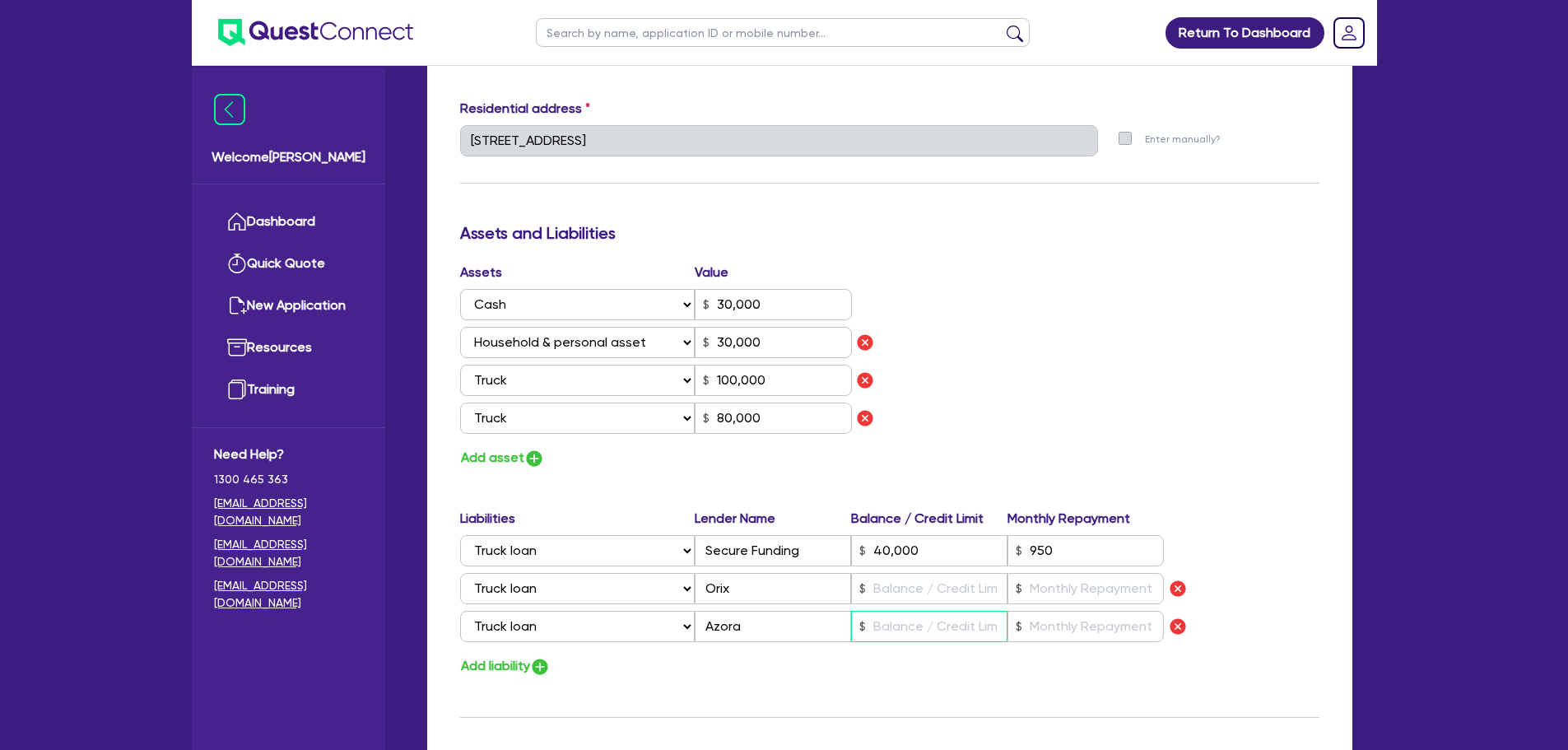
type input "30,000"
type input "100,000"
type input "80,000"
type input "40,000"
type input "15"
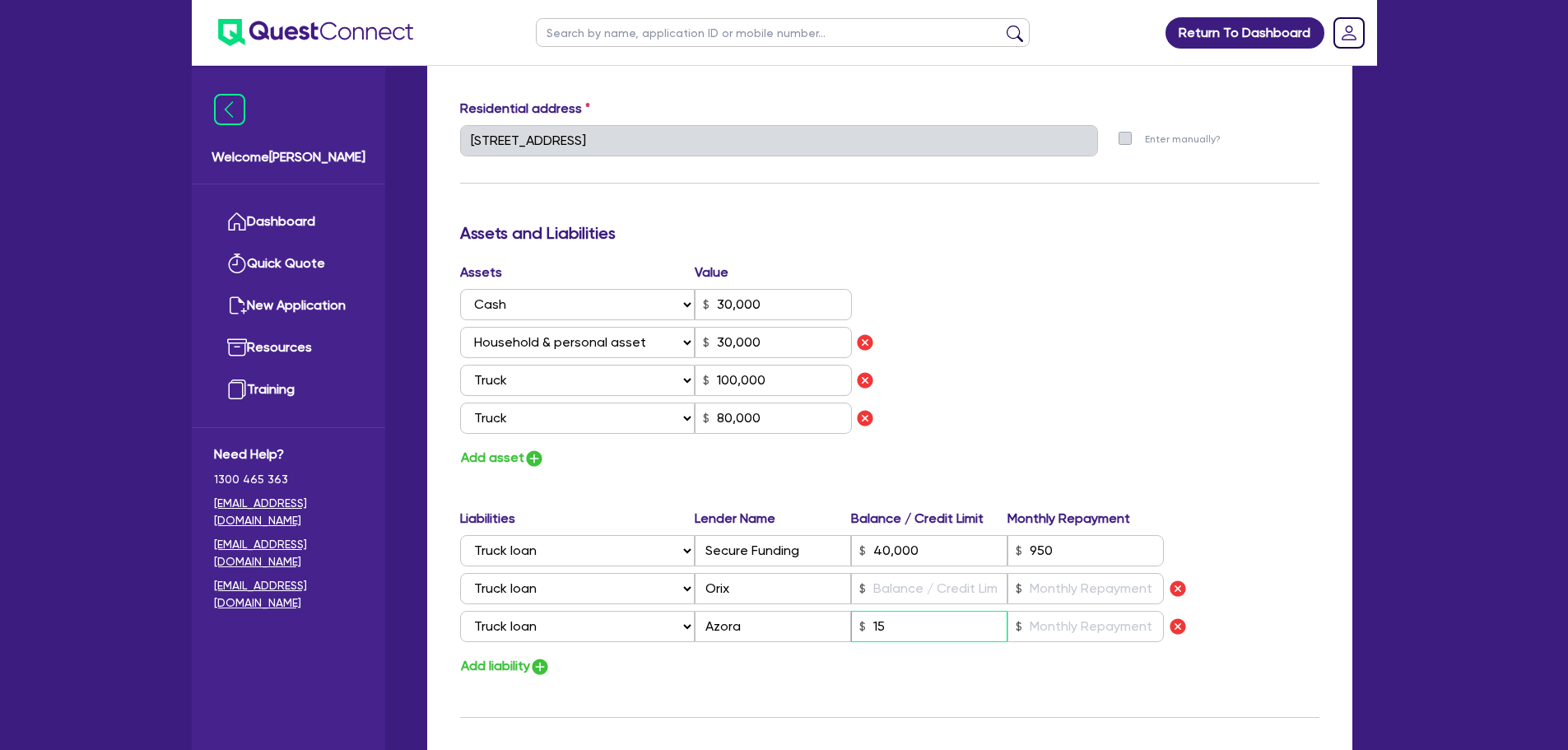
type input "1"
type input "0477 070 015"
type input "30,000"
type input "100,000"
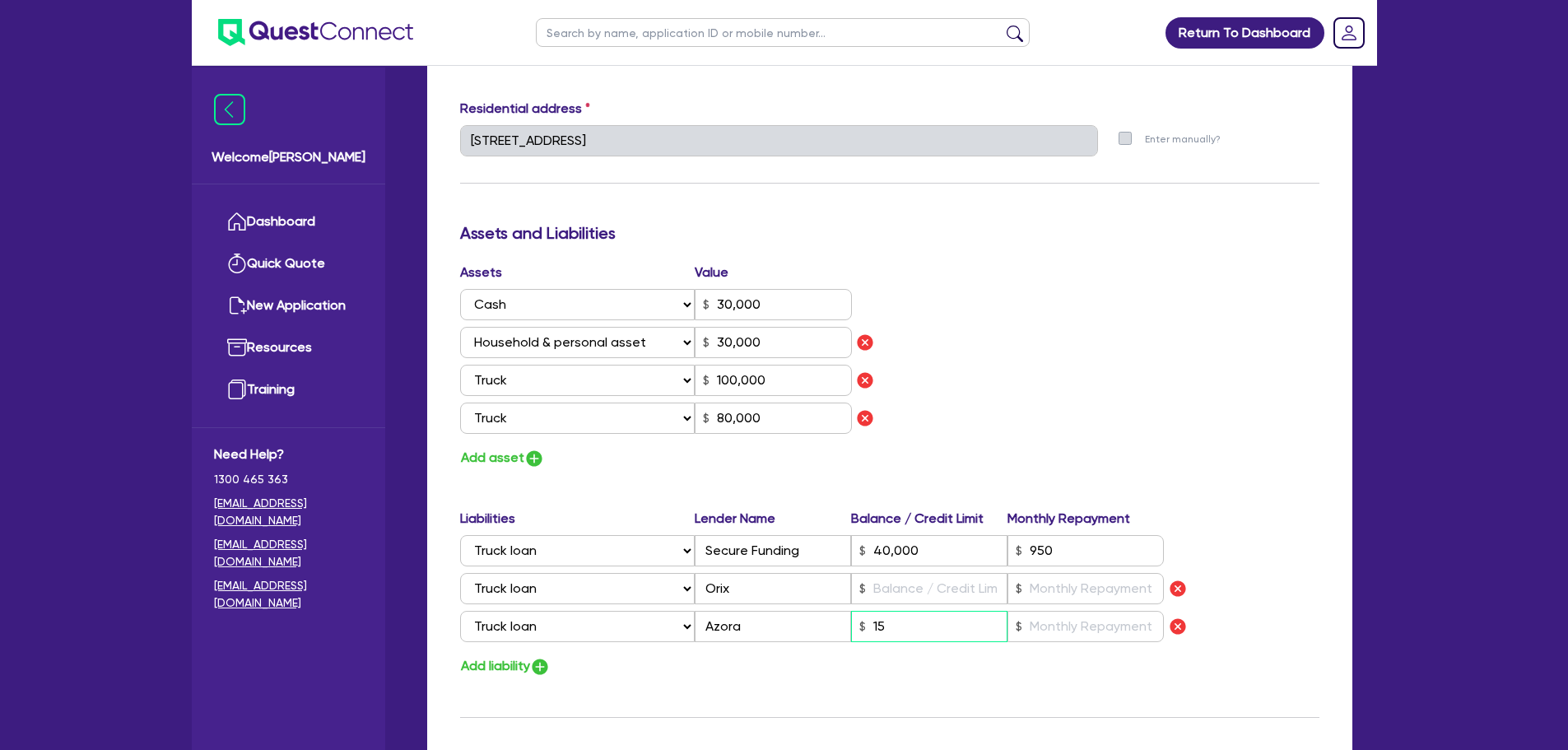
type input "80,000"
type input "40,000"
type input "1"
type input "0477 070 015"
type input "30,000"
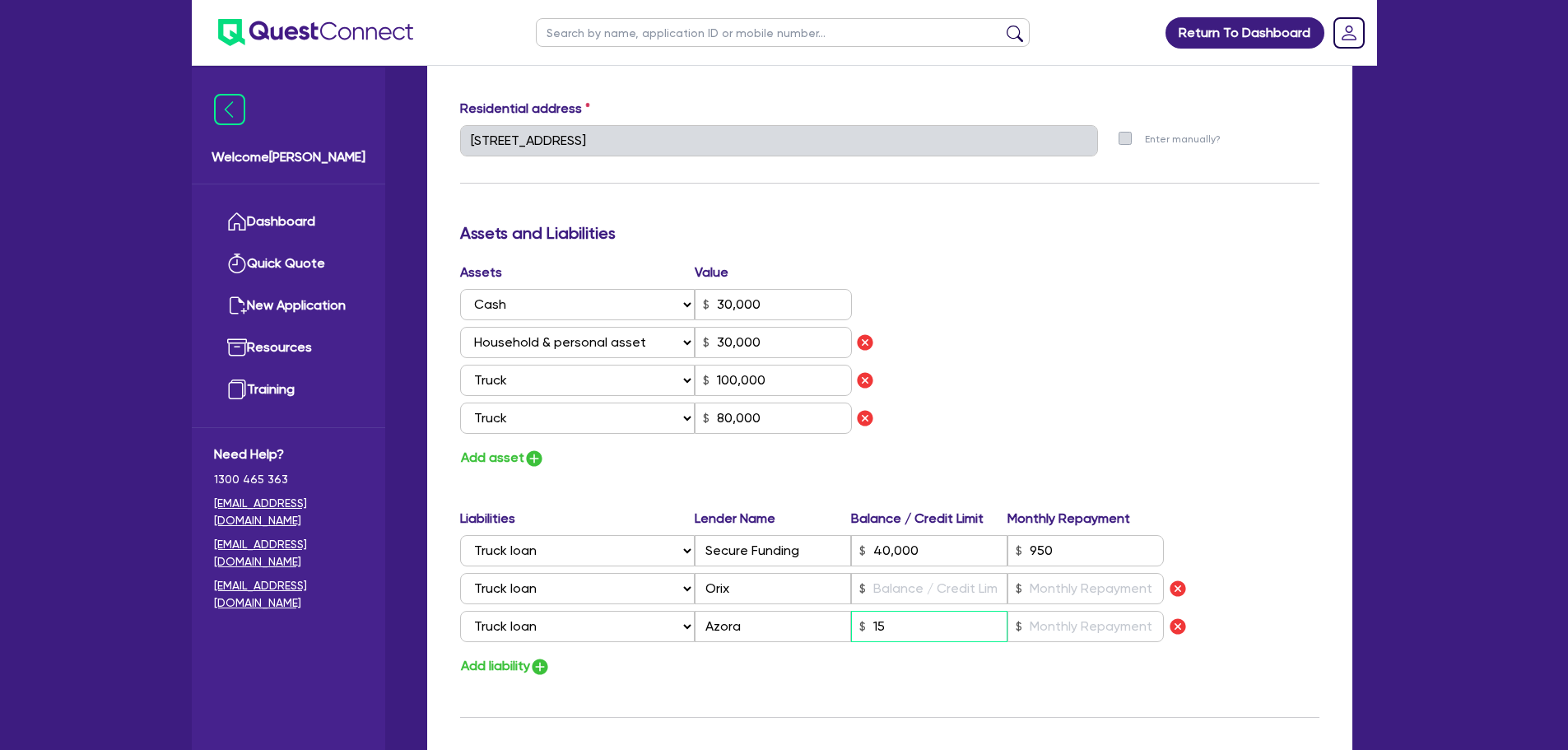
type input "30,000"
type input "100,000"
type input "80,000"
type input "40,000"
type input "150"
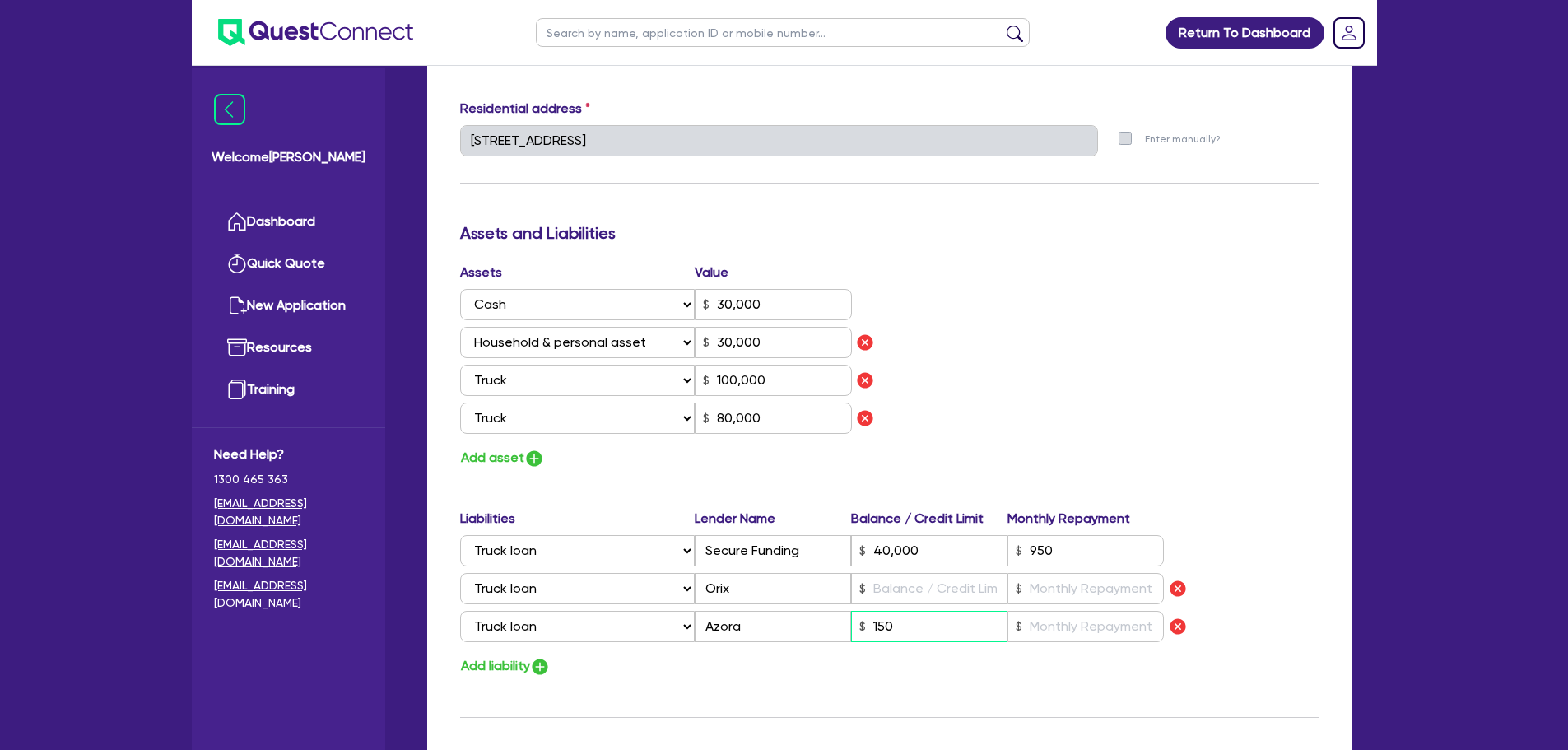
type input "1"
type input "0477 070 015"
type input "30,000"
type input "100,000"
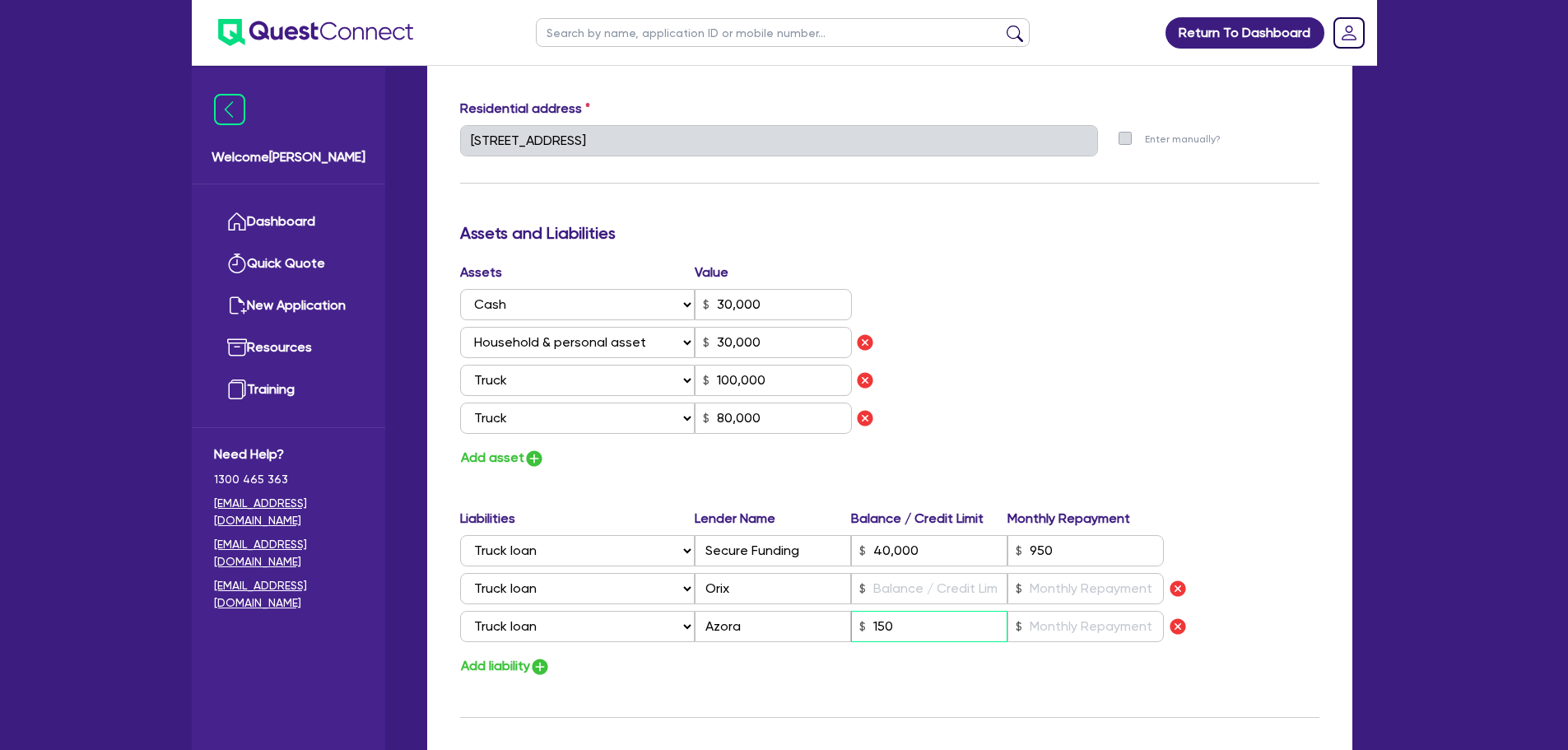
type input "80,000"
type input "40,000"
type input "1,500"
type input "1"
type input "0477 070 015"
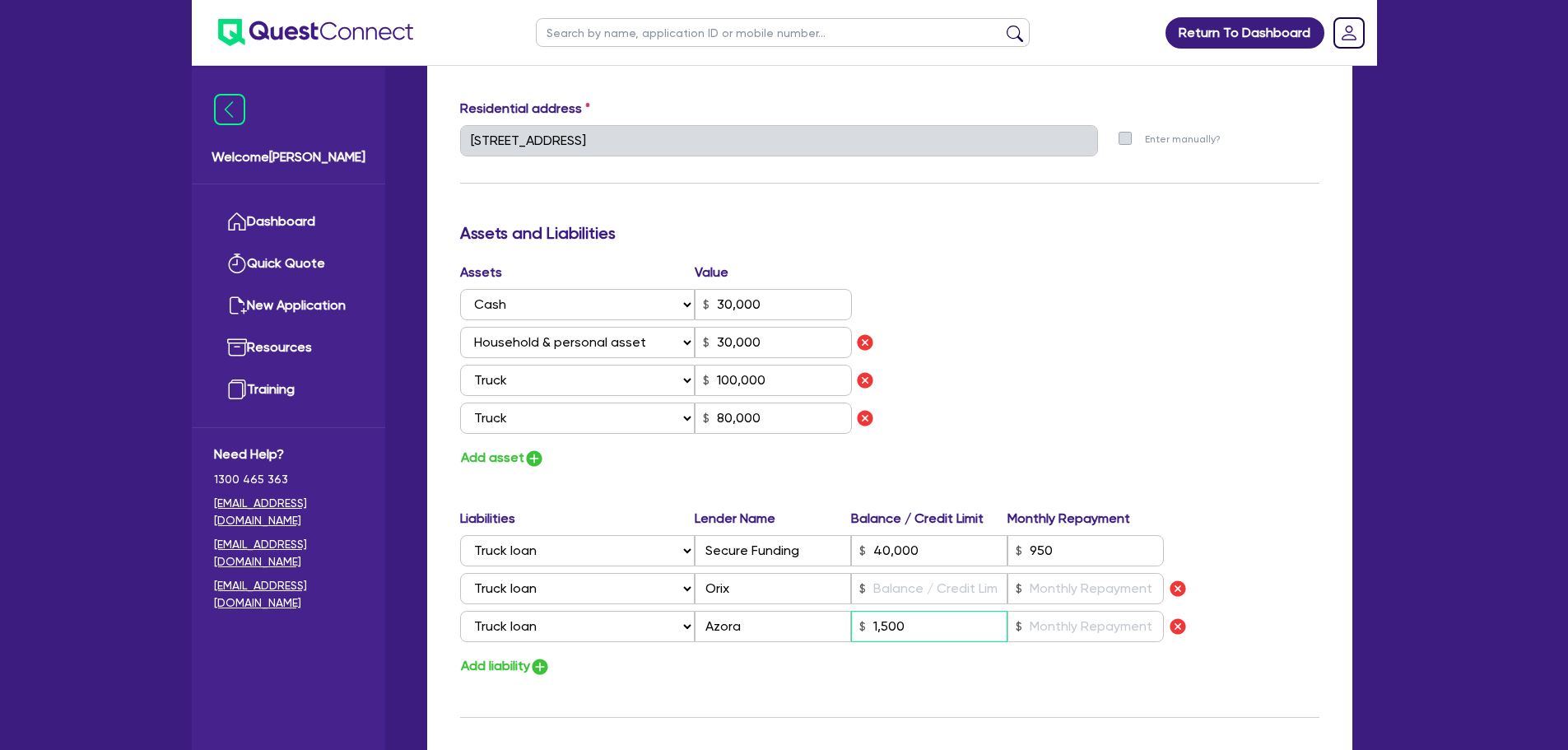
type input "30,000"
type input "100,000"
type input "80,000"
type input "40,000"
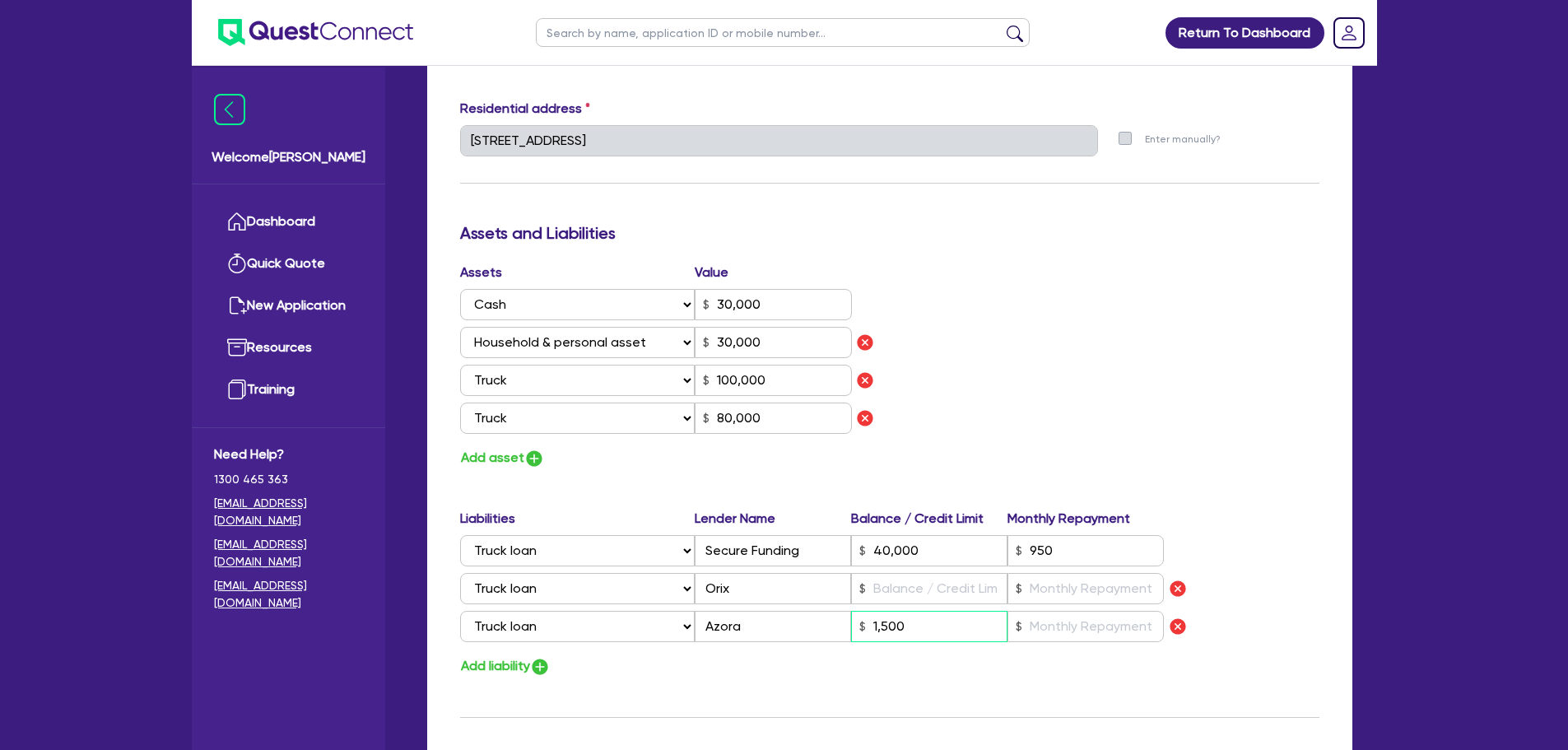
type input "15,000"
type input "1"
type input "0477 070 015"
type input "30,000"
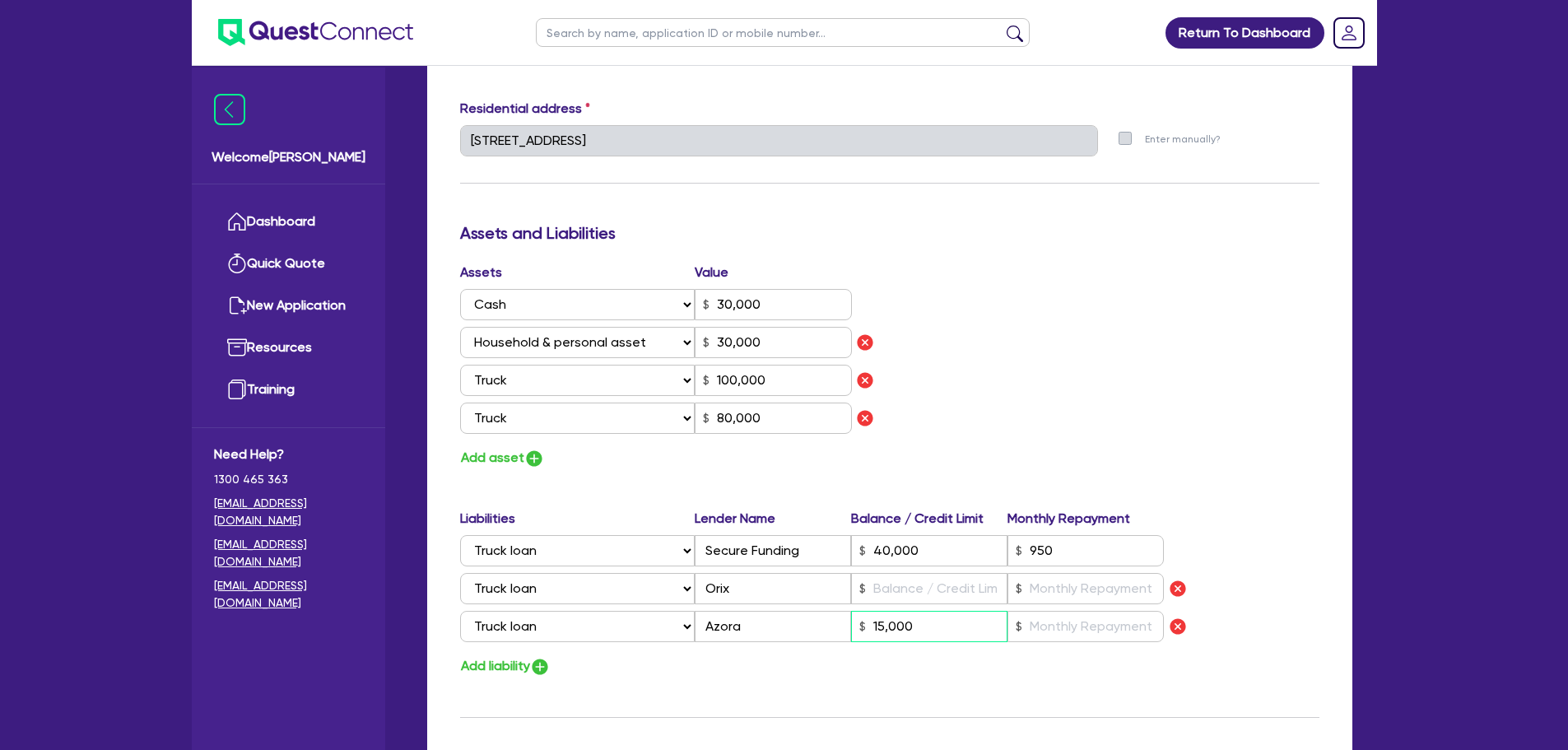
type input "100,000"
type input "80,000"
type input "40,000"
type input "1,500"
type input "1"
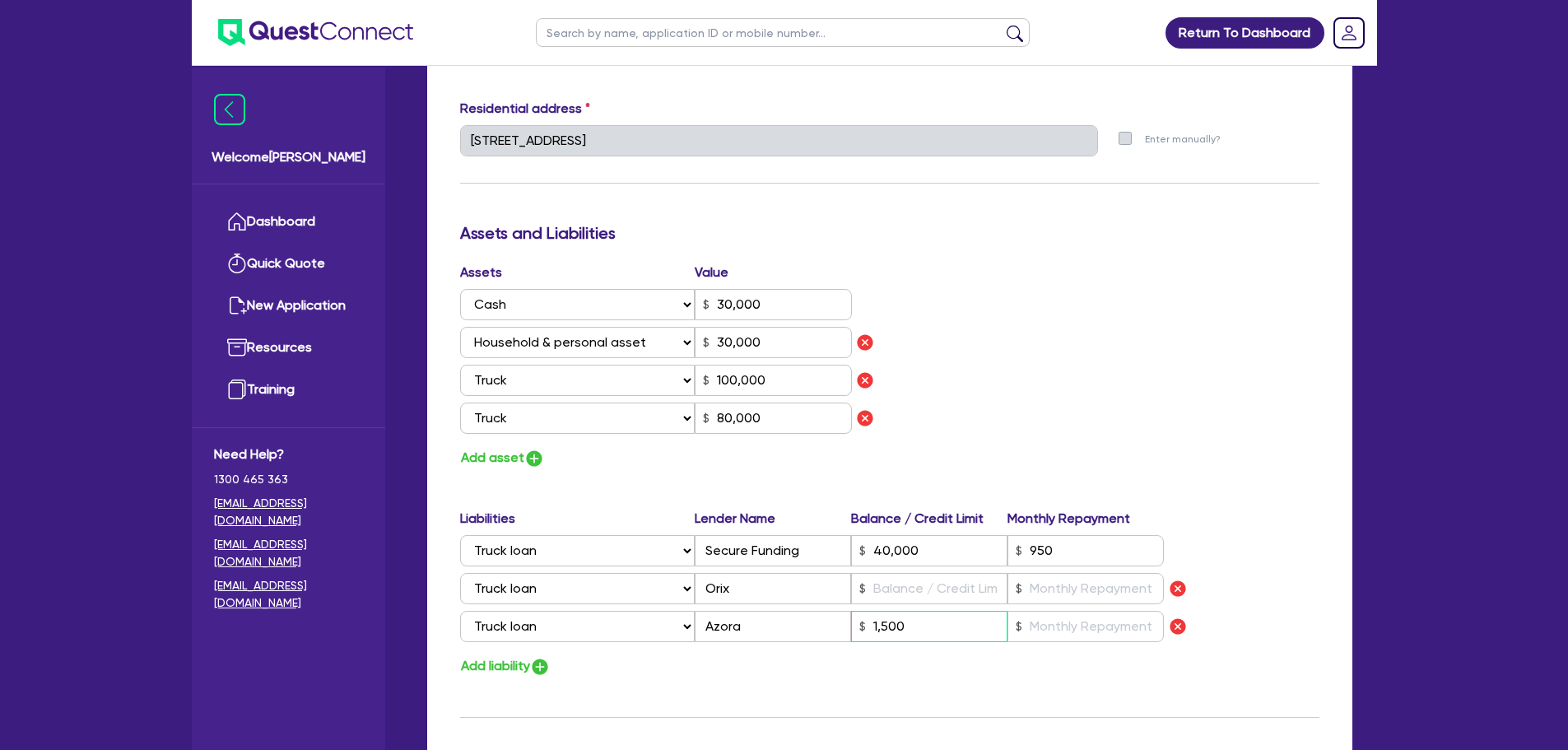
type input "0477 070 015"
type input "30,000"
type input "100,000"
type input "80,000"
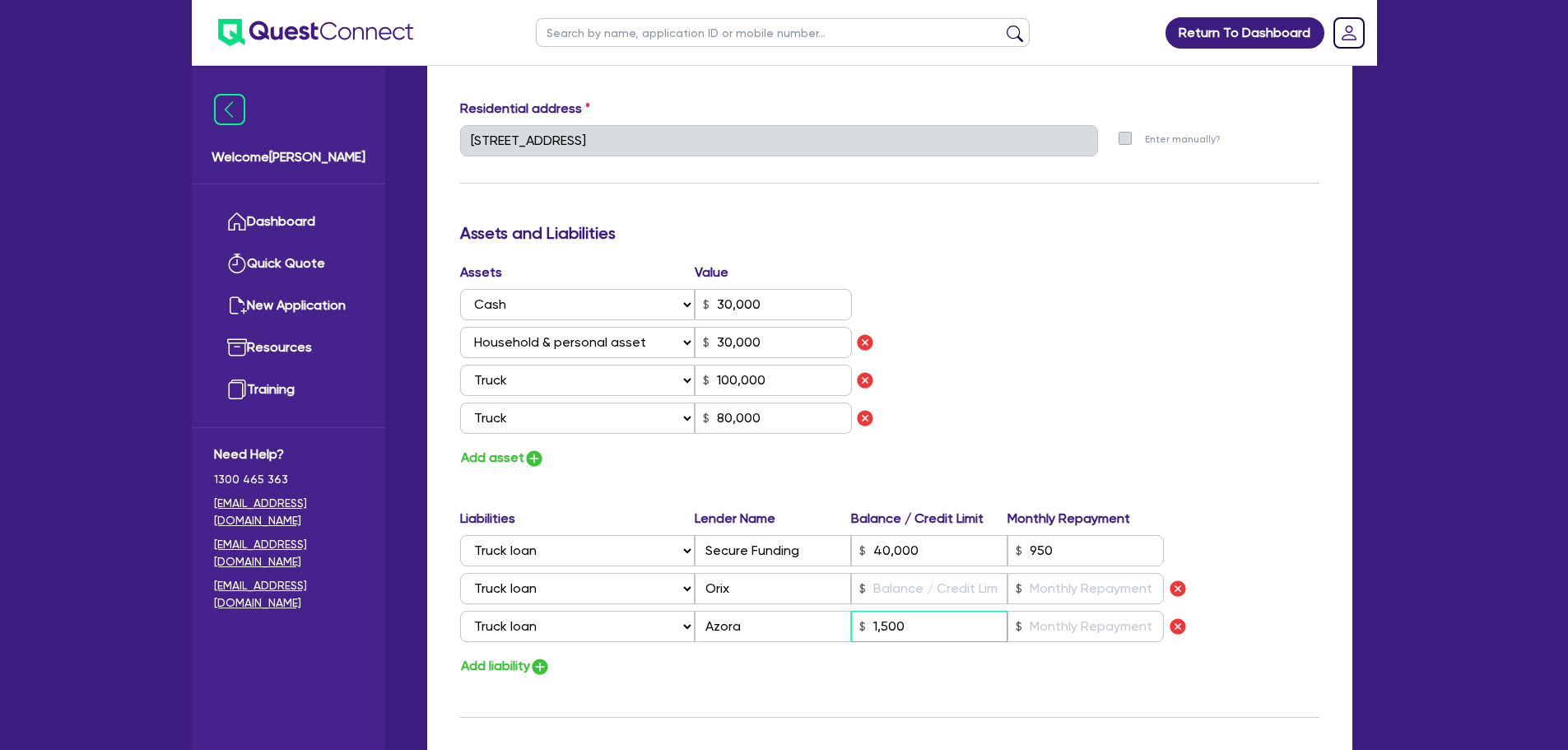
type input "40,000"
type input "150"
type input "1"
type input "0477 070 015"
type input "30,000"
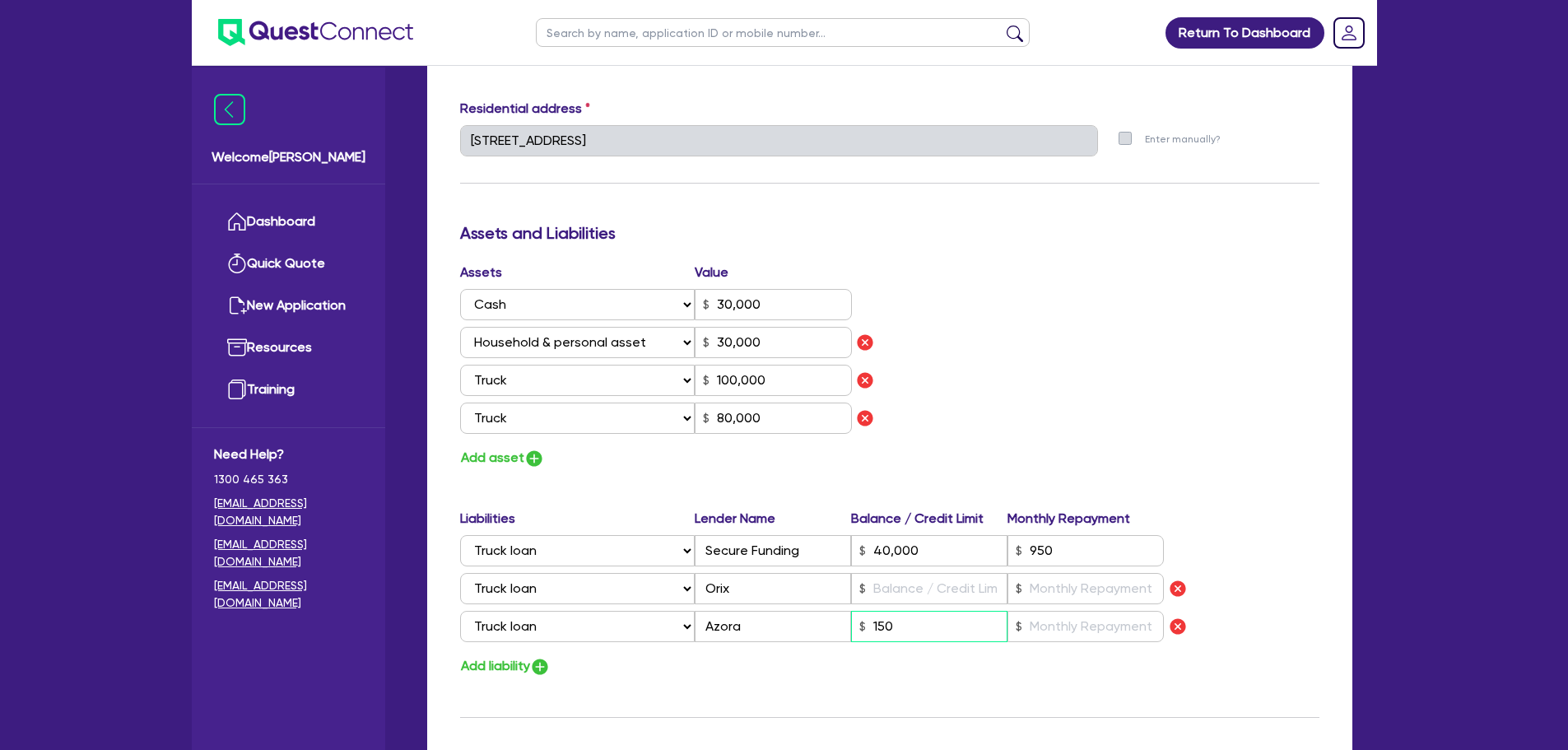
type input "30,000"
type input "100,000"
type input "80,000"
type input "40,000"
type input "15"
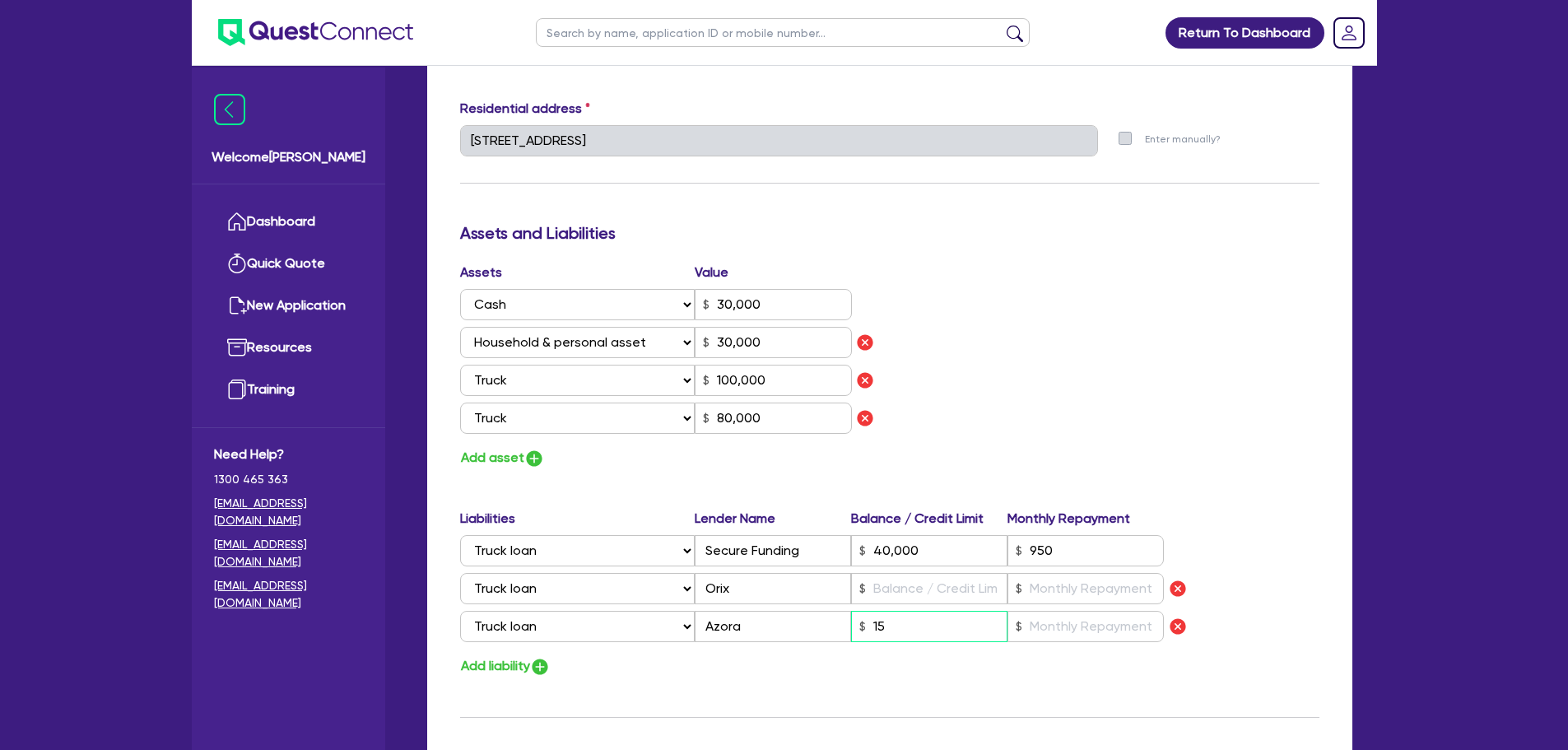
type input "1"
type input "0477 070 015"
type input "30,000"
type input "100,000"
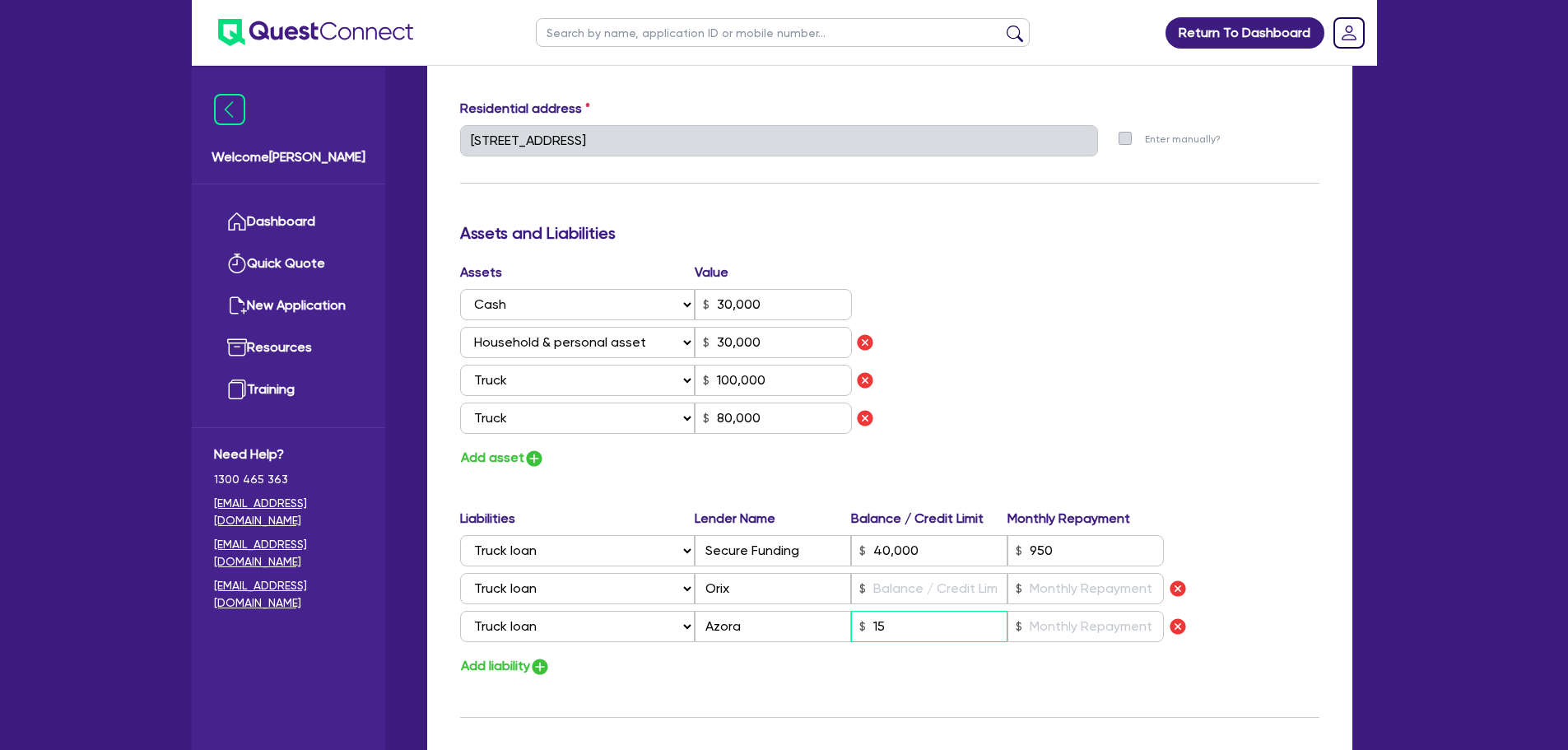
type input "80,000"
type input "40,000"
drag, startPoint x: 904, startPoint y: 595, endPoint x: 940, endPoint y: 601, distance: 36.5
click at [904, 595] on input "text" at bounding box center [929, 588] width 156 height 31
click at [1046, 585] on input "text" at bounding box center [1085, 588] width 156 height 31
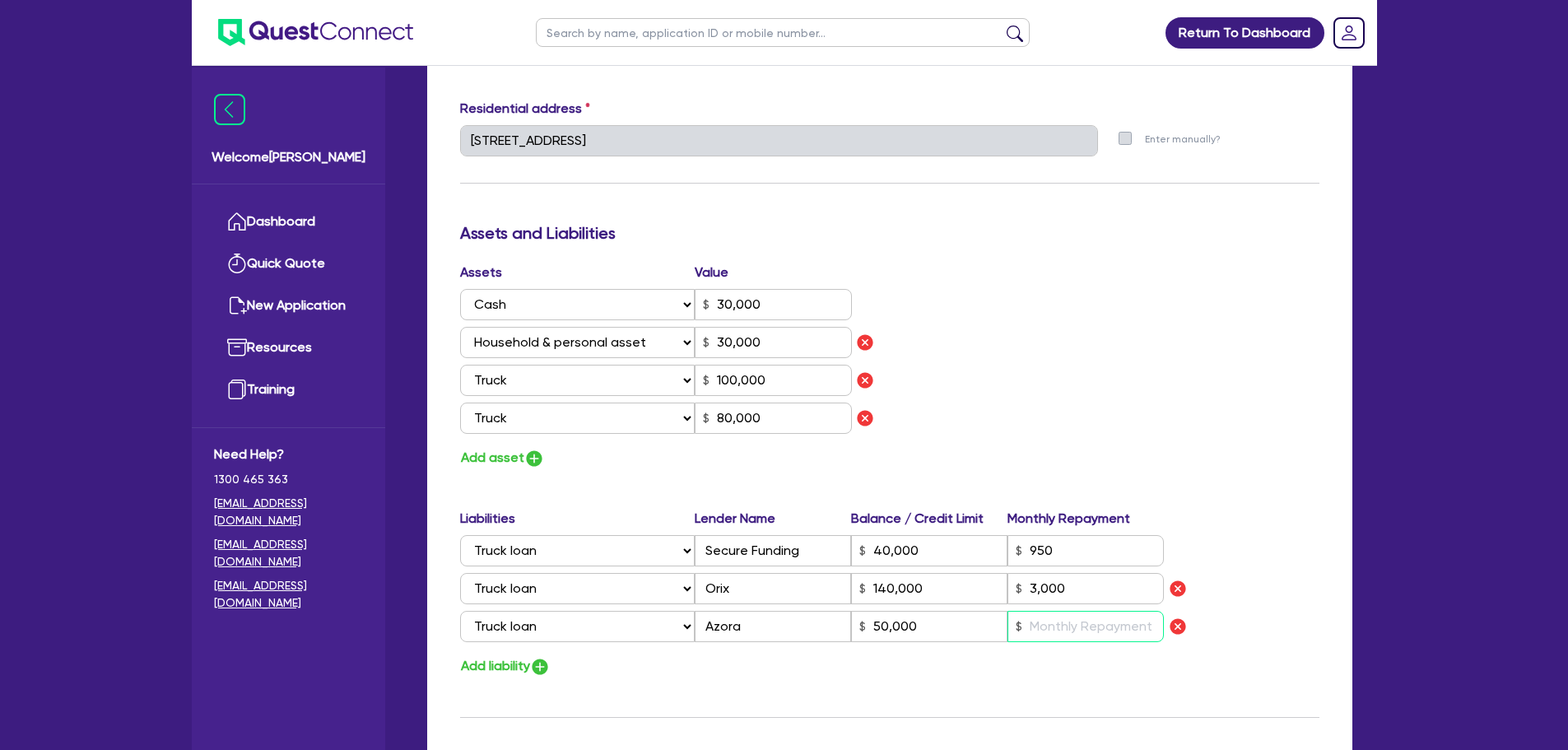
click at [1069, 622] on input "text" at bounding box center [1085, 626] width 156 height 31
drag, startPoint x: 1069, startPoint y: 620, endPoint x: 932, endPoint y: 458, distance: 212.2
click at [973, 440] on div "Assets Value Select Asset Cash Property Investment property Vehicle Truck Trail…" at bounding box center [890, 366] width 884 height 207
drag, startPoint x: 788, startPoint y: 393, endPoint x: 696, endPoint y: 388, distance: 92.1
click at [696, 388] on input "100,000" at bounding box center [774, 381] width 157 height 31
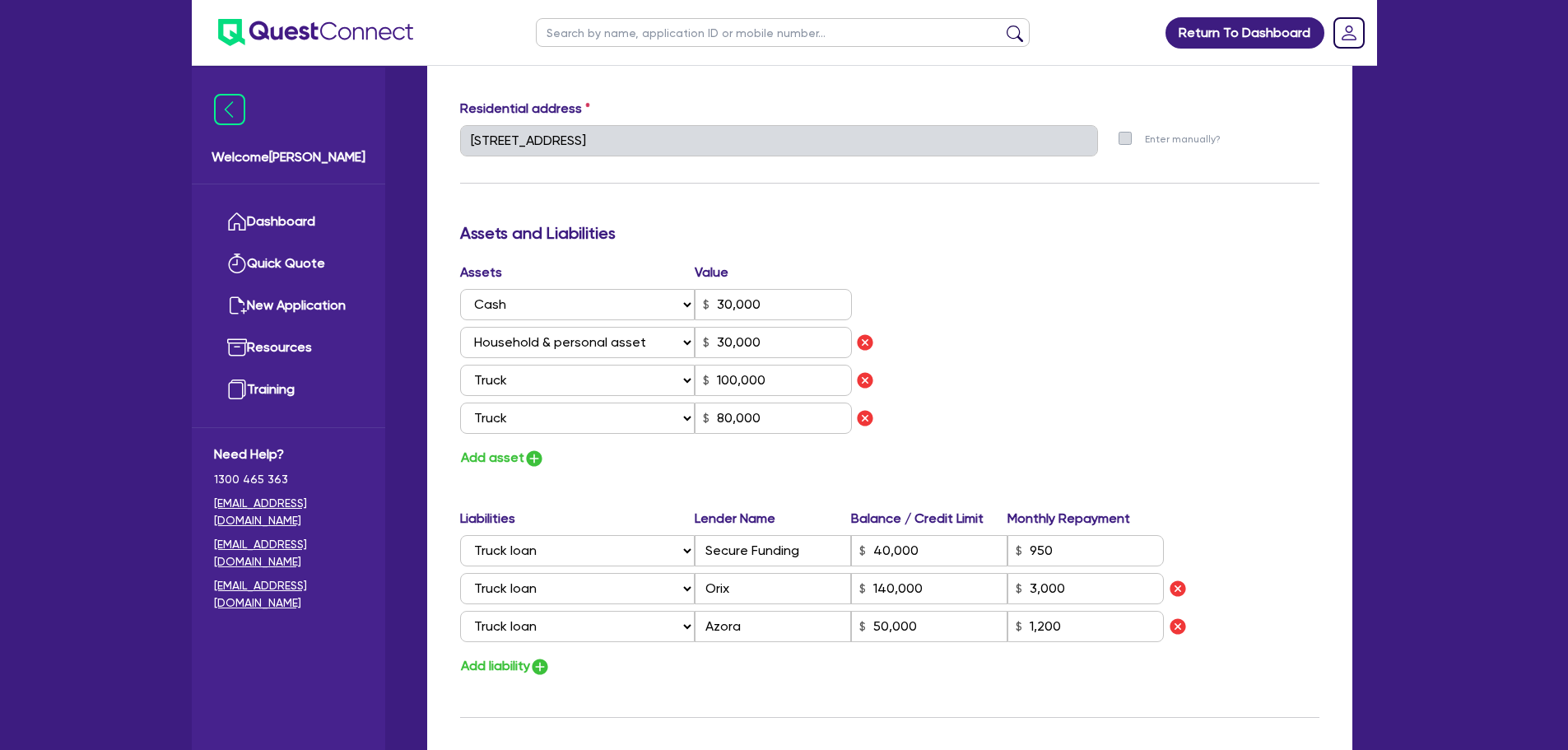
drag, startPoint x: 648, startPoint y: 470, endPoint x: 606, endPoint y: 451, distance: 46.1
click at [647, 470] on div "Update residential status for Director #1 Boarding is only acceptable when the …" at bounding box center [890, 228] width 859 height 1407
click at [519, 447] on button "Add asset" at bounding box center [502, 458] width 85 height 22
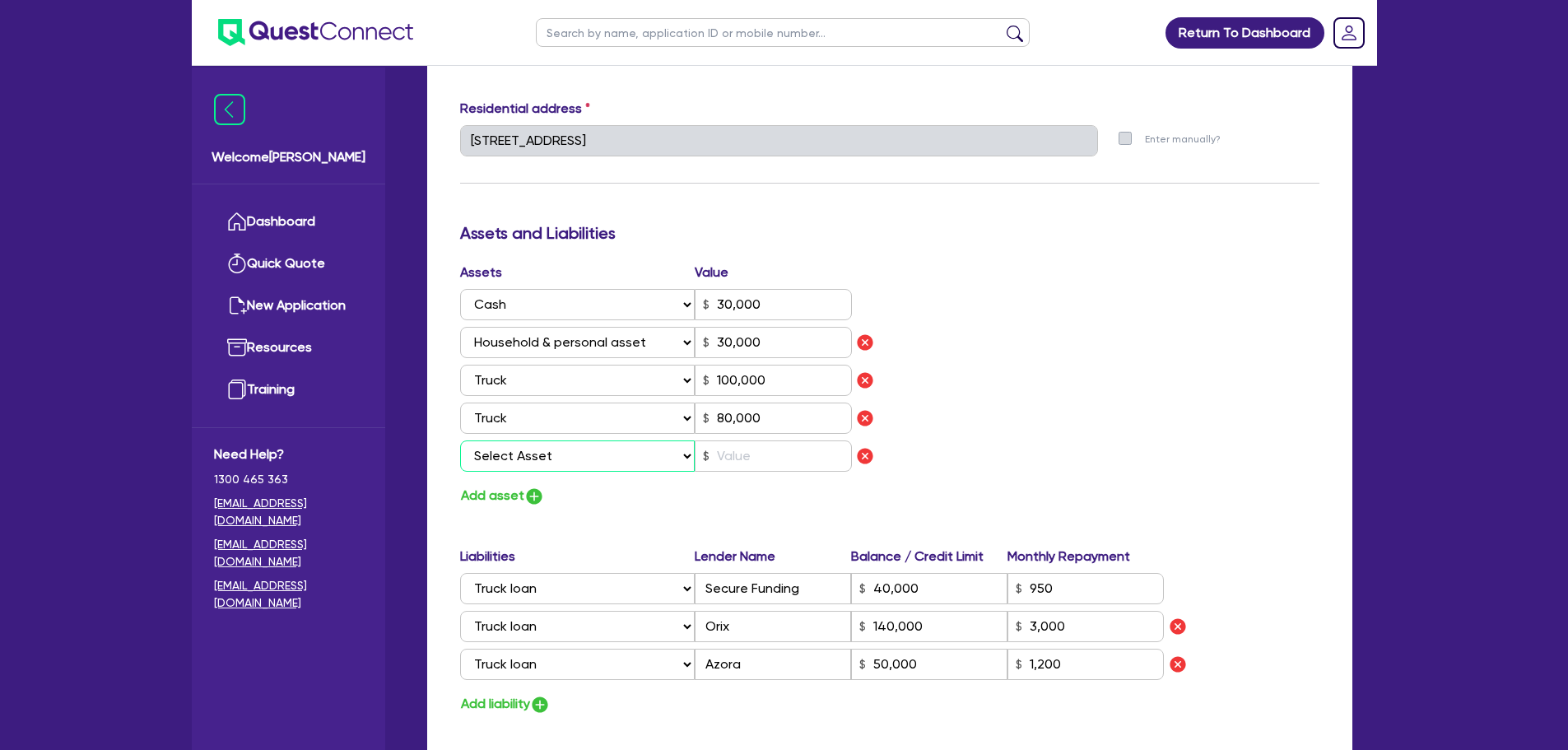
click at [543, 443] on select "Select Asset Cash Property Investment property Vehicle Truck Trailer Equipment …" at bounding box center [578, 456] width 236 height 31
click at [460, 440] on select "Select Asset Cash Property Investment property Vehicle Truck Trailer Equipment …" at bounding box center [578, 456] width 236 height 31
click at [752, 465] on input "text" at bounding box center [774, 456] width 157 height 31
click at [534, 493] on img "button" at bounding box center [533, 496] width 20 height 20
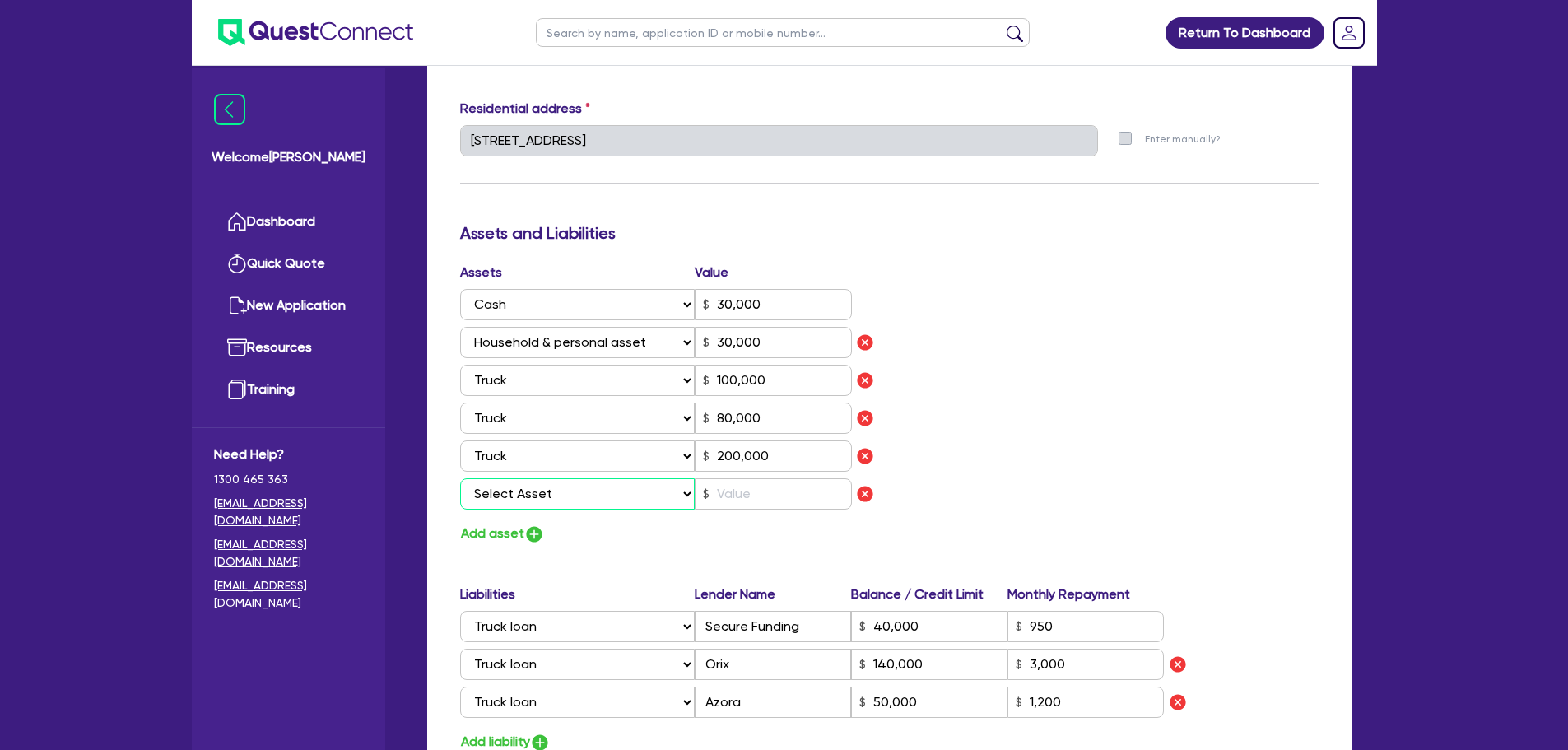
click at [546, 494] on select "Select Asset Cash Property Investment property Vehicle Truck Trailer Equipment …" at bounding box center [578, 494] width 236 height 31
click at [460, 478] on select "Select Asset Cash Property Investment property Vehicle Truck Trailer Equipment …" at bounding box center [578, 494] width 236 height 31
click at [560, 503] on select "Select Asset Cash Property Investment property Vehicle Truck Trailer Equipment …" at bounding box center [578, 494] width 236 height 31
click at [460, 478] on select "Select Asset Cash Property Investment property Vehicle Truck Trailer Equipment …" at bounding box center [578, 494] width 236 height 31
click at [527, 525] on img "button" at bounding box center [533, 533] width 20 height 20
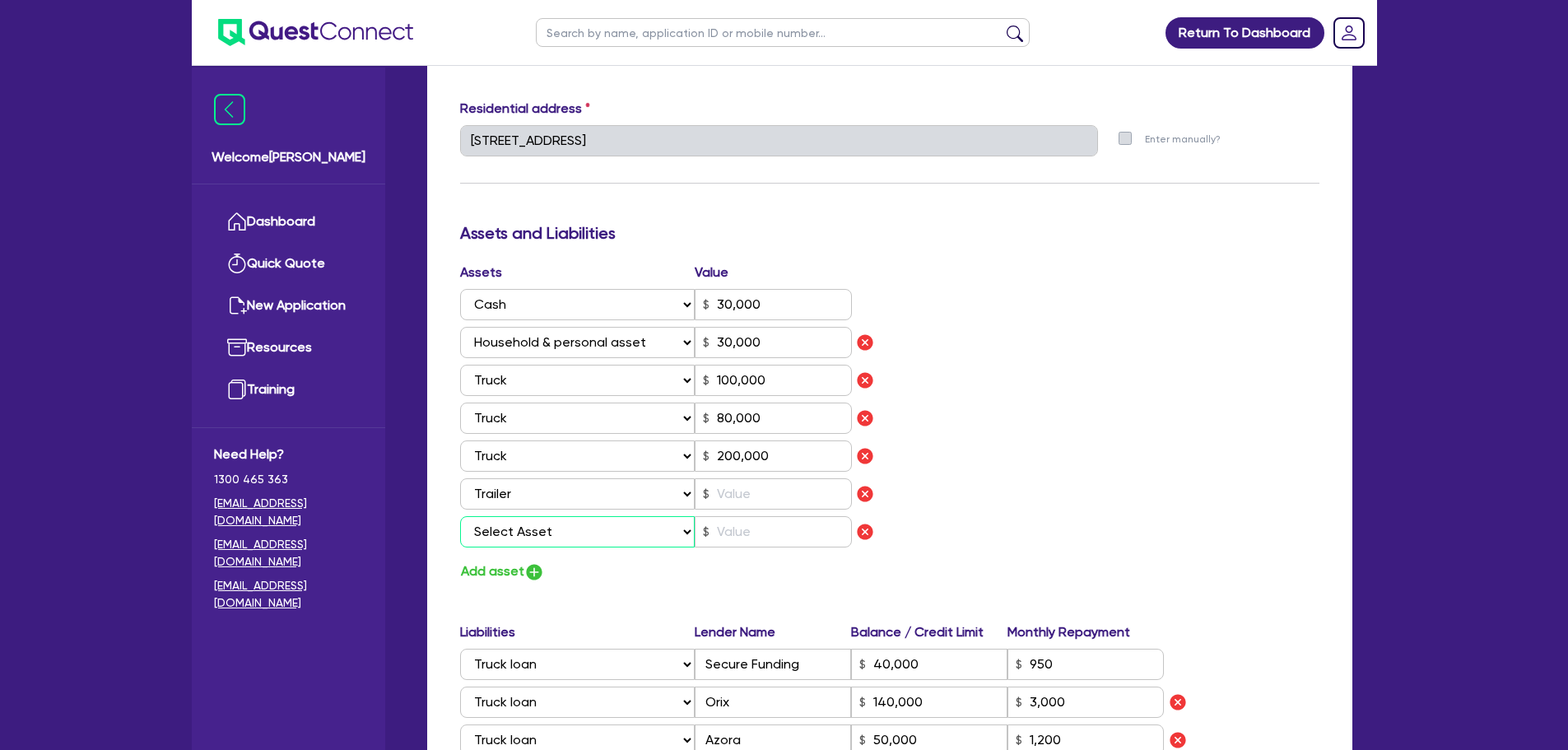
drag, startPoint x: 569, startPoint y: 535, endPoint x: 569, endPoint y: 547, distance: 12.0
click at [569, 535] on select "Select Asset Cash Property Investment property Vehicle Truck Trailer Equipment …" at bounding box center [578, 532] width 236 height 31
click at [460, 516] on select "Select Asset Cash Property Investment property Vehicle Truck Trailer Equipment …" at bounding box center [578, 532] width 236 height 31
click at [776, 502] on input "text" at bounding box center [774, 494] width 157 height 31
drag, startPoint x: 806, startPoint y: 508, endPoint x: 796, endPoint y: 525, distance: 19.7
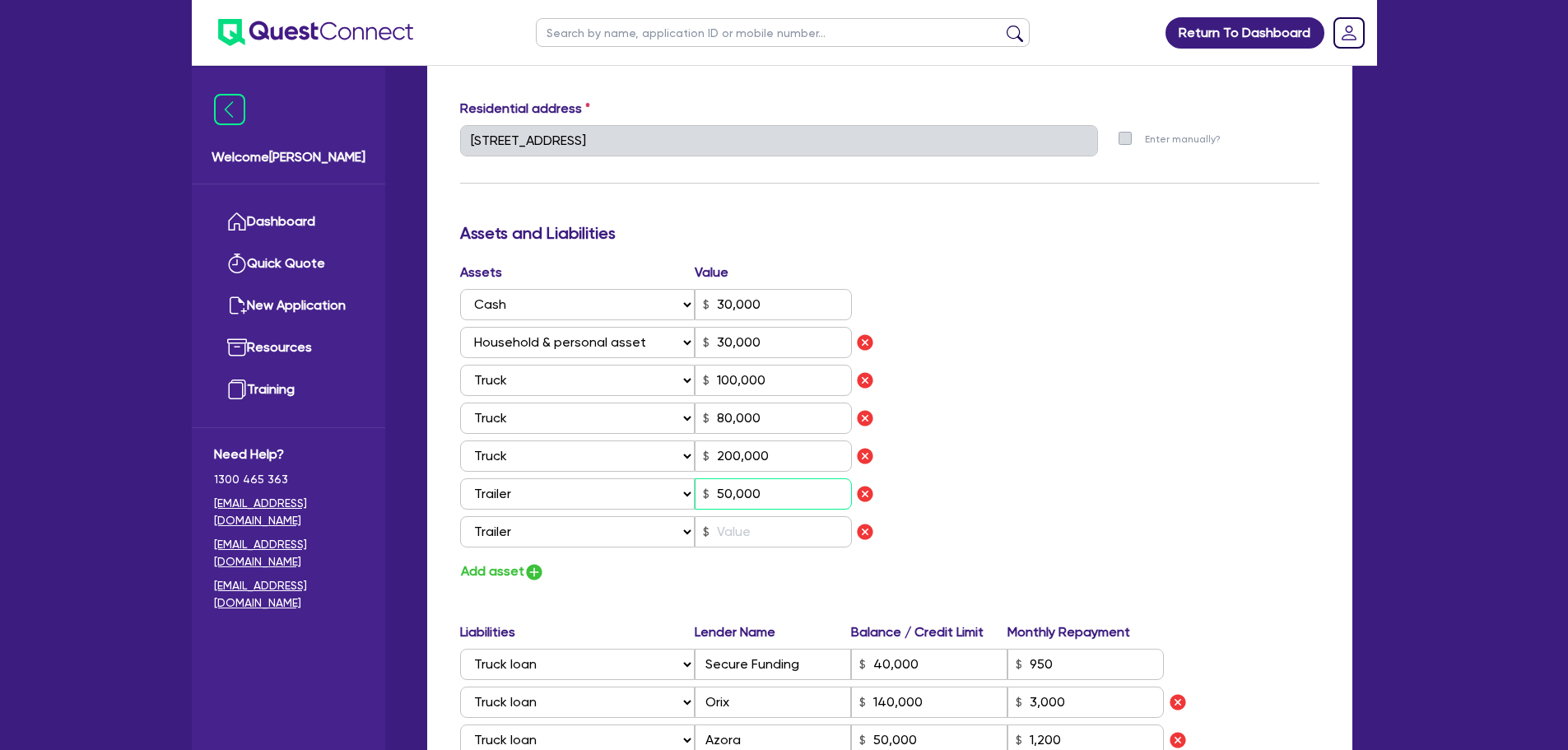
click at [805, 523] on div "Assets Value Select Asset Cash Property Investment property Vehicle Truck Trail…" at bounding box center [669, 409] width 442 height 292
click at [796, 525] on input "text" at bounding box center [774, 532] width 157 height 31
click at [1132, 378] on div "Assets Value Select Asset Cash Property Investment property Vehicle Truck Trail…" at bounding box center [890, 423] width 884 height 320
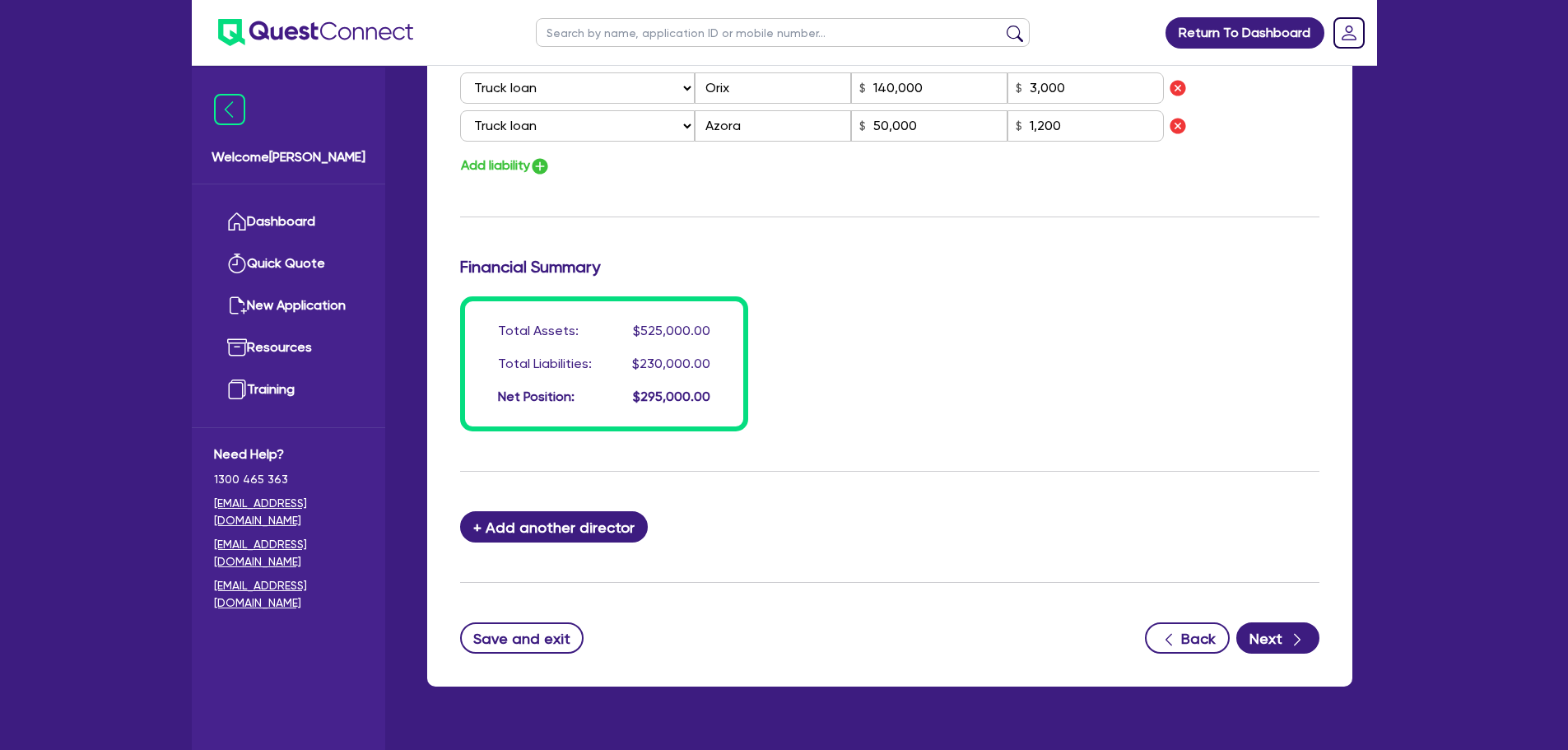
scroll to position [1474, 0]
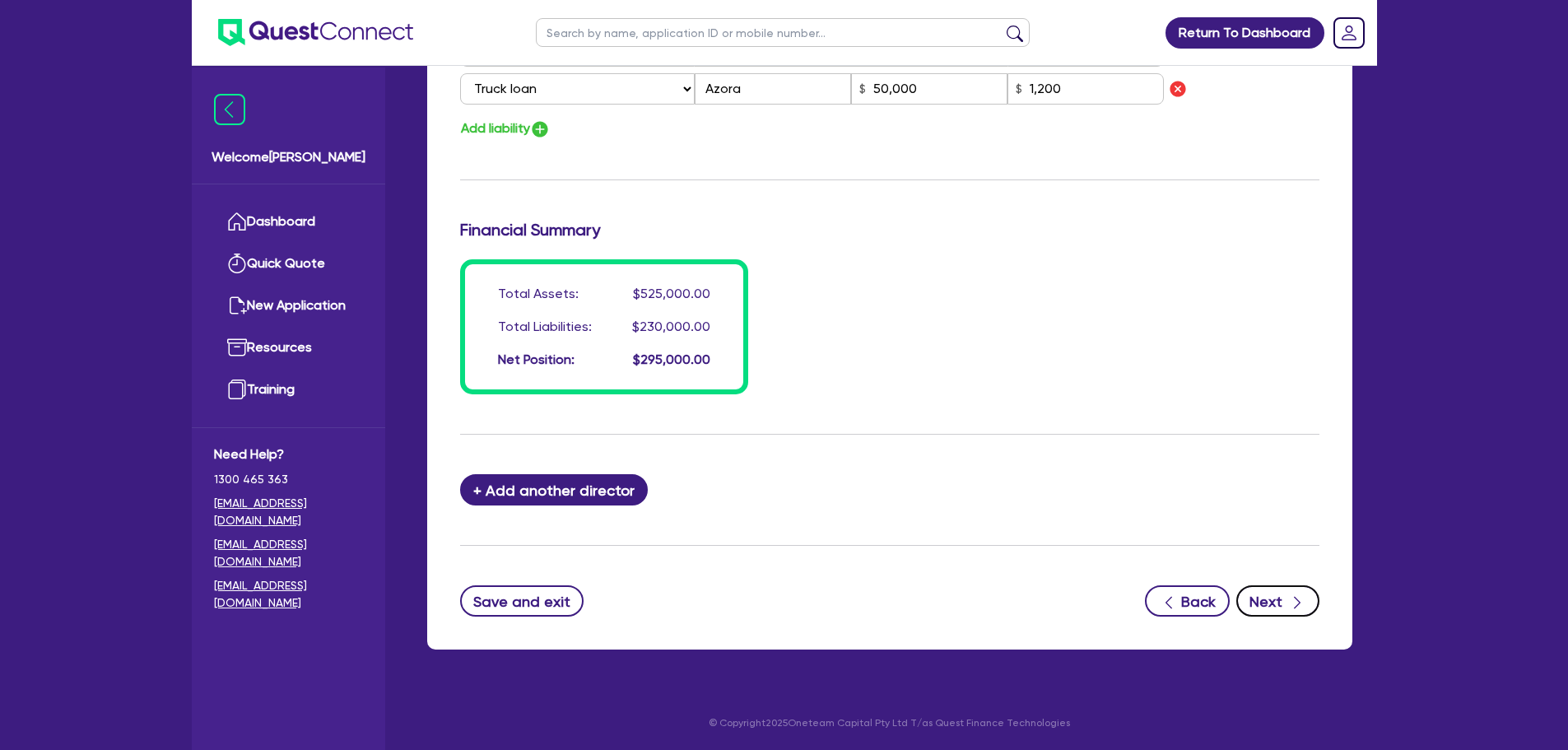
click at [1283, 590] on button "Next" at bounding box center [1277, 601] width 83 height 31
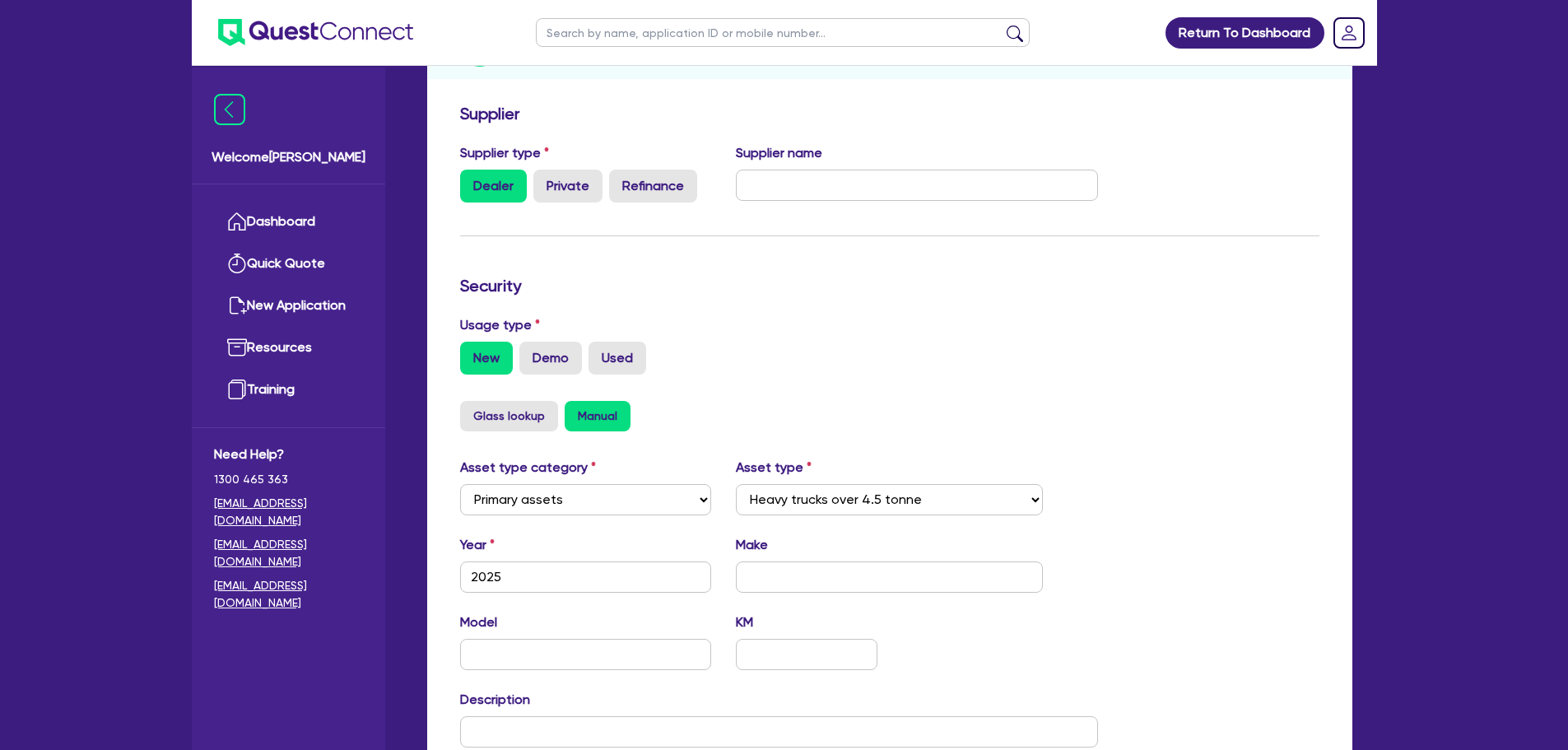
scroll to position [411, 0]
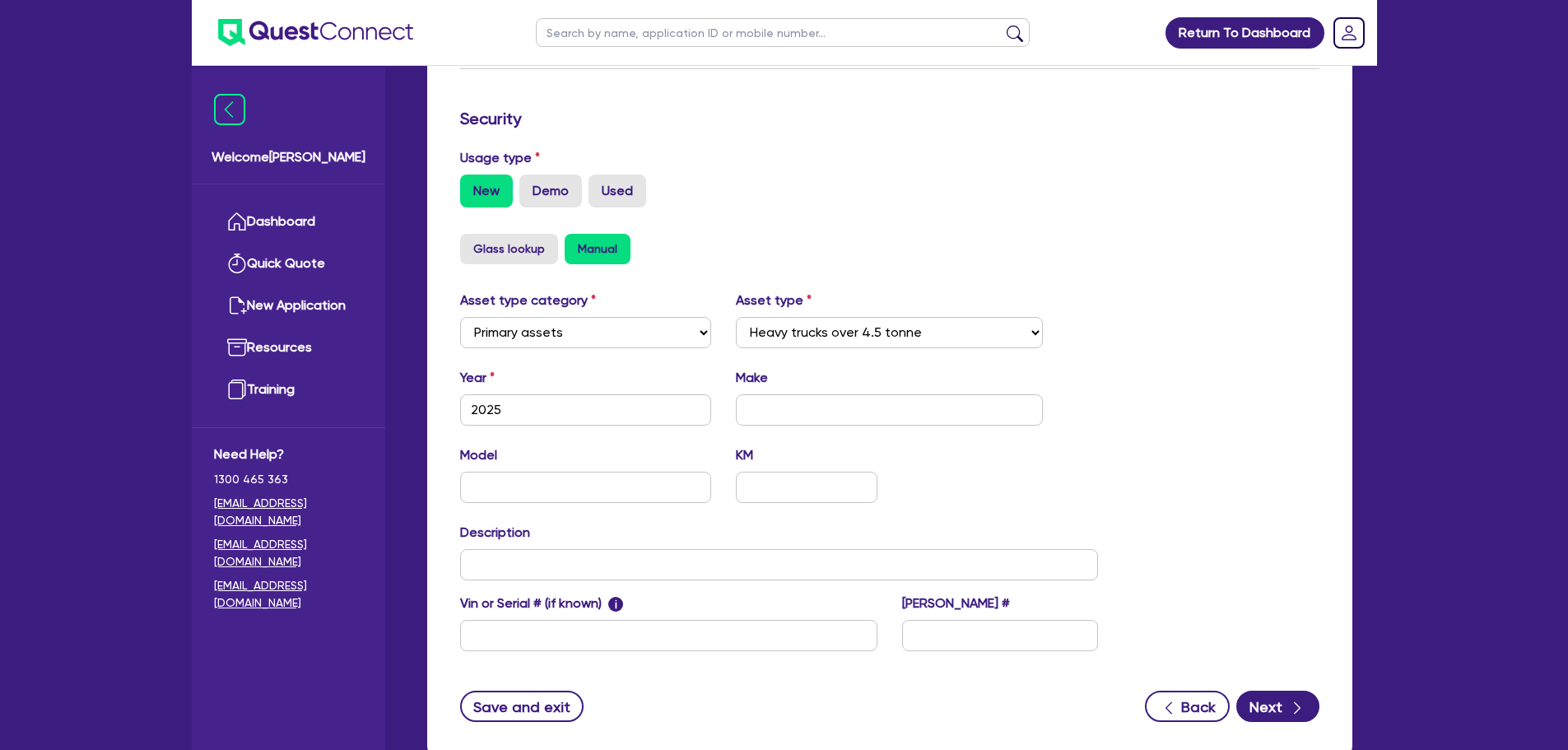
click at [822, 430] on div "Year 2025 Make" at bounding box center [780, 403] width 664 height 71
click at [846, 389] on div "Make" at bounding box center [890, 396] width 332 height 58
click at [852, 416] on input "text" at bounding box center [890, 410] width 307 height 31
click at [1194, 330] on div "Asset type category Select Cars and light trucks Primary assets Secondary asset…" at bounding box center [890, 480] width 884 height 380
click at [772, 389] on div "Make" at bounding box center [890, 396] width 332 height 58
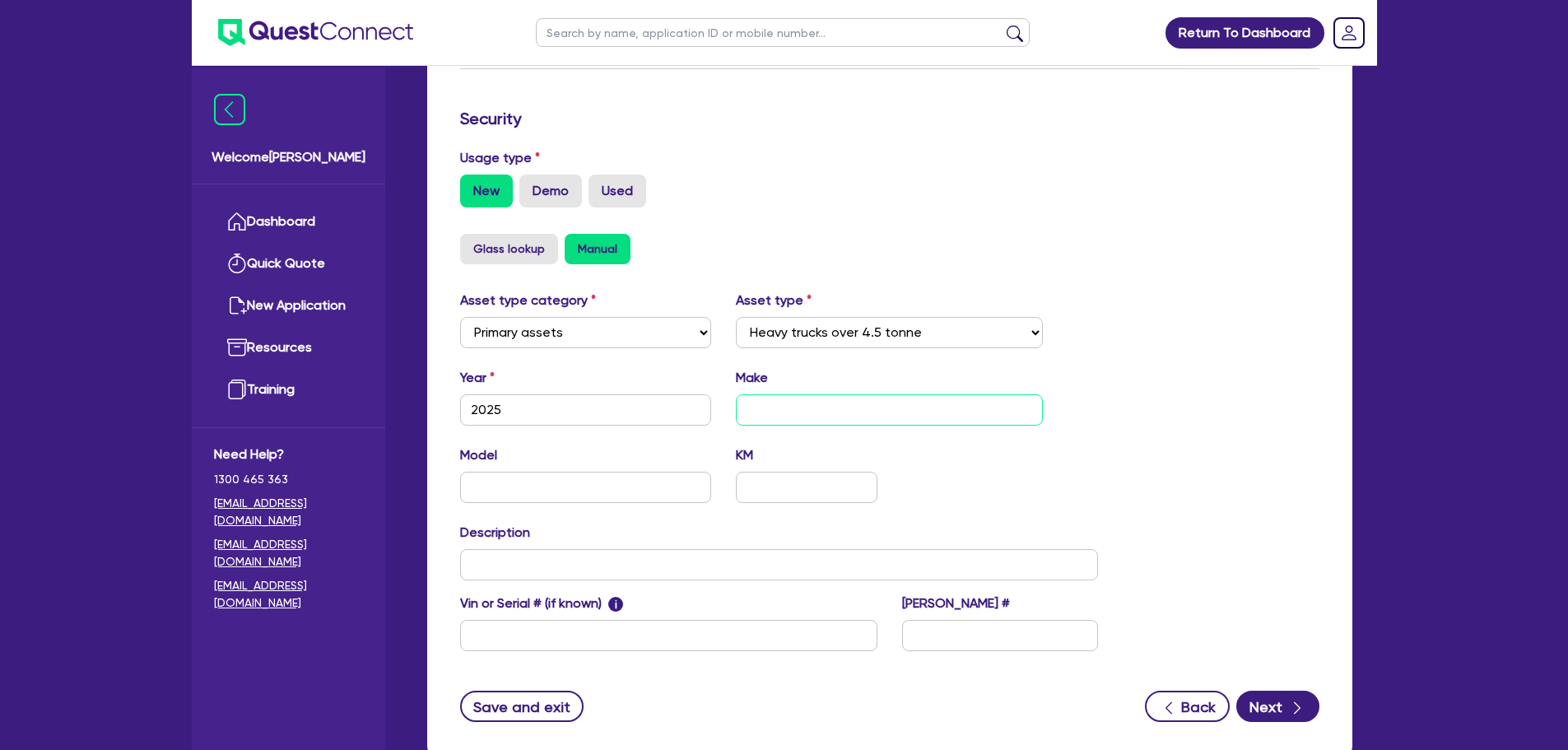
click at [782, 396] on input "text" at bounding box center [890, 410] width 307 height 31
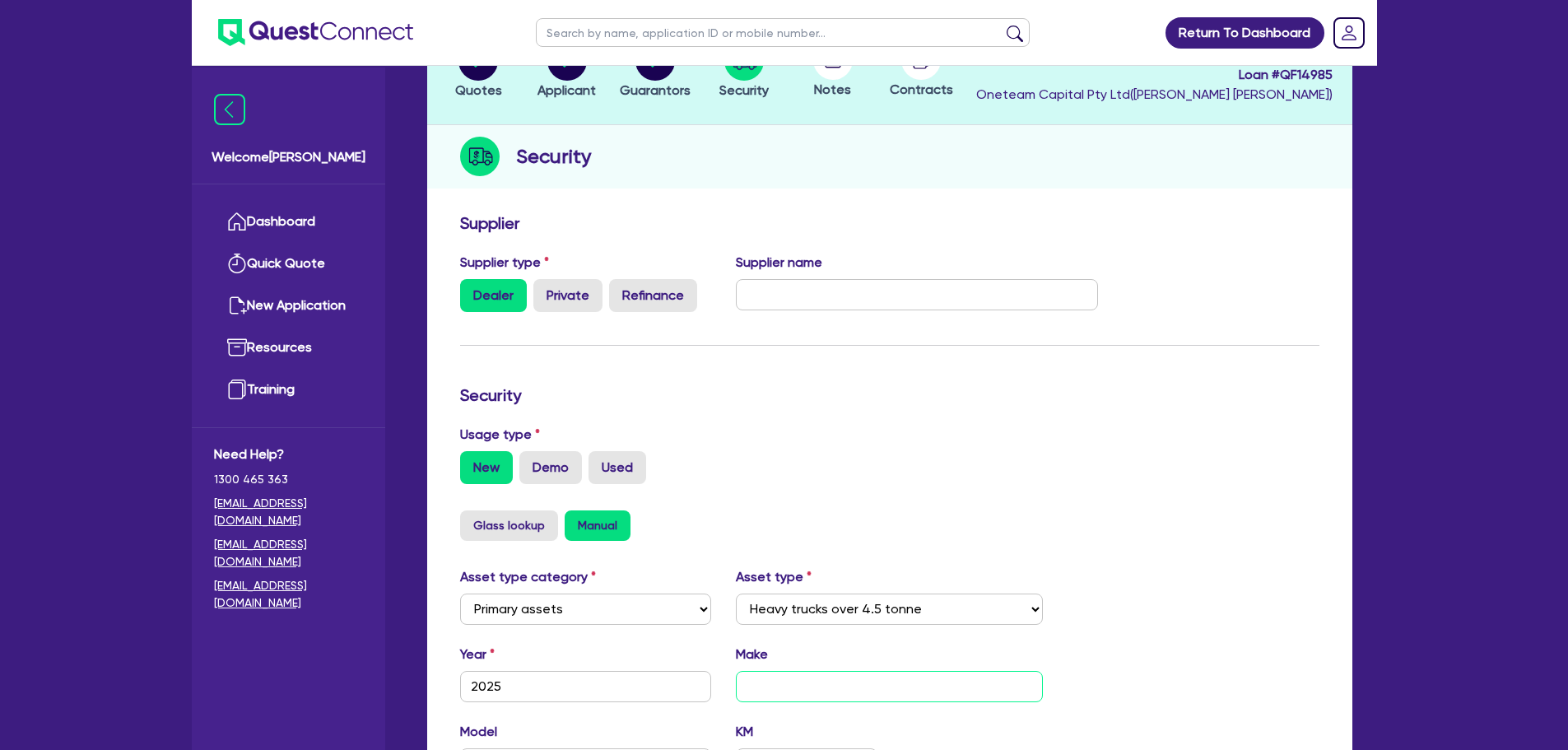
scroll to position [0, 0]
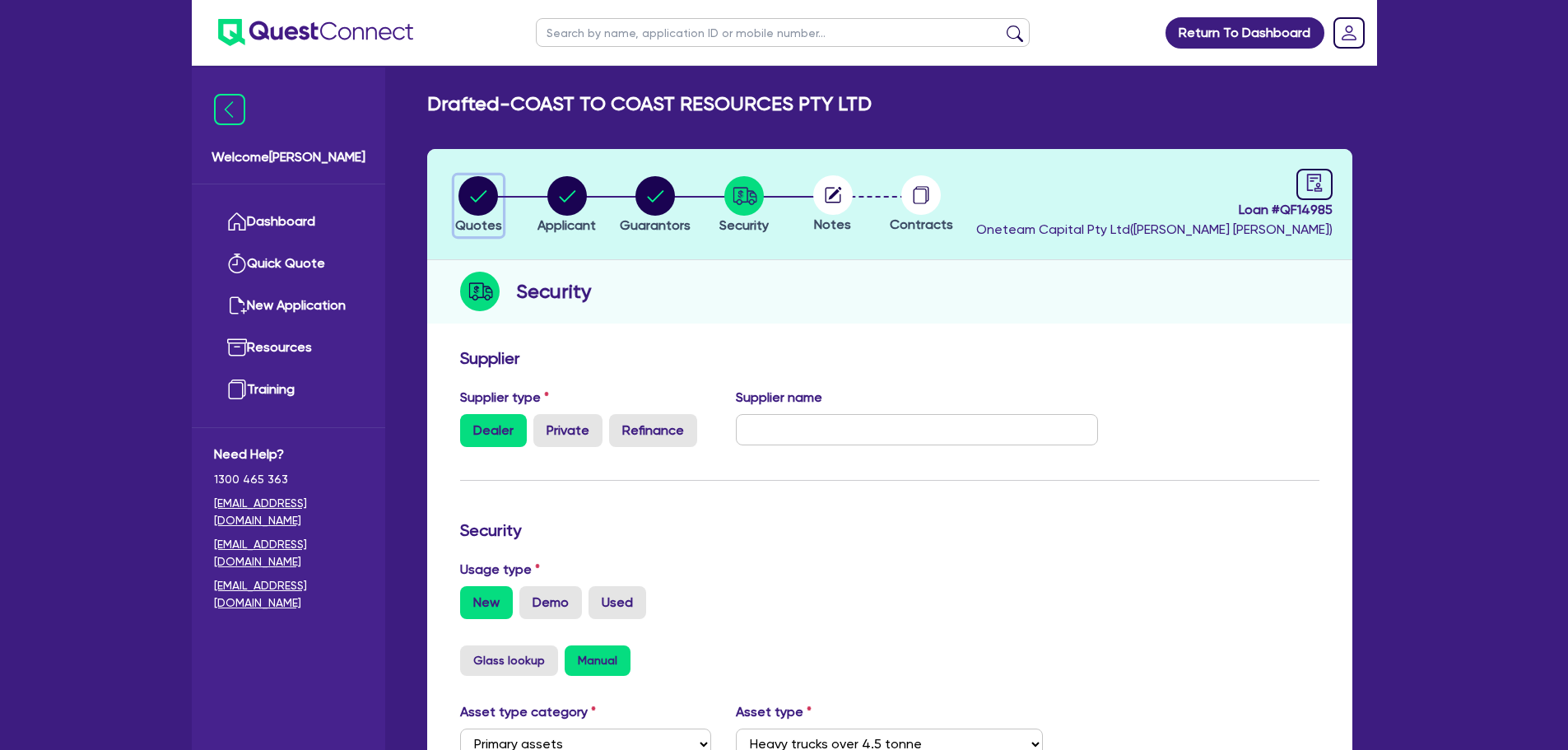
click at [471, 199] on circle "button" at bounding box center [478, 196] width 39 height 39
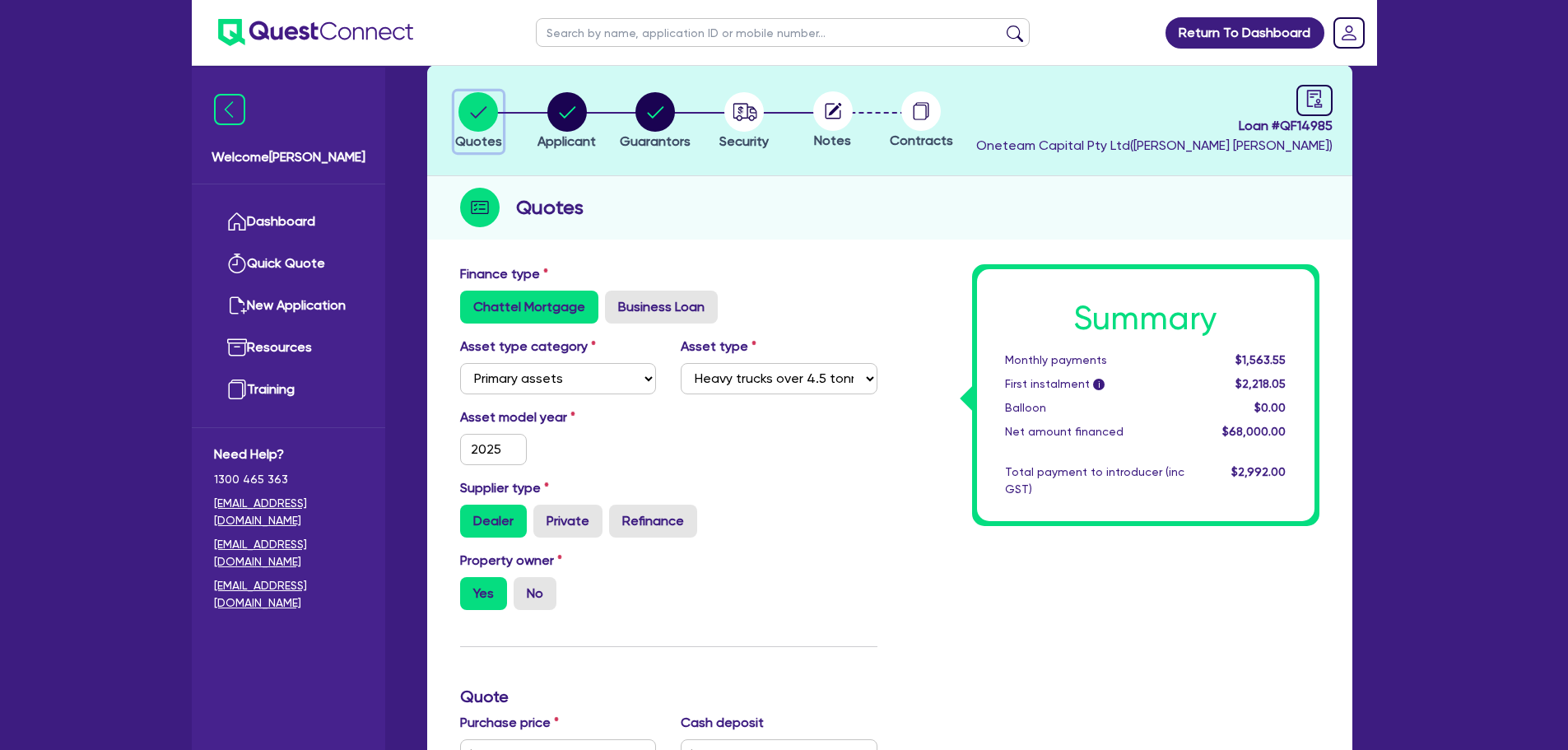
scroll to position [329, 0]
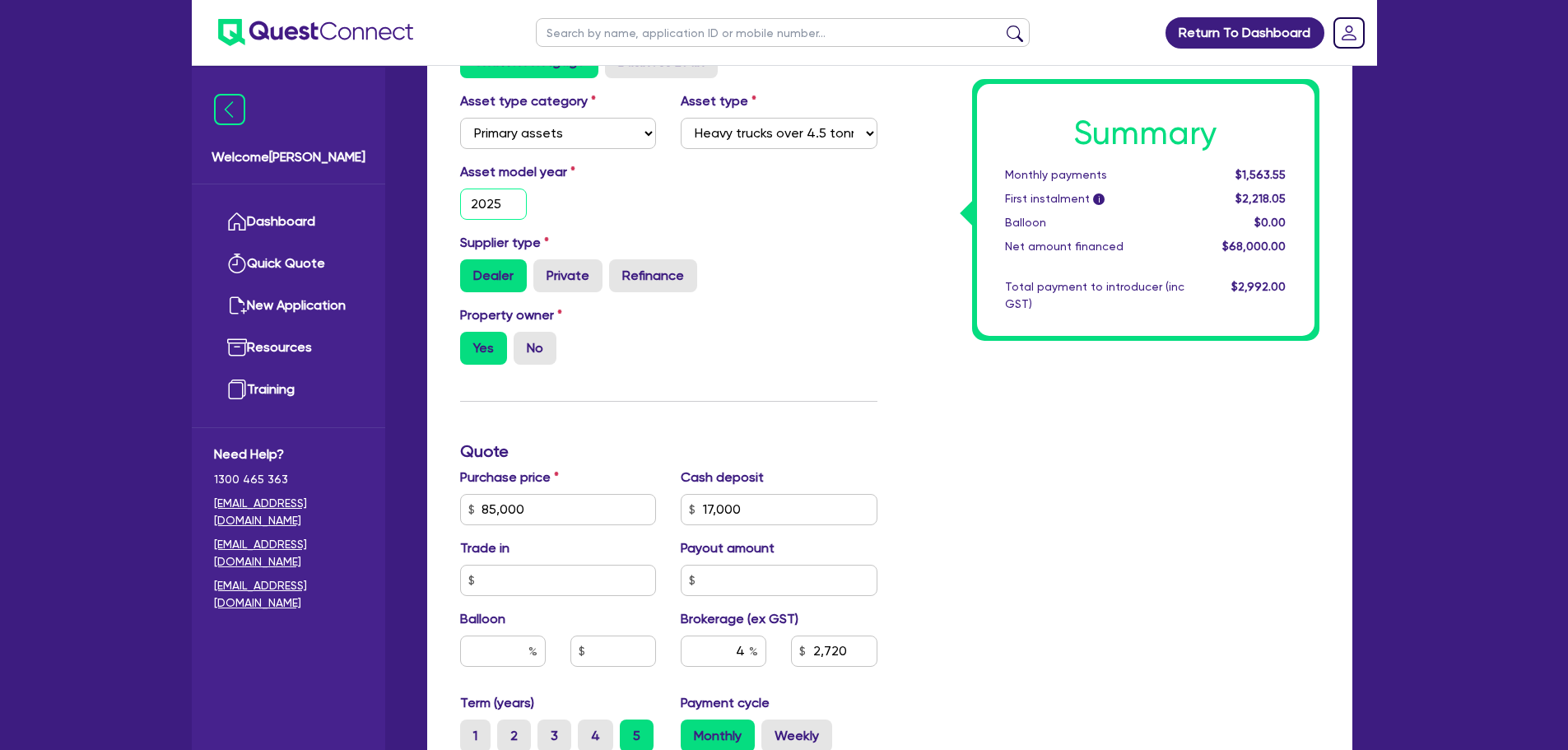
drag, startPoint x: 517, startPoint y: 206, endPoint x: 421, endPoint y: 212, distance: 96.2
click at [424, 214] on div "Quotes Applicant Guarantors Security Notes Contracts Loan # QF14985 Oneteam Cap…" at bounding box center [890, 452] width 950 height 1265
click at [987, 313] on div "Summary Monthly payments $1,563.55 First instalment i $2,218.05 Balloon $0.00 N…" at bounding box center [1145, 210] width 337 height 251
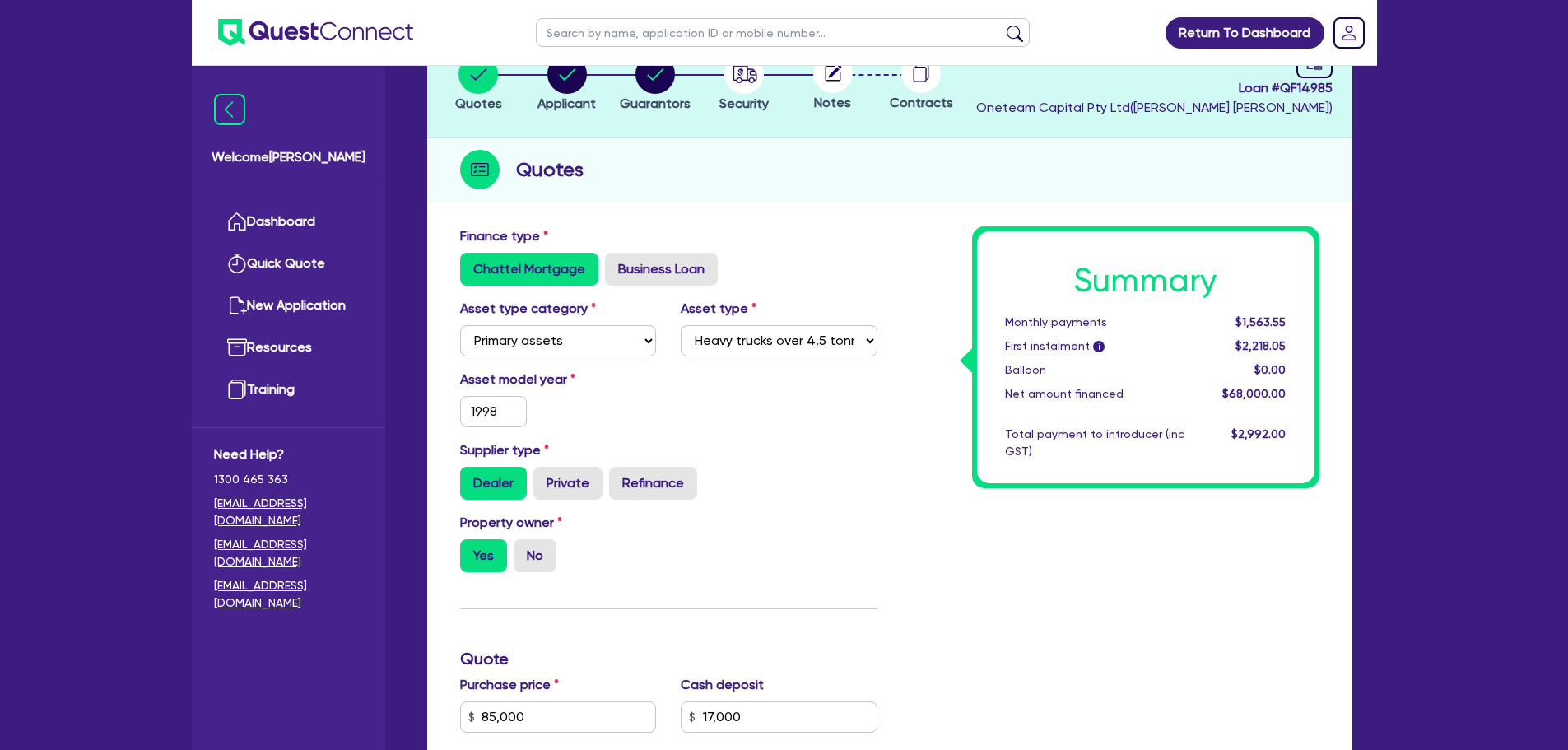
scroll to position [0, 0]
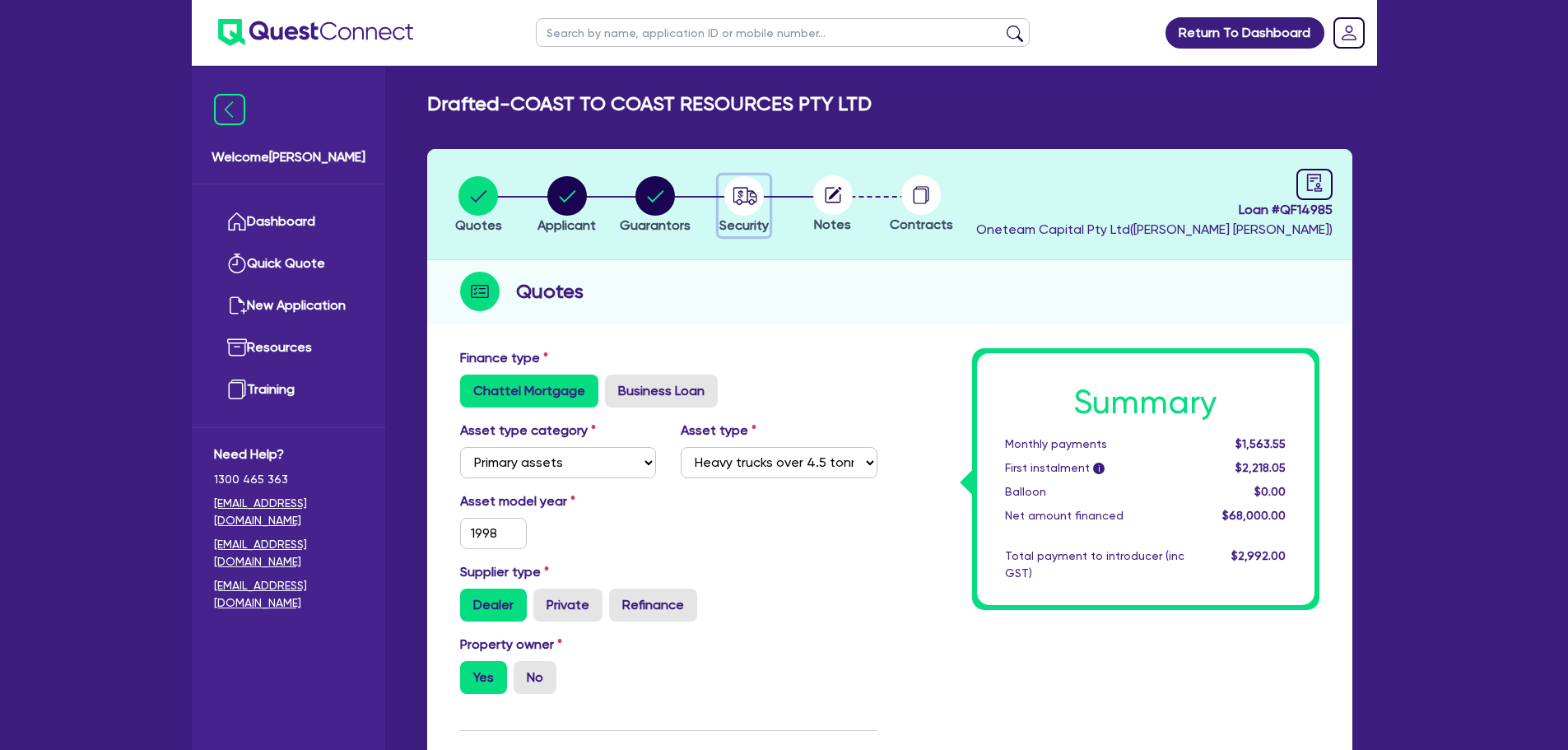
click at [731, 205] on circle "button" at bounding box center [744, 196] width 39 height 39
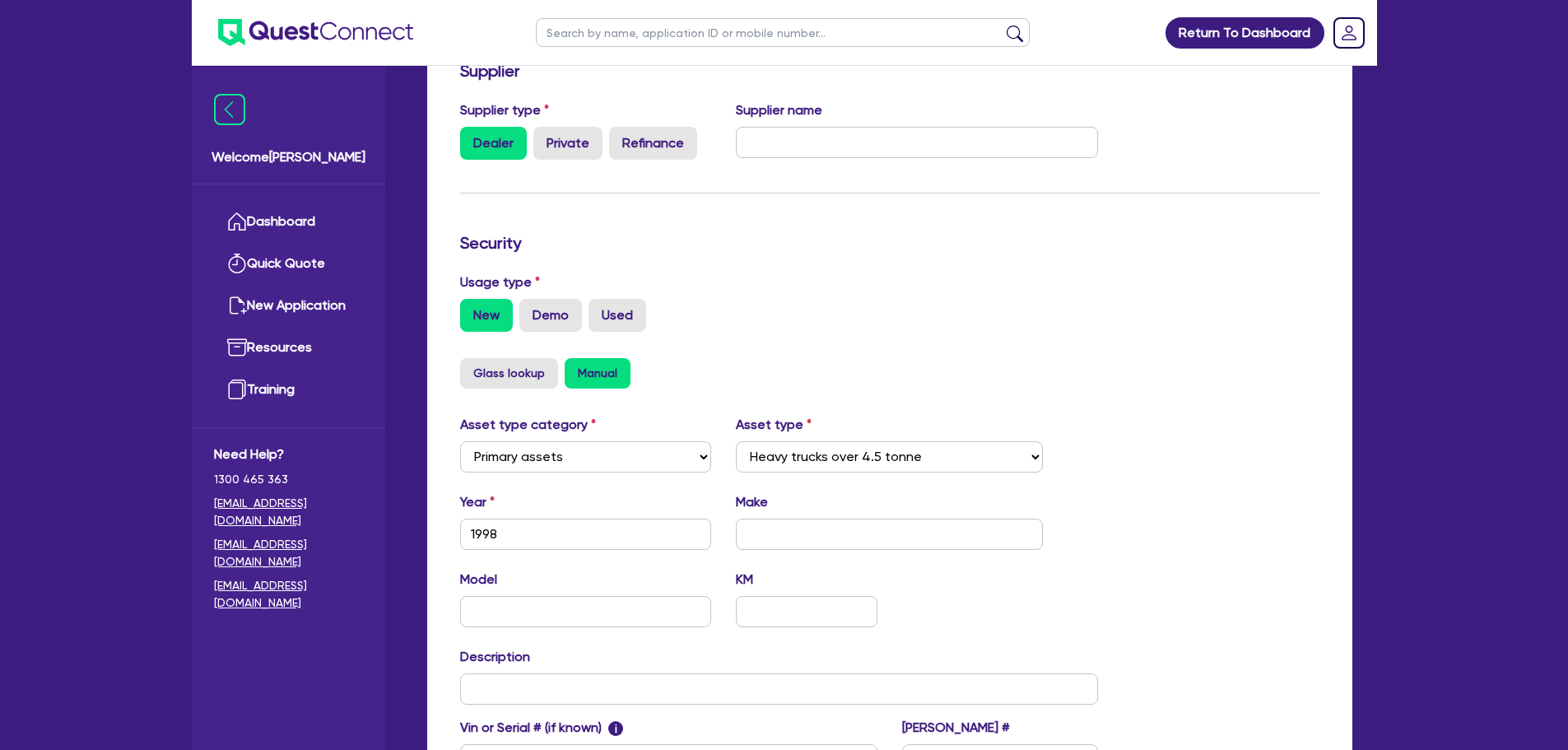
scroll to position [411, 0]
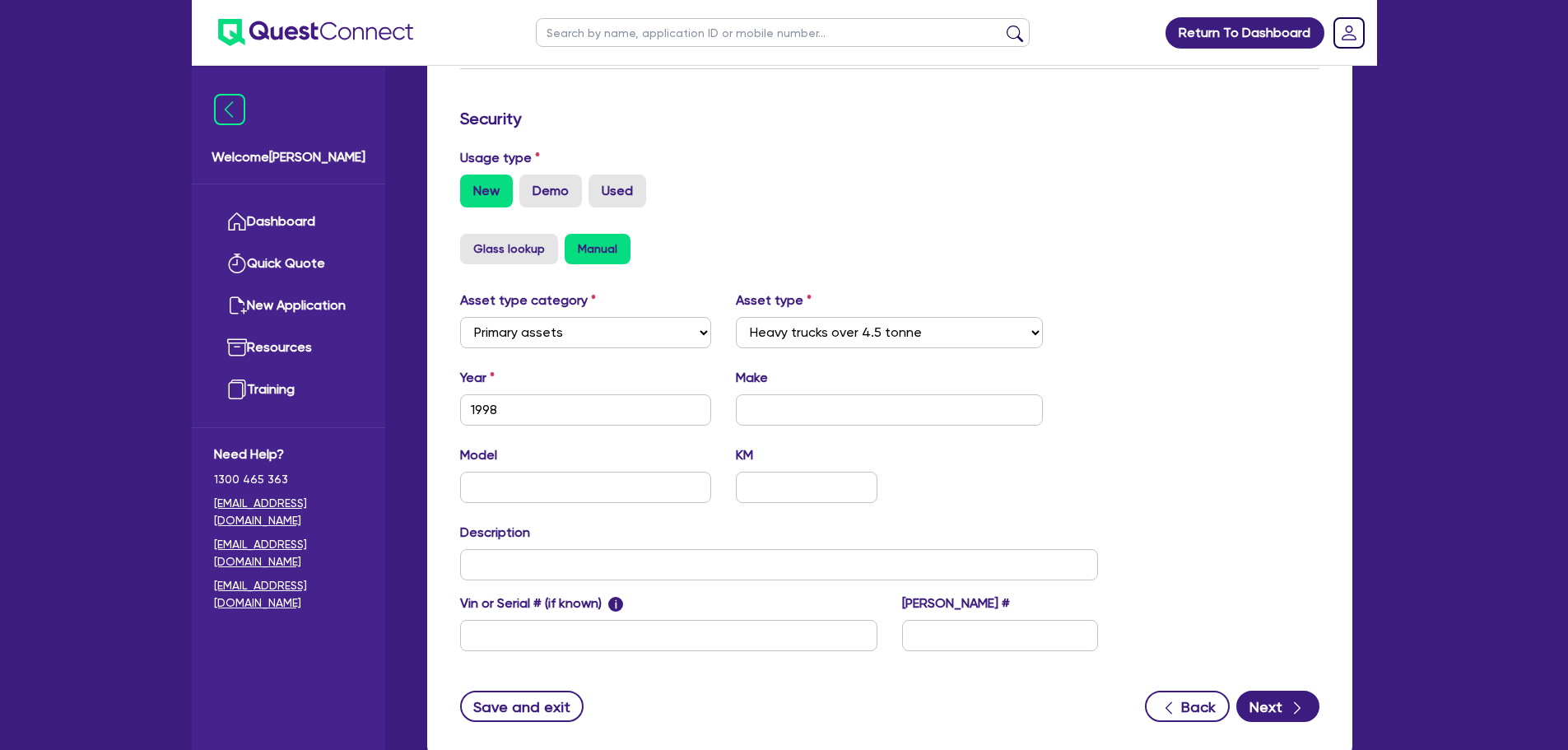
drag, startPoint x: 584, startPoint y: 433, endPoint x: 573, endPoint y: 418, distance: 18.6
click at [580, 430] on div "Year 1998 Make" at bounding box center [780, 403] width 664 height 71
click at [832, 415] on input "text" at bounding box center [890, 410] width 307 height 31
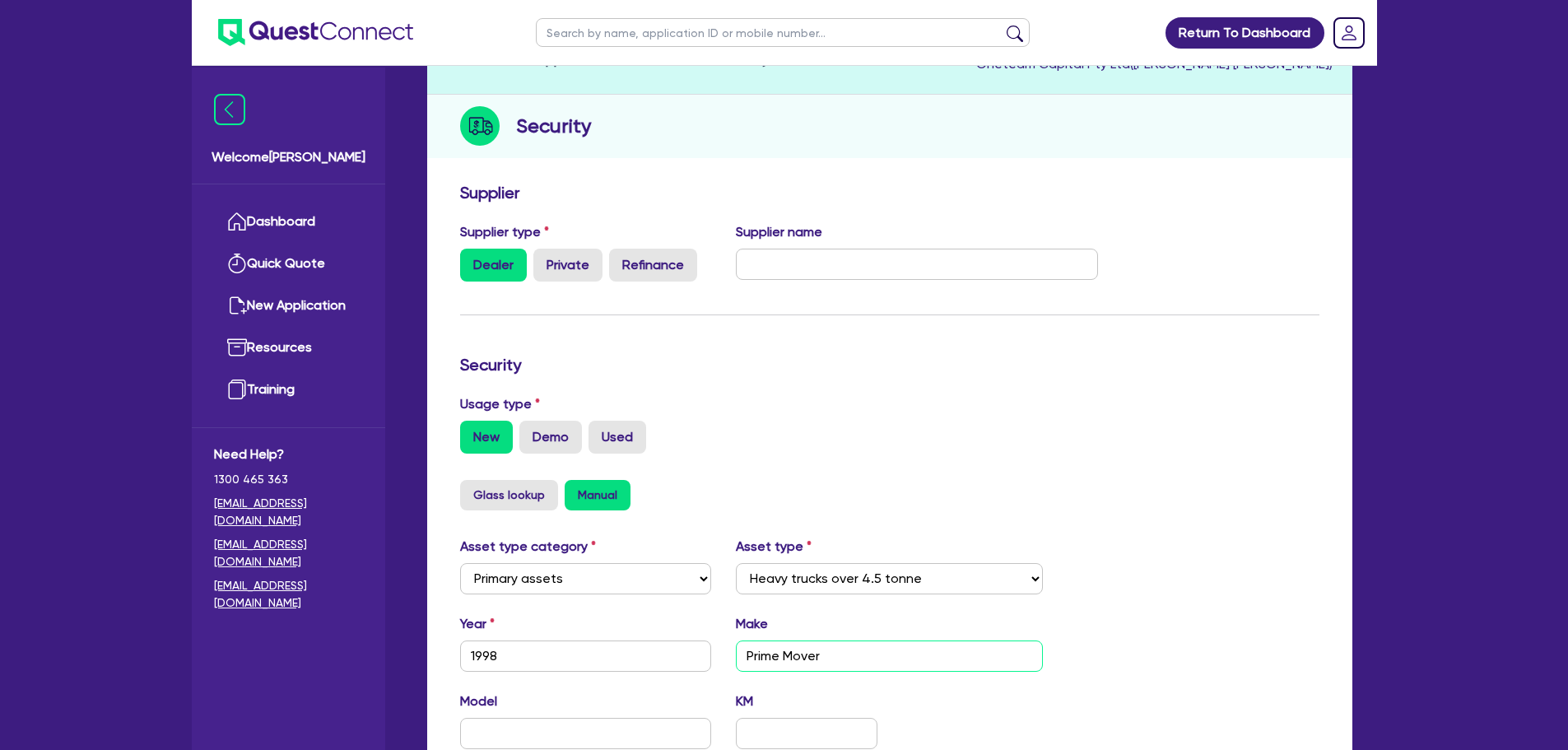
scroll to position [165, 0]
click at [848, 279] on input "text" at bounding box center [917, 265] width 362 height 31
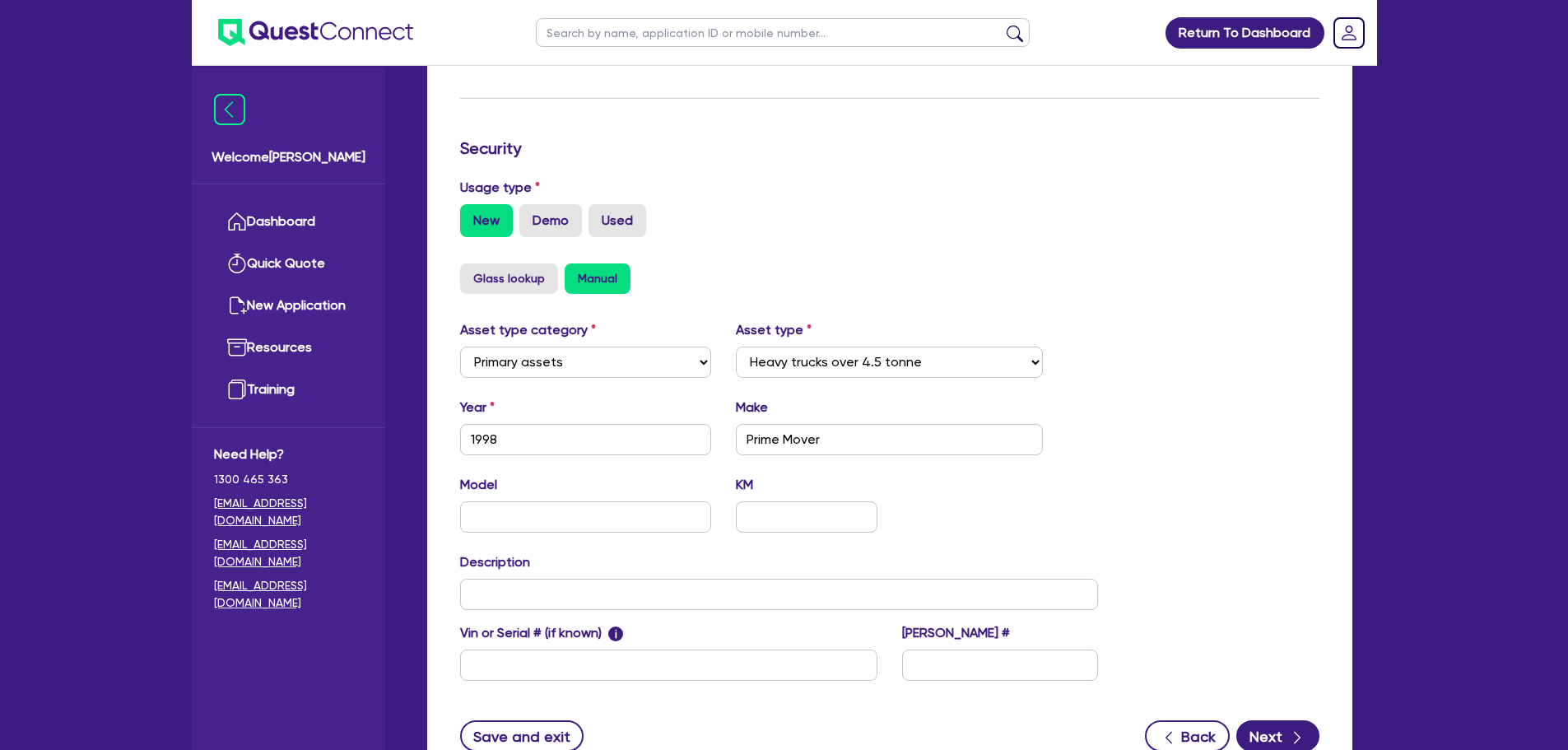
scroll to position [517, 0]
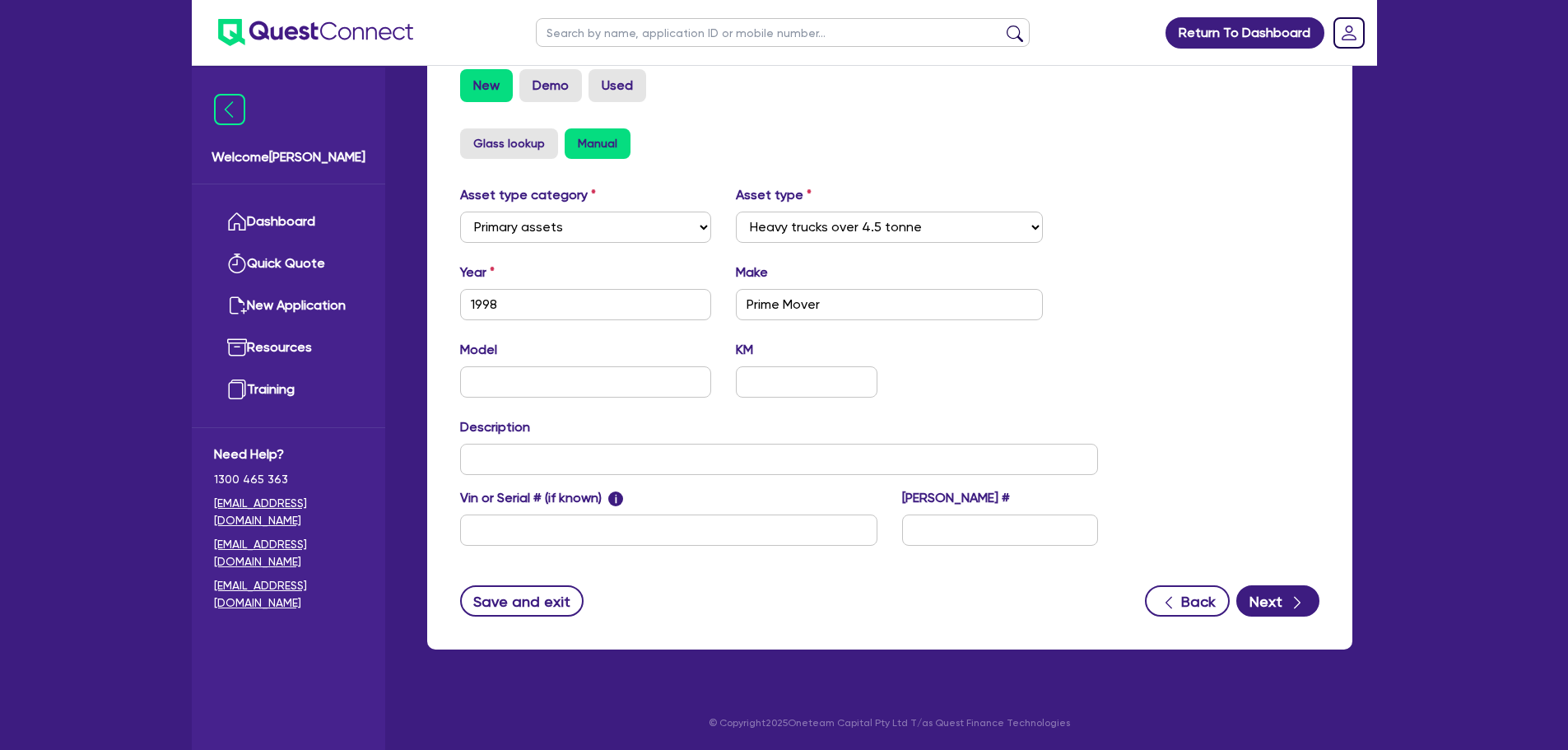
click at [1276, 580] on form "Supplier Supplier type Dealer Private Refinance Supplier name John Kelly Securi…" at bounding box center [890, 224] width 859 height 785
click at [1273, 587] on button "Next" at bounding box center [1277, 601] width 83 height 31
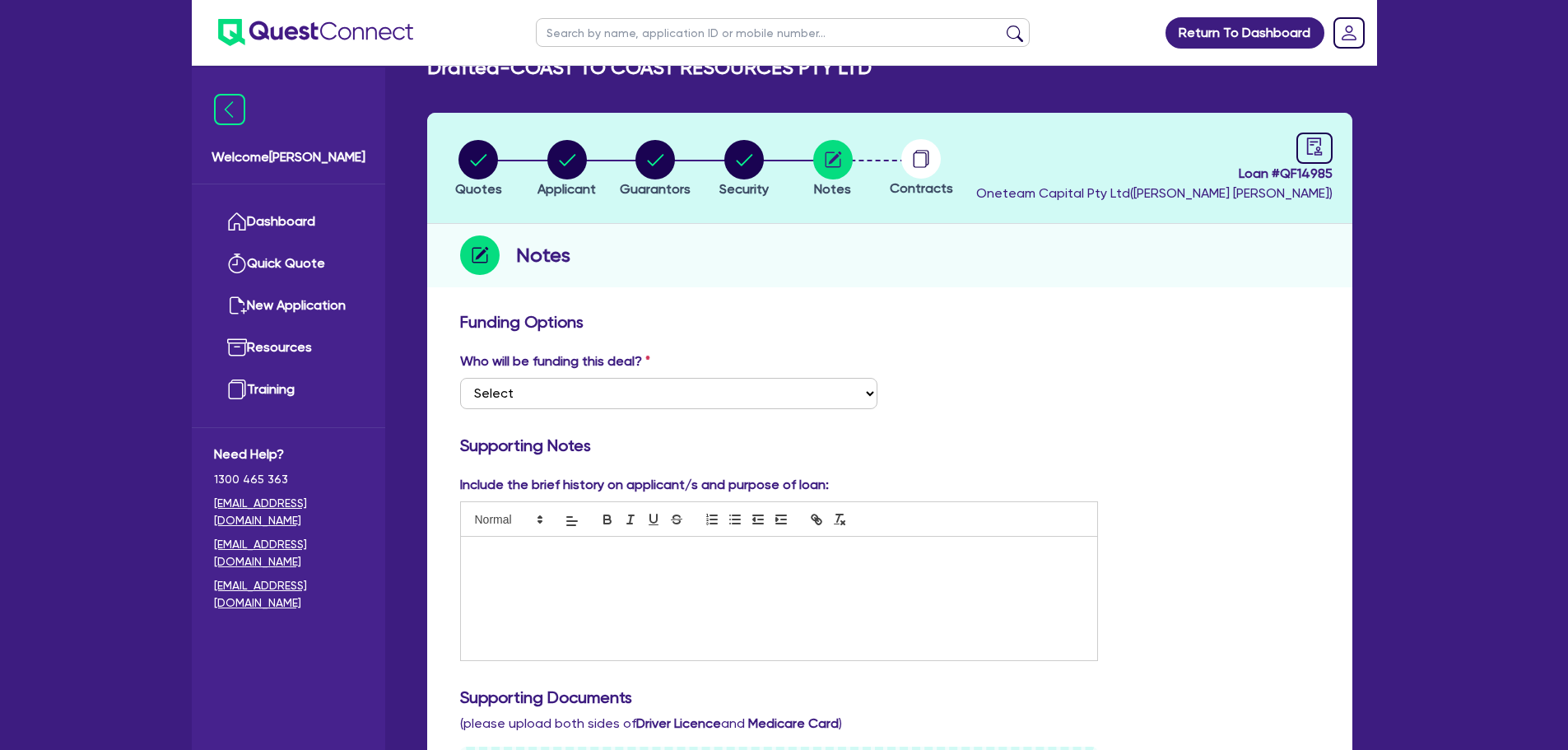
scroll to position [165, 0]
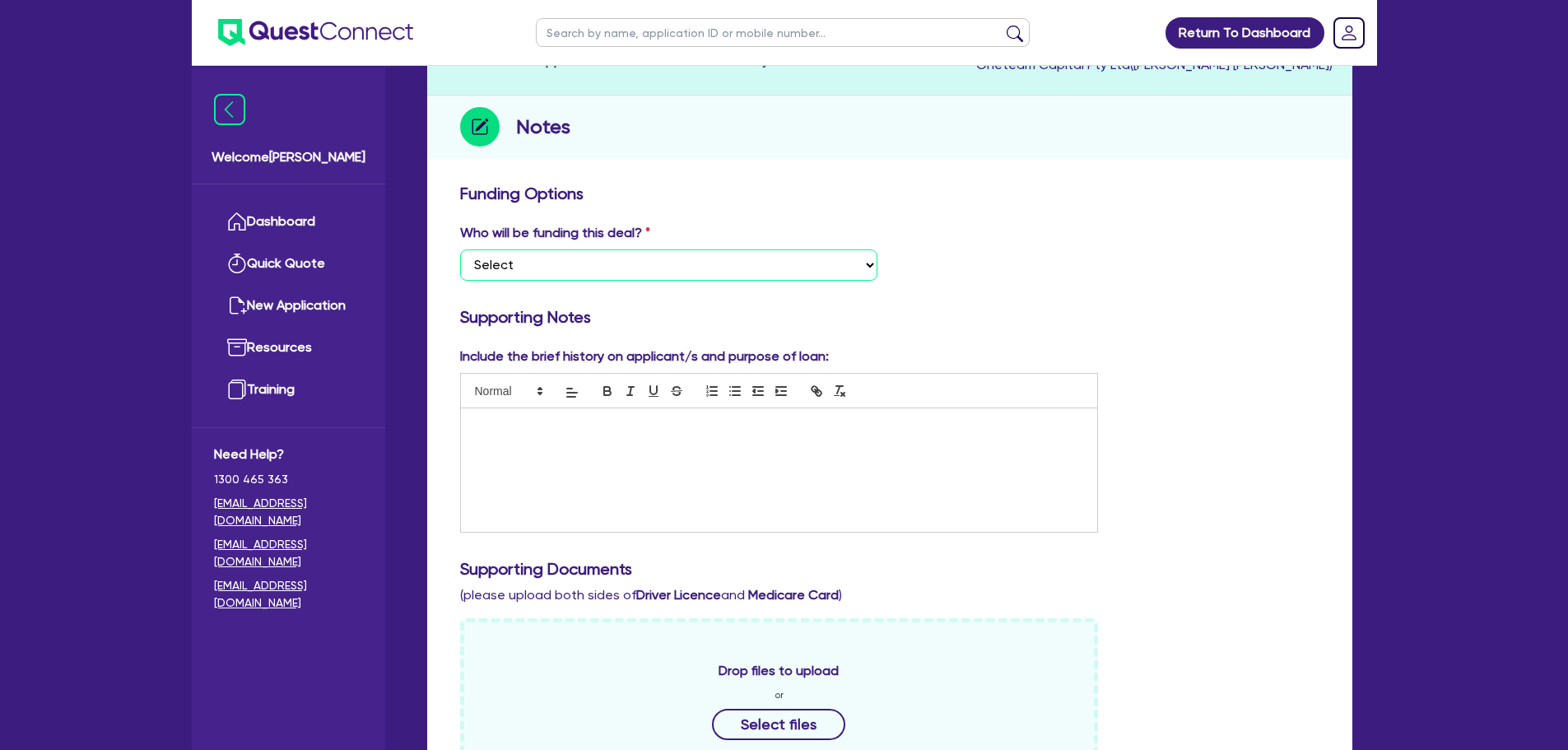
click at [764, 265] on select "Select I want Quest to fund 100% I will fund 100% I will co-fund with Quest Oth…" at bounding box center [669, 265] width 417 height 31
click at [460, 250] on select "Select I want Quest to fund 100% I will fund 100% I will co-fund with Quest Oth…" at bounding box center [669, 265] width 417 height 31
click at [1114, 279] on div "Who will be funding this deal? Select I want Quest to fund 100% I will fund 100…" at bounding box center [890, 258] width 884 height 71
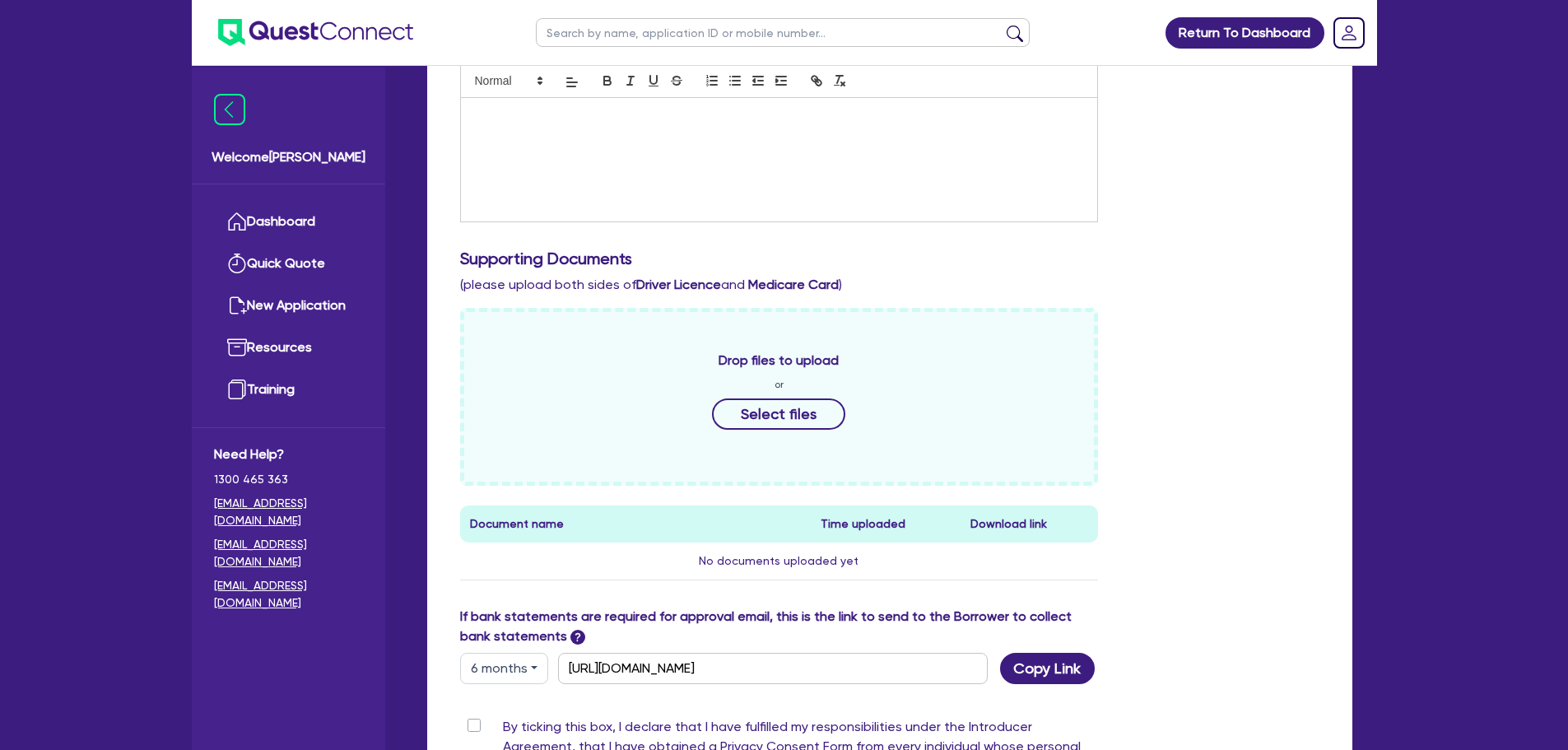
scroll to position [733, 0]
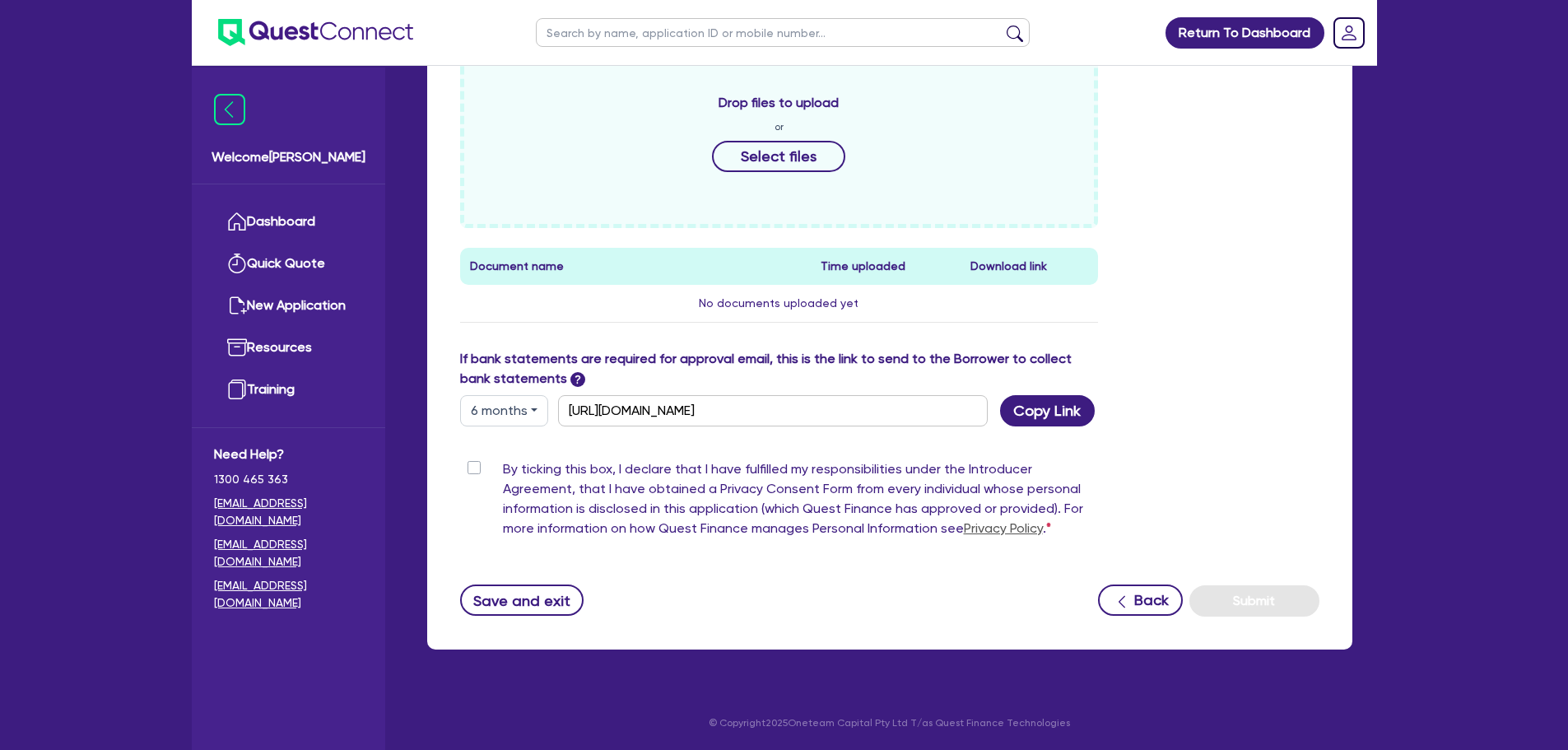
click at [503, 470] on label "By ticking this box, I declare that I have fulfilled my responsibilities under …" at bounding box center [801, 502] width 595 height 86
click at [472, 470] on input "By ticking this box, I declare that I have fulfilled my responsibilities under …" at bounding box center [466, 467] width 13 height 16
click at [1286, 595] on button "Submit" at bounding box center [1254, 601] width 130 height 31
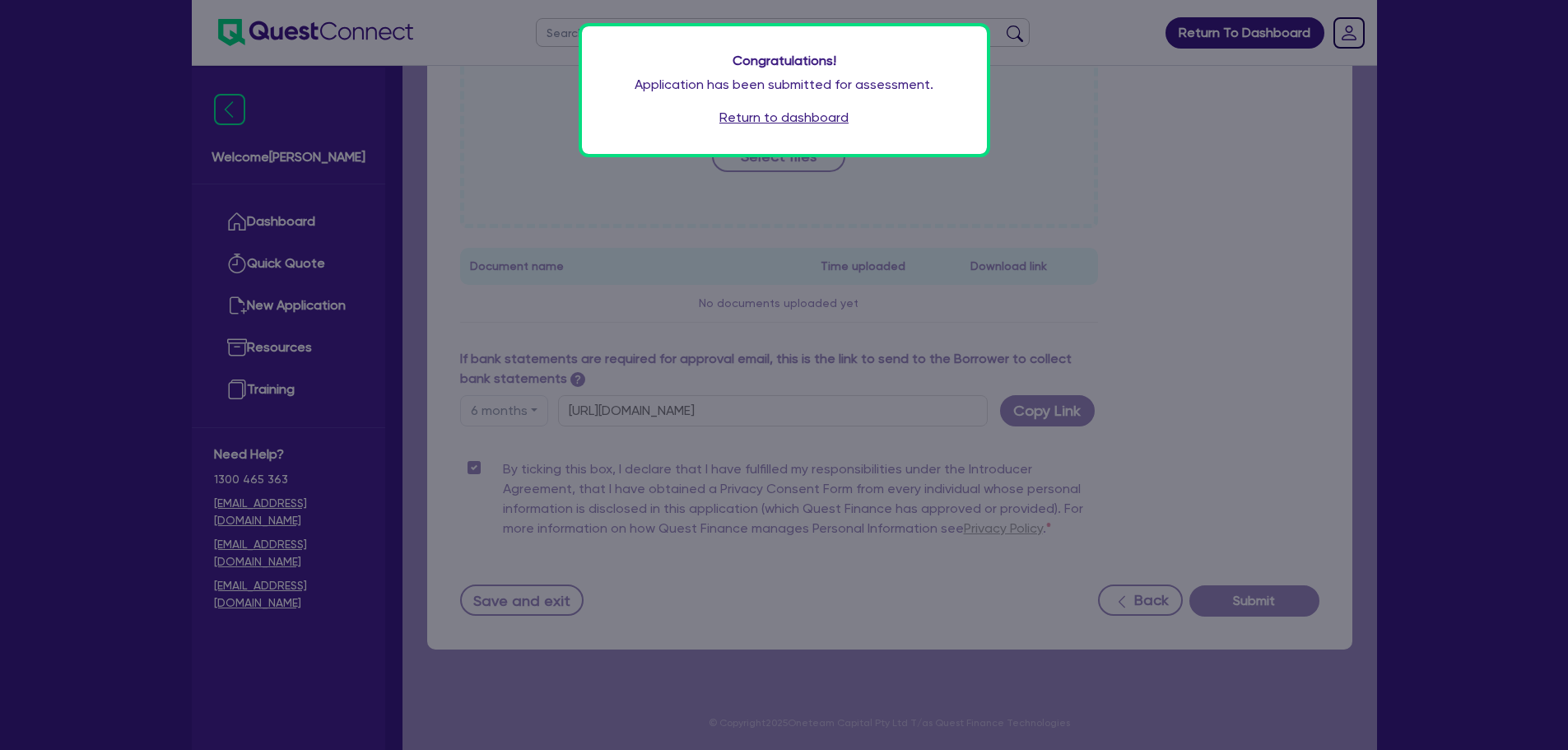
click at [768, 118] on link "Return to dashboard" at bounding box center [784, 117] width 129 height 20
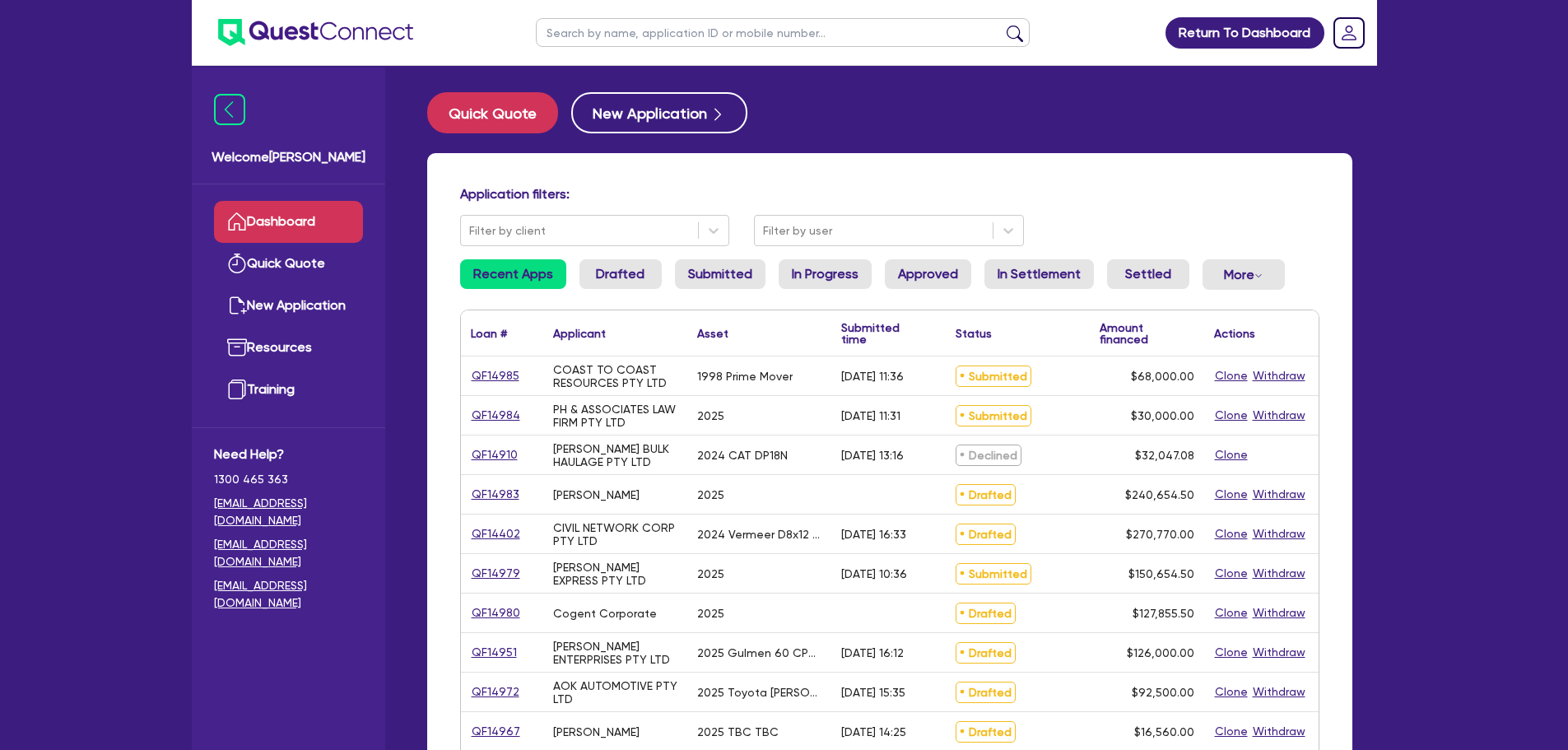
click at [533, 397] on div "QF14984 PH & ASSOCIATES LAW FIRM PTY LTD 2025 [DATE] 11:31 Submitted $30,000.00…" at bounding box center [890, 415] width 857 height 39
click at [597, 428] on div "PH & ASSOCIATES LAW FIRM PTY LTD" at bounding box center [615, 416] width 124 height 26
drag, startPoint x: 649, startPoint y: 423, endPoint x: 549, endPoint y: 409, distance: 101.0
click at [549, 409] on div "PH & ASSOCIATES LAW FIRM PTY LTD" at bounding box center [615, 415] width 144 height 38
click at [677, 445] on div "[PERSON_NAME] BULK HAULAGE PTY LTD" at bounding box center [615, 455] width 144 height 38
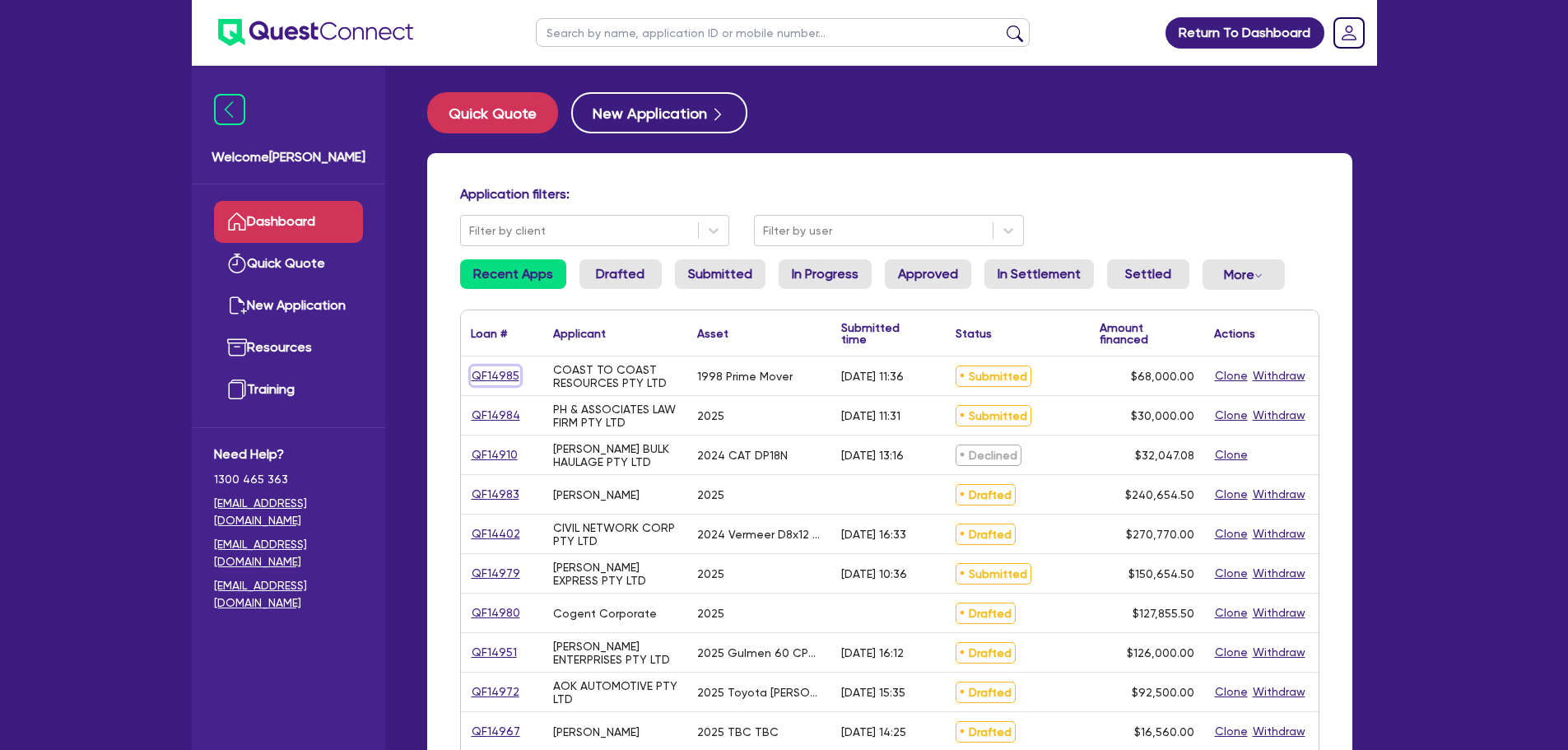
click at [480, 367] on link "QF14985" at bounding box center [495, 375] width 50 height 19
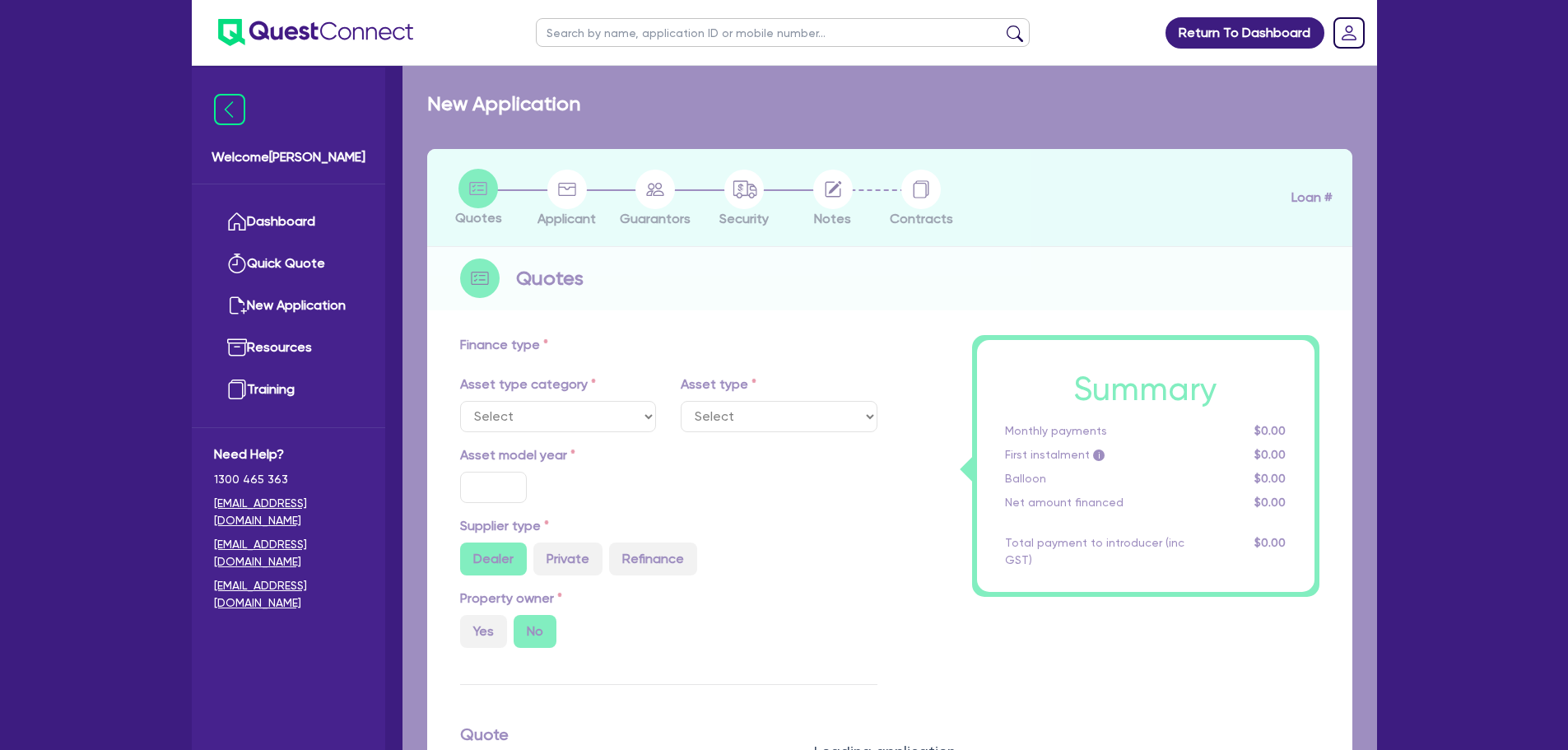
select select "PRIMARY_ASSETS"
type input "1998"
radio input "true"
type input "85,000"
type input "17,000"
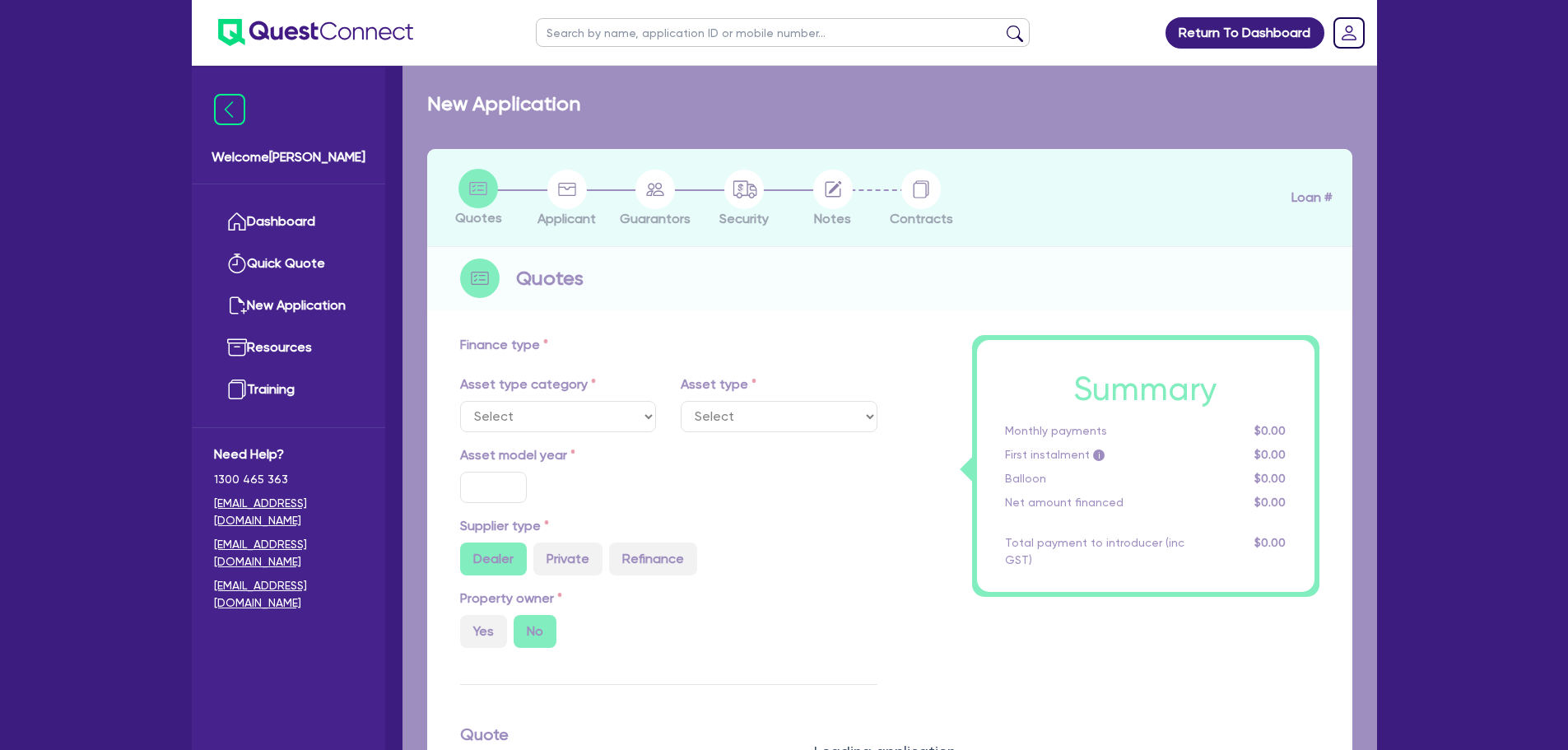
type input "4"
type input "2,720"
type input "12"
select select "HEAVY_TRUCKS"
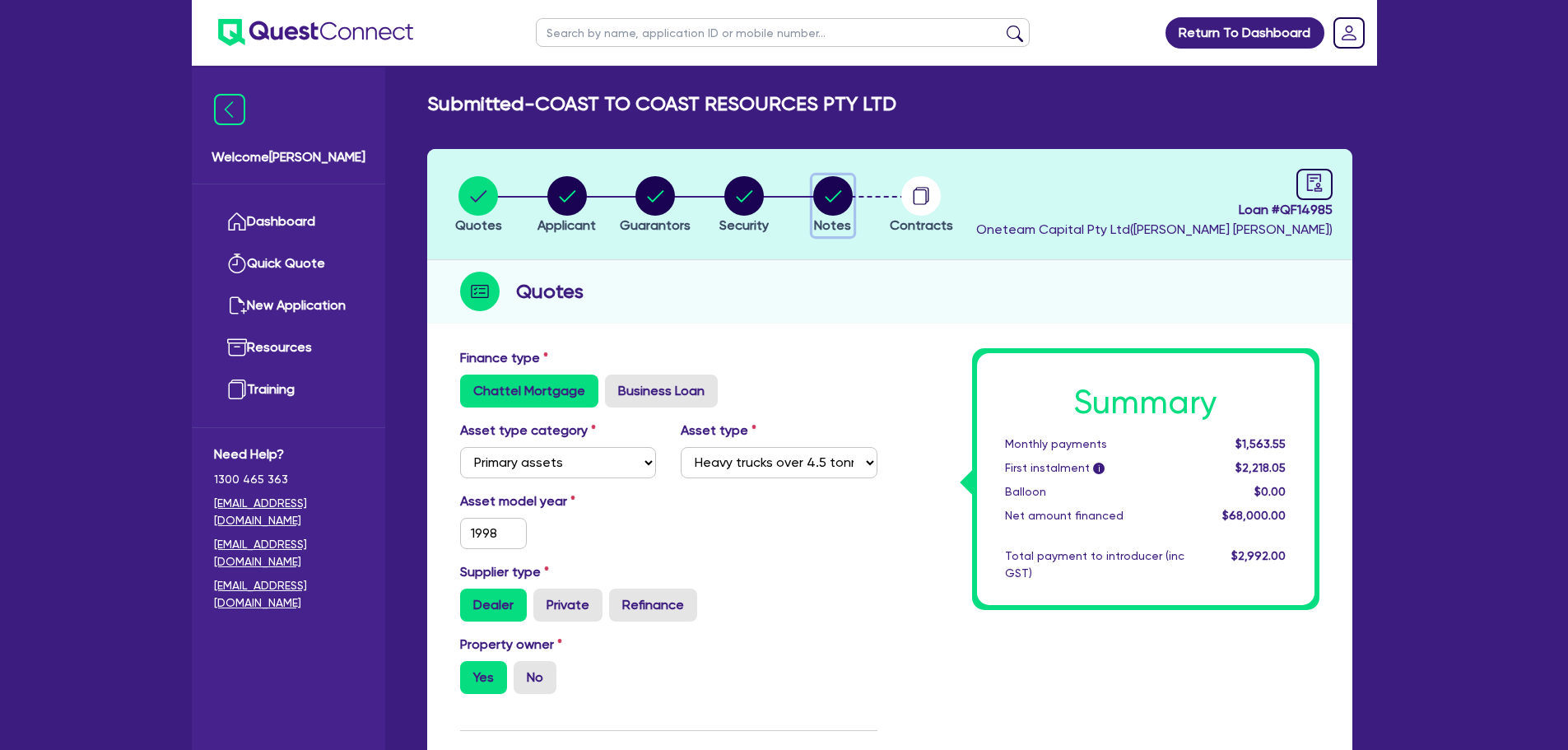
click at [838, 203] on circle "button" at bounding box center [832, 196] width 39 height 39
select select "Other"
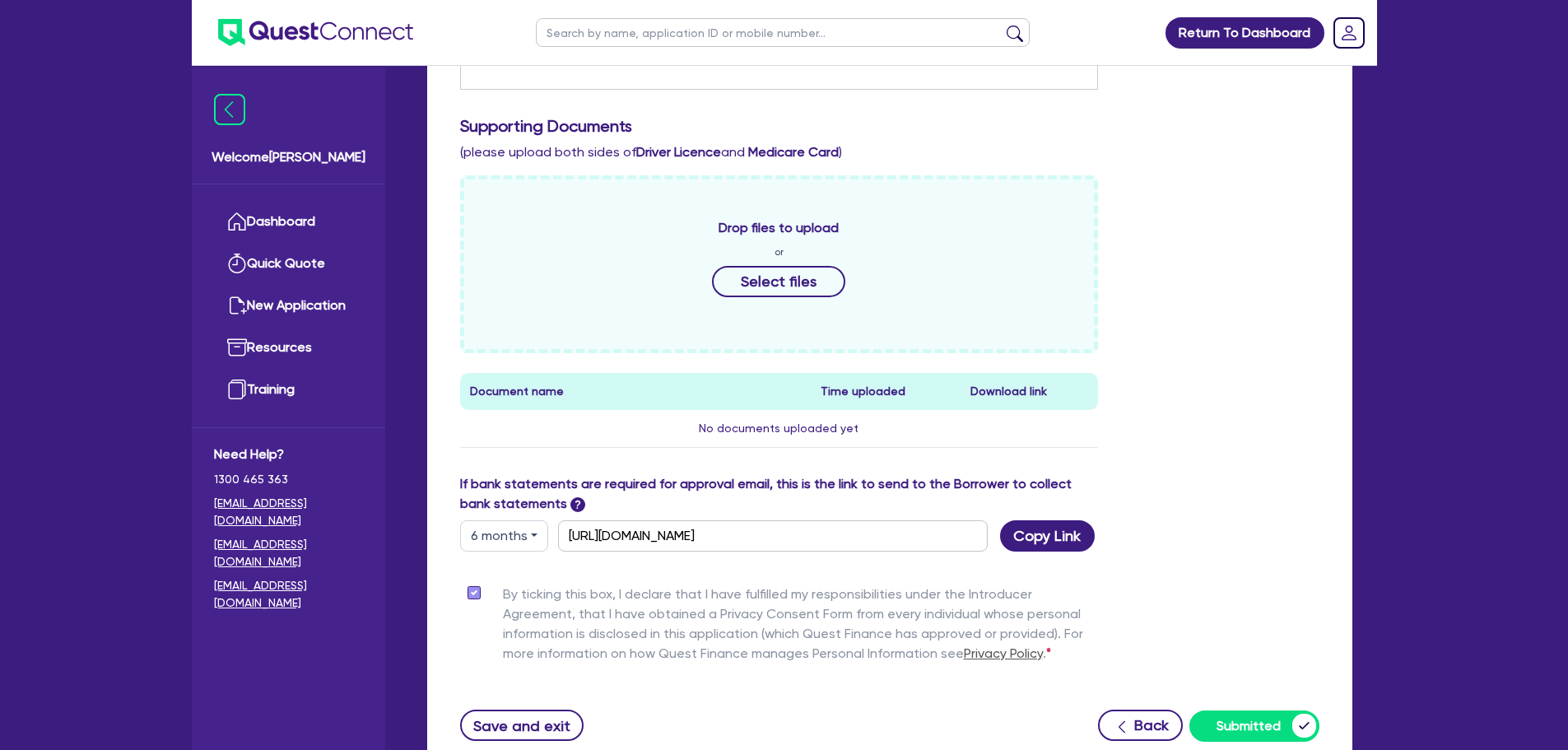
scroll to position [733, 0]
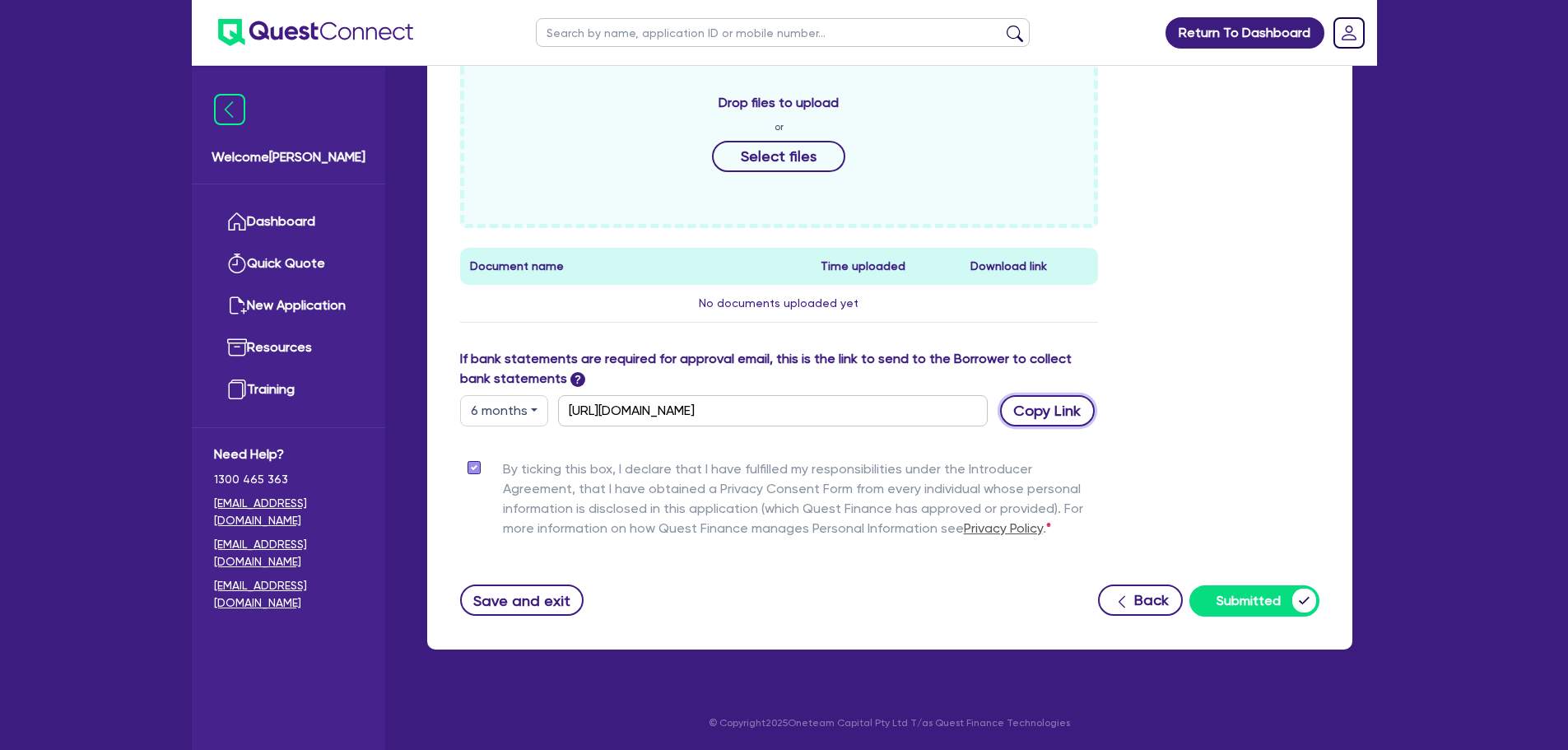
click at [1074, 410] on button "Copy Link" at bounding box center [1047, 410] width 94 height 31
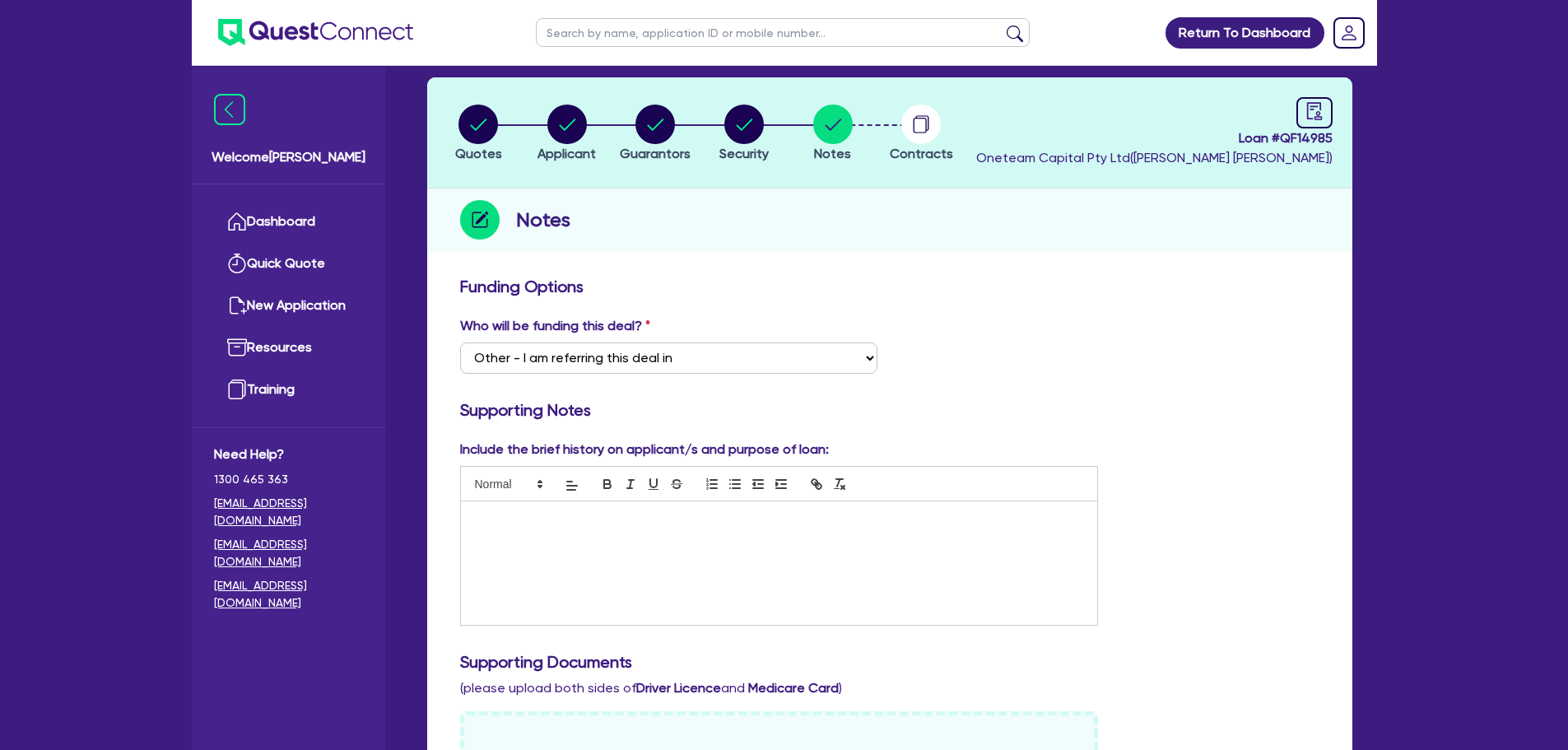
scroll to position [0, 0]
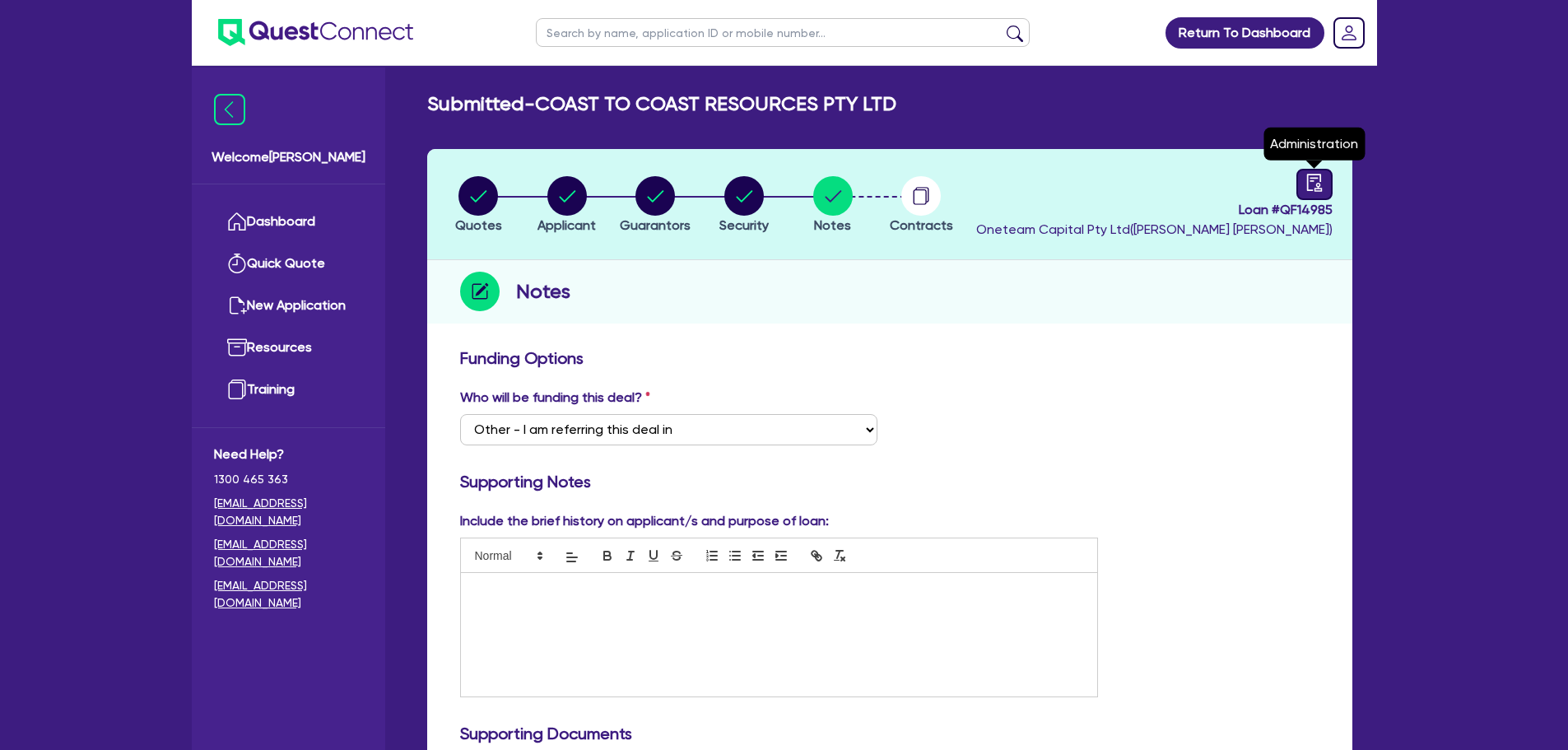
click at [1301, 182] on link at bounding box center [1314, 184] width 36 height 31
select select "SUBMITTED_NEW"
select select "Other"
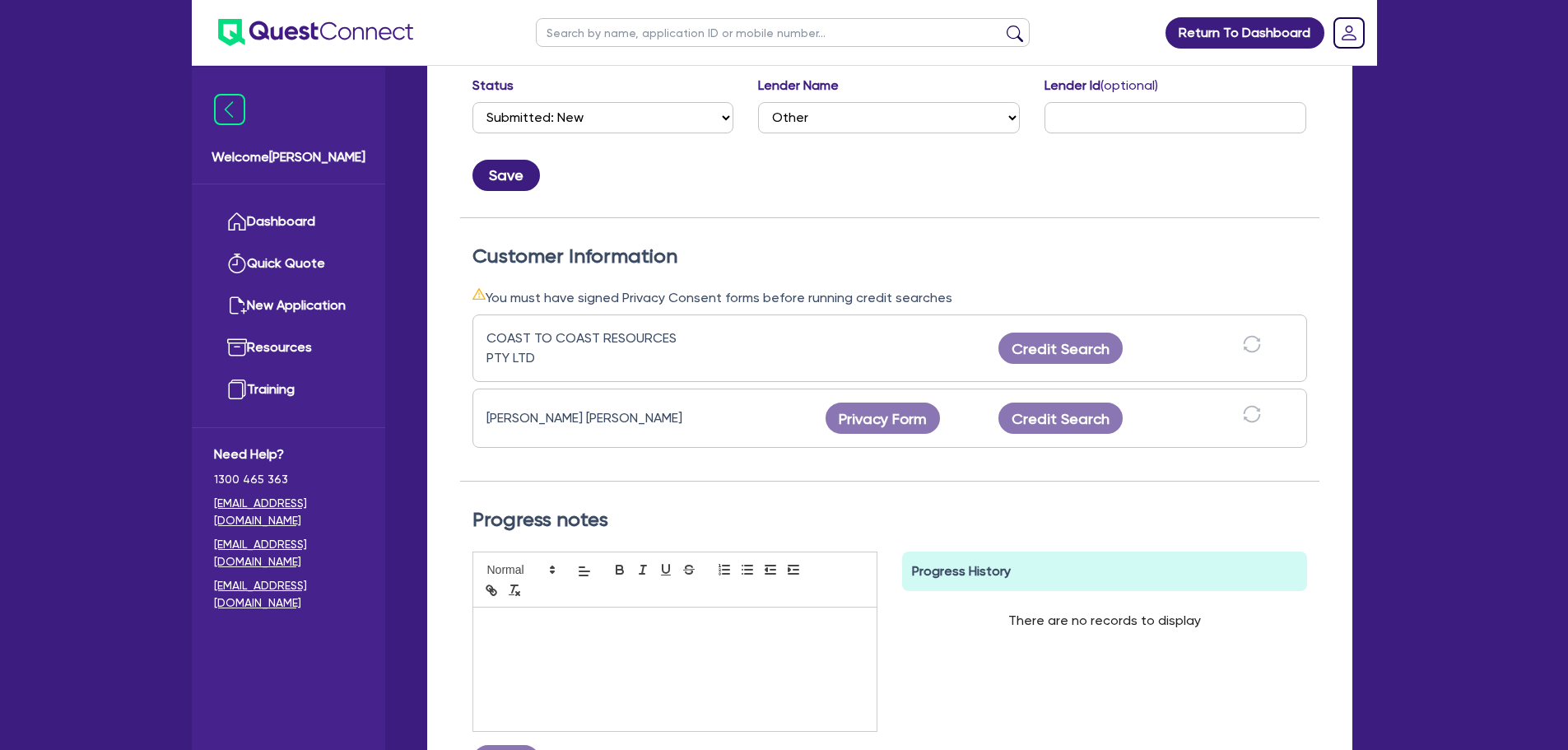
scroll to position [411, 0]
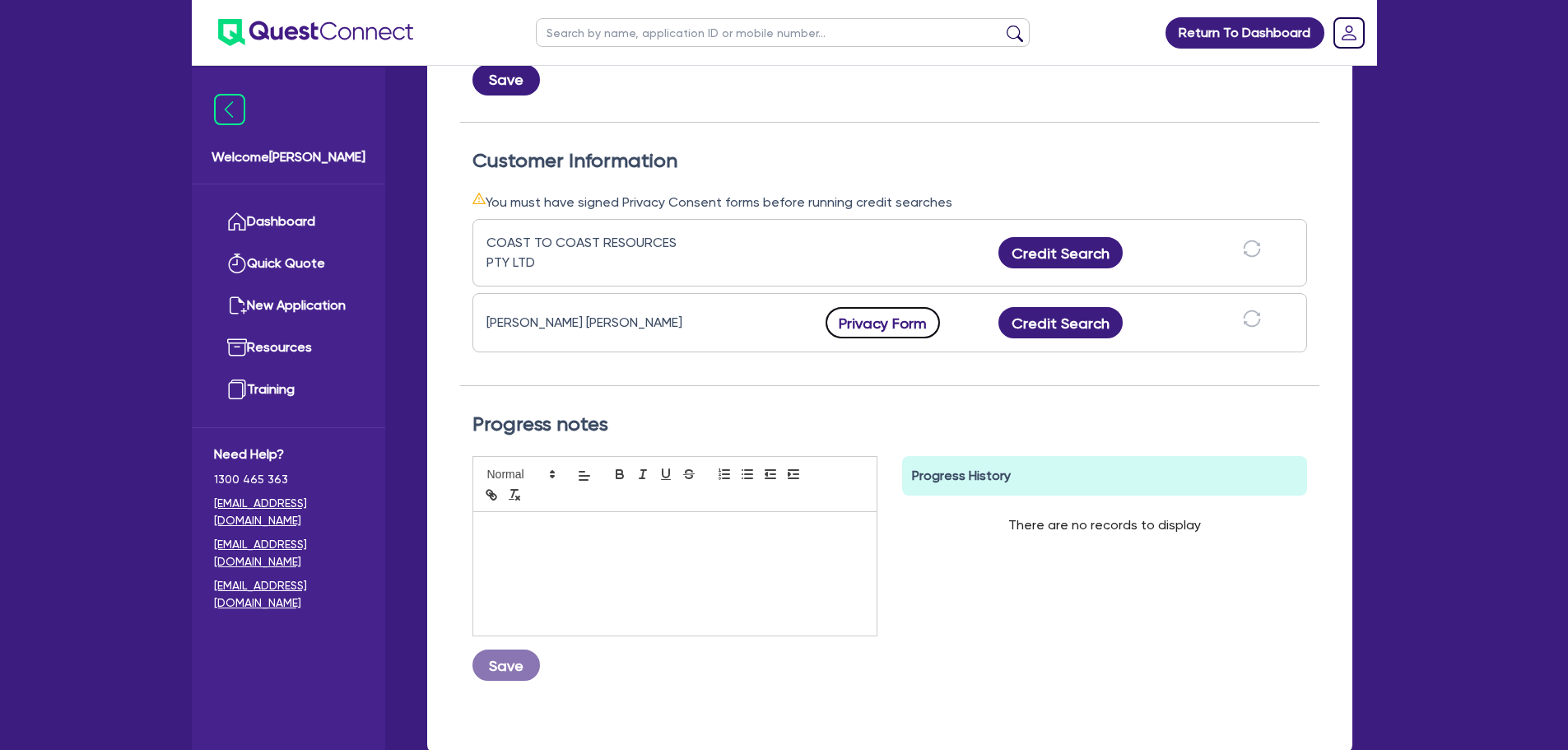
click at [907, 325] on button "Privacy Form" at bounding box center [883, 323] width 115 height 31
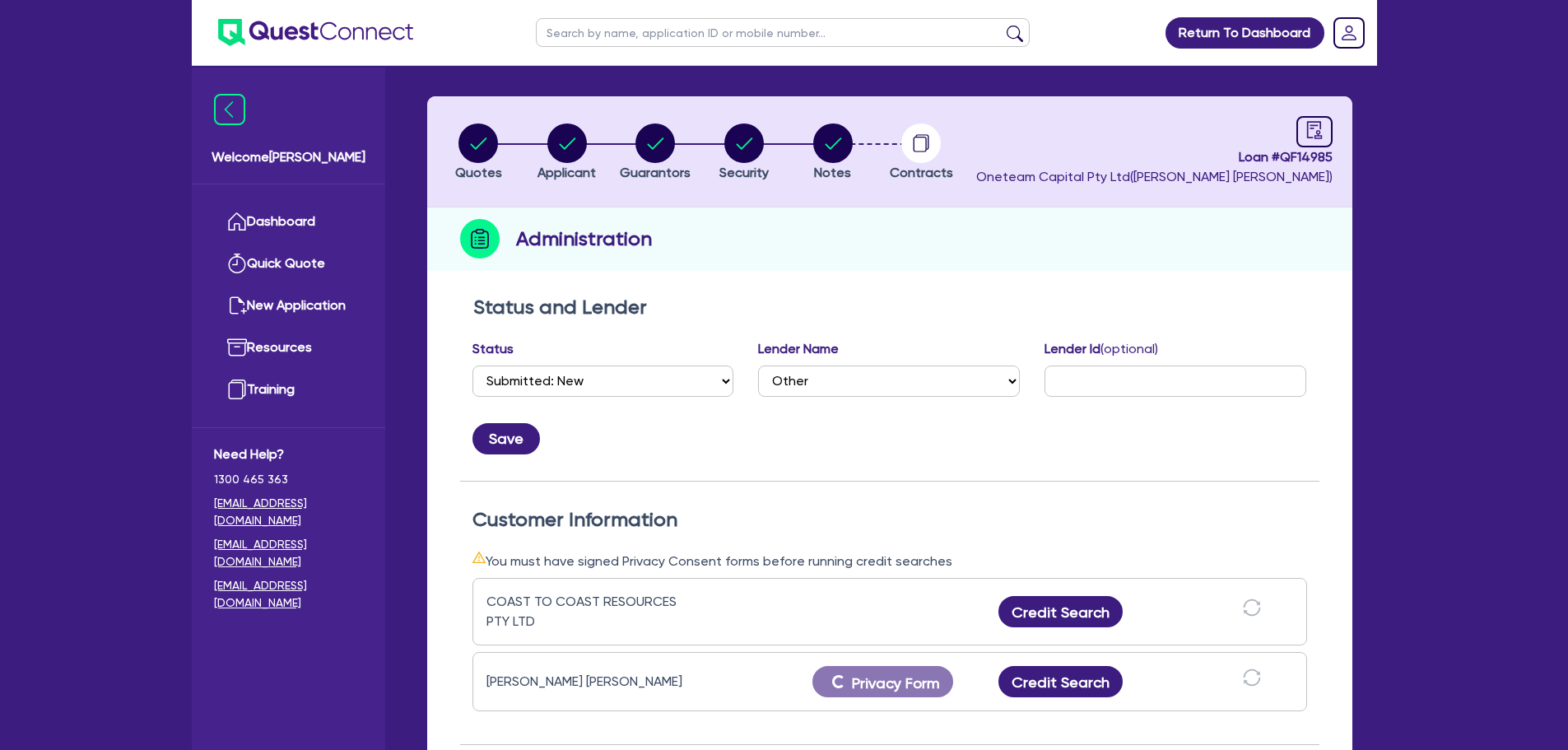
scroll to position [0, 0]
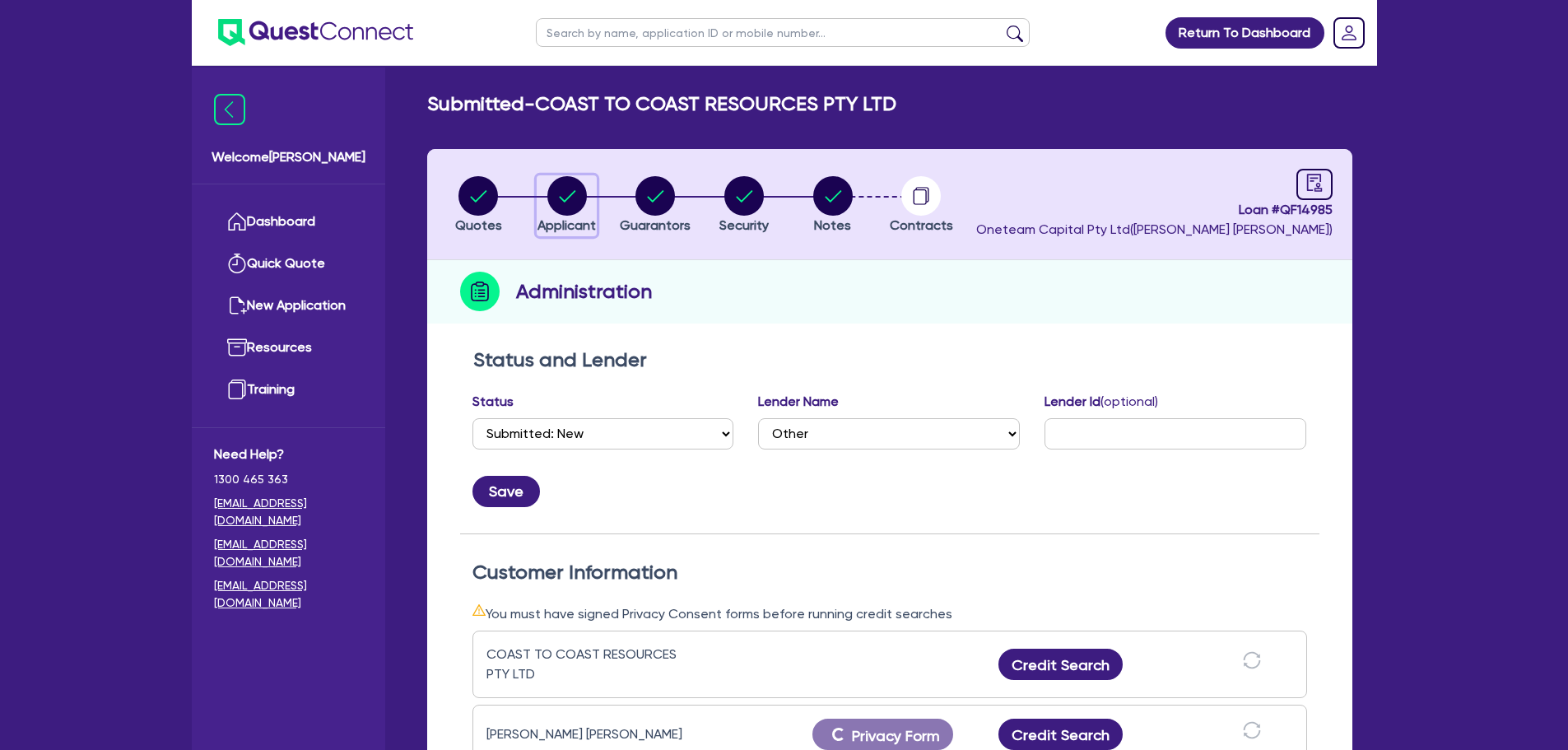
click at [559, 212] on circle "button" at bounding box center [567, 196] width 39 height 39
select select "COMPANY"
select select "TRANSPORT_WAREHOUSING"
select select "PASSENGERS_FREIGHT_TRANSPORT"
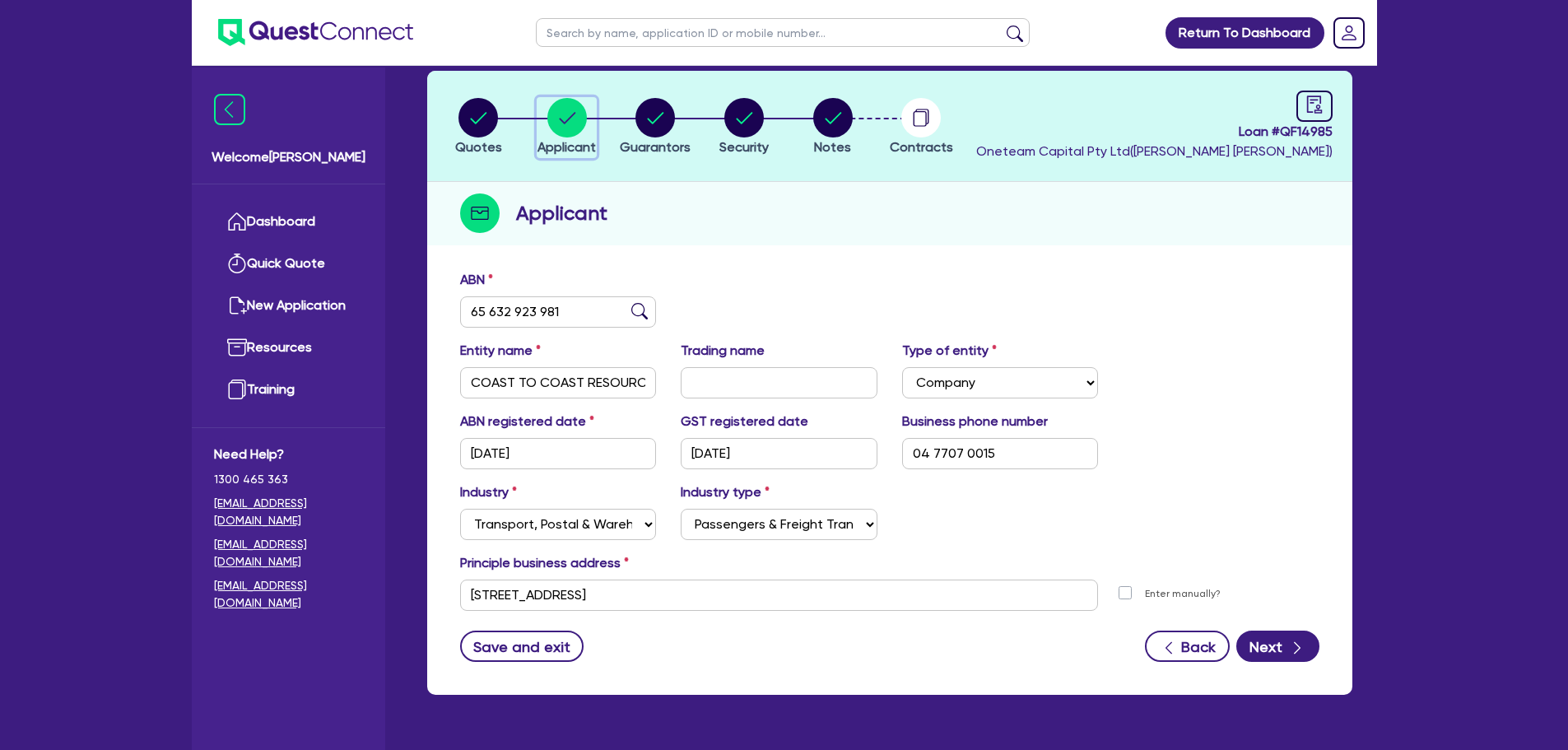
scroll to position [123, 0]
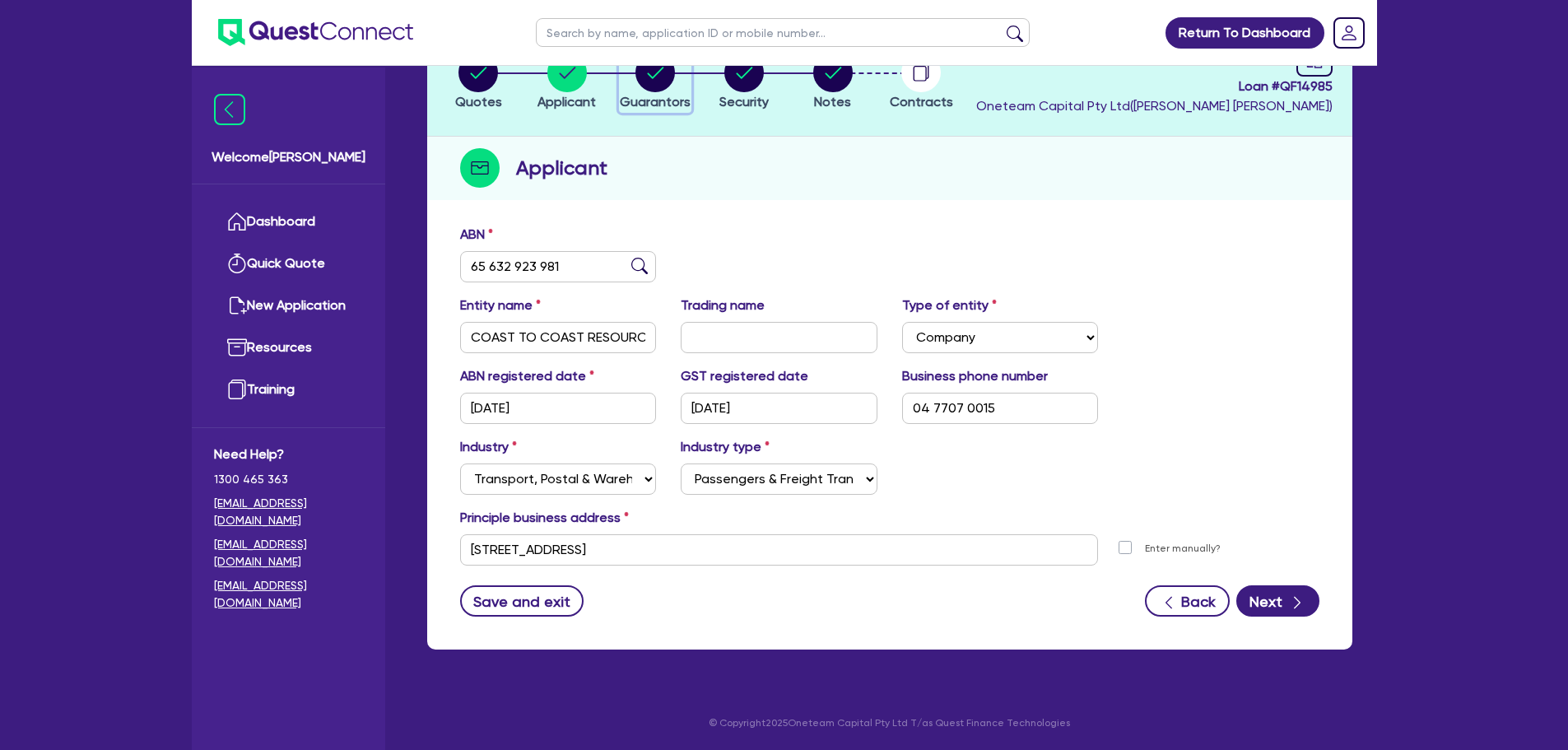
click at [657, 72] on circle "button" at bounding box center [655, 72] width 39 height 39
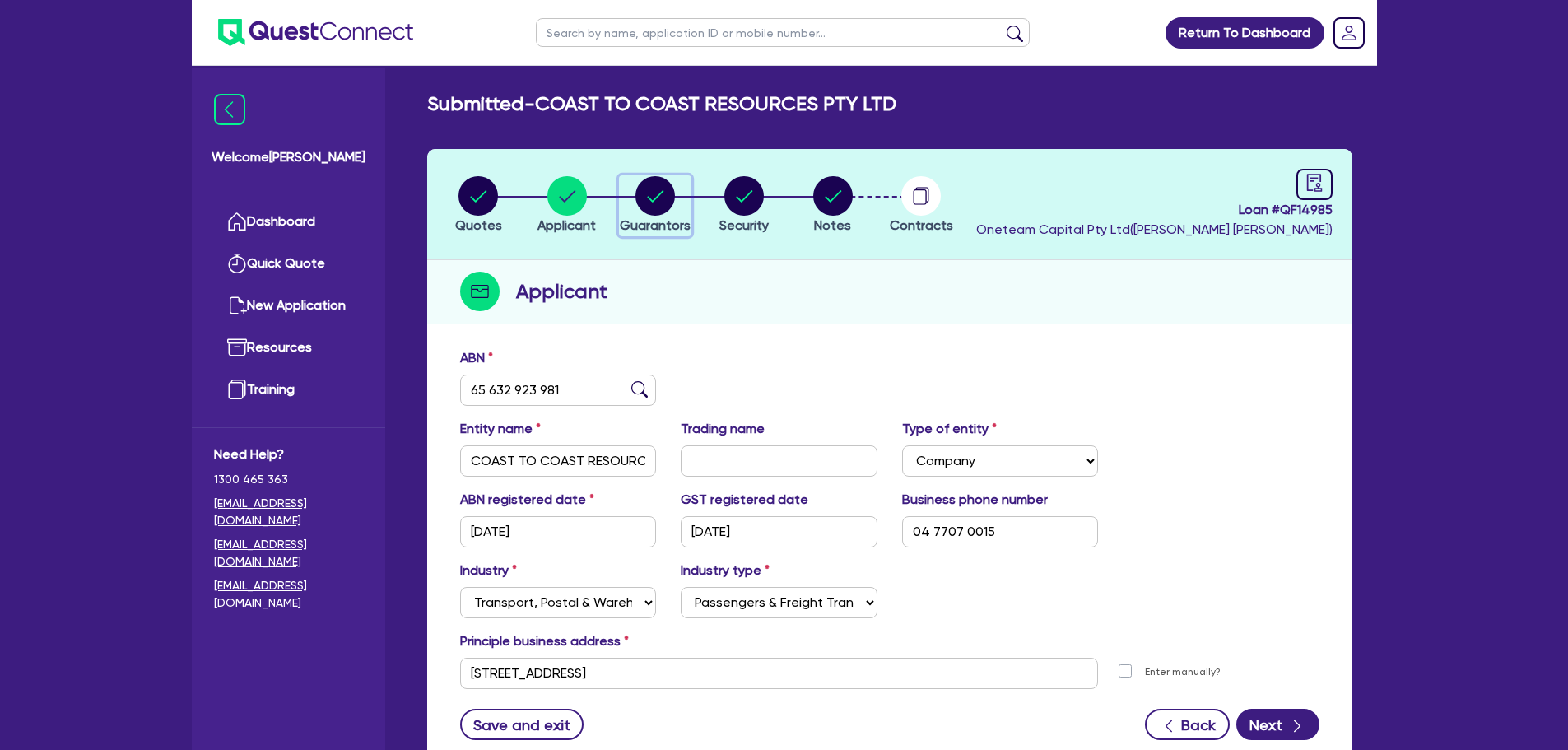
select select "MR"
select select "WA"
select select "DE_FACTO"
select select "CASH"
select select "HOUSEHOLD_PERSONAL"
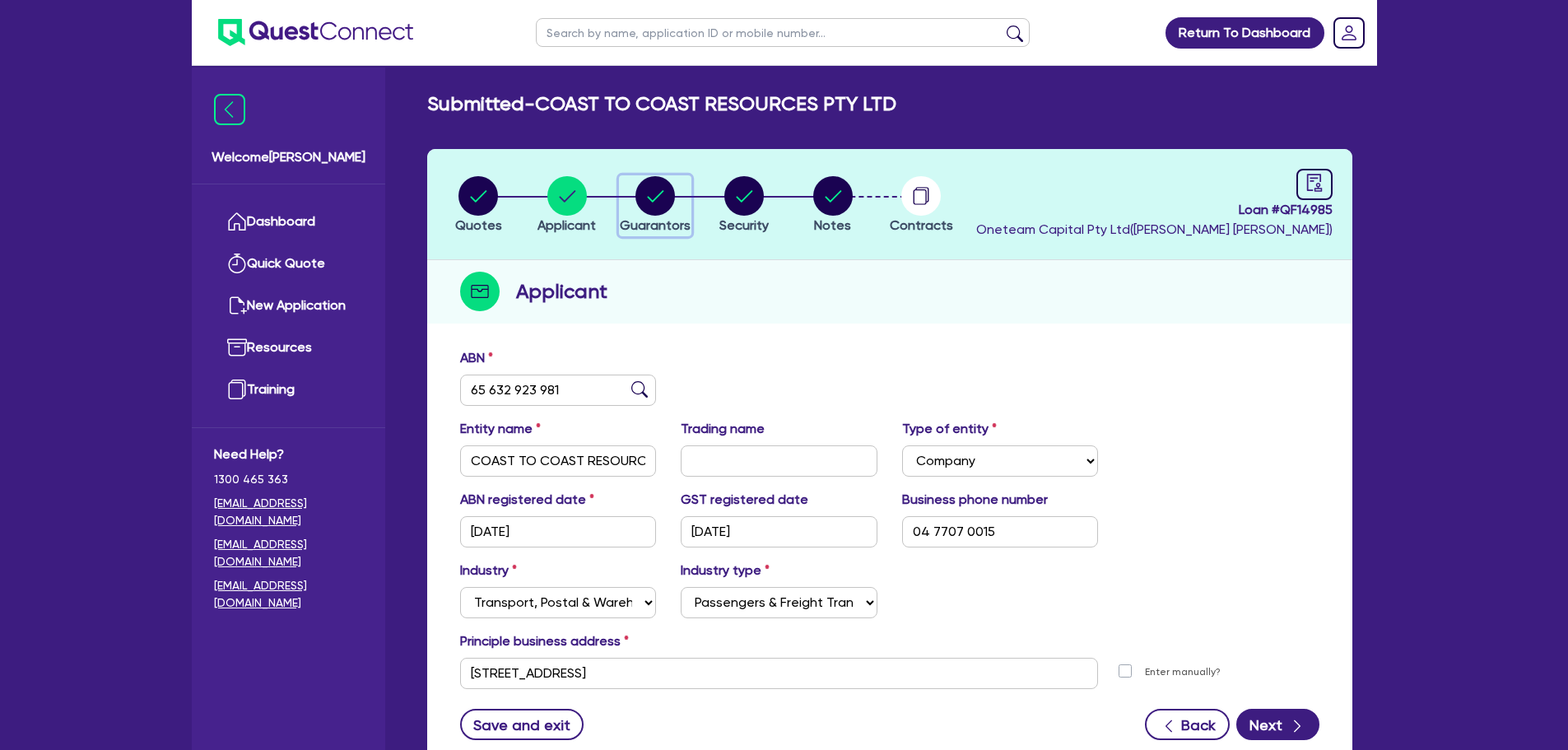
select select "TRUCK"
select select "TRAILER"
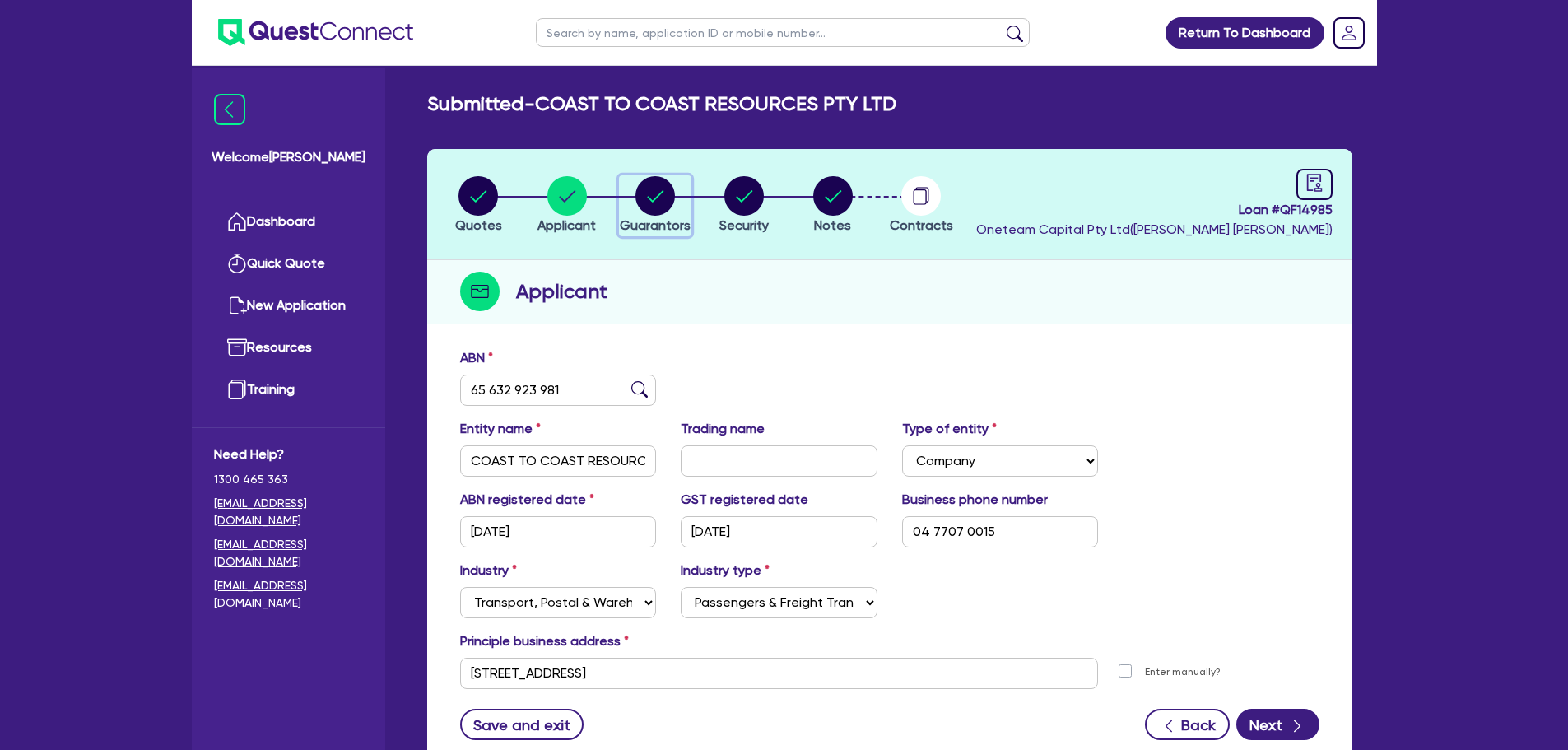
select select "TRUCK_LOAN"
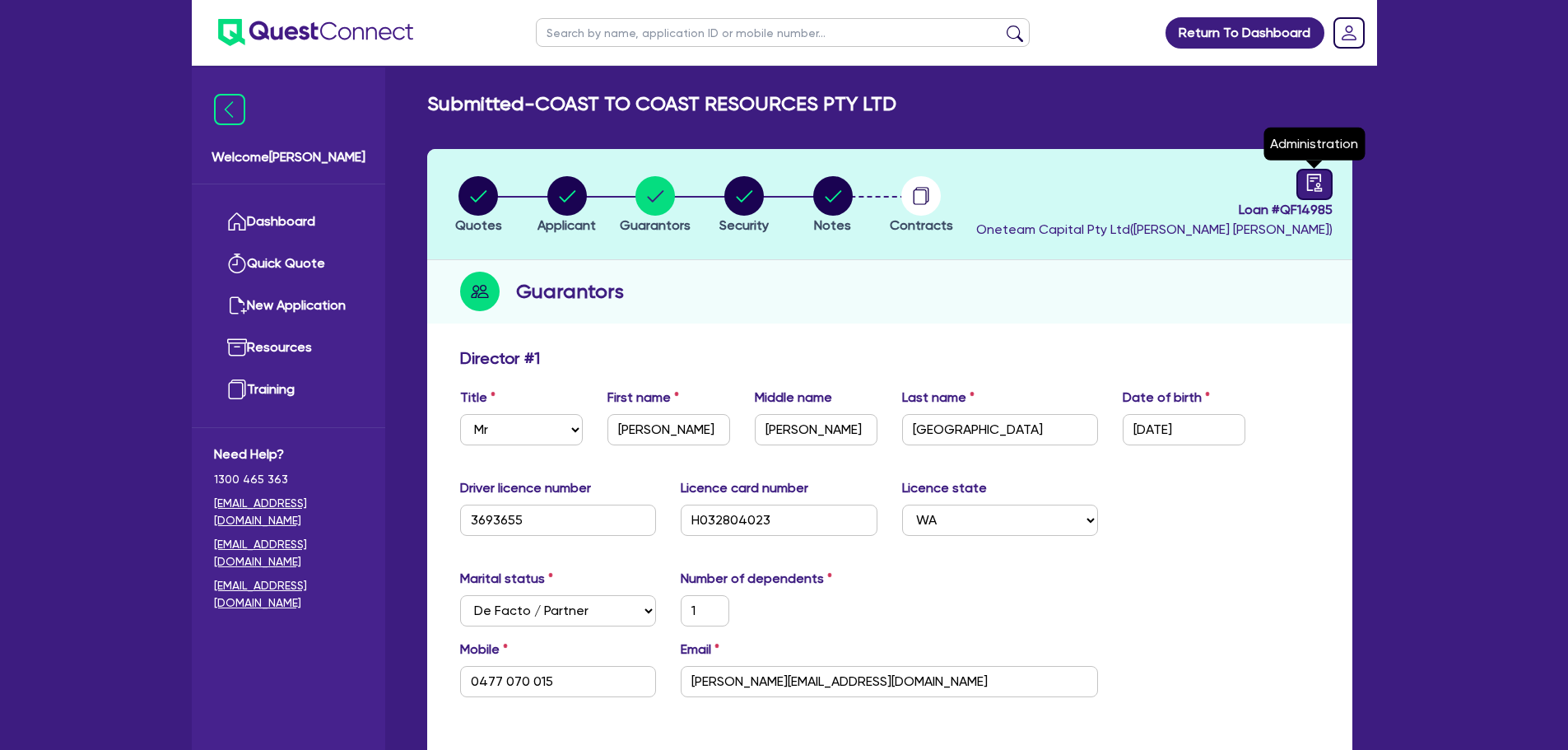
click at [1307, 189] on icon "audit" at bounding box center [1313, 182] width 15 height 17
select select "SUBMITTED_NEW"
select select "Other"
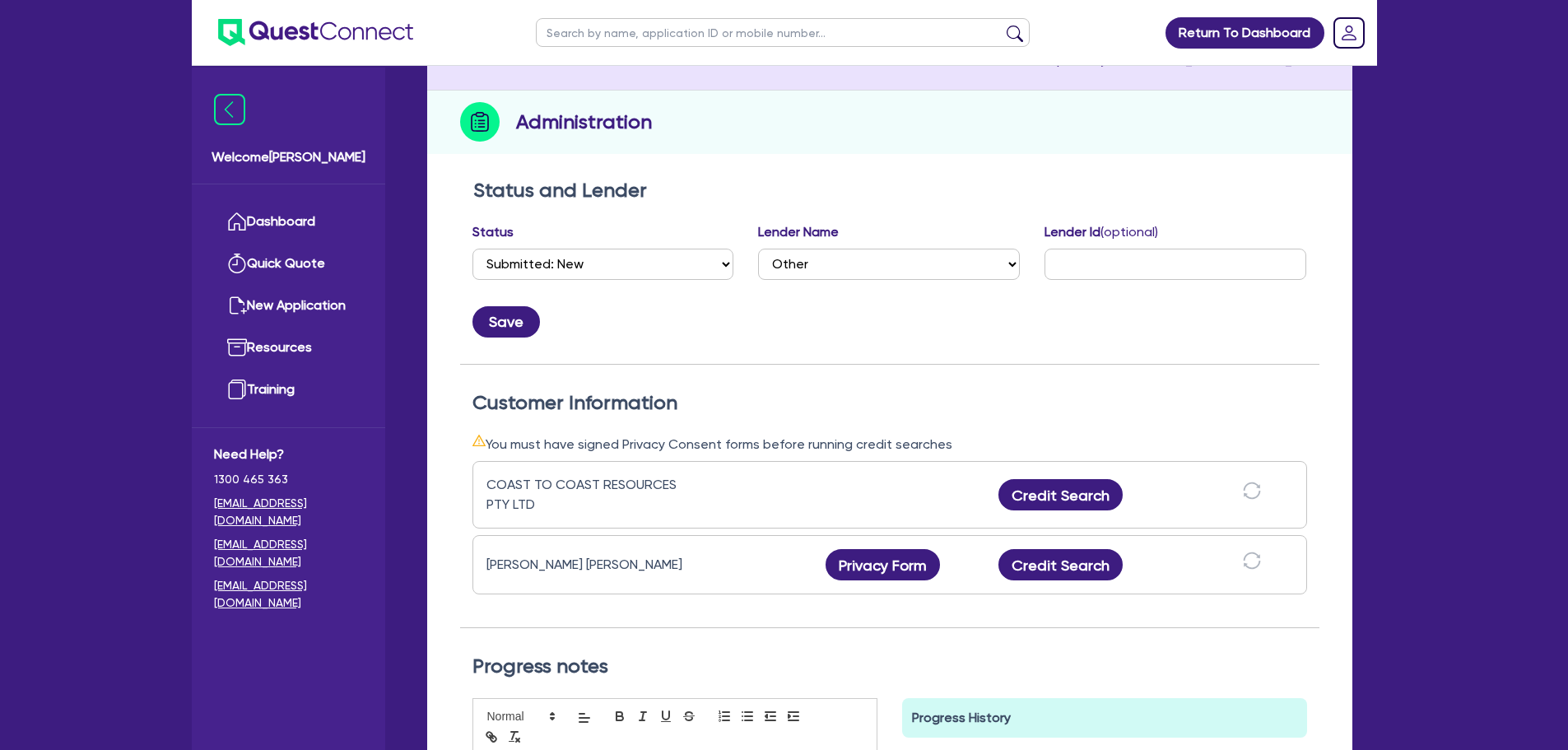
scroll to position [165, 0]
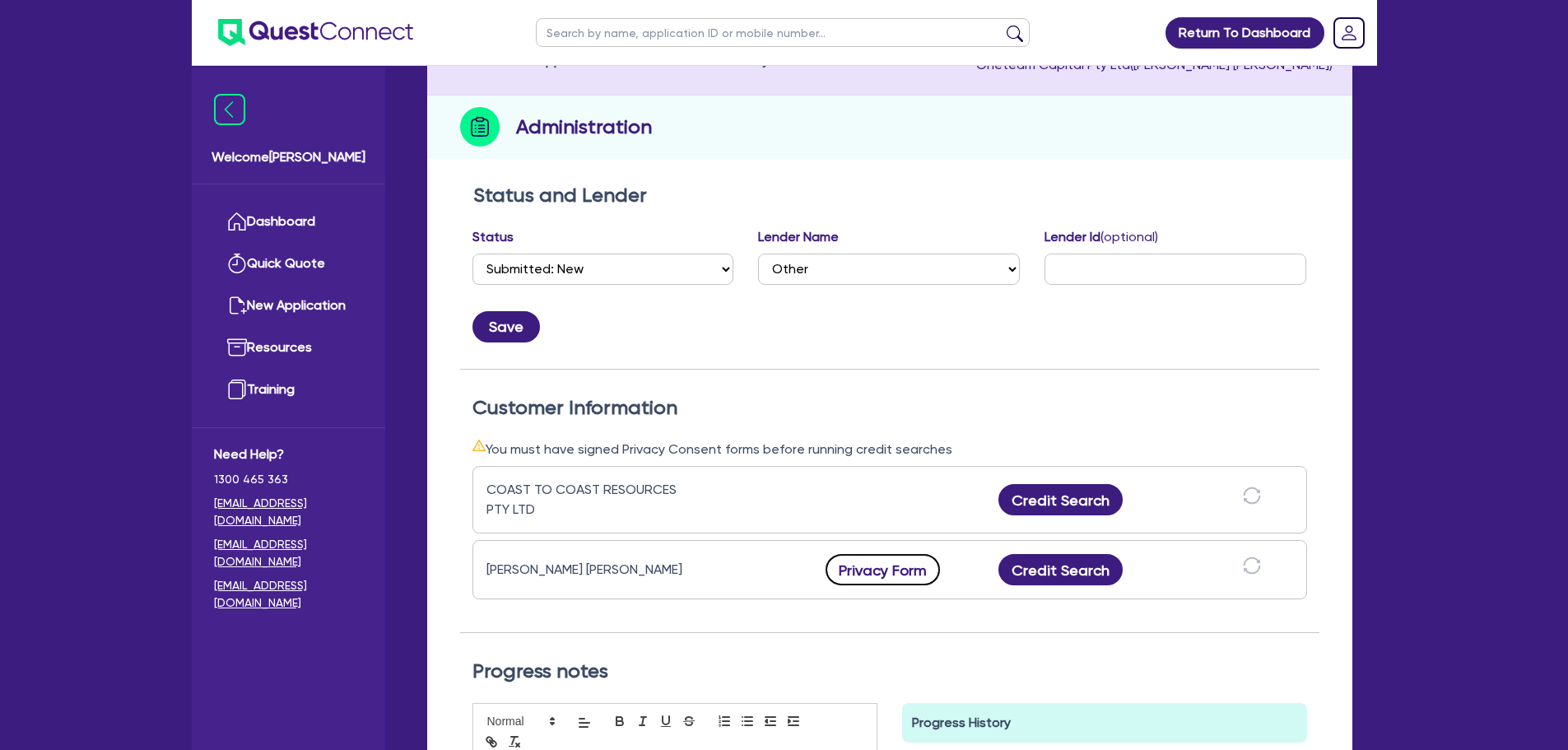
click at [859, 572] on button "Privacy Form" at bounding box center [883, 569] width 115 height 31
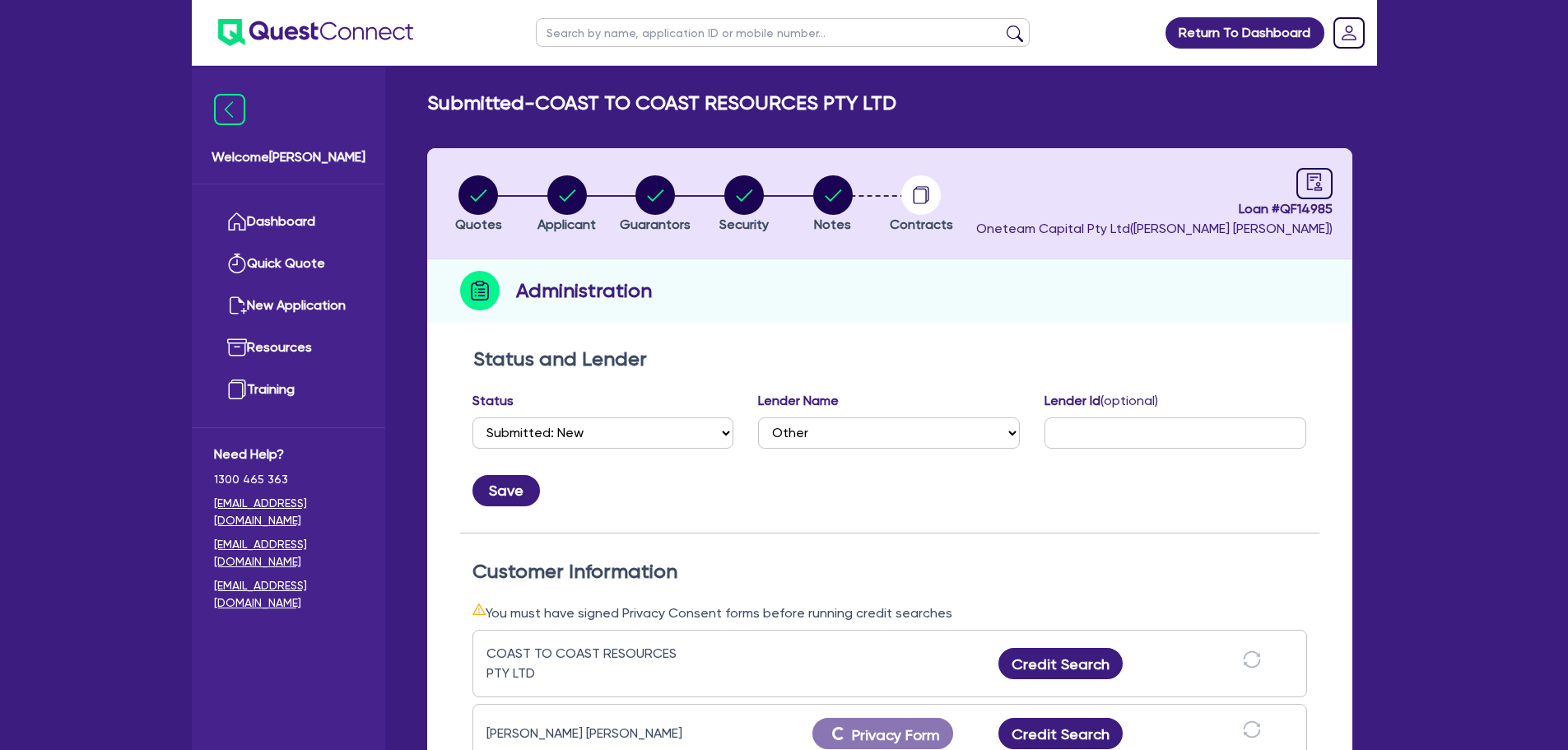
scroll to position [0, 0]
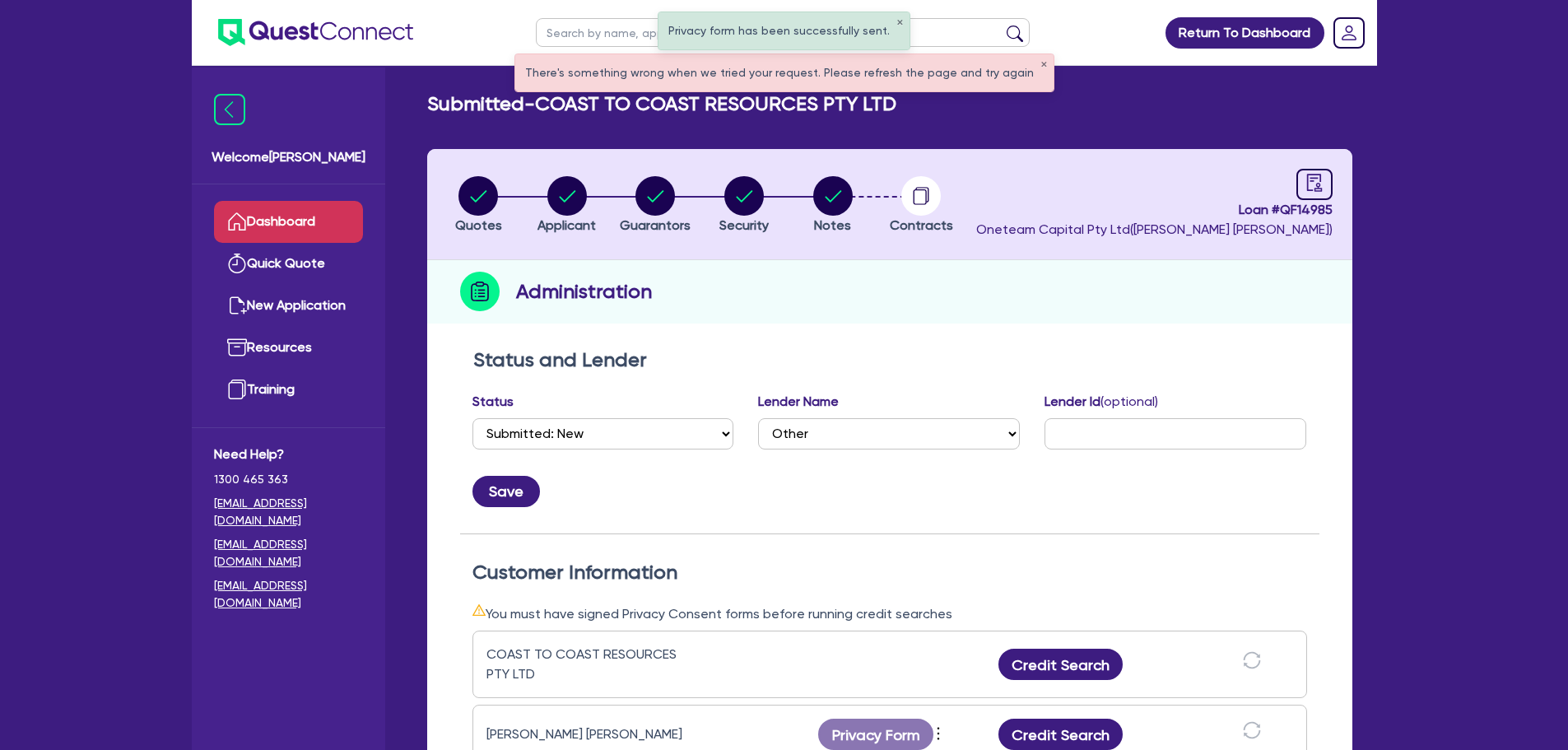
click at [312, 210] on link "Dashboard" at bounding box center [288, 222] width 149 height 42
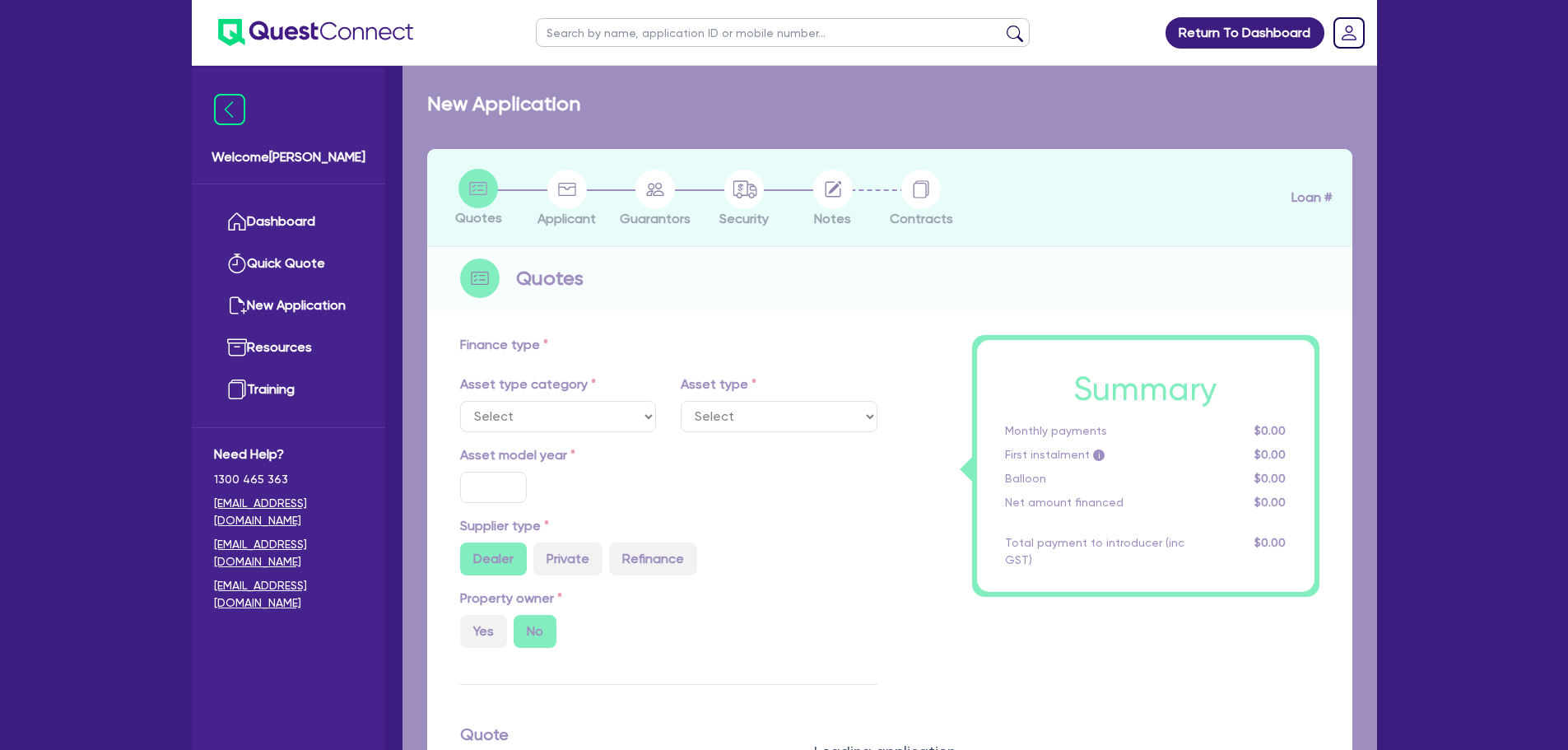
select select "PRIMARY_ASSETS"
type input "1998"
radio input "true"
type input "85,000"
type input "17,000"
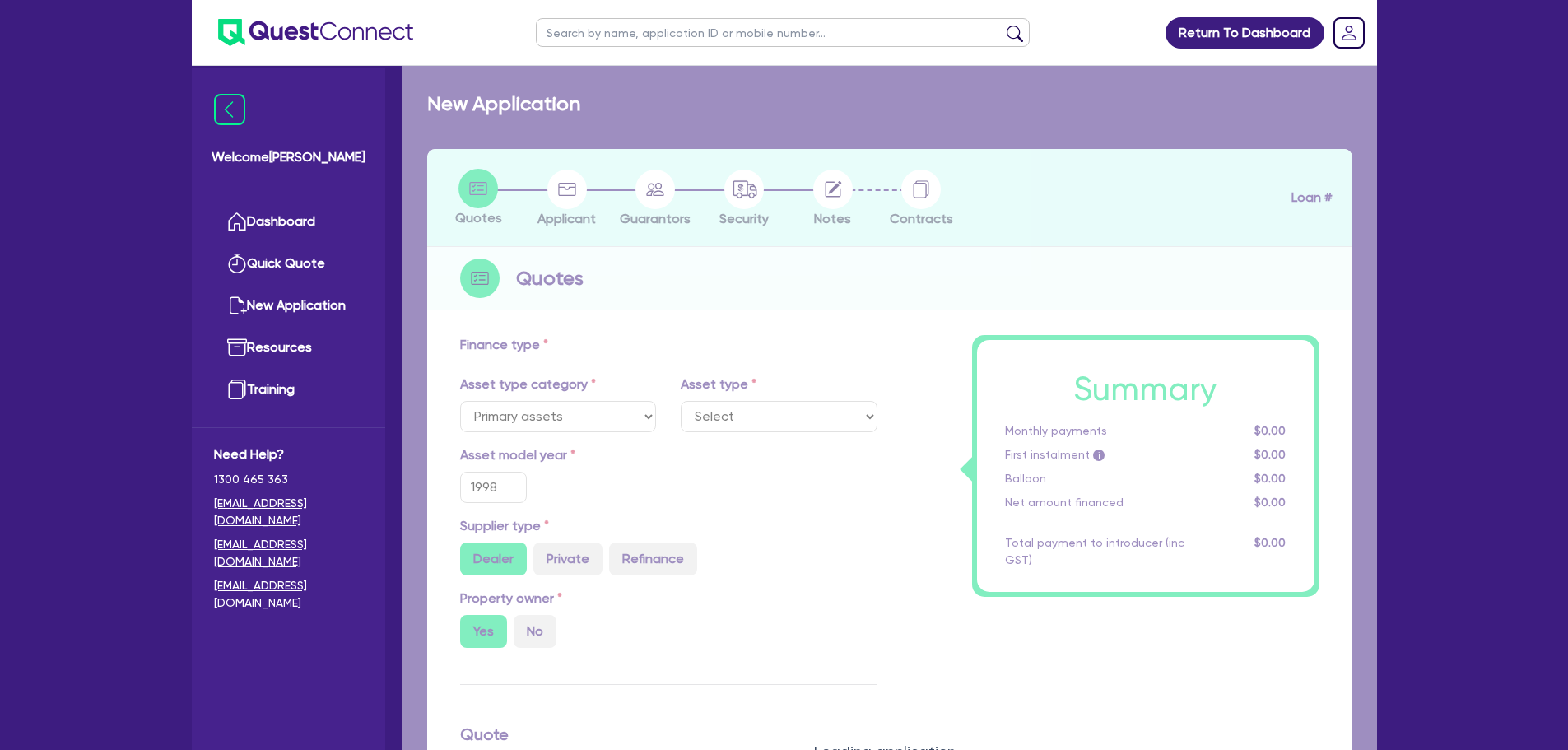
type input "4"
type input "2,720"
type input "12"
select select "HEAVY_TRUCKS"
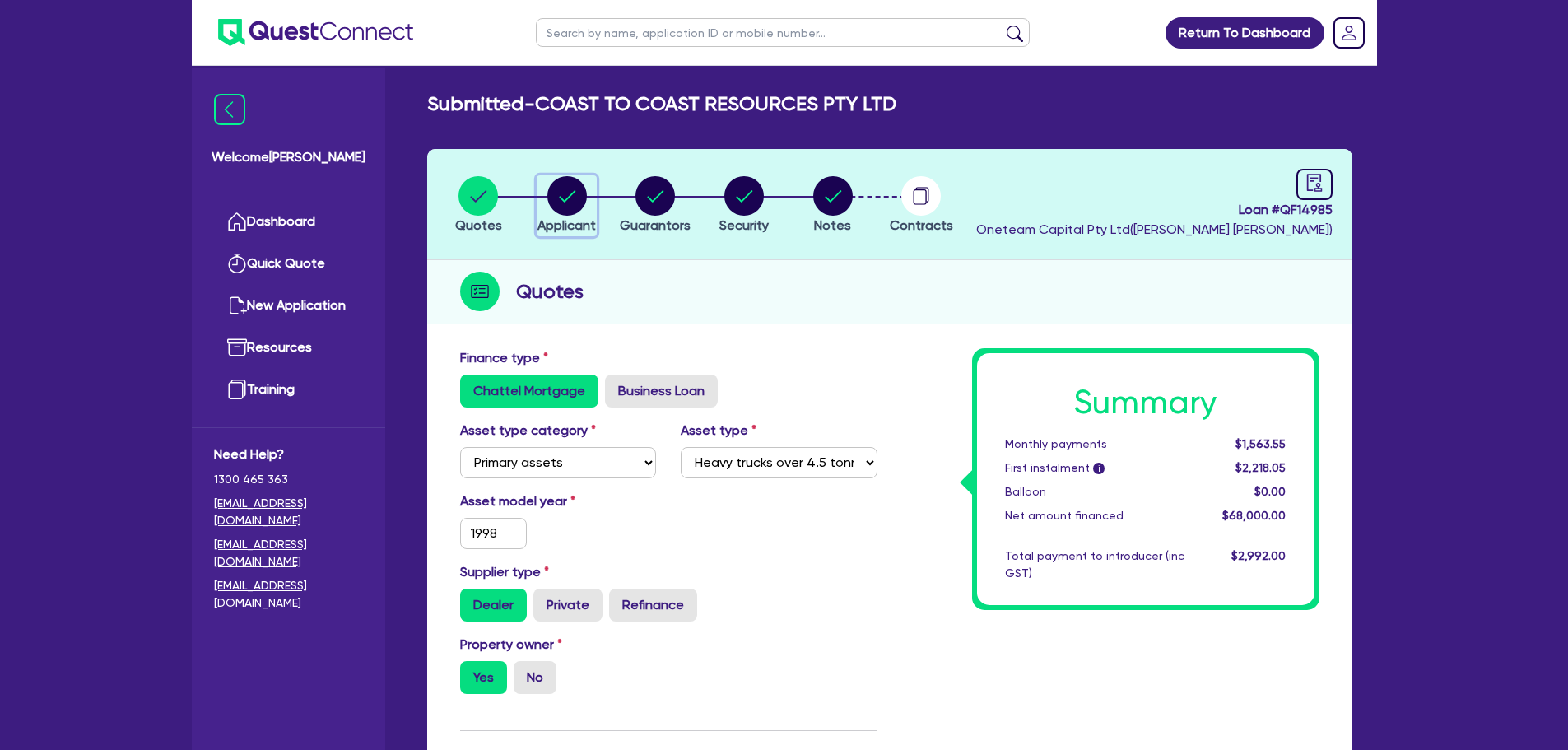
drag, startPoint x: 569, startPoint y: 202, endPoint x: 660, endPoint y: 318, distance: 147.4
click at [570, 202] on circle "button" at bounding box center [567, 196] width 39 height 39
select select "COMPANY"
select select "TRANSPORT_WAREHOUSING"
select select "PASSENGERS_FREIGHT_TRANSPORT"
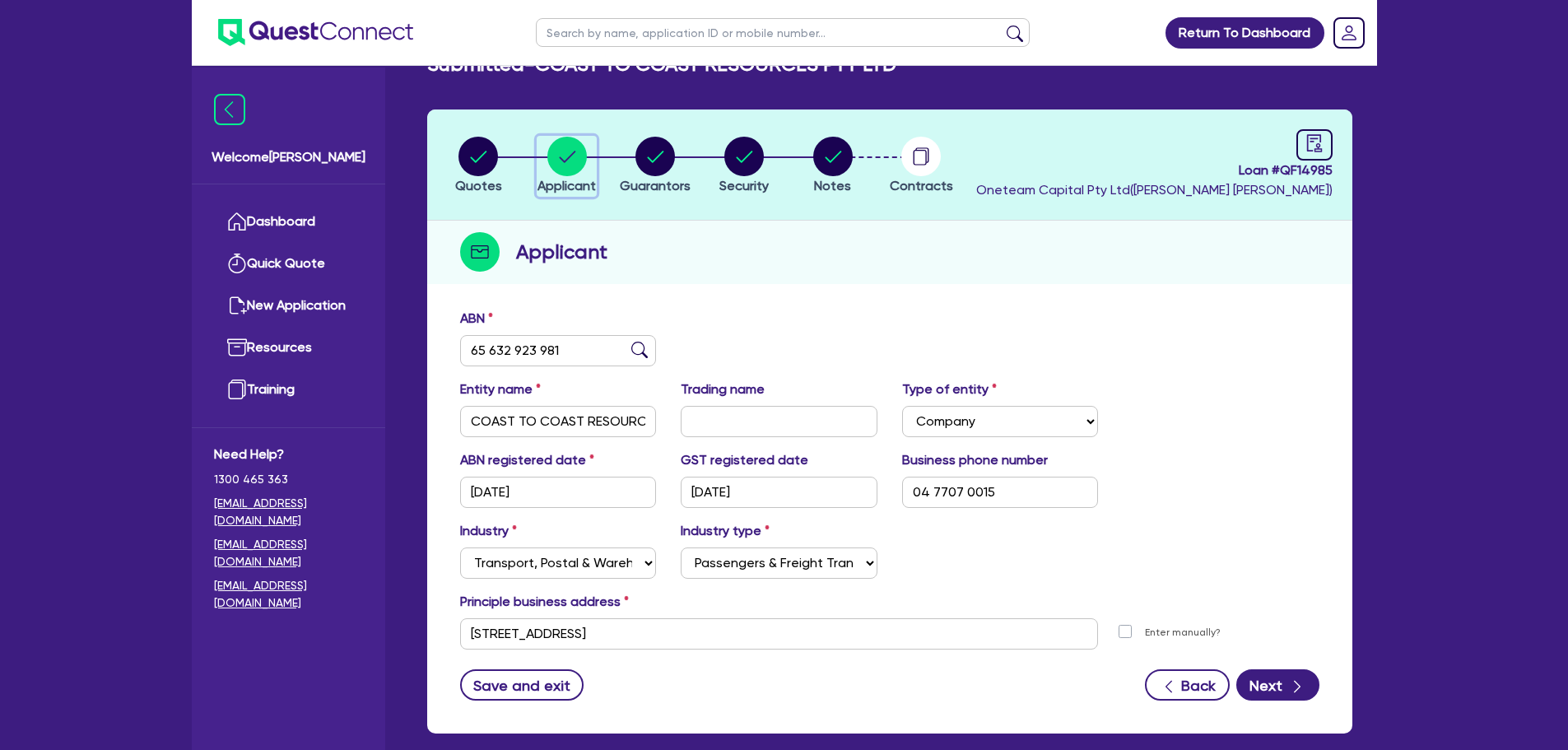
scroll to position [82, 0]
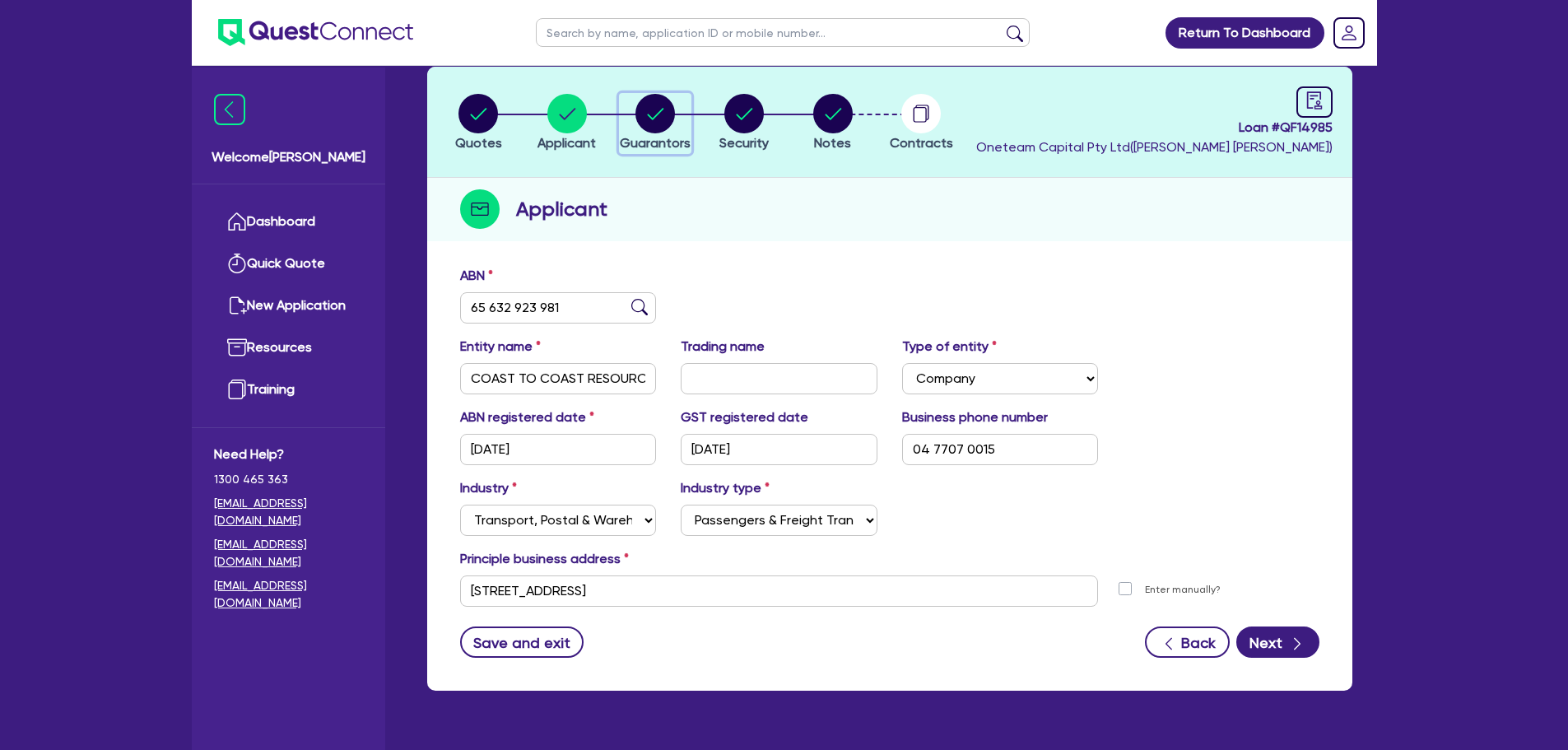
click at [657, 120] on circle "button" at bounding box center [655, 113] width 39 height 39
select select "MR"
select select "WA"
select select "DE_FACTO"
select select "CASH"
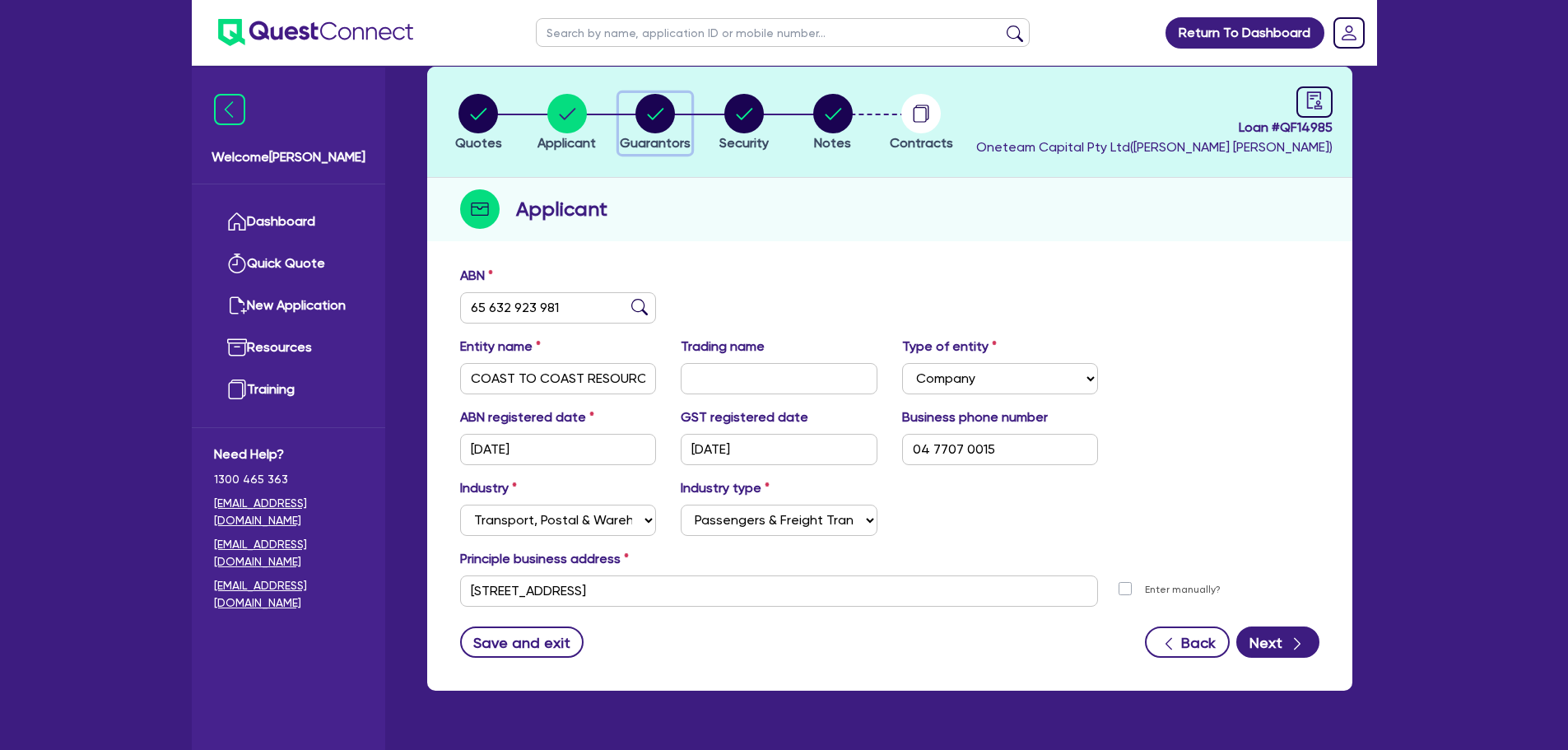
select select "HOUSEHOLD_PERSONAL"
select select "TRUCK"
select select "TRAILER"
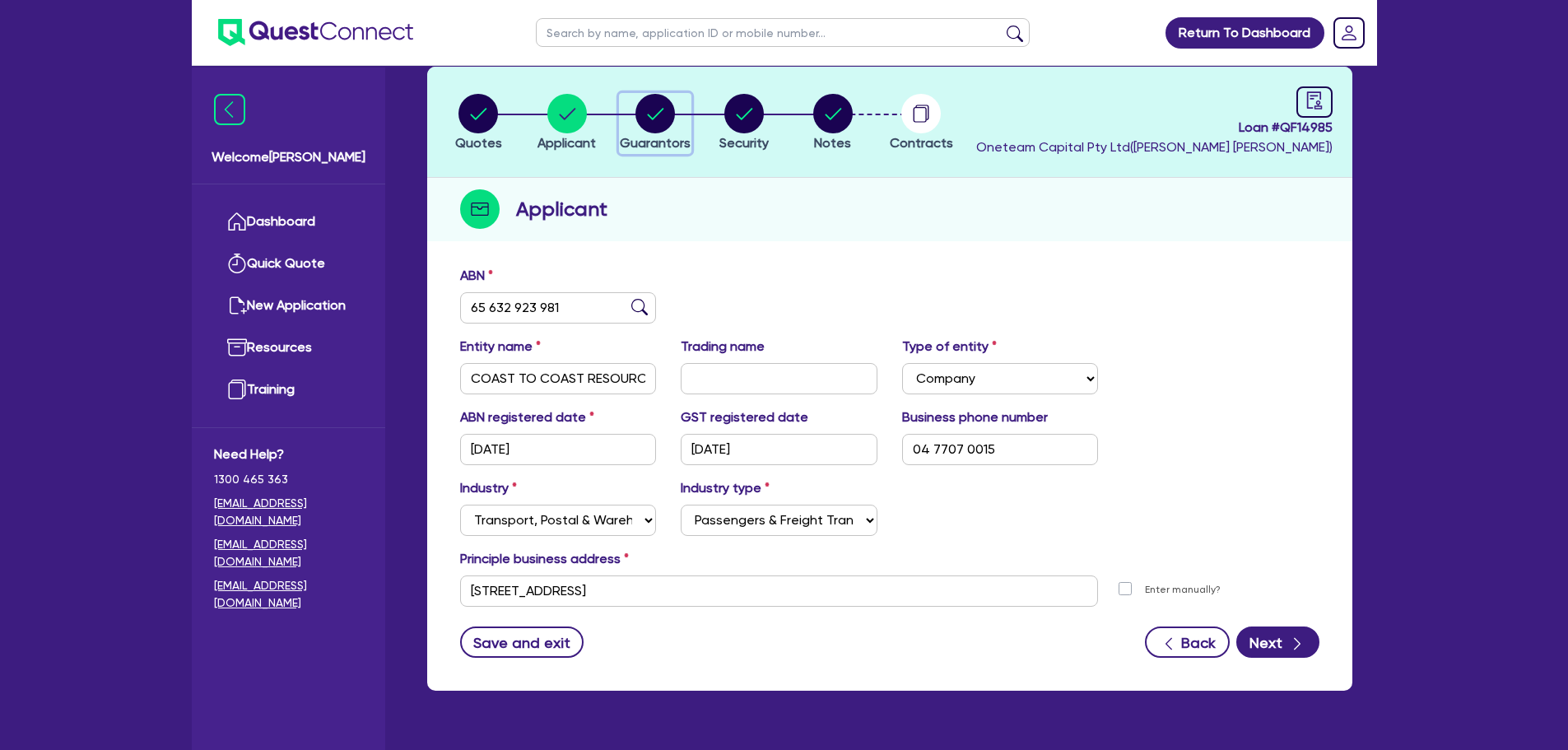
select select "TRAILER"
select select "TRUCK_LOAN"
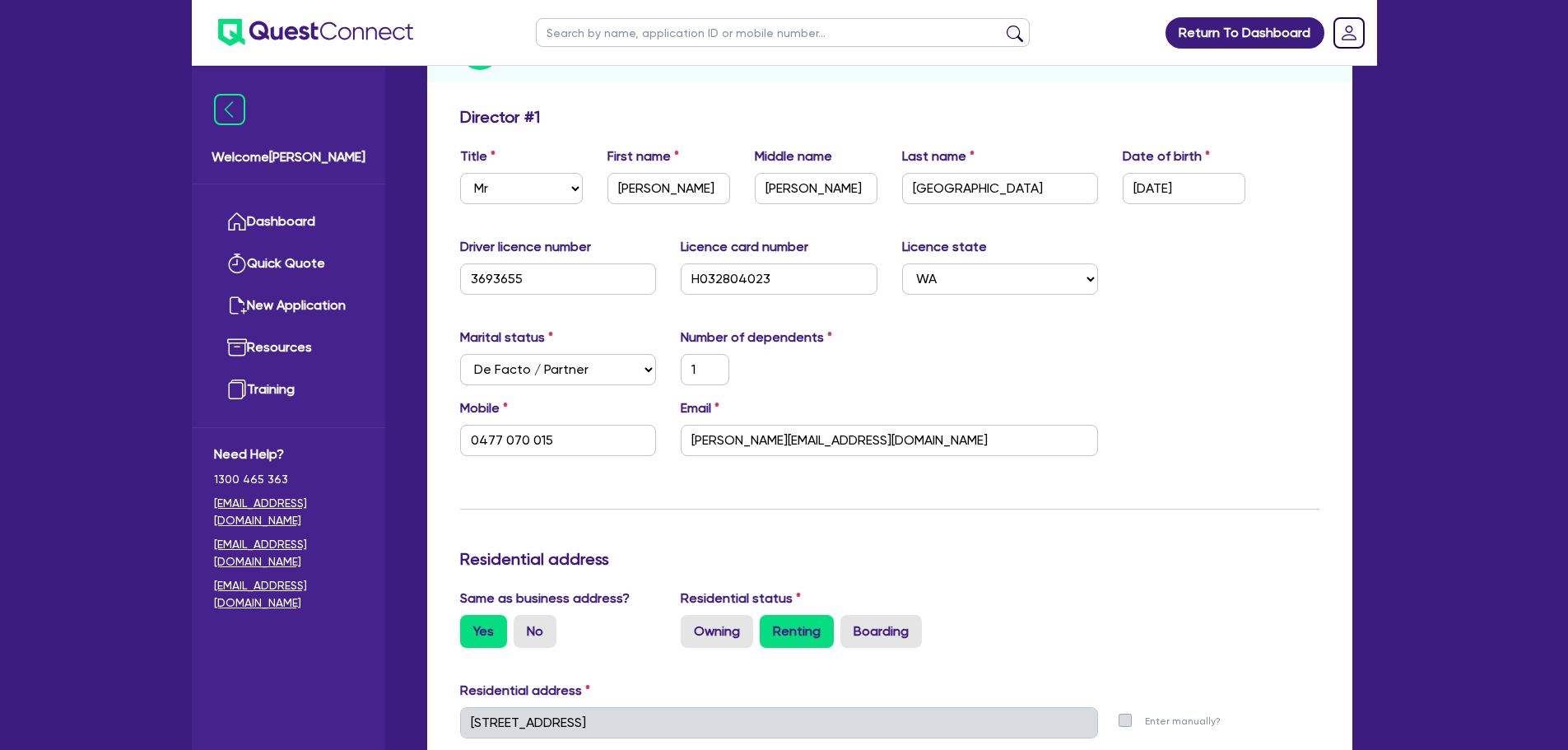
scroll to position [247, 0]
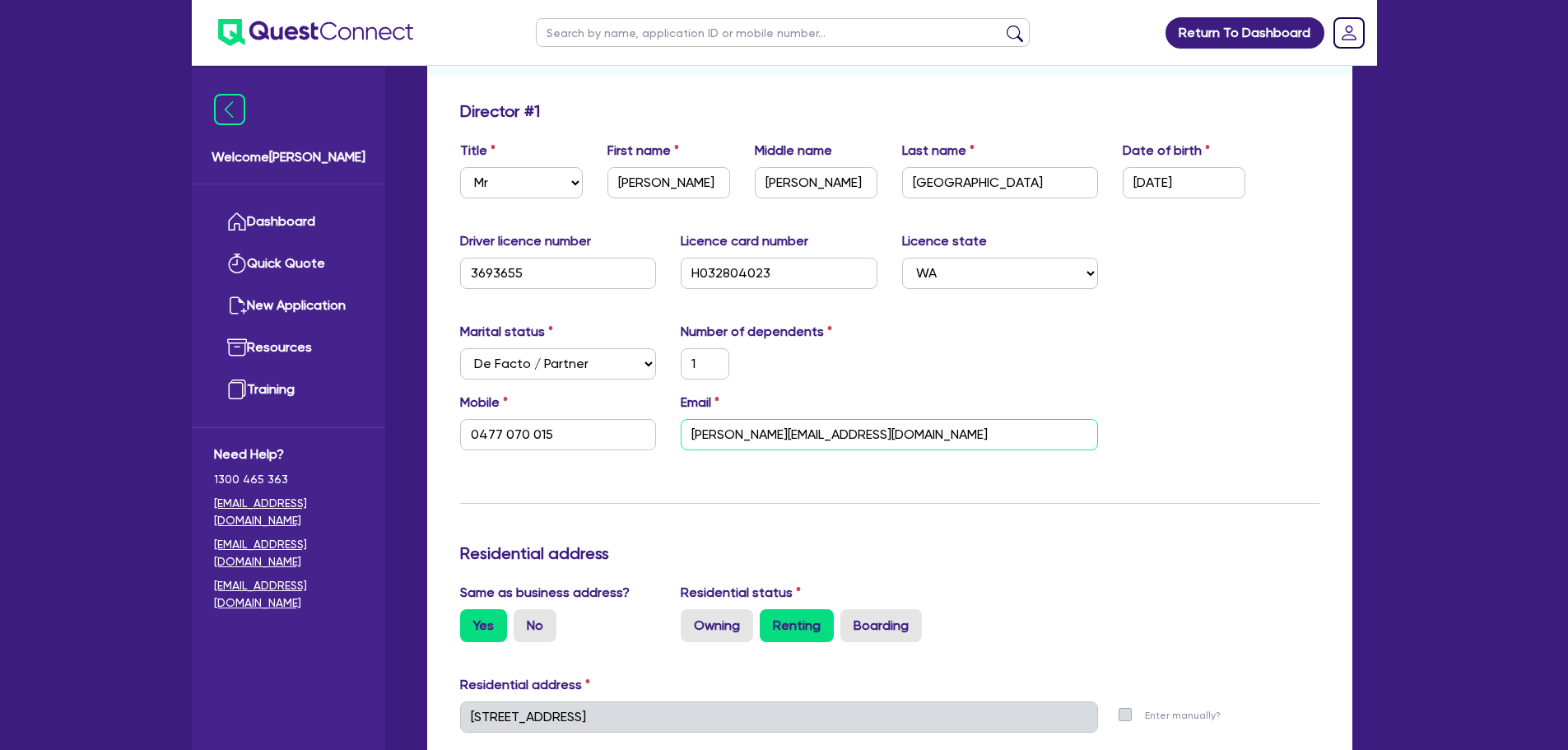
drag, startPoint x: 825, startPoint y: 434, endPoint x: 684, endPoint y: 434, distance: 141.0
click at [684, 434] on input "[PERSON_NAME][EMAIL_ADDRESS][DOMAIN_NAME]" at bounding box center [890, 435] width 417 height 31
type input "1"
type input "0477 070 015"
type input "c"
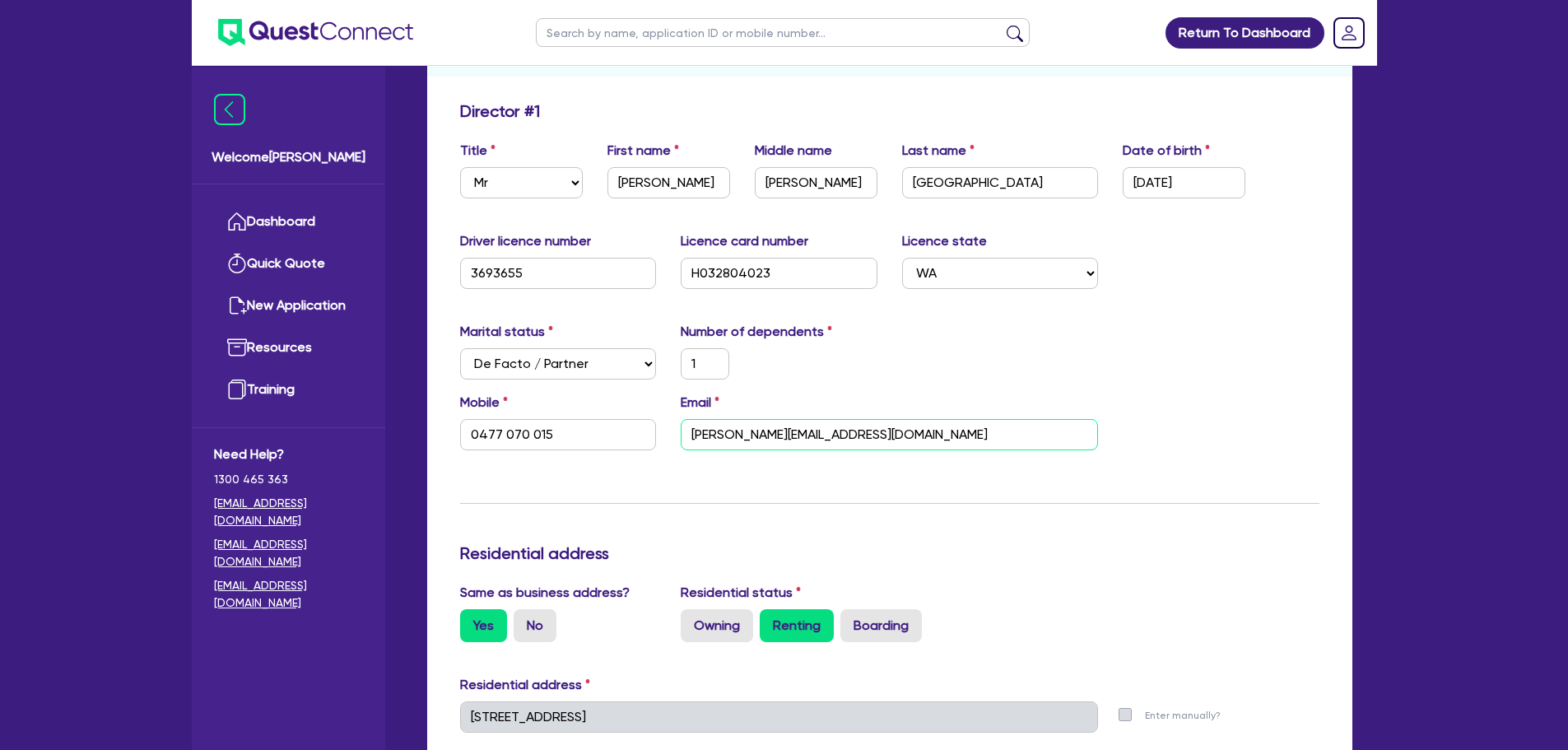
type input "30,000"
type input "100,000"
type input "80,000"
type input "200,000"
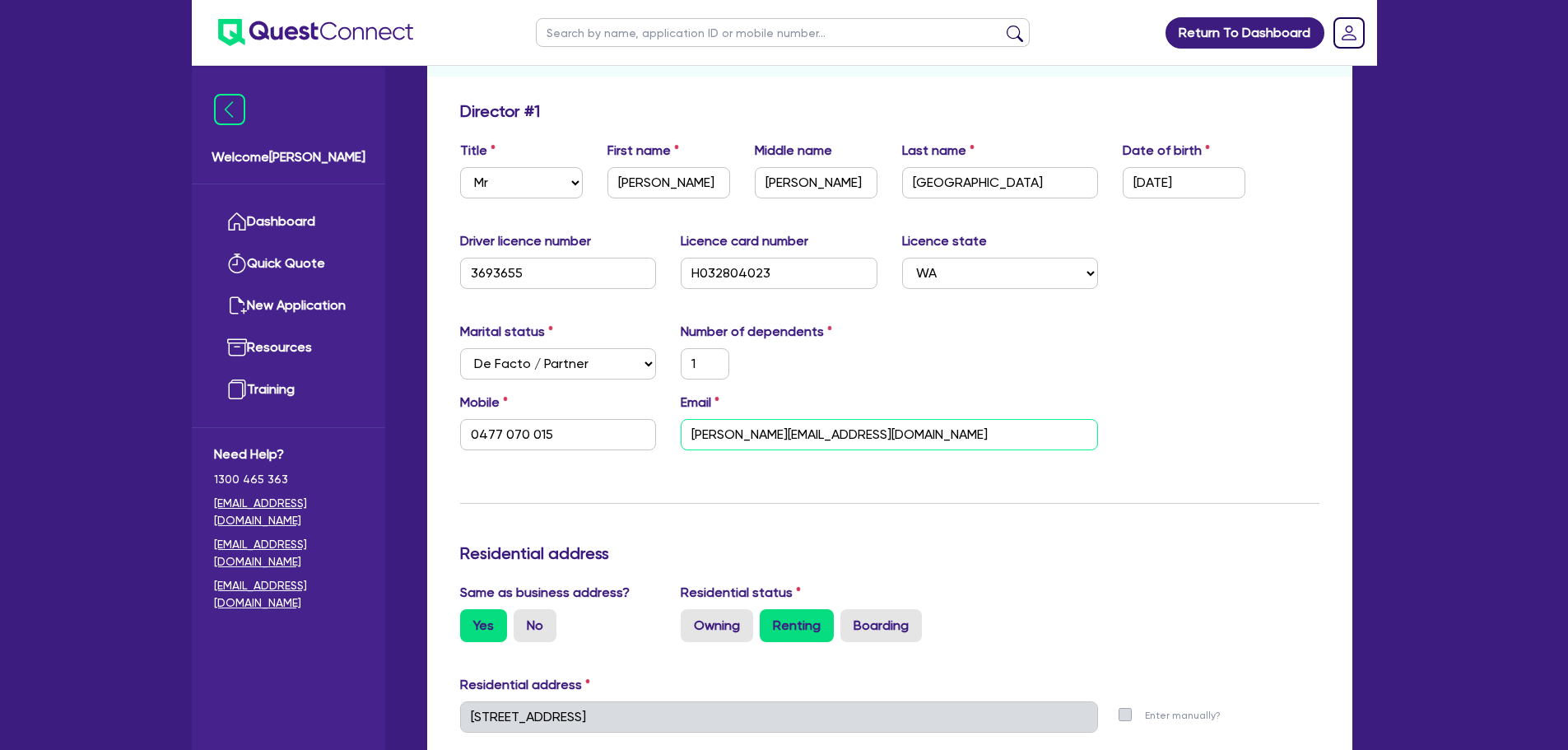
type input "50,000"
type input "35,000"
type input "40,000"
type input "140,000"
type input "3,000"
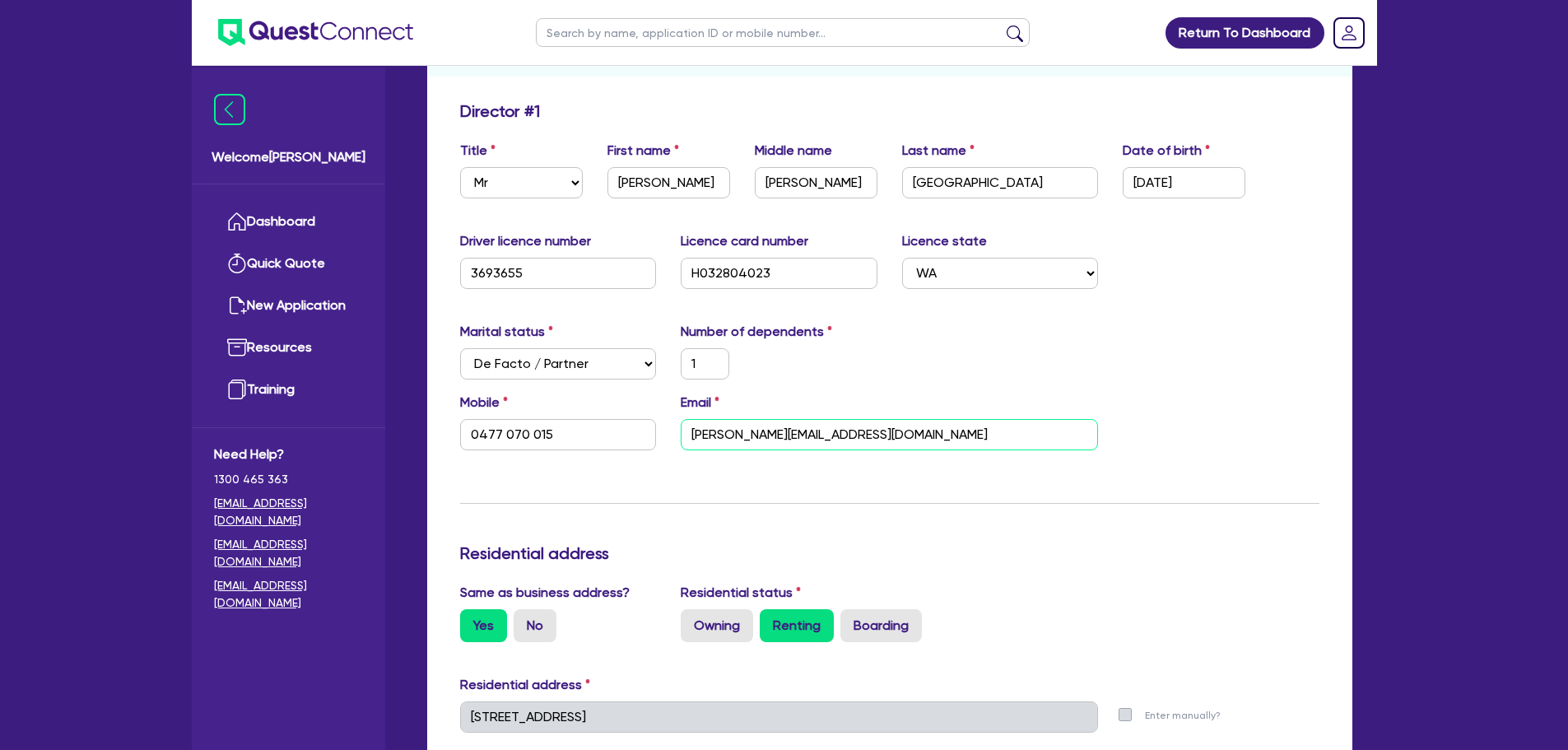
type input "50,000"
type input "1,200"
type input "1"
type input "0477 070 015"
type input "ct"
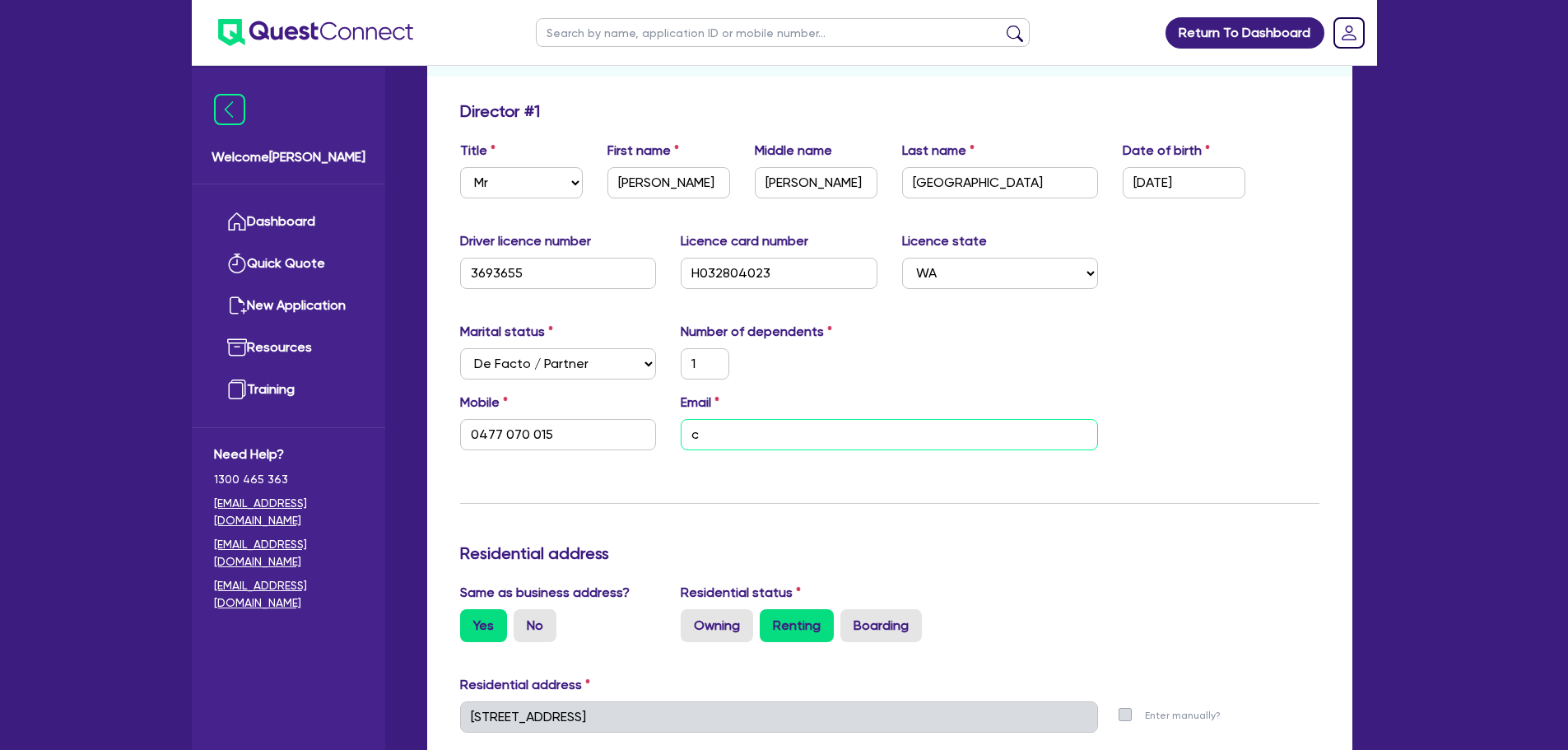
type input "30,000"
type input "100,000"
type input "80,000"
type input "200,000"
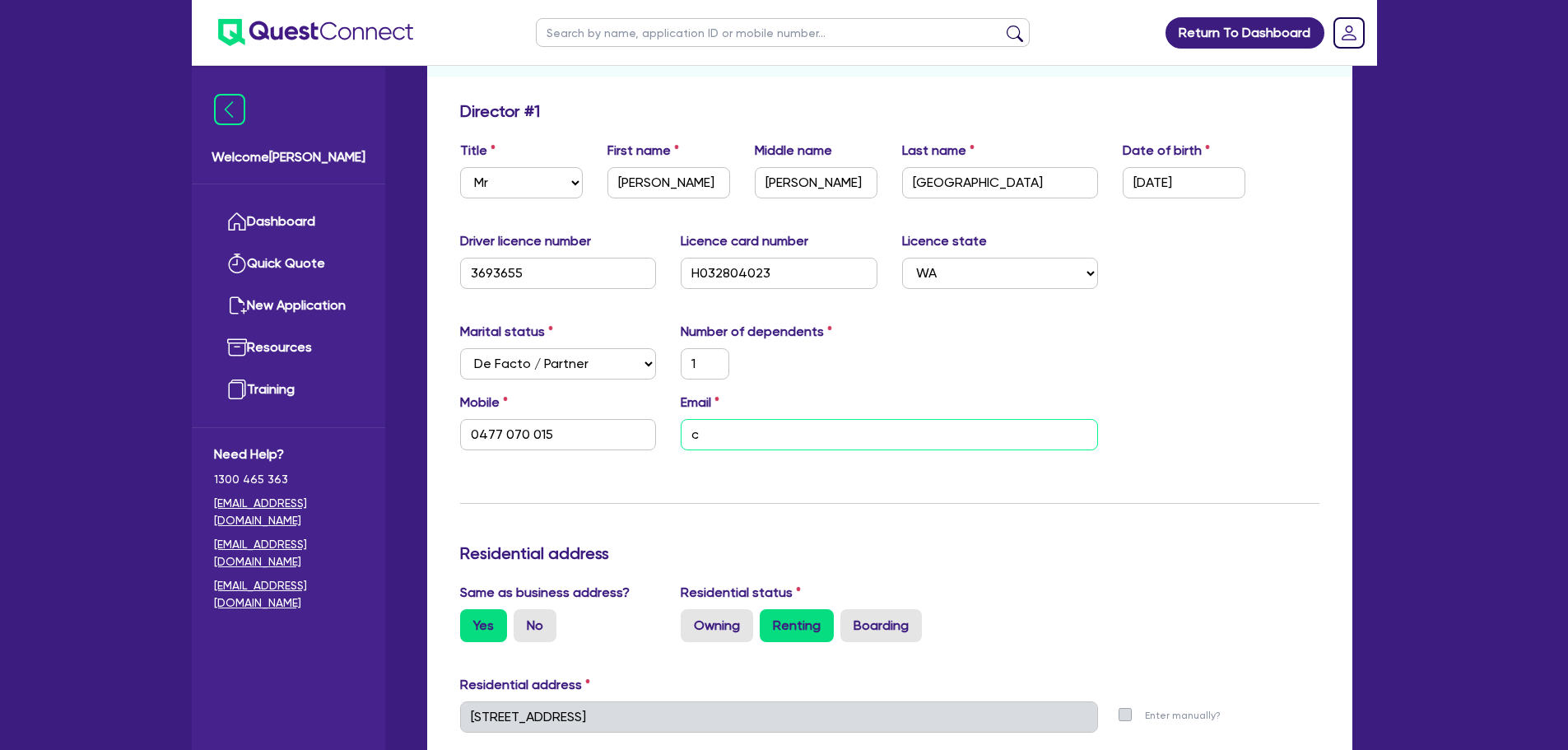
type input "50,000"
type input "35,000"
type input "40,000"
type input "140,000"
type input "3,000"
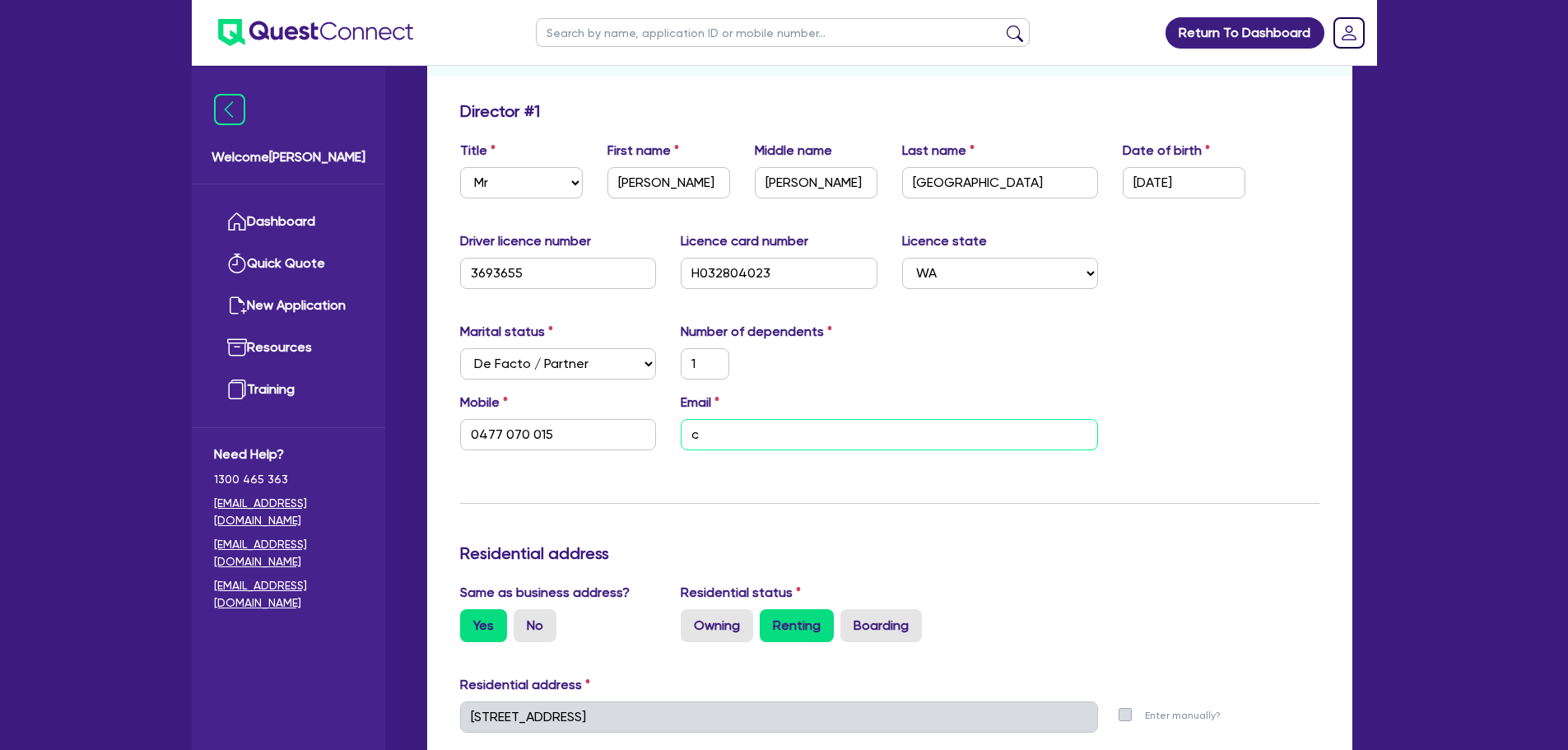
type input "50,000"
type input "1,200"
type input "1"
type input "0477 070 015"
type input "ctc"
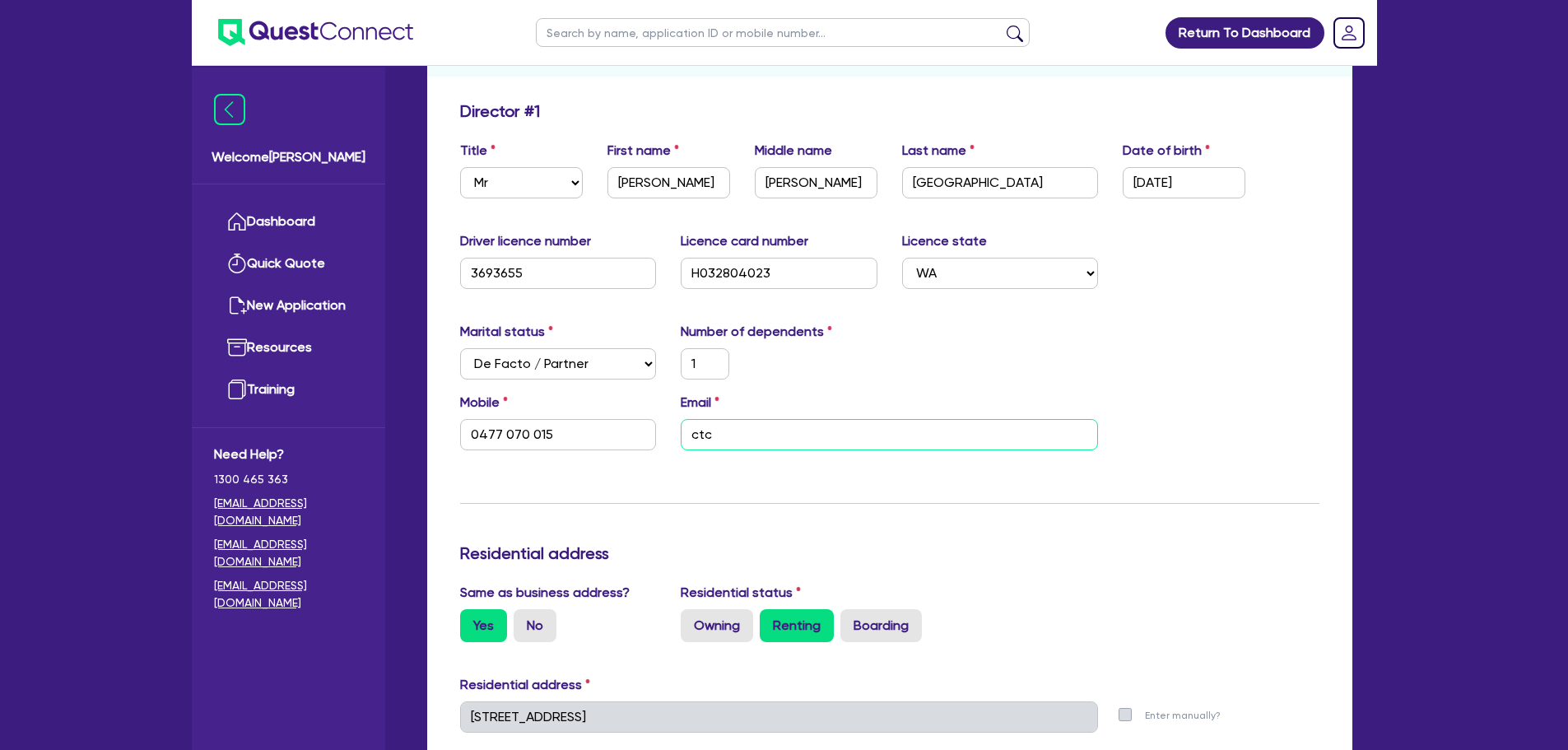
type input "30,000"
type input "100,000"
type input "80,000"
type input "200,000"
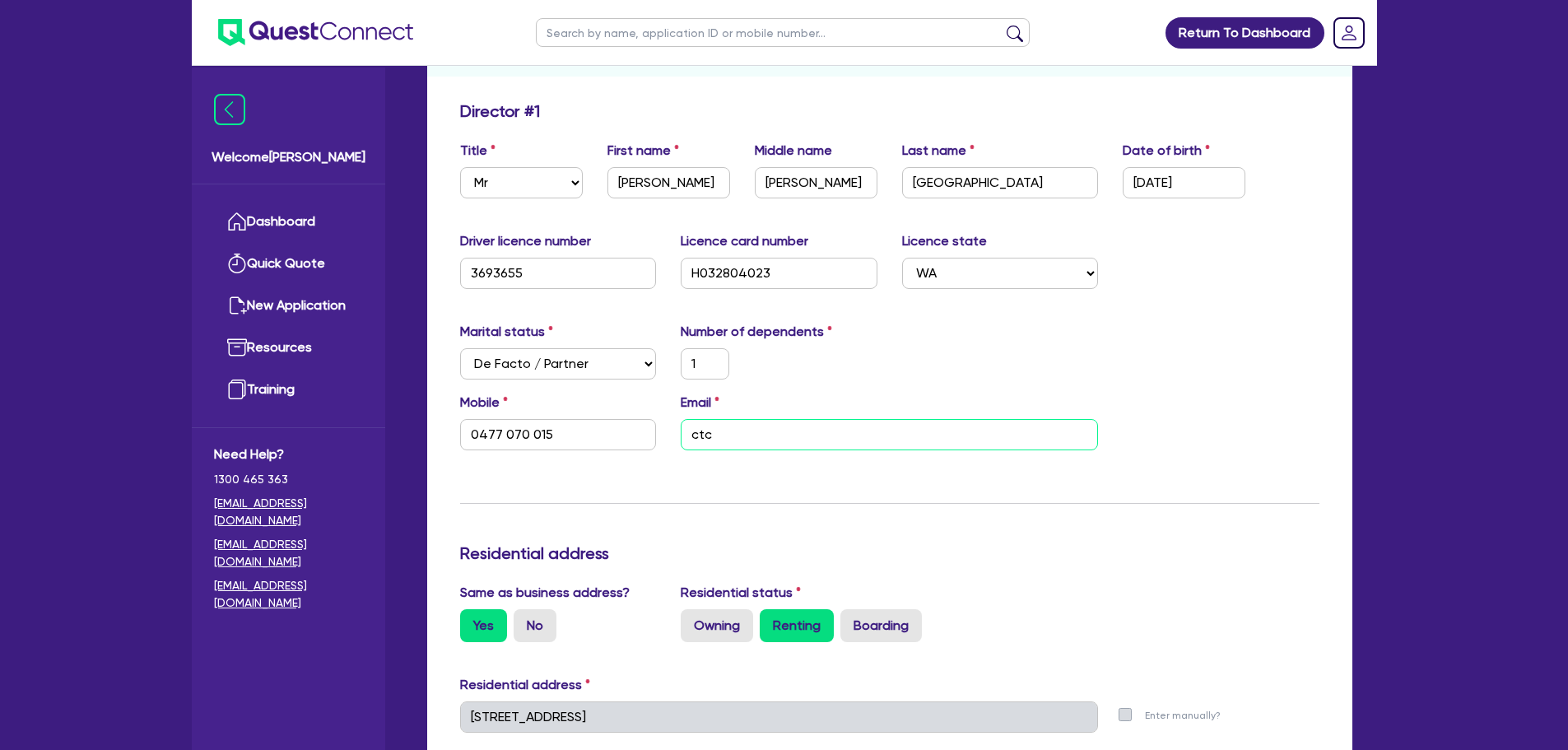
type input "50,000"
type input "35,000"
type input "40,000"
type input "140,000"
type input "3,000"
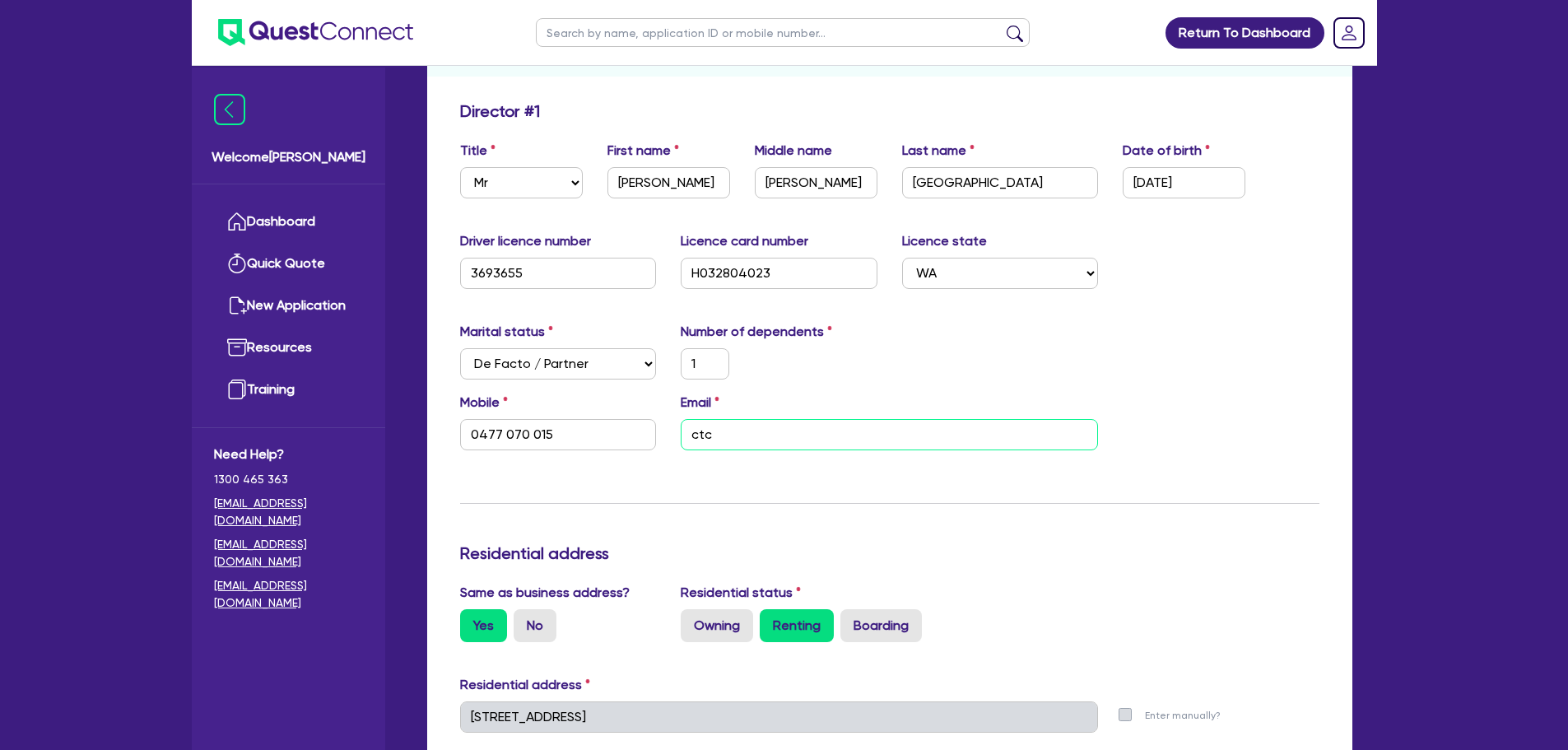
type input "50,000"
type input "1,200"
type input "1"
type input "0477 070 015"
type input "ctcr"
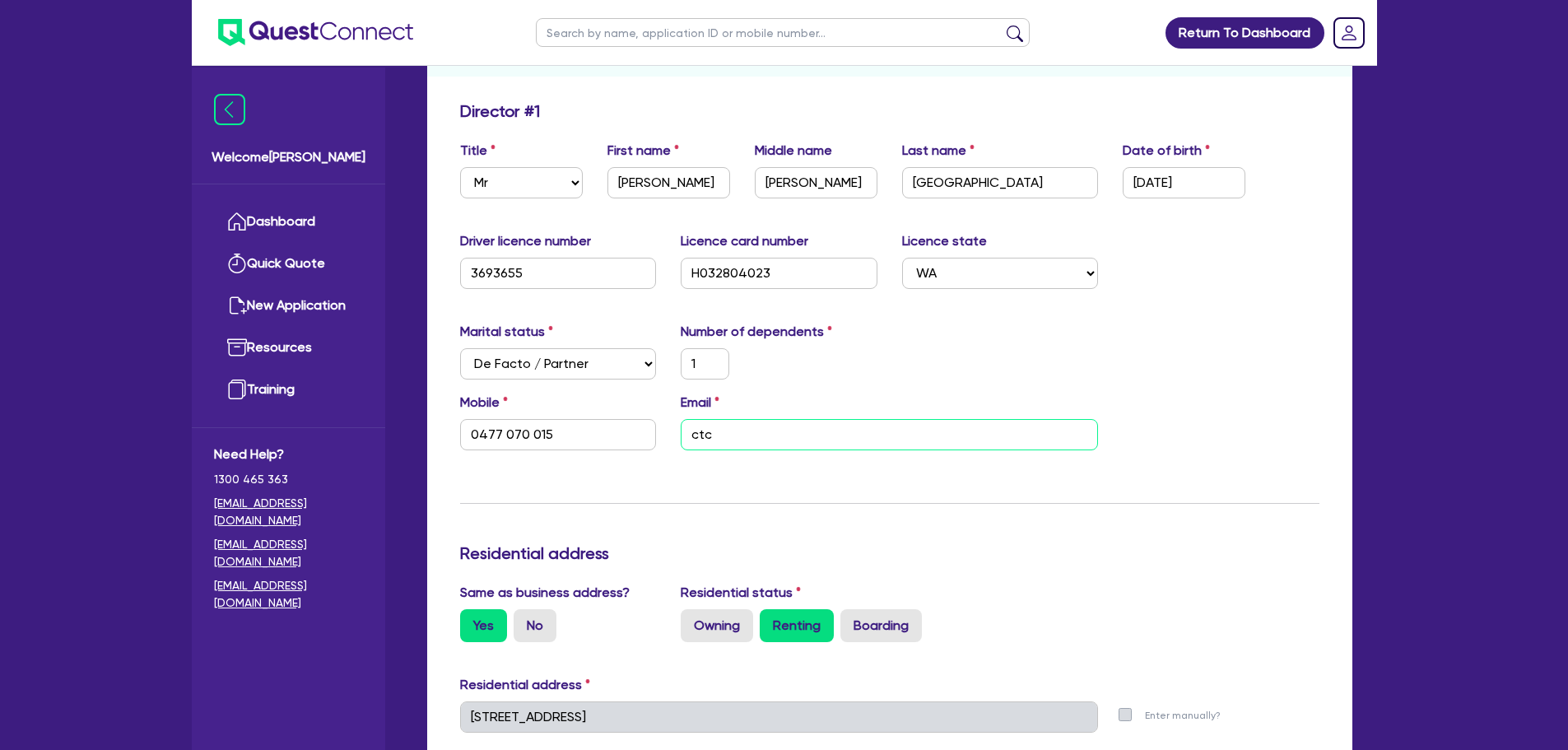
type input "30,000"
type input "100,000"
type input "80,000"
type input "200,000"
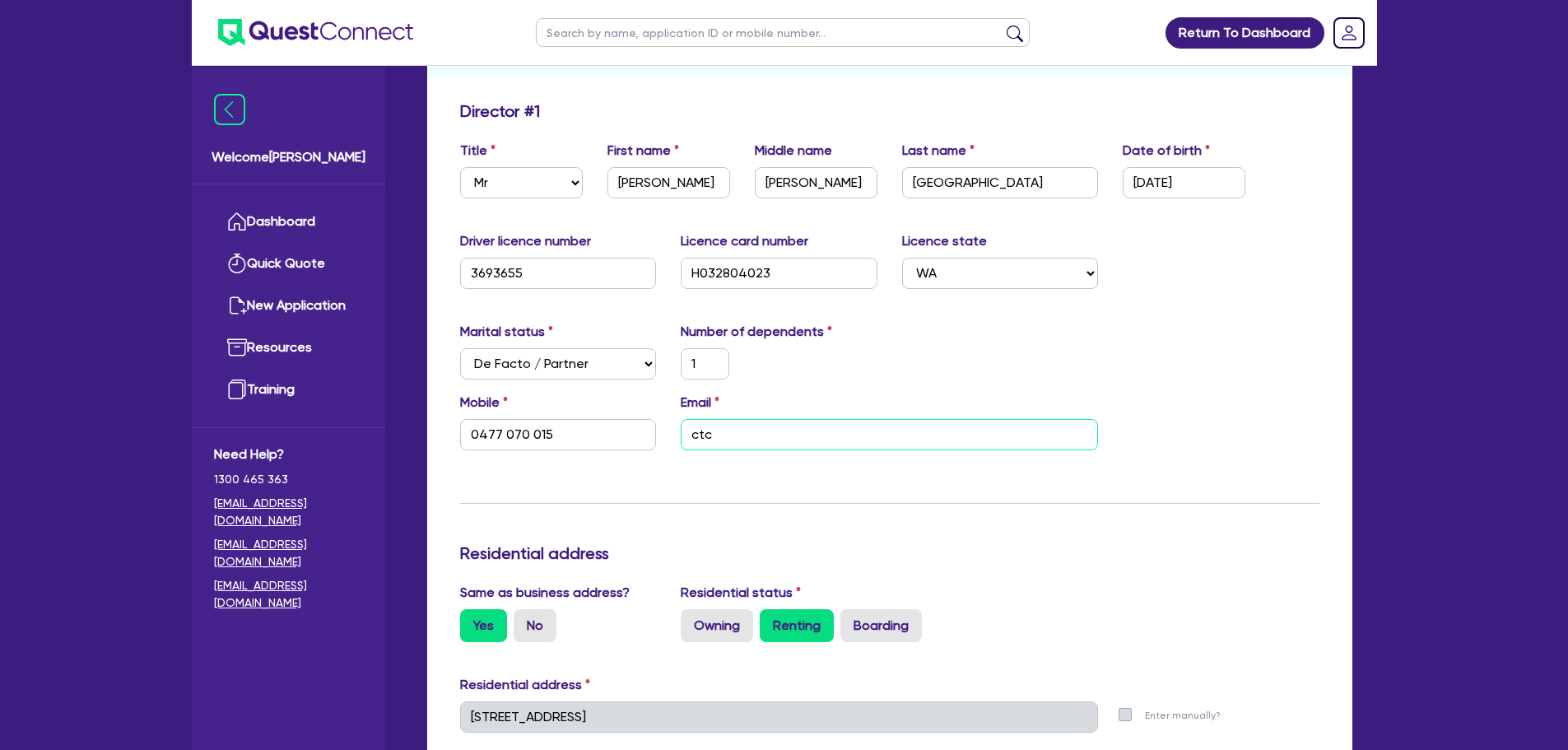
type input "50,000"
type input "35,000"
type input "40,000"
type input "140,000"
type input "3,000"
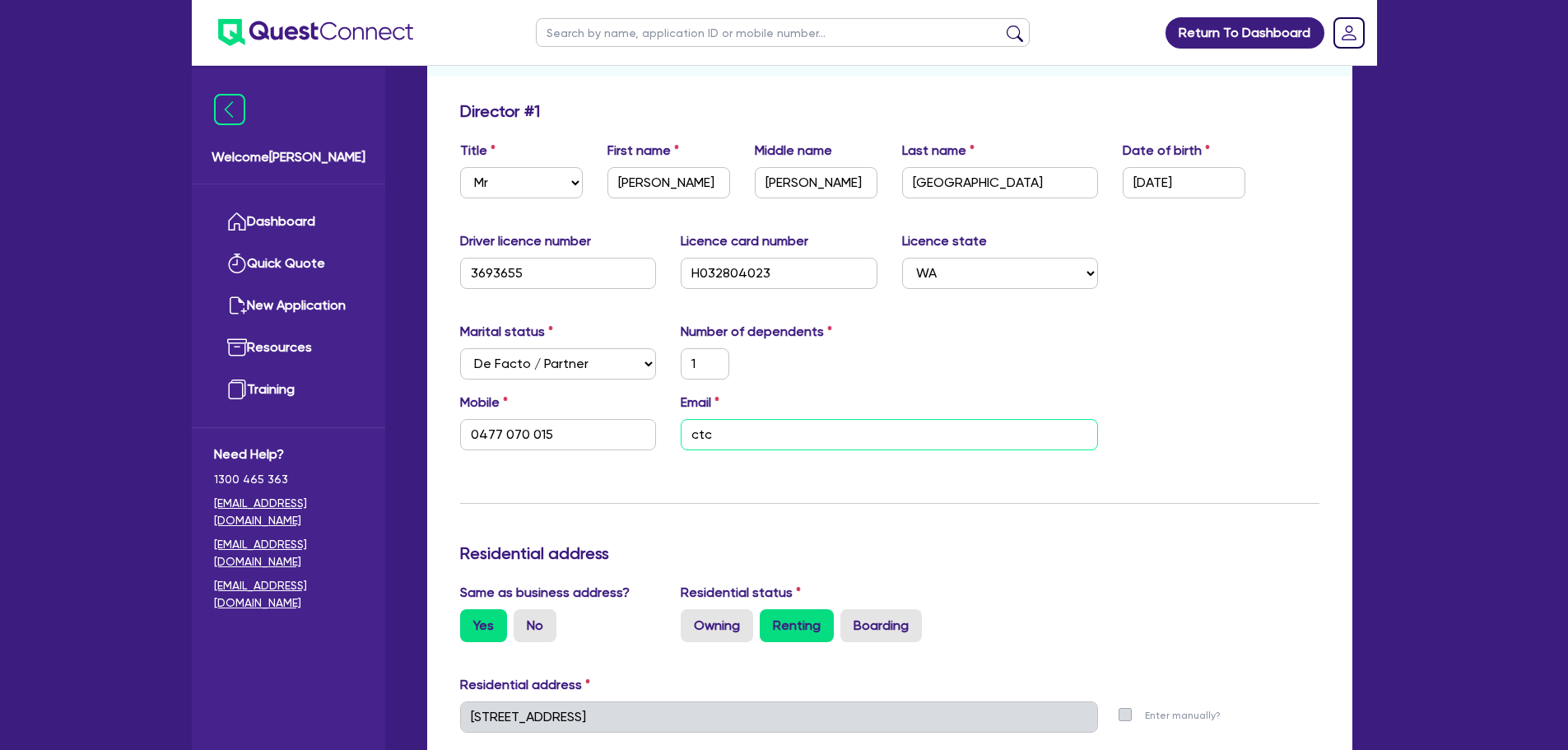
type input "50,000"
type input "1,200"
type input "1"
type input "0477 070 015"
type input "ctcr."
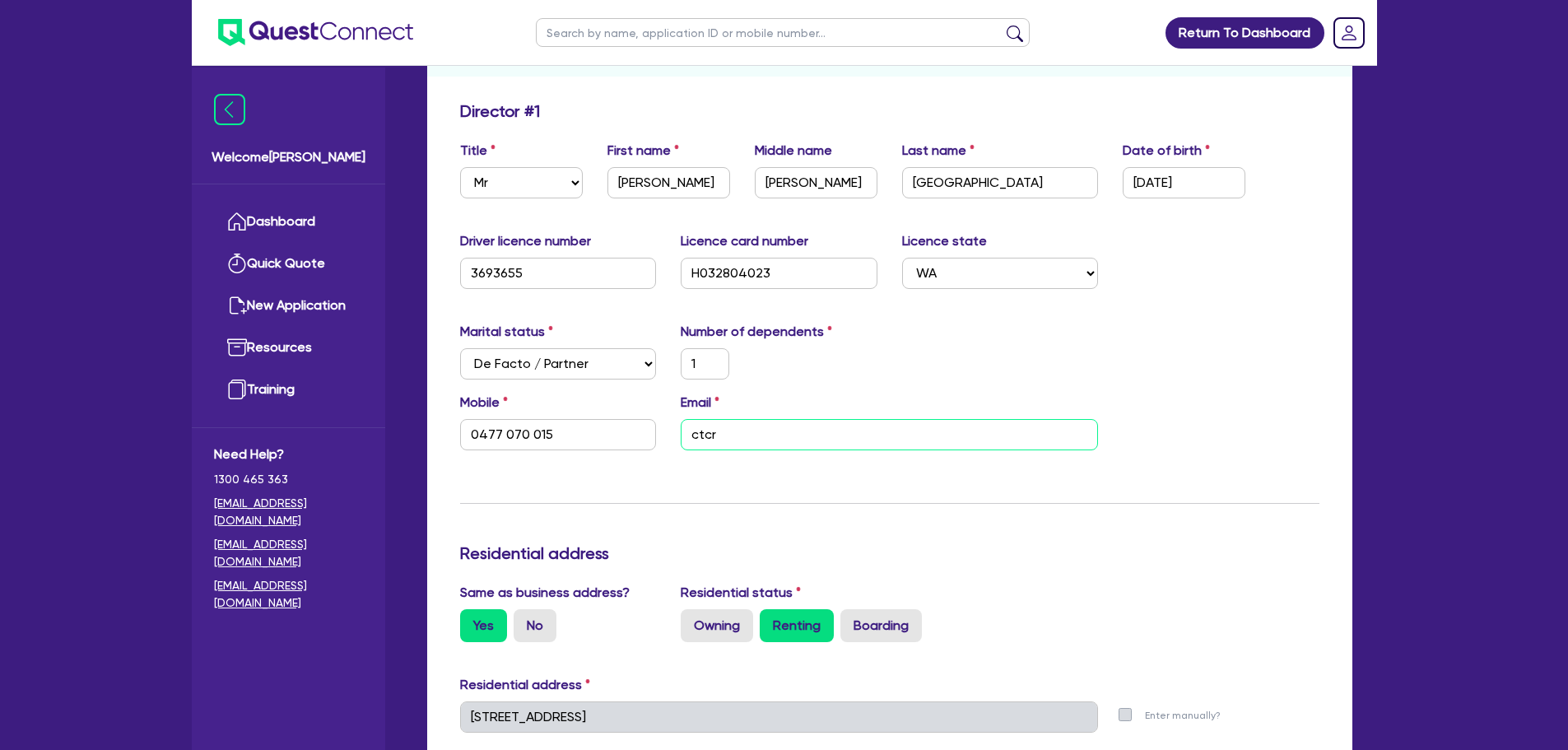
type input "30,000"
type input "100,000"
type input "80,000"
type input "200,000"
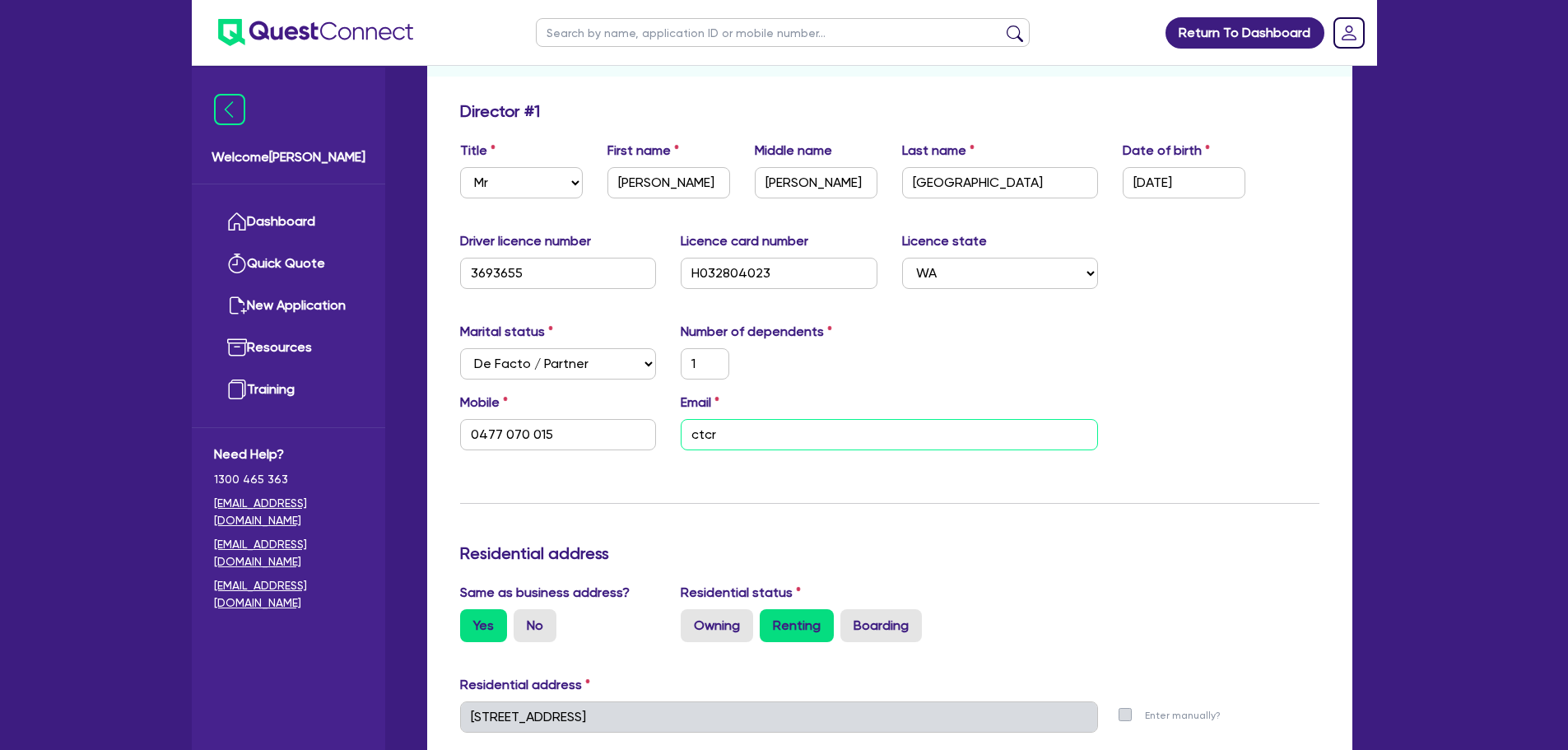
type input "50,000"
type input "35,000"
type input "40,000"
type input "140,000"
type input "3,000"
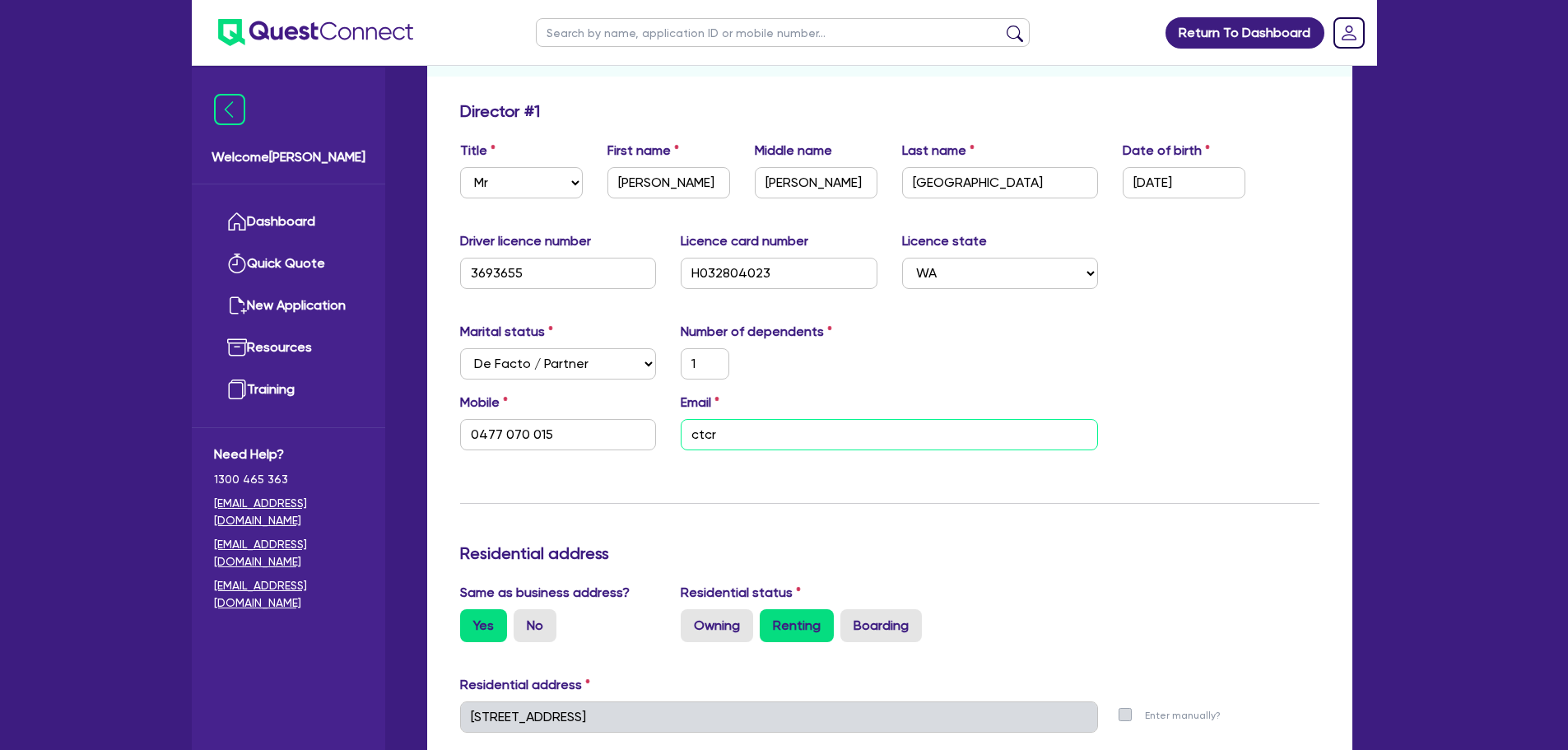
type input "50,000"
type input "1,200"
type input "1"
type input "0477 070 015"
type input "ctcr.c"
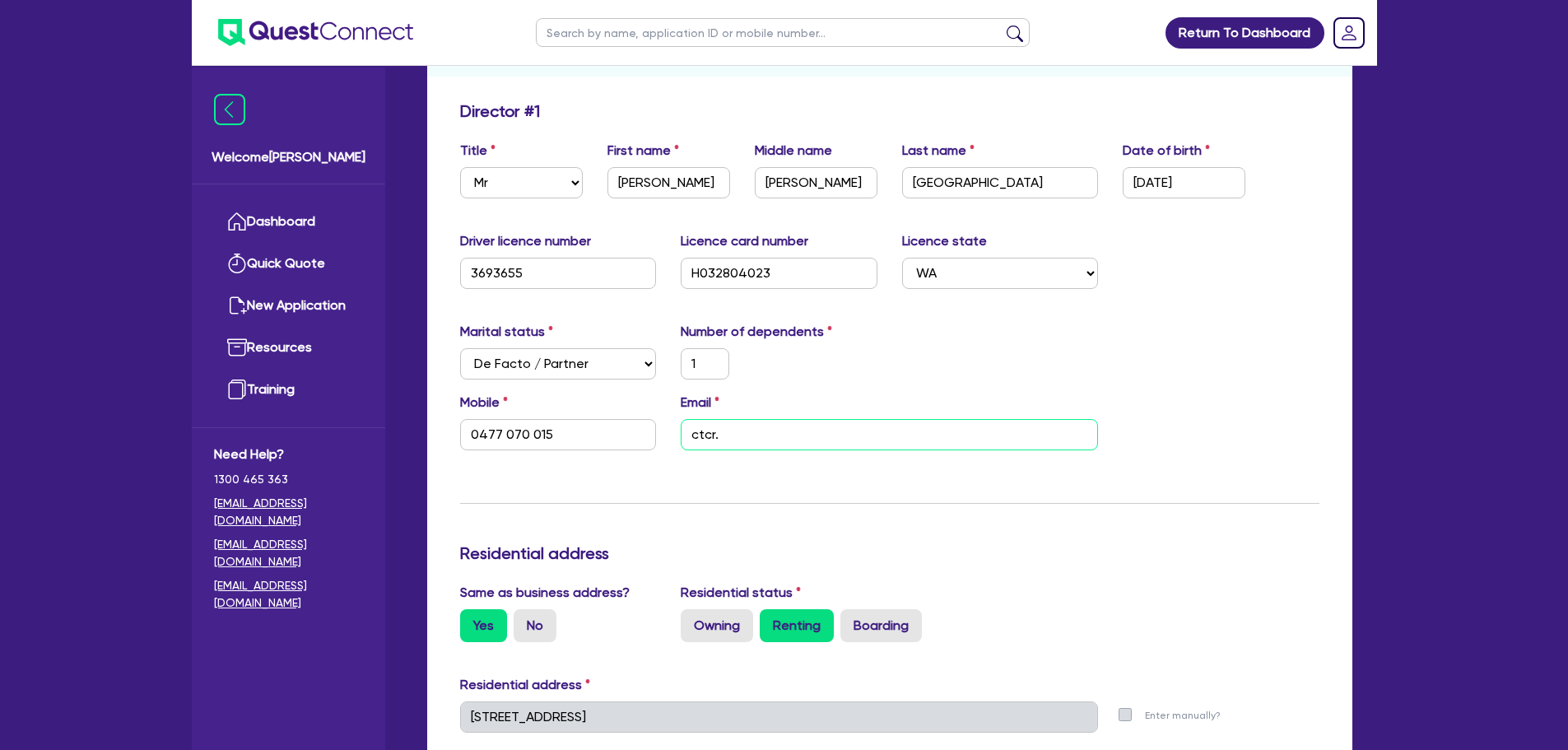
type input "30,000"
type input "100,000"
type input "80,000"
type input "200,000"
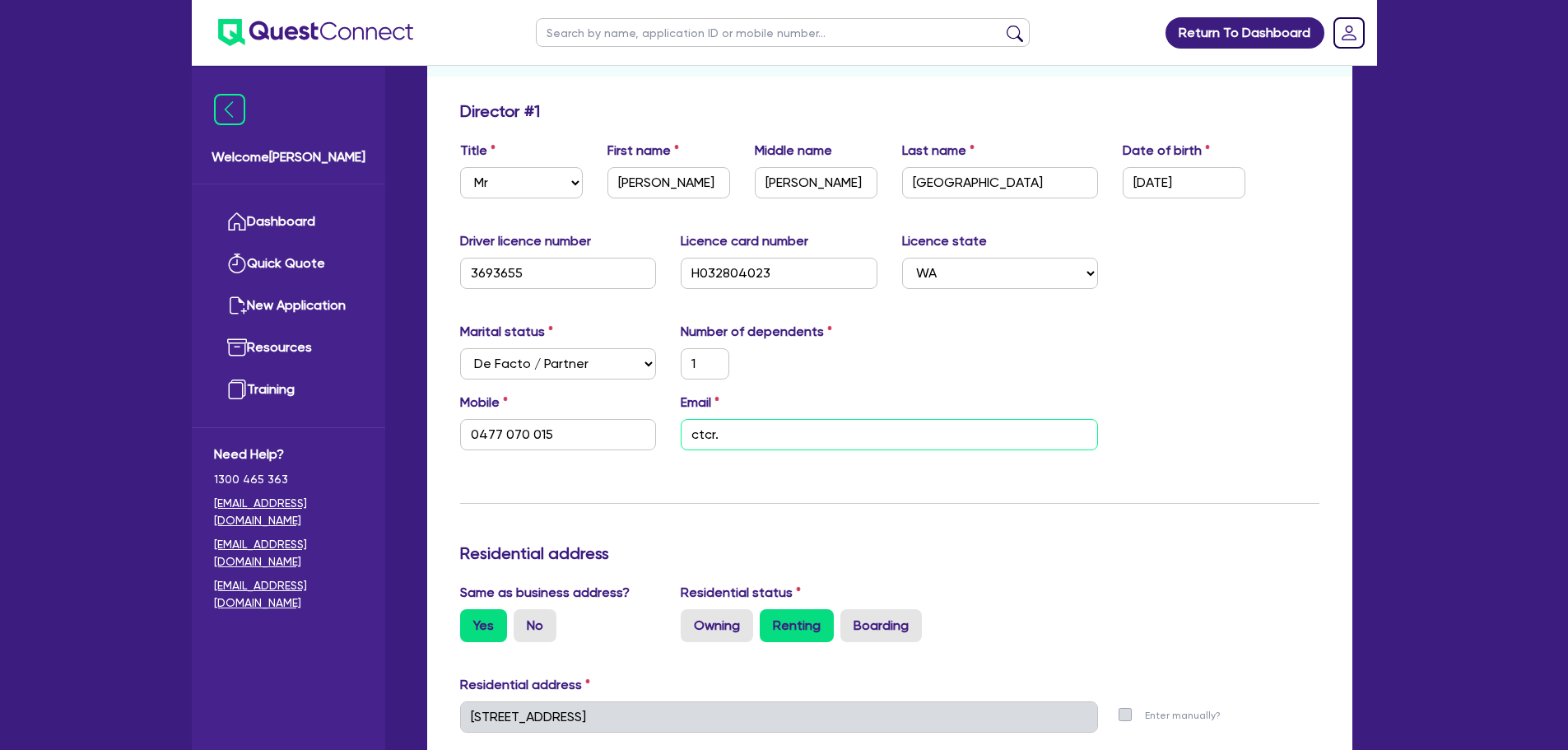
type input "50,000"
type input "35,000"
type input "40,000"
type input "140,000"
type input "3,000"
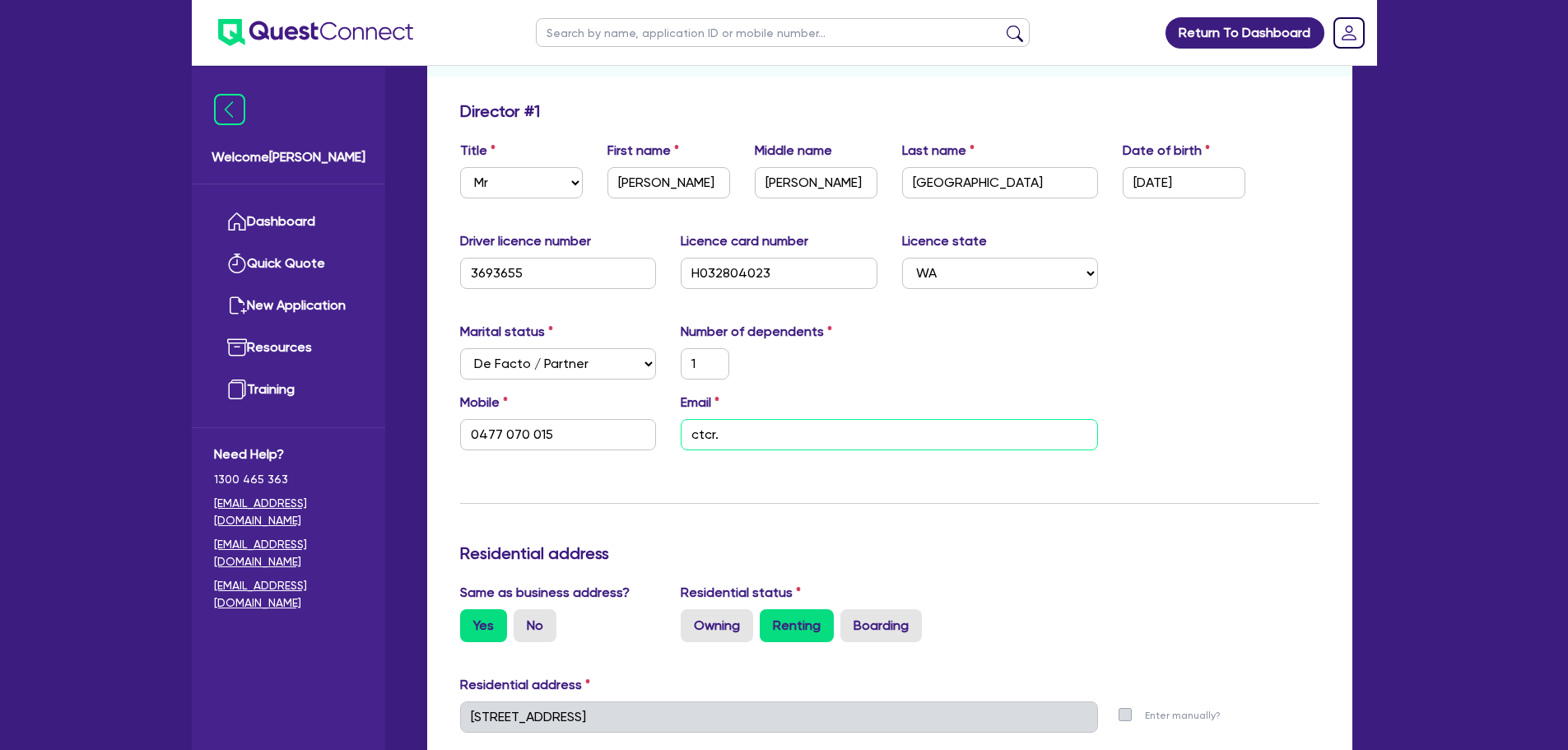
type input "50,000"
type input "1,200"
type input "1"
type input "0477 070 015"
type input "[DOMAIN_NAME]"
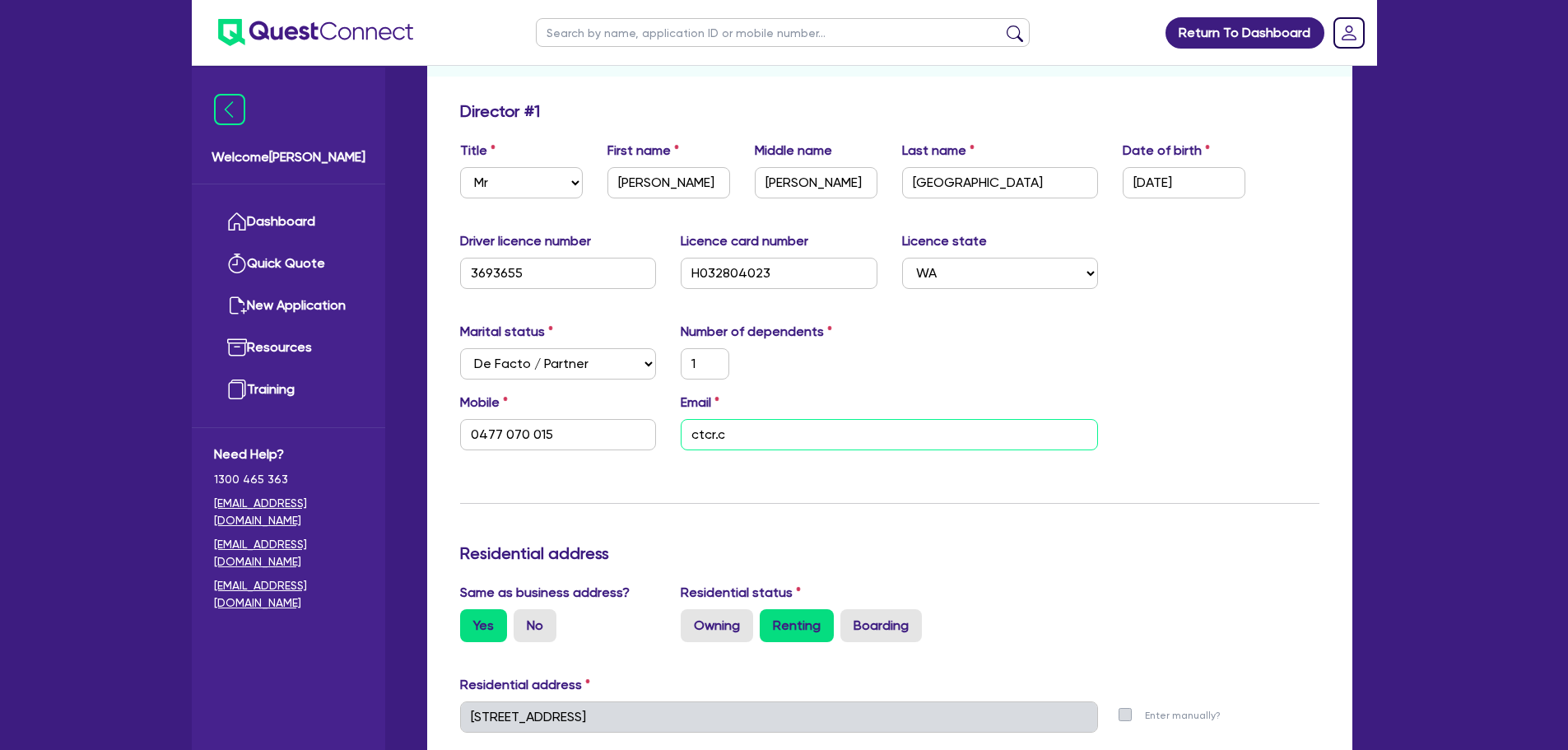
type input "30,000"
type input "100,000"
type input "80,000"
type input "200,000"
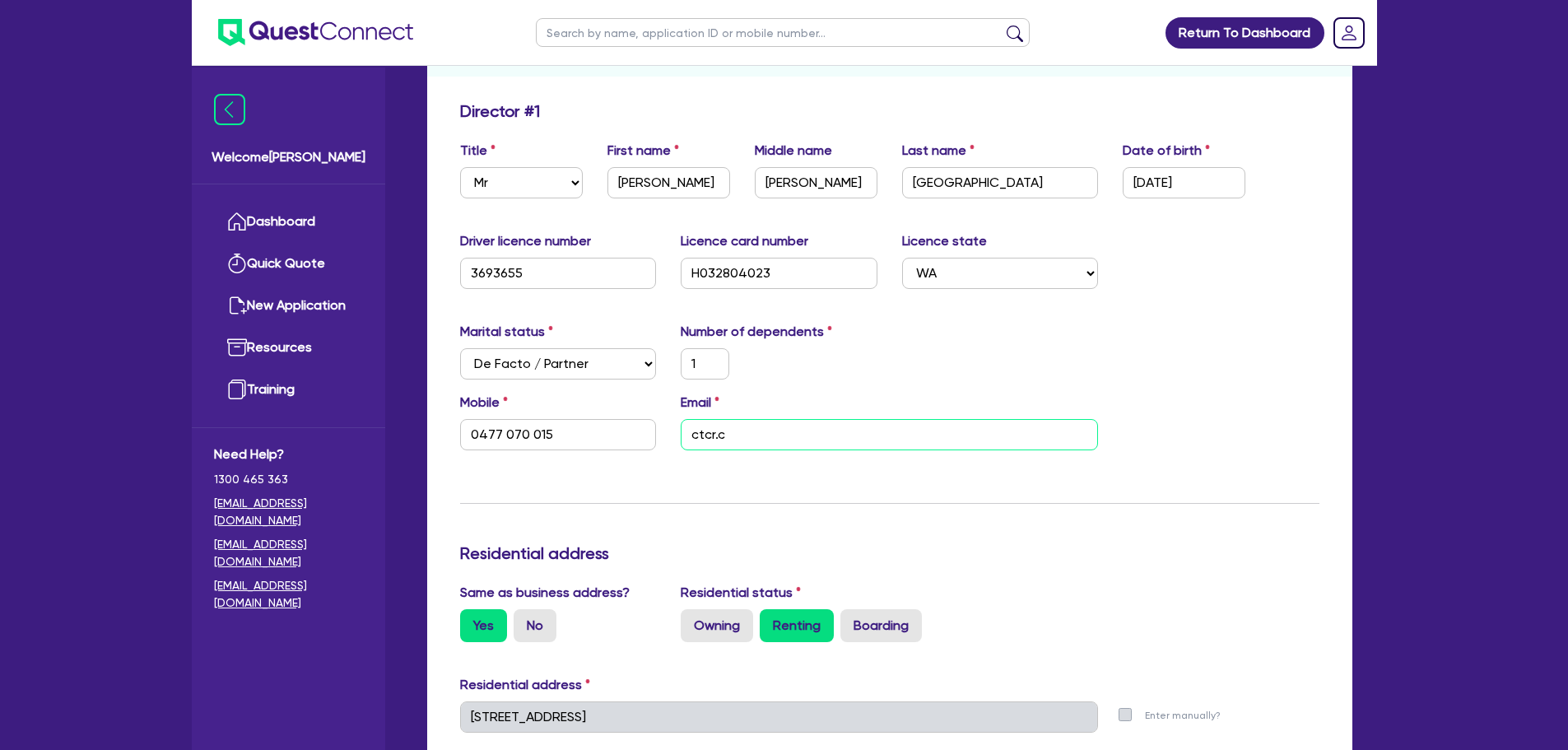
type input "50,000"
type input "35,000"
type input "40,000"
type input "140,000"
type input "3,000"
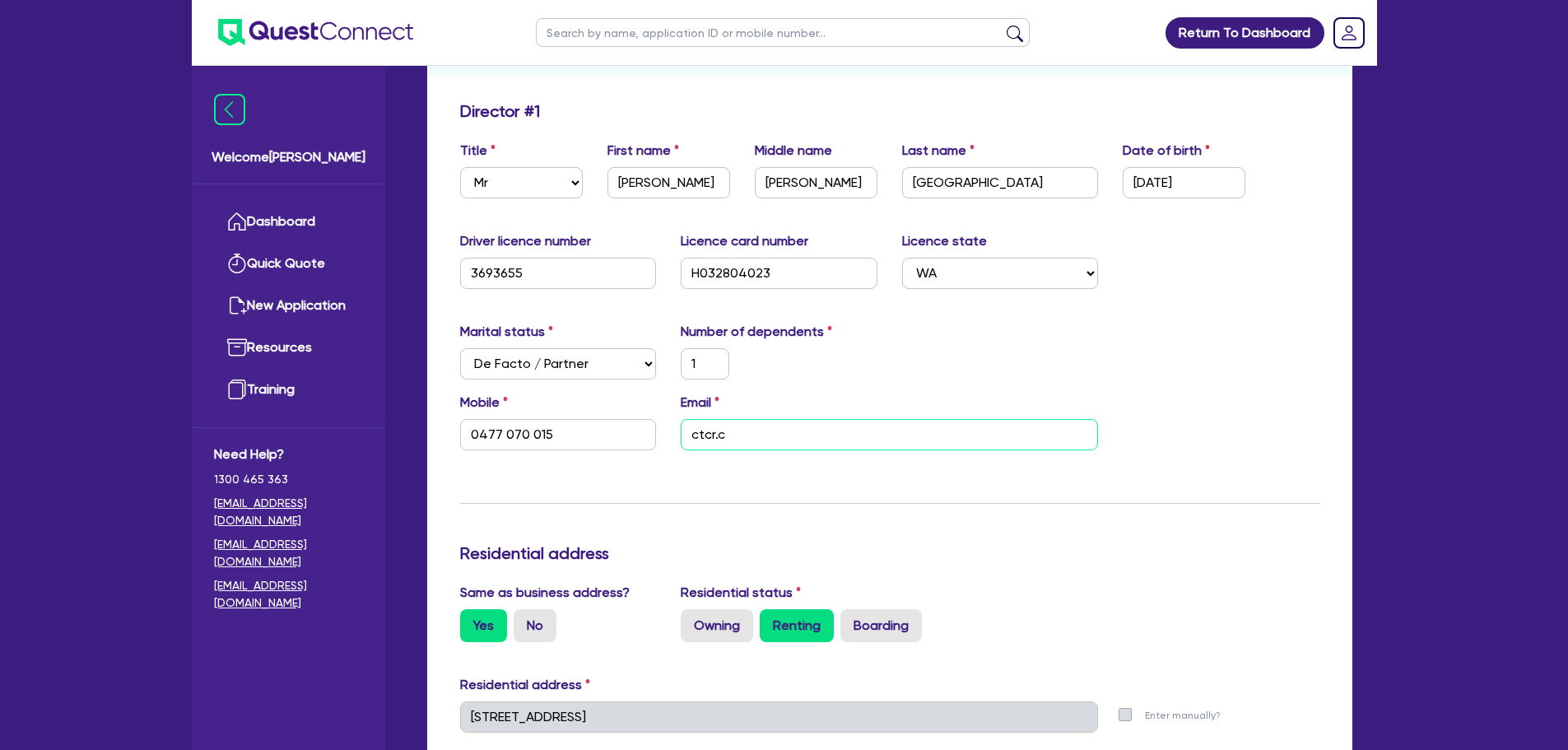
type input "50,000"
type input "1,200"
type input "1"
type input "0477 070 015"
type input "ctcr.chr"
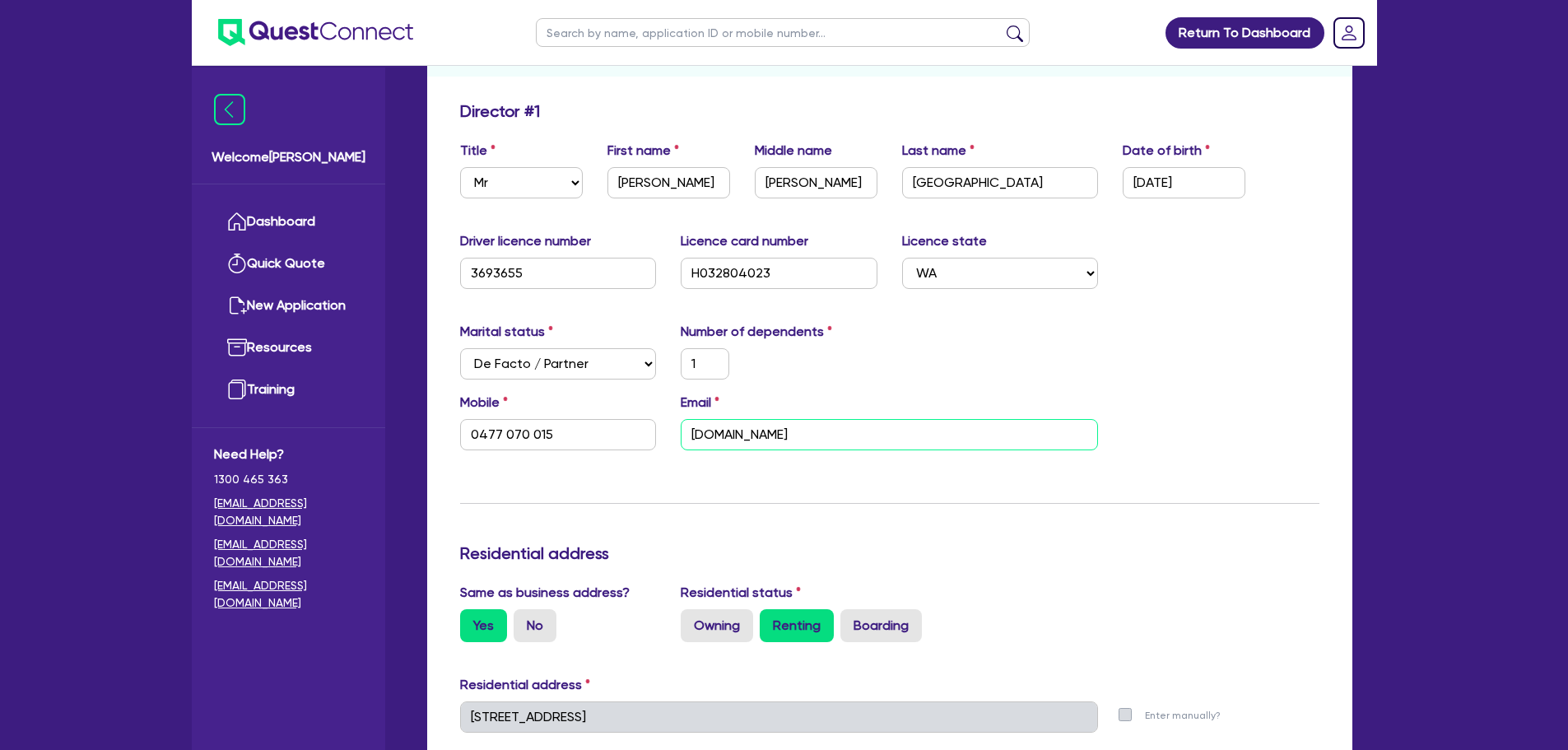
type input "30,000"
type input "100,000"
type input "80,000"
type input "200,000"
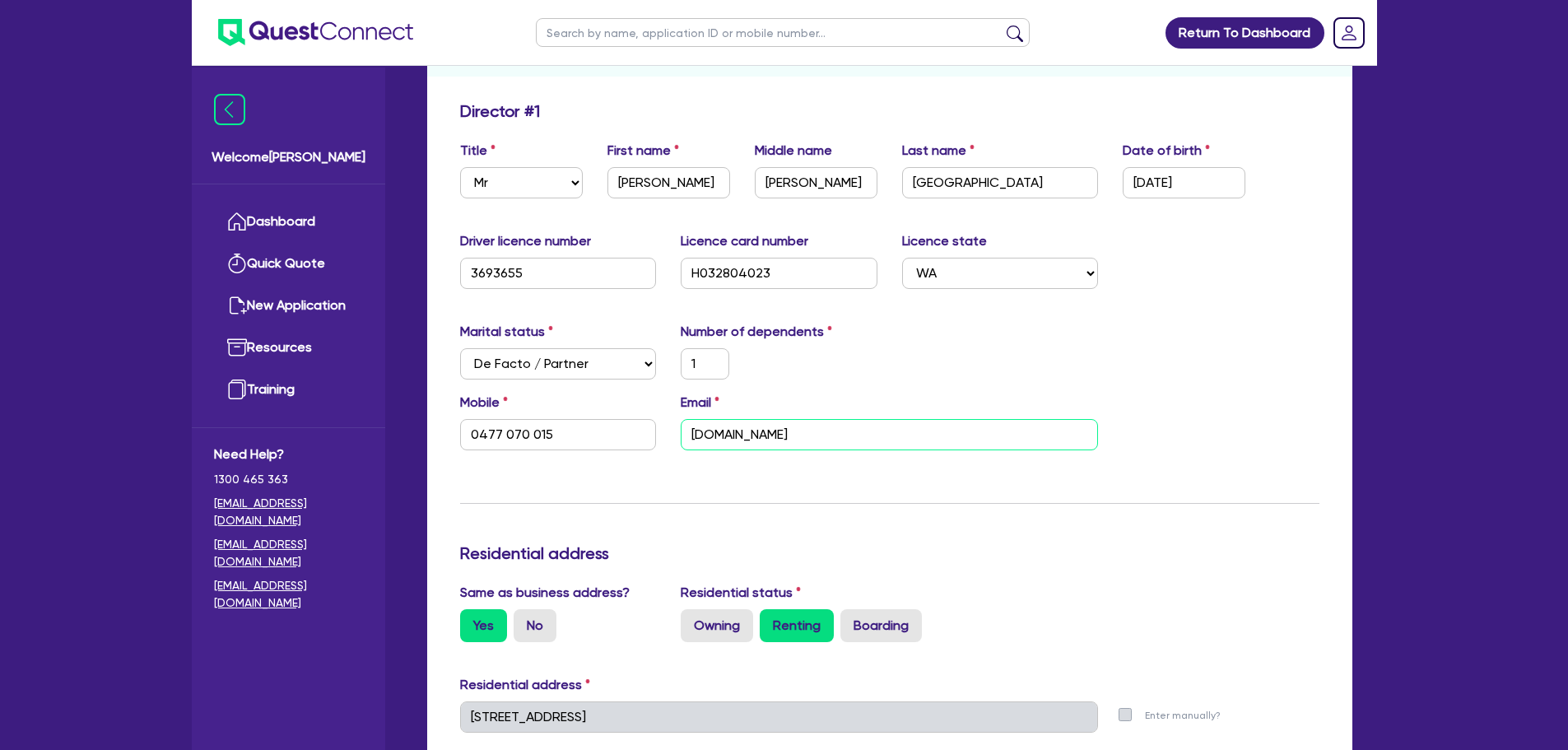
type input "50,000"
type input "35,000"
type input "40,000"
type input "140,000"
type input "3,000"
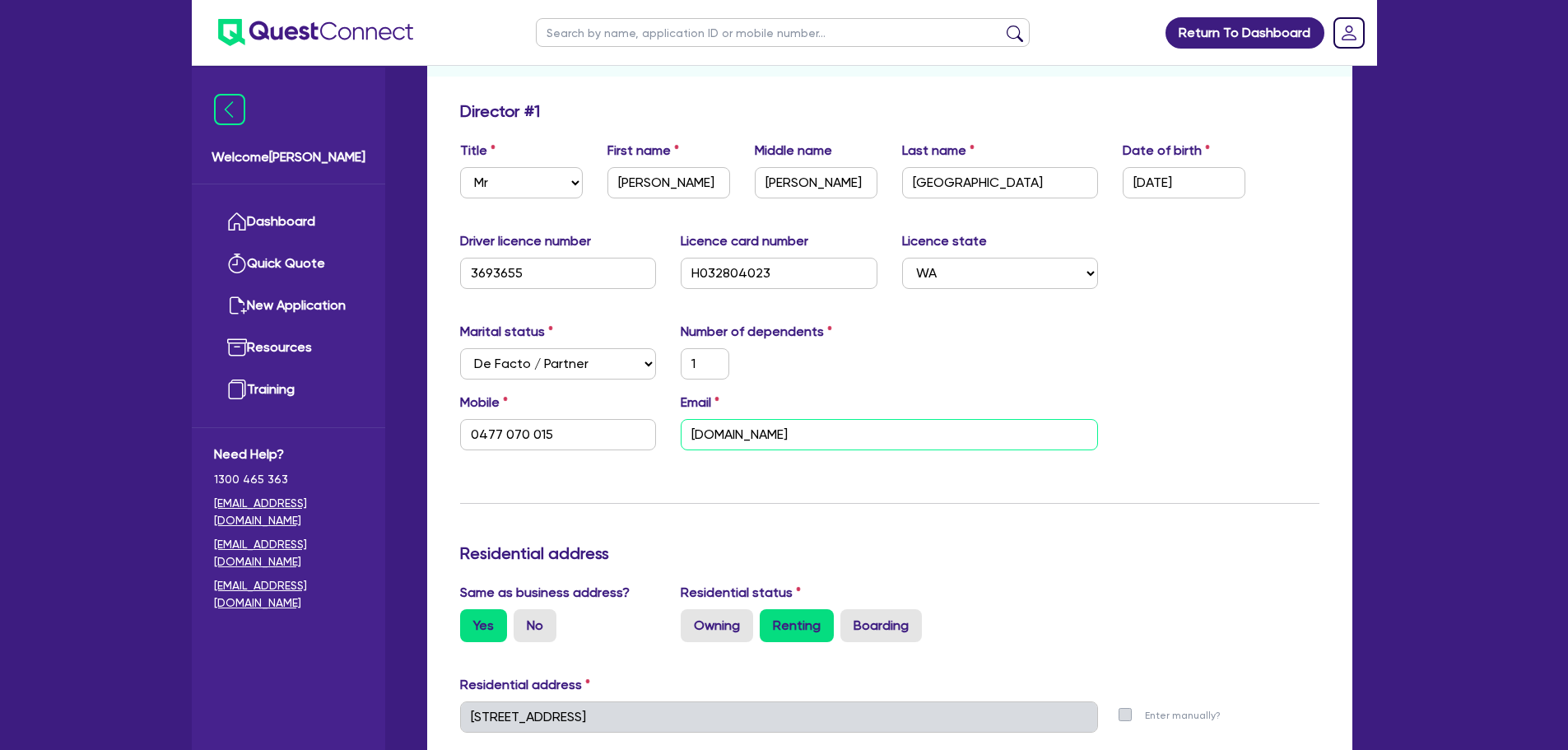
type input "50,000"
type input "1,200"
type input "1"
type input "0477 070 015"
type input "ctcr.chri"
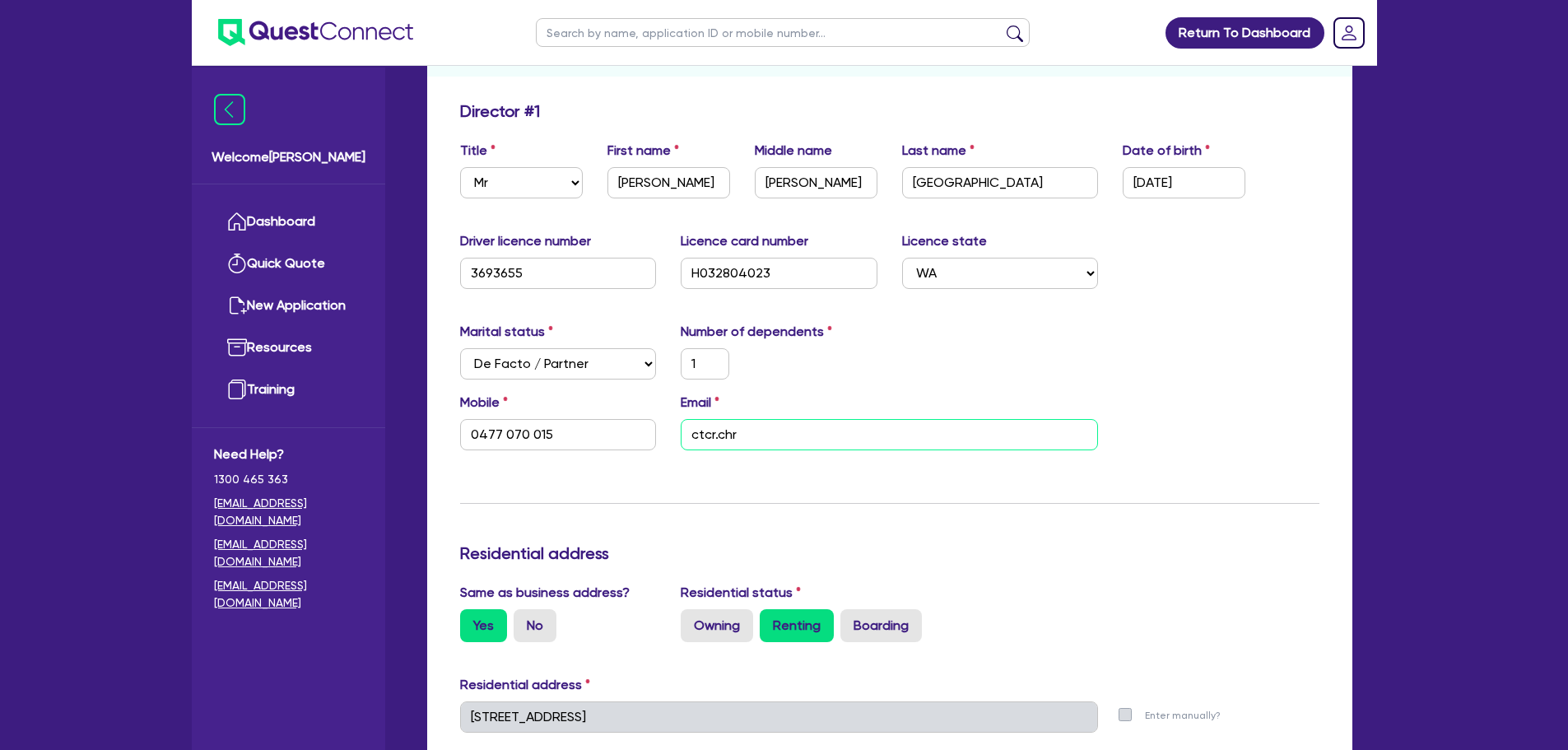
type input "30,000"
type input "100,000"
type input "80,000"
type input "200,000"
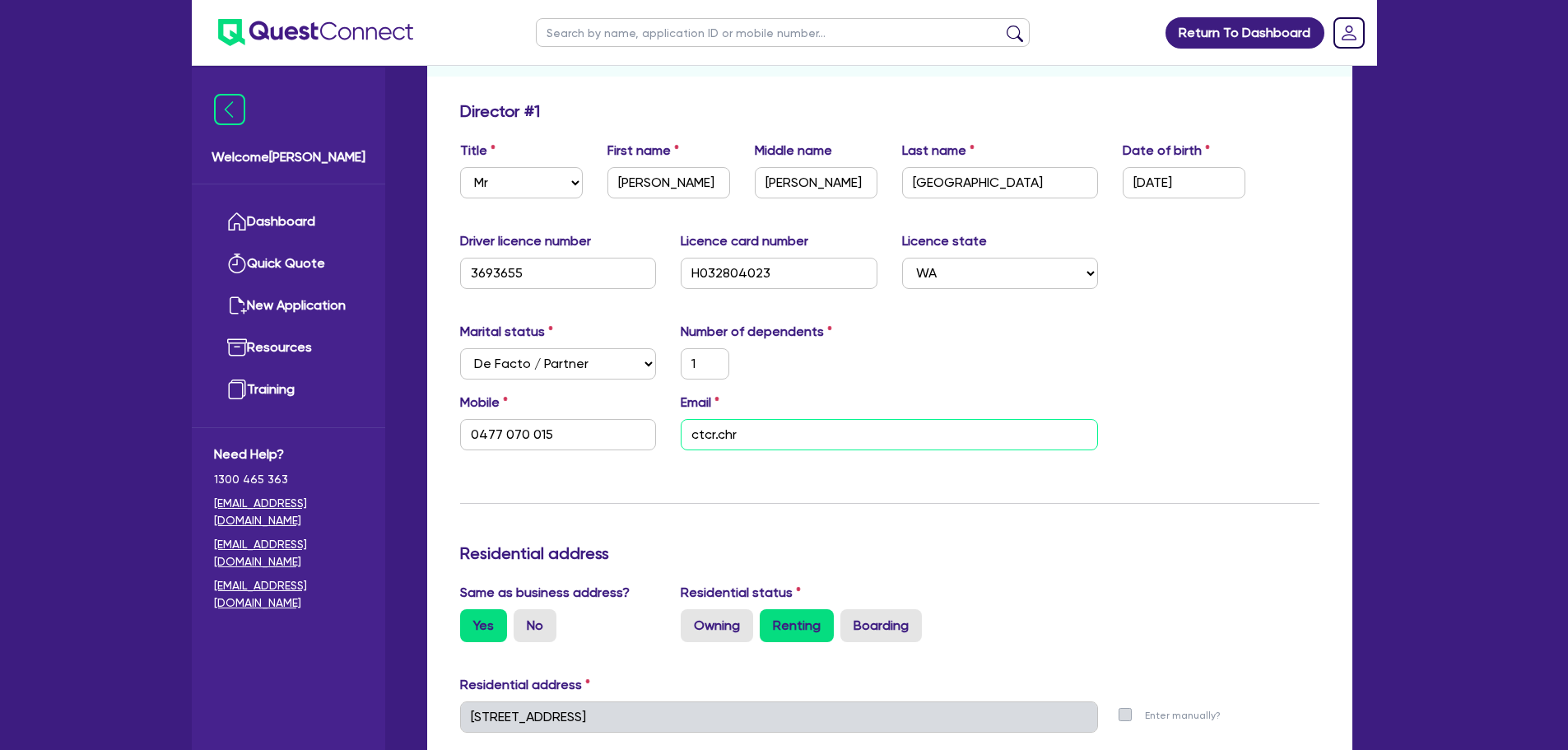
type input "50,000"
type input "35,000"
type input "40,000"
type input "140,000"
type input "3,000"
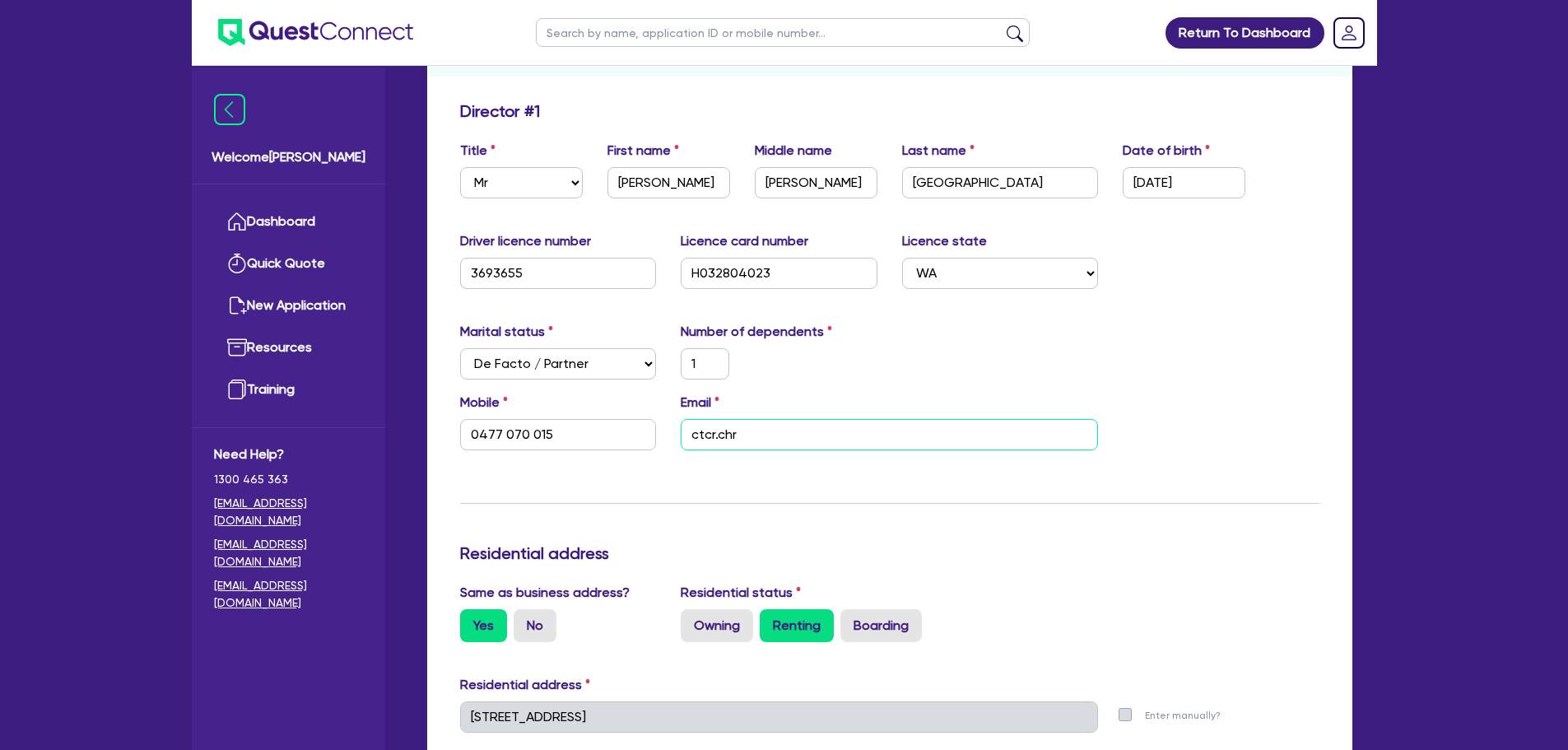
type input "50,000"
type input "1,200"
type input "1"
type input "0477 070 015"
type input "ctcr.[PERSON_NAME]"
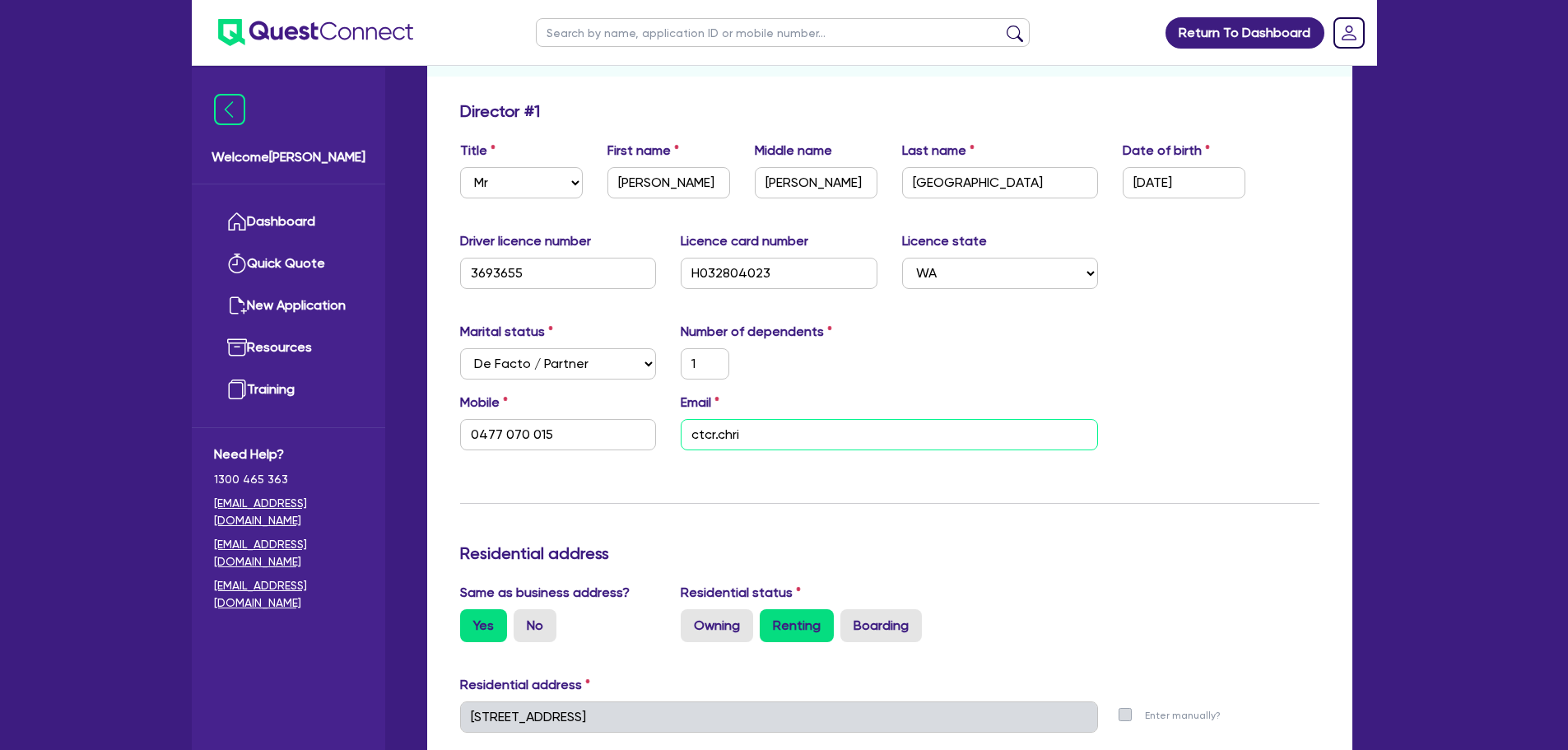
type input "30,000"
type input "100,000"
type input "80,000"
type input "200,000"
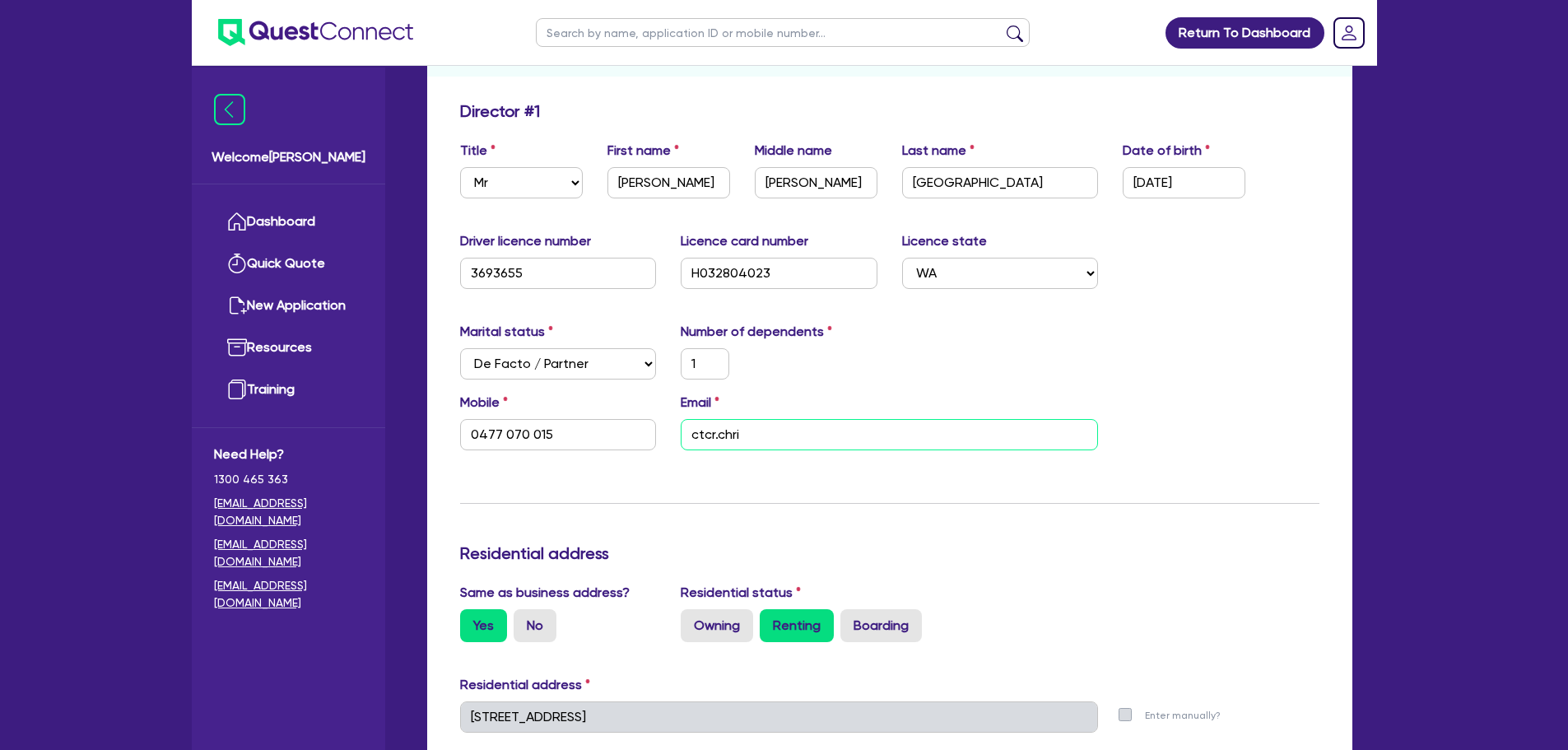
type input "50,000"
type input "35,000"
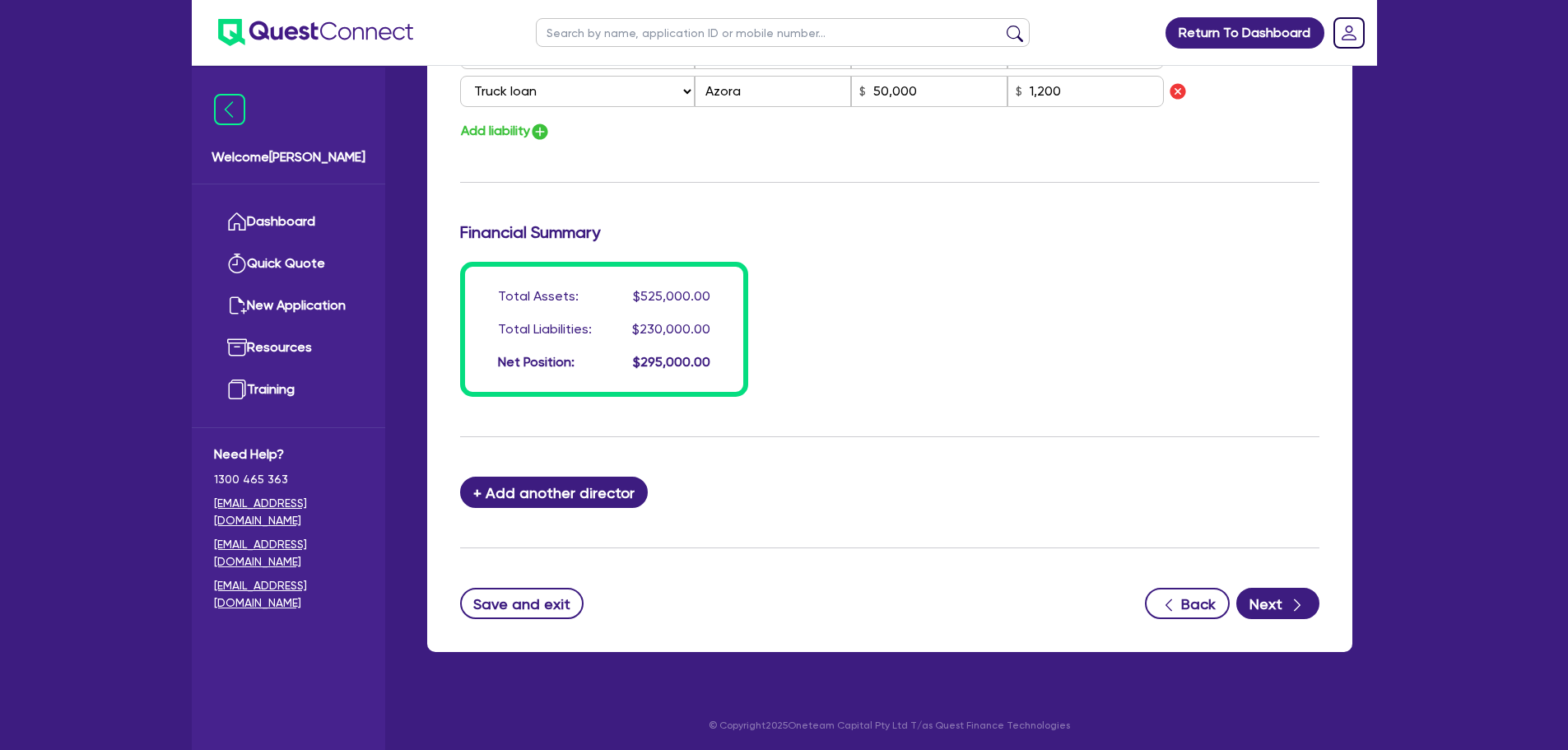
scroll to position [1474, 0]
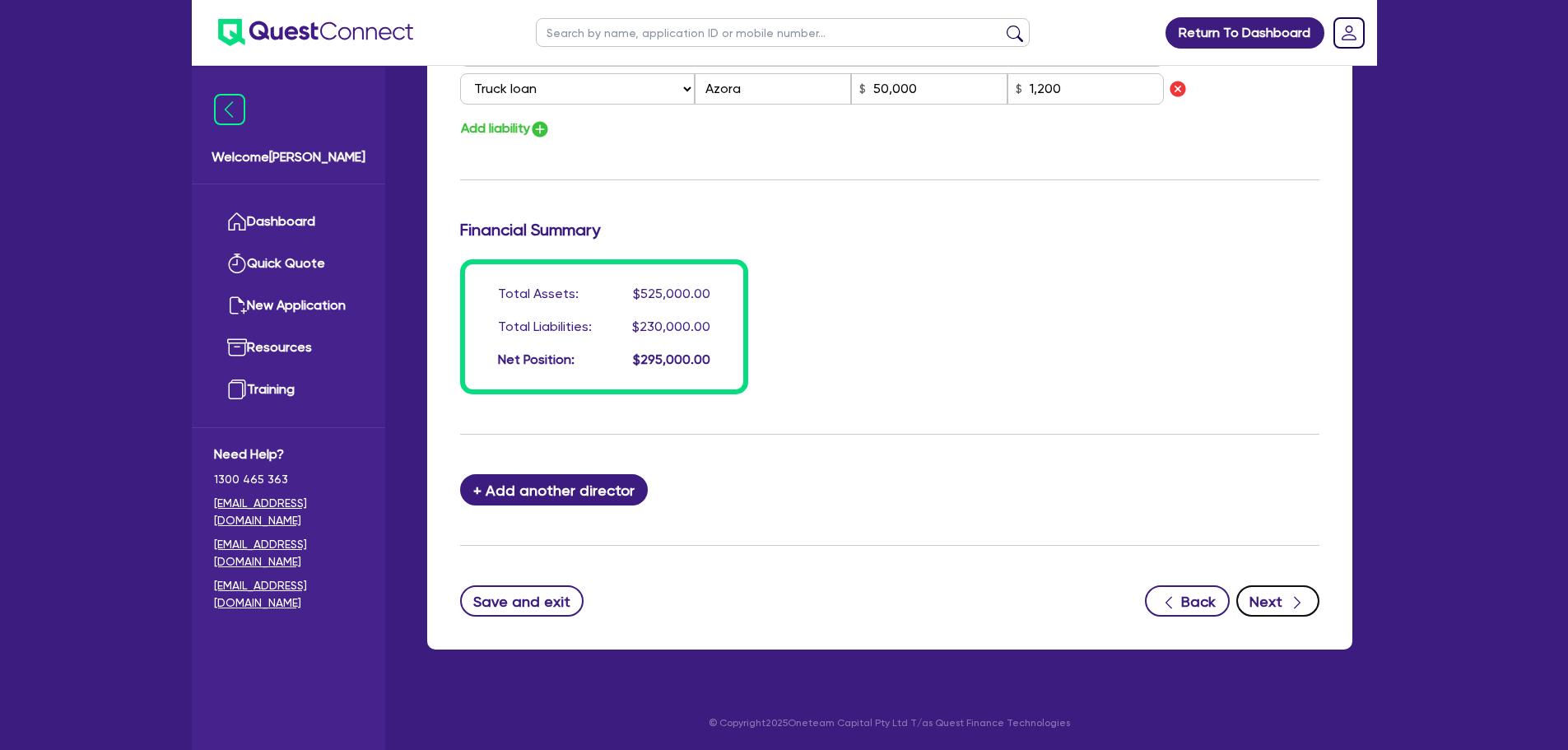
click at [1289, 606] on icon "button" at bounding box center [1296, 602] width 17 height 17
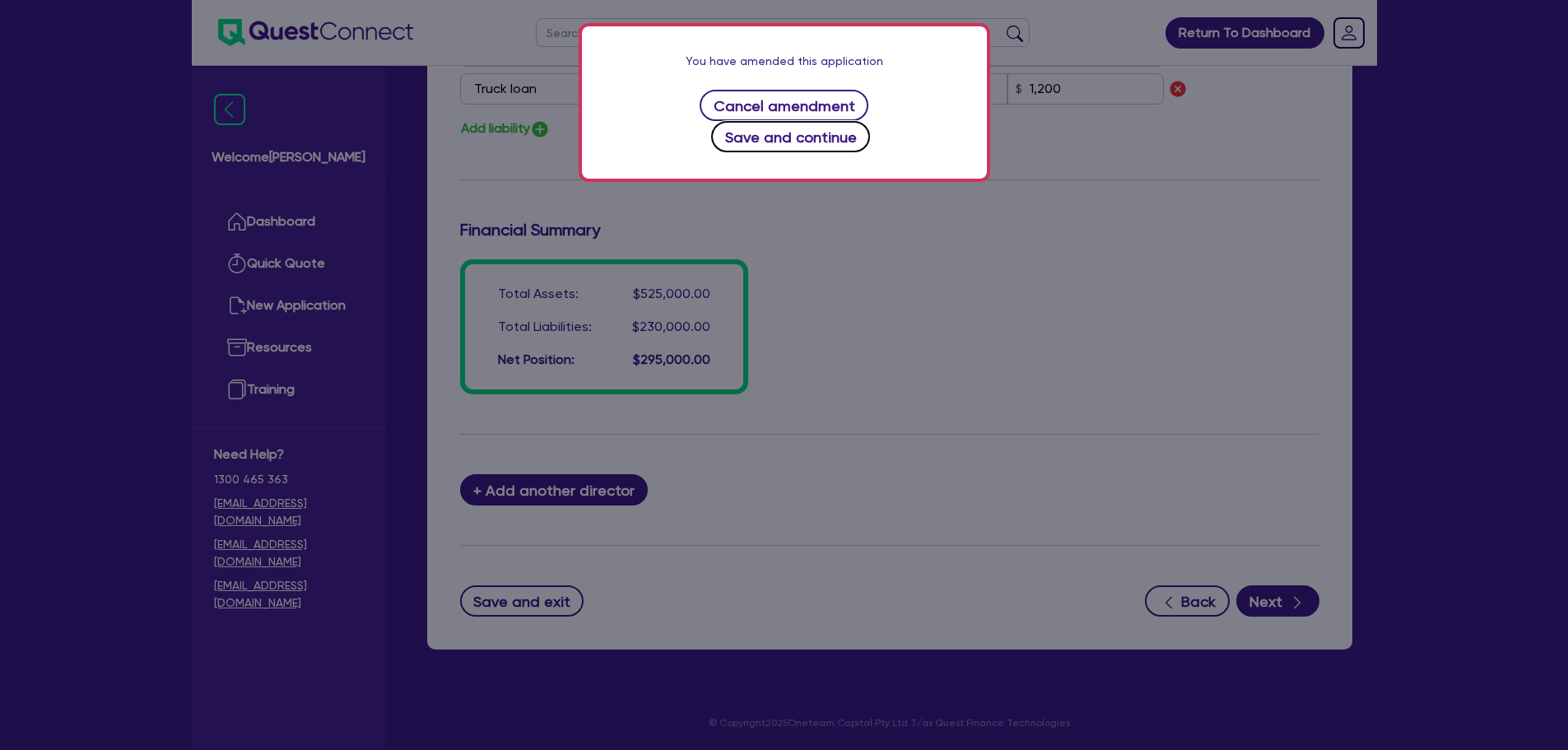
click at [870, 121] on button "Save and continue" at bounding box center [790, 137] width 159 height 31
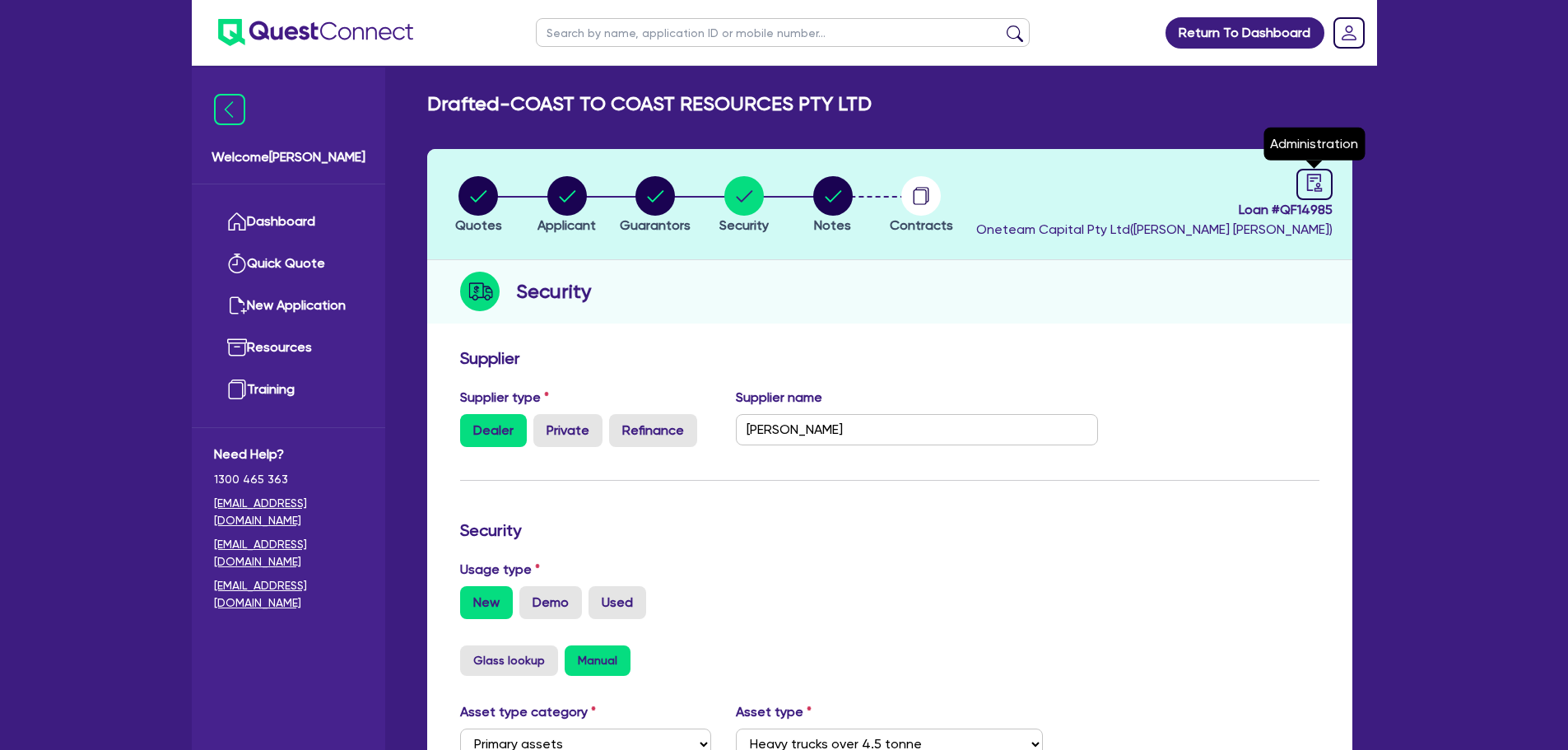
click at [1332, 187] on header "Quotes Applicant [GEOGRAPHIC_DATA] Security Notes Contracts Loan # QF14985 Onet…" at bounding box center [890, 204] width 925 height 111
click at [1303, 190] on link at bounding box center [1314, 184] width 36 height 31
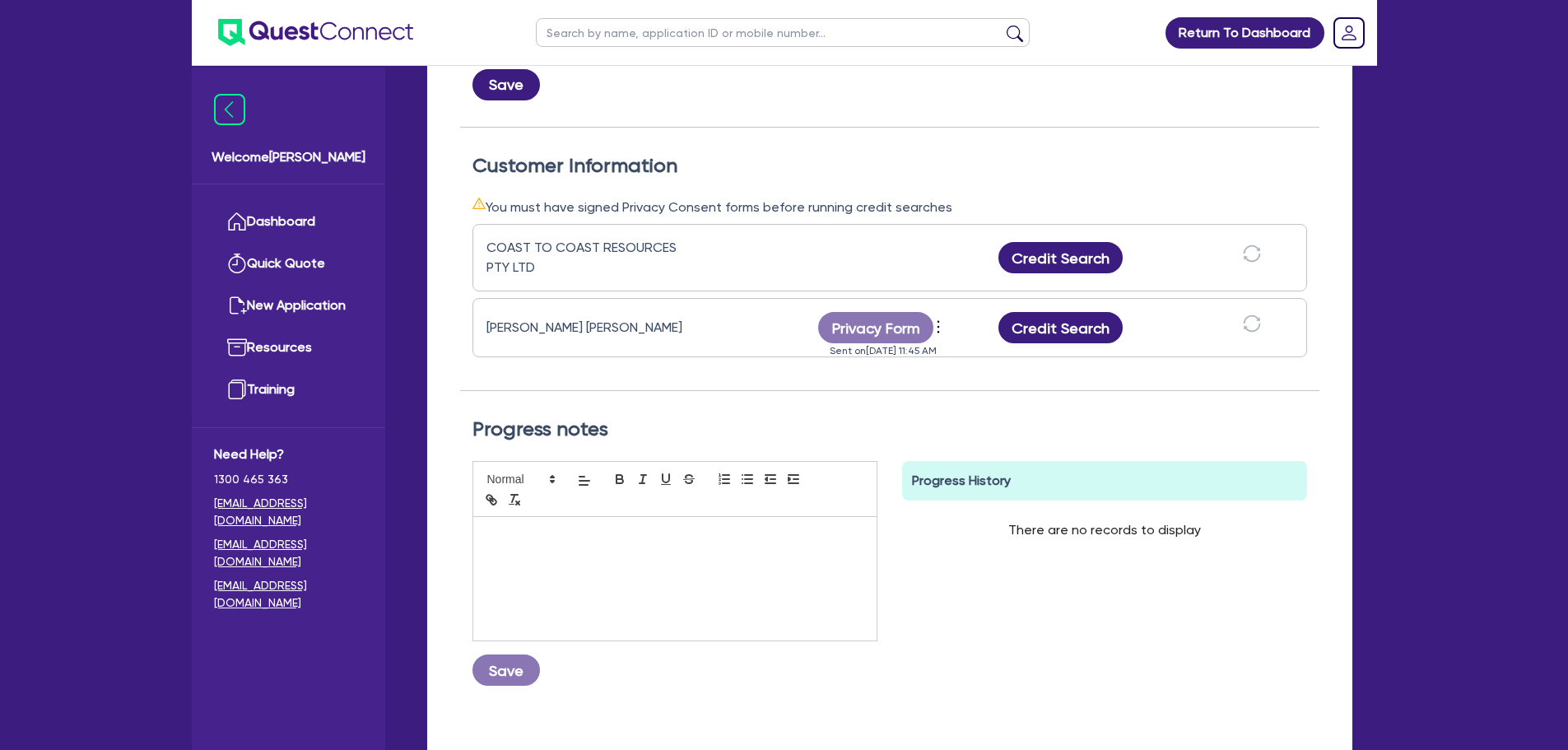
scroll to position [411, 0]
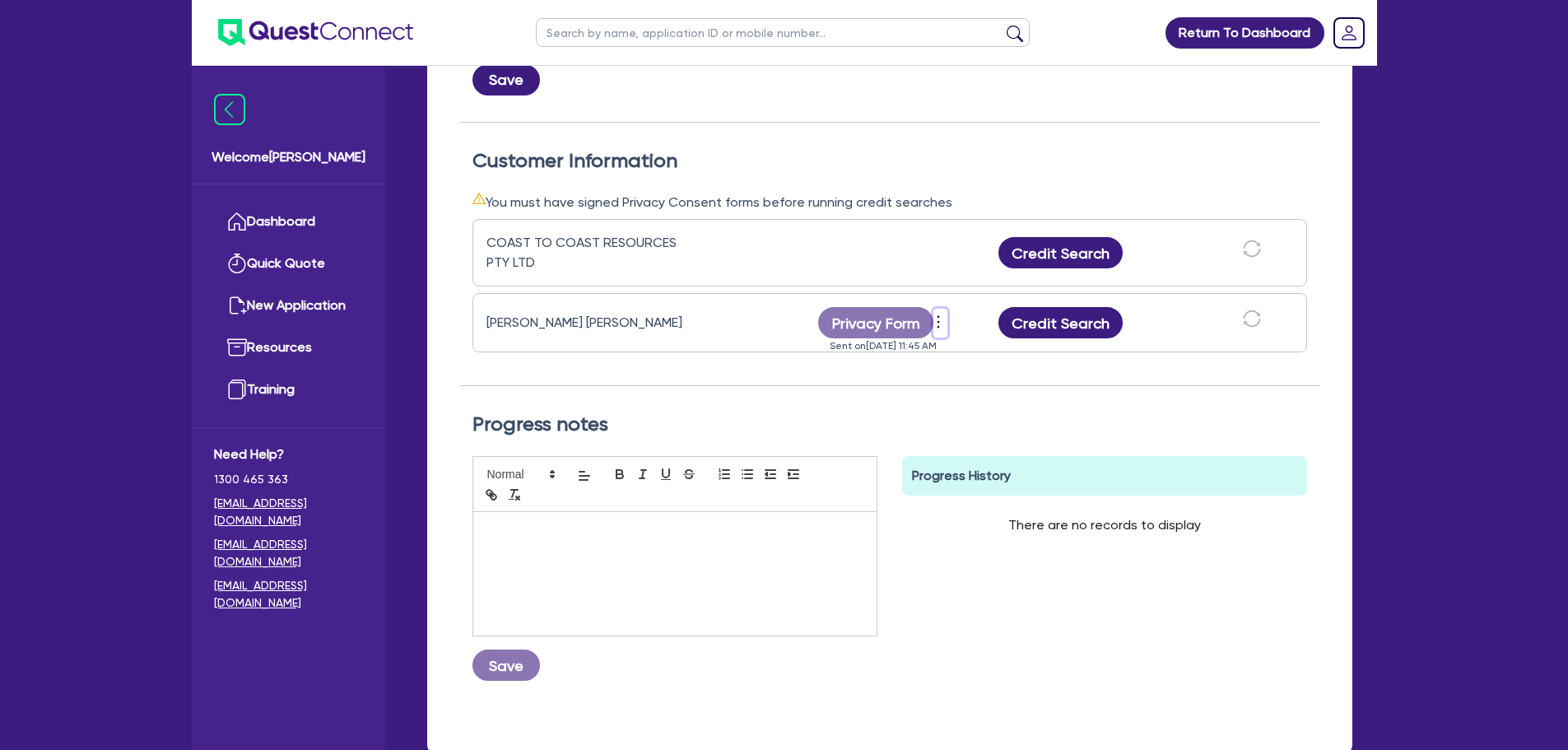
click at [942, 321] on icon "more" at bounding box center [938, 321] width 17 height 24
click at [1018, 348] on link "Send new privacy form" at bounding box center [1027, 347] width 158 height 24
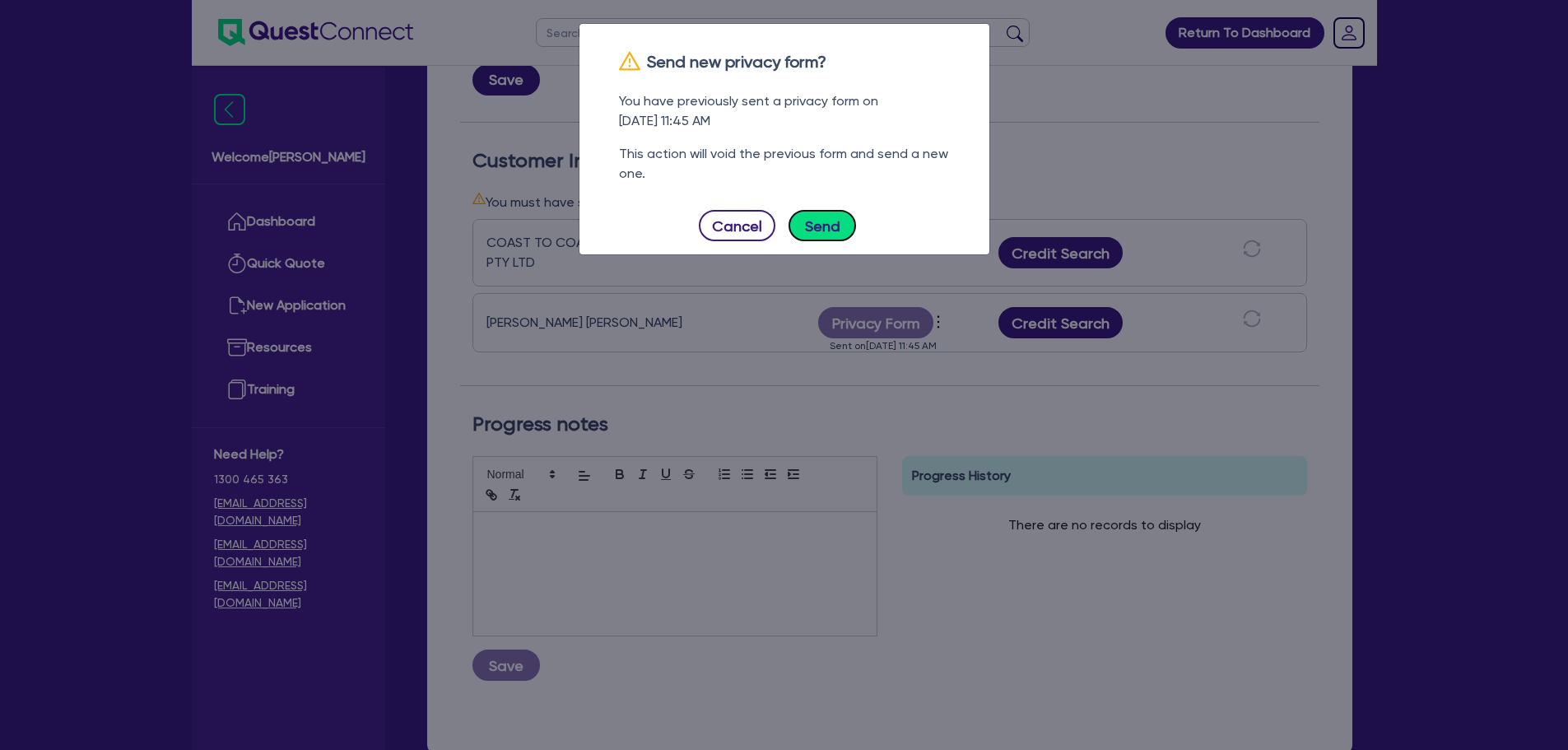
click at [828, 223] on button "Send" at bounding box center [822, 225] width 67 height 31
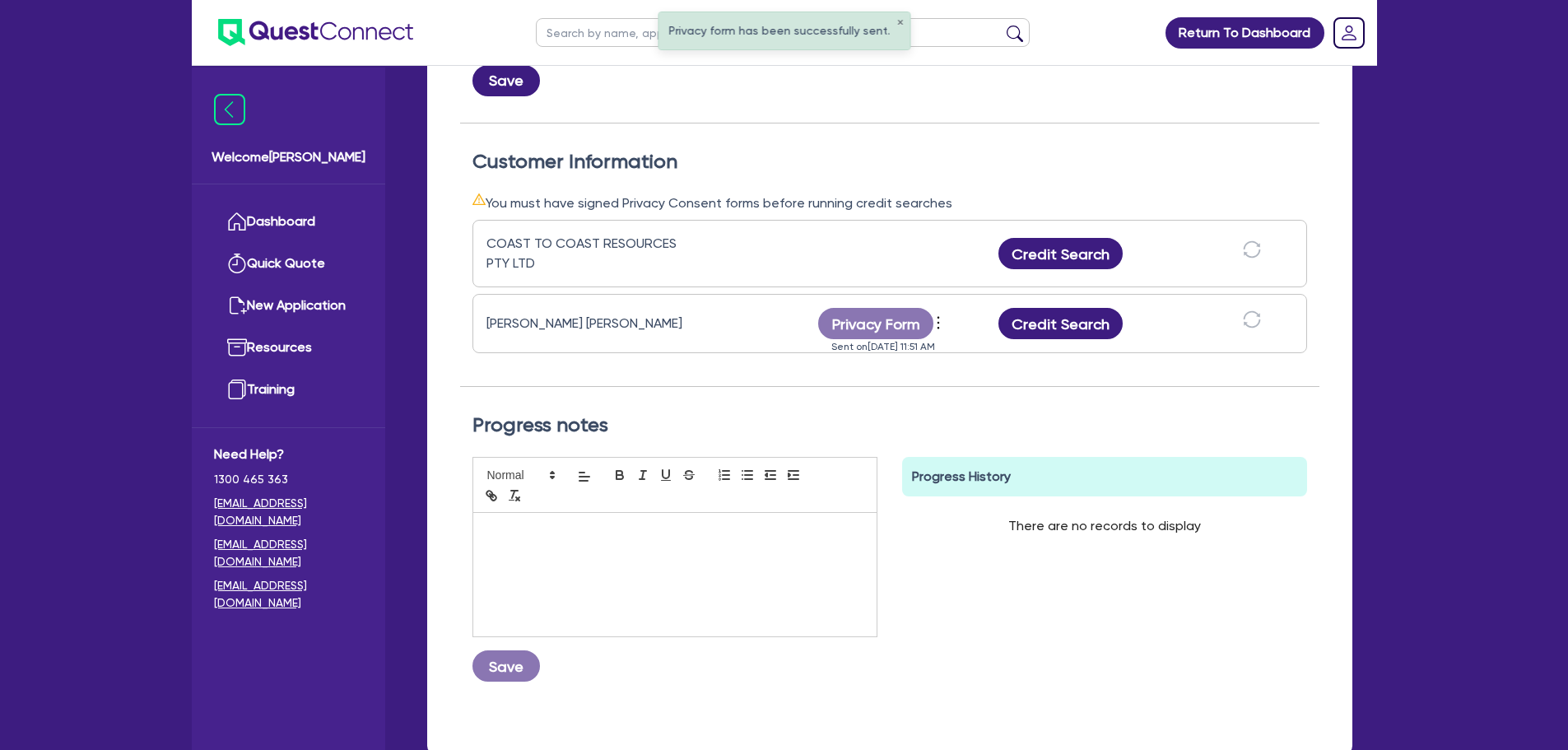
scroll to position [0, 0]
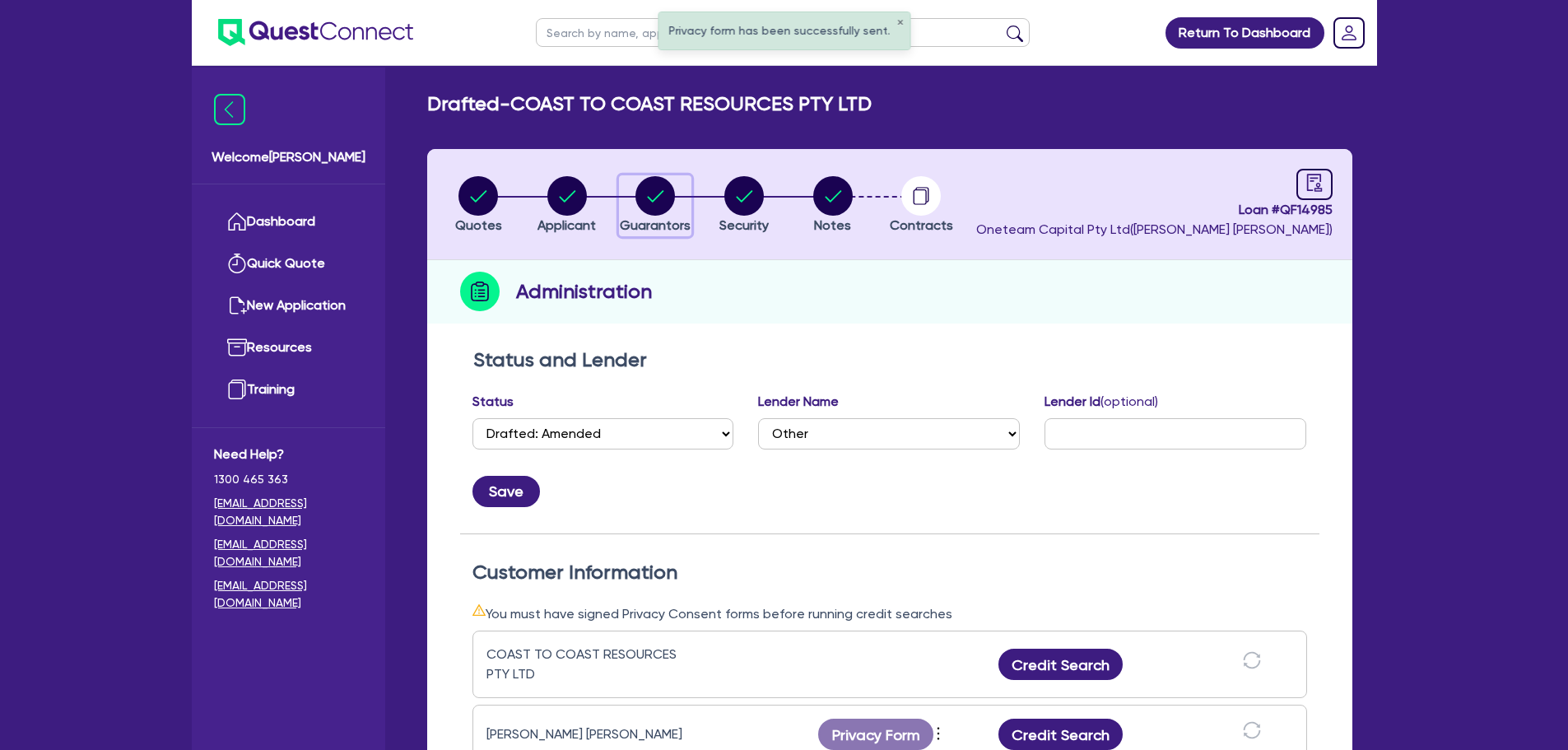
click at [665, 198] on circle "button" at bounding box center [655, 196] width 39 height 39
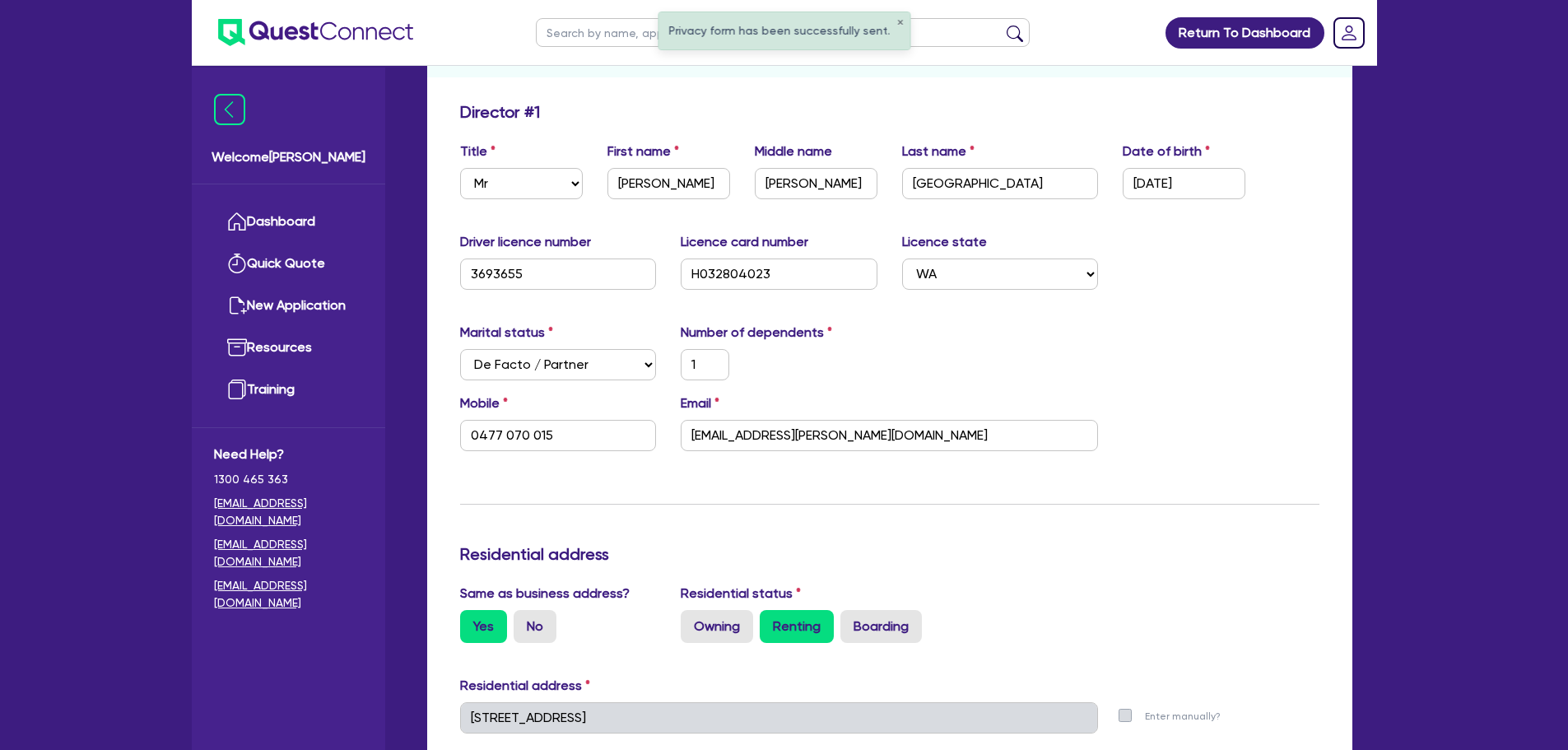
scroll to position [247, 0]
drag, startPoint x: 854, startPoint y: 430, endPoint x: 623, endPoint y: 468, distance: 234.1
click at [573, 426] on div "Mobile [PHONE_NUMBER] Email [EMAIL_ADDRESS][PERSON_NAME][DOMAIN_NAME]" at bounding box center [890, 428] width 884 height 71
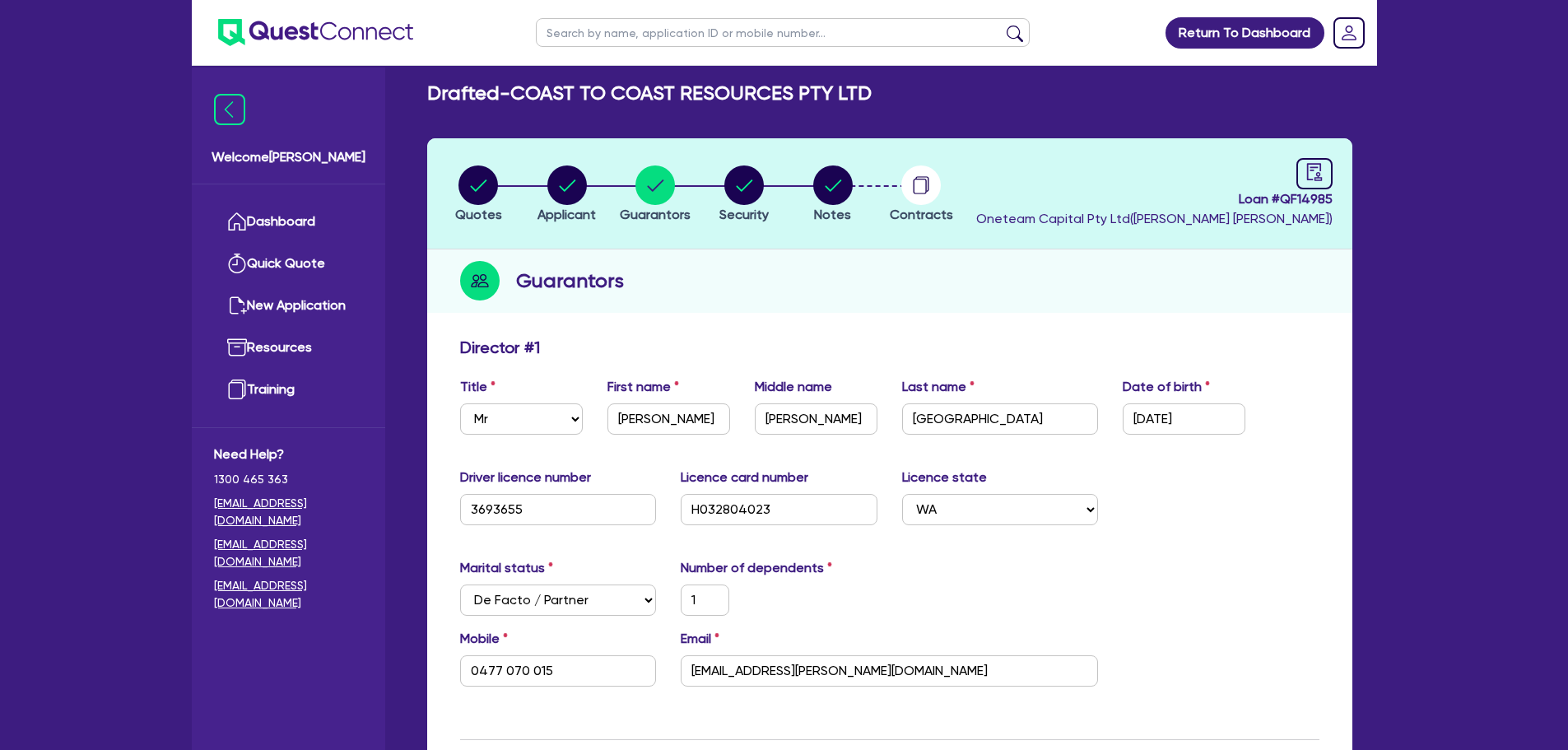
scroll to position [0, 0]
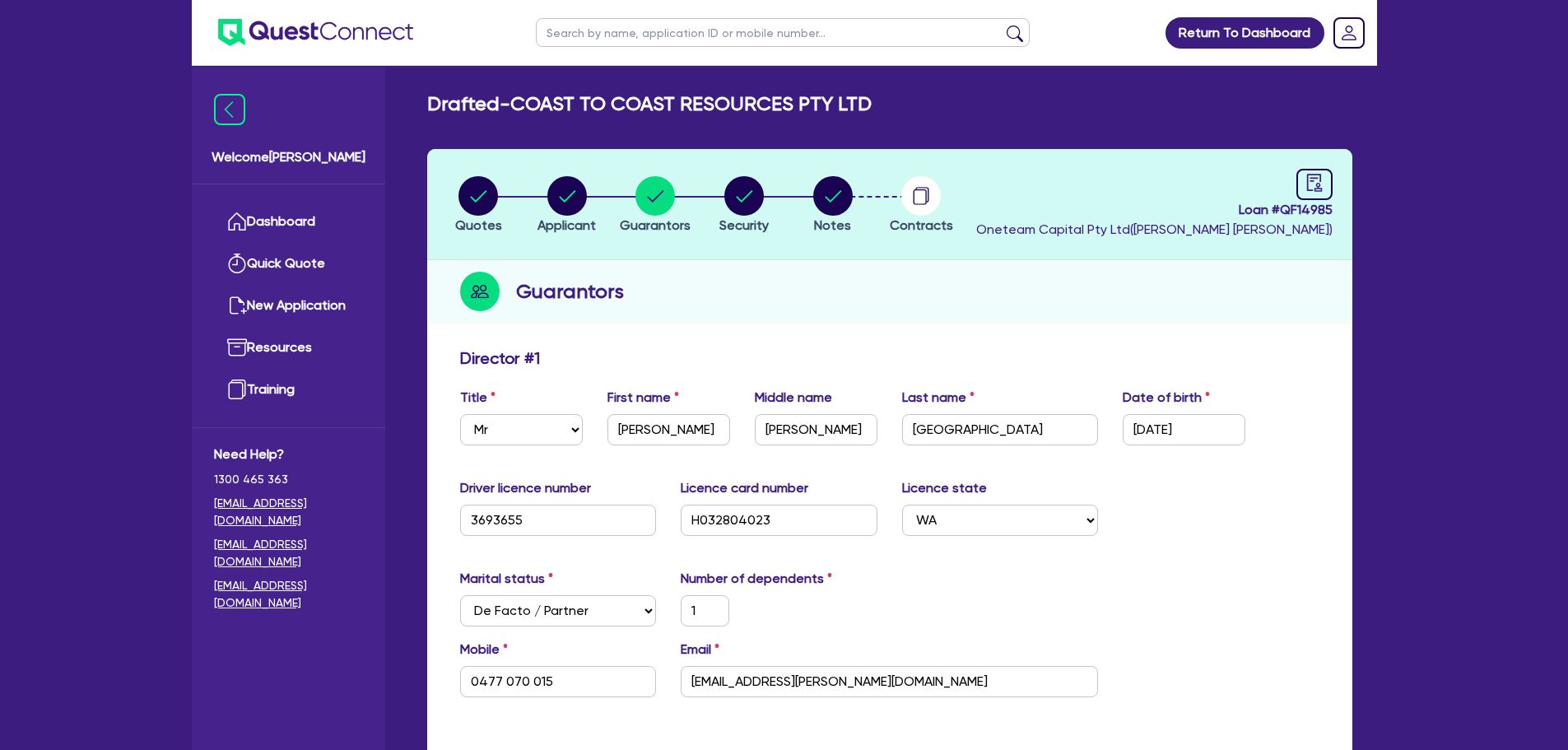
click at [1235, 304] on div "Guarantors" at bounding box center [890, 292] width 925 height 64
click at [1315, 182] on icon "audit" at bounding box center [1314, 182] width 18 height 18
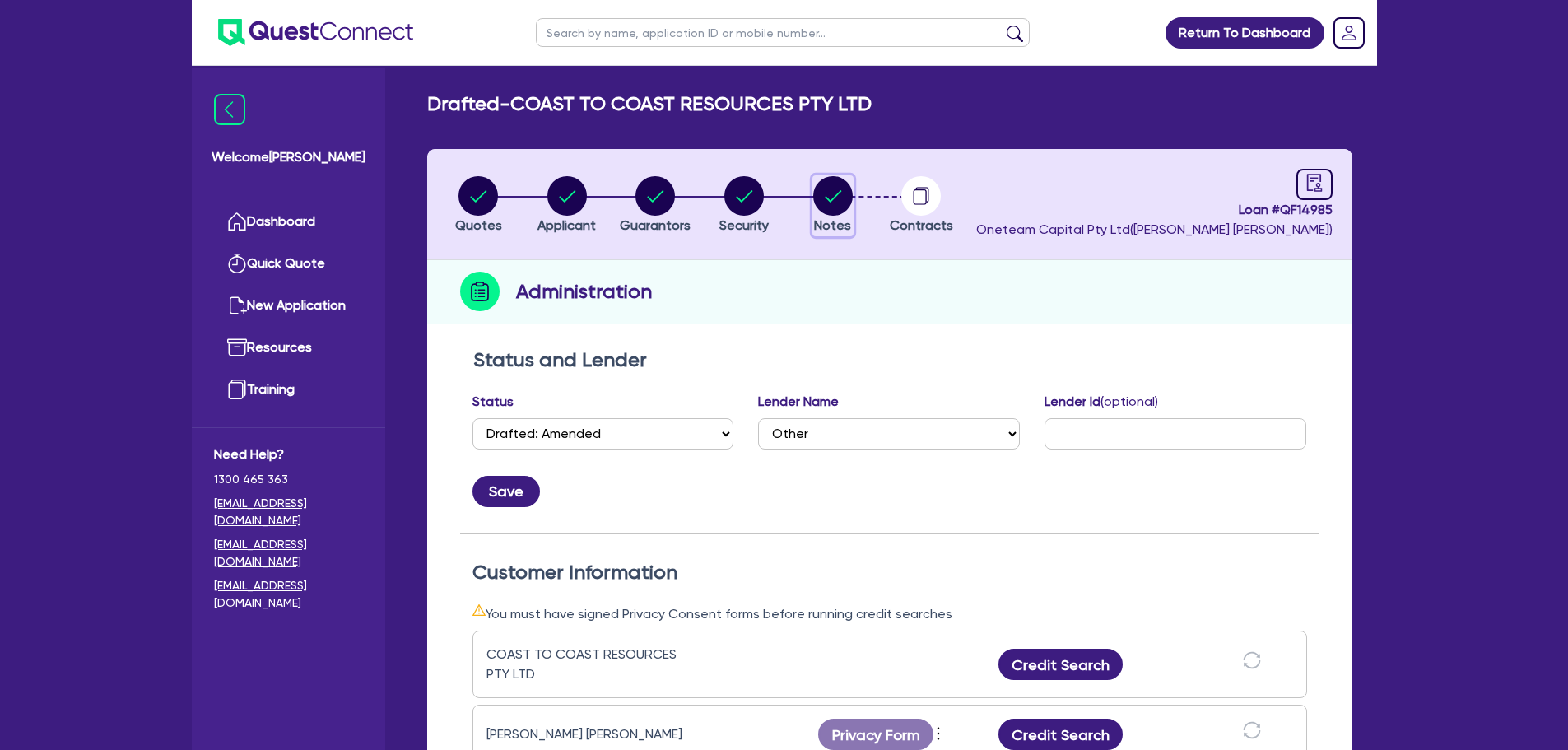
click at [827, 205] on circle "button" at bounding box center [832, 196] width 39 height 39
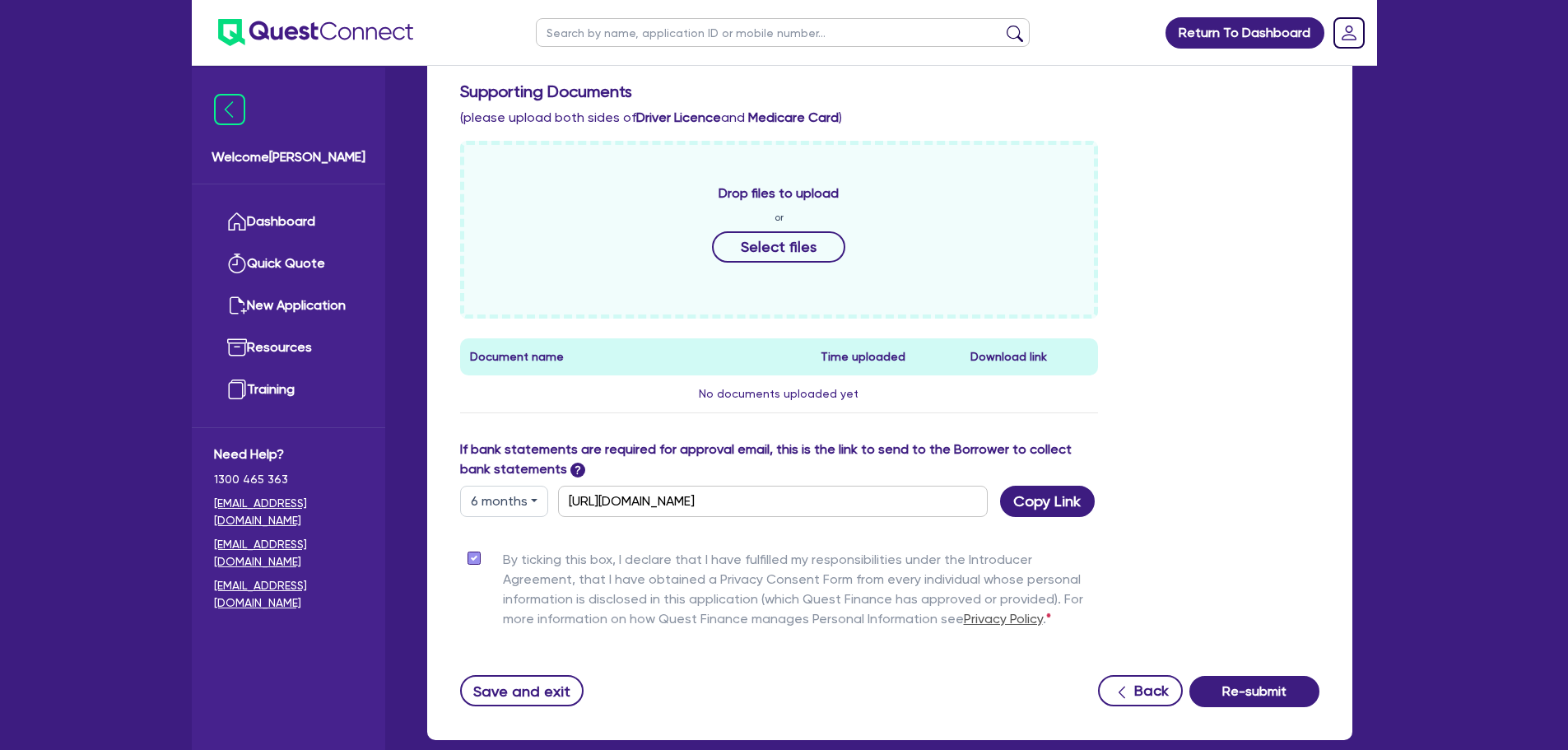
scroll to position [733, 0]
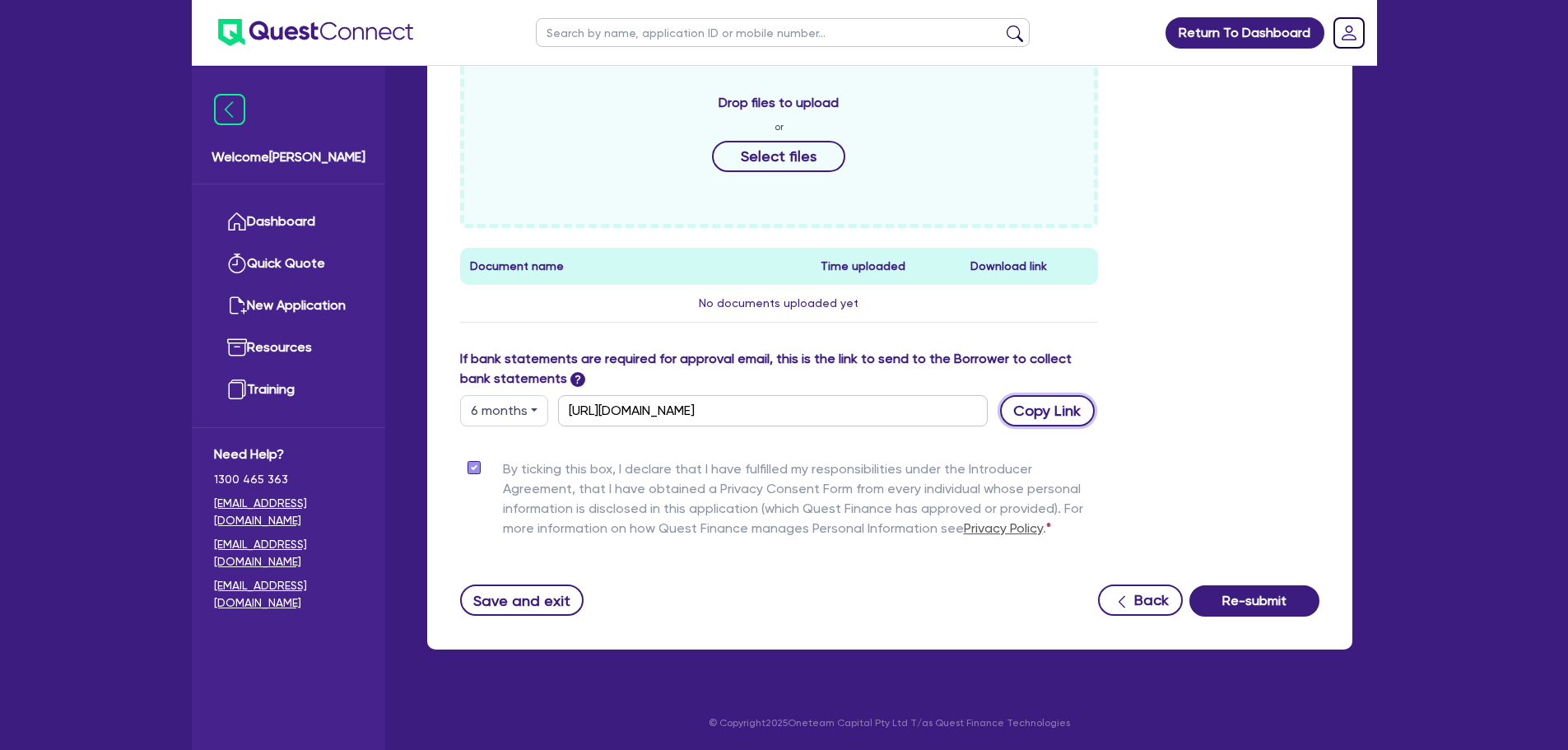
click at [1039, 403] on button "Copy Link" at bounding box center [1047, 410] width 94 height 31
click at [540, 602] on button "Save and exit" at bounding box center [522, 600] width 124 height 31
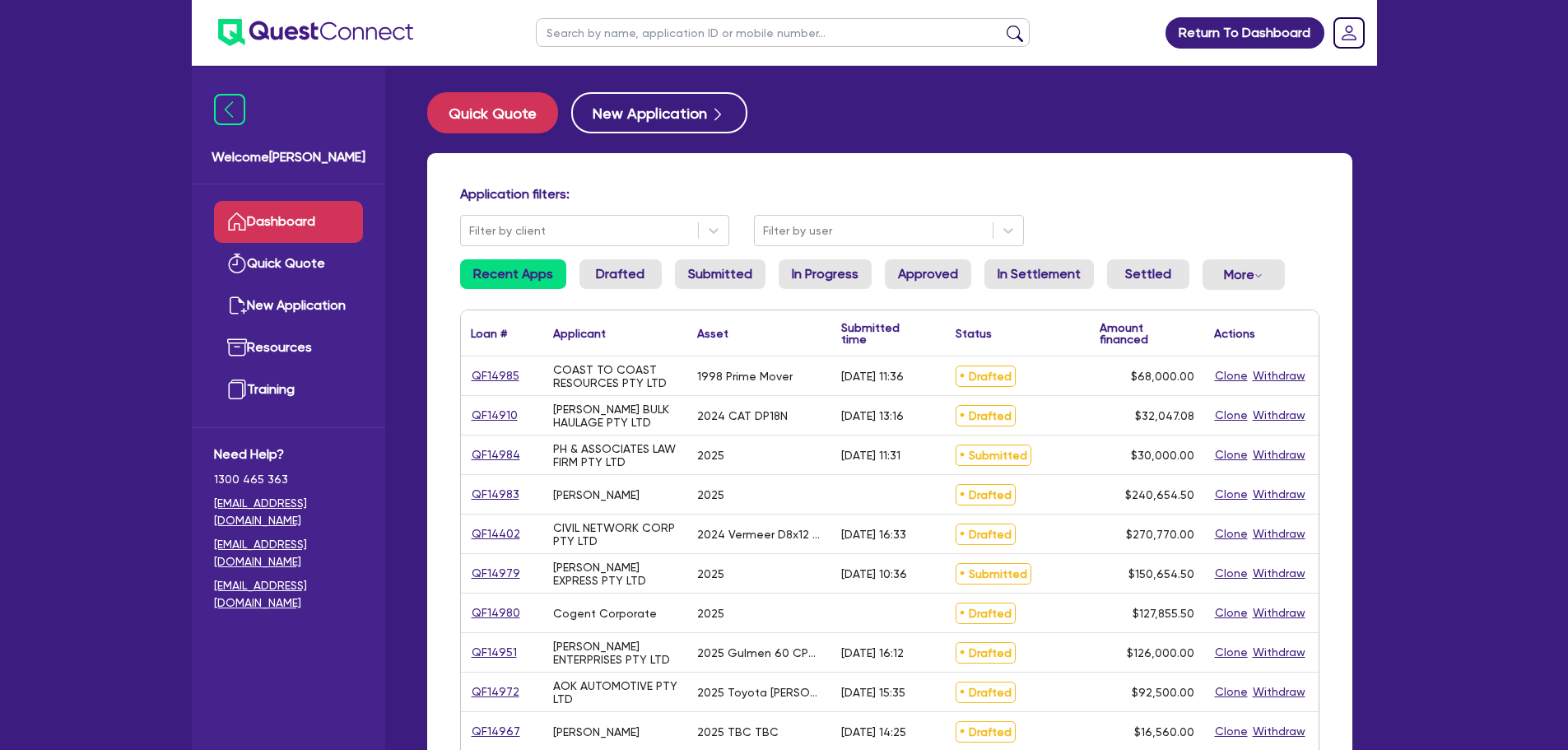
click at [681, 34] on input "text" at bounding box center [783, 32] width 494 height 29
click at [1001, 24] on button "submit" at bounding box center [1014, 36] width 26 height 23
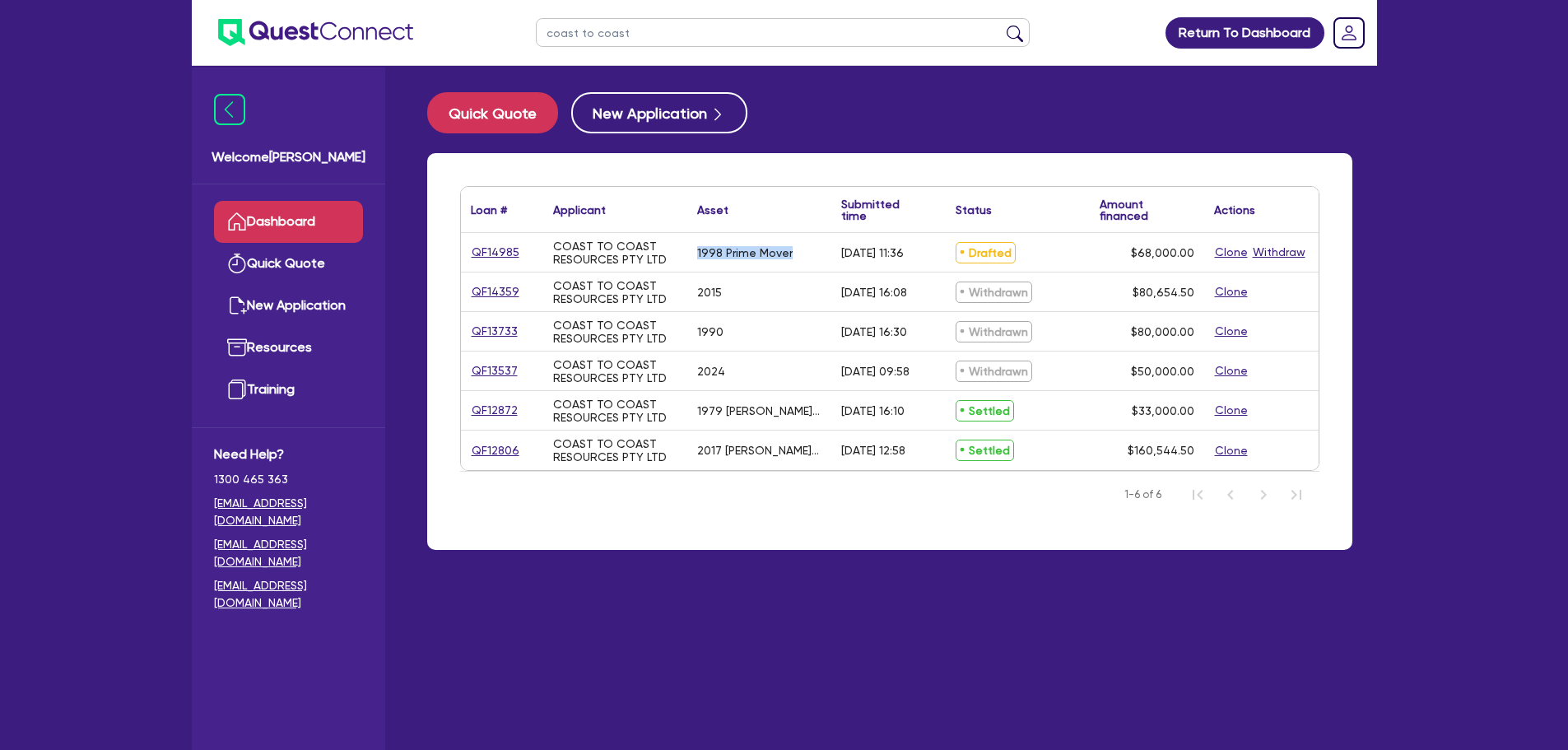
drag, startPoint x: 797, startPoint y: 258, endPoint x: 730, endPoint y: 284, distance: 71.9
click at [696, 253] on div "1998 Prime Mover" at bounding box center [759, 252] width 144 height 38
click at [755, 277] on div "2015" at bounding box center [759, 292] width 144 height 38
click at [495, 252] on link "QF14985" at bounding box center [495, 252] width 50 height 19
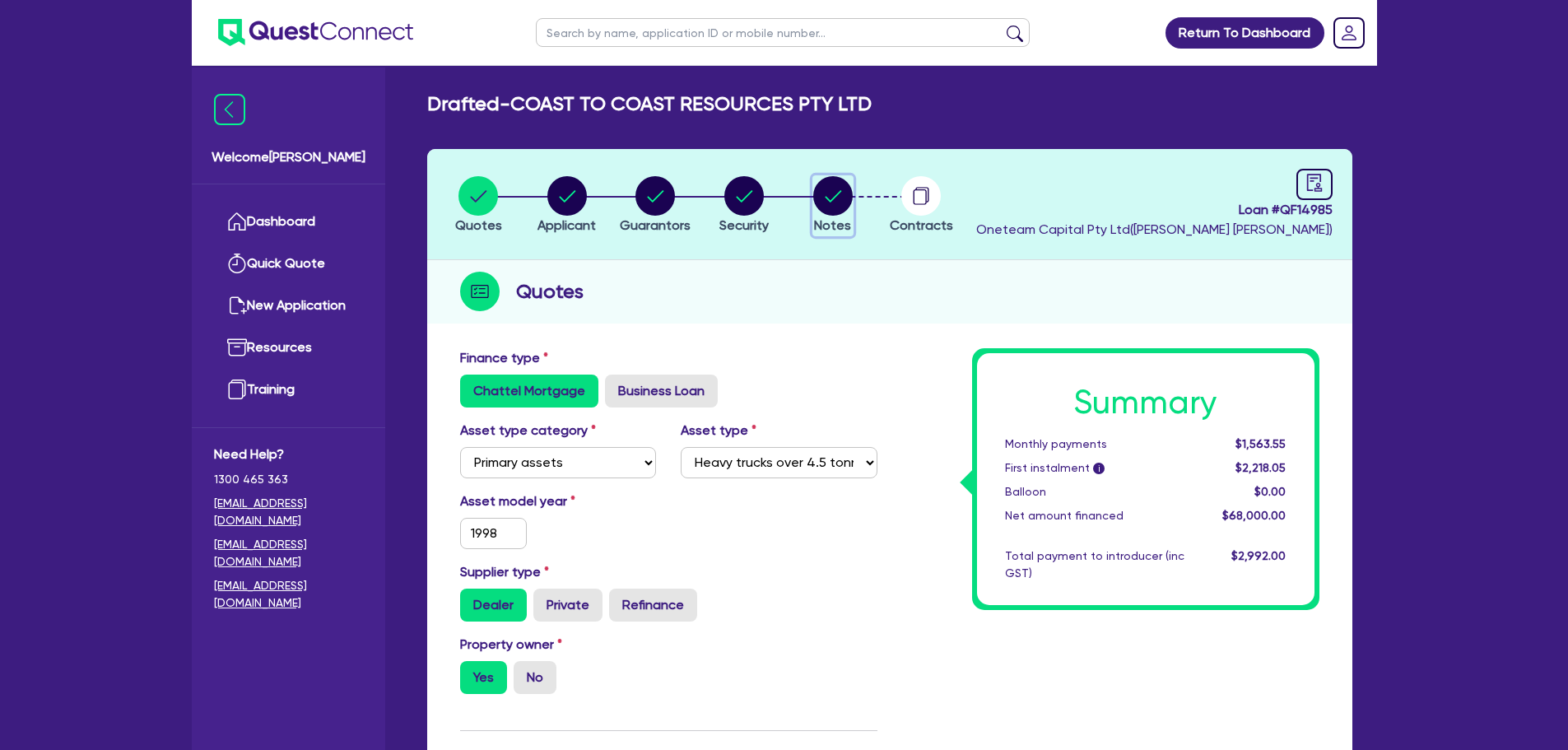
click at [842, 185] on circle "button" at bounding box center [832, 196] width 39 height 39
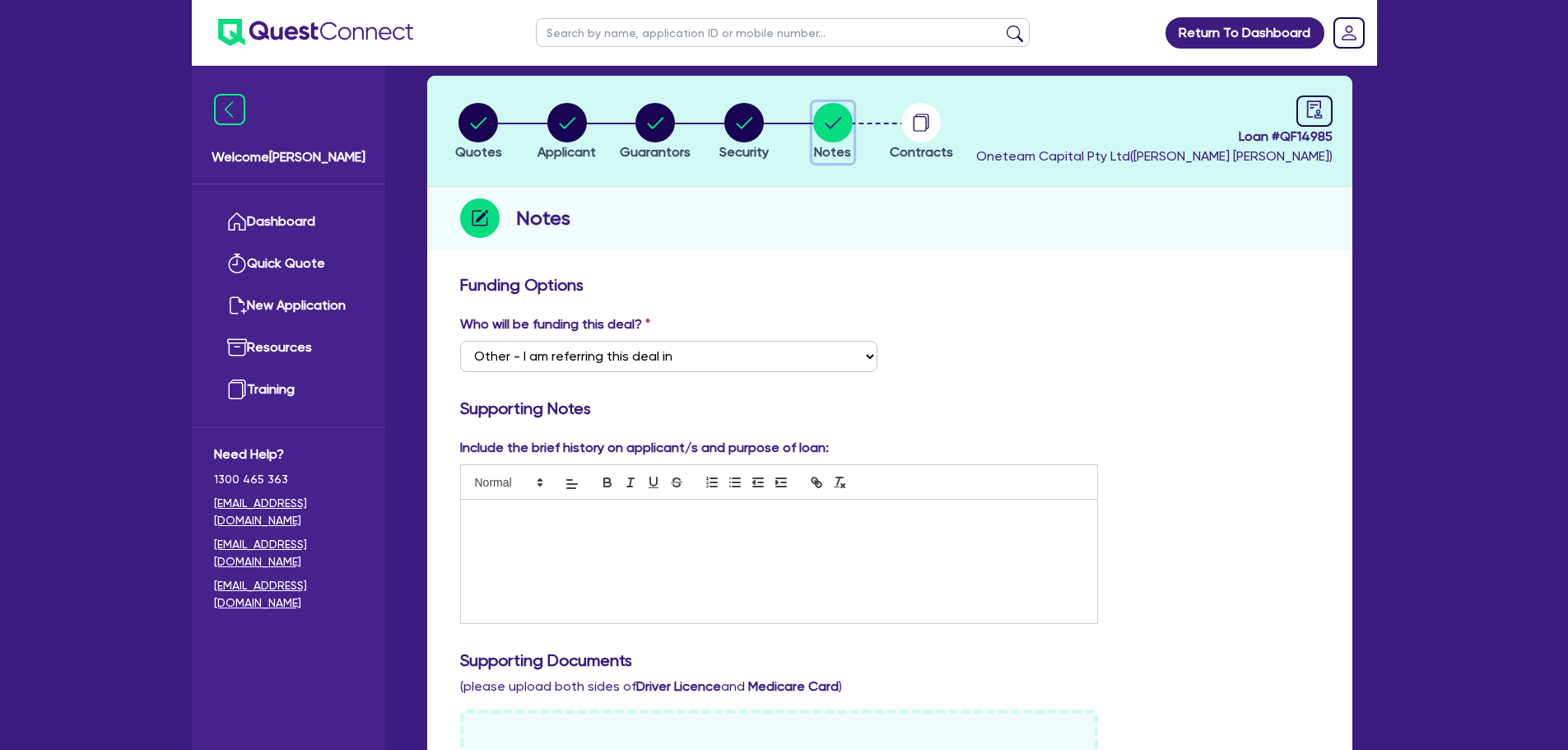
scroll to position [247, 0]
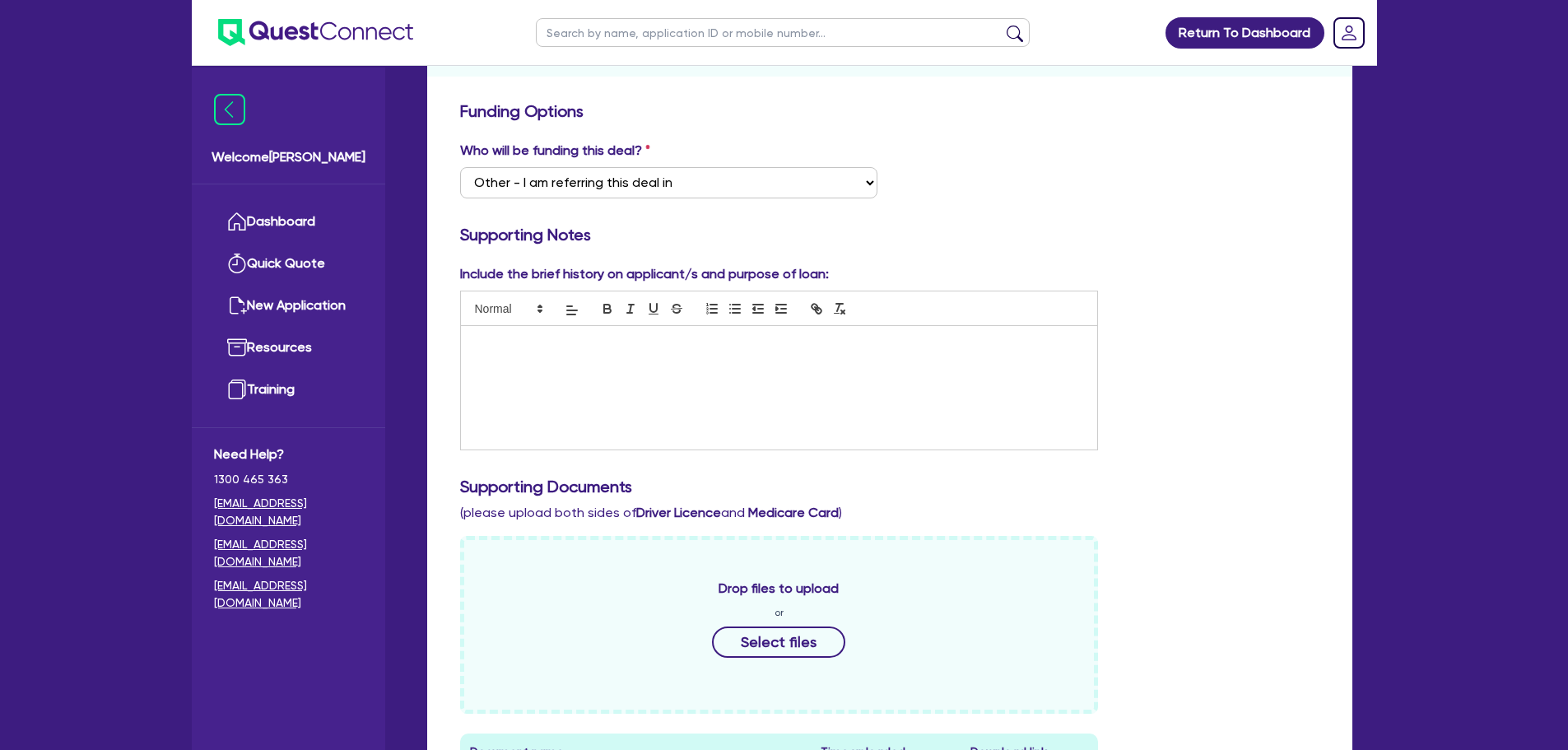
click at [703, 379] on div at bounding box center [780, 387] width 637 height 123
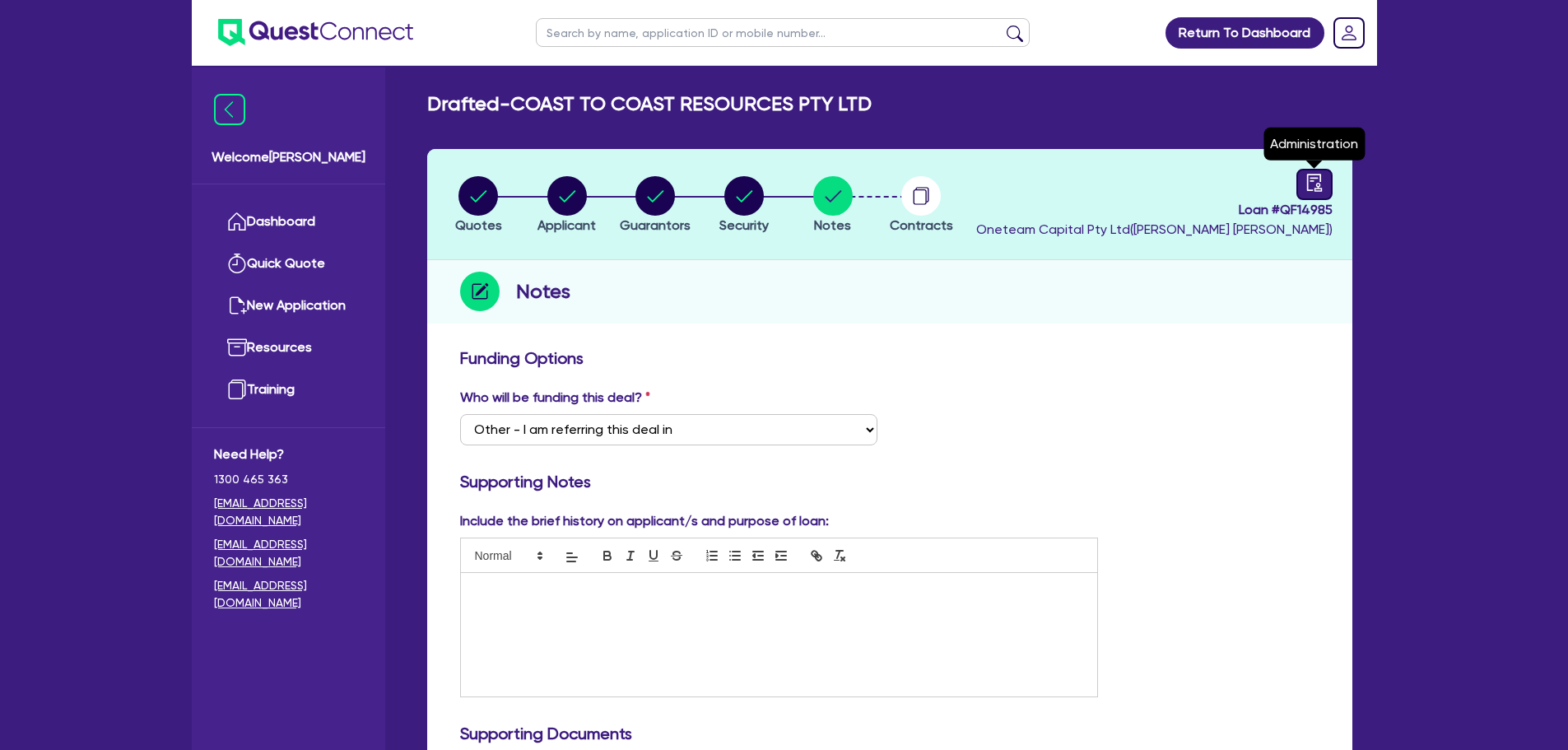
click at [1311, 186] on icon "audit" at bounding box center [1314, 182] width 18 height 18
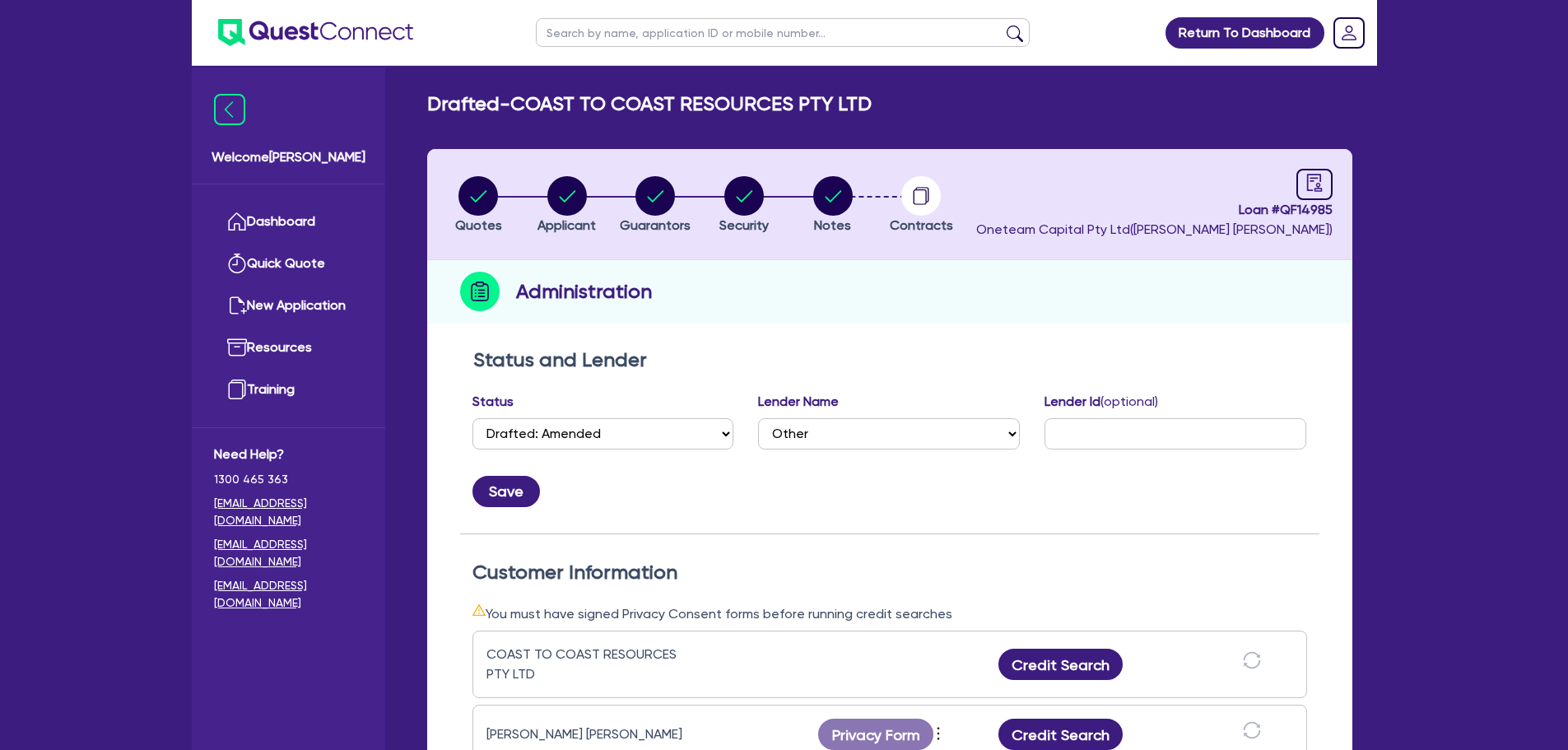
click at [804, 197] on li "Notes" at bounding box center [833, 204] width 89 height 58
click at [829, 200] on icon "button" at bounding box center [833, 196] width 17 height 11
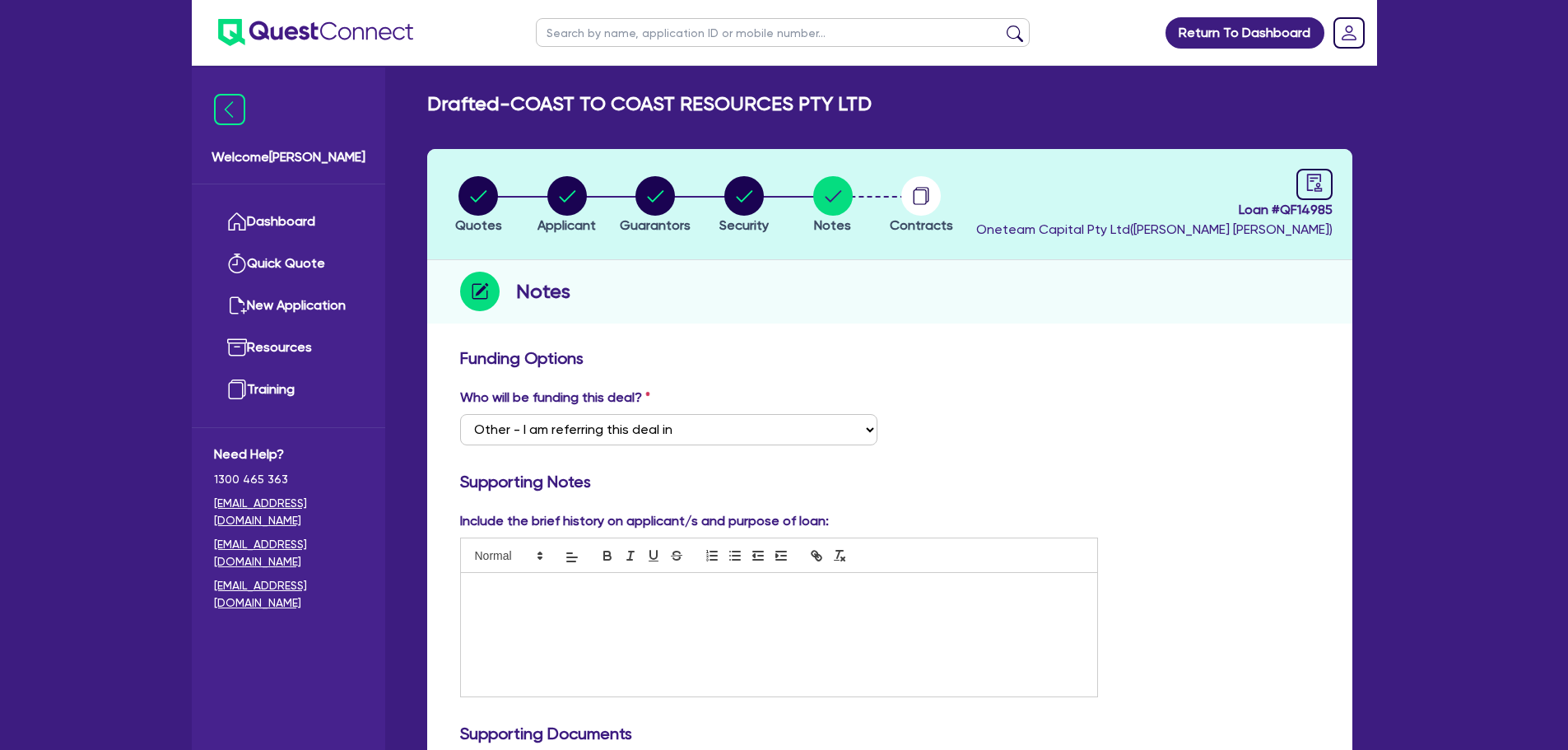
click at [652, 41] on input "text" at bounding box center [783, 32] width 494 height 29
click button "submit" at bounding box center [1014, 36] width 26 height 23
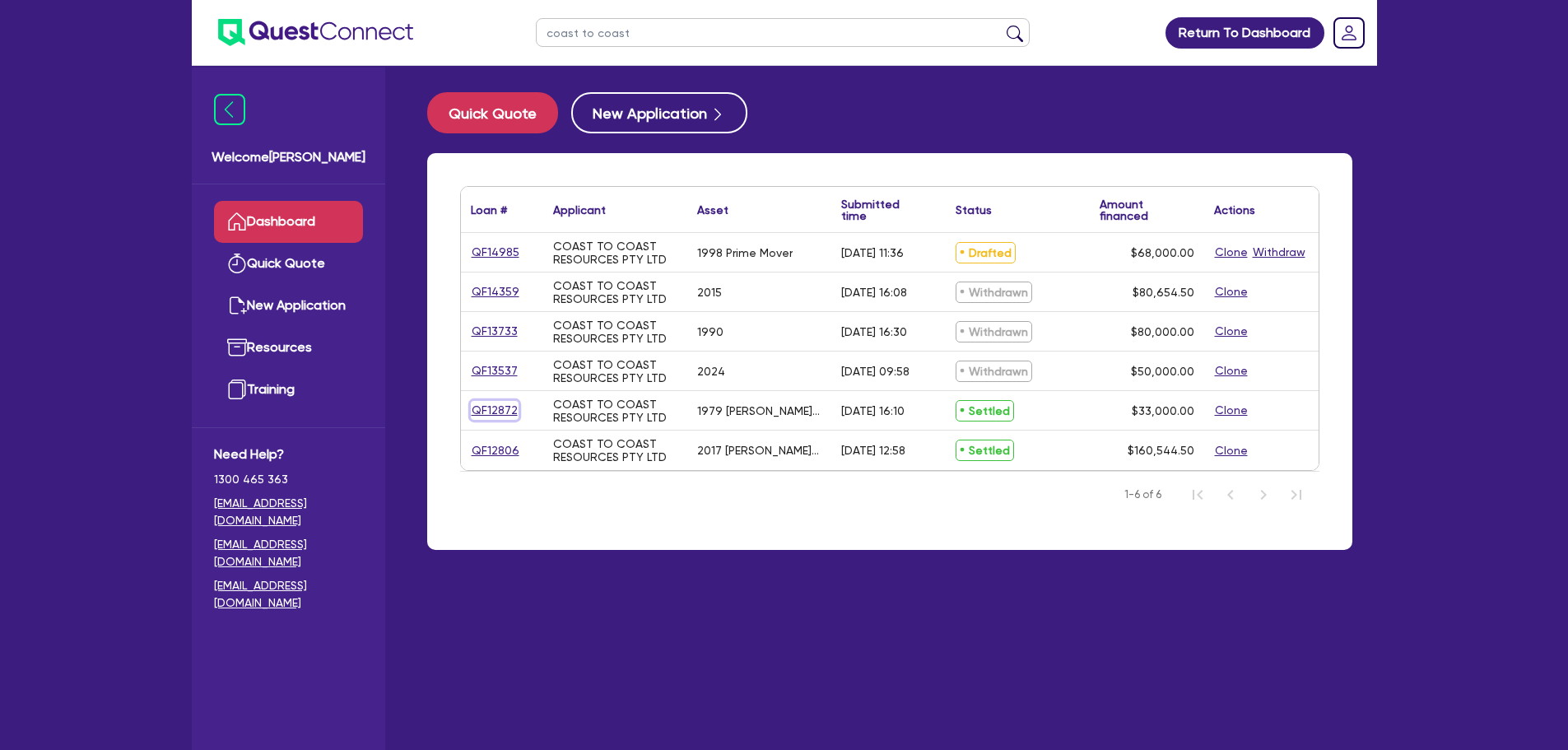
click at [506, 407] on link "QF12872" at bounding box center [494, 410] width 48 height 19
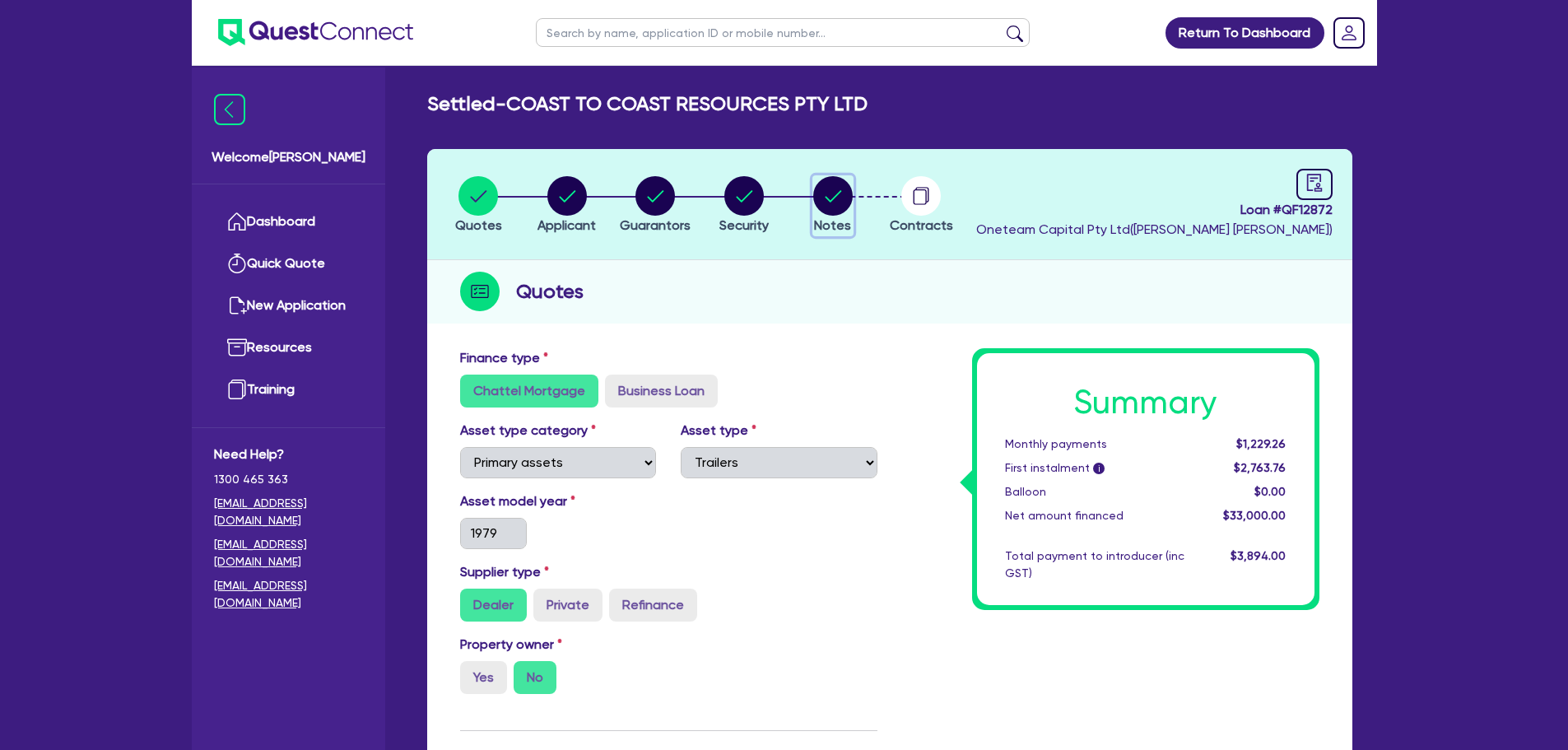
click at [831, 203] on circle "button" at bounding box center [832, 196] width 39 height 39
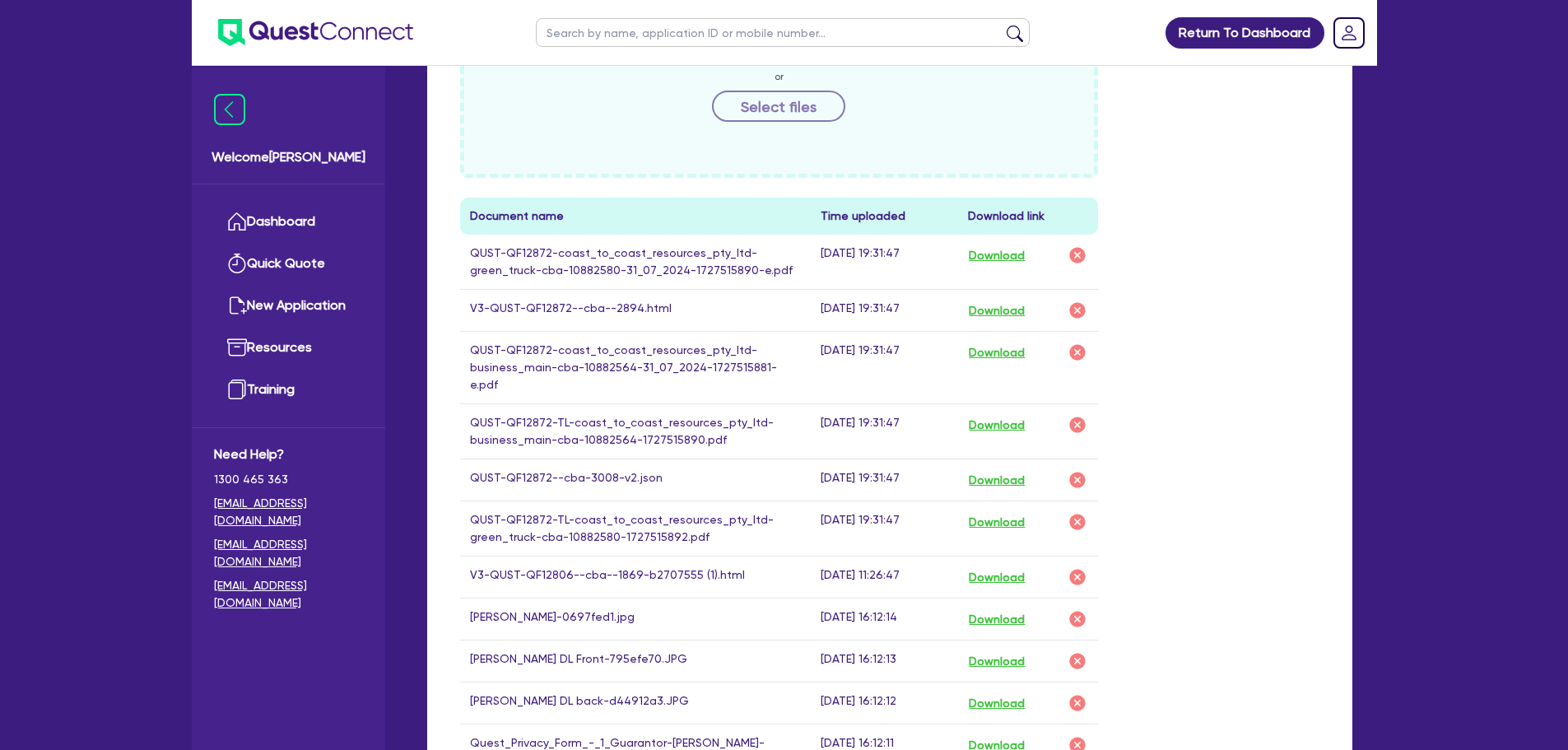
scroll to position [1159, 0]
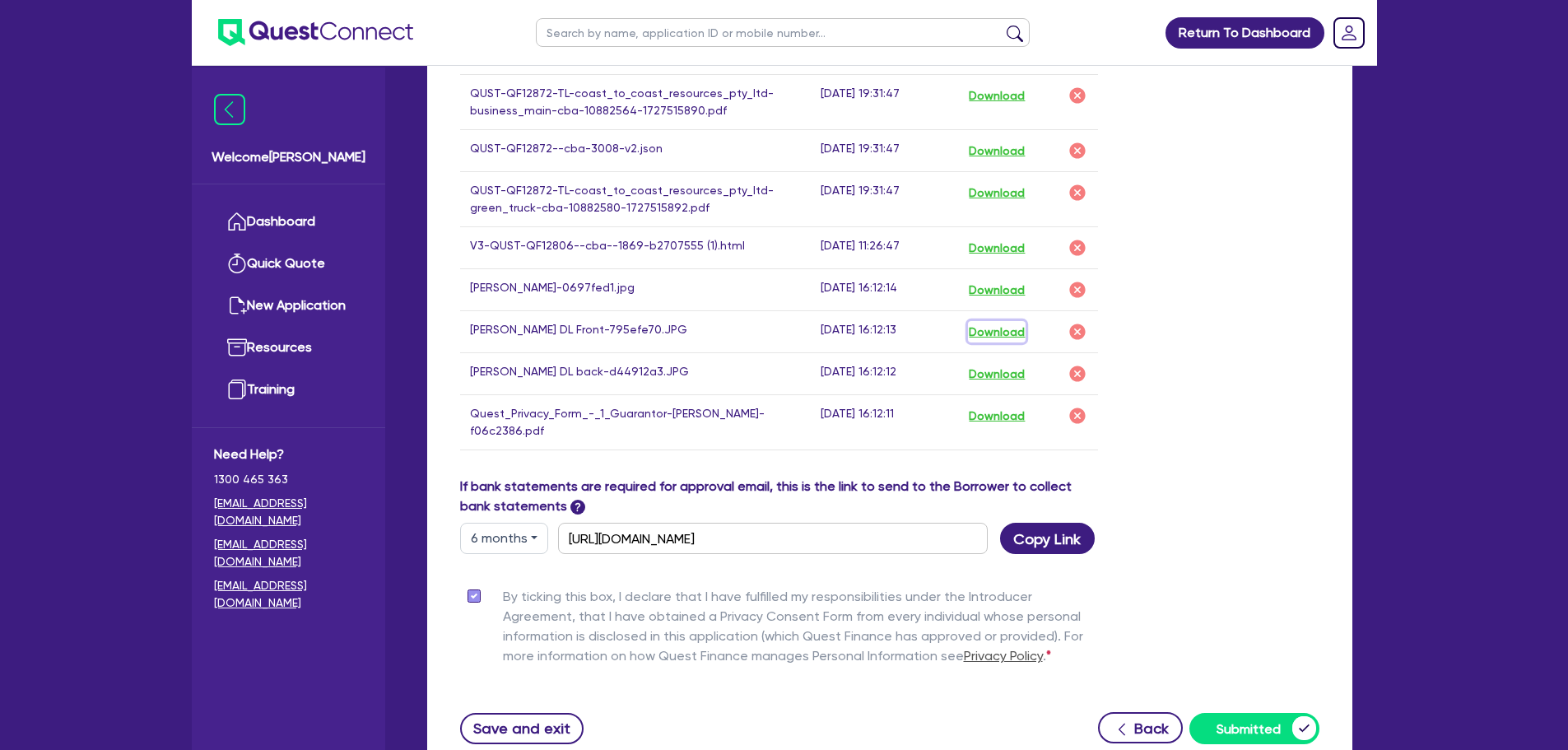
click at [999, 321] on button "Download" at bounding box center [997, 332] width 58 height 22
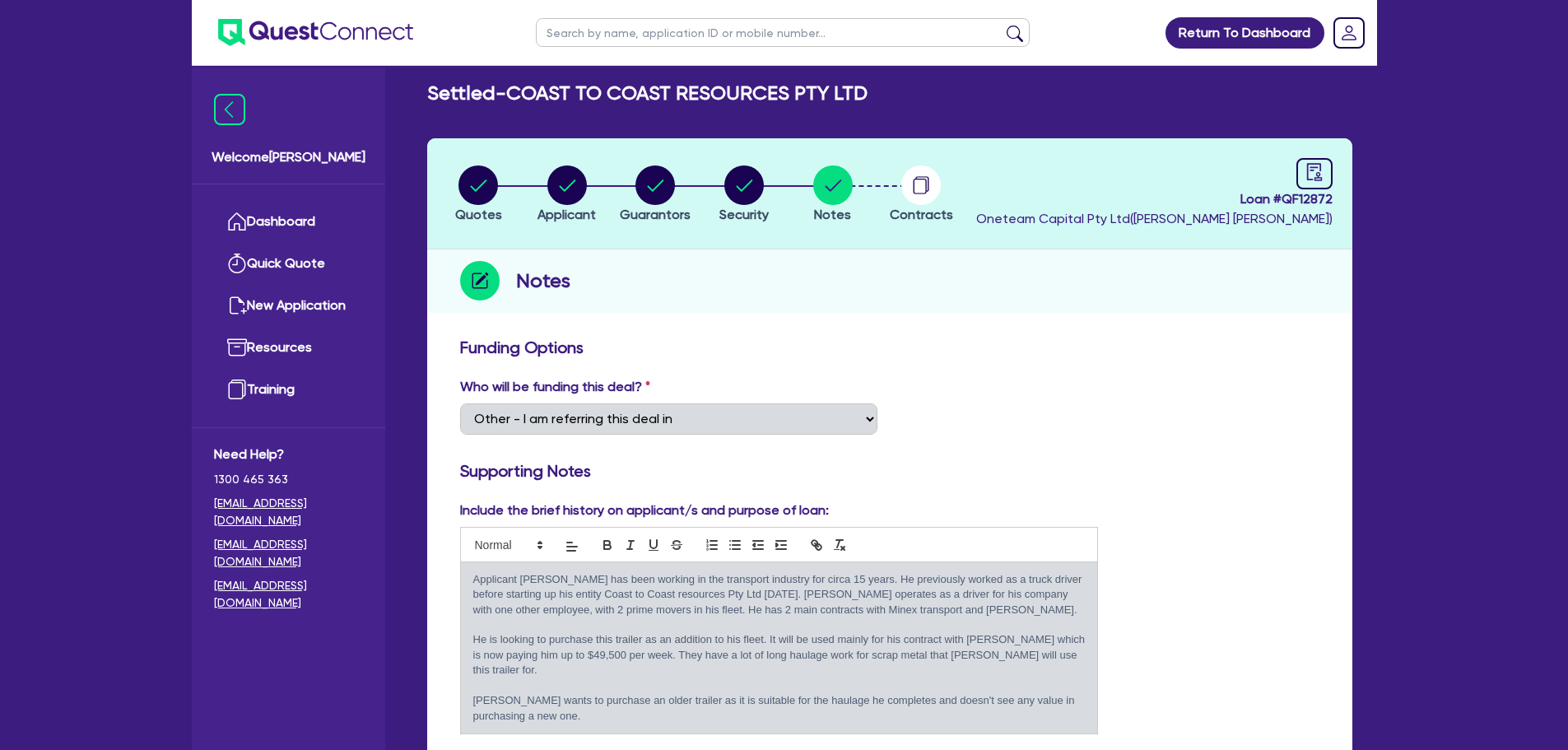
scroll to position [0, 0]
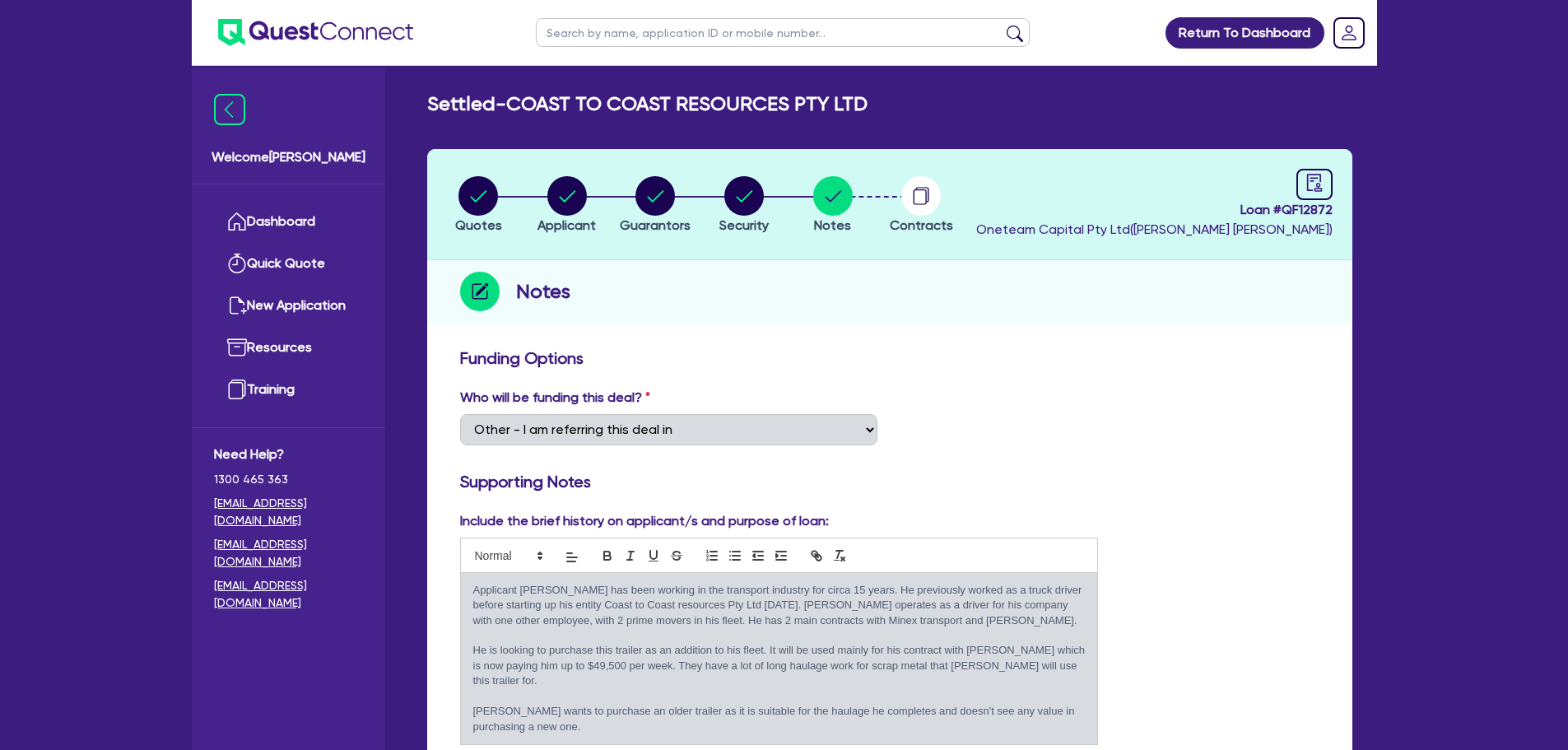
click at [759, 310] on div "Notes" at bounding box center [890, 292] width 925 height 64
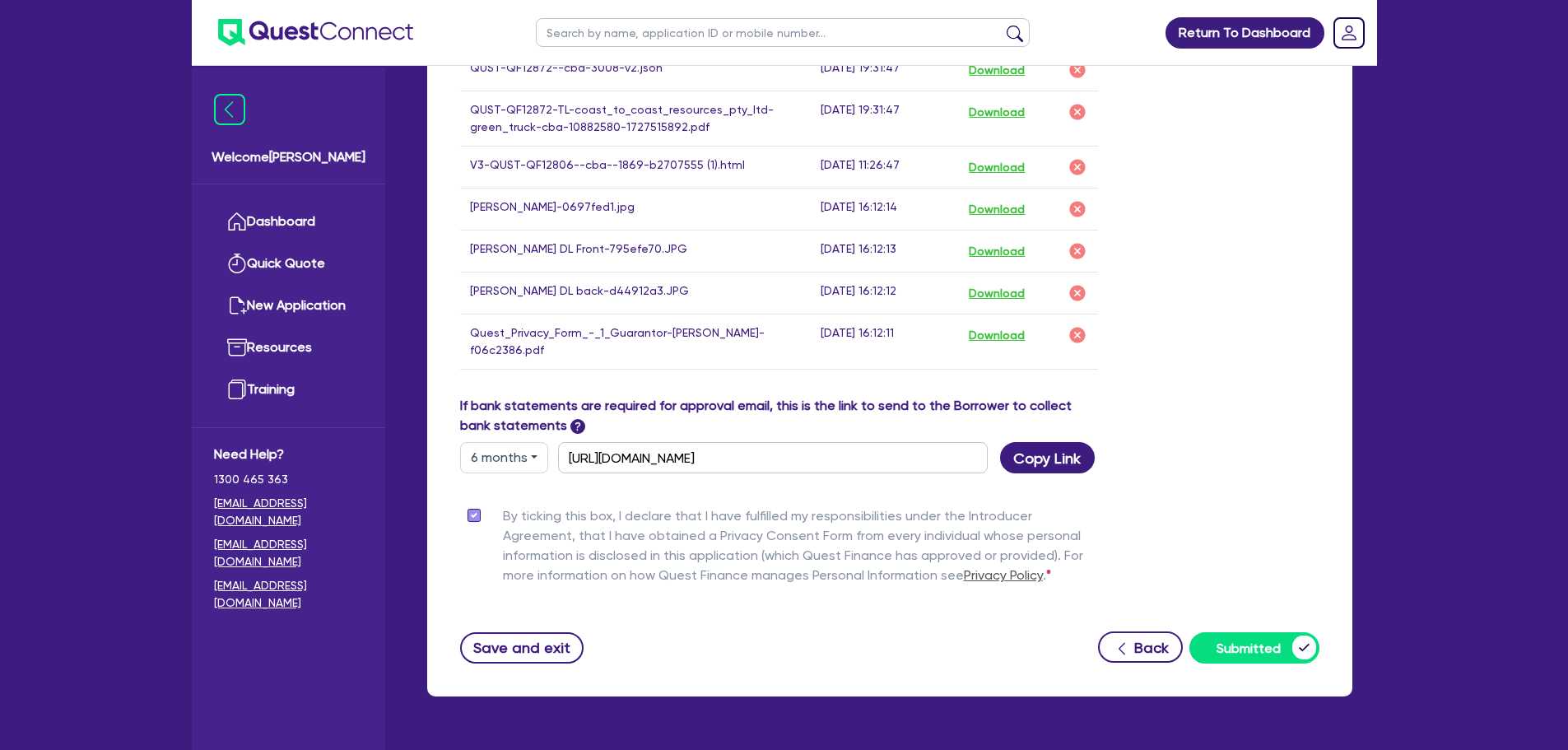
scroll to position [1242, 0]
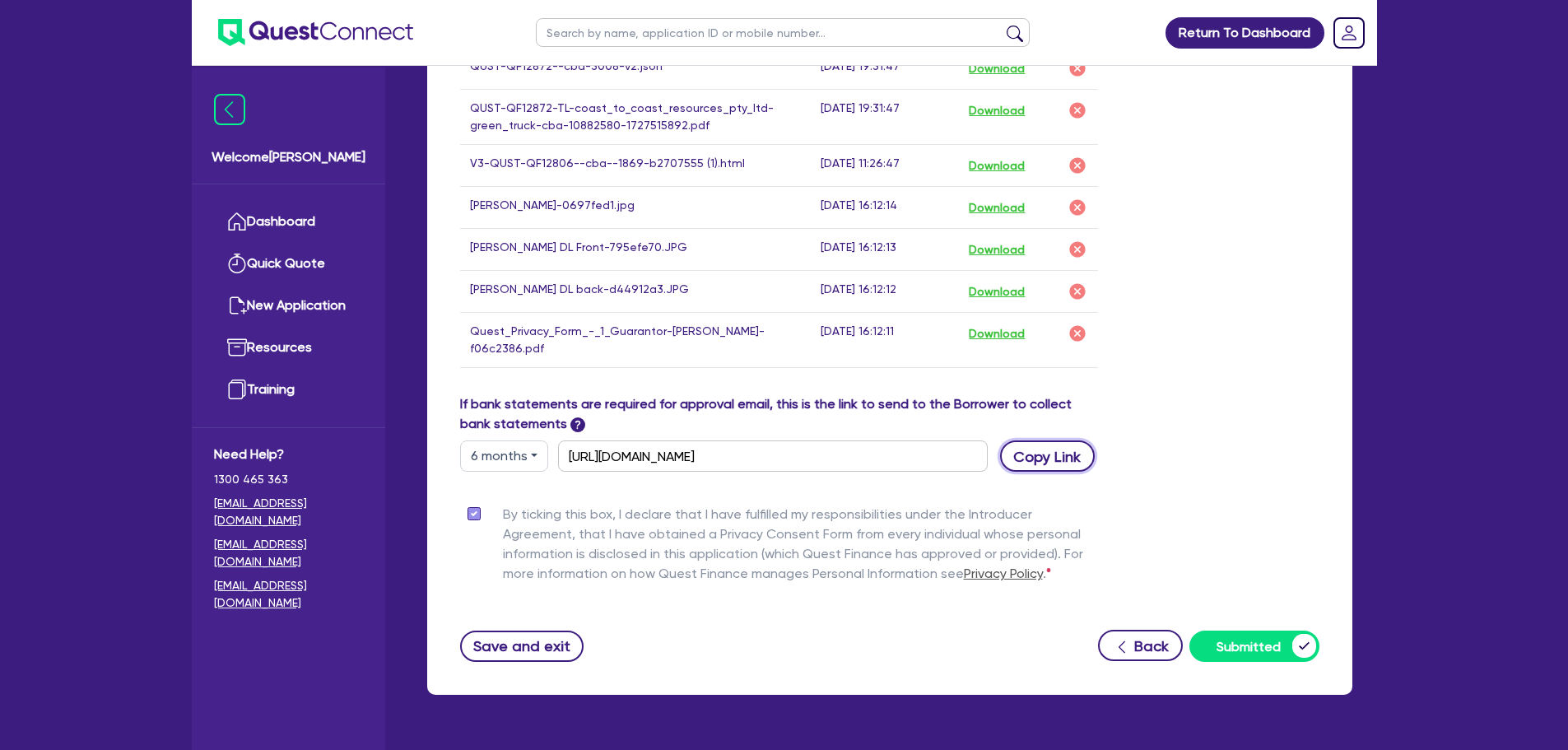
click at [1067, 440] on button "Copy Link" at bounding box center [1047, 456] width 94 height 31
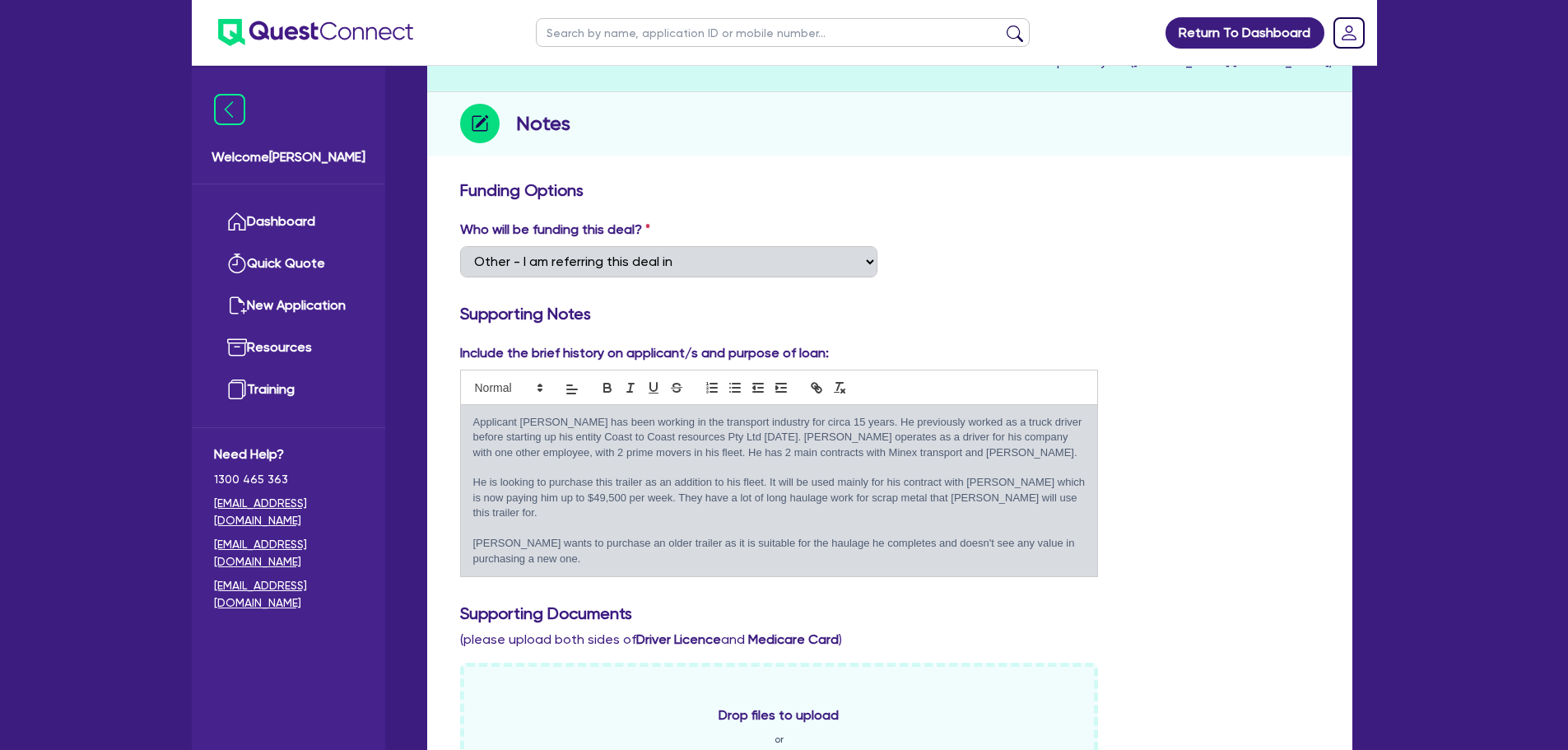
scroll to position [90, 0]
